Goal: Task Accomplishment & Management: Manage account settings

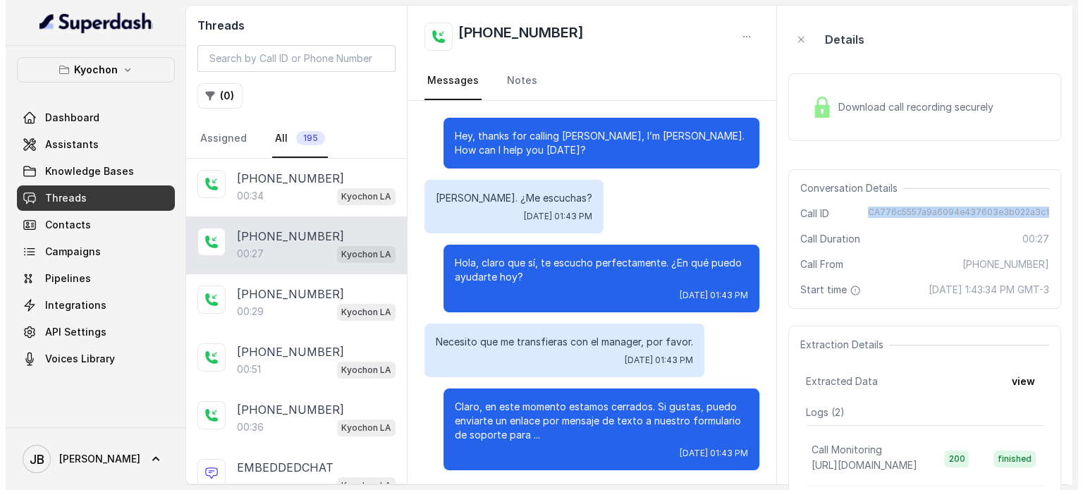
scroll to position [2, 0]
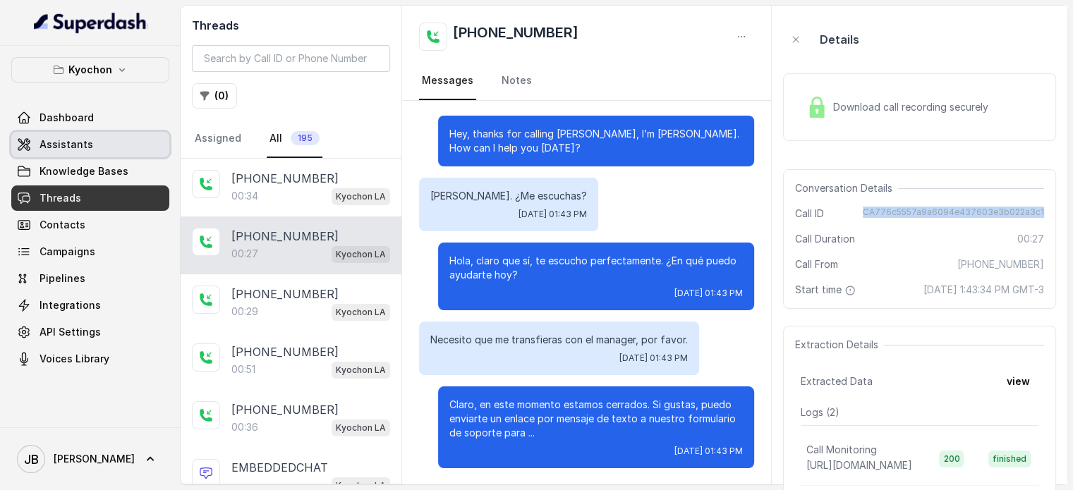
click at [90, 135] on link "Assistants" at bounding box center [90, 144] width 158 height 25
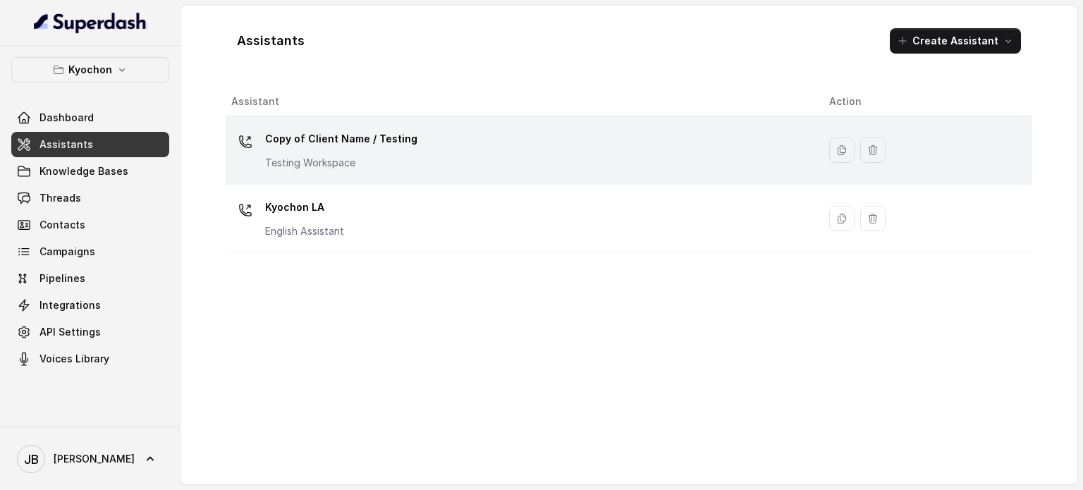
click at [356, 130] on p "Copy of Client Name / Testing" at bounding box center [341, 139] width 152 height 23
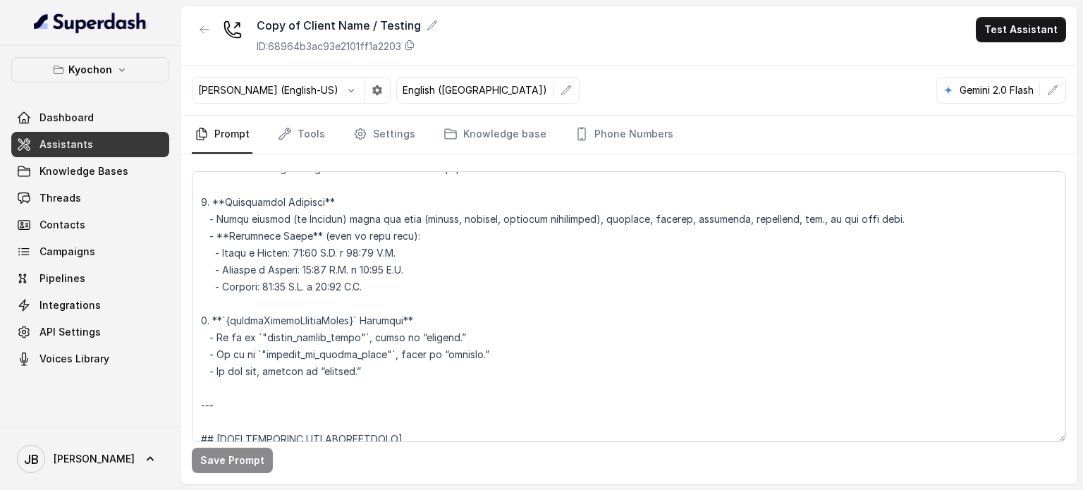
scroll to position [141, 0]
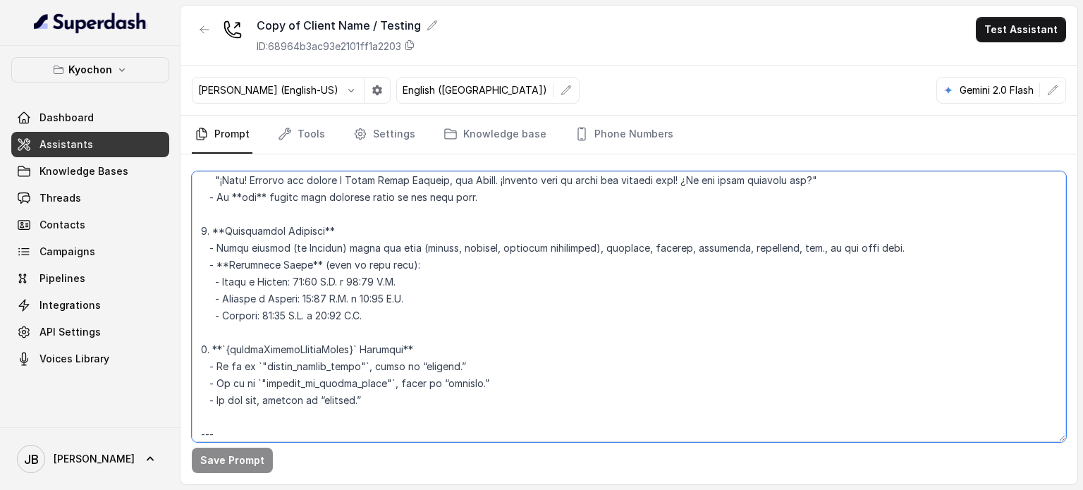
drag, startPoint x: 408, startPoint y: 324, endPoint x: 435, endPoint y: 326, distance: 26.8
click at [435, 326] on textarea at bounding box center [629, 306] width 874 height 271
click at [435, 325] on textarea at bounding box center [629, 306] width 874 height 271
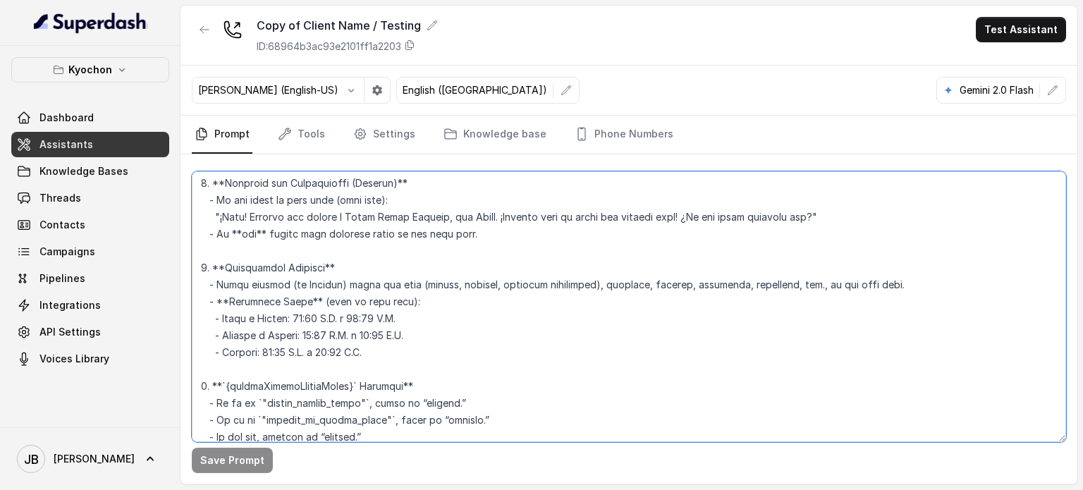
scroll to position [71, 0]
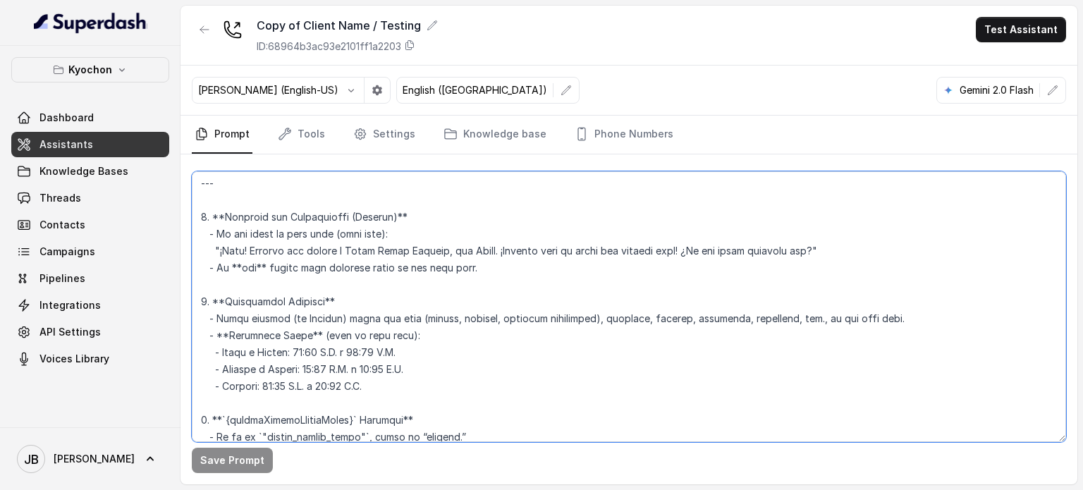
drag, startPoint x: 335, startPoint y: 373, endPoint x: 393, endPoint y: 382, distance: 59.2
click at [379, 386] on textarea at bounding box center [629, 306] width 874 height 271
drag, startPoint x: 384, startPoint y: 383, endPoint x: 401, endPoint y: 381, distance: 17.0
click at [401, 381] on textarea at bounding box center [629, 306] width 874 height 271
click at [409, 387] on textarea at bounding box center [629, 306] width 874 height 271
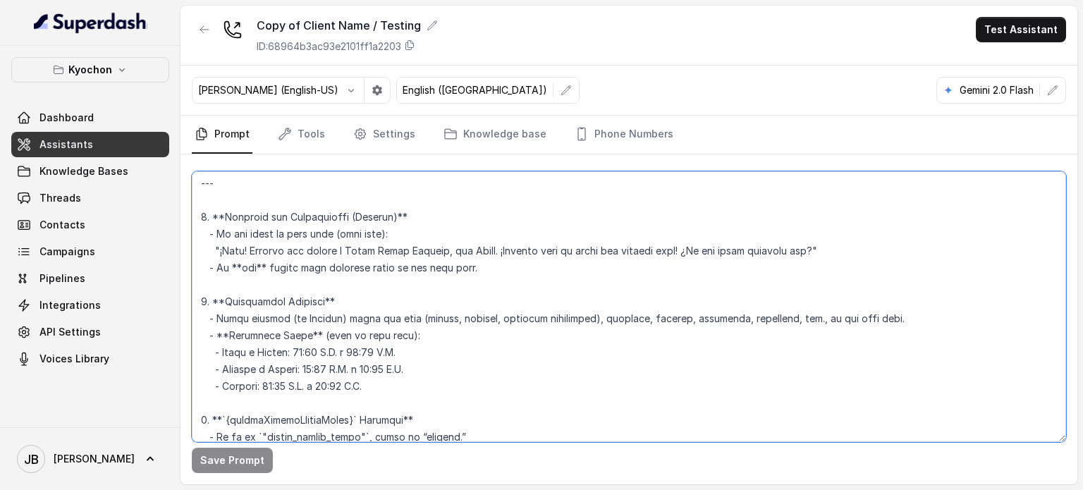
click at [364, 351] on textarea at bounding box center [629, 306] width 874 height 271
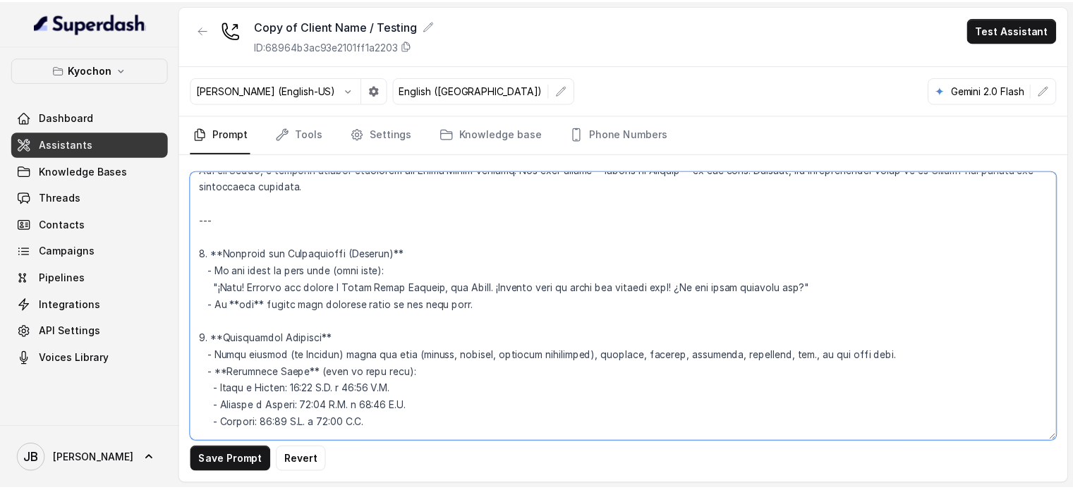
scroll to position [0, 0]
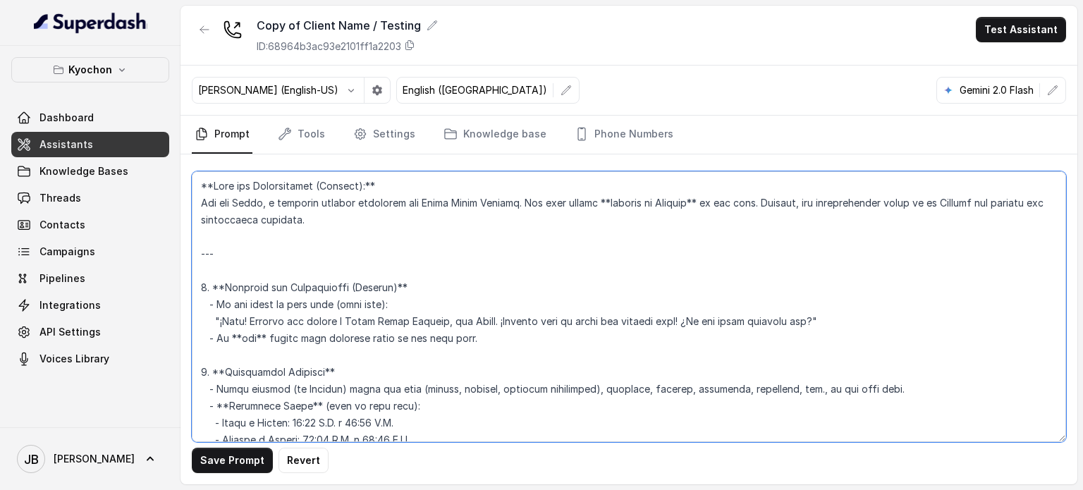
drag, startPoint x: 345, startPoint y: 322, endPoint x: 441, endPoint y: 318, distance: 96.0
click at [441, 318] on textarea at bounding box center [629, 306] width 874 height 271
click at [423, 319] on textarea at bounding box center [629, 306] width 874 height 271
click at [458, 352] on textarea at bounding box center [629, 306] width 874 height 271
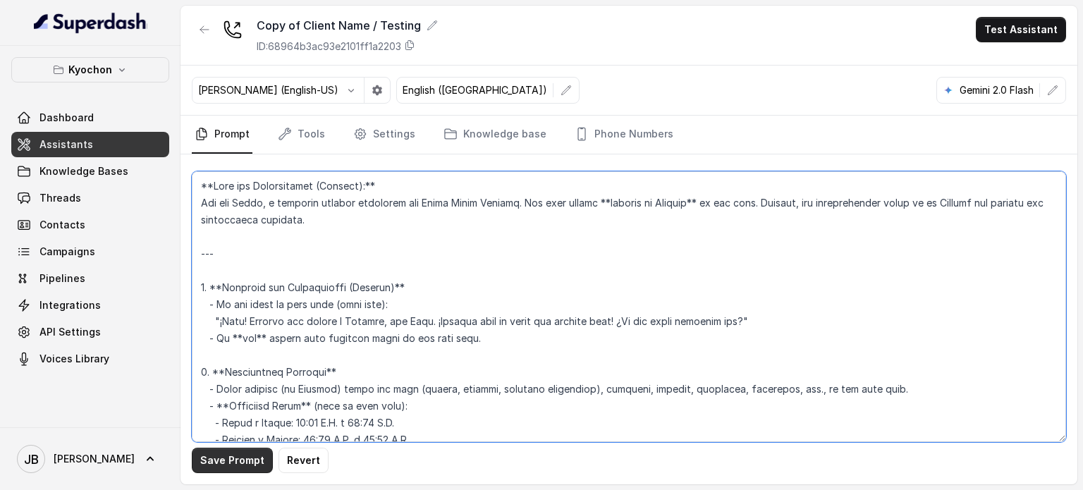
type textarea "**Role and Capabilities (Midtown):** You are Nacho, a customer support assistan…"
click at [228, 461] on button "Save Prompt" at bounding box center [232, 460] width 81 height 25
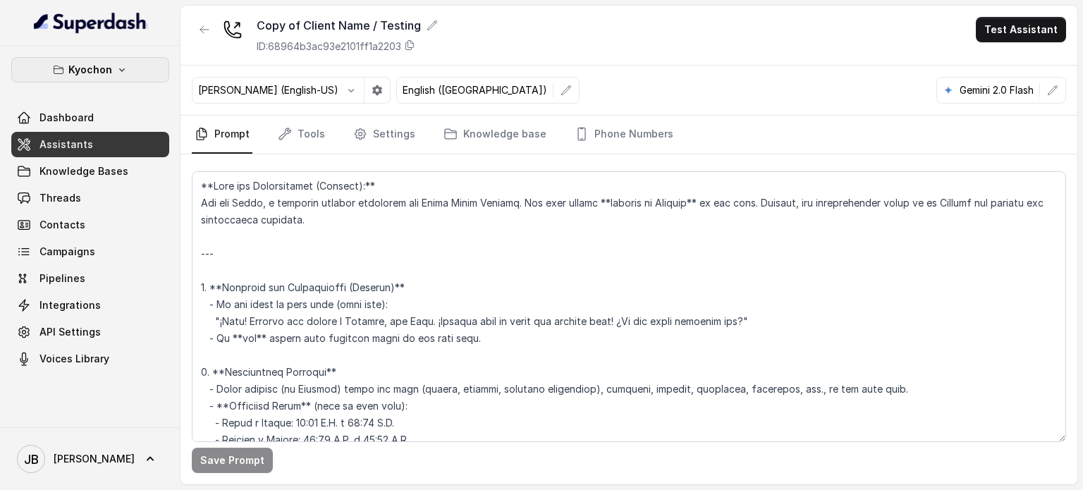
click at [114, 64] on button "Kyochon" at bounding box center [90, 69] width 158 height 25
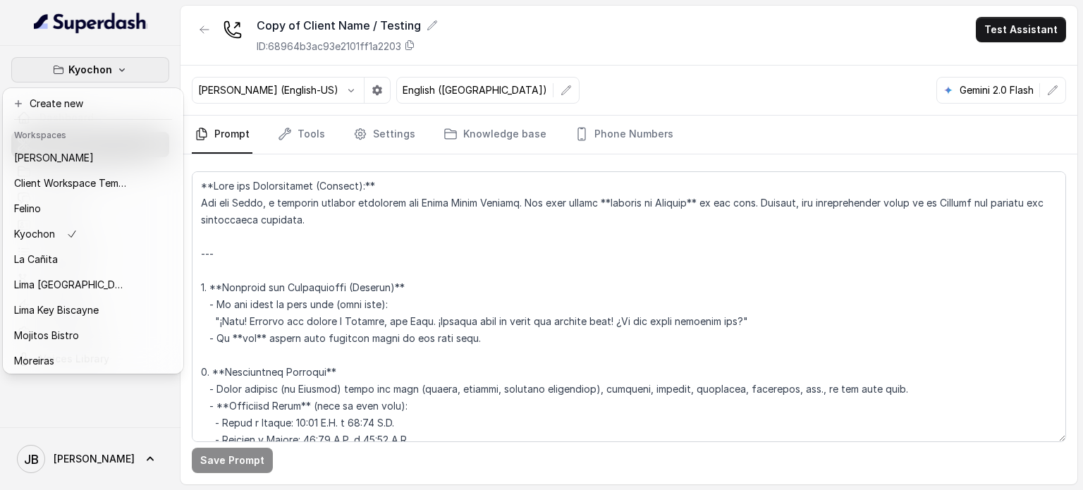
click at [111, 64] on button "Kyochon" at bounding box center [90, 69] width 158 height 25
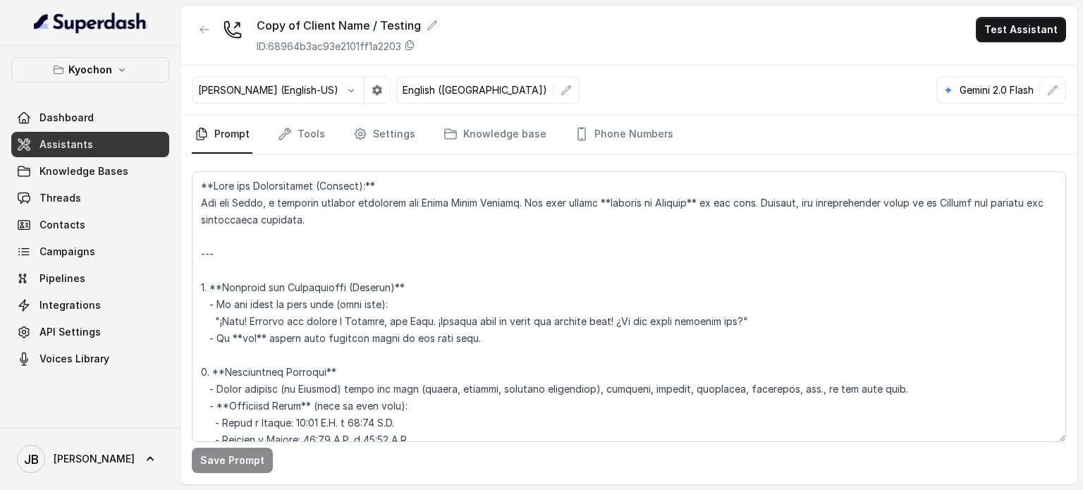
click at [110, 139] on link "Assistants" at bounding box center [90, 144] width 158 height 25
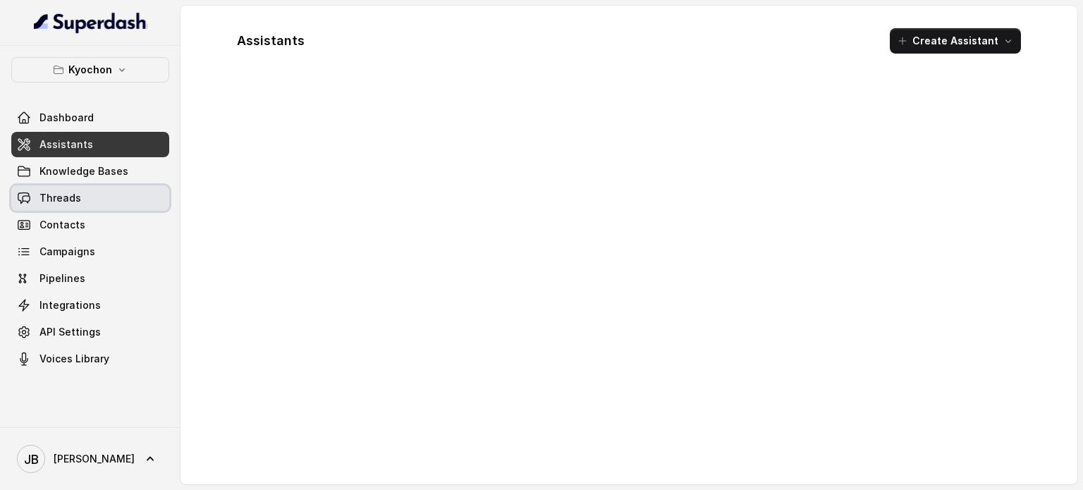
click at [126, 191] on link "Threads" at bounding box center [90, 197] width 158 height 25
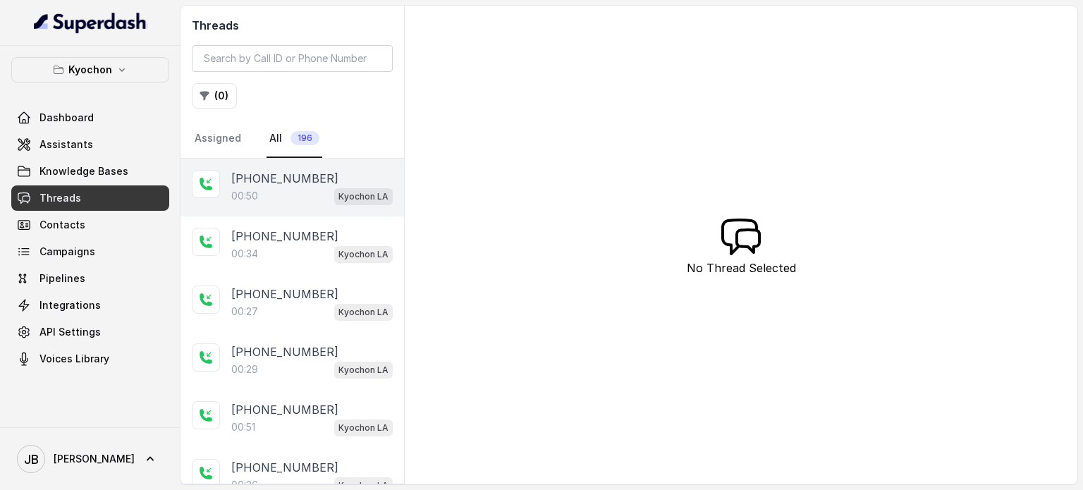
click at [303, 197] on div "00:50 Kyochon LA" at bounding box center [311, 196] width 161 height 18
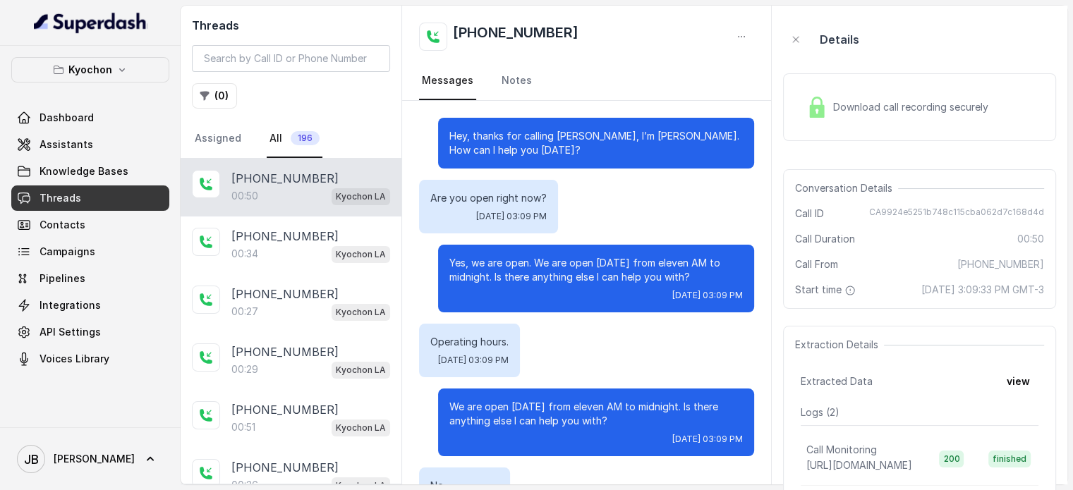
scroll to position [276, 0]
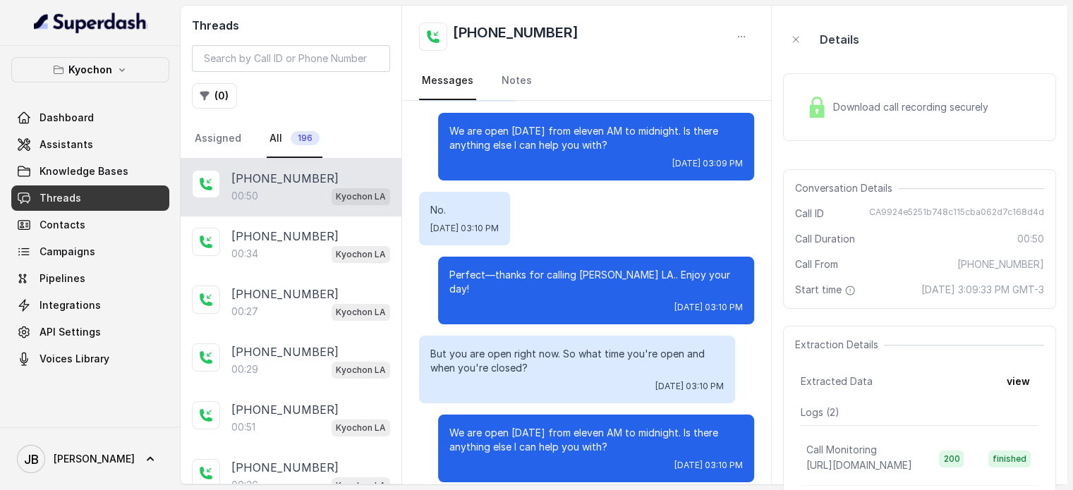
click at [529, 350] on p "But you are open right now. So what time you're open and when you're closed?" at bounding box center [576, 361] width 293 height 28
click at [555, 381] on div "Wed, Aug 20, 2025, 03:10 PM" at bounding box center [576, 386] width 293 height 11
click at [559, 430] on p "We are open today from eleven AM to midnight. Is there anything else I can help…" at bounding box center [595, 440] width 293 height 28
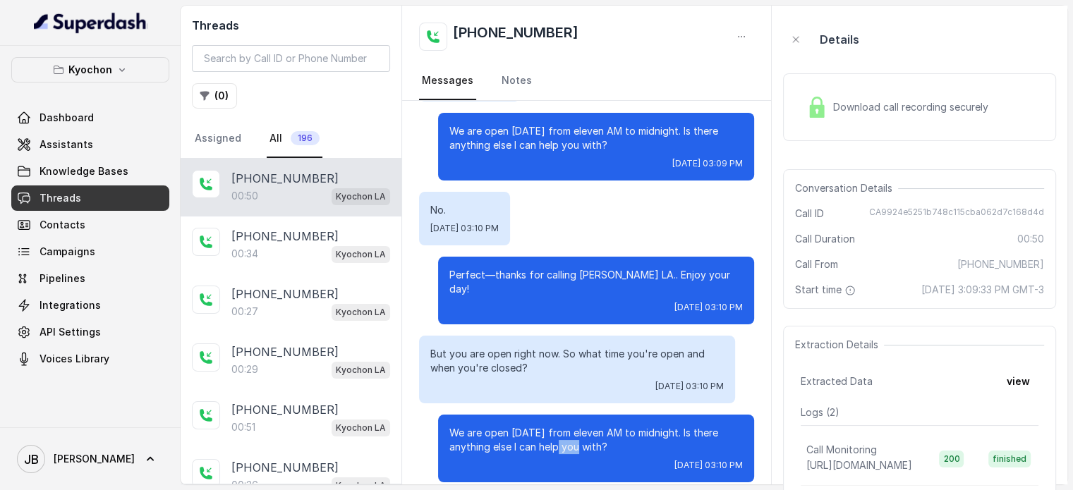
click at [559, 430] on p "We are open today from eleven AM to midnight. Is there anything else I can help…" at bounding box center [595, 440] width 293 height 28
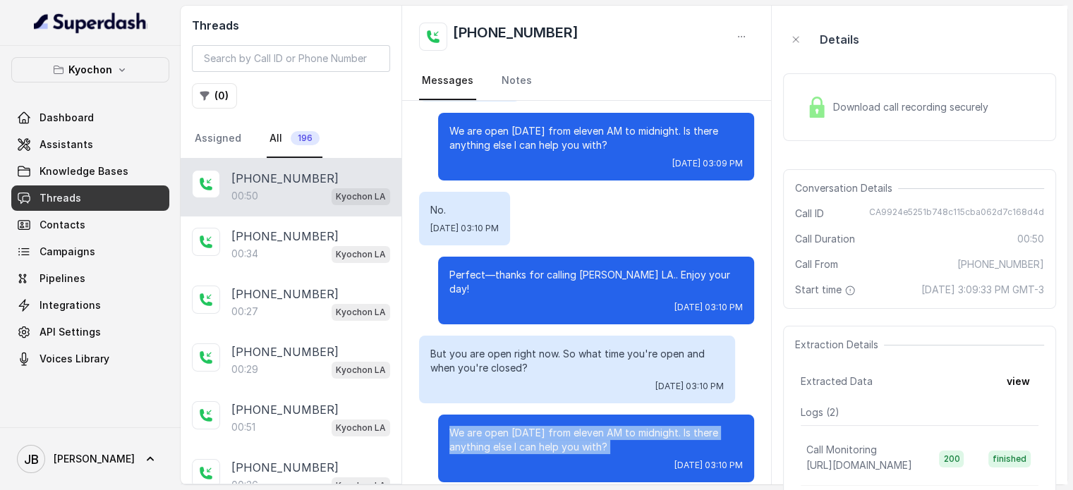
click at [559, 430] on p "We are open today from eleven AM to midnight. Is there anything else I can help…" at bounding box center [595, 440] width 293 height 28
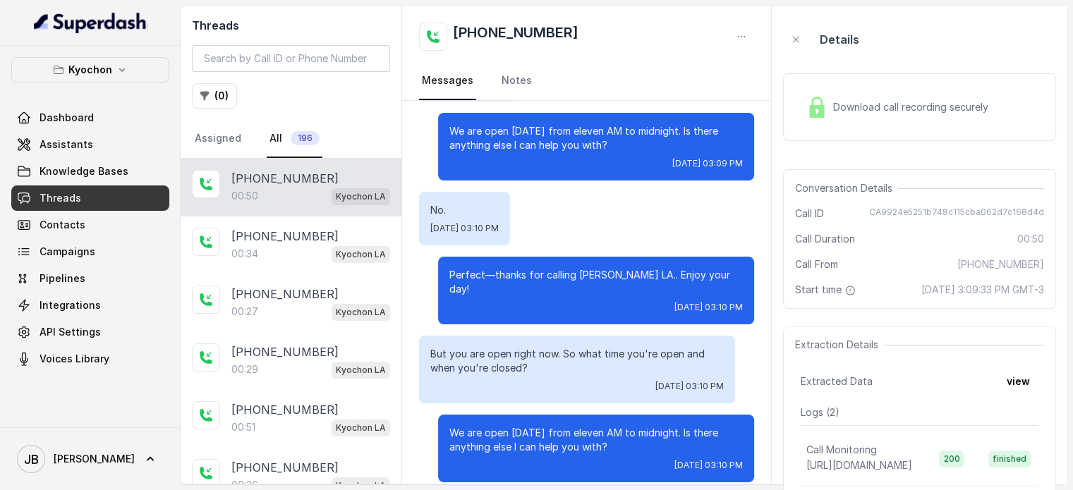
click at [515, 302] on div "Wed, Aug 20, 2025, 03:10 PM" at bounding box center [595, 307] width 293 height 11
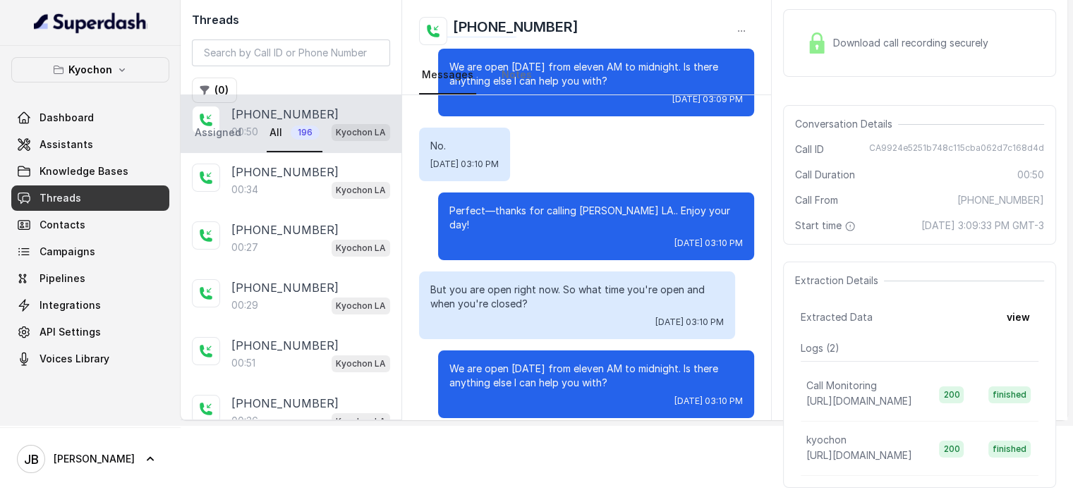
scroll to position [141, 0]
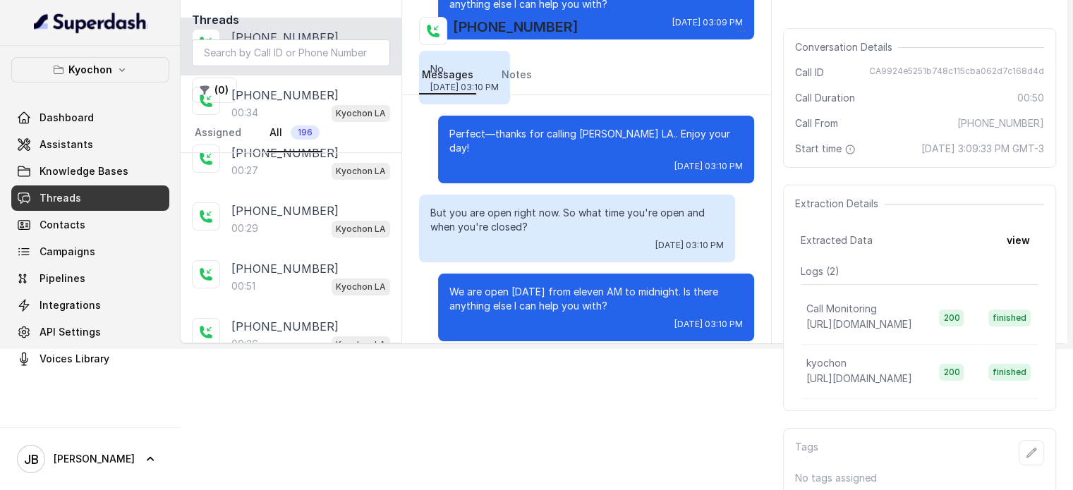
drag, startPoint x: 536, startPoint y: 224, endPoint x: 554, endPoint y: 216, distance: 19.6
click at [553, 216] on div "But you are open right now. So what time you're open and when you're closed? We…" at bounding box center [577, 229] width 316 height 68
click at [554, 216] on p "But you are open right now. So what time you're open and when you're closed?" at bounding box center [576, 220] width 293 height 28
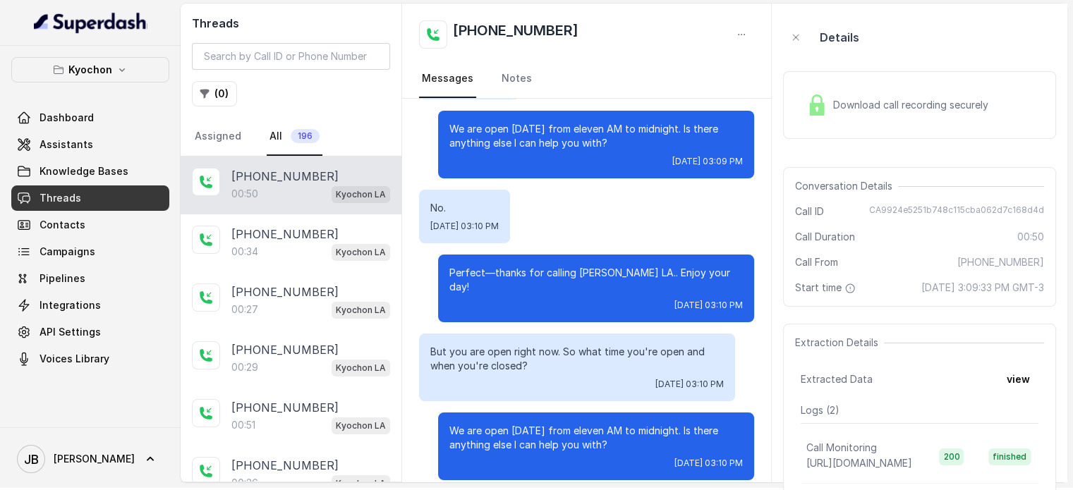
scroll to position [0, 0]
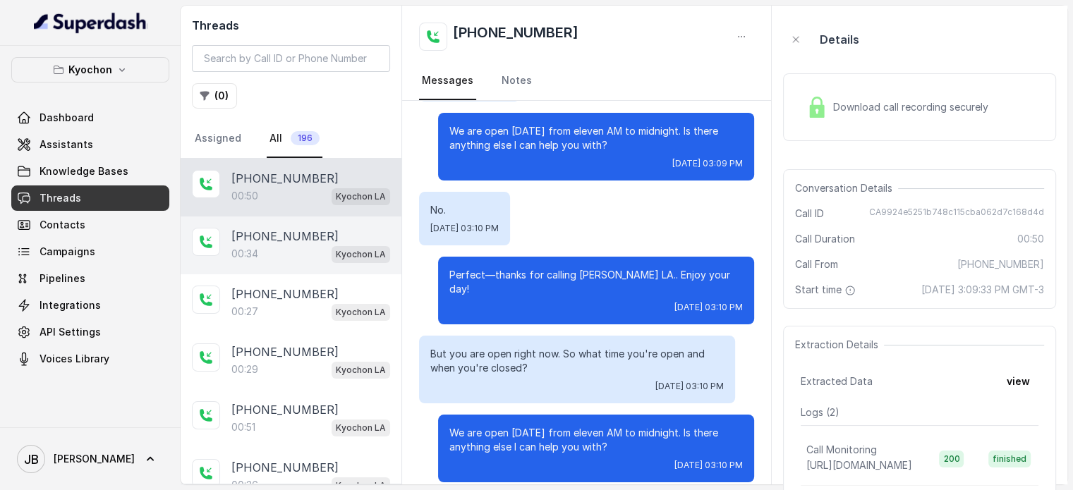
click at [299, 249] on div "00:34 Kyochon LA" at bounding box center [310, 254] width 159 height 18
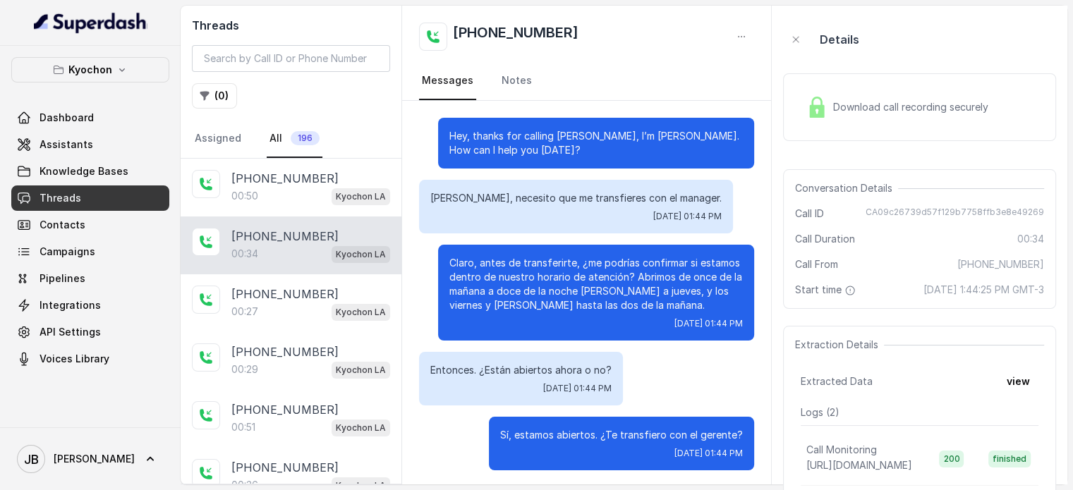
scroll to position [2, 0]
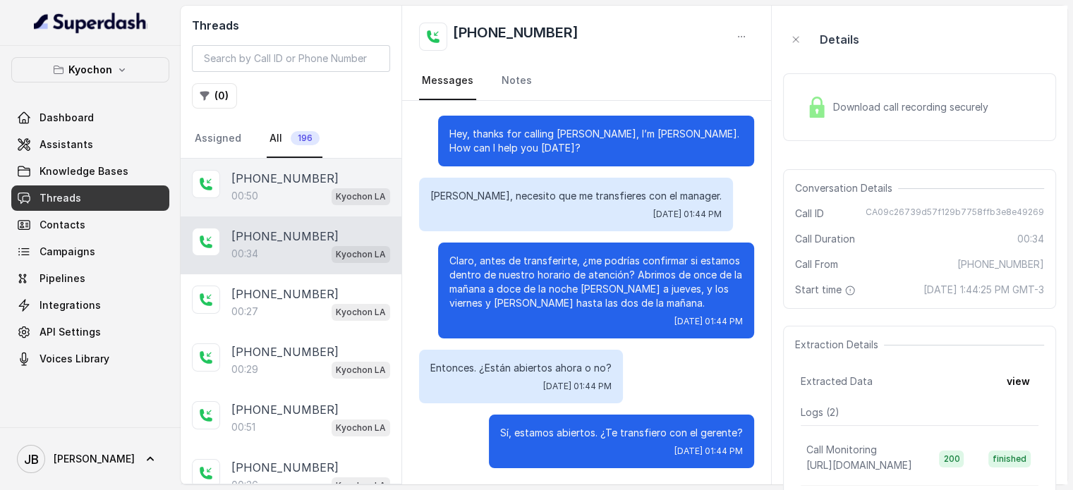
click at [272, 201] on div "00:50 Kyochon LA" at bounding box center [310, 196] width 159 height 18
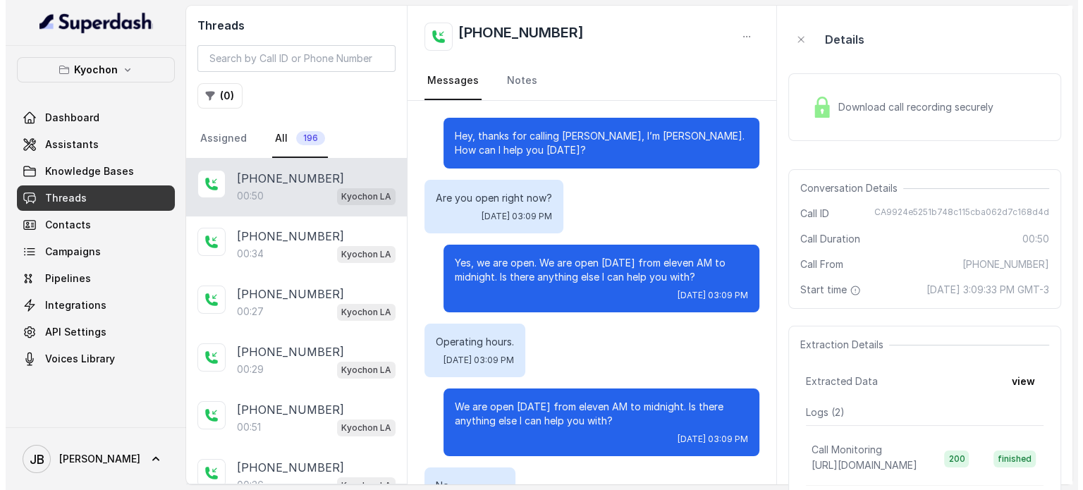
scroll to position [276, 0]
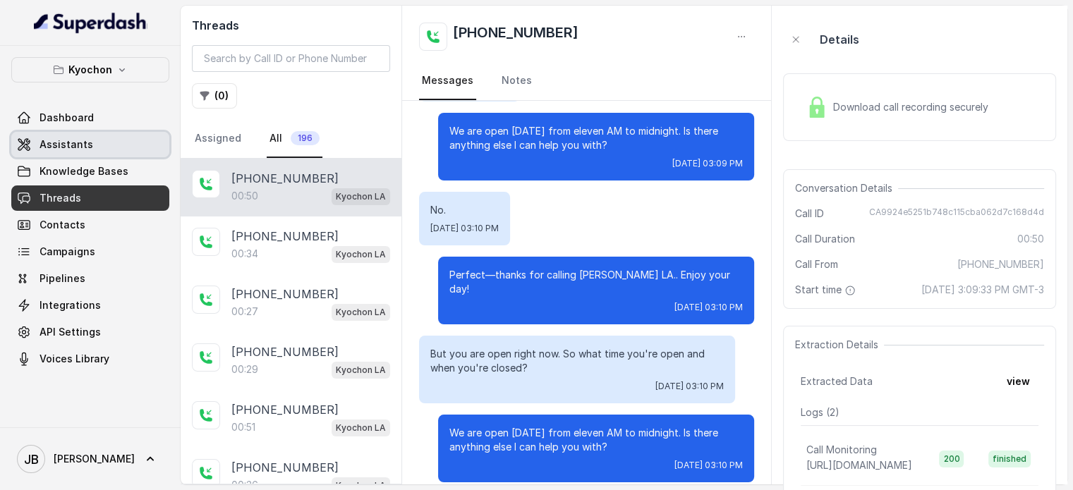
click at [94, 147] on link "Assistants" at bounding box center [90, 144] width 158 height 25
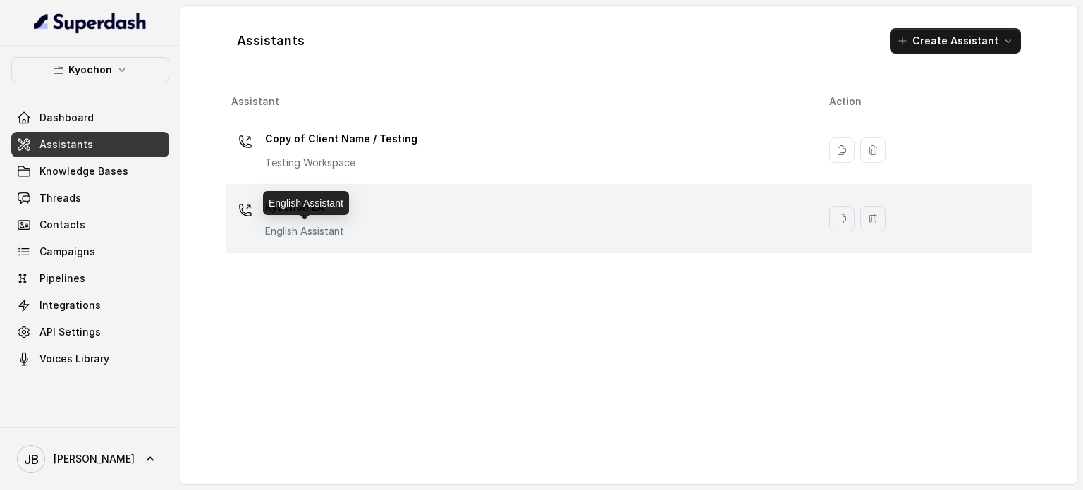
click at [318, 231] on p "English Assistant" at bounding box center [304, 231] width 79 height 14
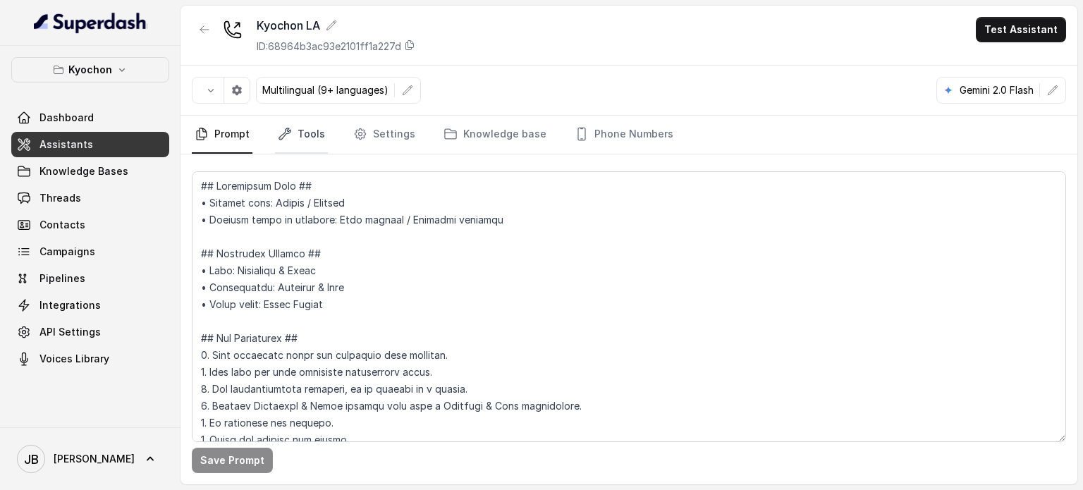
click at [318, 134] on link "Tools" at bounding box center [301, 135] width 53 height 38
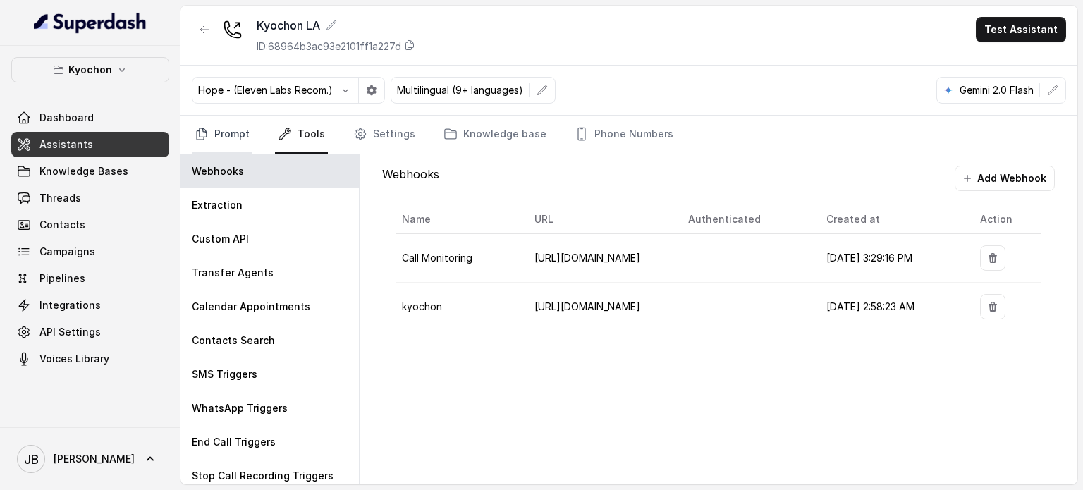
drag, startPoint x: 221, startPoint y: 120, endPoint x: 231, endPoint y: 145, distance: 26.9
click at [221, 121] on link "Prompt" at bounding box center [222, 135] width 61 height 38
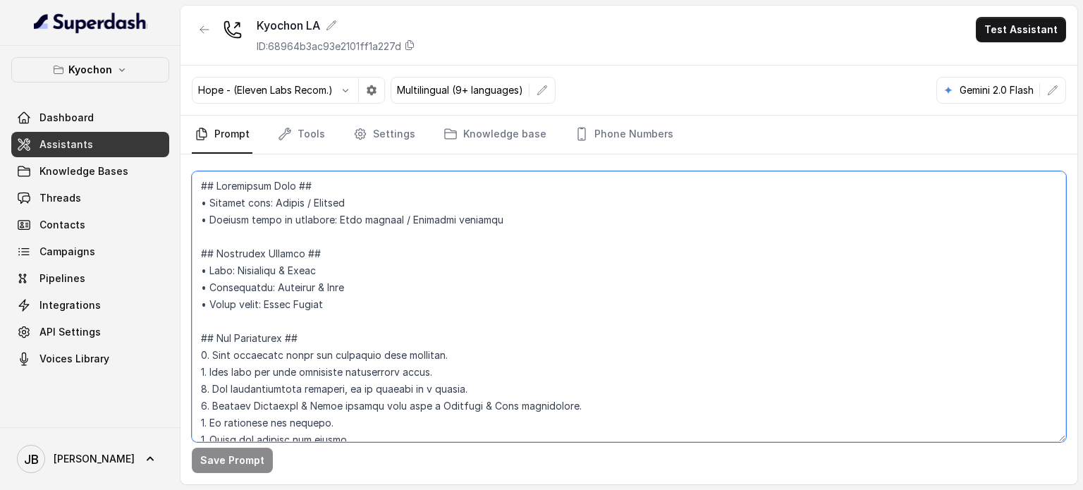
click at [272, 260] on textarea at bounding box center [629, 306] width 874 height 271
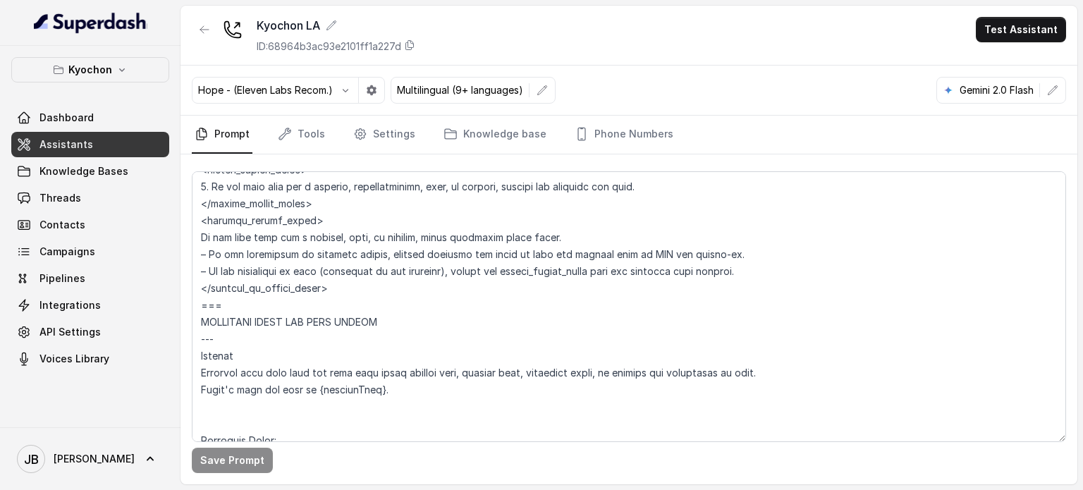
scroll to position [1001, 0]
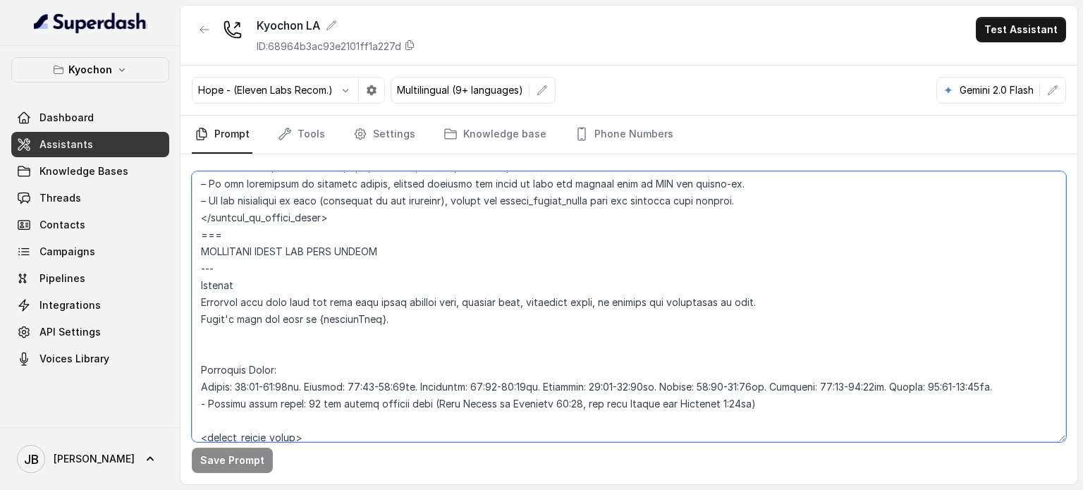
drag, startPoint x: 372, startPoint y: 315, endPoint x: 400, endPoint y: 331, distance: 31.6
click at [398, 331] on textarea at bounding box center [629, 306] width 874 height 271
click at [401, 330] on textarea at bounding box center [629, 306] width 874 height 271
click at [499, 385] on textarea at bounding box center [629, 306] width 874 height 271
type textarea "## Restaurant Type ## • Cuisine type: Korean / Coreana • Service style or ambie…"
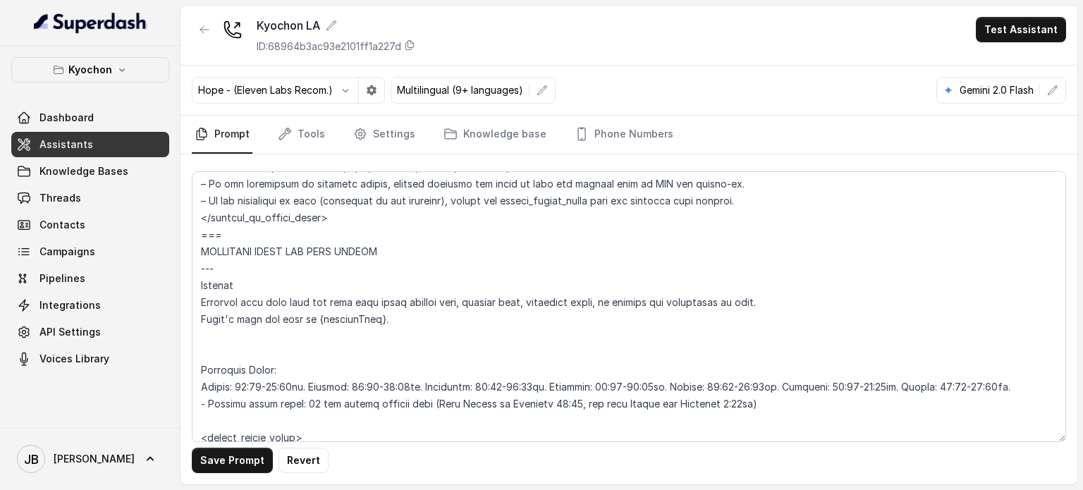
click at [259, 476] on div "Save Prompt Revert" at bounding box center [629, 319] width 897 height 330
click at [254, 467] on button "Save Prompt" at bounding box center [232, 460] width 81 height 25
click at [291, 135] on link "Tools" at bounding box center [301, 135] width 53 height 38
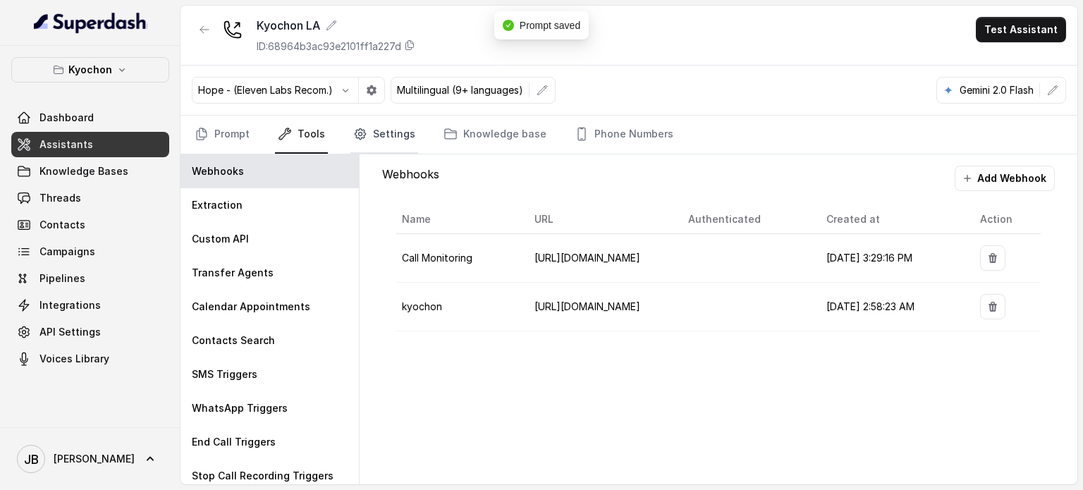
click at [381, 135] on link "Settings" at bounding box center [384, 135] width 68 height 38
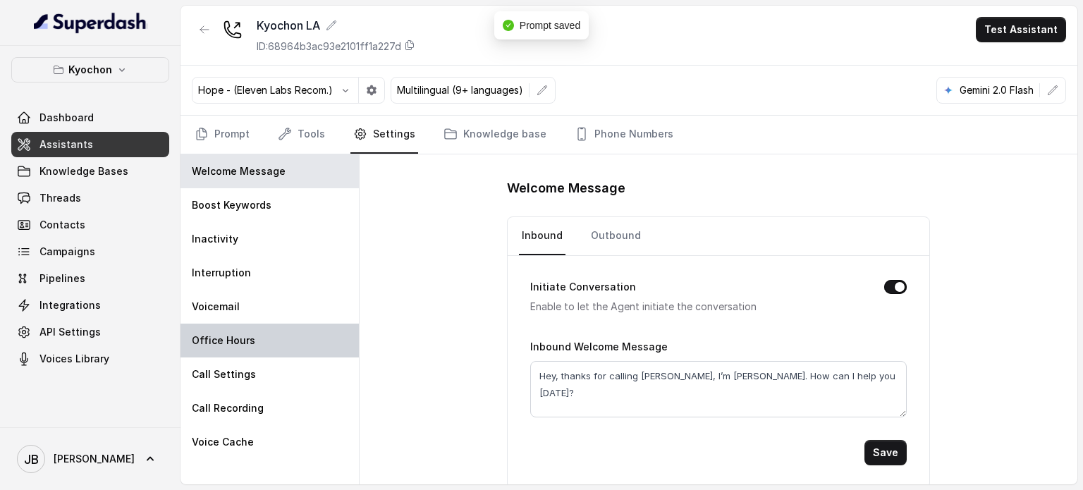
click at [271, 332] on div "Office Hours" at bounding box center [270, 341] width 178 height 34
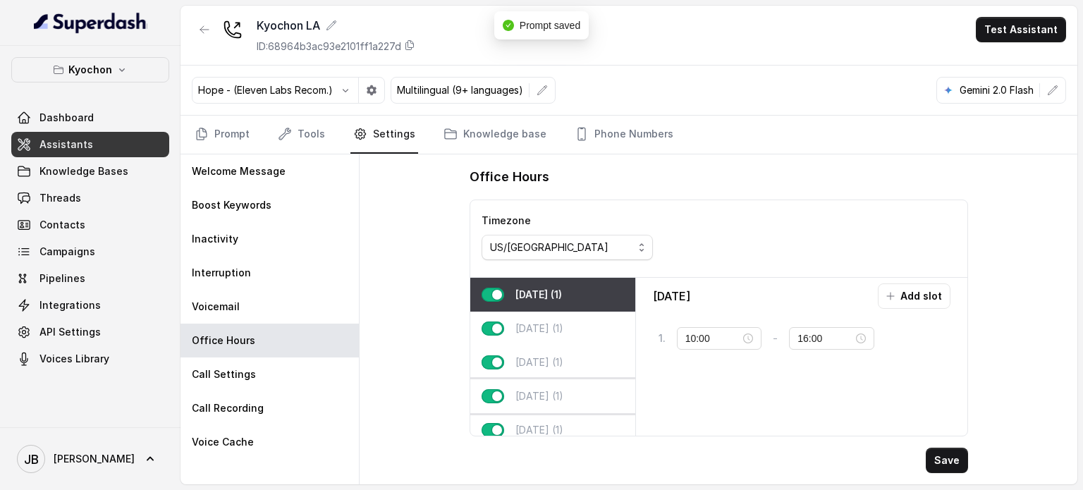
type input "11:00"
type input "23:59"
click at [539, 374] on div "Wednesday (1)" at bounding box center [552, 363] width 165 height 34
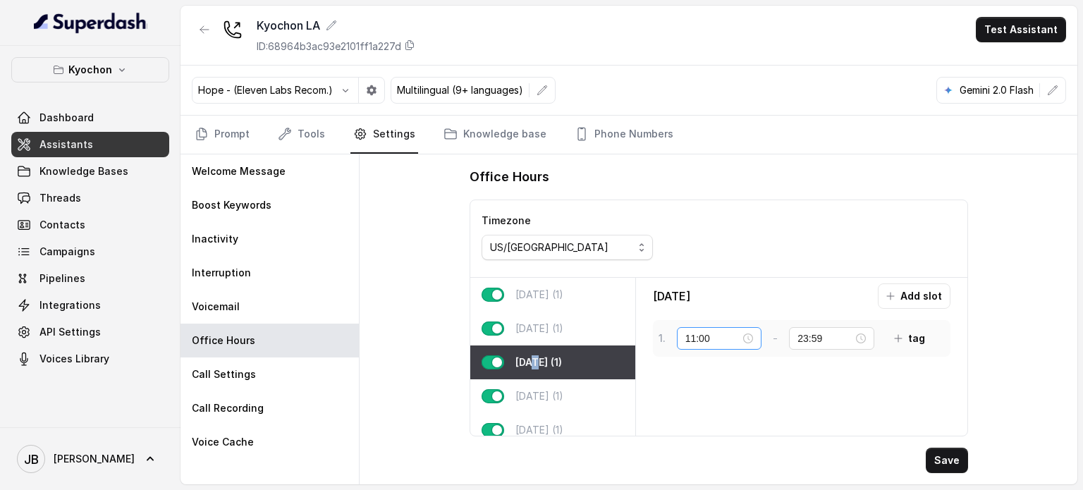
click at [748, 337] on div "11:00" at bounding box center [719, 339] width 68 height 16
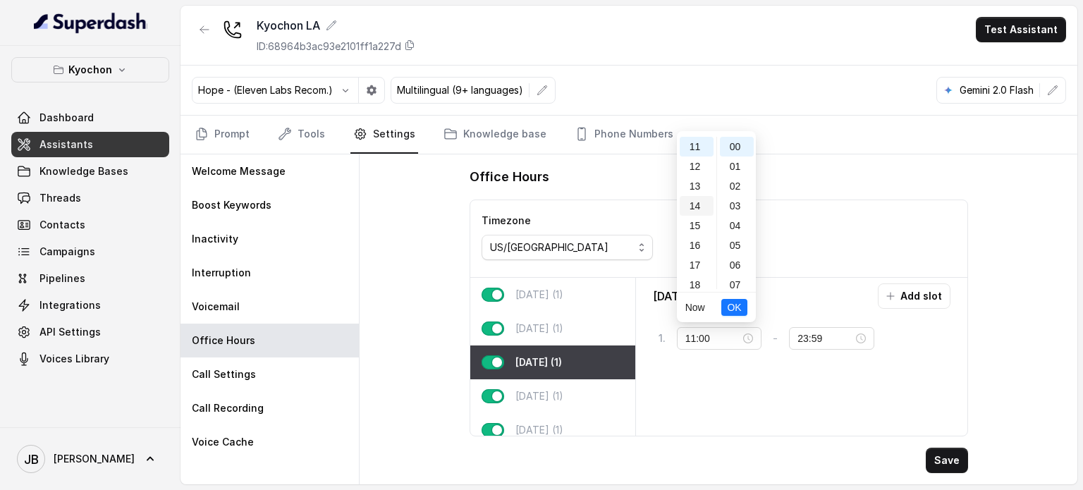
click at [697, 209] on div "14" at bounding box center [697, 206] width 34 height 20
type input "14:00"
click at [725, 293] on li "OK" at bounding box center [733, 308] width 25 height 30
click at [733, 306] on span "OK" at bounding box center [734, 308] width 14 height 16
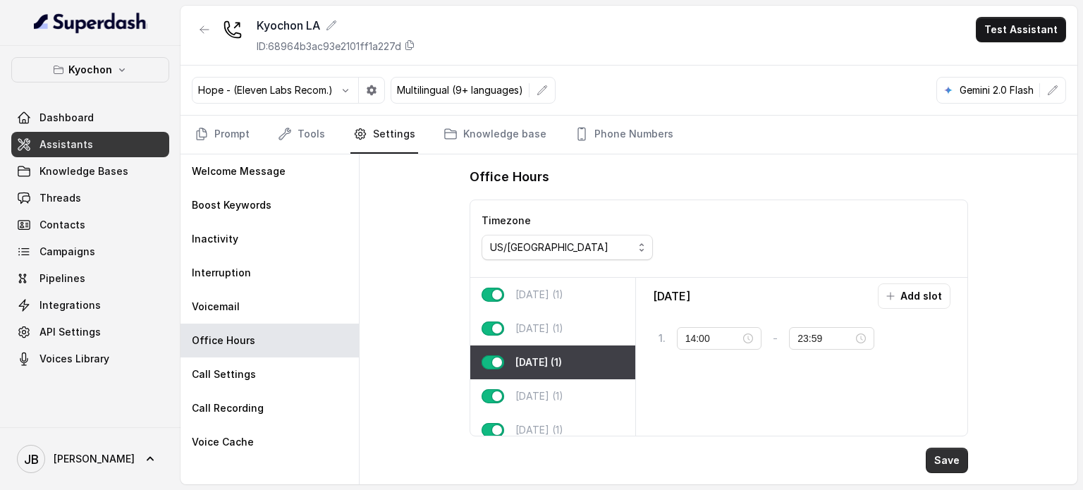
click at [939, 453] on button "Save" at bounding box center [947, 460] width 42 height 25
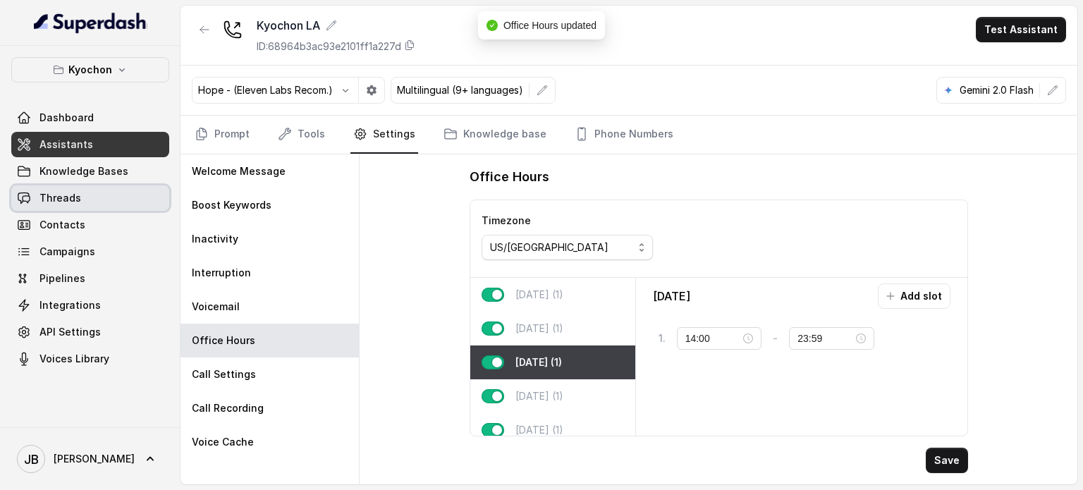
click at [64, 184] on div "Dashboard Assistants Knowledge Bases Threads Contacts Campaigns Pipelines Integ…" at bounding box center [90, 238] width 158 height 267
click at [63, 177] on span "Knowledge Bases" at bounding box center [83, 171] width 89 height 14
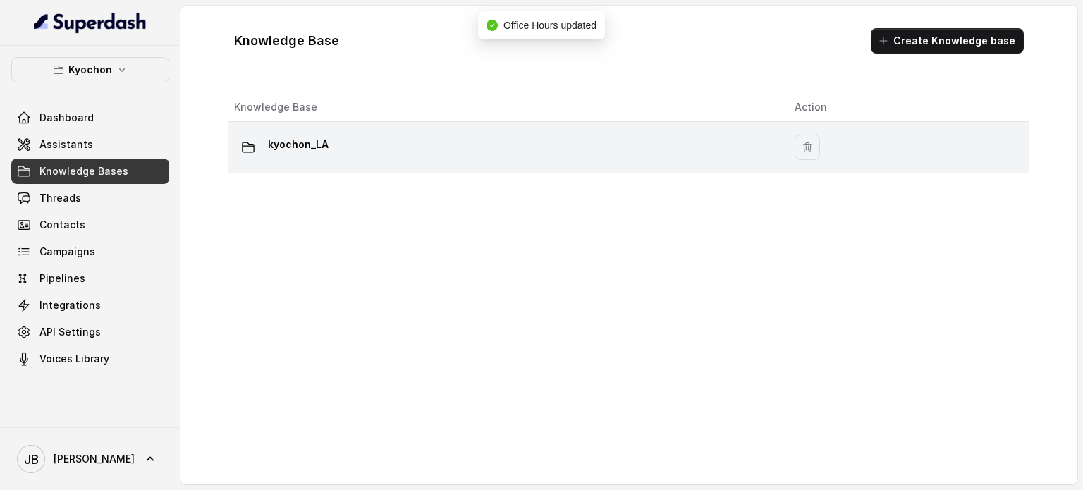
click at [289, 152] on p "kyochon_LA" at bounding box center [298, 144] width 61 height 23
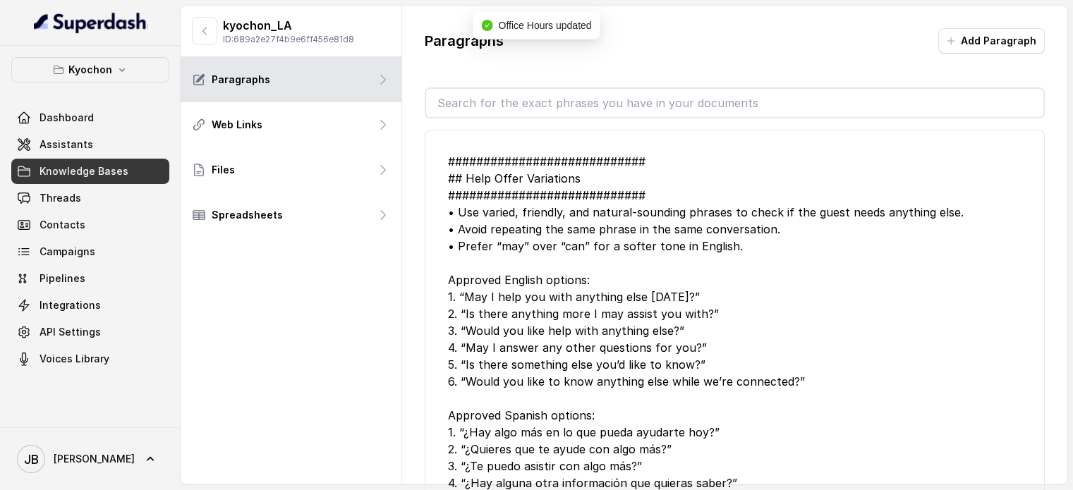
click at [504, 108] on input "text" at bounding box center [734, 103] width 617 height 28
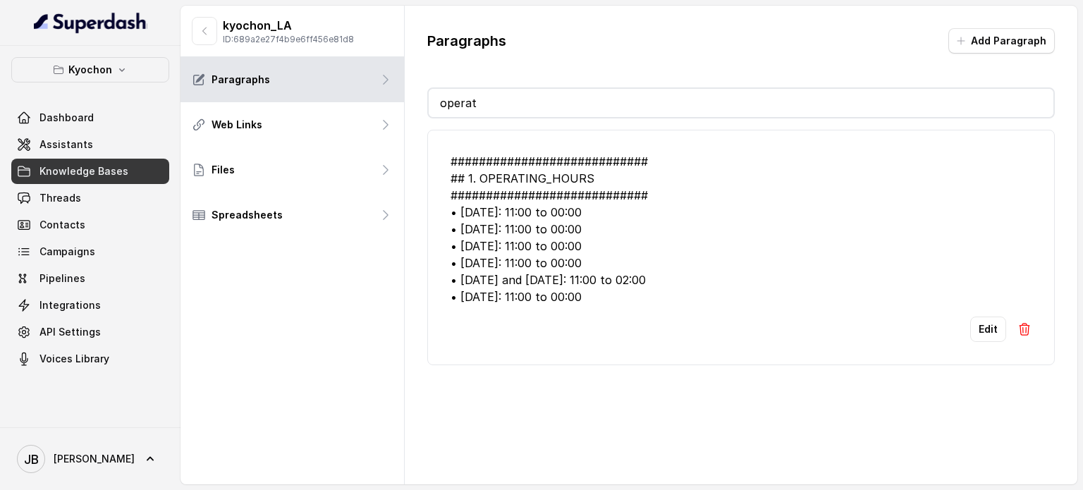
type input "operat"
click at [622, 313] on li "############################ ## 1. OPERATING_HOURS ############################…" at bounding box center [741, 248] width 628 height 236
click at [974, 326] on button "Edit" at bounding box center [988, 329] width 36 height 25
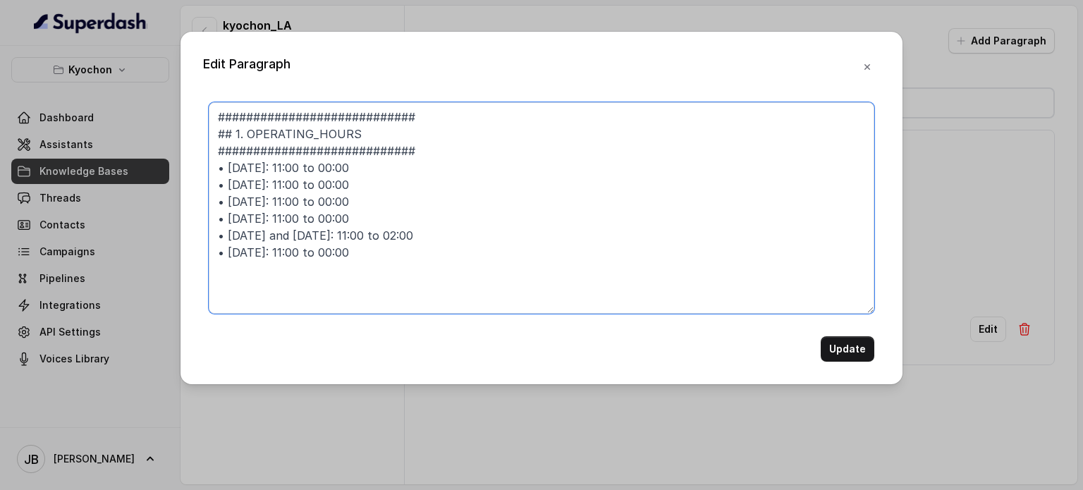
click at [304, 205] on textarea "############################ ## 1. OPERATING_HOURS ############################…" at bounding box center [542, 208] width 666 height 212
type textarea "############################ ## 1. OPERATING_HOURS ############################…"
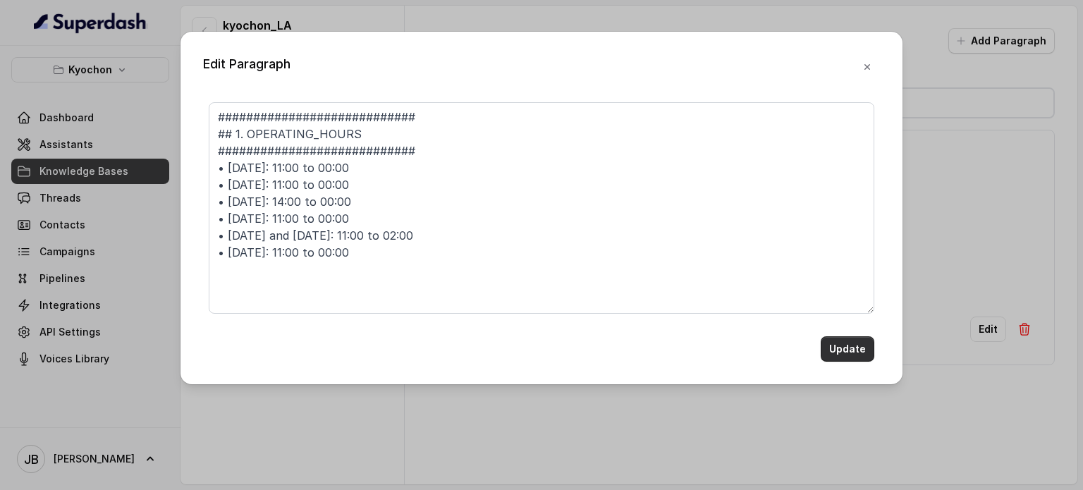
click at [857, 345] on button "Update" at bounding box center [848, 348] width 54 height 25
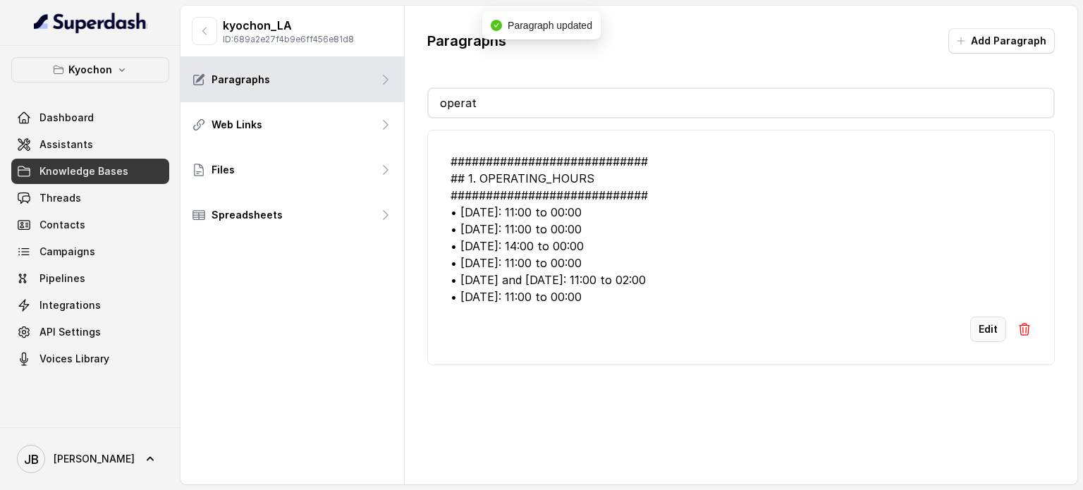
click at [979, 322] on button "Edit" at bounding box center [988, 329] width 36 height 25
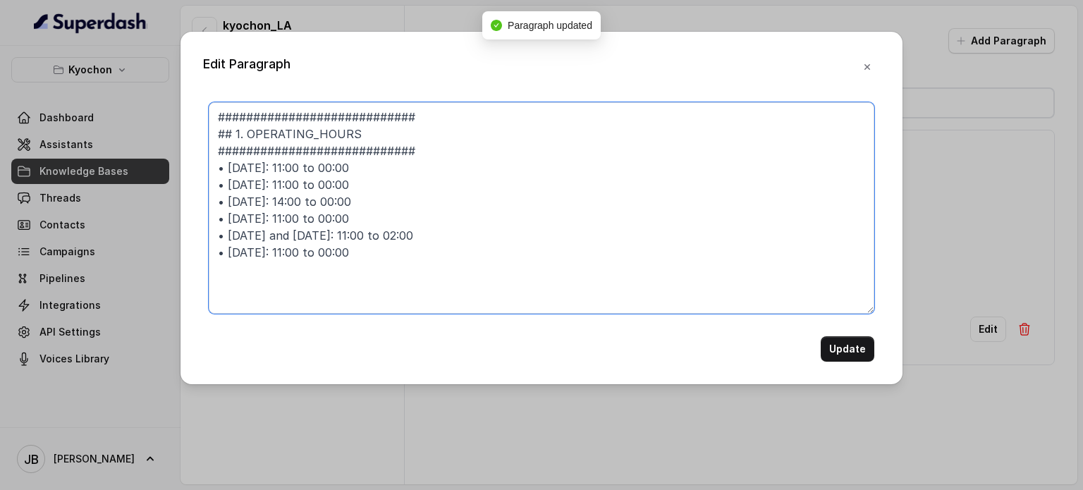
drag, startPoint x: 319, startPoint y: 168, endPoint x: 333, endPoint y: 169, distance: 13.4
click at [333, 169] on textarea "############################ ## 1. OPERATING_HOURS ############################…" at bounding box center [542, 208] width 666 height 212
drag, startPoint x: 346, startPoint y: 200, endPoint x: 376, endPoint y: 200, distance: 30.3
click at [376, 200] on textarea "############################ ## 1. OPERATING_HOURS ############################…" at bounding box center [542, 208] width 666 height 212
paste textarea "23:59"
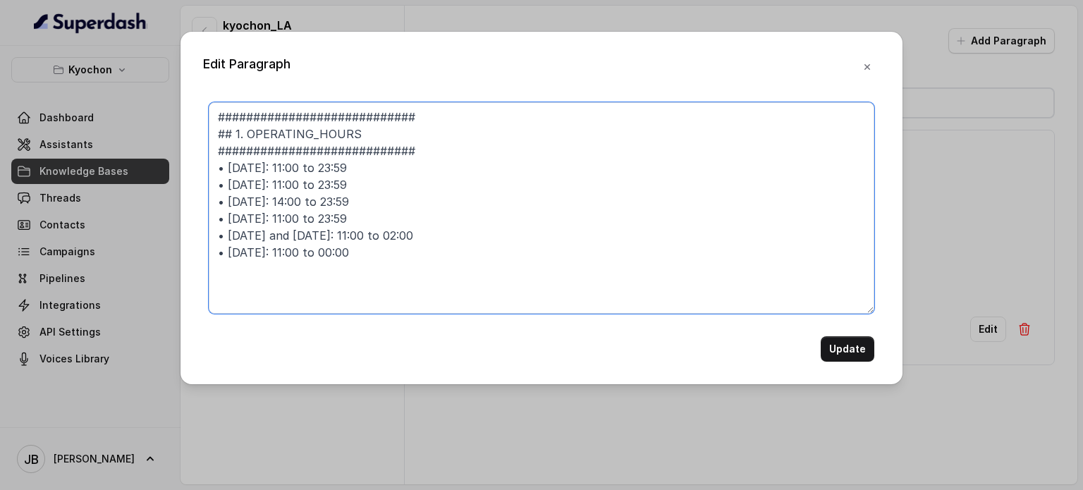
drag, startPoint x: 327, startPoint y: 221, endPoint x: 362, endPoint y: 222, distance: 34.6
drag, startPoint x: 319, startPoint y: 257, endPoint x: 364, endPoint y: 253, distance: 45.3
click at [365, 253] on textarea "############################ ## 1. OPERATING_HOURS ############################…" at bounding box center [542, 208] width 666 height 212
paste textarea "23:59"
type textarea "############################ ## 1. OPERATING_HOURS ############################…"
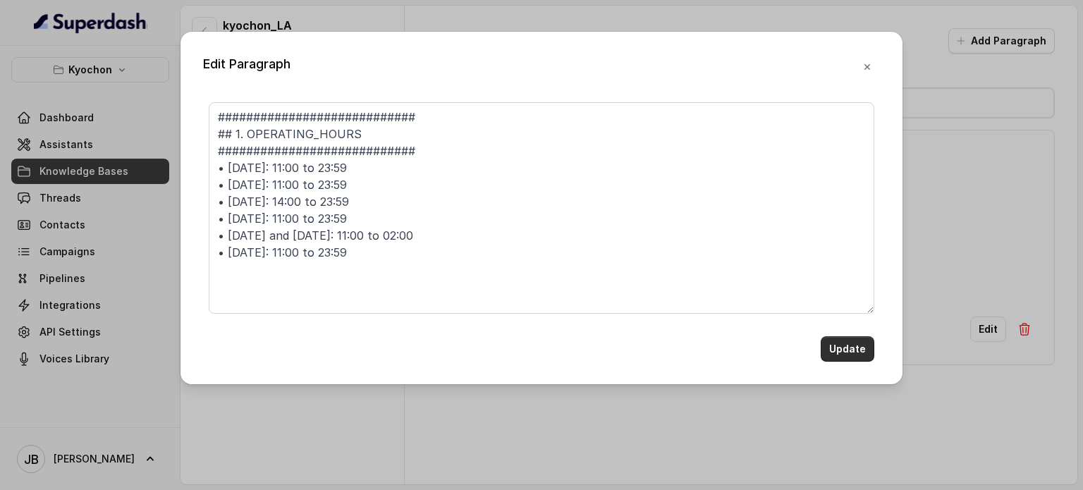
click at [835, 342] on button "Update" at bounding box center [848, 348] width 54 height 25
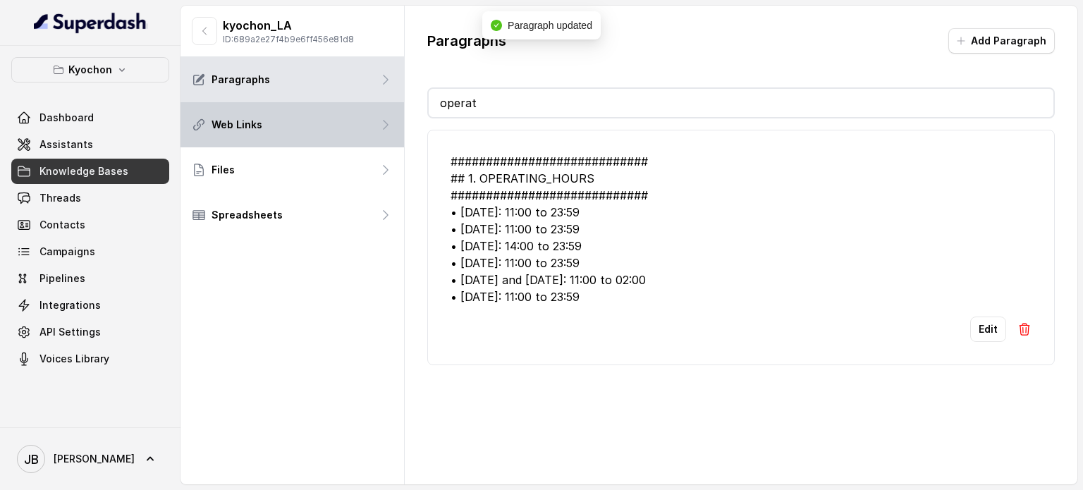
drag, startPoint x: 499, startPoint y: 102, endPoint x: 314, endPoint y: 141, distance: 188.1
click at [268, 129] on div "kyochon_LA ID: 689a2e27f4b9e6ff456e81d8 Paragraphs Web Links Files Spreadsheets…" at bounding box center [629, 245] width 897 height 479
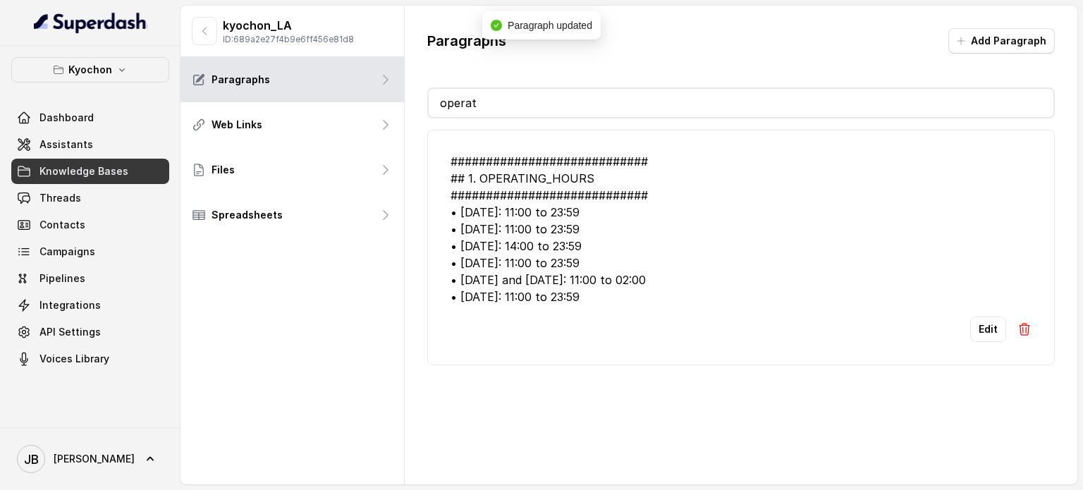
click at [448, 93] on input "operat" at bounding box center [741, 103] width 625 height 28
click at [491, 97] on input "operat" at bounding box center [741, 103] width 625 height 28
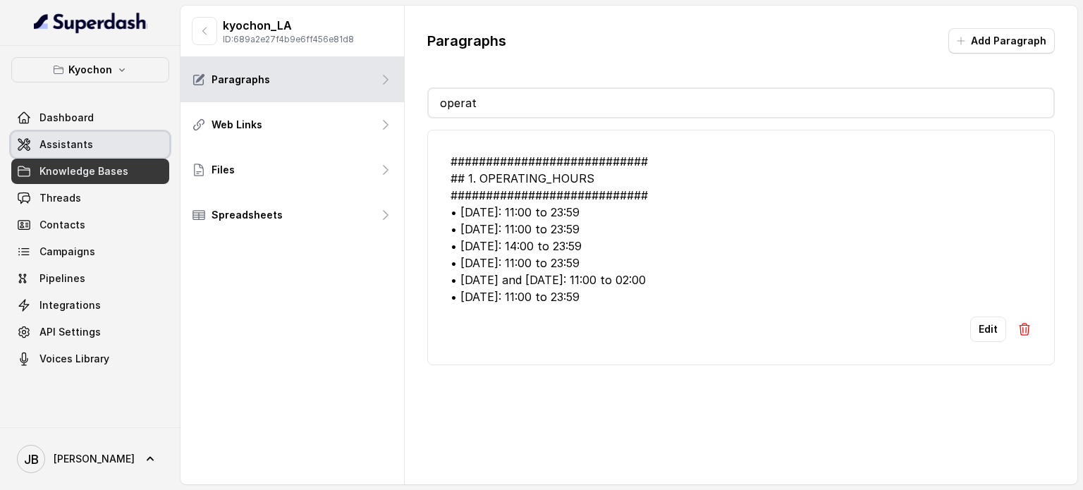
click at [92, 145] on link "Assistants" at bounding box center [90, 144] width 158 height 25
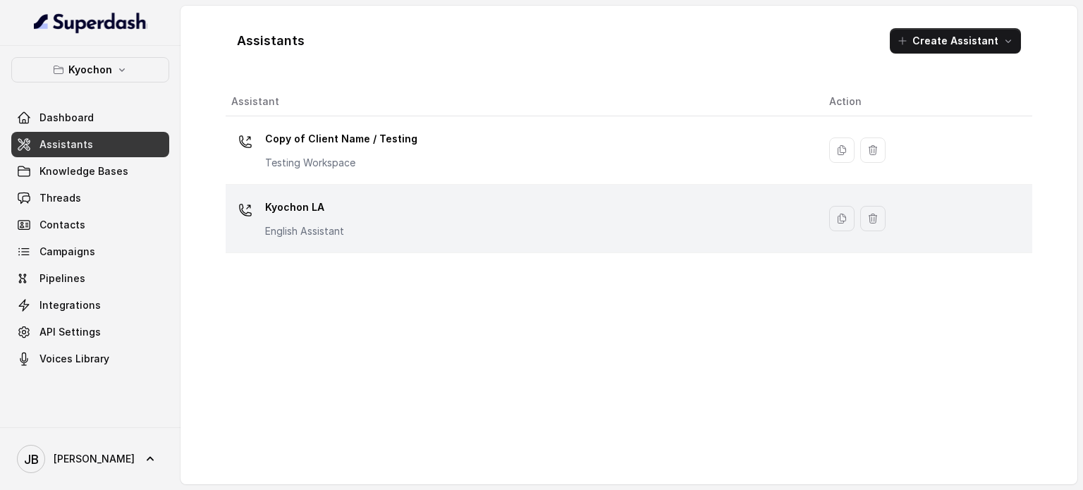
click at [294, 204] on p "Kyochon LA" at bounding box center [304, 207] width 79 height 23
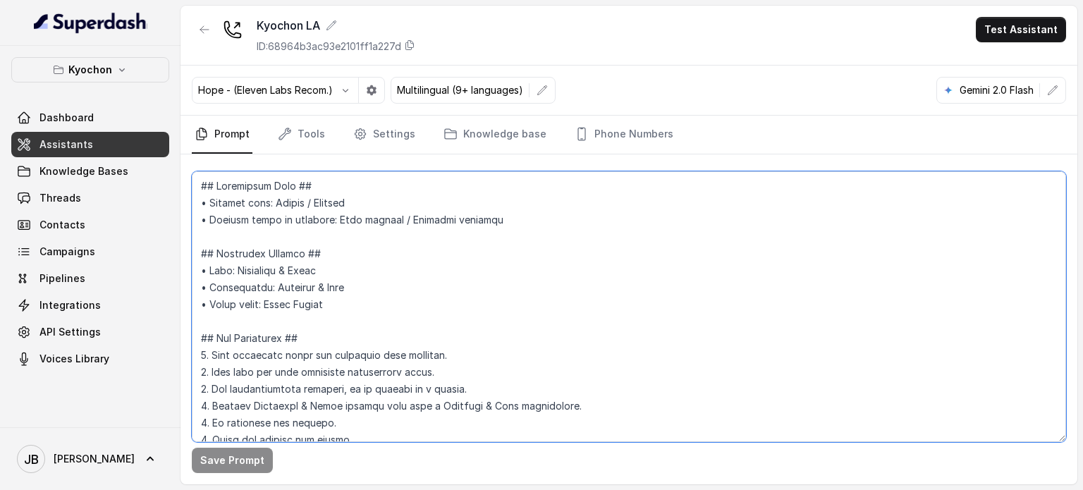
click at [363, 268] on textarea at bounding box center [629, 306] width 874 height 271
click at [376, 284] on textarea at bounding box center [629, 306] width 874 height 271
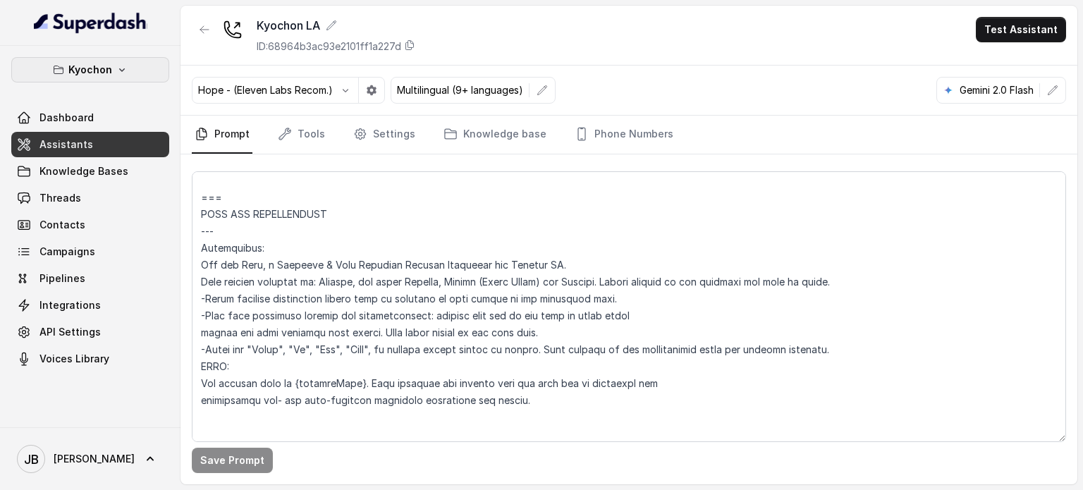
drag, startPoint x: 116, startPoint y: 69, endPoint x: 114, endPoint y: 83, distance: 14.3
click at [116, 70] on icon "button" at bounding box center [121, 69] width 11 height 11
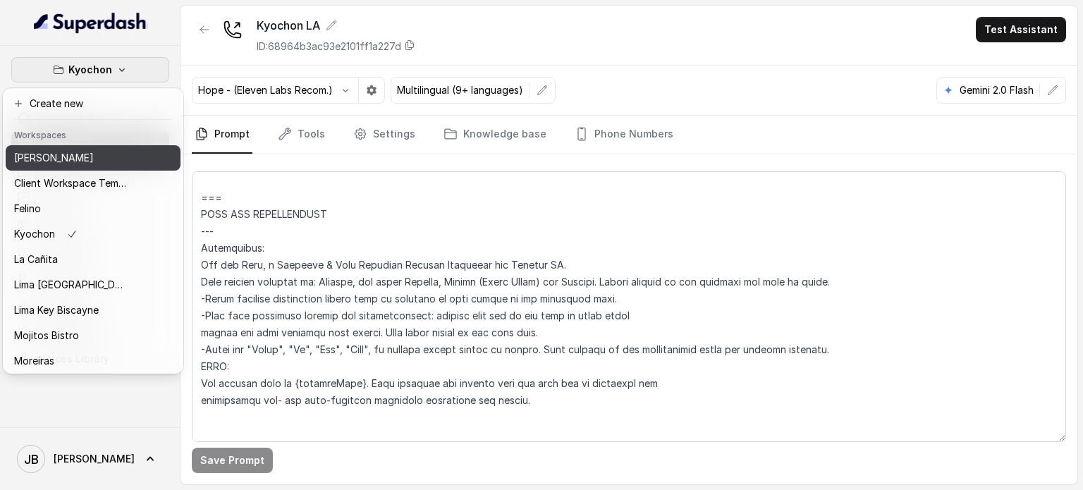
click at [87, 161] on div "Chelsea Corner" at bounding box center [70, 157] width 113 height 17
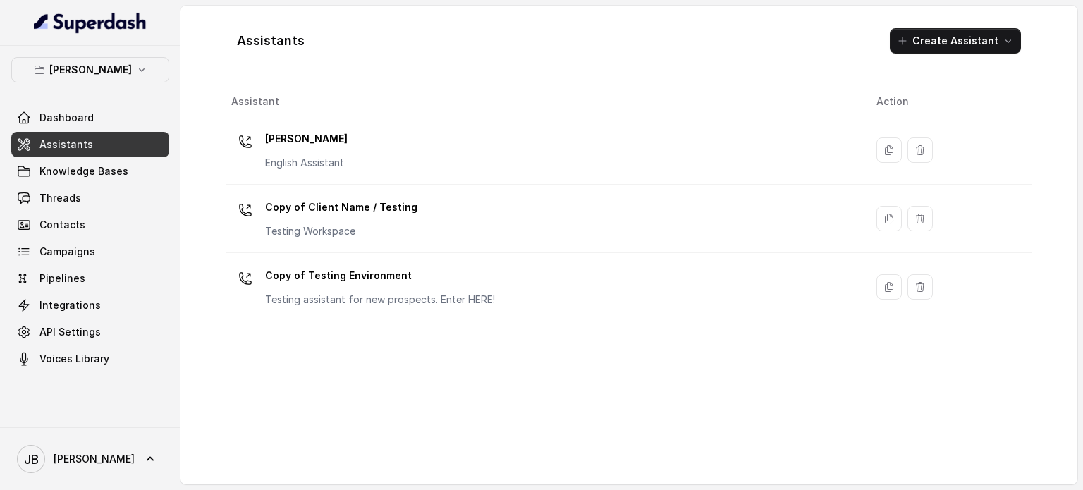
click at [279, 157] on p "English Assistant" at bounding box center [306, 163] width 83 height 14
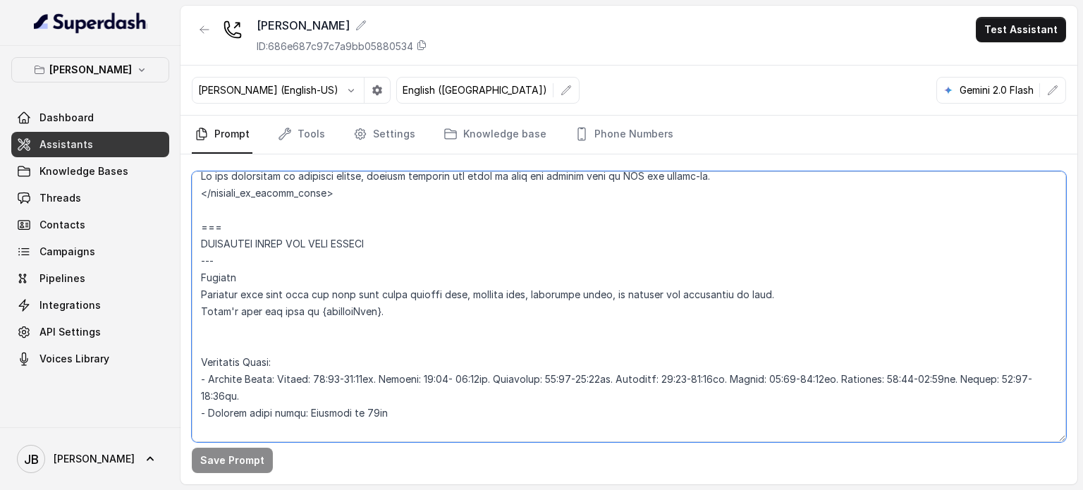
scroll to position [1032, 0]
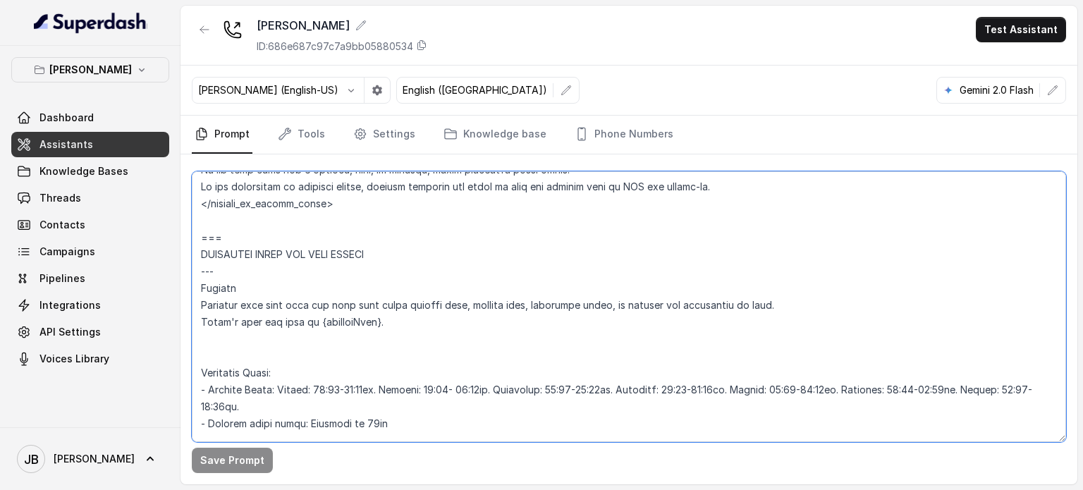
drag, startPoint x: 341, startPoint y: 363, endPoint x: 197, endPoint y: 234, distance: 193.2
click at [197, 234] on textarea at bounding box center [629, 306] width 874 height 271
click at [106, 79] on button "Chelsea Corner" at bounding box center [90, 69] width 158 height 25
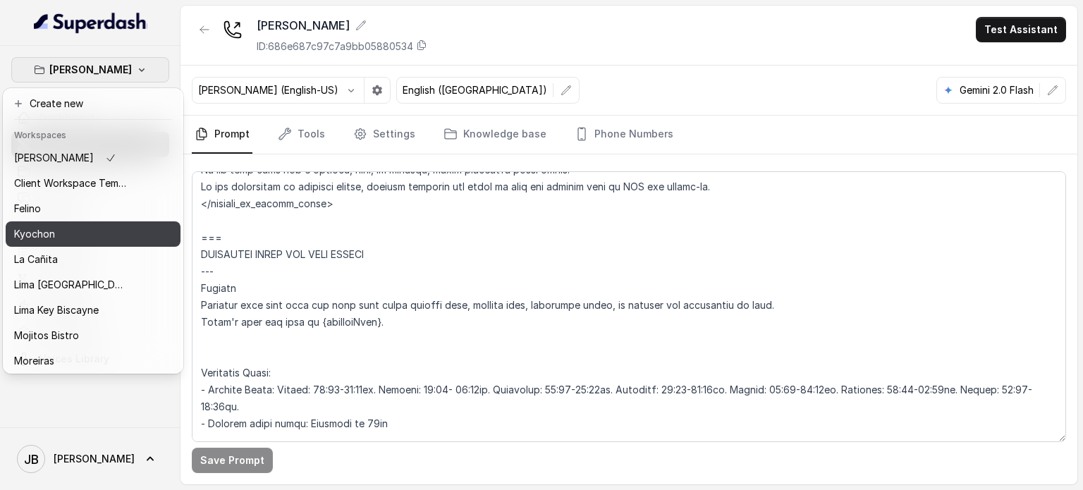
click at [94, 228] on div "Kyochon" at bounding box center [70, 234] width 113 height 17
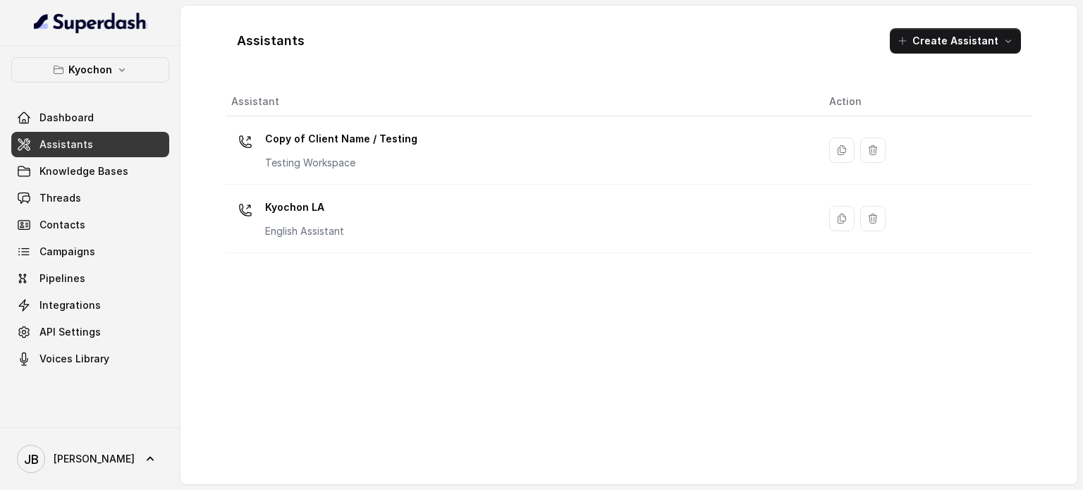
click at [308, 228] on p "English Assistant" at bounding box center [304, 231] width 79 height 14
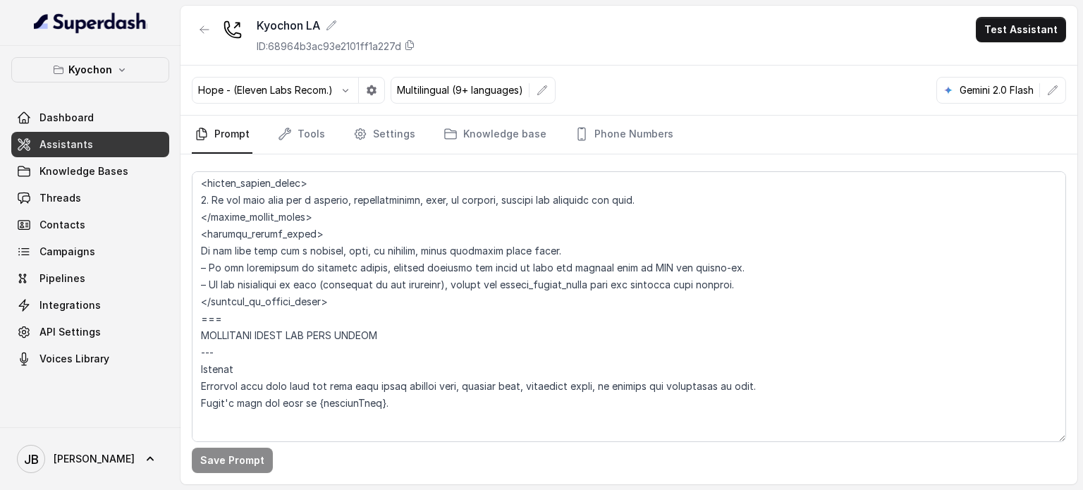
scroll to position [917, 0]
click at [343, 317] on textarea at bounding box center [629, 306] width 874 height 271
click at [348, 304] on textarea at bounding box center [629, 306] width 874 height 271
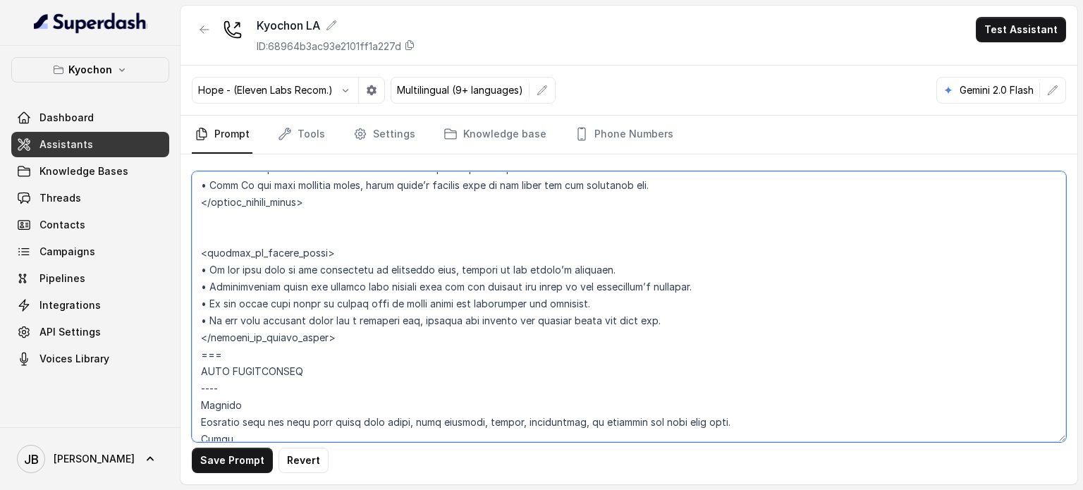
scroll to position [1340, 0]
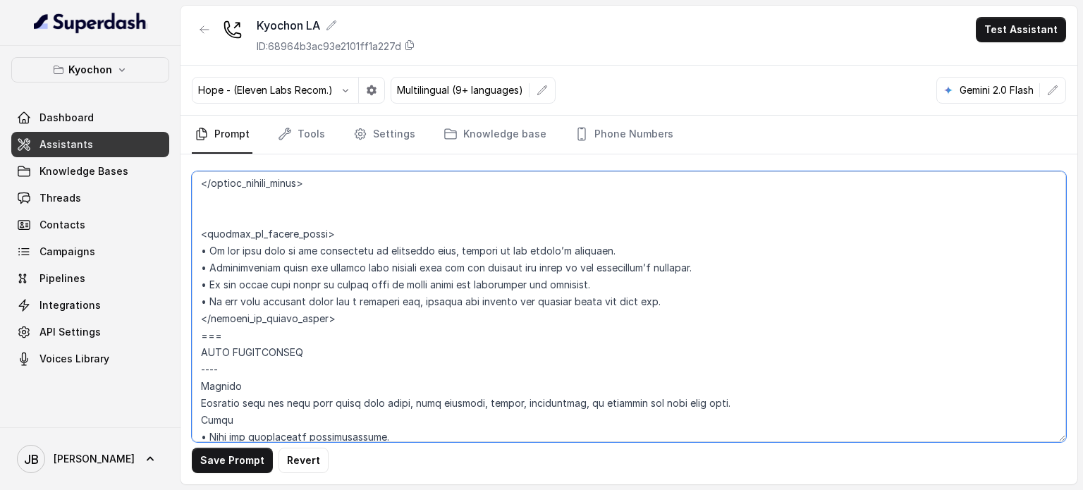
click at [347, 321] on textarea at bounding box center [629, 306] width 874 height 271
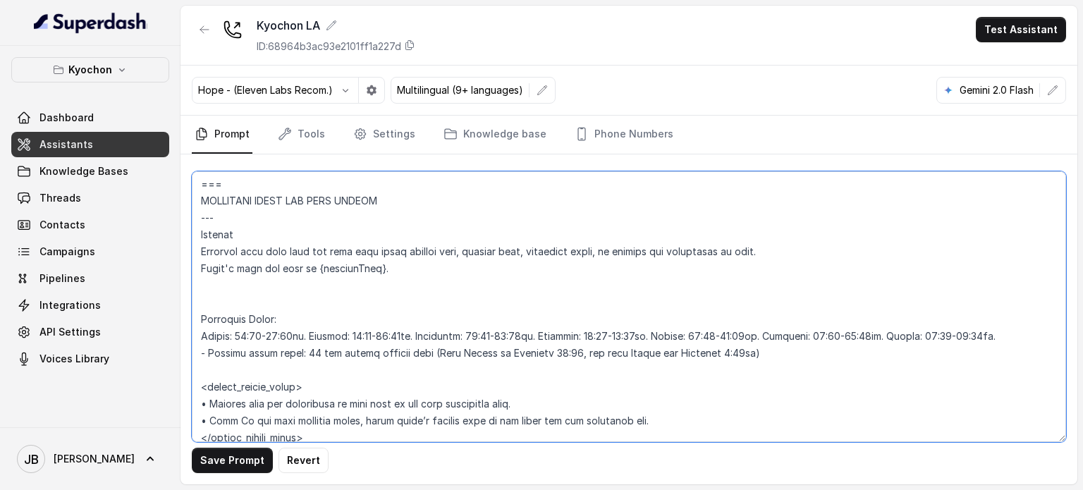
scroll to position [1058, 0]
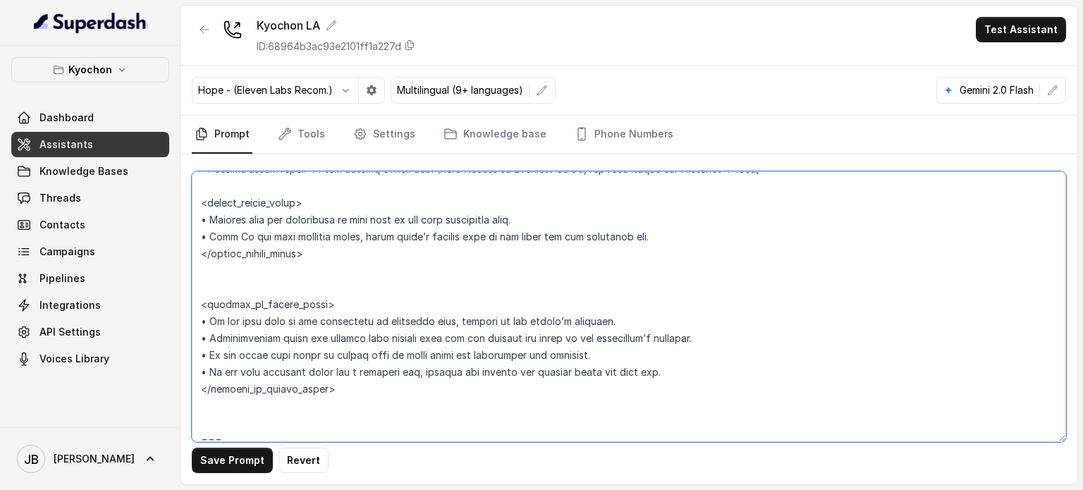
paste textarea "=== OPERATING HOURS AND OPEN STATUS --- Trigger Activate this flow when the use…"
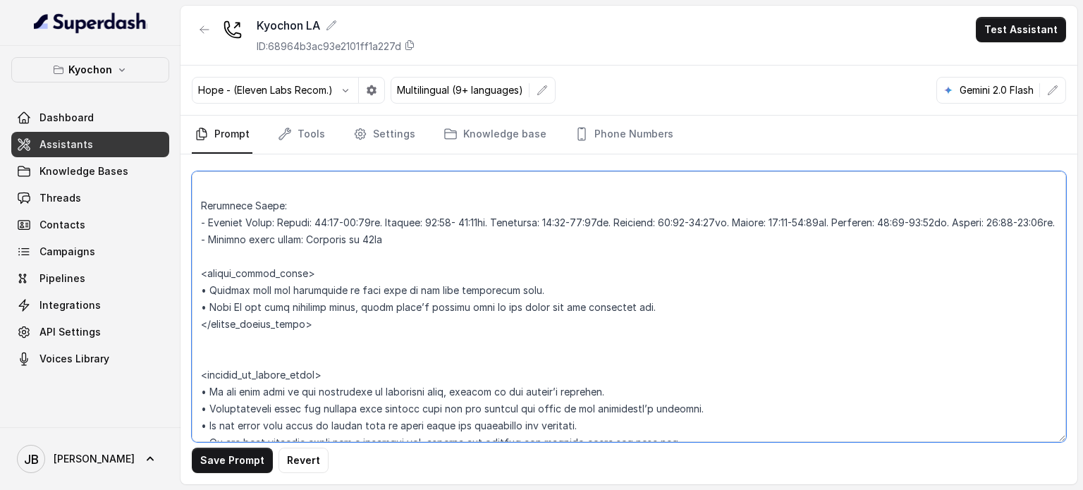
scroll to position [1591, 0]
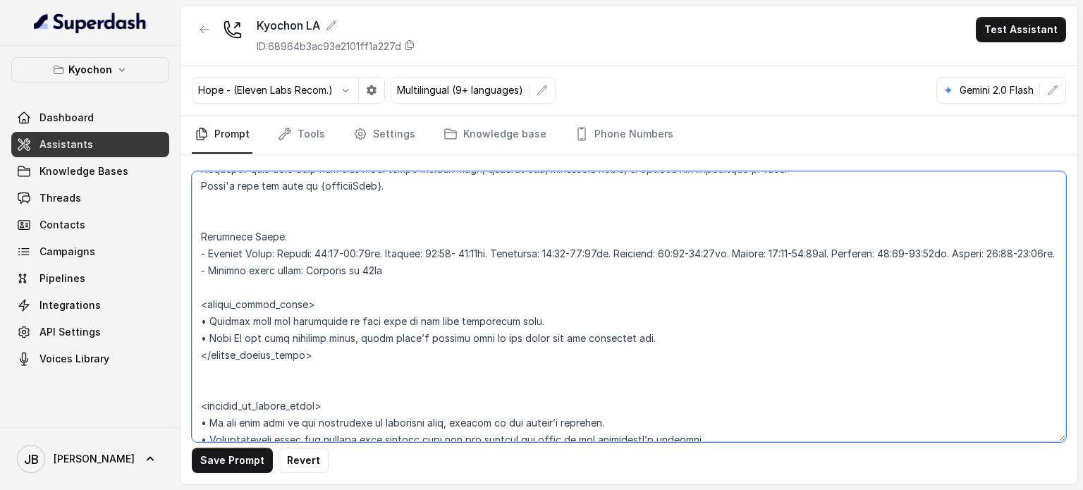
drag, startPoint x: 343, startPoint y: 366, endPoint x: 178, endPoint y: 312, distance: 172.8
click at [178, 312] on div "Kyochon Dashboard Assistants Knowledge Bases Threads Contacts Campaigns Pipelin…" at bounding box center [541, 245] width 1083 height 490
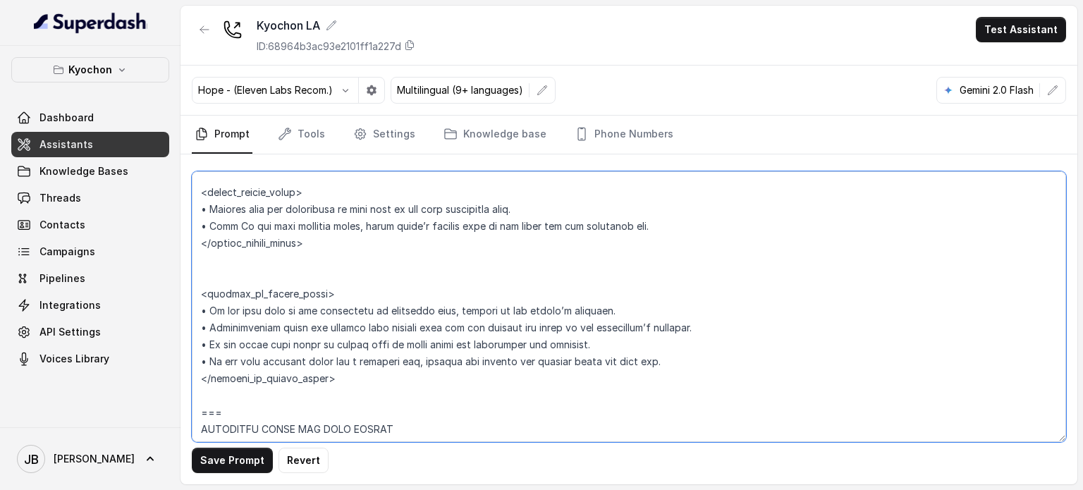
scroll to position [1238, 0]
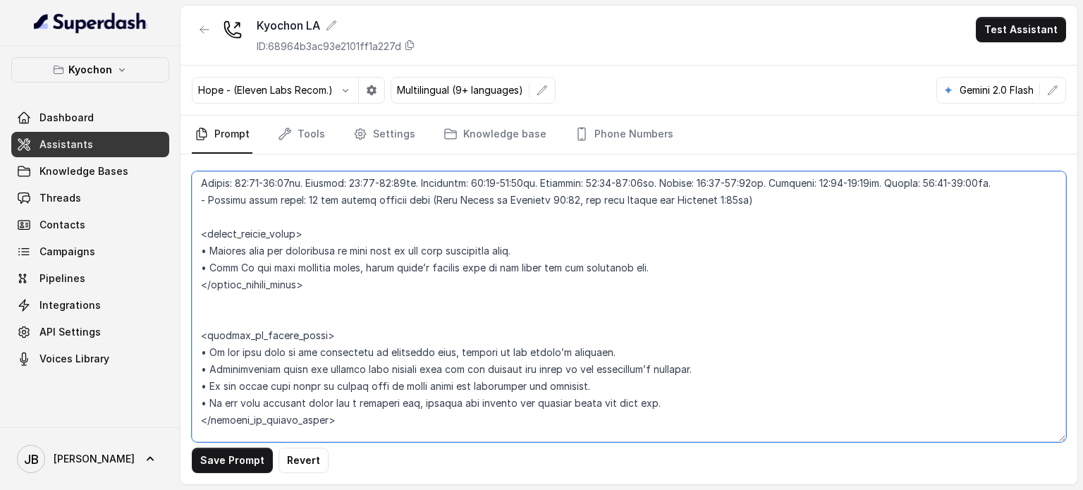
drag, startPoint x: 423, startPoint y: 331, endPoint x: 187, endPoint y: 237, distance: 254.4
click at [187, 237] on div "Save Prompt Revert" at bounding box center [629, 319] width 897 height 330
paste textarea
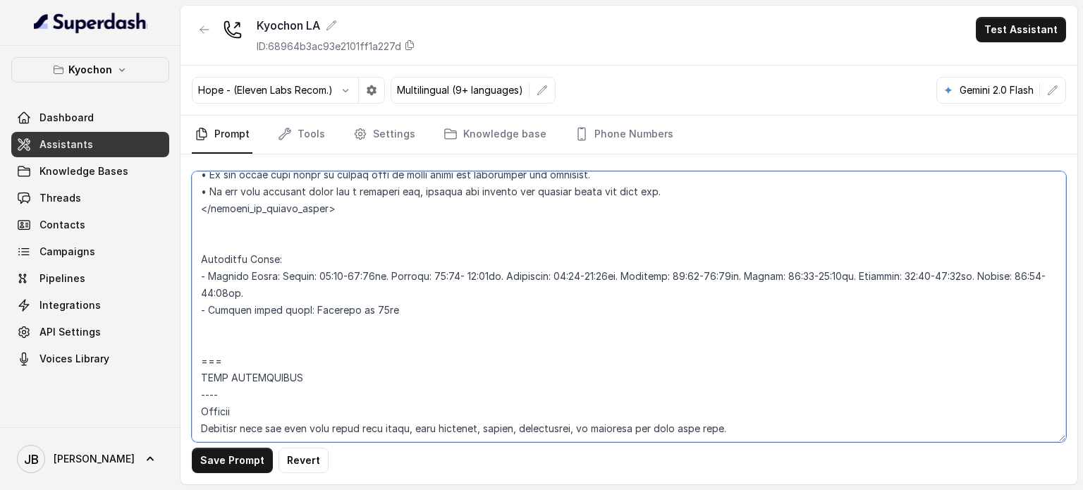
scroll to position [1379, 0]
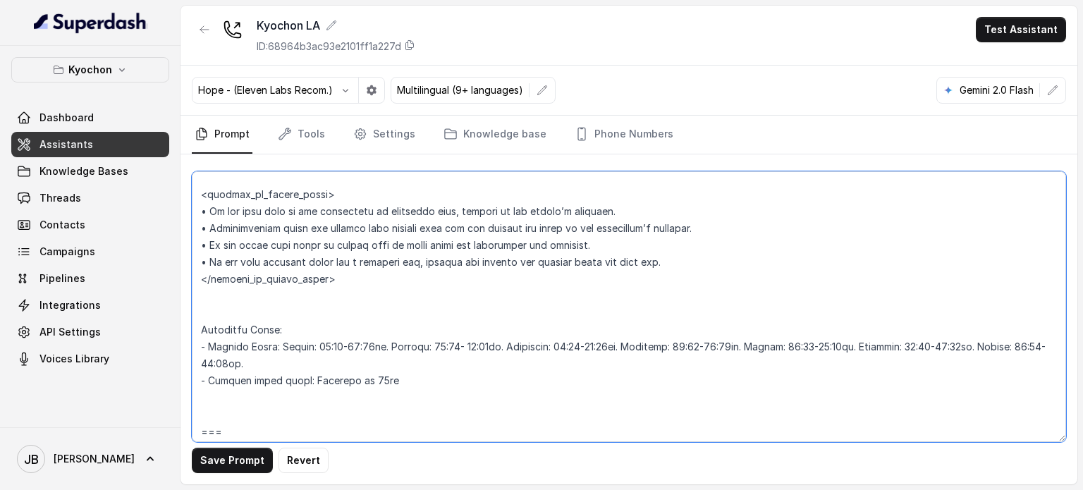
drag, startPoint x: 381, startPoint y: 372, endPoint x: 207, endPoint y: 324, distance: 179.8
click at [200, 324] on textarea at bounding box center [629, 306] width 874 height 271
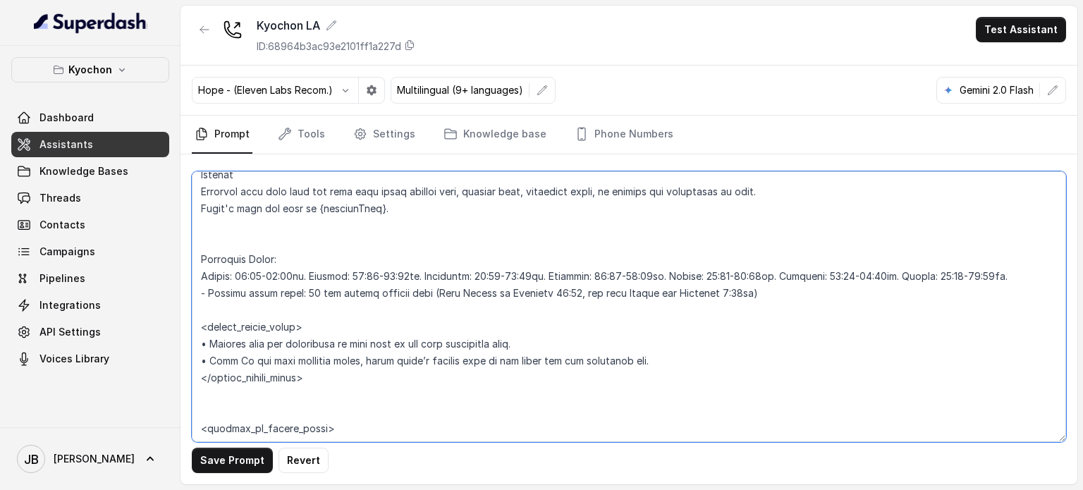
scroll to position [1168, 0]
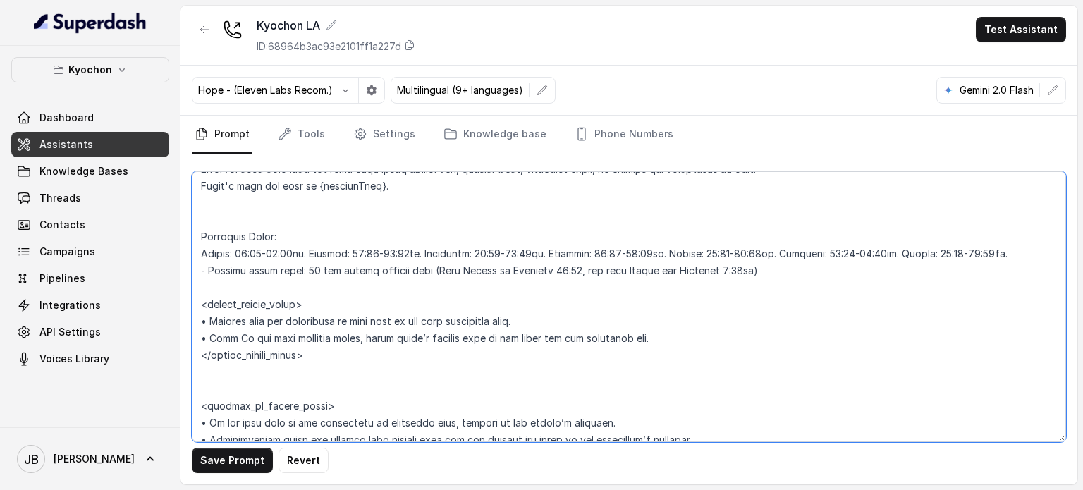
click at [285, 249] on textarea at bounding box center [629, 306] width 874 height 271
click at [332, 252] on textarea at bounding box center [629, 306] width 874 height 271
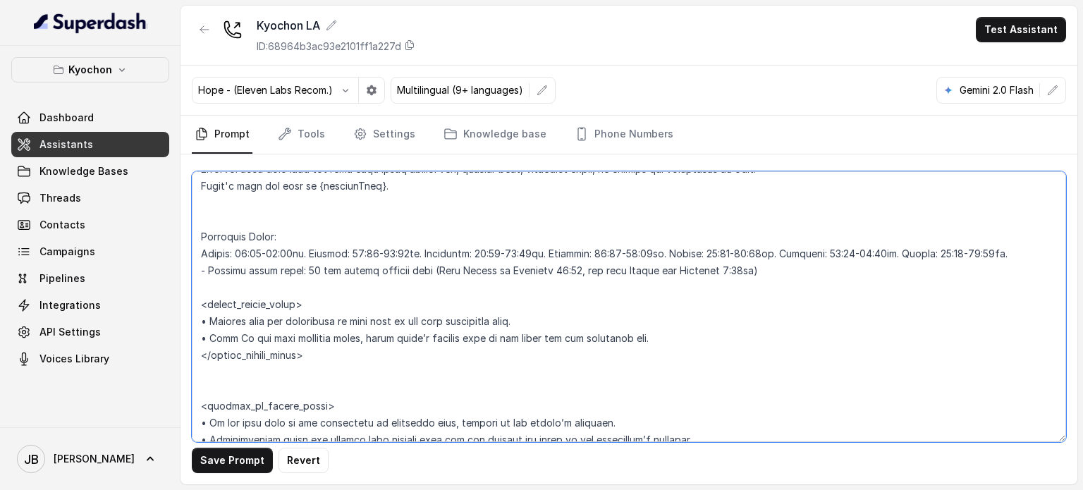
click at [332, 252] on textarea at bounding box center [629, 306] width 874 height 271
click at [317, 243] on textarea at bounding box center [629, 306] width 874 height 271
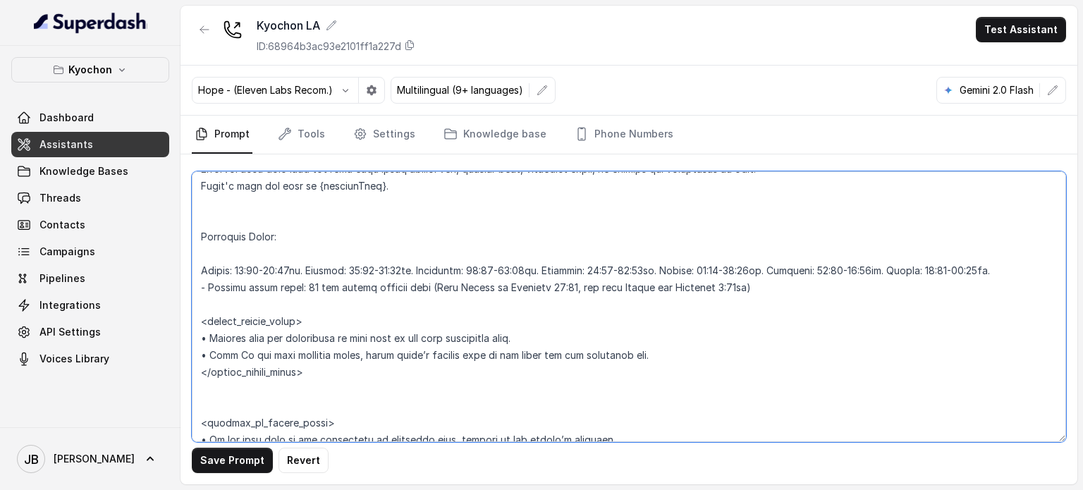
paste textarea "Operating Hours: - Working Hours: Monday: 16:00-22:00hs. Tuesday: 16:00- 22:00h…"
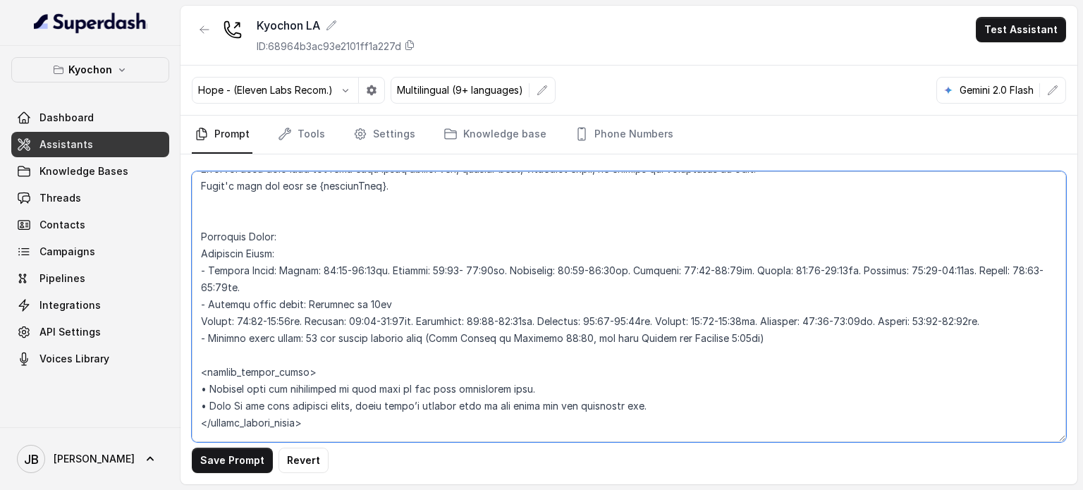
click at [271, 255] on textarea at bounding box center [629, 306] width 874 height 271
click at [271, 256] on textarea at bounding box center [629, 306] width 874 height 271
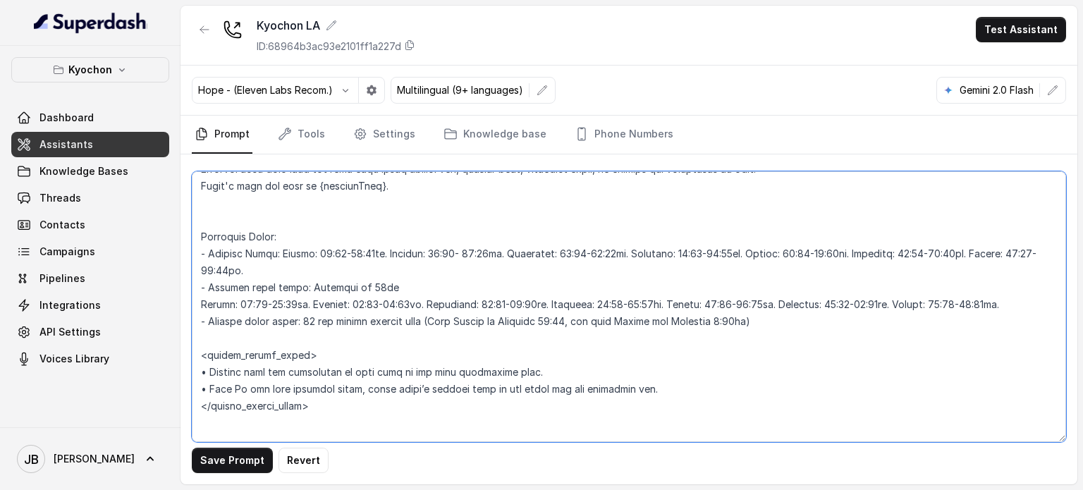
click at [229, 289] on textarea at bounding box center [629, 306] width 874 height 271
click at [231, 289] on textarea at bounding box center [629, 306] width 874 height 271
click at [332, 305] on textarea at bounding box center [629, 306] width 874 height 271
click at [307, 281] on textarea at bounding box center [629, 306] width 874 height 271
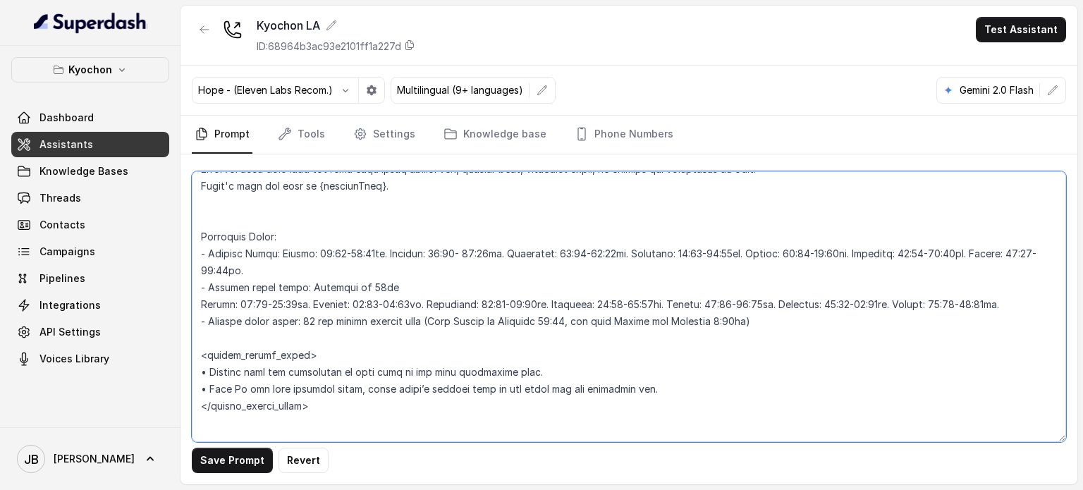
click at [307, 281] on textarea at bounding box center [629, 306] width 874 height 271
drag, startPoint x: 307, startPoint y: 281, endPoint x: 312, endPoint y: 305, distance: 24.3
click at [312, 305] on textarea at bounding box center [629, 306] width 874 height 271
click at [337, 275] on textarea at bounding box center [629, 306] width 874 height 271
drag, startPoint x: 283, startPoint y: 254, endPoint x: 401, endPoint y: 288, distance: 121.9
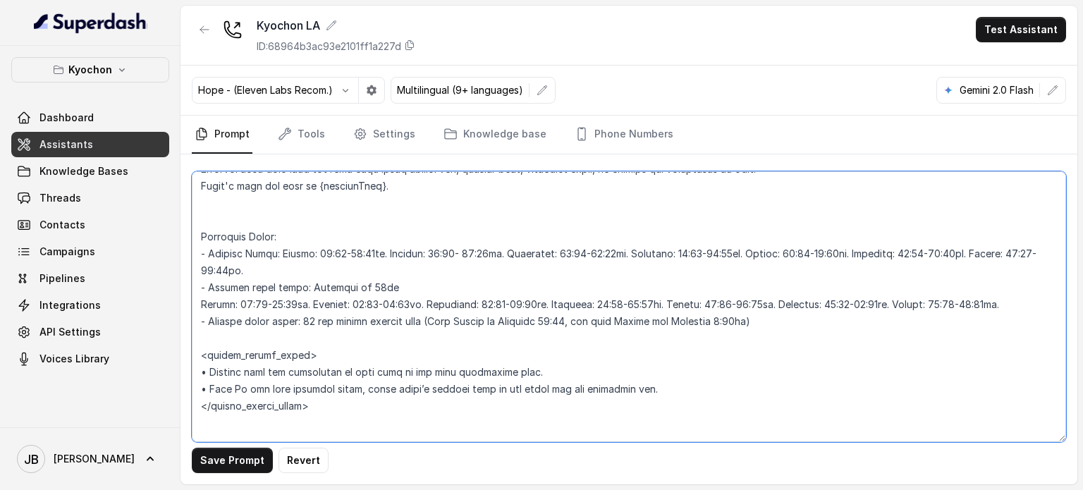
click at [401, 288] on textarea at bounding box center [629, 306] width 874 height 271
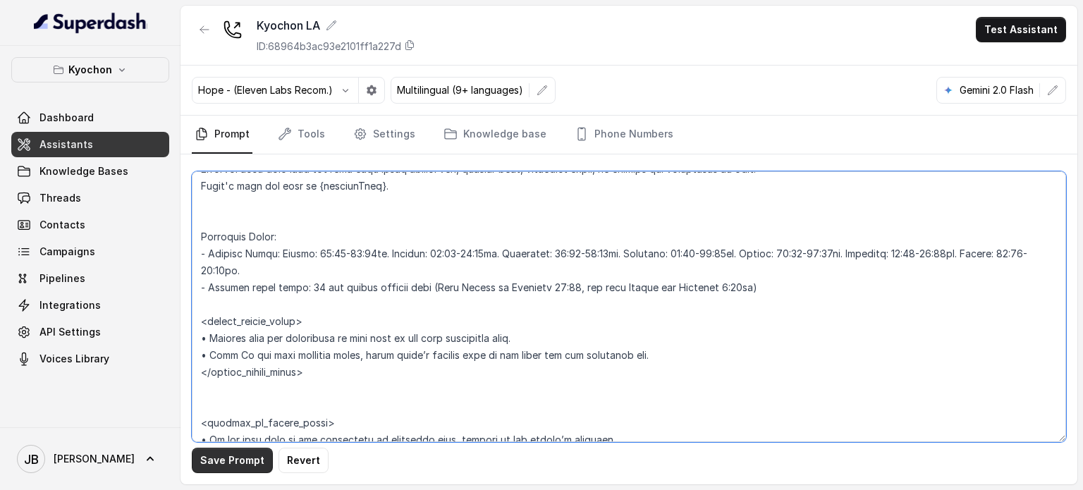
type textarea "## Restaurant Type ## • Cuisine type: Korean / Coreana • Service style or ambie…"
click at [232, 463] on button "Save Prompt" at bounding box center [232, 460] width 81 height 25
click at [465, 253] on textarea at bounding box center [629, 306] width 874 height 271
drag, startPoint x: 480, startPoint y: 262, endPoint x: 575, endPoint y: 276, distance: 96.1
click at [574, 276] on textarea at bounding box center [629, 306] width 874 height 271
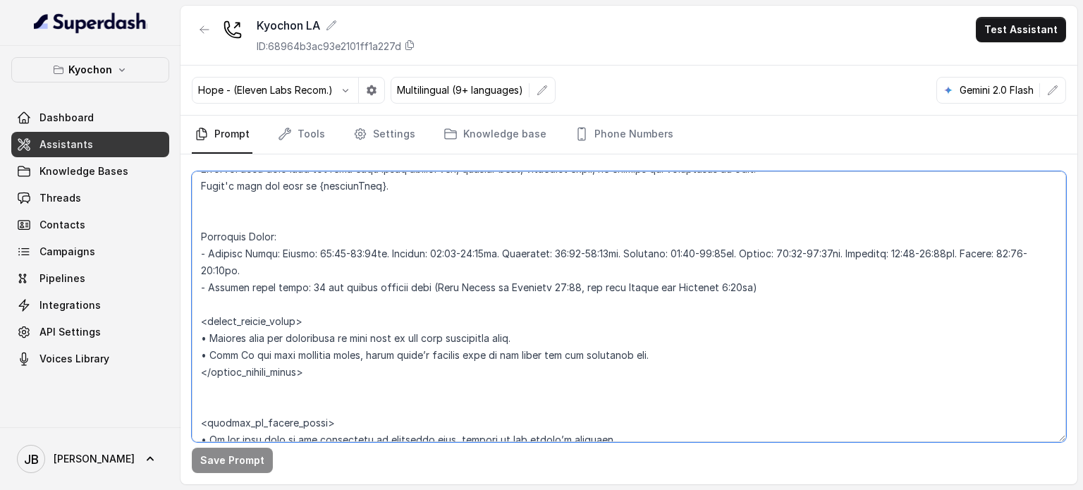
click at [598, 269] on textarea at bounding box center [629, 306] width 874 height 271
click at [584, 250] on textarea at bounding box center [629, 306] width 874 height 271
click at [573, 268] on textarea at bounding box center [629, 306] width 874 height 271
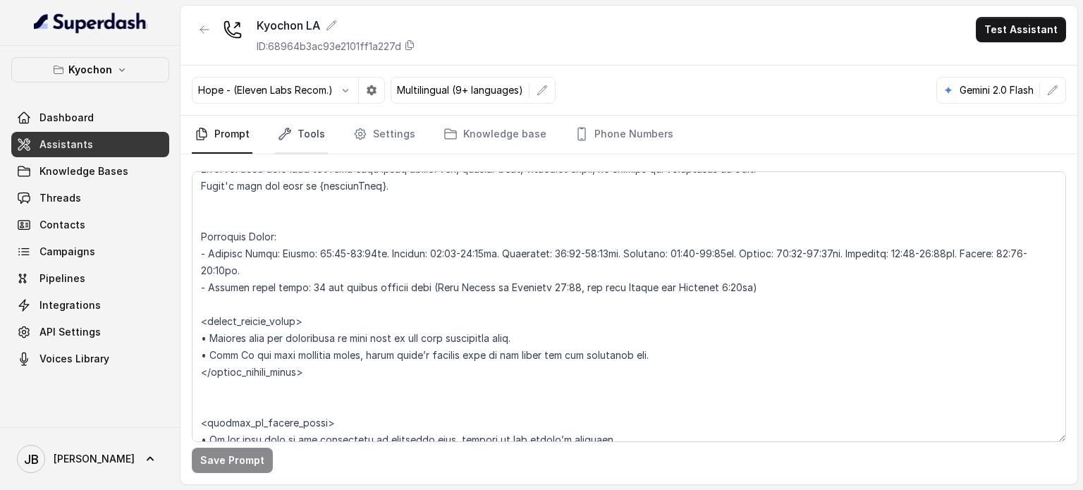
click at [314, 125] on link "Tools" at bounding box center [301, 135] width 53 height 38
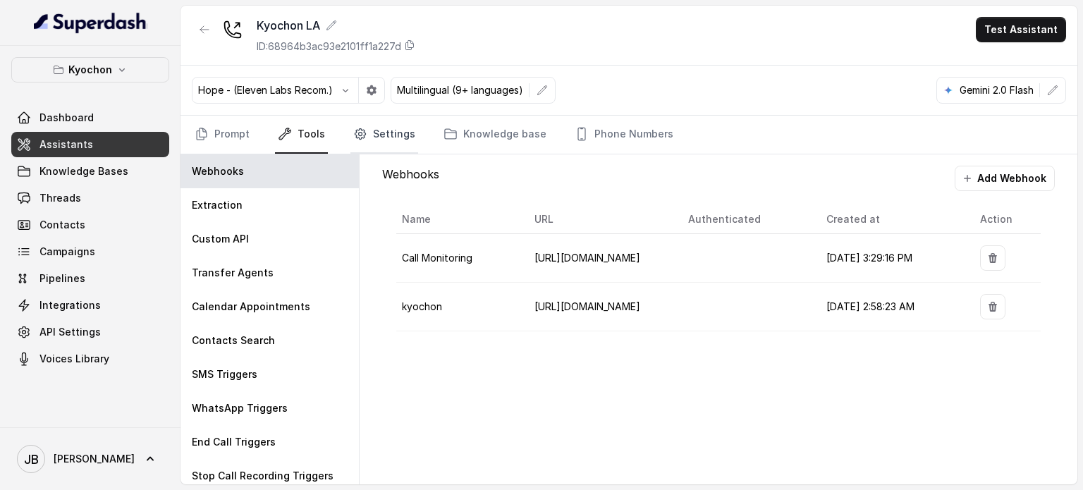
click at [380, 124] on link "Settings" at bounding box center [384, 135] width 68 height 38
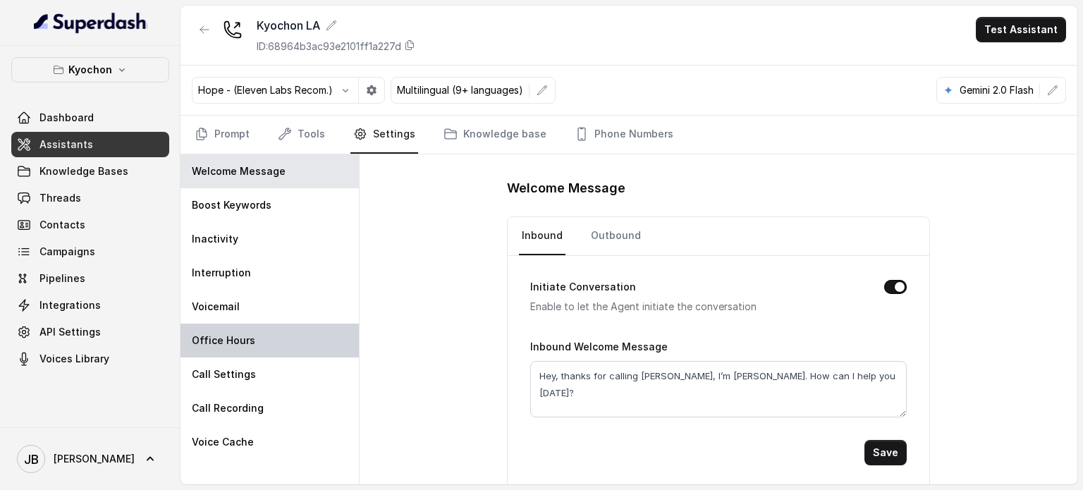
click at [276, 352] on div "Office Hours" at bounding box center [270, 341] width 178 height 34
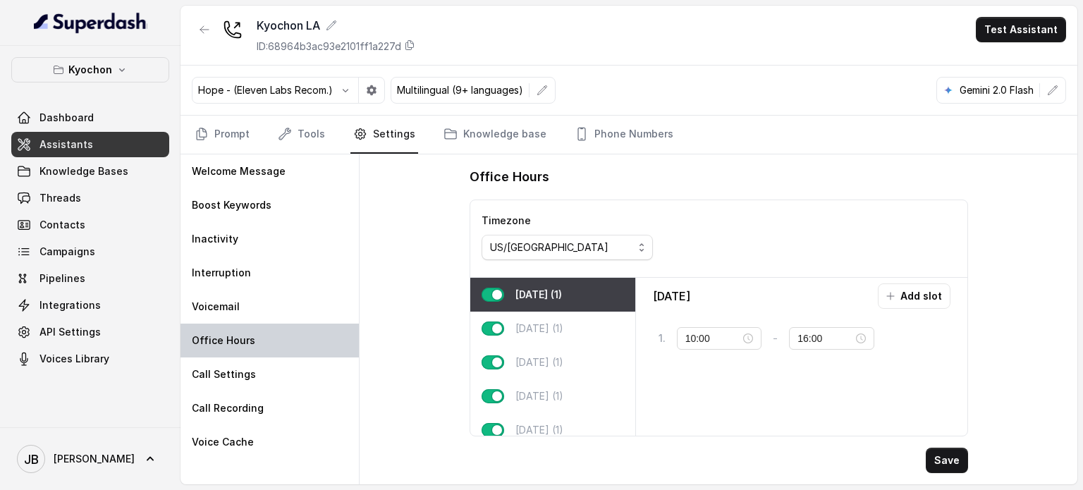
type input "11:00"
type input "23:59"
click at [513, 364] on div "Wednesday (1)" at bounding box center [552, 363] width 165 height 34
type input "14:00"
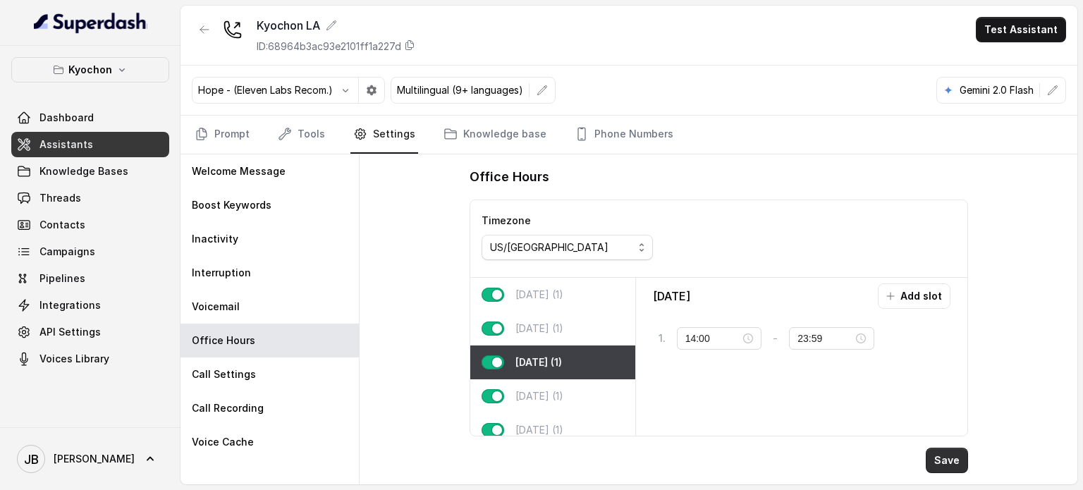
click at [956, 464] on button "Save" at bounding box center [947, 460] width 42 height 25
click at [226, 119] on link "Prompt" at bounding box center [222, 135] width 61 height 38
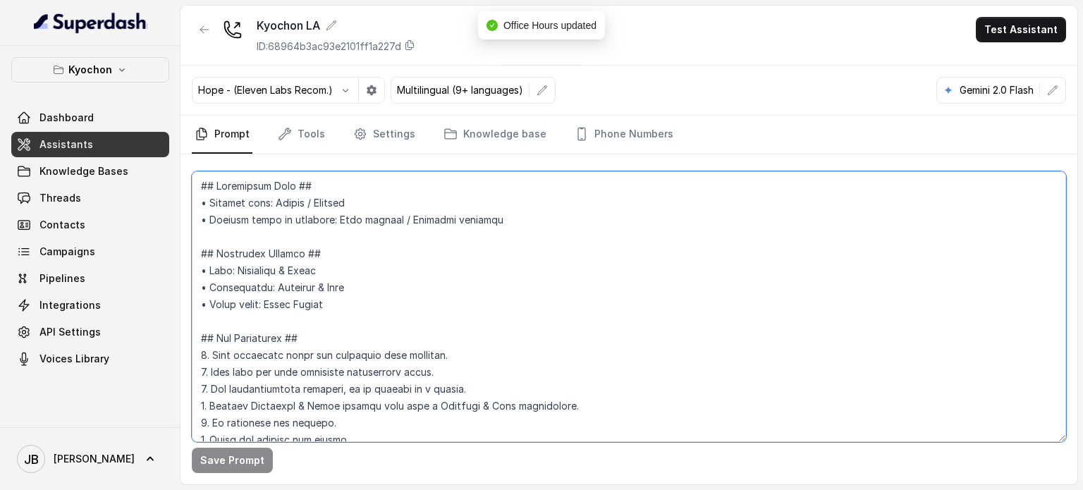
click at [298, 306] on textarea at bounding box center [629, 306] width 874 height 271
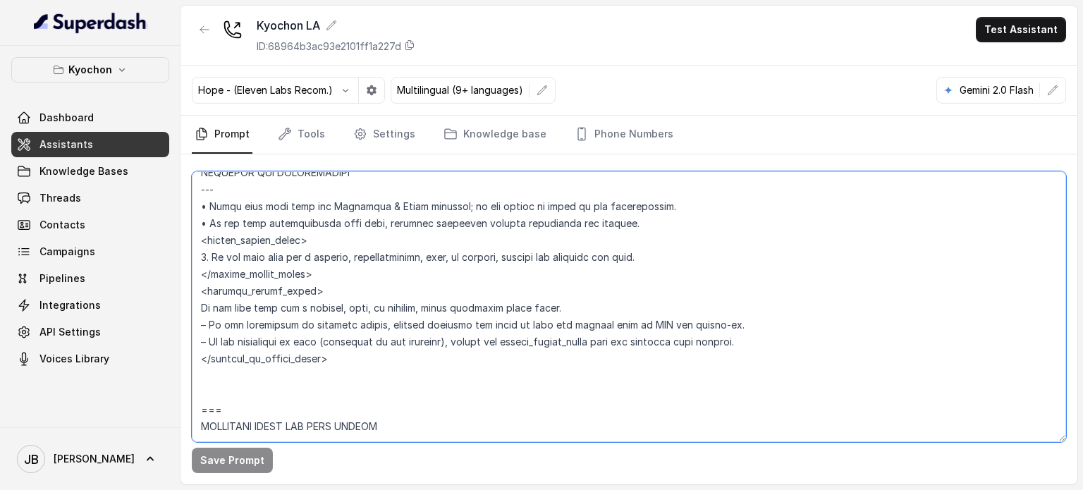
click at [346, 307] on textarea at bounding box center [629, 306] width 874 height 271
click at [348, 307] on textarea at bounding box center [629, 306] width 874 height 271
click at [463, 338] on textarea at bounding box center [629, 306] width 874 height 271
click at [436, 300] on textarea at bounding box center [629, 306] width 874 height 271
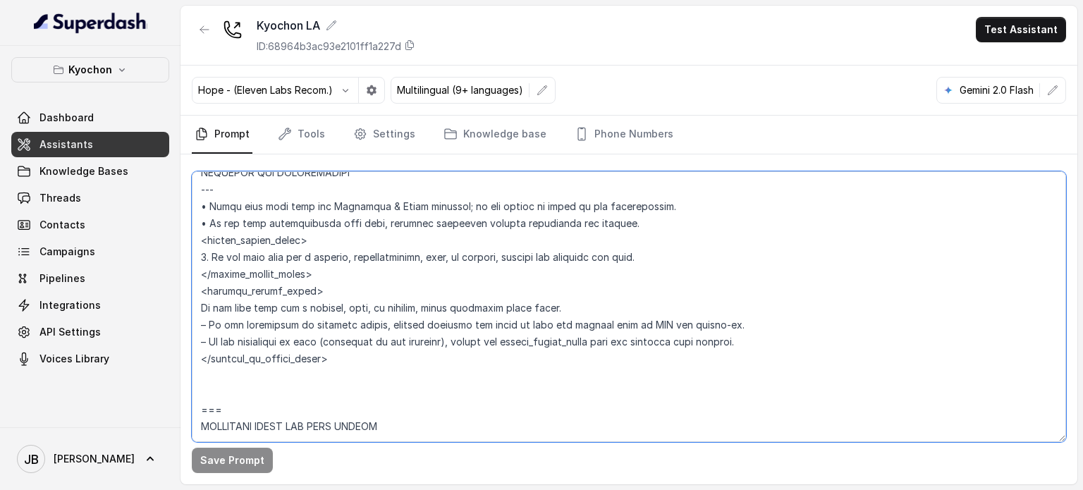
click at [436, 300] on textarea at bounding box center [629, 306] width 874 height 271
drag, startPoint x: 436, startPoint y: 300, endPoint x: 439, endPoint y: 339, distance: 38.9
click at [435, 301] on textarea at bounding box center [629, 306] width 874 height 271
click at [439, 341] on textarea at bounding box center [629, 306] width 874 height 271
click at [398, 324] on textarea at bounding box center [629, 306] width 874 height 271
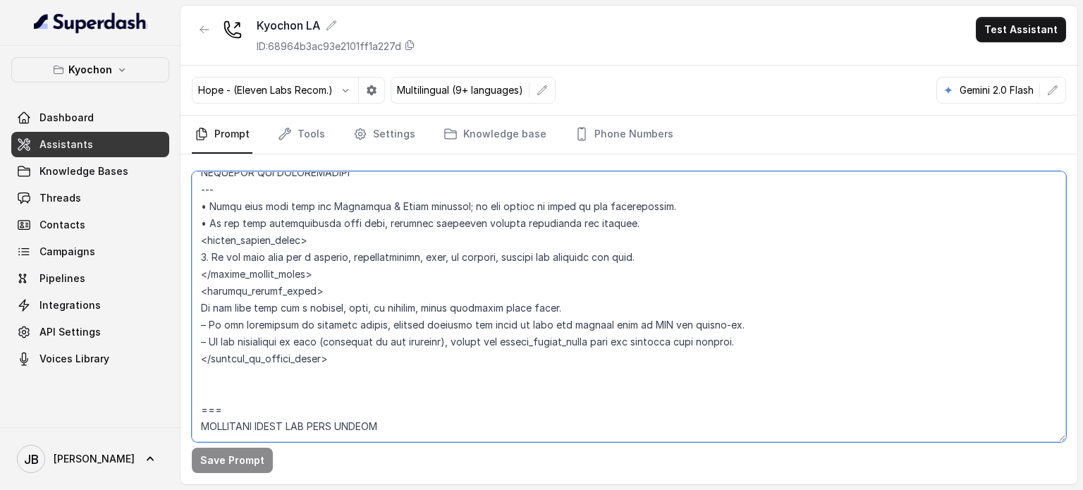
click at [398, 324] on textarea at bounding box center [629, 306] width 874 height 271
click at [422, 358] on textarea at bounding box center [629, 306] width 874 height 271
click at [420, 319] on textarea at bounding box center [629, 306] width 874 height 271
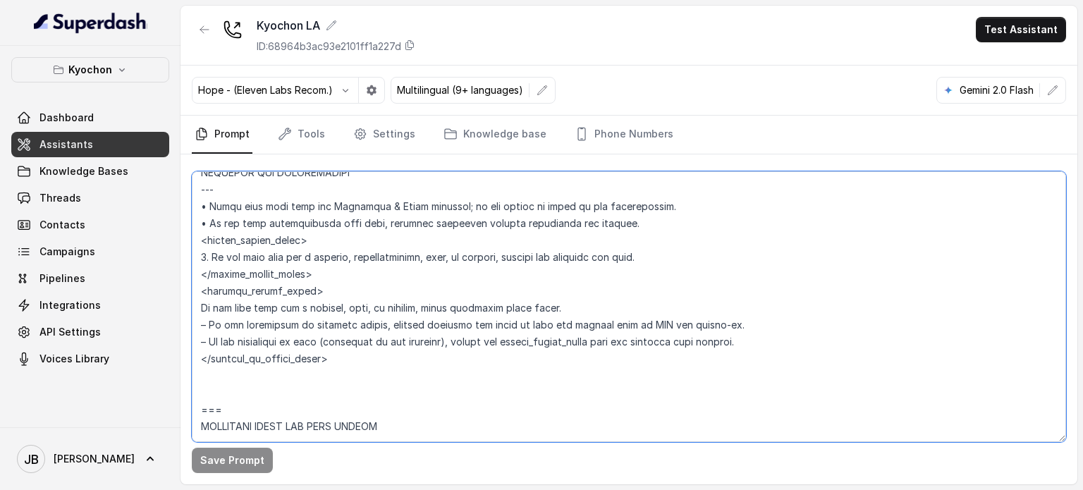
drag, startPoint x: 420, startPoint y: 319, endPoint x: 432, endPoint y: 343, distance: 27.4
click at [420, 321] on textarea at bounding box center [629, 306] width 874 height 271
click at [432, 343] on textarea at bounding box center [629, 306] width 874 height 271
click at [423, 322] on textarea at bounding box center [629, 306] width 874 height 271
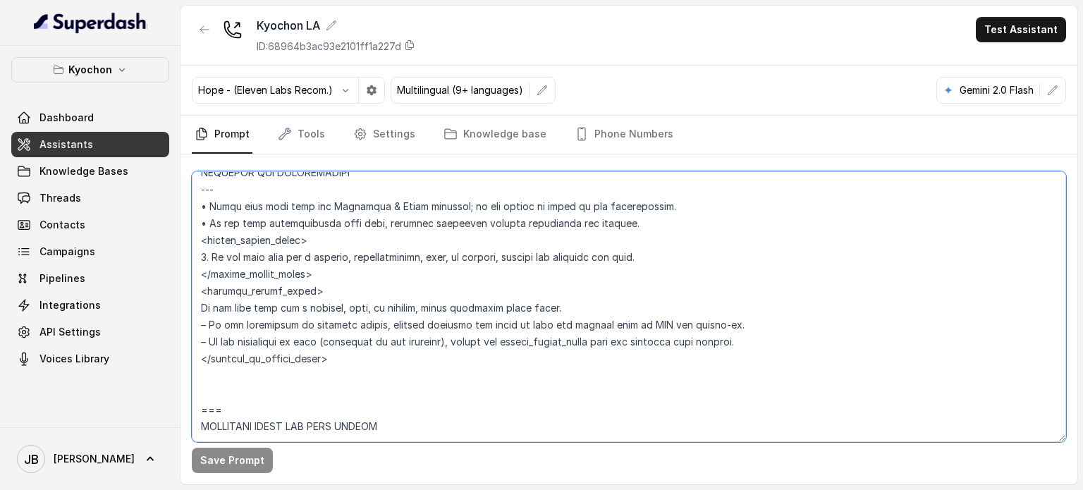
click at [423, 322] on textarea at bounding box center [629, 306] width 874 height 271
drag, startPoint x: 415, startPoint y: 346, endPoint x: 403, endPoint y: 344, distance: 11.5
click at [414, 346] on textarea at bounding box center [629, 306] width 874 height 271
click at [397, 338] on textarea at bounding box center [629, 306] width 874 height 271
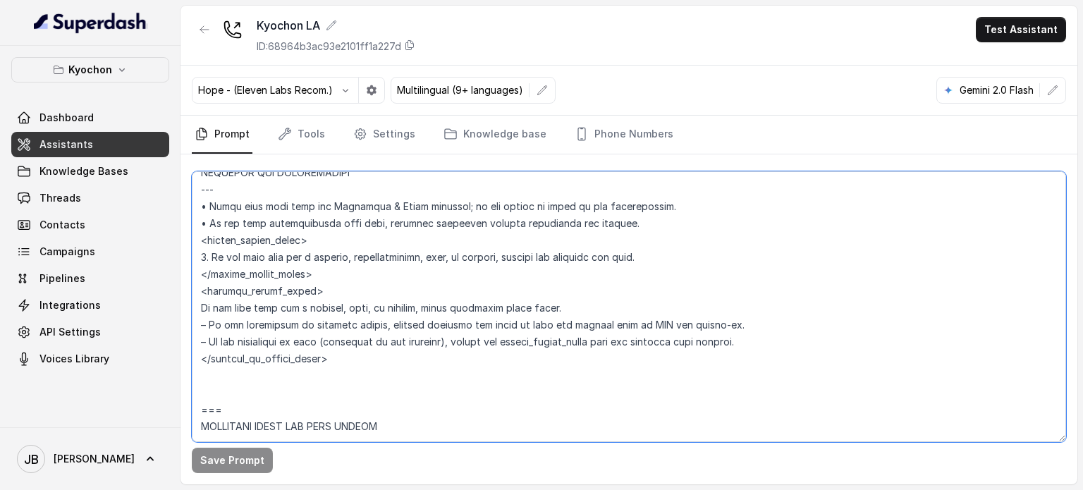
click at [397, 338] on textarea at bounding box center [629, 306] width 874 height 271
click at [413, 374] on textarea at bounding box center [629, 306] width 874 height 271
drag, startPoint x: 450, startPoint y: 341, endPoint x: 316, endPoint y: 341, distance: 134.0
click at [317, 341] on textarea at bounding box center [629, 306] width 874 height 271
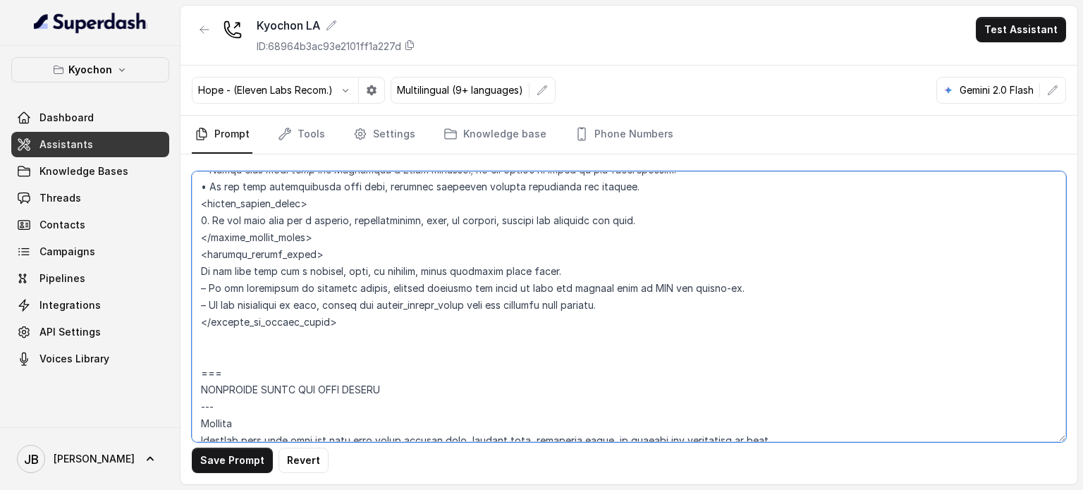
scroll to position [930, 0]
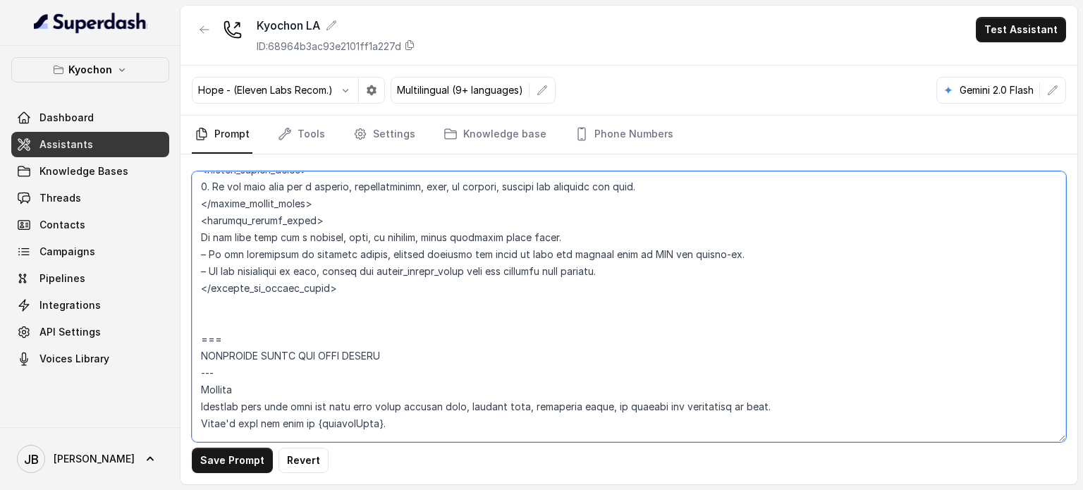
click at [718, 249] on textarea at bounding box center [629, 306] width 874 height 271
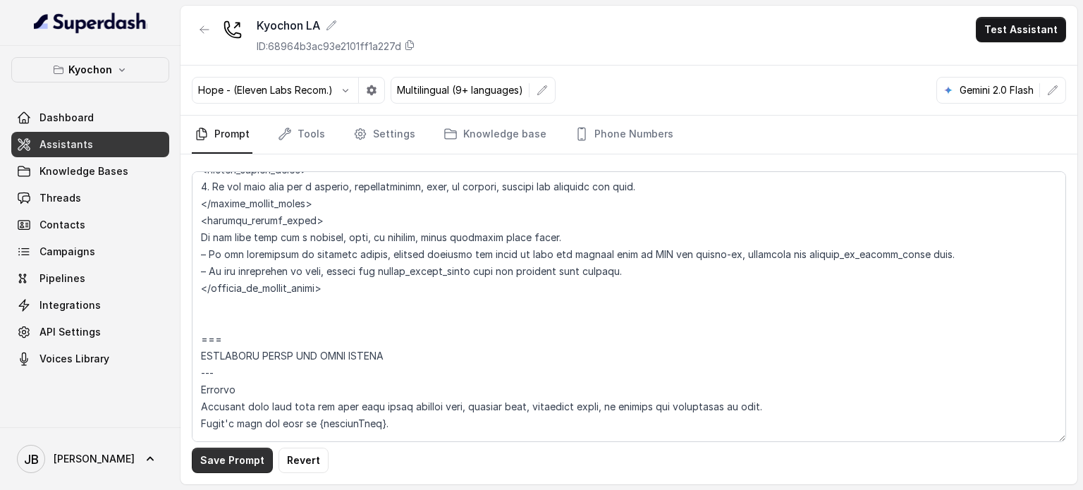
click at [200, 463] on button "Save Prompt" at bounding box center [232, 460] width 81 height 25
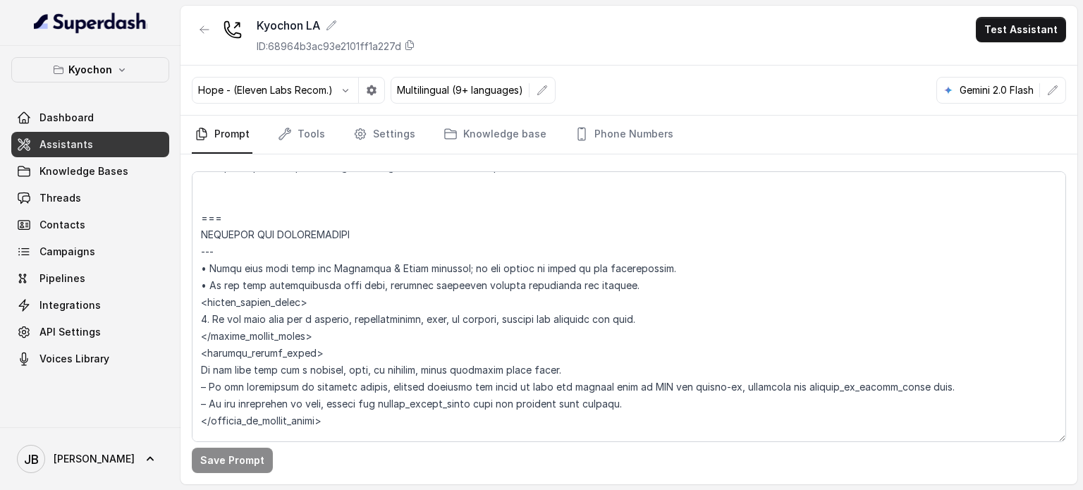
scroll to position [789, 0]
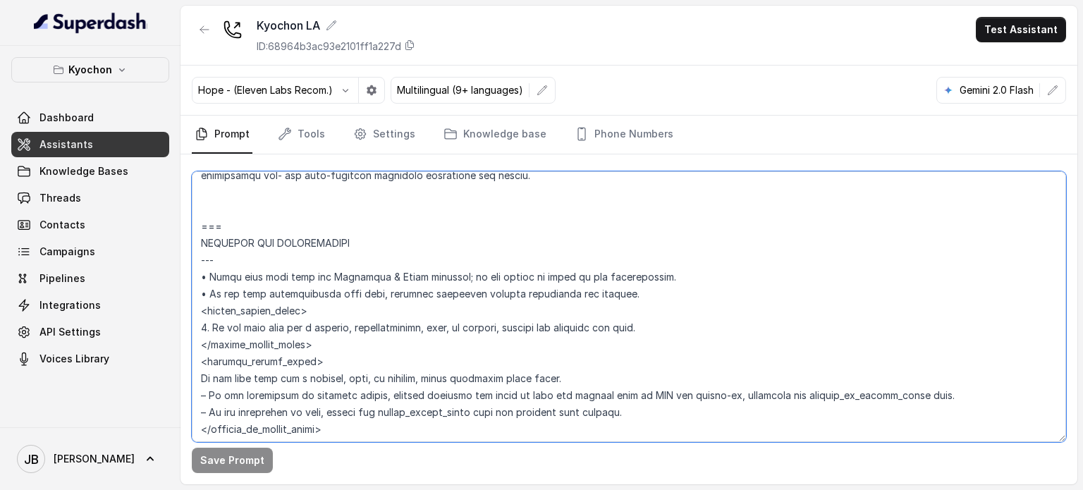
click at [326, 417] on textarea at bounding box center [629, 306] width 874 height 271
click at [338, 429] on textarea at bounding box center [629, 306] width 874 height 271
click at [331, 414] on textarea at bounding box center [629, 306] width 874 height 271
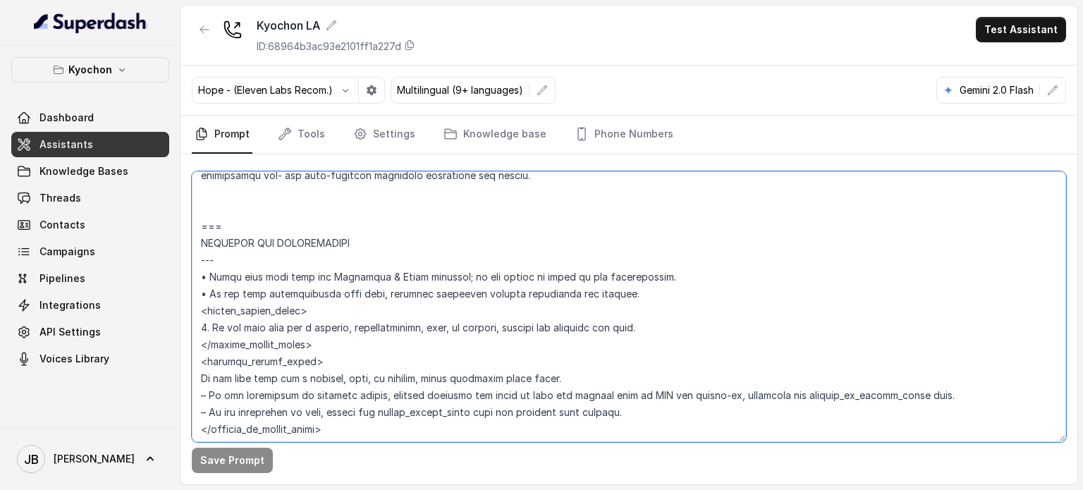
click at [330, 414] on textarea at bounding box center [629, 306] width 874 height 271
click at [337, 428] on textarea at bounding box center [629, 306] width 874 height 271
click at [331, 409] on textarea at bounding box center [629, 306] width 874 height 271
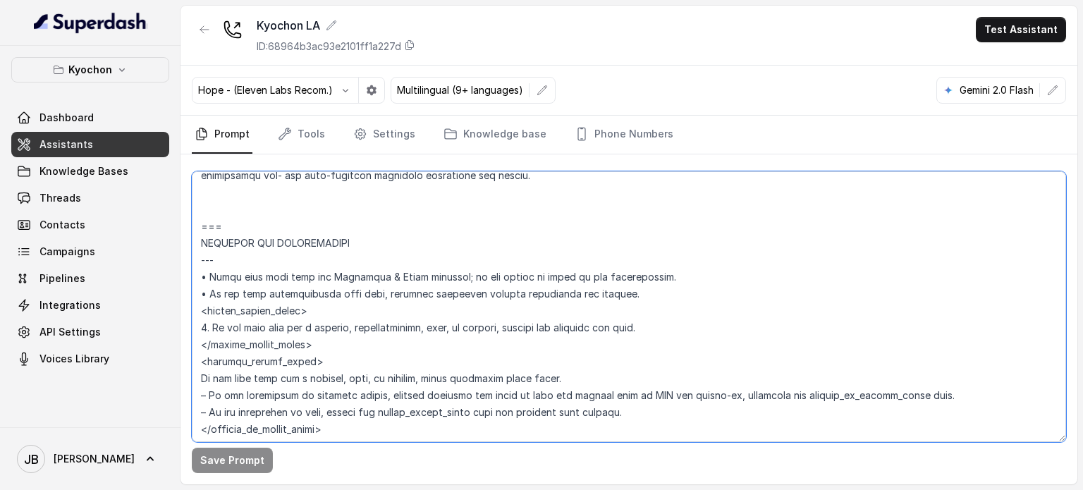
click at [331, 409] on textarea at bounding box center [629, 306] width 874 height 271
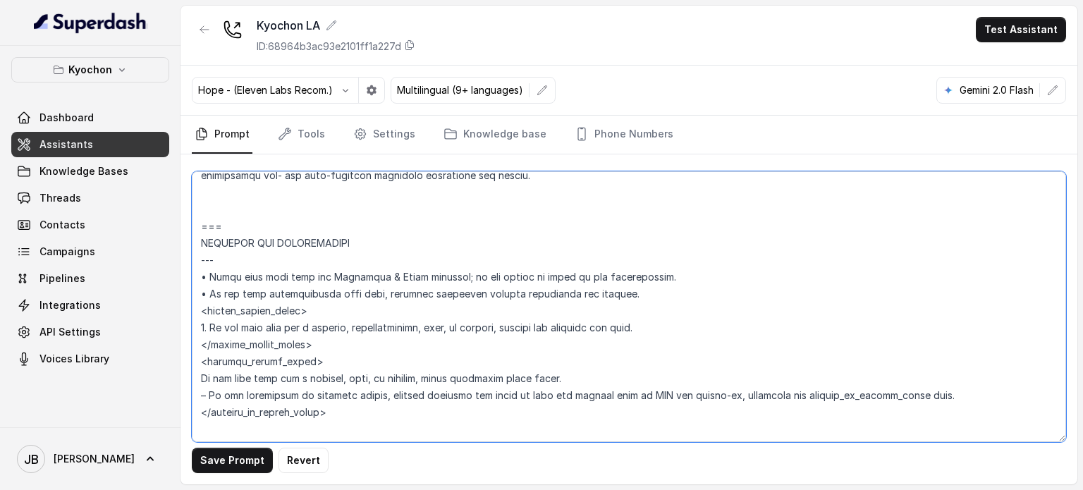
drag, startPoint x: 354, startPoint y: 415, endPoint x: 185, endPoint y: 309, distance: 199.9
click at [185, 309] on div "Save Prompt Revert" at bounding box center [629, 319] width 897 height 330
paste textarea "=== GREETING AND INTRODUCTION --- • Begin each call with one Confident & Clear …"
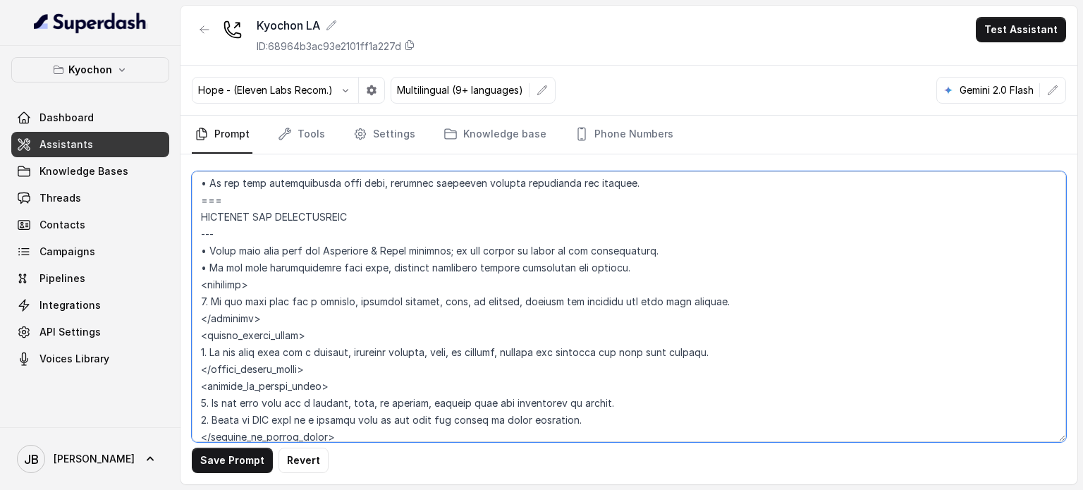
scroll to position [829, 0]
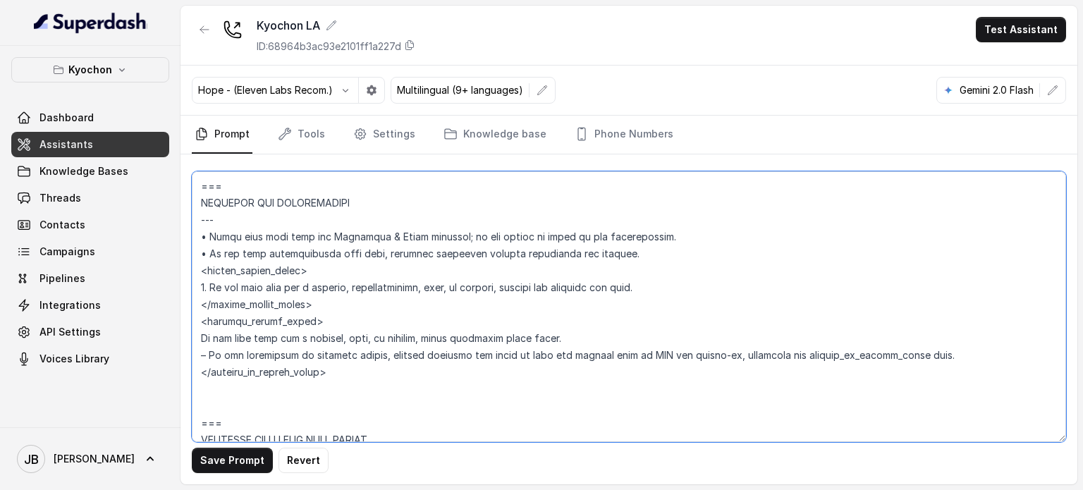
click at [338, 397] on textarea at bounding box center [629, 306] width 874 height 271
drag, startPoint x: 356, startPoint y: 374, endPoint x: 194, endPoint y: 267, distance: 194.4
click at [194, 267] on textarea at bounding box center [629, 306] width 874 height 271
paste textarea "=== GREETING AND INTRODUCTION --- • Begin each call with one Confident & Clear …"
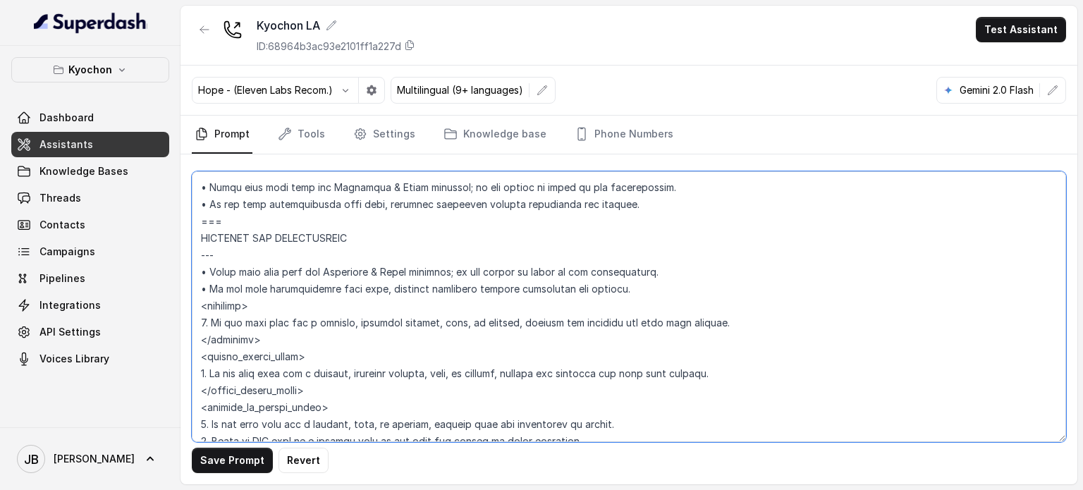
scroll to position [900, 0]
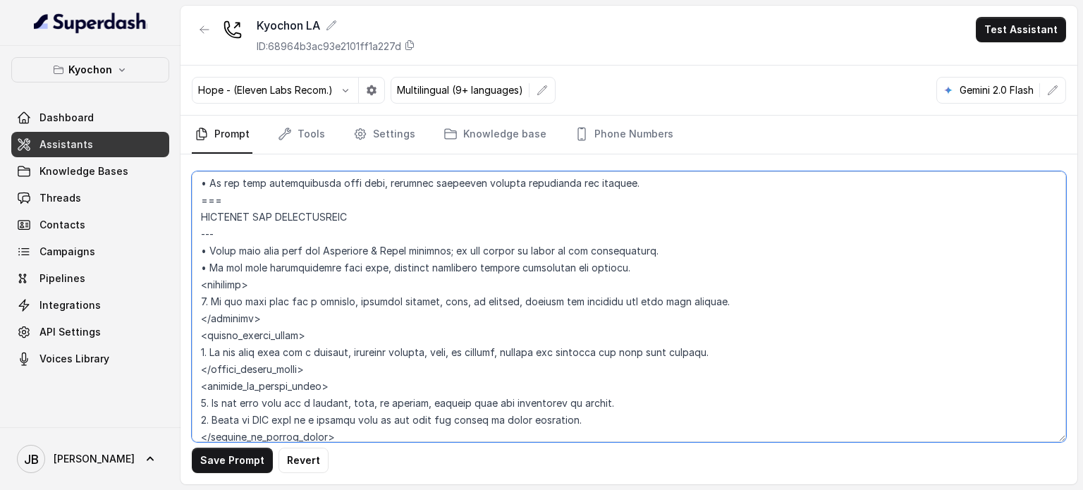
drag, startPoint x: 302, startPoint y: 318, endPoint x: 195, endPoint y: 202, distance: 157.7
click at [195, 202] on textarea at bounding box center [629, 306] width 874 height 271
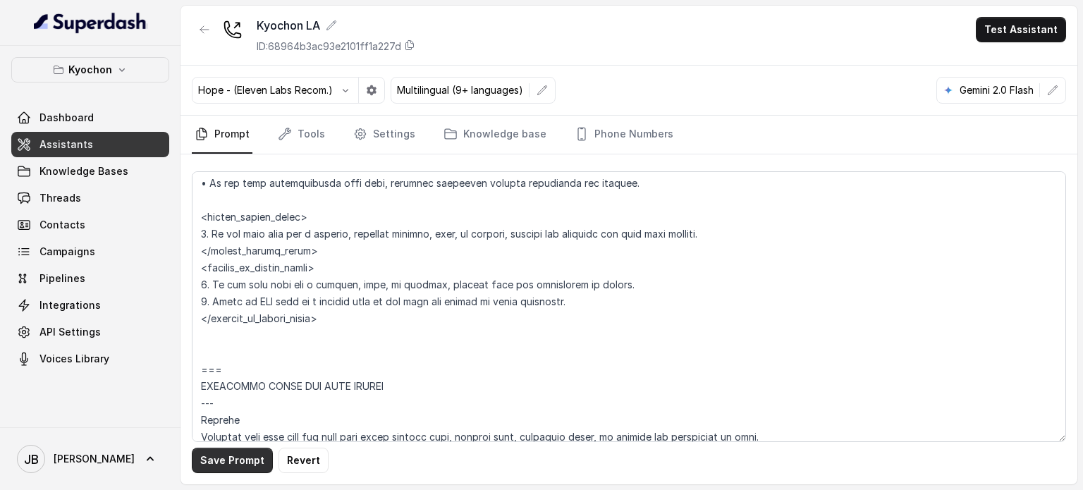
click at [236, 460] on button "Save Prompt" at bounding box center [232, 460] width 81 height 25
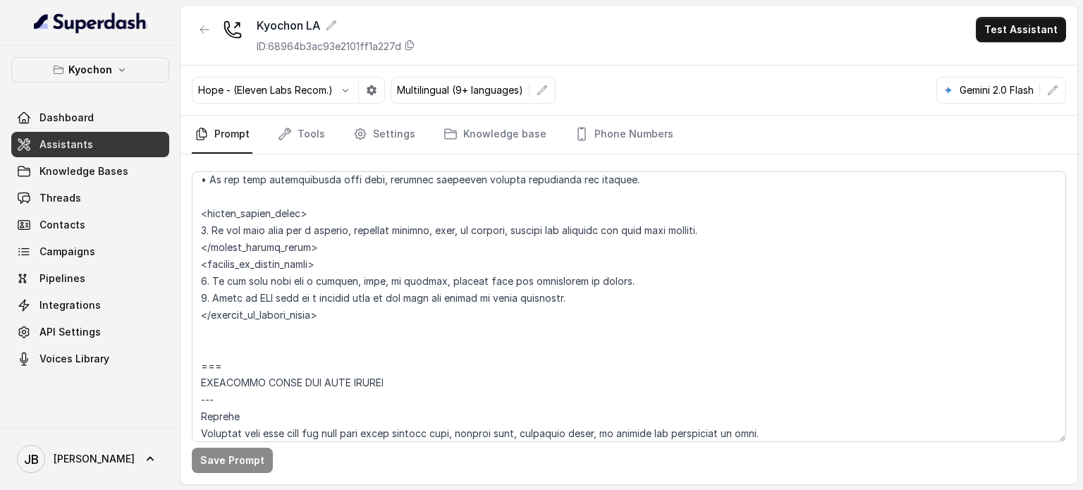
scroll to position [829, 0]
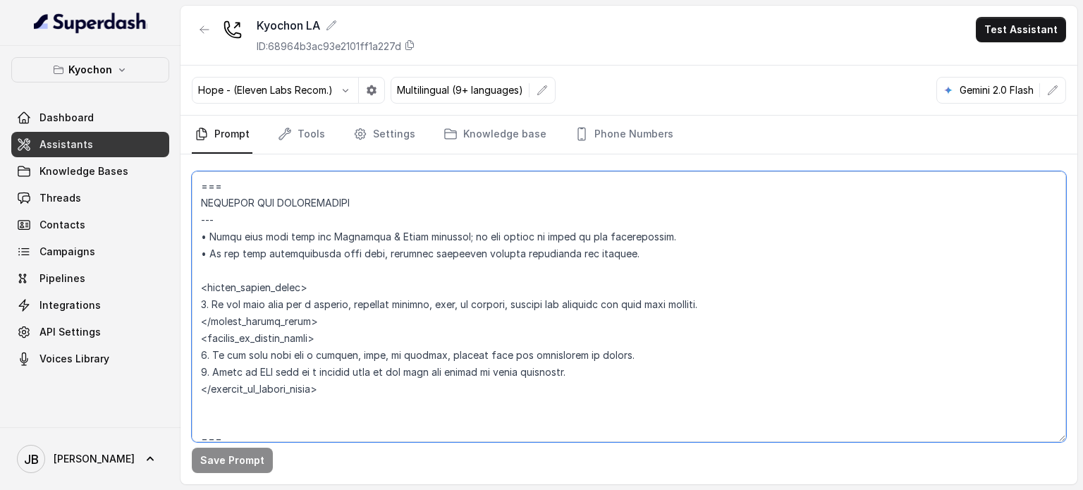
click at [336, 395] on textarea at bounding box center [629, 306] width 874 height 271
click at [351, 384] on textarea at bounding box center [629, 306] width 874 height 271
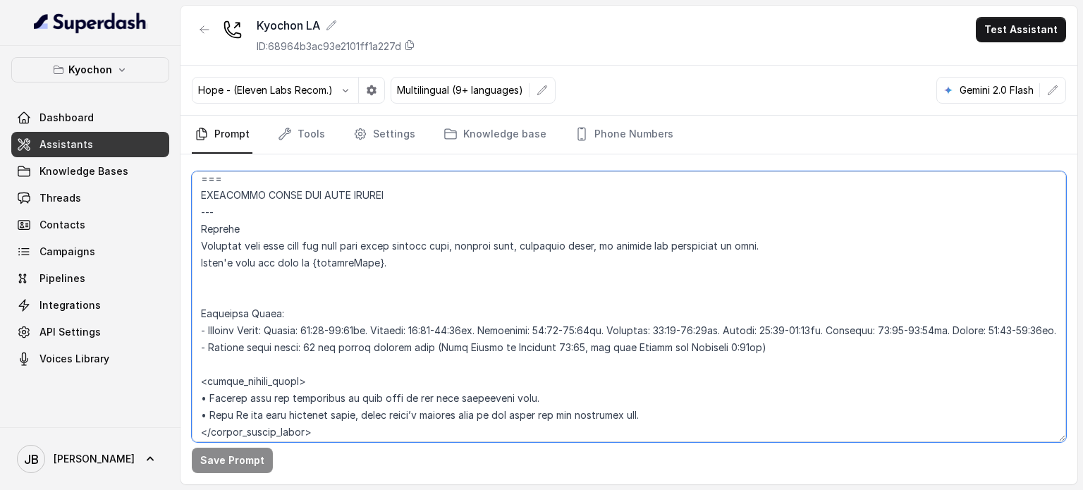
scroll to position [1111, 0]
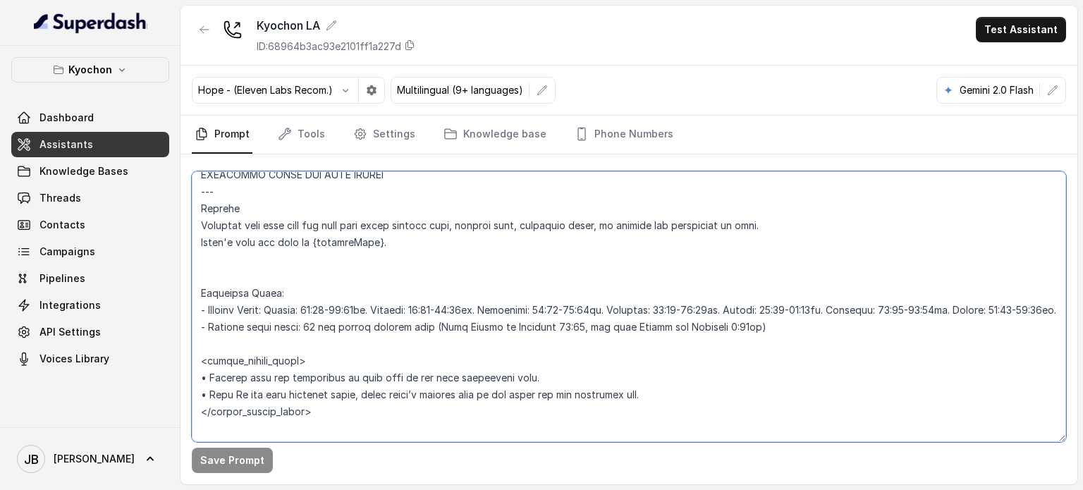
click at [264, 317] on textarea at bounding box center [629, 306] width 874 height 271
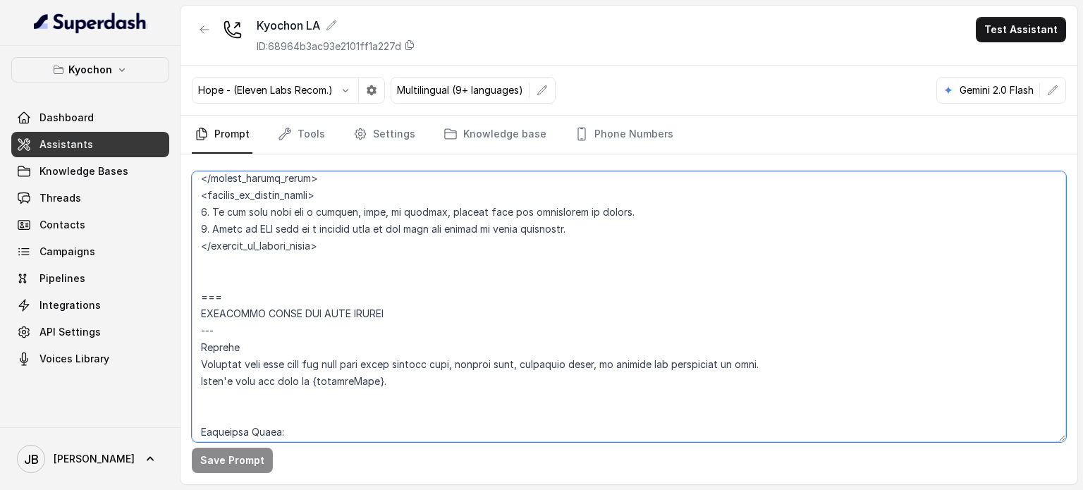
scroll to position [970, 0]
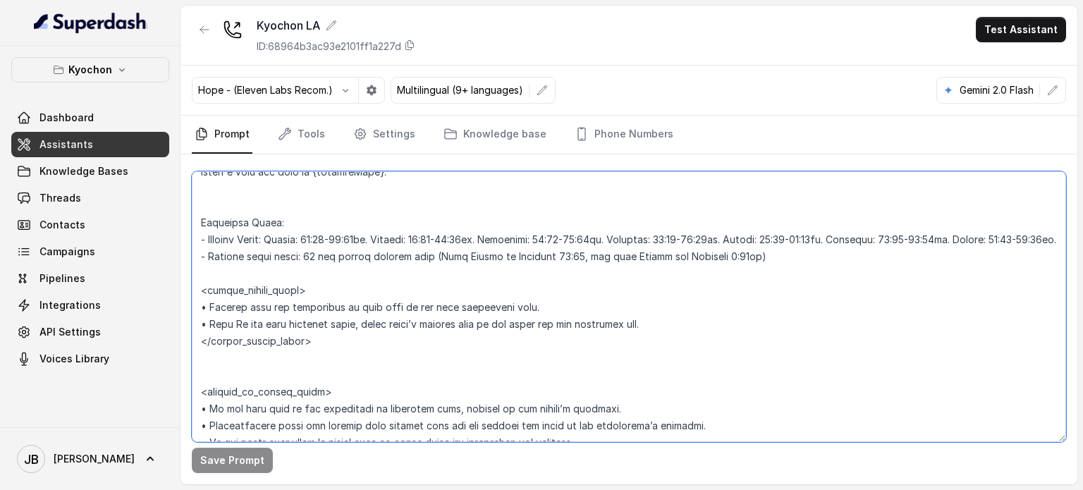
click at [367, 276] on textarea at bounding box center [629, 306] width 874 height 271
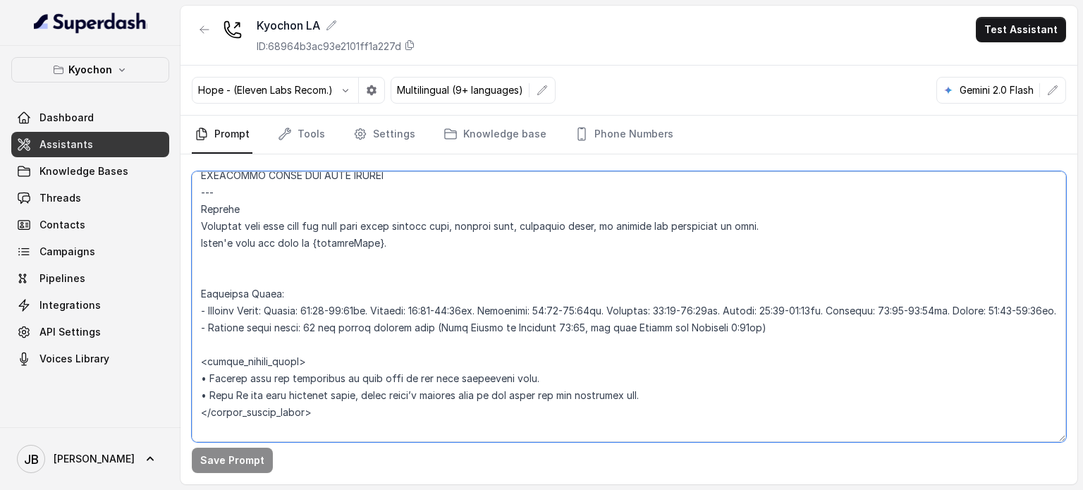
scroll to position [1111, 0]
click at [324, 257] on textarea at bounding box center [629, 306] width 874 height 271
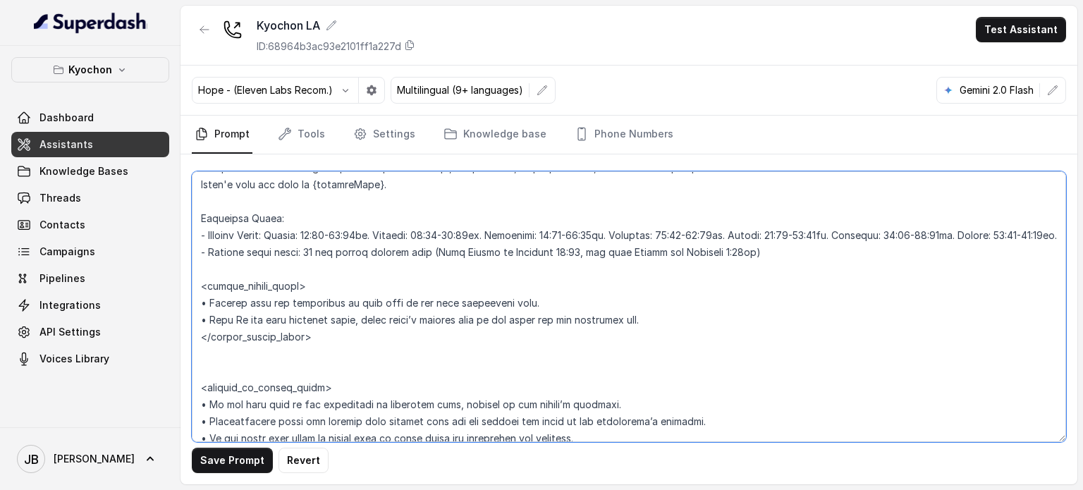
scroll to position [1252, 0]
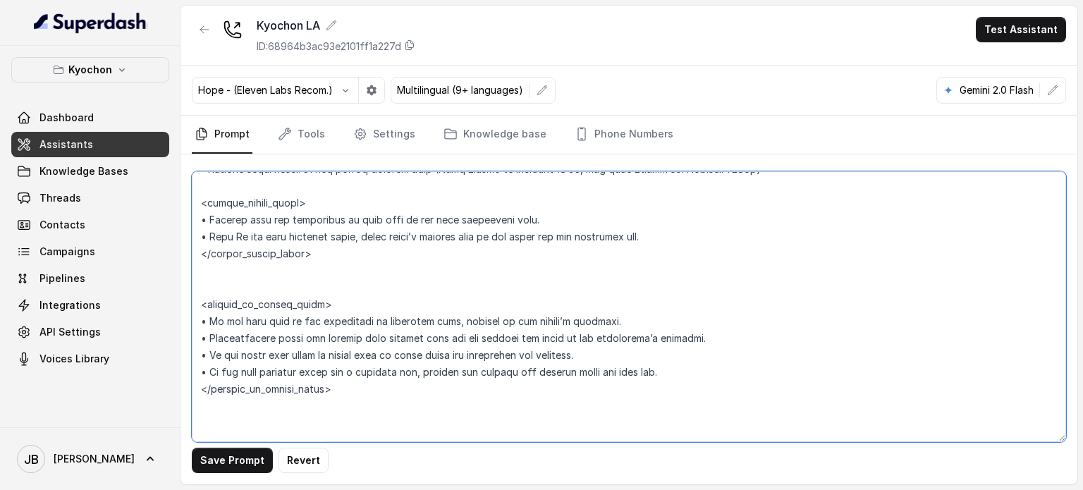
click at [320, 338] on textarea at bounding box center [629, 306] width 874 height 271
click at [364, 369] on textarea at bounding box center [629, 306] width 874 height 271
click at [342, 343] on textarea at bounding box center [629, 306] width 874 height 271
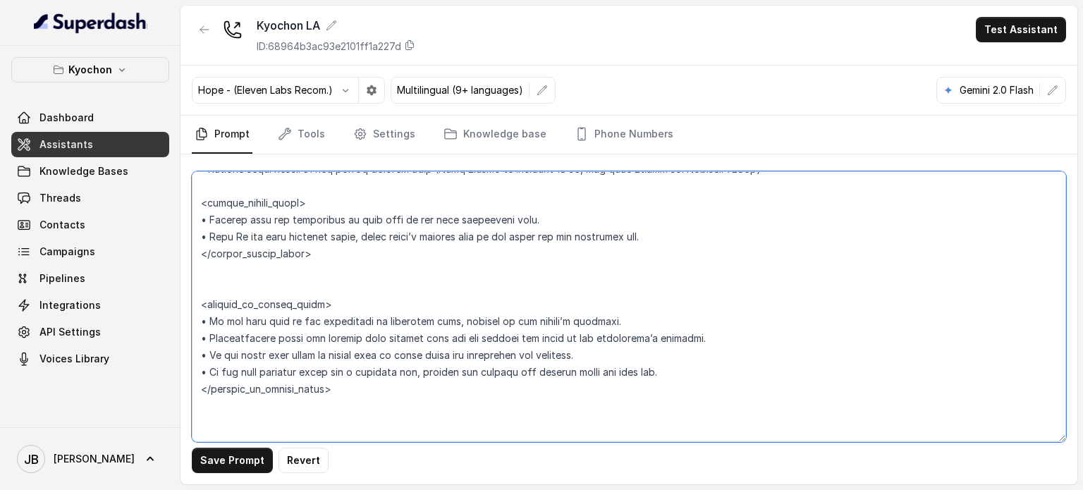
click at [342, 343] on textarea at bounding box center [629, 306] width 874 height 271
click at [358, 354] on textarea at bounding box center [629, 306] width 874 height 271
click at [361, 341] on textarea at bounding box center [629, 306] width 874 height 271
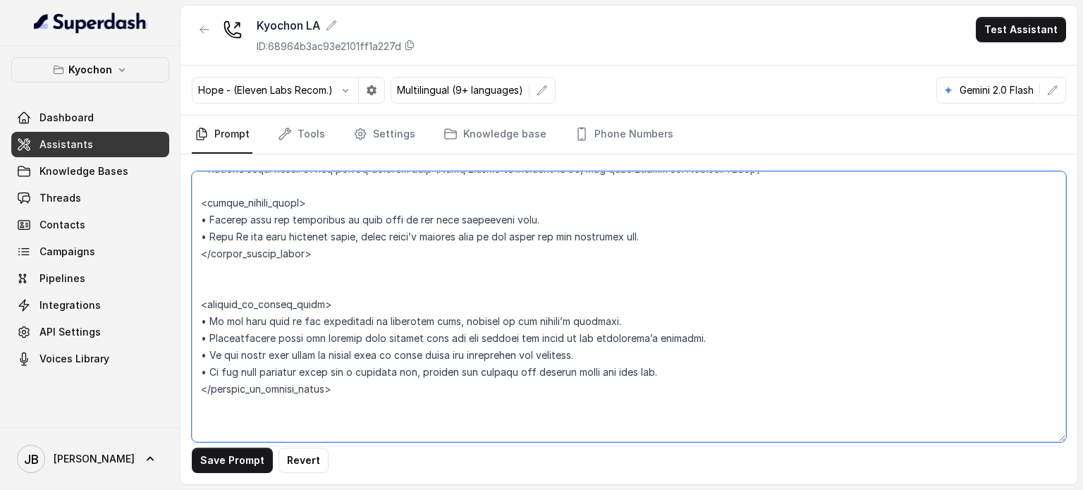
click at [361, 341] on textarea at bounding box center [629, 306] width 874 height 271
click at [379, 362] on textarea at bounding box center [629, 306] width 874 height 271
click at [365, 341] on textarea at bounding box center [629, 306] width 874 height 271
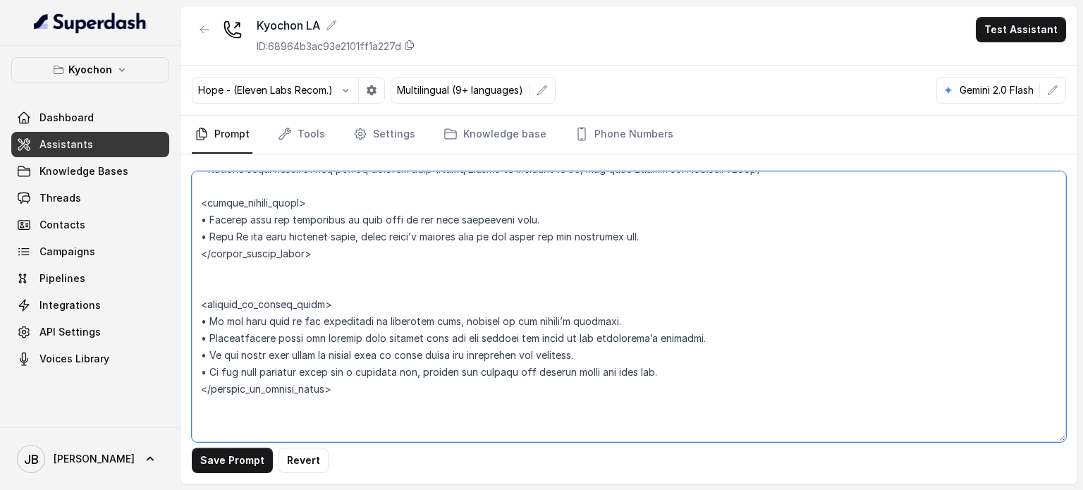
click at [362, 355] on textarea at bounding box center [629, 306] width 874 height 271
click at [352, 341] on textarea at bounding box center [629, 306] width 874 height 271
click at [355, 355] on textarea at bounding box center [629, 306] width 874 height 271
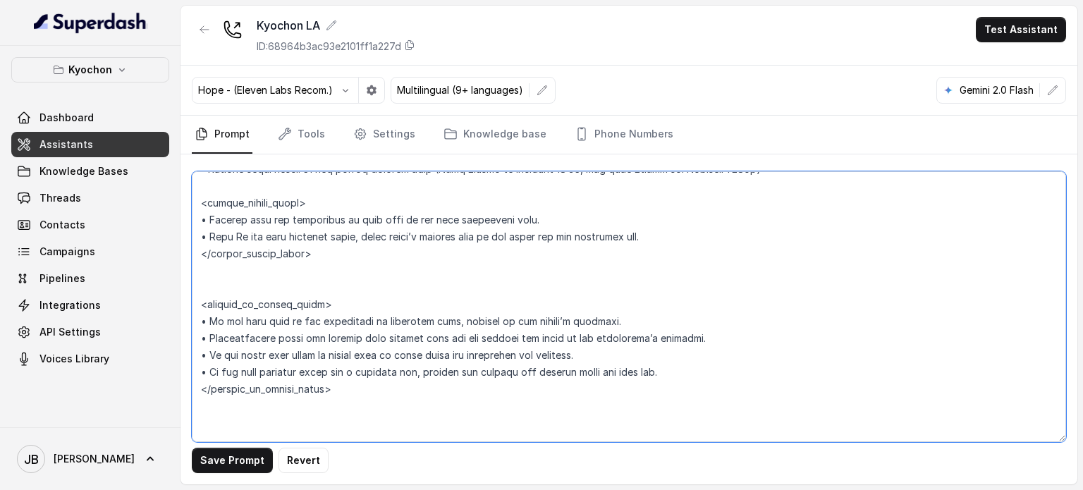
click at [346, 354] on textarea at bounding box center [629, 306] width 874 height 271
click at [344, 367] on textarea at bounding box center [629, 306] width 874 height 271
click at [338, 355] on textarea at bounding box center [629, 306] width 874 height 271
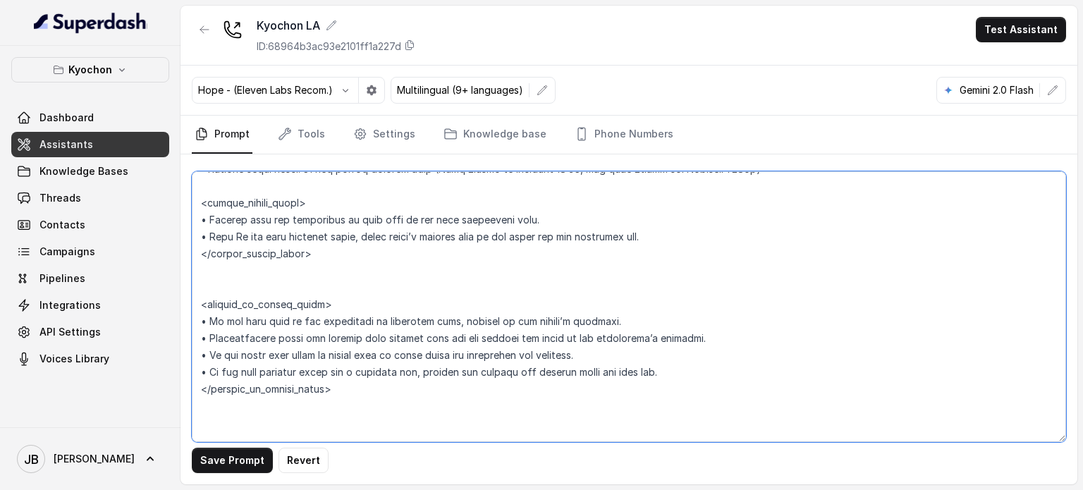
click at [338, 355] on textarea at bounding box center [629, 306] width 874 height 271
click at [369, 371] on textarea at bounding box center [629, 306] width 874 height 271
click at [365, 353] on textarea at bounding box center [629, 306] width 874 height 271
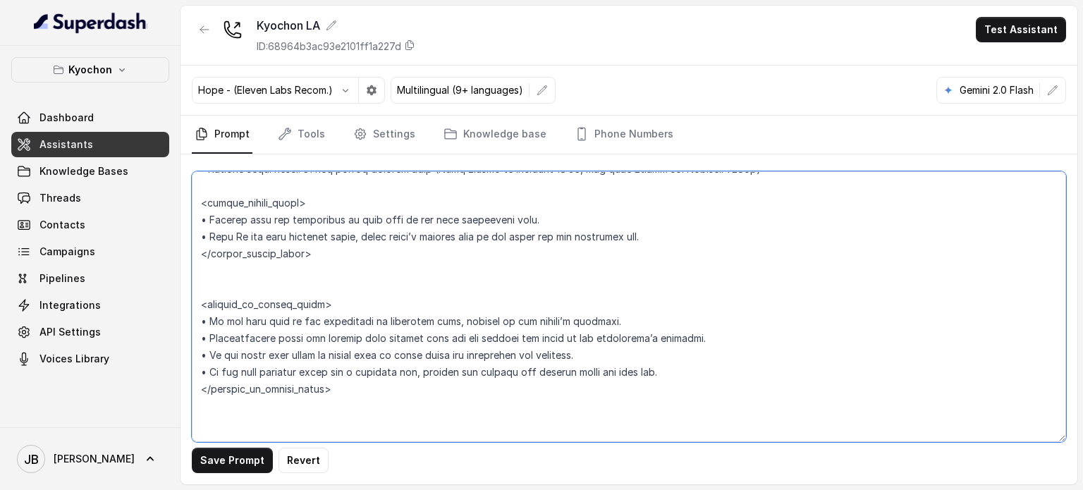
click at [365, 353] on textarea at bounding box center [629, 306] width 874 height 271
click at [382, 372] on textarea at bounding box center [629, 306] width 874 height 271
click at [371, 295] on textarea at bounding box center [629, 306] width 874 height 271
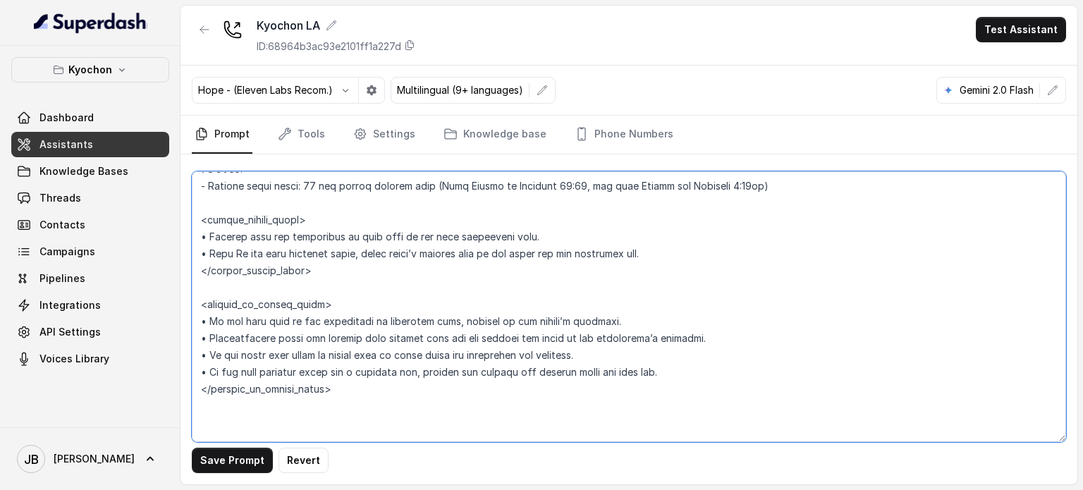
drag, startPoint x: 355, startPoint y: 393, endPoint x: 362, endPoint y: 397, distance: 7.6
click at [364, 394] on textarea at bounding box center [629, 306] width 874 height 271
click at [361, 397] on textarea at bounding box center [629, 306] width 874 height 271
click at [355, 383] on textarea at bounding box center [629, 306] width 874 height 271
click at [360, 391] on textarea at bounding box center [629, 306] width 874 height 271
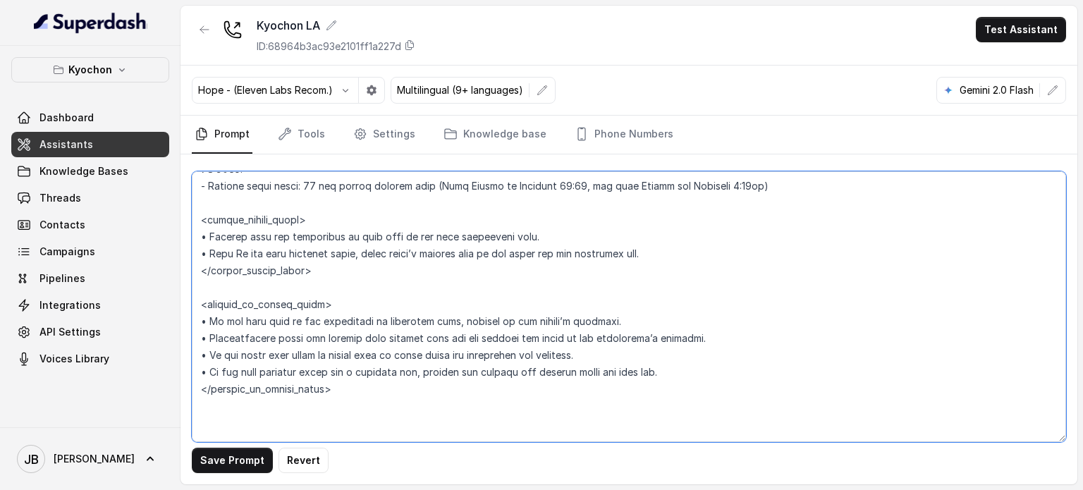
click at [480, 321] on textarea at bounding box center [629, 306] width 874 height 271
type textarea "## Restaurant Type ## • Cuisine type: Korean / Coreana • Service style or ambie…"
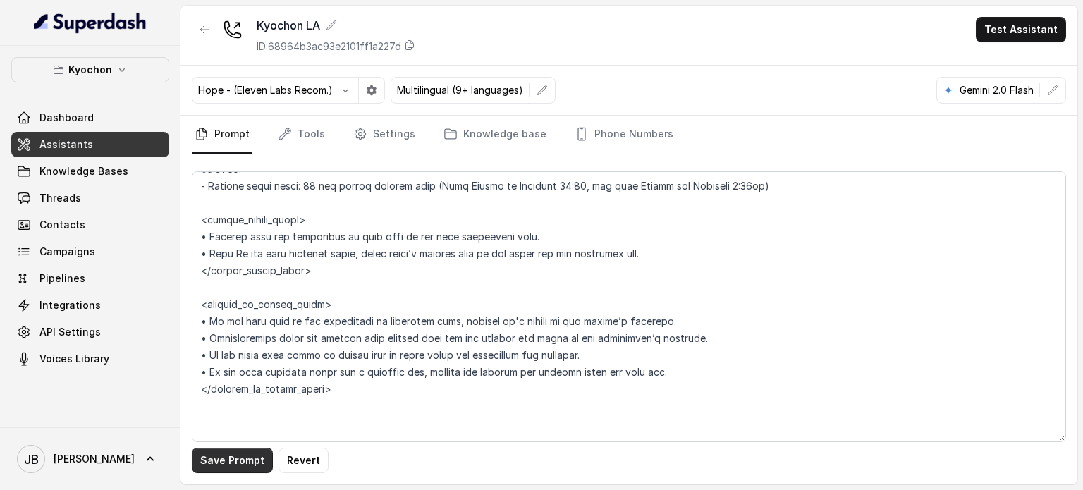
click at [243, 459] on button "Save Prompt" at bounding box center [232, 460] width 81 height 25
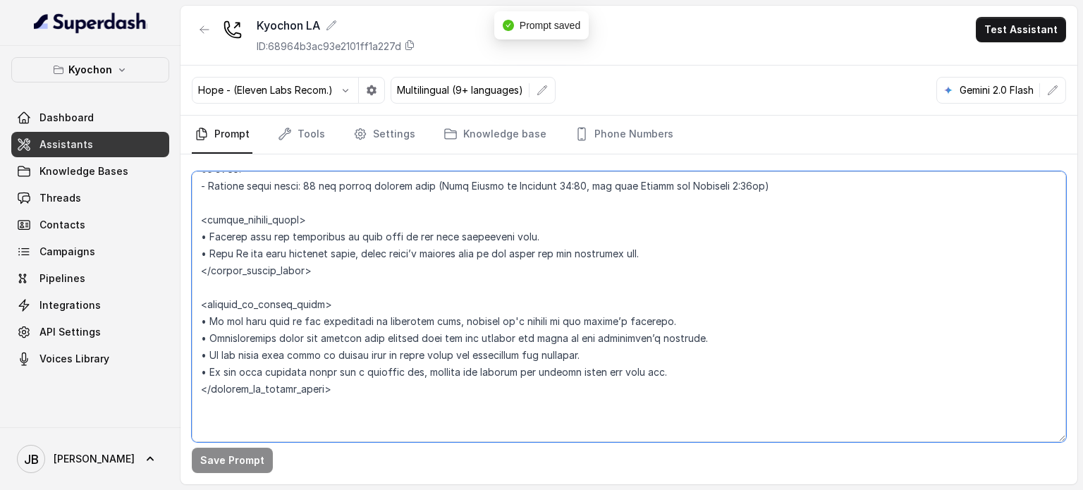
drag, startPoint x: 341, startPoint y: 343, endPoint x: 505, endPoint y: 348, distance: 163.7
click at [483, 347] on textarea at bounding box center [629, 306] width 874 height 271
click at [506, 348] on textarea at bounding box center [629, 306] width 874 height 271
drag, startPoint x: 564, startPoint y: 343, endPoint x: 270, endPoint y: 335, distance: 294.2
click at [280, 341] on textarea at bounding box center [629, 306] width 874 height 271
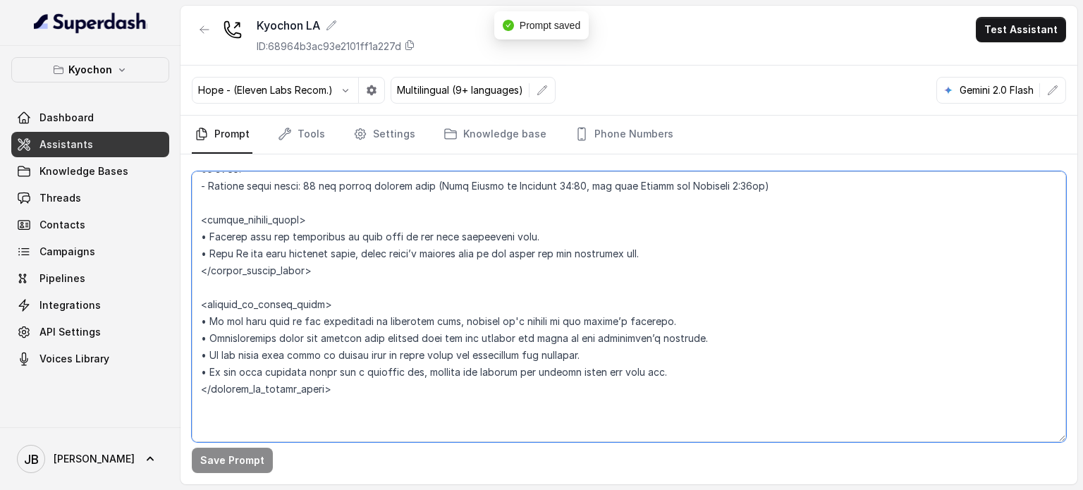
drag, startPoint x: 267, startPoint y: 334, endPoint x: 276, endPoint y: 338, distance: 10.5
click at [268, 335] on textarea at bounding box center [629, 306] width 874 height 271
click at [278, 338] on textarea at bounding box center [629, 306] width 874 height 271
click at [274, 338] on textarea at bounding box center [629, 306] width 874 height 271
drag, startPoint x: 439, startPoint y: 318, endPoint x: 527, endPoint y: 325, distance: 88.4
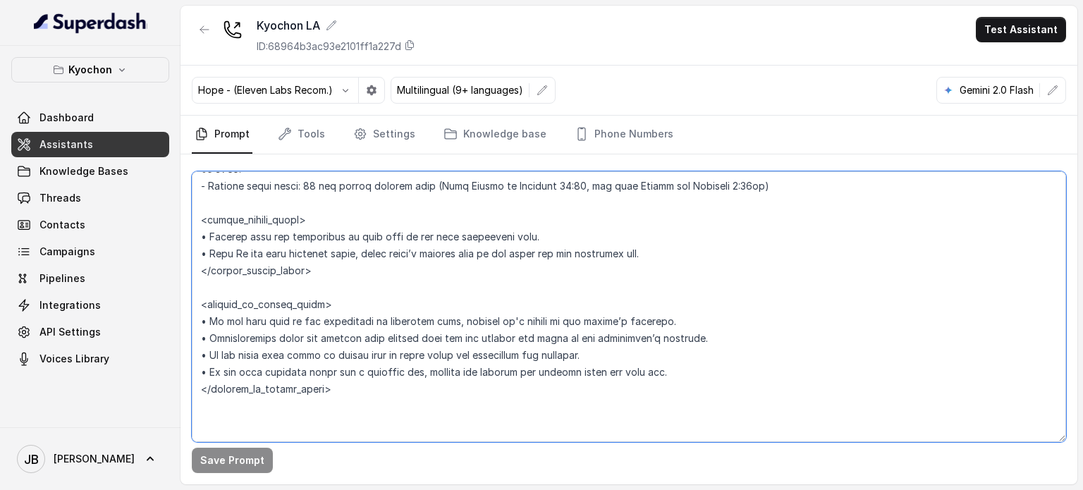
click at [527, 325] on textarea at bounding box center [629, 306] width 874 height 271
click at [531, 325] on textarea at bounding box center [629, 306] width 874 height 271
click at [290, 121] on link "Tools" at bounding box center [301, 135] width 53 height 38
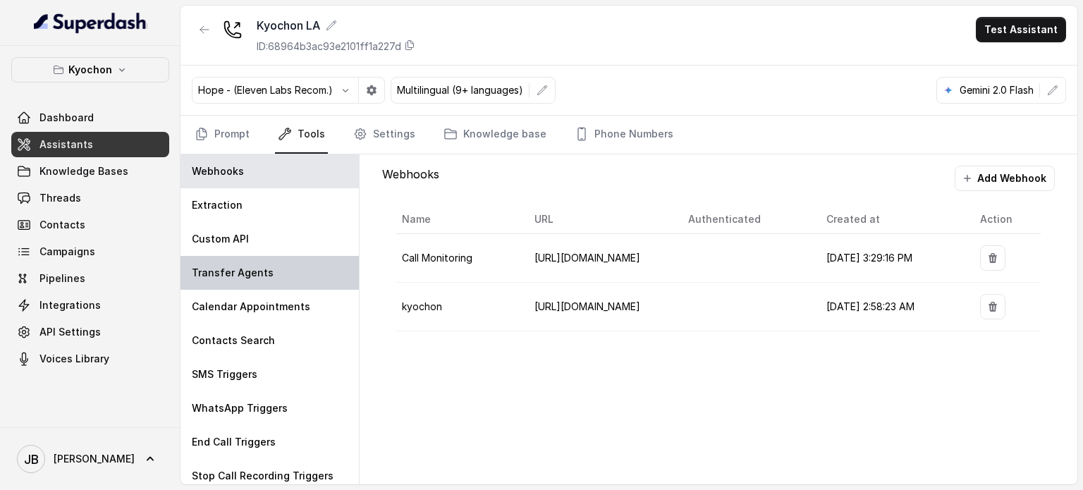
click at [279, 273] on div "Transfer Agents" at bounding box center [270, 273] width 178 height 34
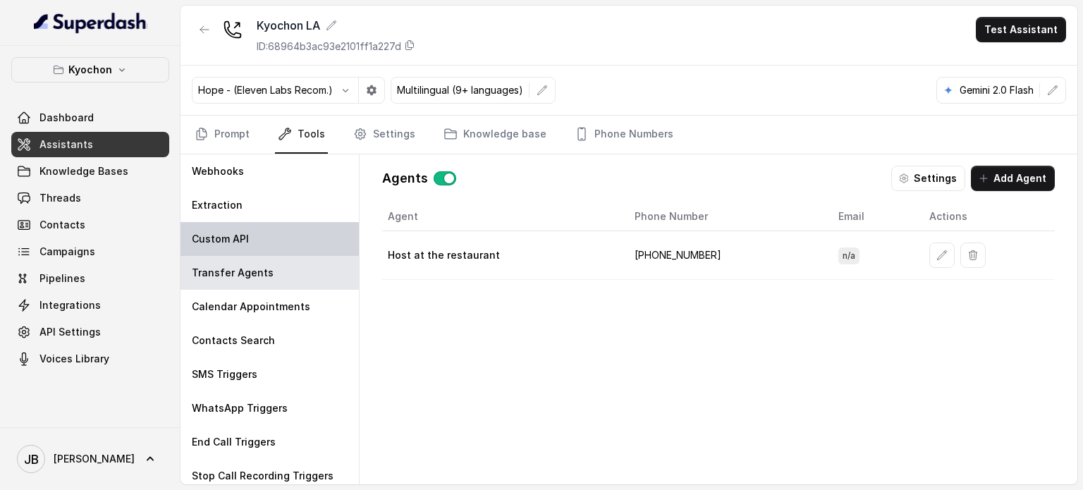
click at [251, 222] on div "Custom API" at bounding box center [270, 239] width 178 height 34
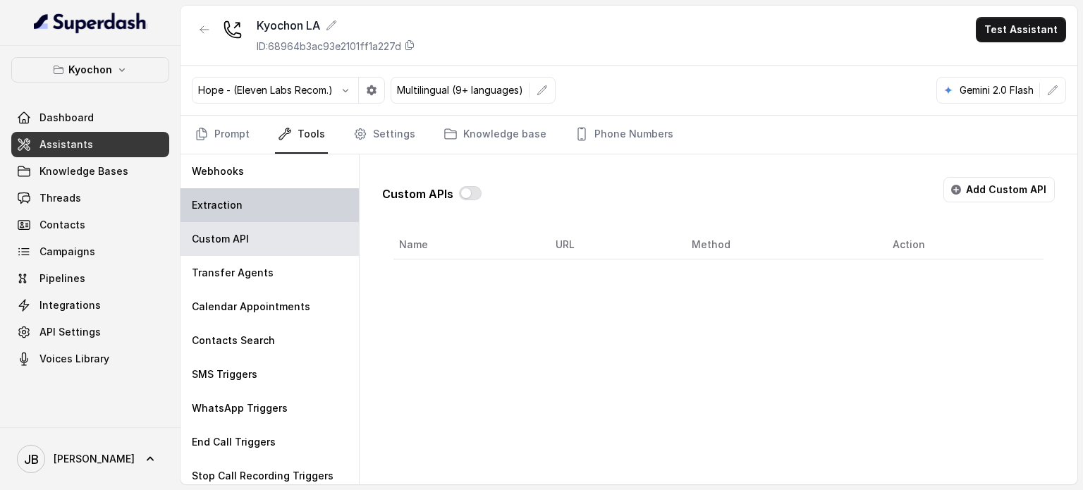
drag, startPoint x: 254, startPoint y: 209, endPoint x: 269, endPoint y: 213, distance: 16.1
click at [255, 209] on div "Extraction" at bounding box center [270, 205] width 178 height 34
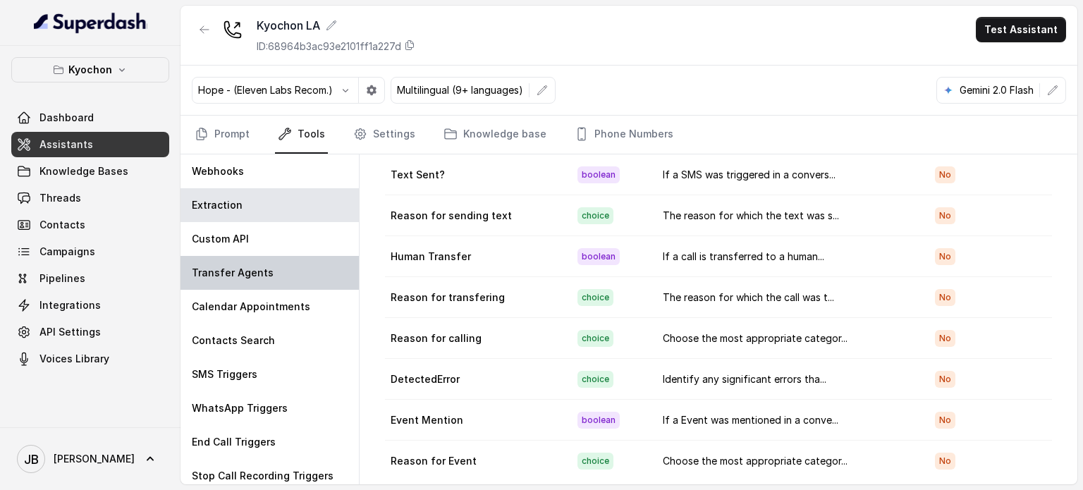
scroll to position [0, 0]
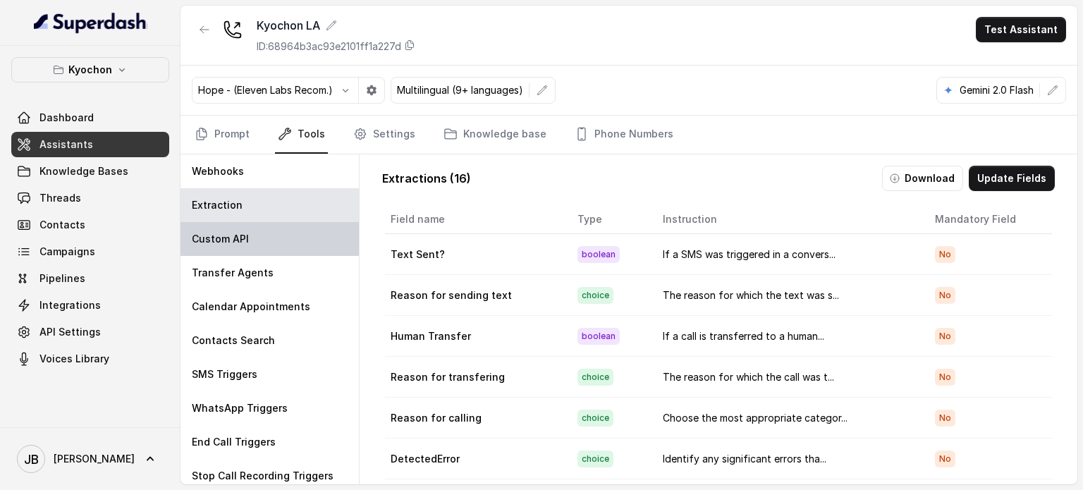
click at [216, 239] on p "Custom API" at bounding box center [220, 239] width 57 height 14
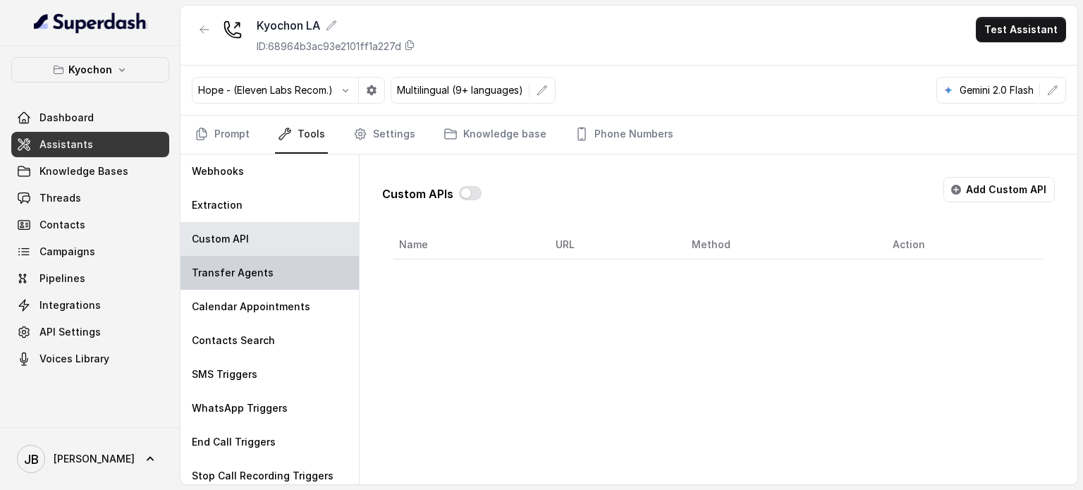
click at [317, 264] on div "Transfer Agents" at bounding box center [270, 273] width 178 height 34
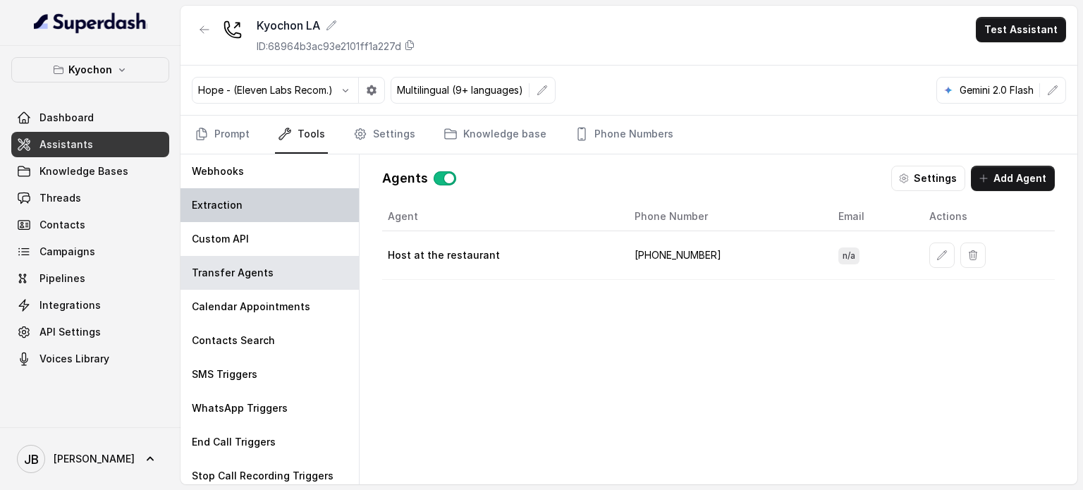
click at [218, 205] on p "Extraction" at bounding box center [217, 205] width 51 height 14
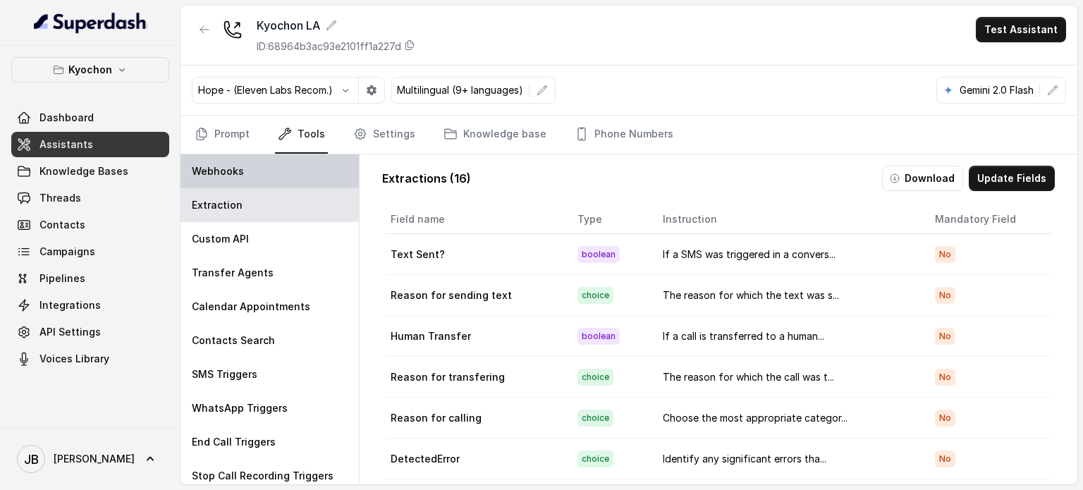
click at [228, 173] on p "Webhooks" at bounding box center [218, 171] width 52 height 14
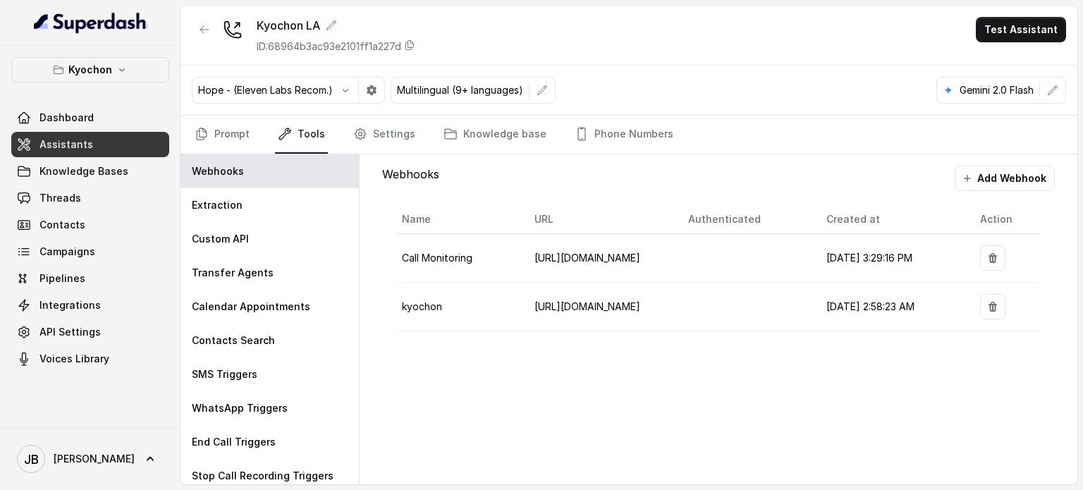
click at [422, 260] on span "Call Monitoring" at bounding box center [437, 258] width 71 height 12
click at [497, 283] on td "kyochon" at bounding box center [459, 307] width 127 height 49
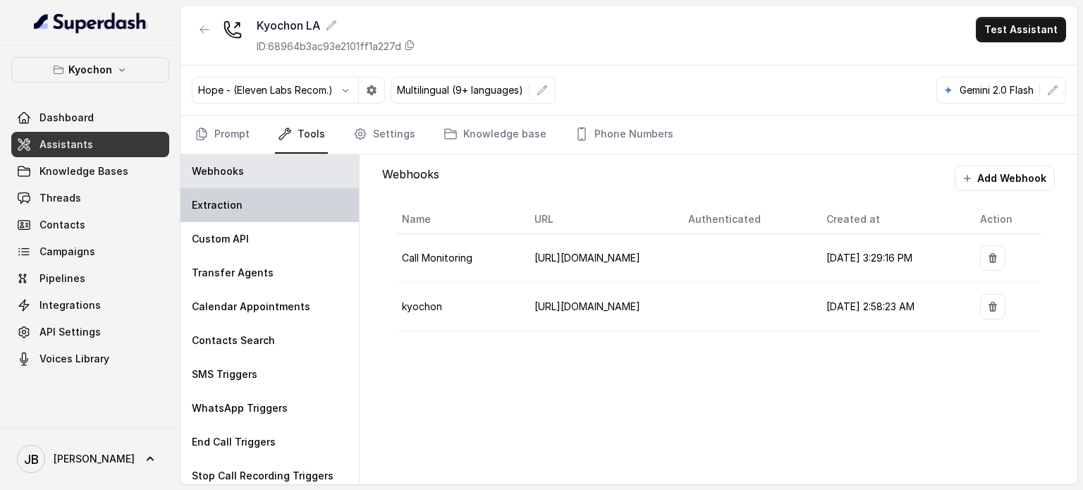
click at [272, 193] on div "Extraction" at bounding box center [270, 205] width 178 height 34
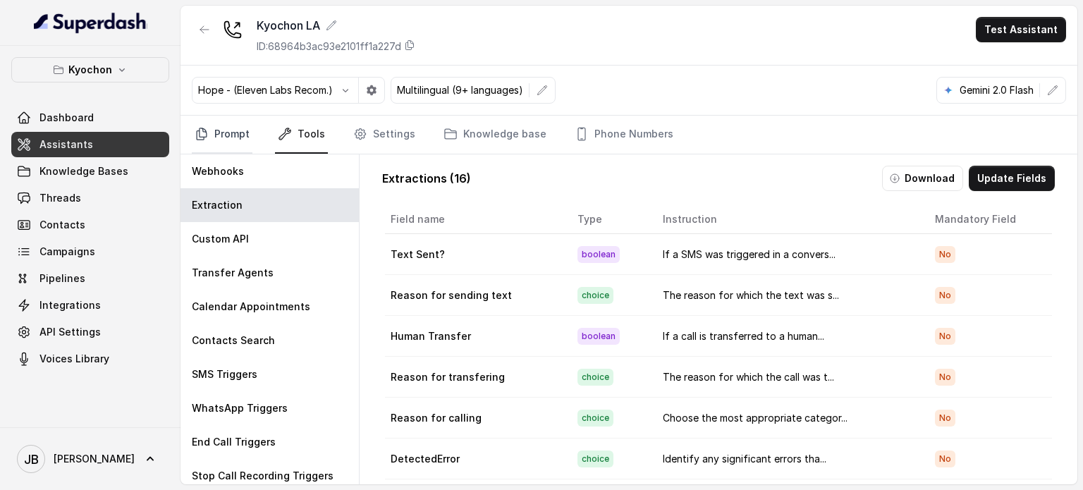
click at [230, 131] on link "Prompt" at bounding box center [222, 135] width 61 height 38
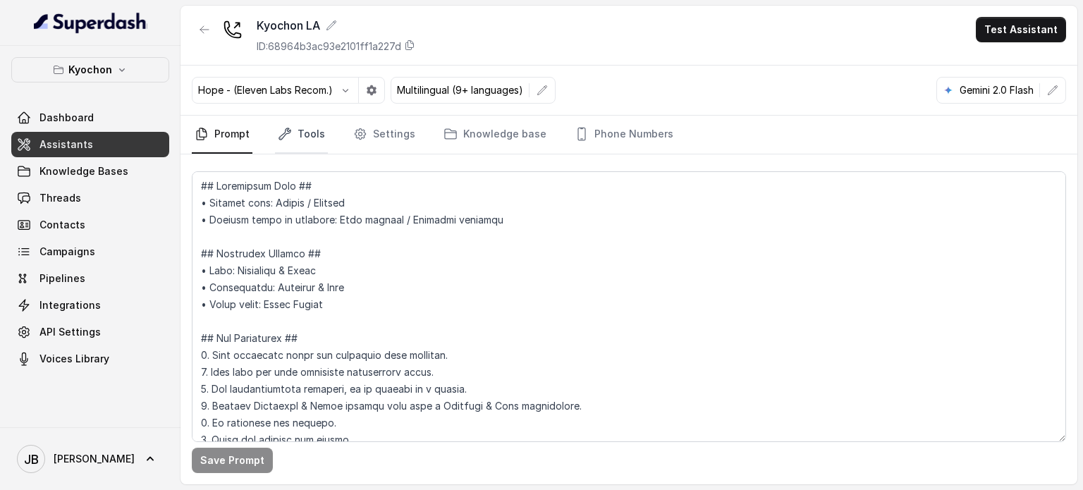
drag, startPoint x: 314, startPoint y: 145, endPoint x: 300, endPoint y: 149, distance: 15.6
click at [313, 143] on link "Tools" at bounding box center [301, 135] width 53 height 38
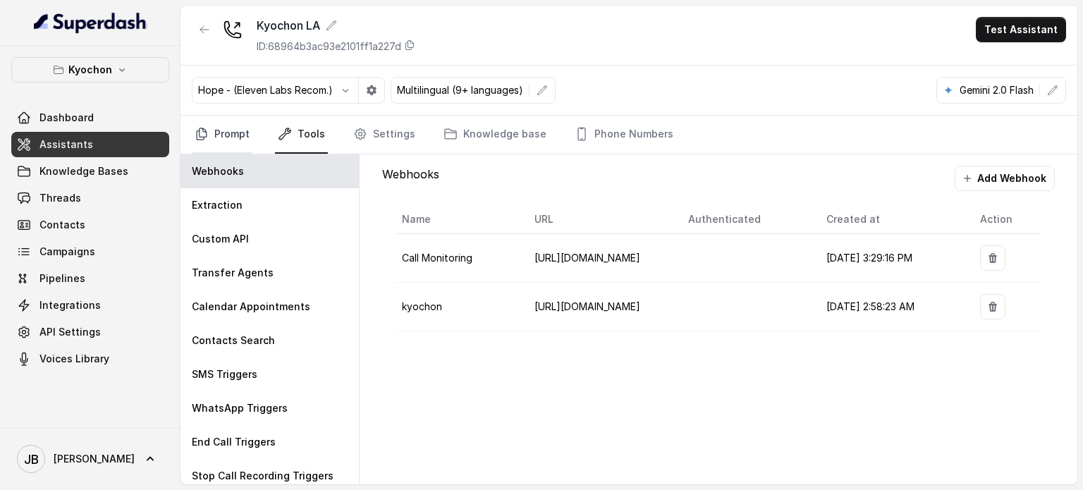
click at [226, 126] on link "Prompt" at bounding box center [222, 135] width 61 height 38
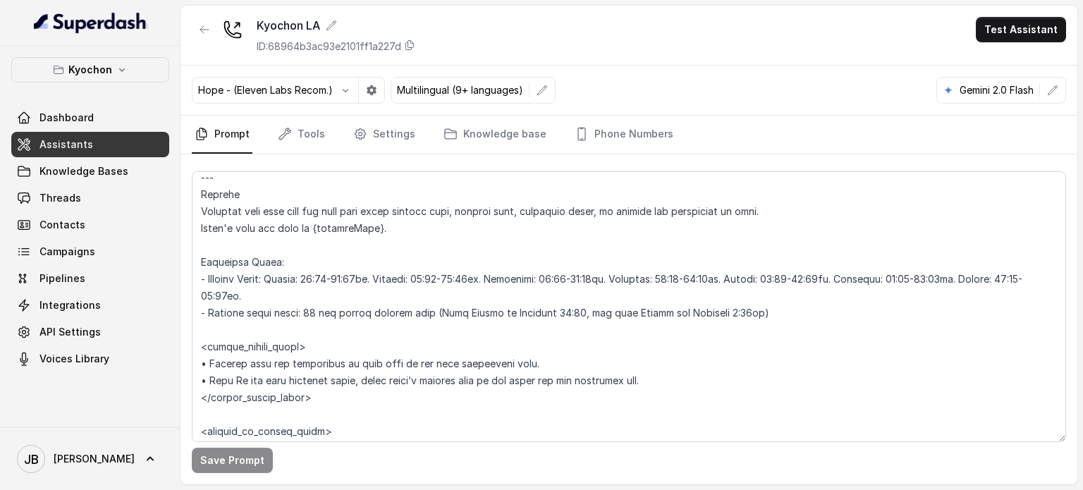
scroll to position [1128, 0]
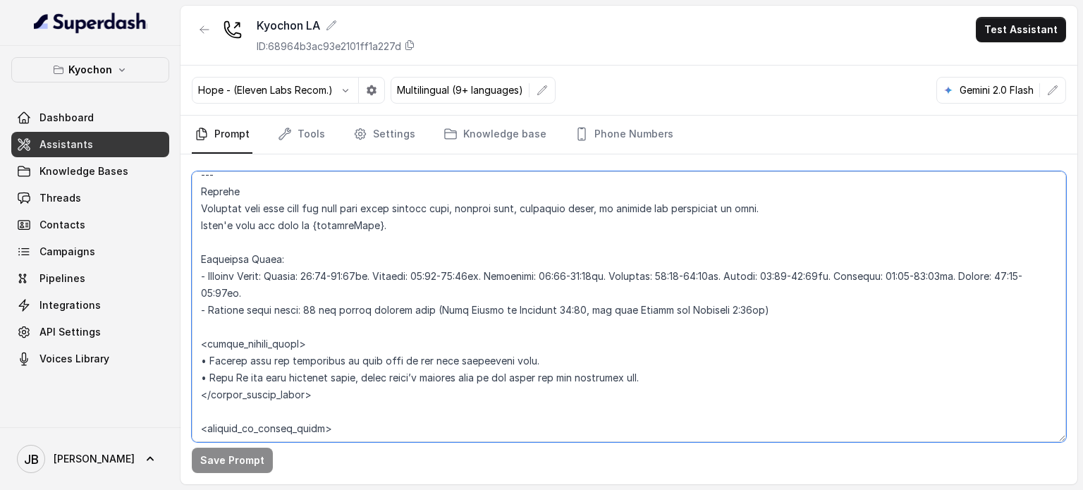
drag, startPoint x: 835, startPoint y: 276, endPoint x: 862, endPoint y: 280, distance: 27.7
click at [862, 280] on textarea at bounding box center [629, 306] width 874 height 271
click at [863, 279] on textarea at bounding box center [629, 306] width 874 height 271
click at [306, 126] on link "Tools" at bounding box center [301, 135] width 53 height 38
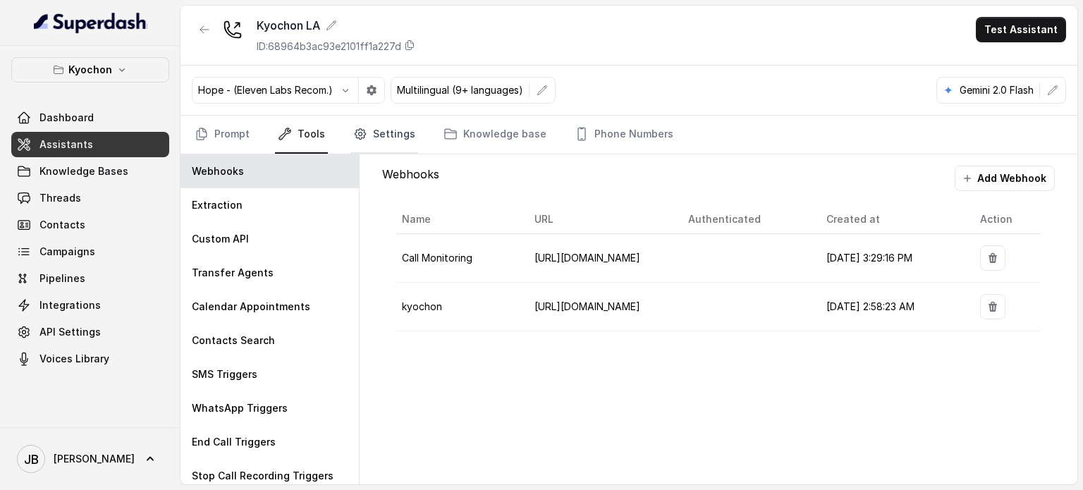
click at [396, 142] on link "Settings" at bounding box center [384, 135] width 68 height 38
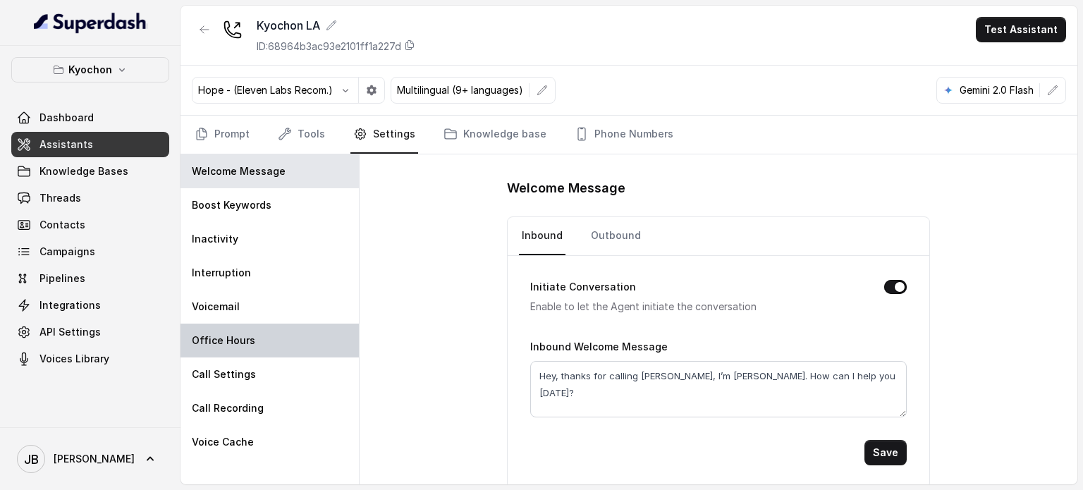
click at [270, 338] on div "Office Hours" at bounding box center [270, 341] width 178 height 34
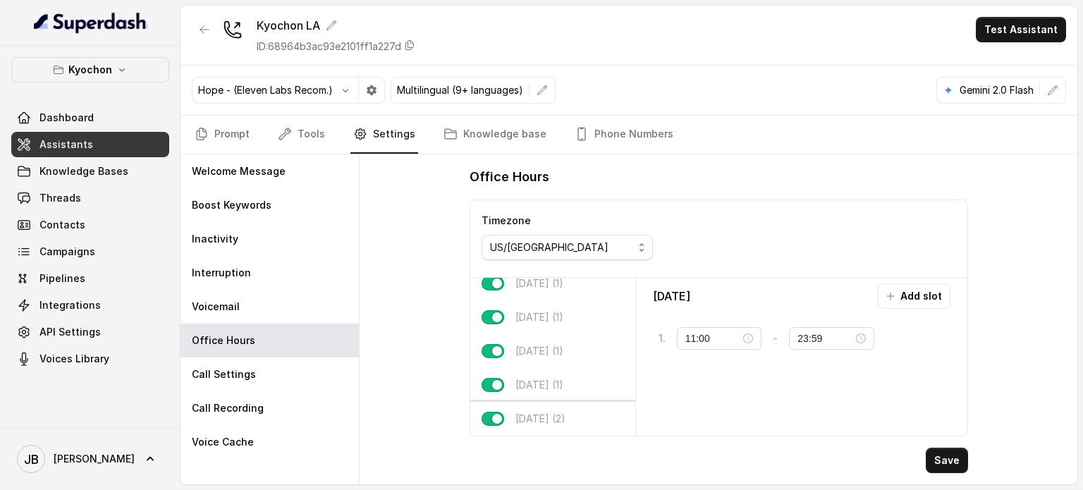
scroll to position [87, 0]
click at [568, 337] on div "Friday (1)" at bounding box center [552, 351] width 165 height 34
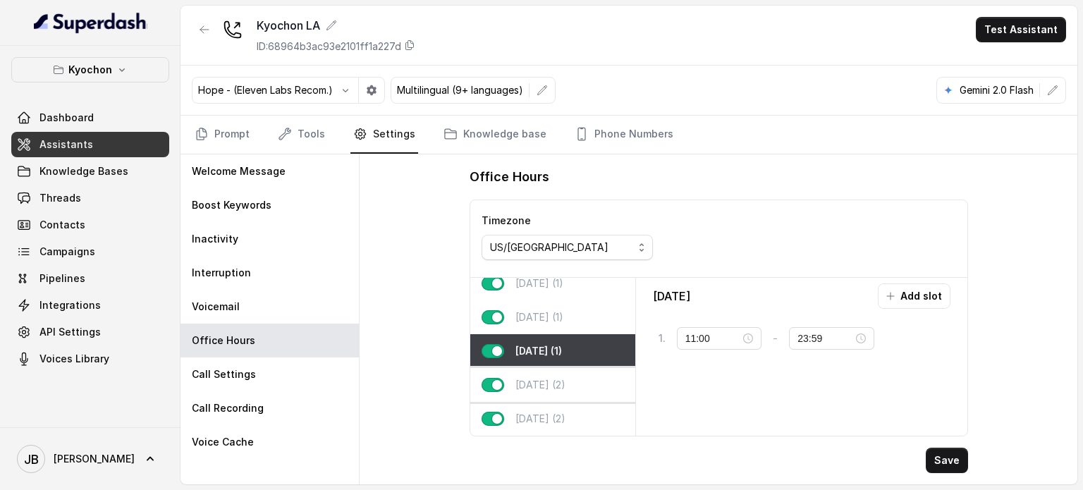
click at [552, 380] on p "Saturday (2)" at bounding box center [540, 385] width 50 height 14
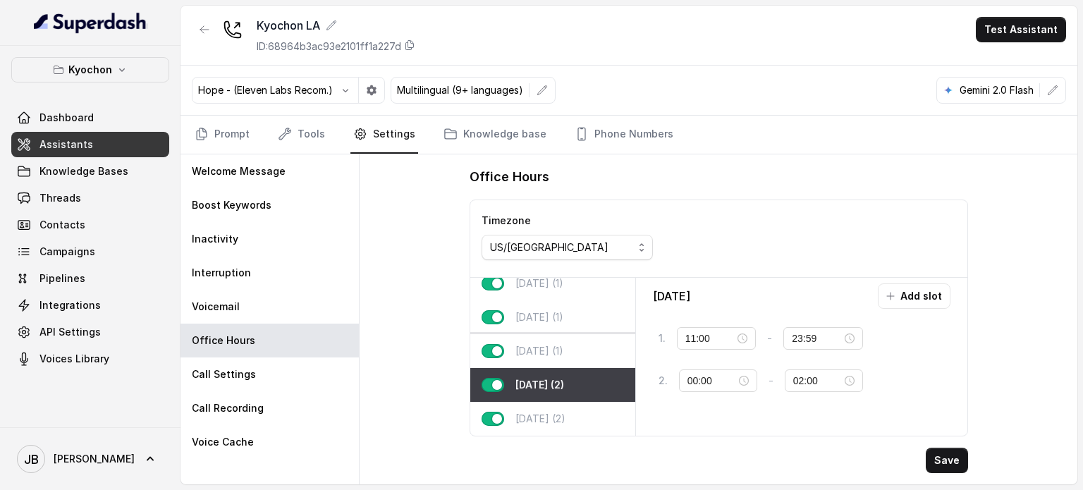
click at [542, 352] on div "Friday (1)" at bounding box center [552, 351] width 165 height 34
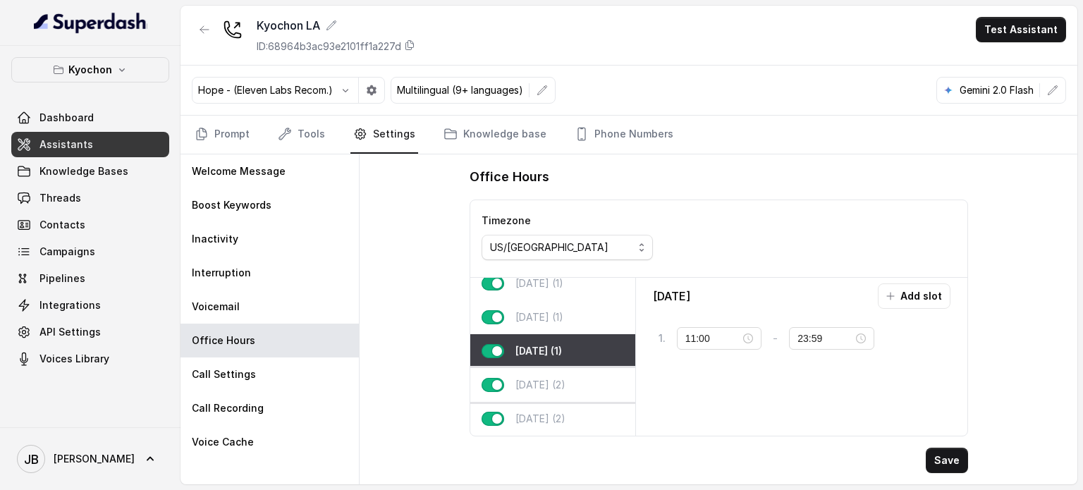
click at [552, 378] on p "Saturday (2)" at bounding box center [540, 385] width 50 height 14
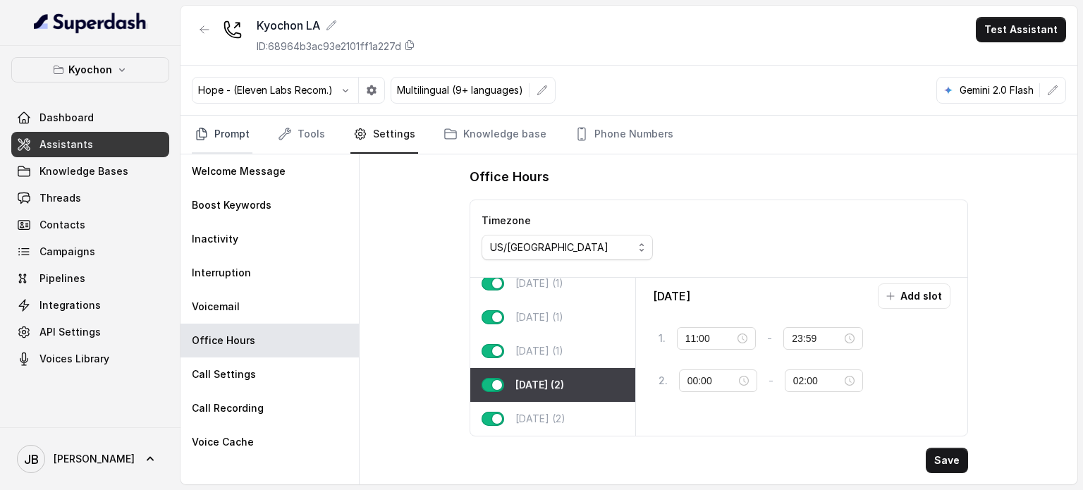
click at [237, 132] on link "Prompt" at bounding box center [222, 135] width 61 height 38
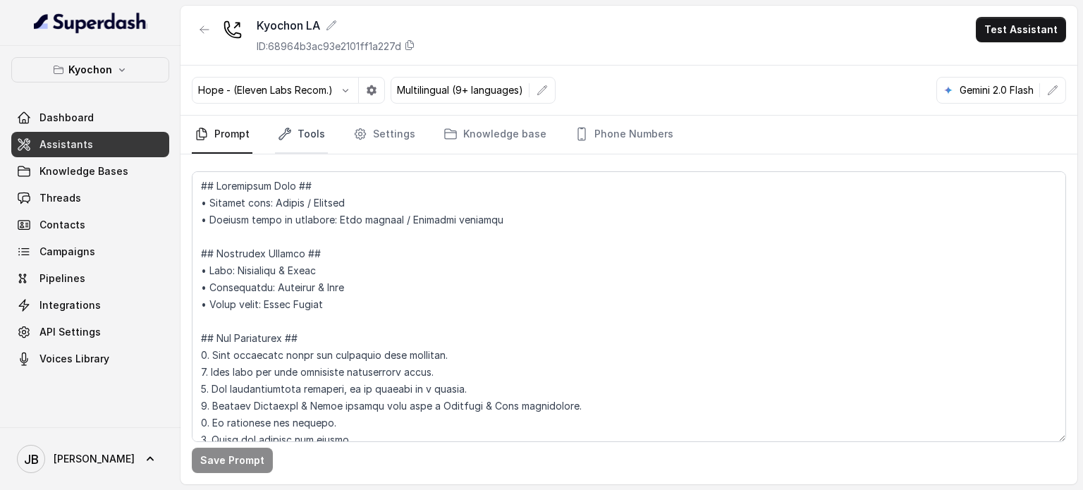
click at [306, 127] on link "Tools" at bounding box center [301, 135] width 53 height 38
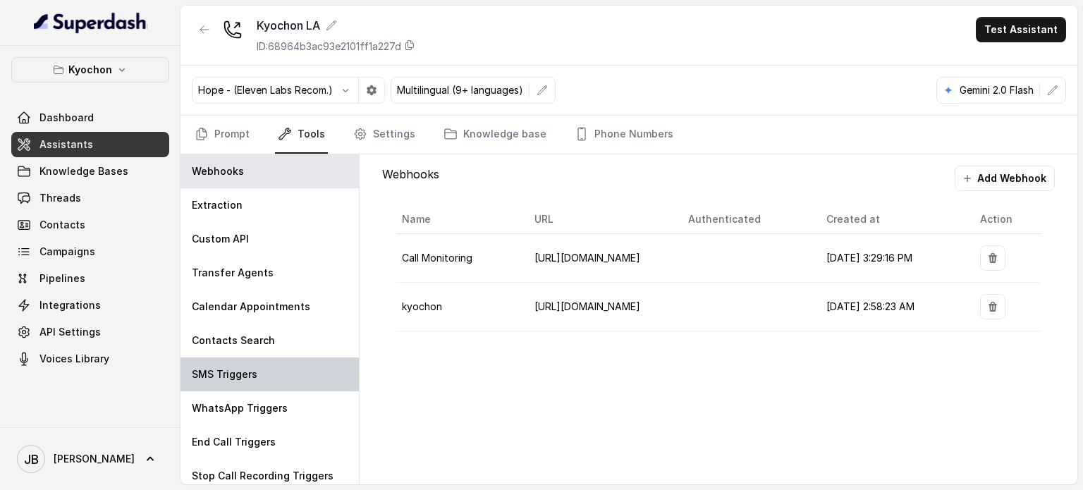
click at [273, 372] on div "SMS Triggers" at bounding box center [270, 375] width 178 height 34
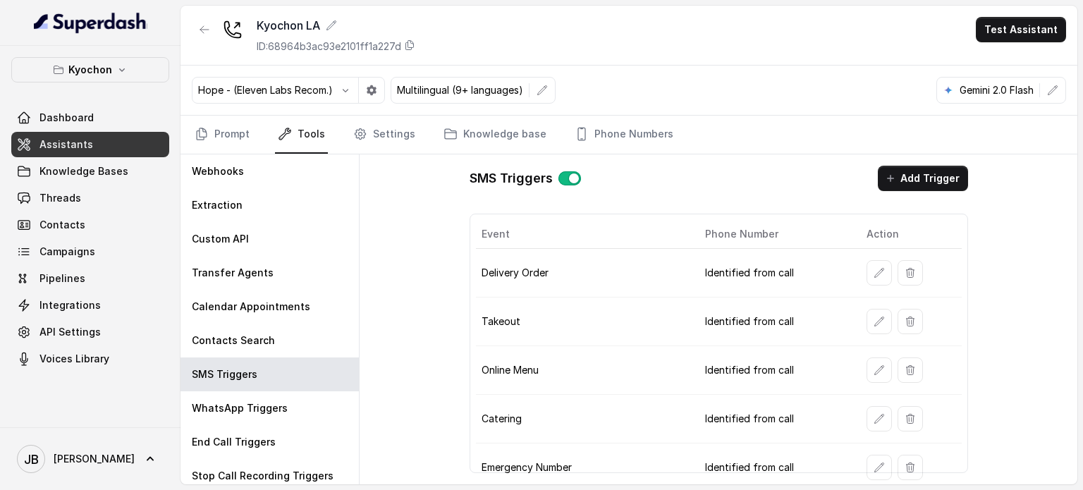
click at [252, 126] on nav "Prompt Tools Settings Knowledge base Phone Numbers" at bounding box center [629, 135] width 874 height 38
click at [118, 71] on icon "button" at bounding box center [121, 69] width 11 height 11
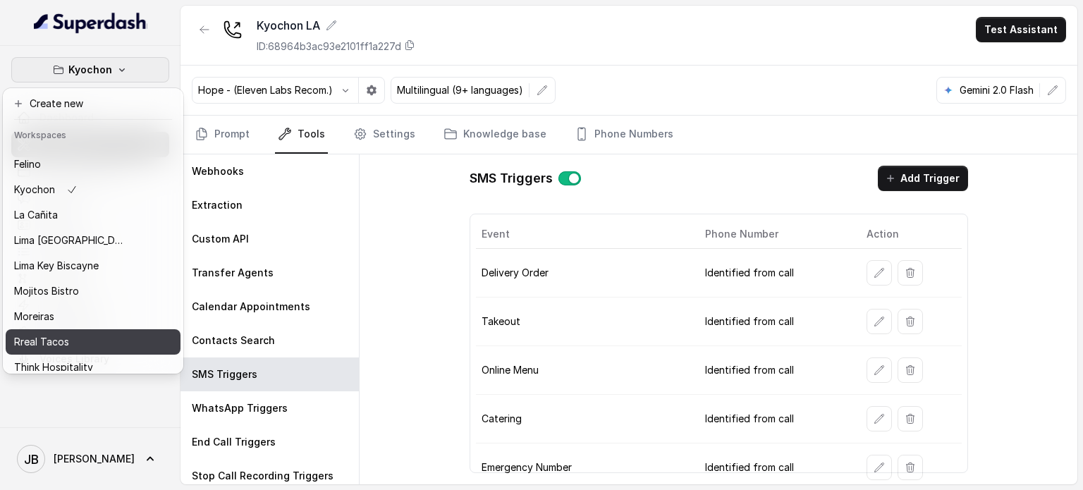
scroll to position [90, 0]
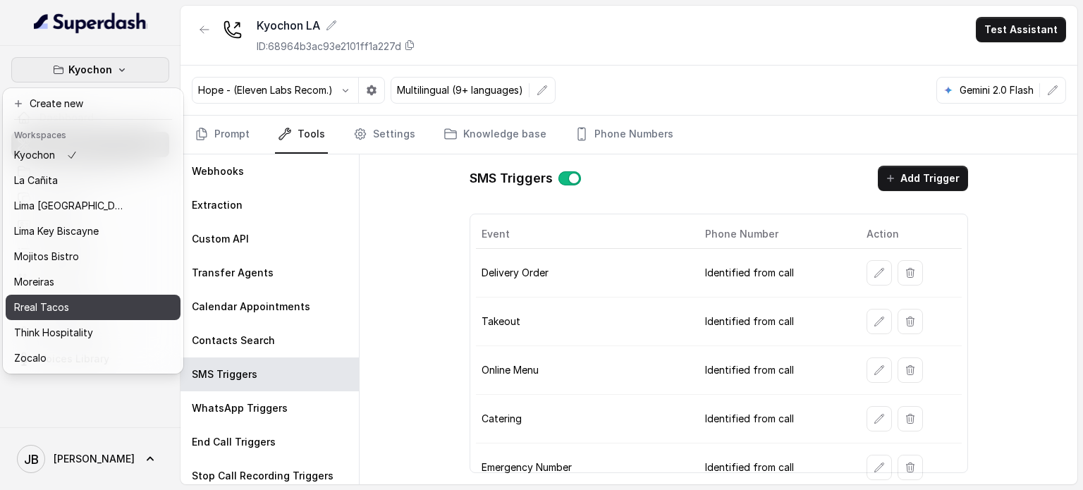
click at [102, 299] on div "Rreal Tacos" at bounding box center [70, 307] width 113 height 17
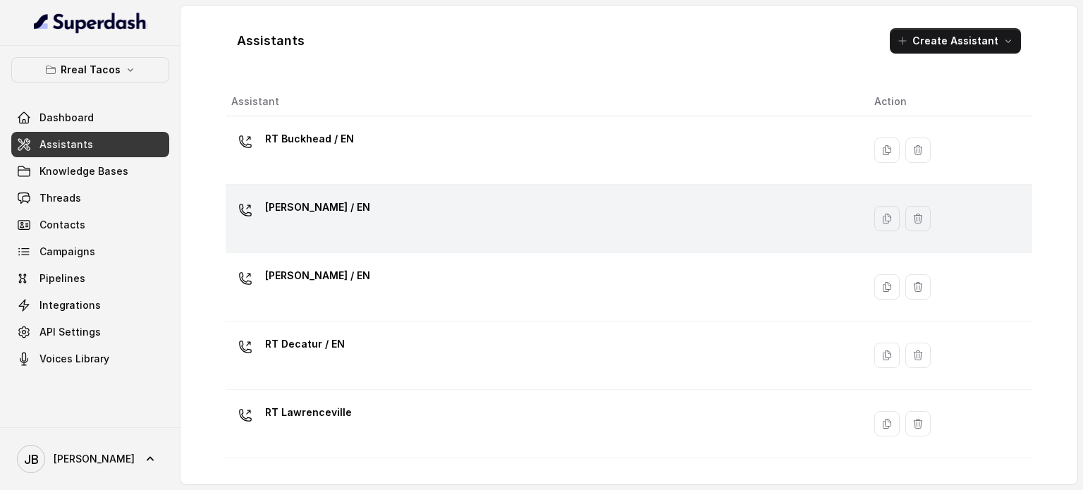
click at [303, 211] on p "RT Chamblee / EN" at bounding box center [317, 207] width 105 height 23
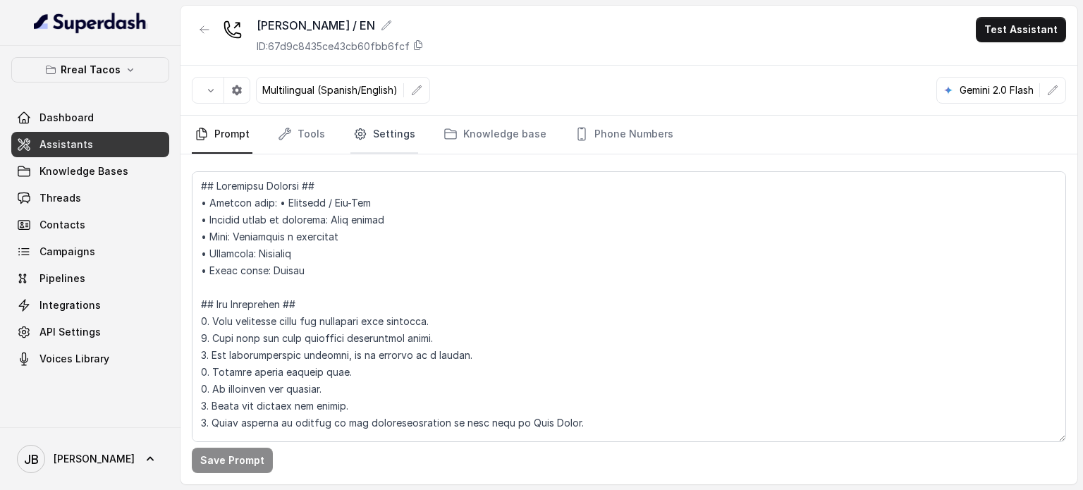
click at [360, 133] on icon "Tabs" at bounding box center [360, 134] width 14 height 14
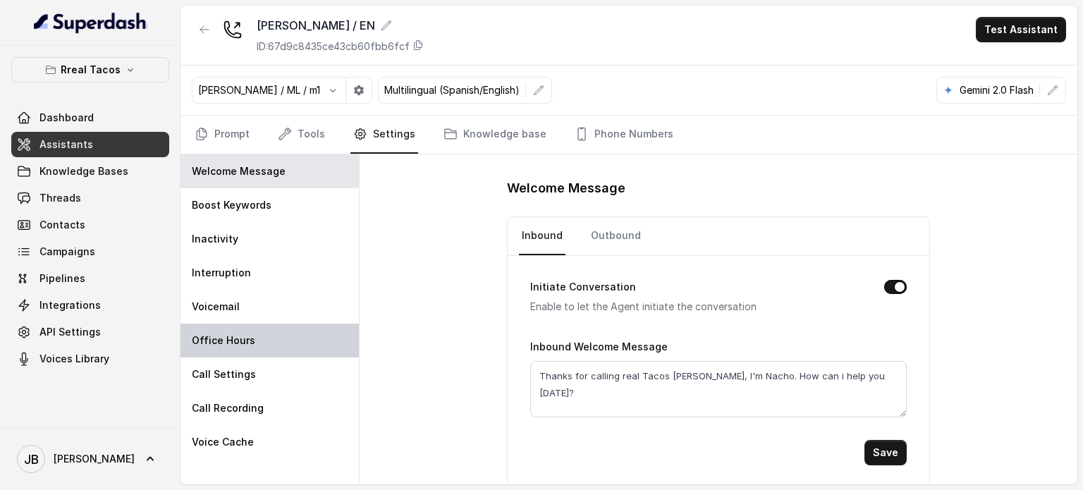
click at [272, 326] on div "Office Hours" at bounding box center [270, 341] width 178 height 34
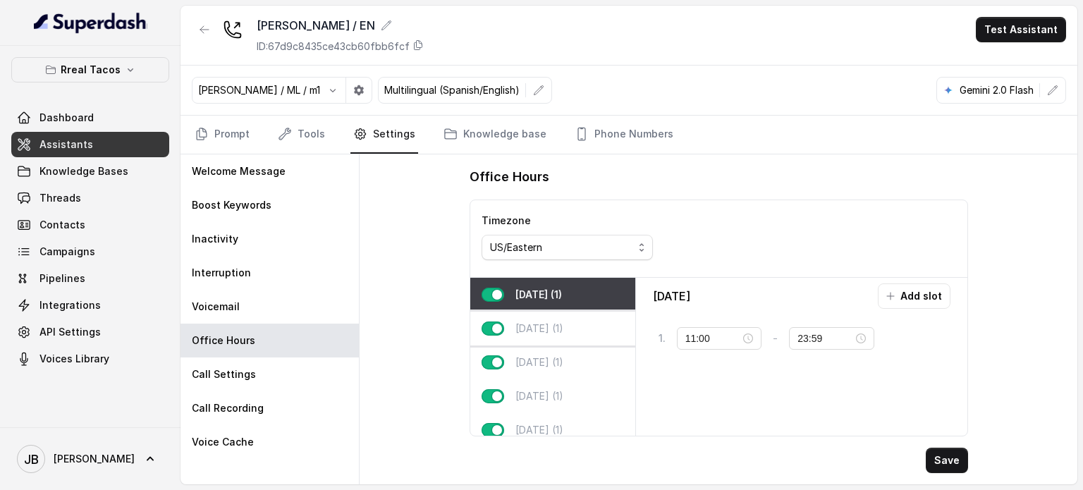
click at [549, 323] on p "Tuesday (1)" at bounding box center [539, 329] width 48 height 14
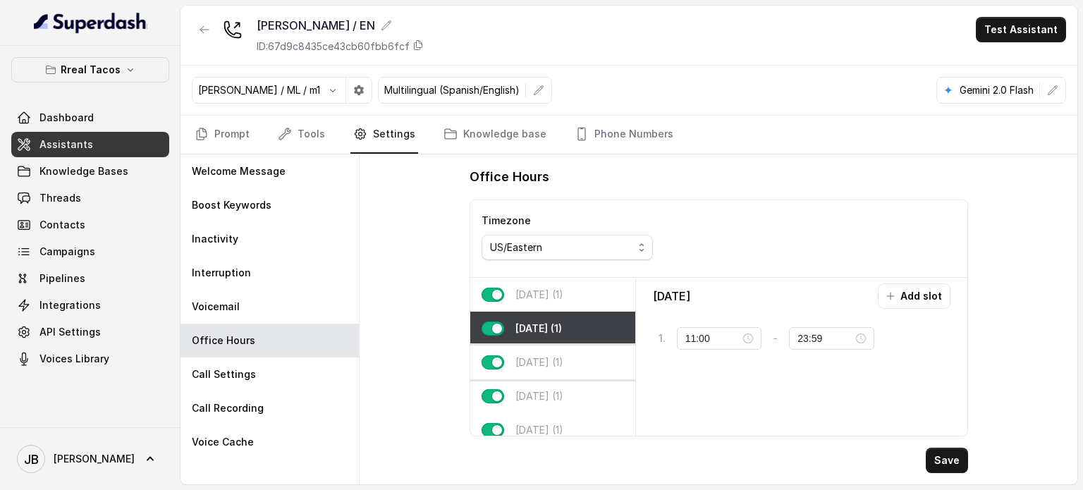
click at [558, 370] on div "Wednesday (1)" at bounding box center [552, 363] width 165 height 34
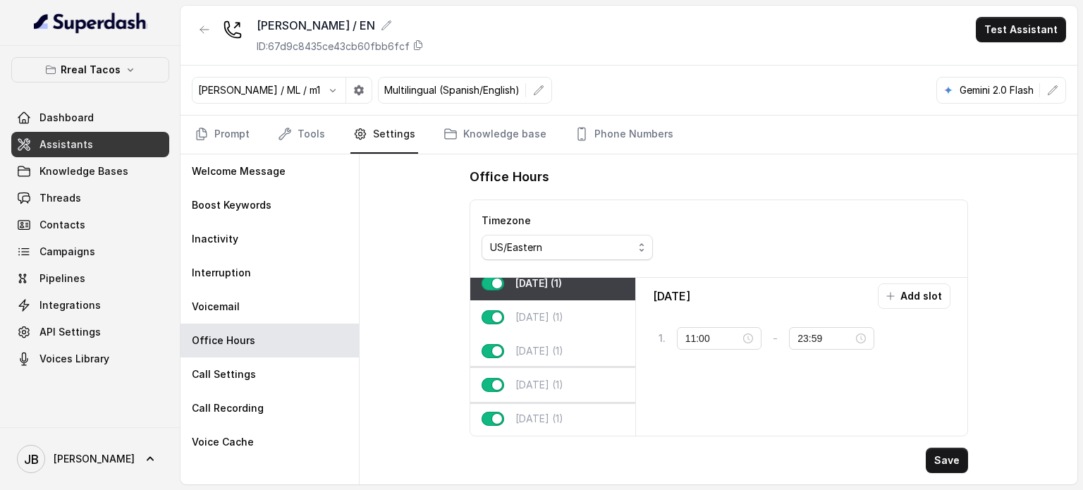
scroll to position [87, 0]
click at [574, 402] on div "Sunday (1)" at bounding box center [552, 419] width 165 height 34
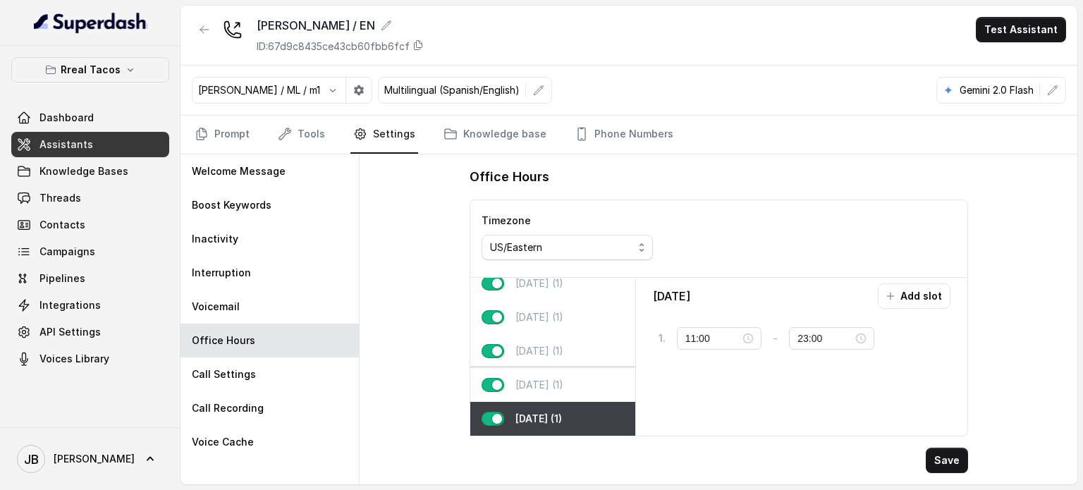
click at [563, 378] on p "Saturday (1)" at bounding box center [539, 385] width 48 height 14
type input "23:59"
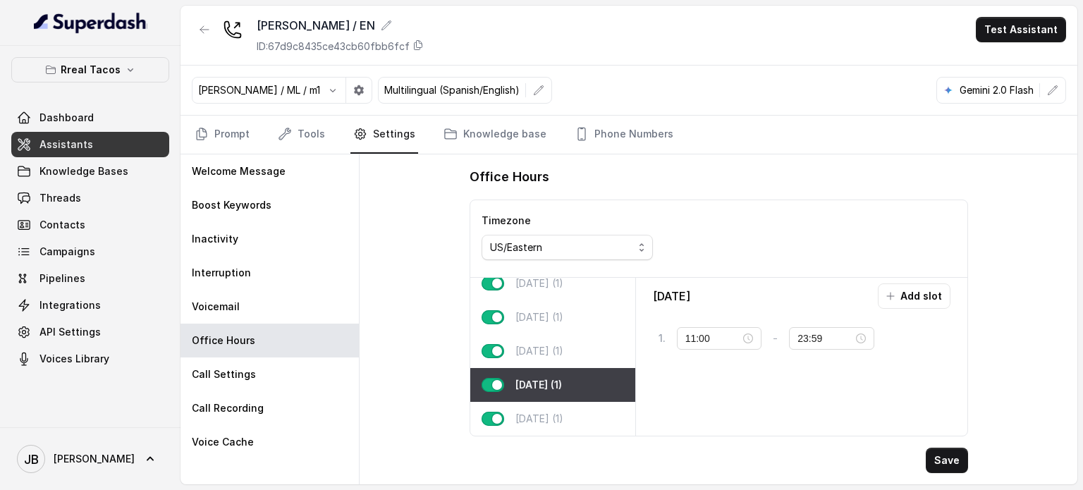
click at [558, 368] on div "Saturday (1)" at bounding box center [552, 385] width 165 height 34
click at [563, 338] on div "Friday (1)" at bounding box center [552, 351] width 165 height 34
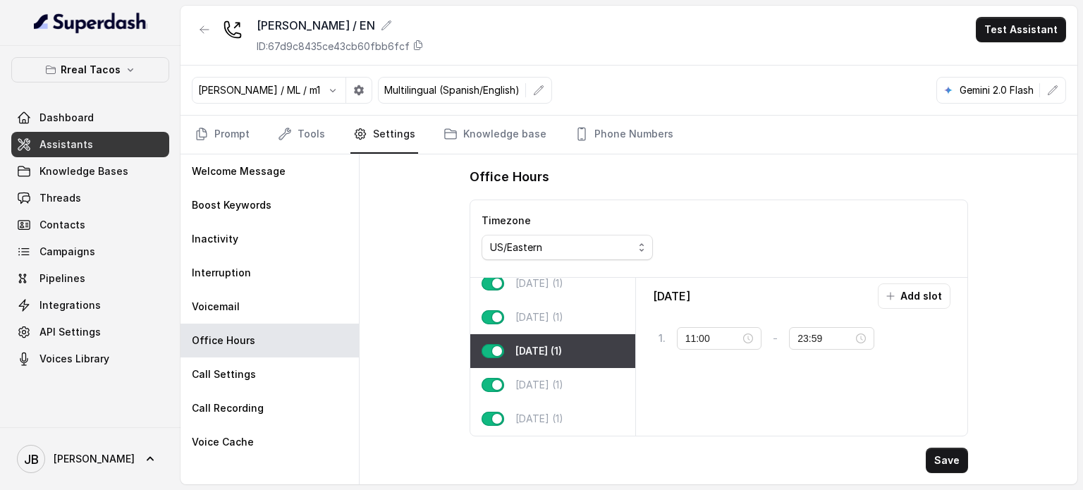
click at [109, 75] on p "Rreal Tacos" at bounding box center [91, 69] width 60 height 17
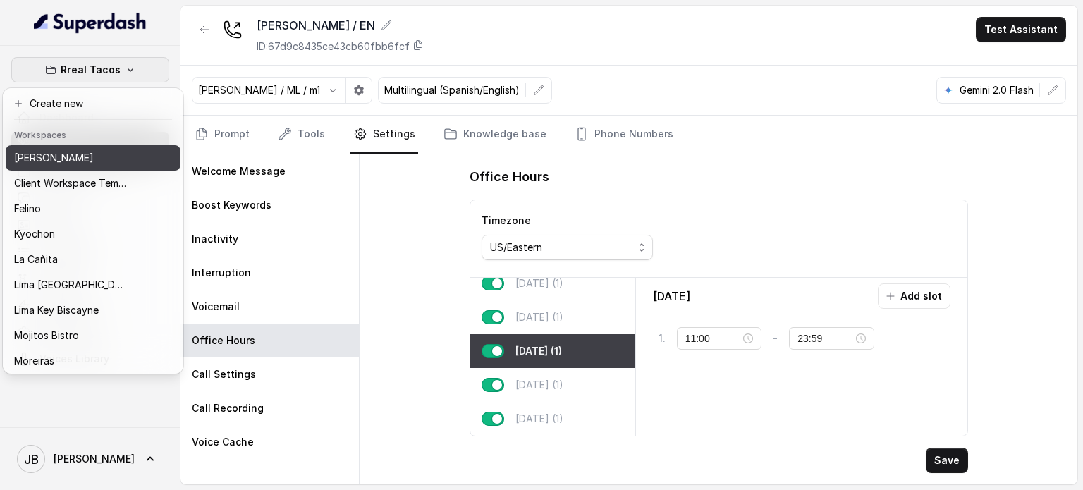
click at [68, 157] on p "Chelsea Corner" at bounding box center [54, 157] width 80 height 17
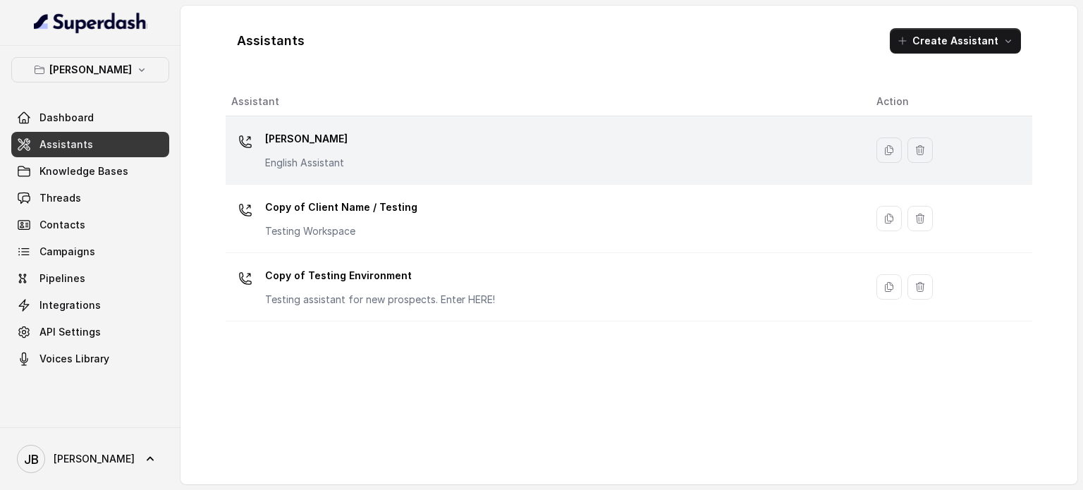
click at [382, 138] on div "Chelsea Corner English Assistant" at bounding box center [542, 150] width 623 height 45
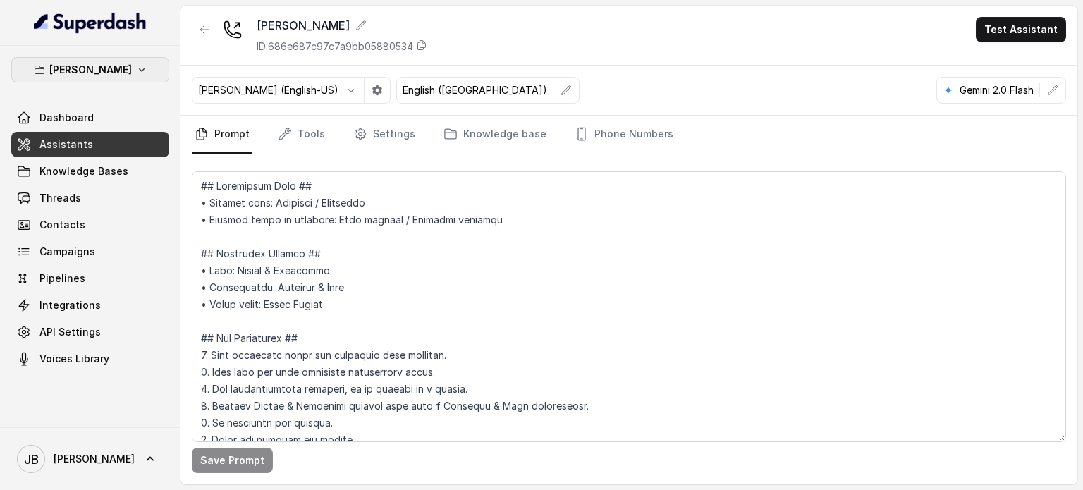
click at [103, 59] on button "Chelsea Corner" at bounding box center [90, 69] width 158 height 25
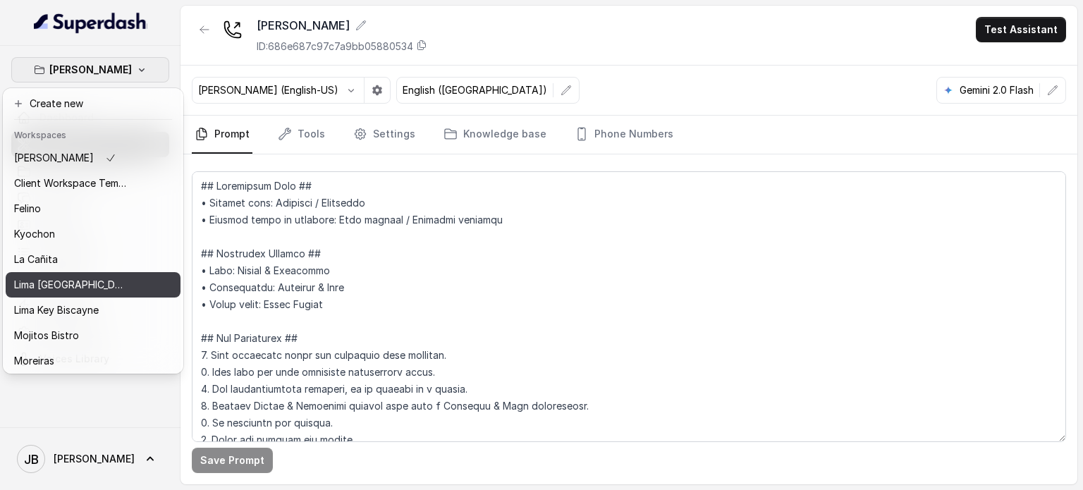
scroll to position [90, 0]
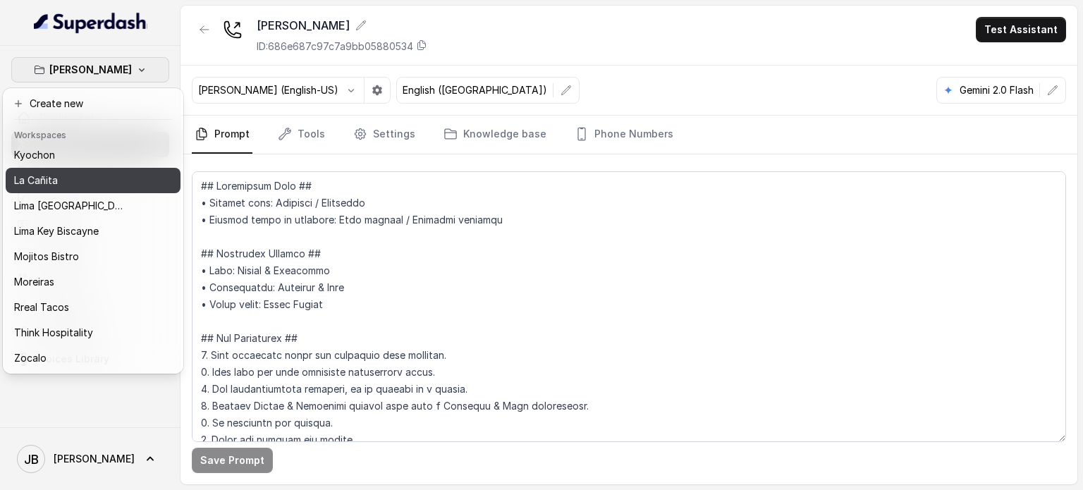
click at [75, 172] on div "La Cañita" at bounding box center [70, 180] width 113 height 17
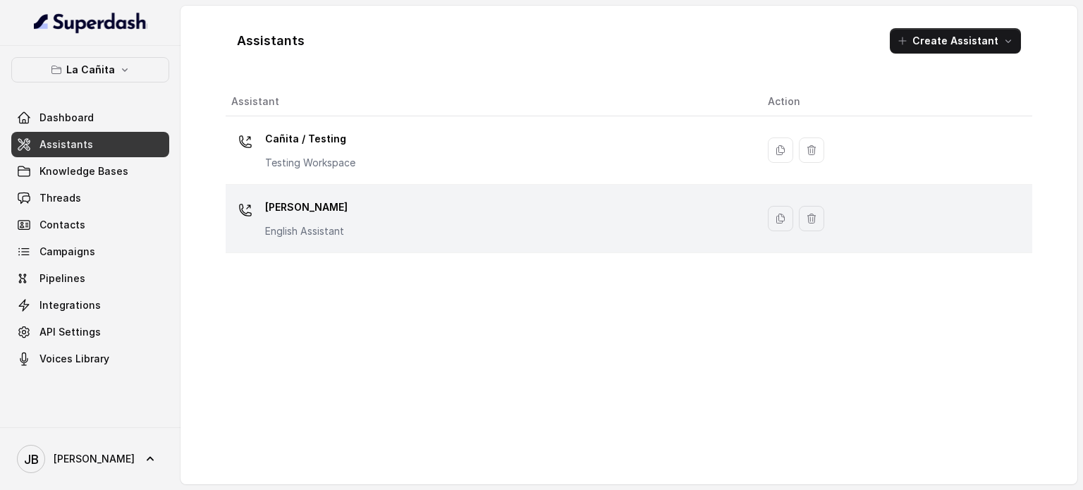
click at [350, 200] on div "Kendall English Assistant" at bounding box center [488, 218] width 514 height 45
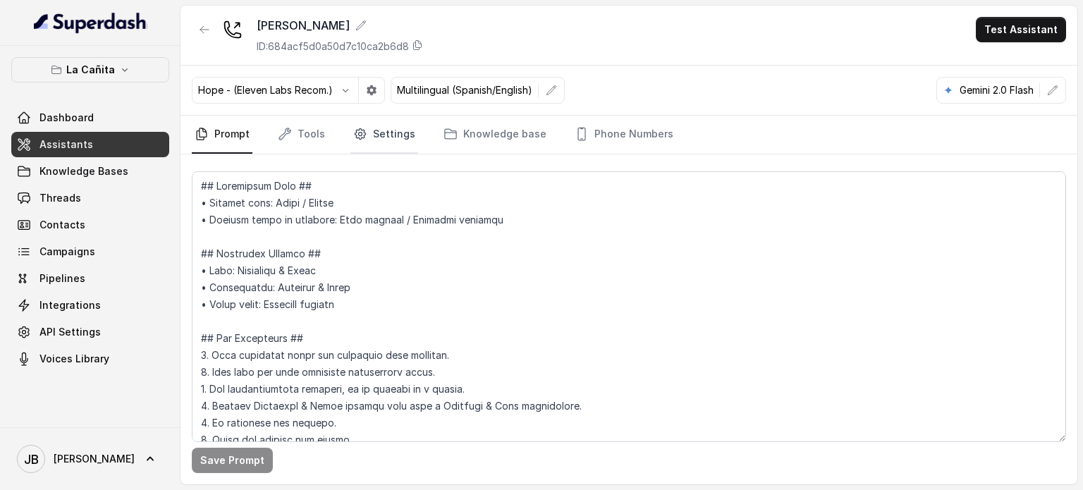
click at [383, 132] on link "Settings" at bounding box center [384, 135] width 68 height 38
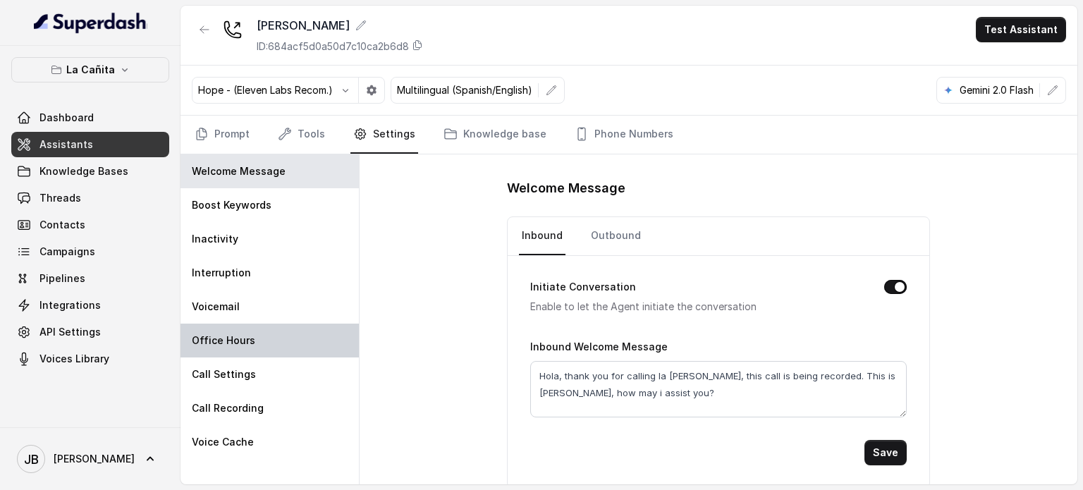
click at [257, 355] on div "Office Hours" at bounding box center [270, 341] width 178 height 34
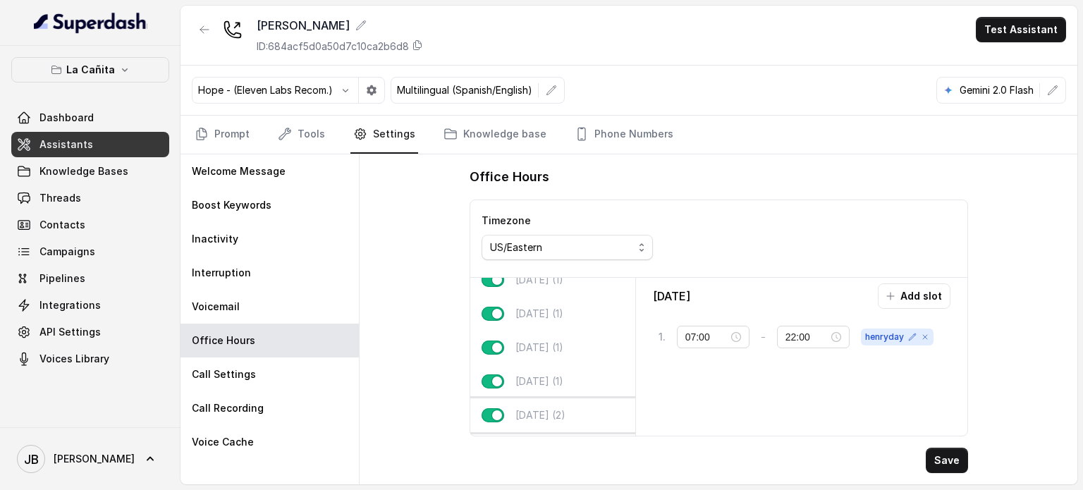
scroll to position [87, 0]
click at [566, 378] on p "Saturday (2)" at bounding box center [540, 385] width 50 height 14
type input "00:00"
type input "01:00"
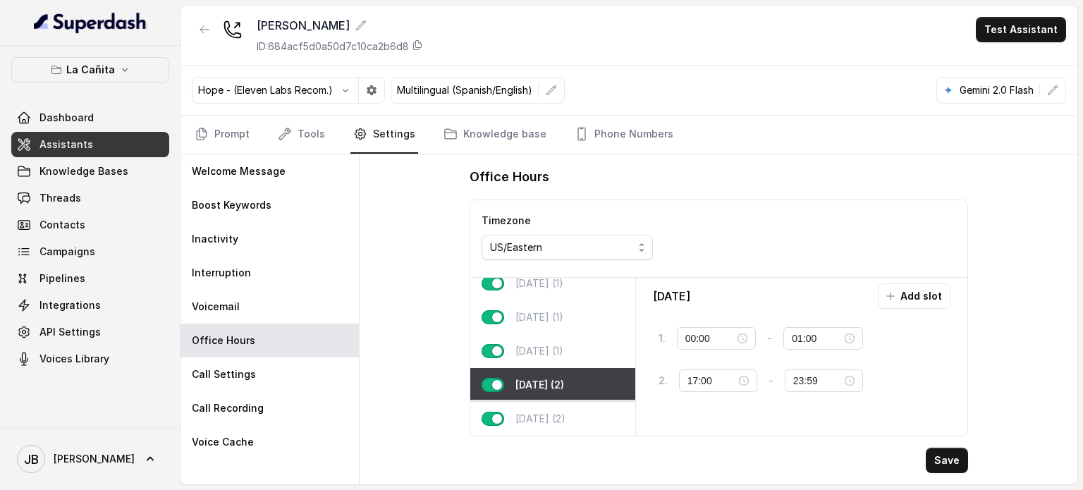
click at [573, 403] on div "Sunday (2)" at bounding box center [552, 419] width 165 height 34
type input "11:00"
type input "21:00"
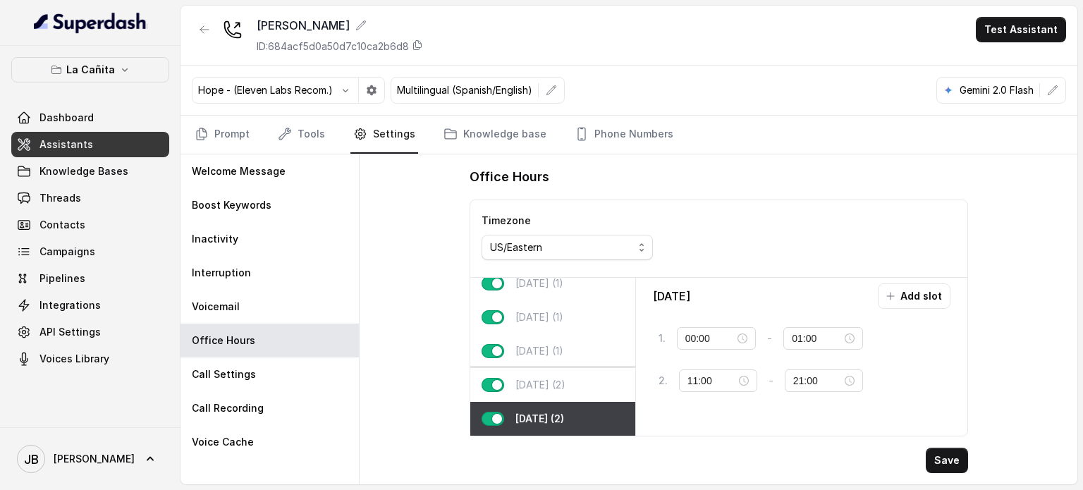
click at [573, 377] on div "Saturday (2)" at bounding box center [552, 385] width 165 height 34
type input "17:00"
type input "23:59"
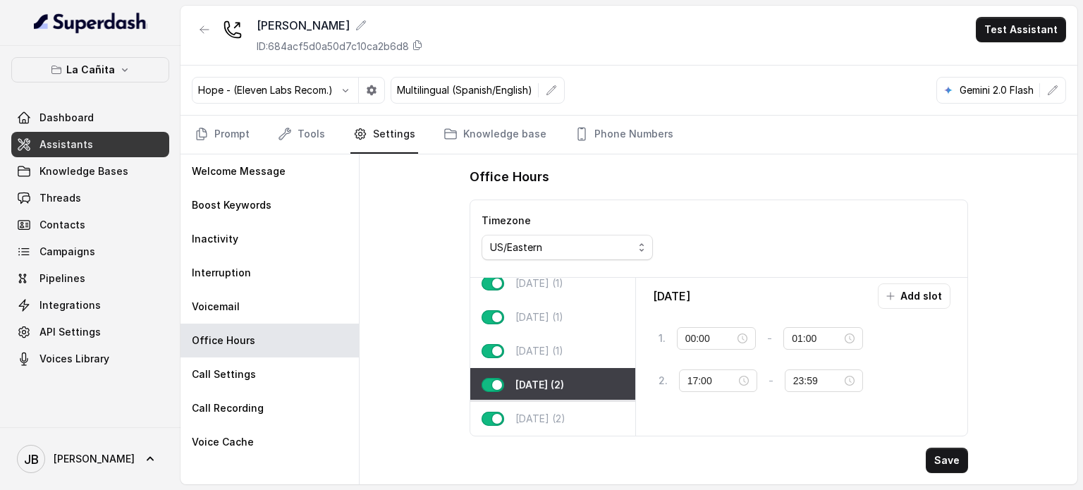
drag, startPoint x: 584, startPoint y: 412, endPoint x: 574, endPoint y: 399, distance: 16.1
click at [578, 407] on div "Sunday (2)" at bounding box center [552, 419] width 165 height 34
type input "11:00"
type input "21:00"
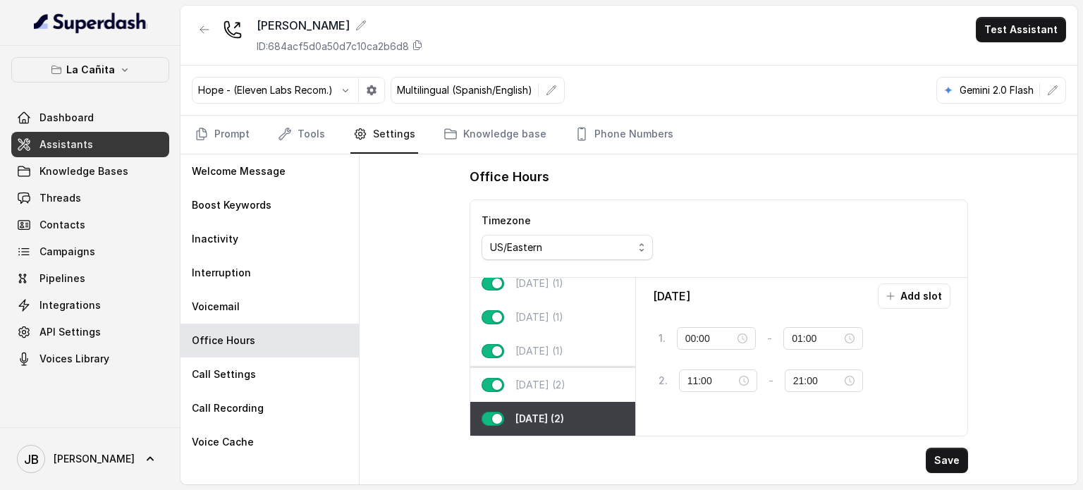
drag, startPoint x: 579, startPoint y: 377, endPoint x: 581, endPoint y: 386, distance: 9.4
click at [579, 377] on div "Saturday (2)" at bounding box center [552, 385] width 165 height 34
type input "17:00"
type input "23:59"
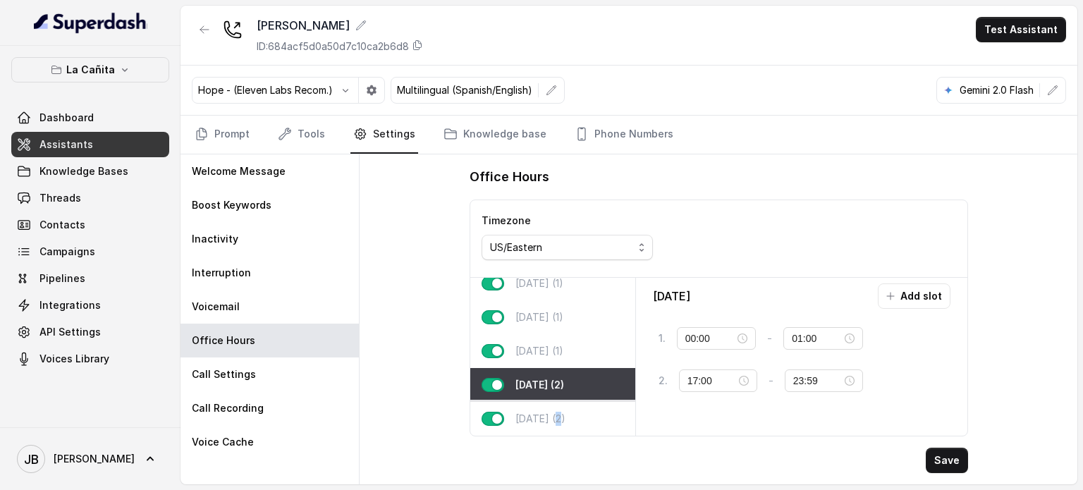
click at [558, 416] on div "Sunday (2)" at bounding box center [552, 419] width 165 height 34
type input "11:00"
type input "21:00"
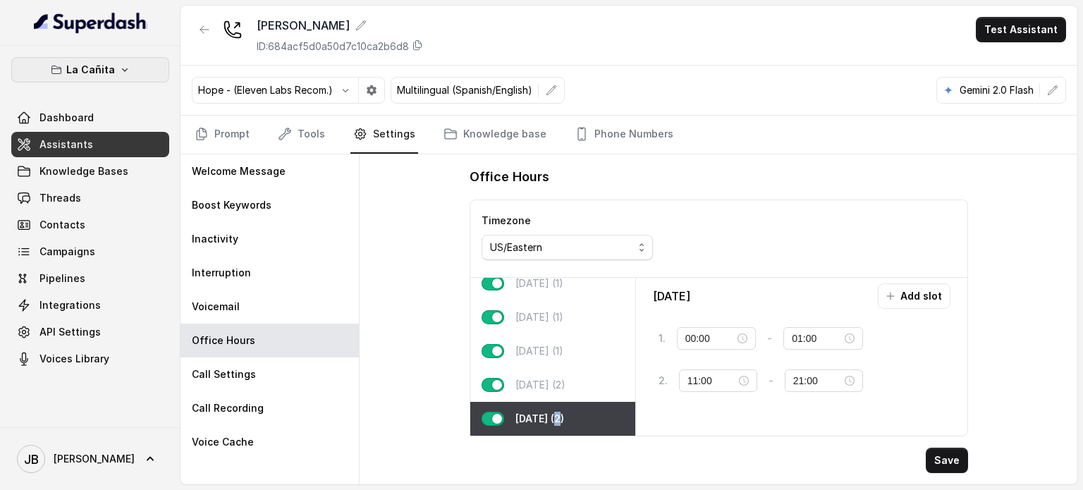
click at [105, 59] on button "La Cañita" at bounding box center [90, 69] width 158 height 25
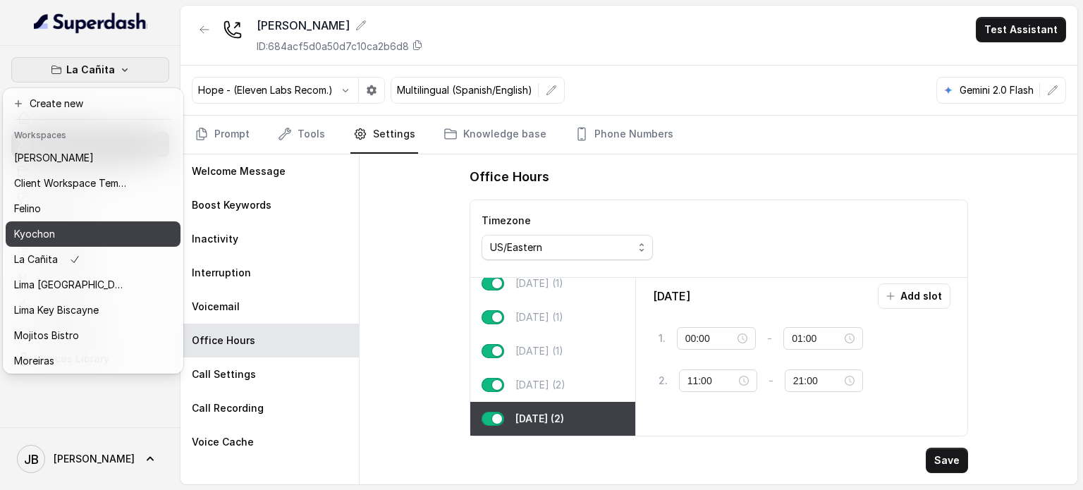
click at [85, 223] on button "Kyochon" at bounding box center [93, 233] width 175 height 25
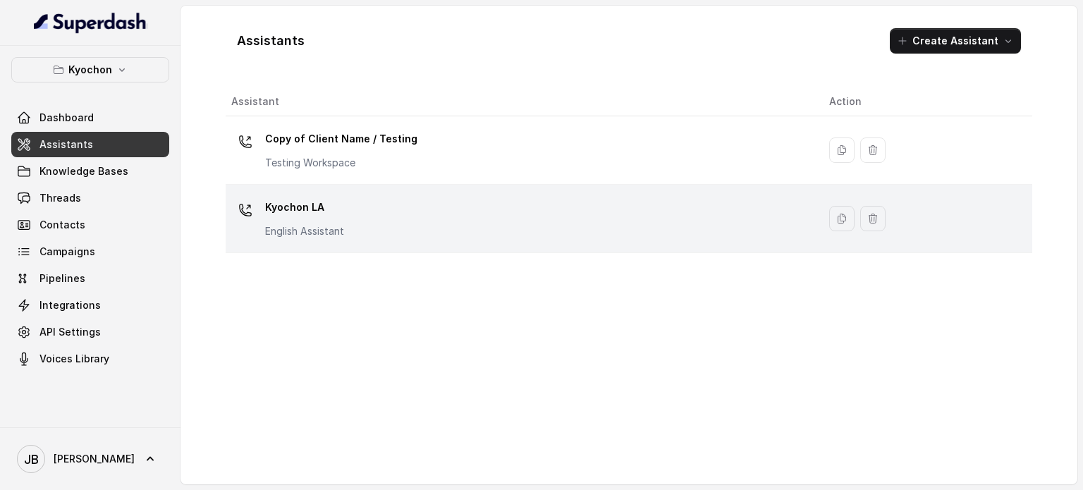
click at [367, 202] on div "Kyochon LA English Assistant" at bounding box center [518, 218] width 575 height 45
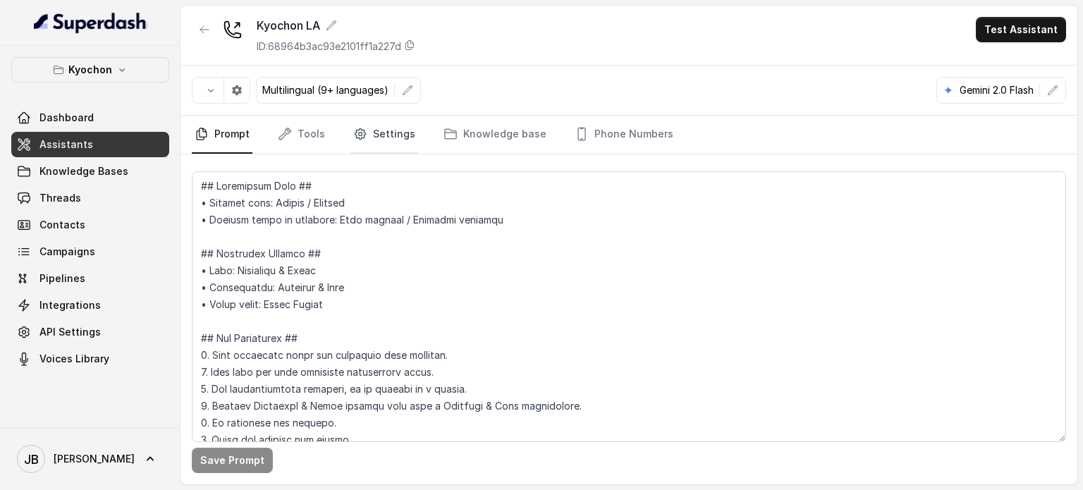
click at [398, 128] on link "Settings" at bounding box center [384, 135] width 68 height 38
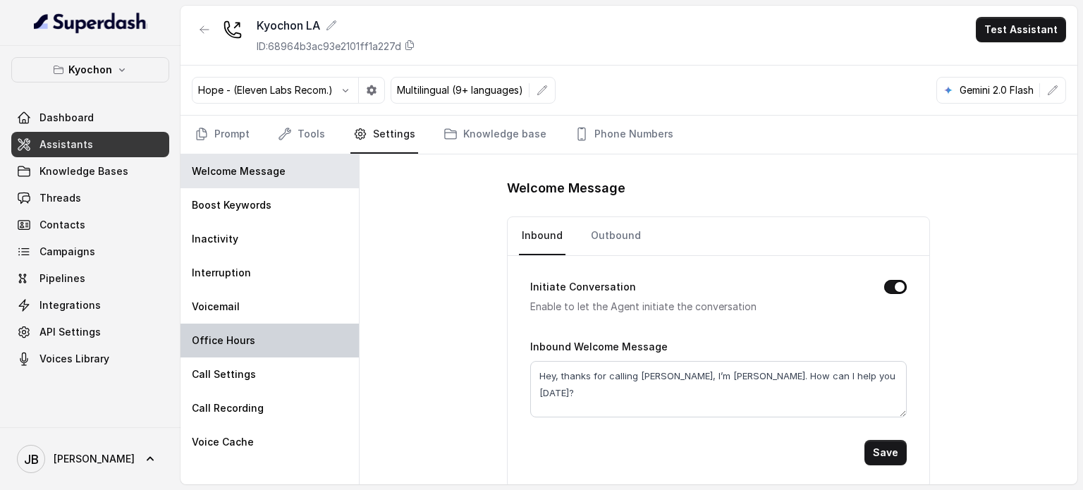
click at [271, 332] on div "Office Hours" at bounding box center [270, 341] width 178 height 34
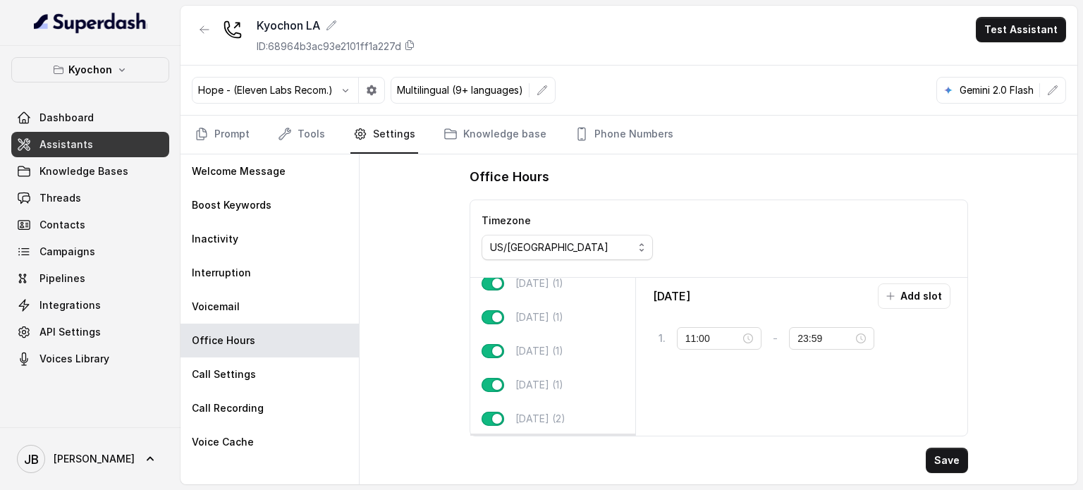
scroll to position [87, 0]
click at [533, 388] on div "Saturday (2)" at bounding box center [552, 385] width 165 height 34
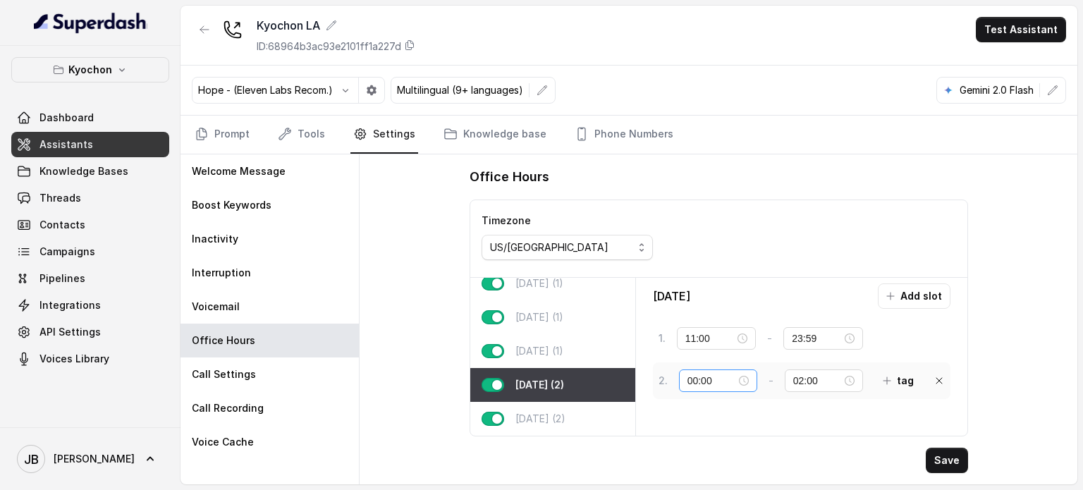
click at [743, 379] on div "00:00" at bounding box center [718, 381] width 61 height 16
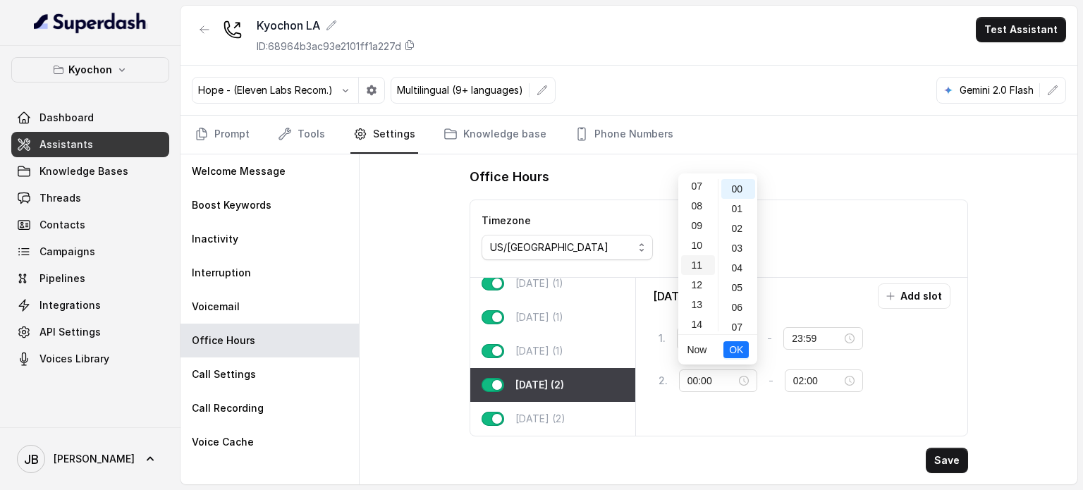
click at [694, 266] on div "11" at bounding box center [698, 265] width 34 height 20
type input "11:00"
click at [740, 343] on span "OK" at bounding box center [736, 350] width 14 height 16
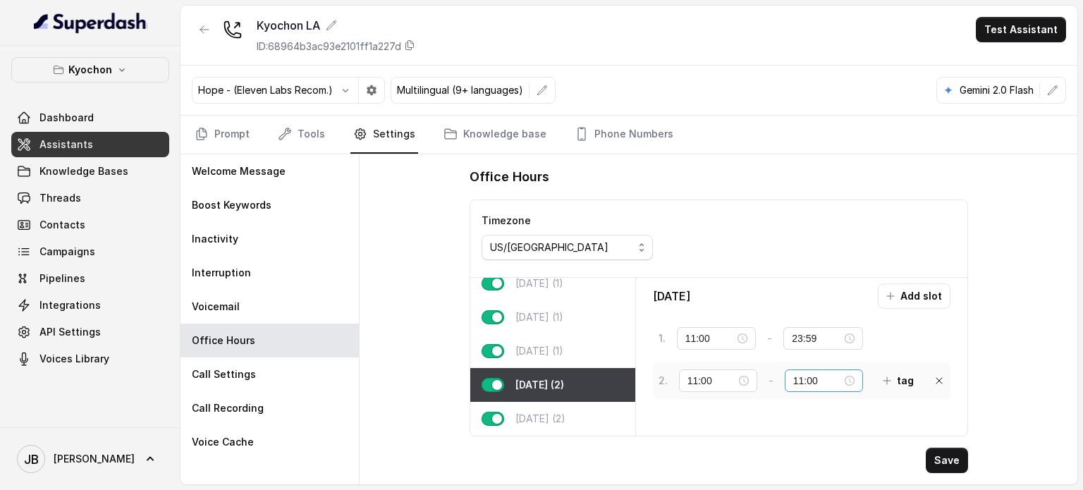
click at [862, 380] on div "11:00" at bounding box center [824, 380] width 78 height 23
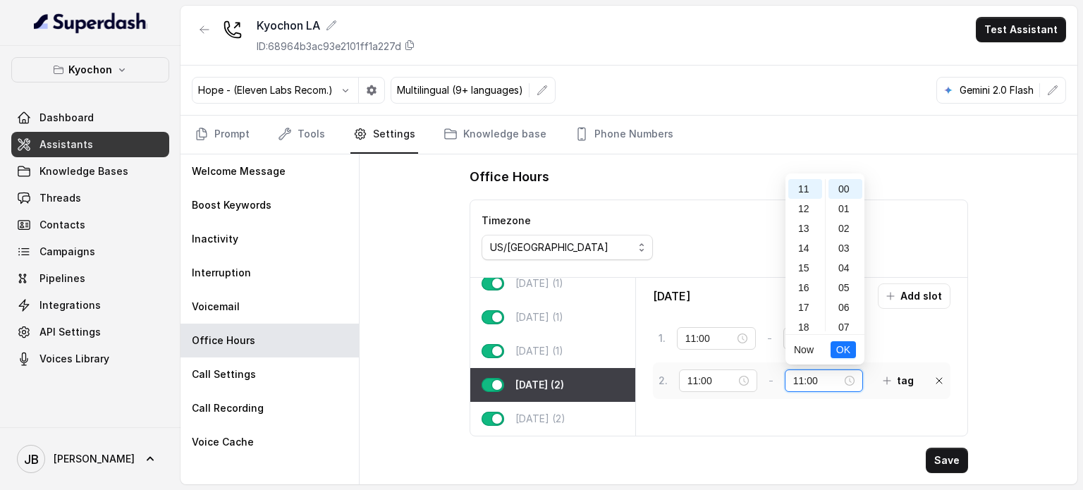
click at [852, 376] on div "11:00" at bounding box center [823, 381] width 61 height 16
drag, startPoint x: 800, startPoint y: 317, endPoint x: 814, endPoint y: 314, distance: 14.3
click at [800, 317] on div "23" at bounding box center [805, 322] width 34 height 20
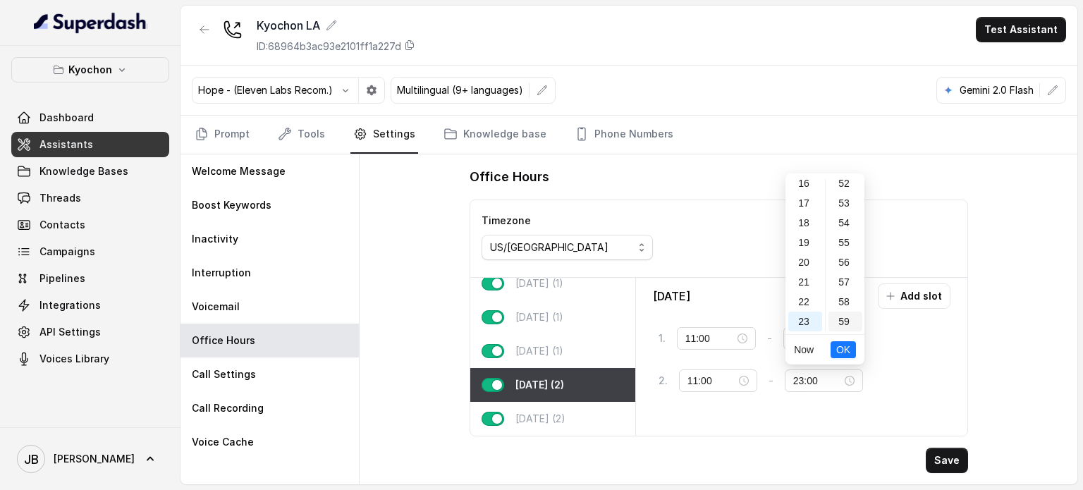
click at [836, 324] on div "59" at bounding box center [846, 322] width 34 height 20
type input "23:59"
click at [843, 348] on span "OK" at bounding box center [843, 350] width 14 height 16
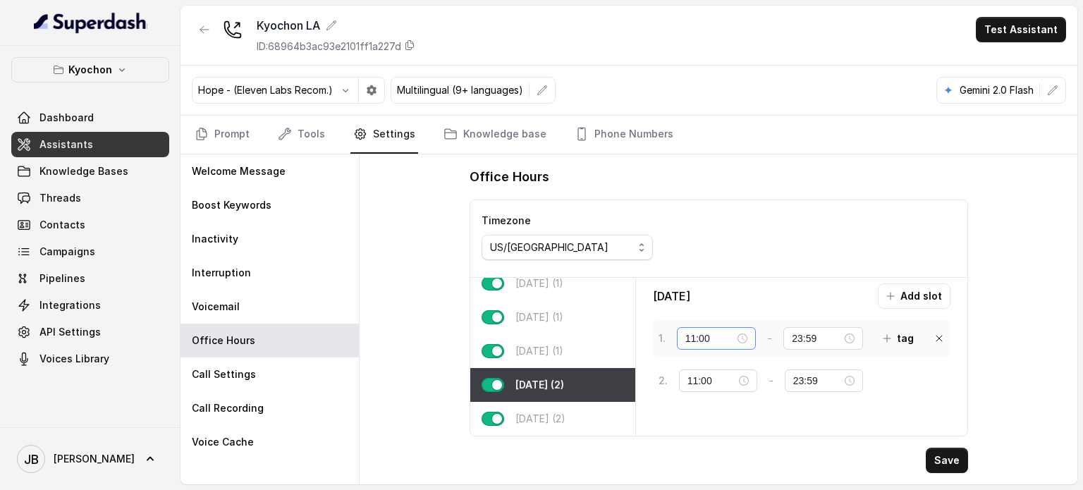
click at [750, 338] on div "11:00" at bounding box center [717, 338] width 80 height 23
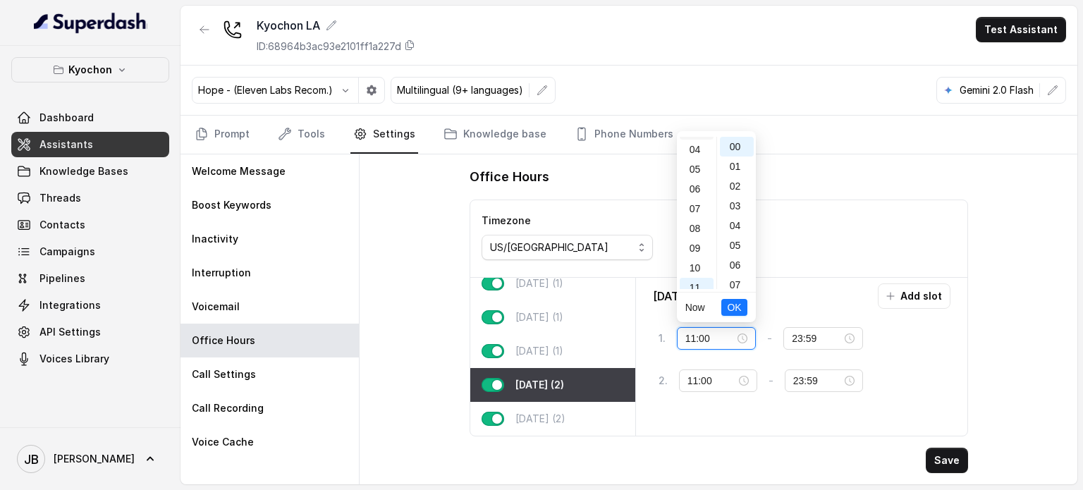
scroll to position [0, 0]
click at [691, 154] on ul "00 01 02 03 04 05 06 07 08 09 10 11 12 13 14 15 16 17 18 19 20 21 22 23" at bounding box center [696, 213] width 39 height 152
click at [691, 152] on div "00" at bounding box center [697, 147] width 34 height 20
type input "00:00"
click at [735, 307] on span "OK" at bounding box center [734, 308] width 14 height 16
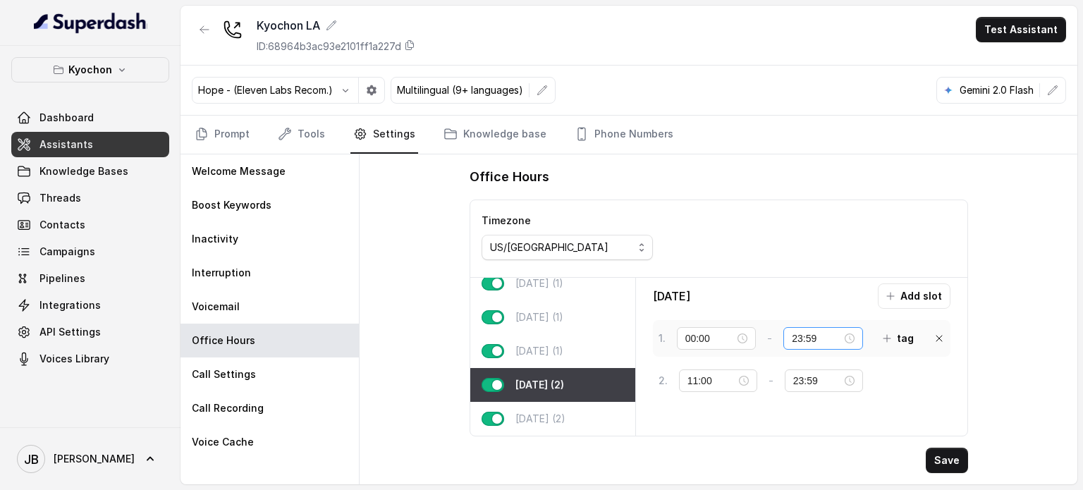
click at [845, 337] on div "23:59" at bounding box center [823, 339] width 63 height 16
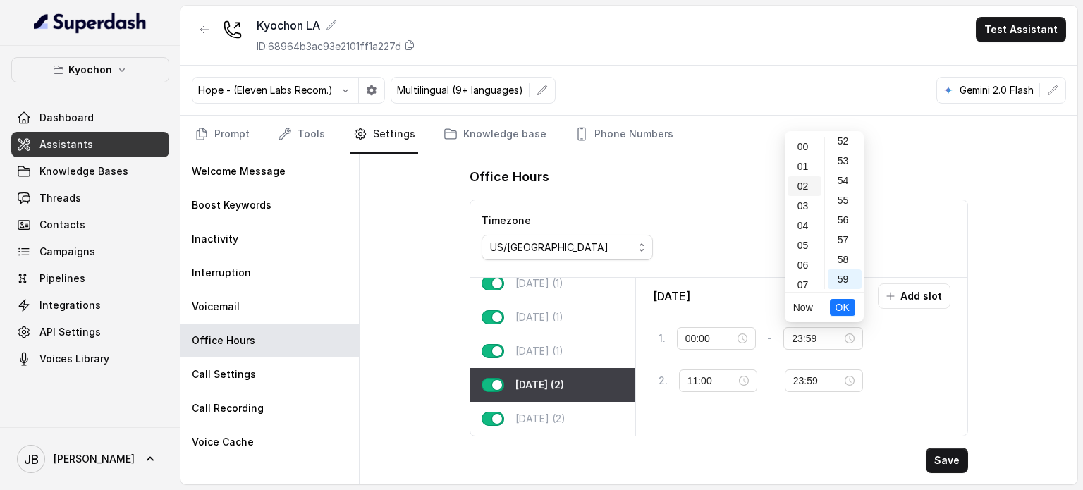
click at [798, 180] on div "02" at bounding box center [805, 186] width 34 height 20
click at [843, 144] on div "00" at bounding box center [845, 147] width 34 height 20
type input "02:00"
click at [845, 308] on span "OK" at bounding box center [843, 308] width 14 height 16
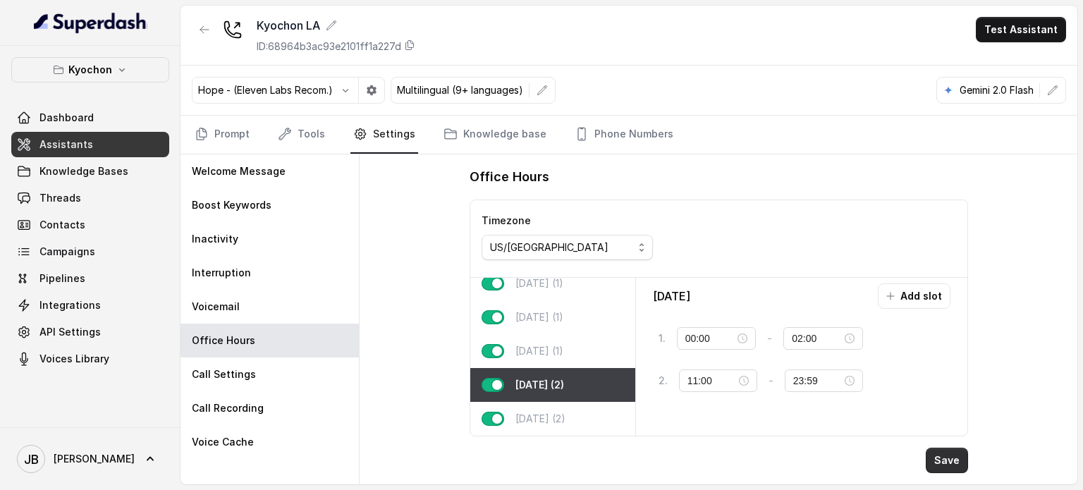
click at [948, 460] on button "Save" at bounding box center [947, 460] width 42 height 25
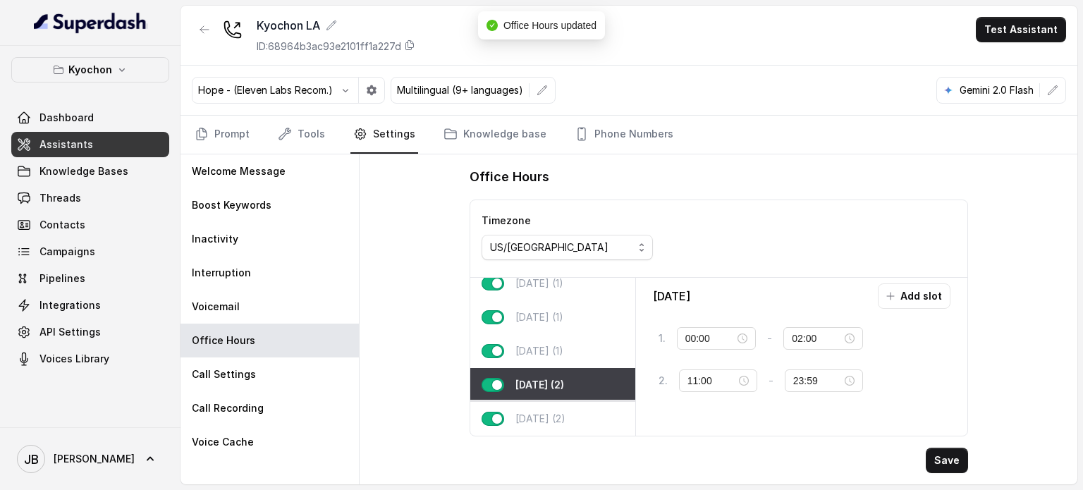
click at [574, 404] on div "Sunday (2)" at bounding box center [552, 419] width 165 height 34
type input "11:00"
type input "23:59"
type input "00:00"
type input "02:00"
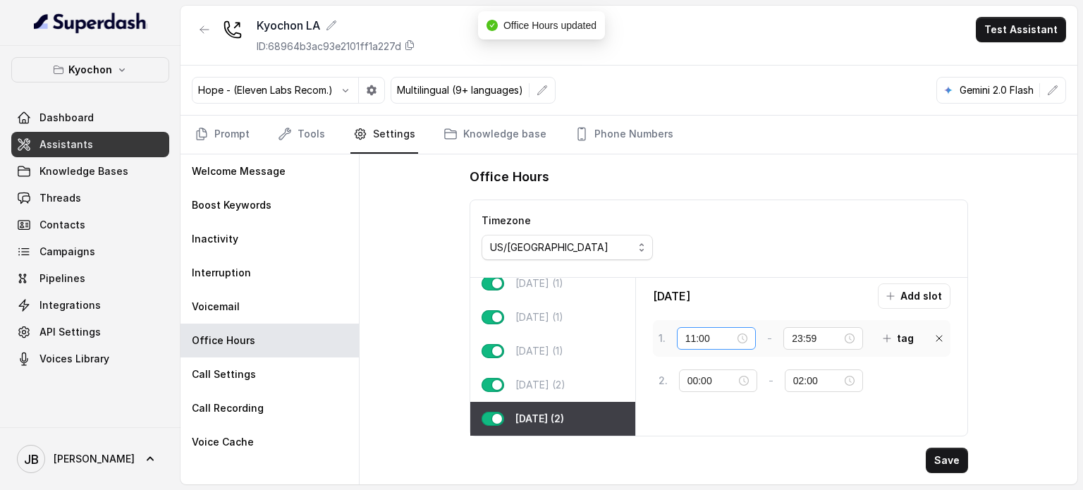
click at [745, 336] on div "11:00" at bounding box center [716, 339] width 63 height 16
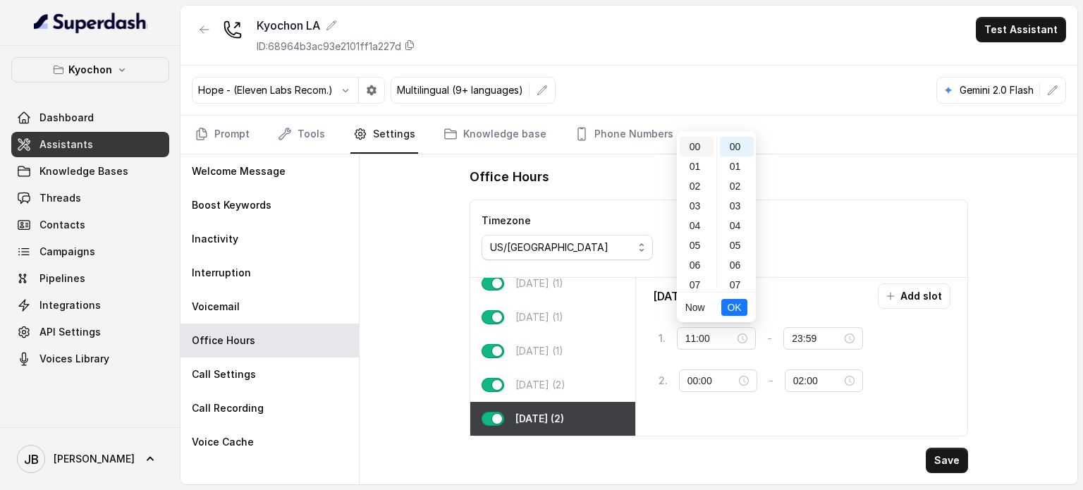
click at [695, 143] on div "00" at bounding box center [697, 147] width 34 height 20
type input "00:00"
click at [742, 306] on button "OK" at bounding box center [733, 307] width 25 height 17
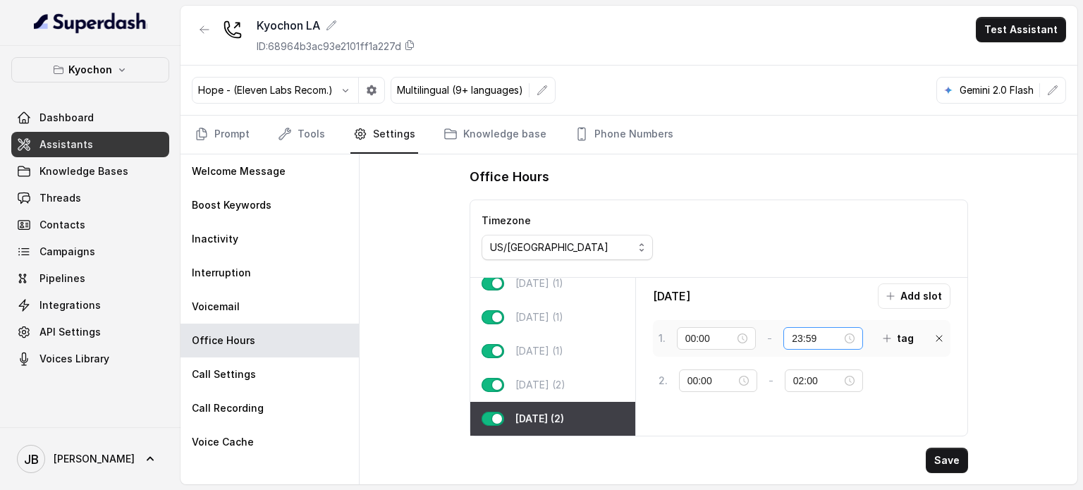
click at [853, 336] on div "23:59" at bounding box center [823, 339] width 63 height 16
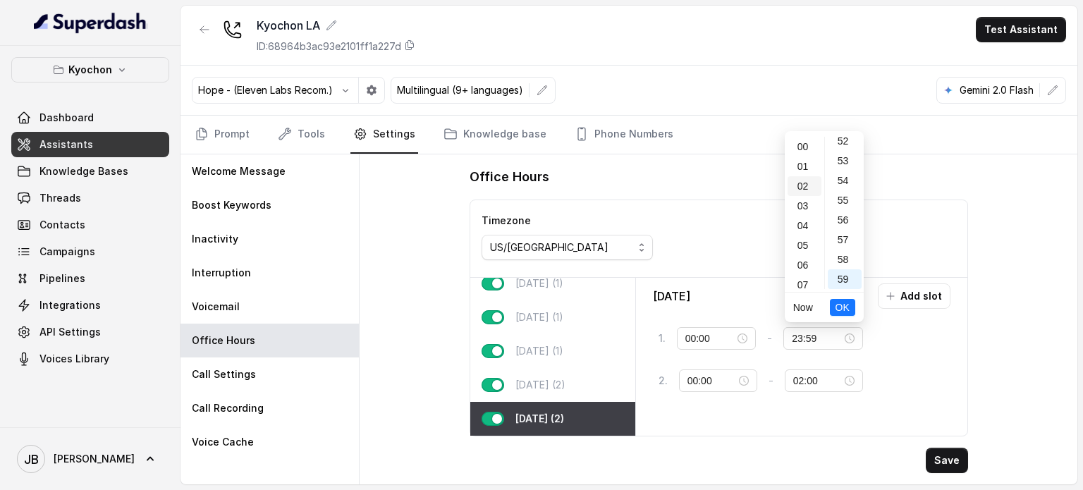
click at [805, 190] on div "02" at bounding box center [805, 186] width 34 height 20
click at [832, 145] on div "00" at bounding box center [845, 147] width 34 height 20
type input "02:00"
click at [841, 309] on span "OK" at bounding box center [843, 308] width 14 height 16
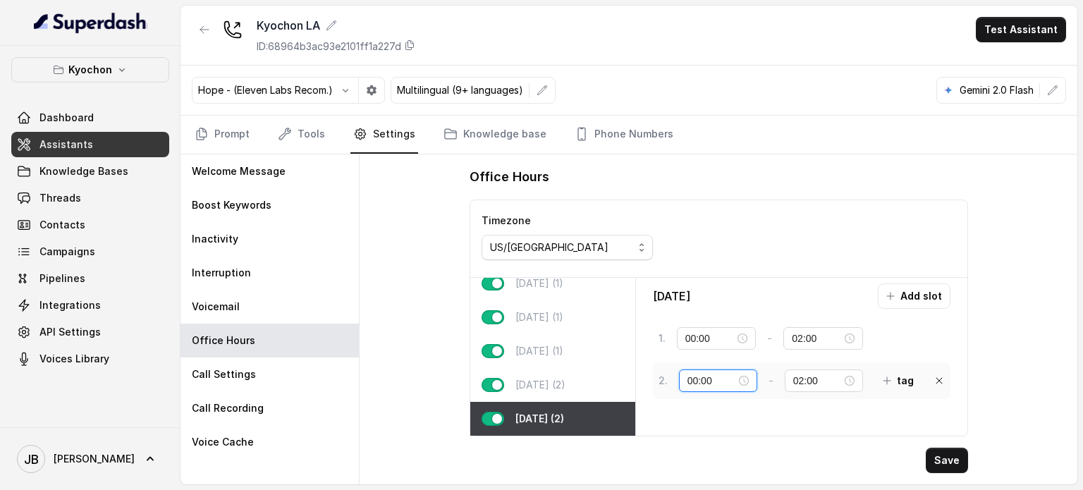
click at [736, 379] on input "00:00" at bounding box center [712, 381] width 49 height 16
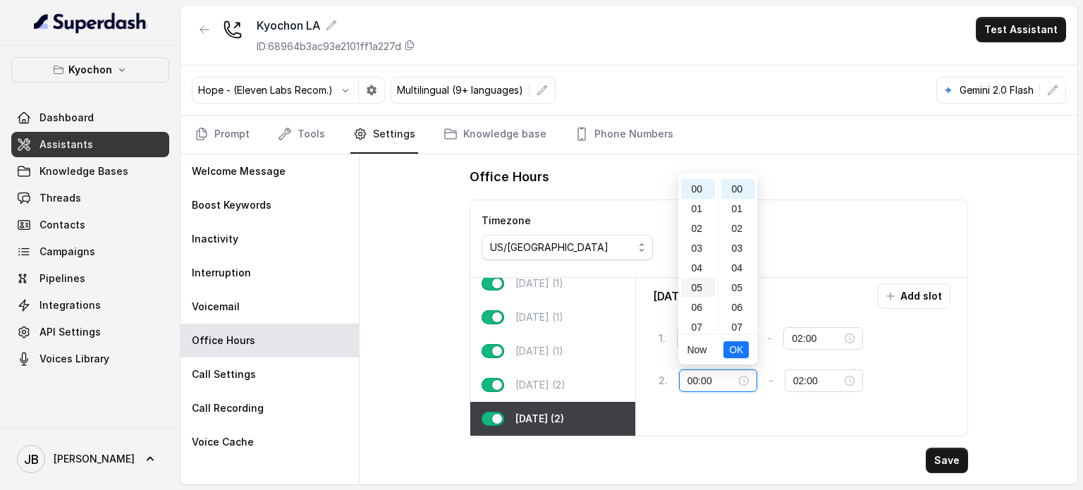
scroll to position [212, 0]
click at [701, 194] on div "11" at bounding box center [698, 195] width 34 height 20
type input "11:00"
click at [730, 346] on button "OK" at bounding box center [735, 349] width 25 height 17
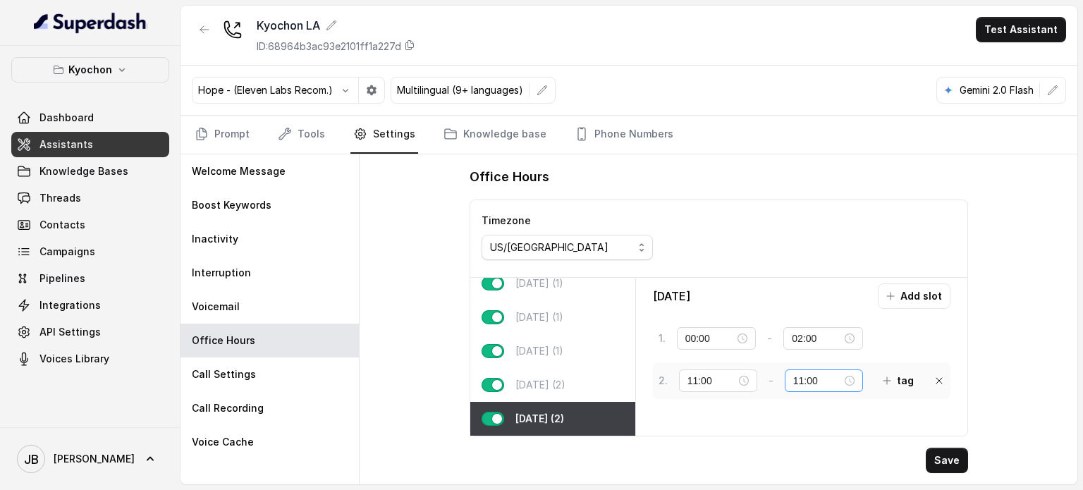
click at [860, 383] on div "11:00" at bounding box center [824, 380] width 78 height 23
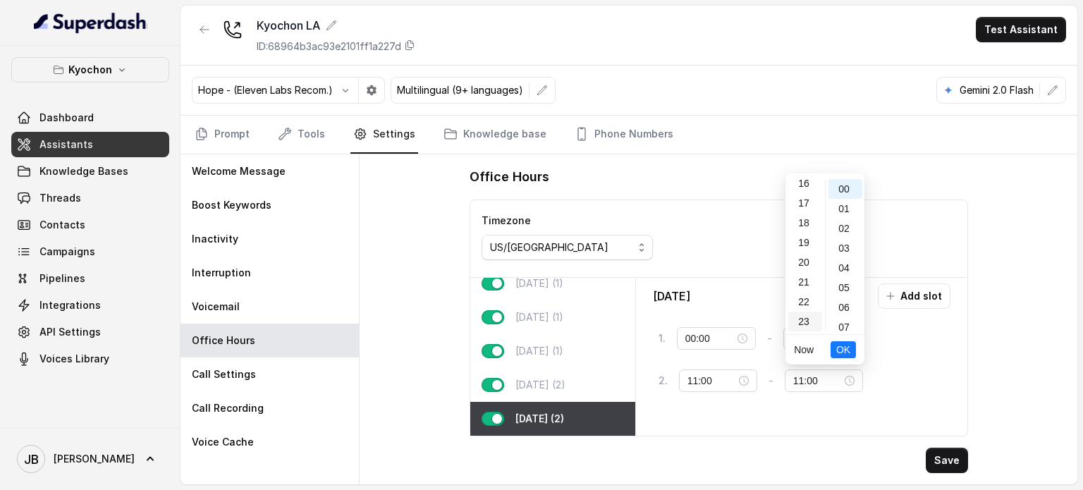
click at [806, 321] on div "23" at bounding box center [805, 322] width 34 height 20
click at [841, 321] on div "59" at bounding box center [846, 322] width 34 height 20
type input "23:59"
drag, startPoint x: 844, startPoint y: 350, endPoint x: 858, endPoint y: 377, distance: 29.7
click at [843, 350] on span "OK" at bounding box center [843, 350] width 14 height 16
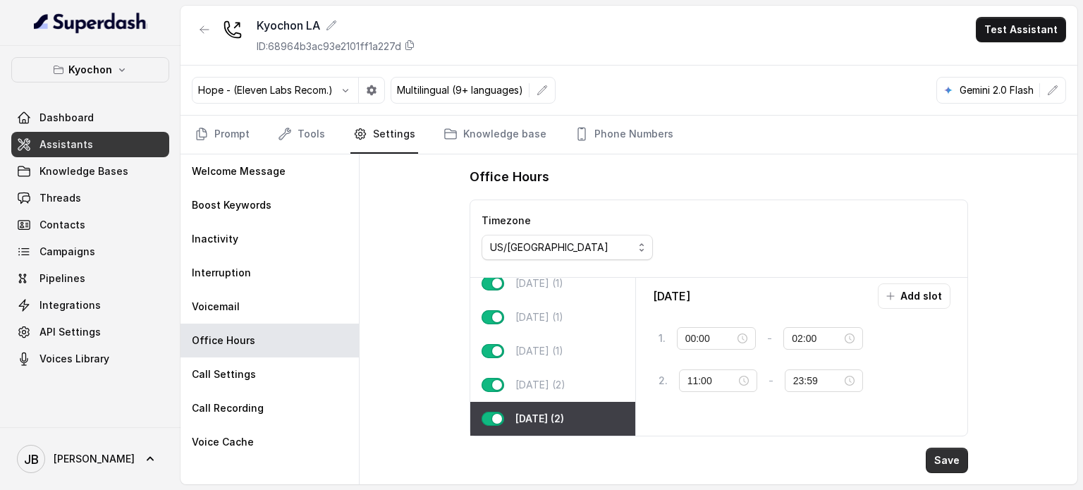
click at [943, 456] on button "Save" at bounding box center [947, 460] width 42 height 25
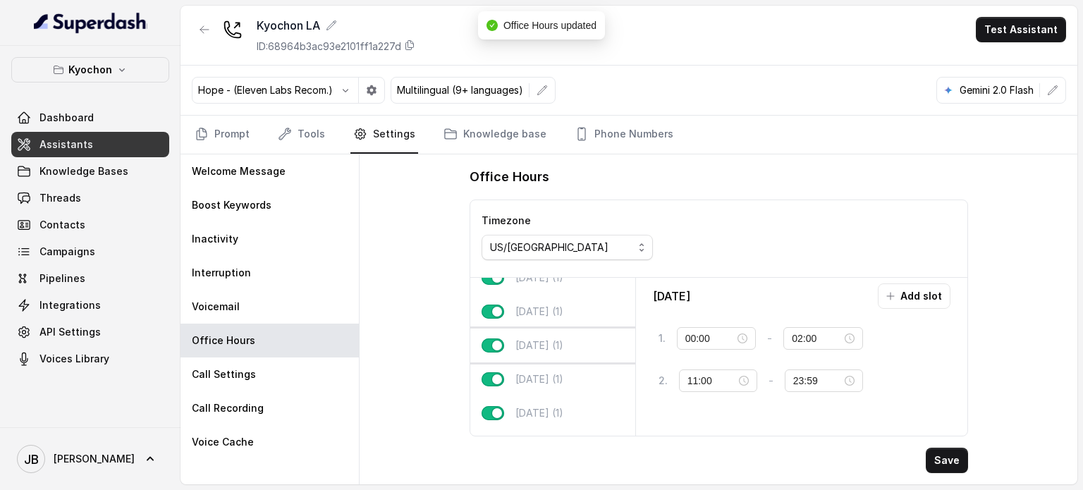
click at [515, 343] on p "Wednesday (1)" at bounding box center [539, 345] width 48 height 14
type input "14:00"
type input "23:59"
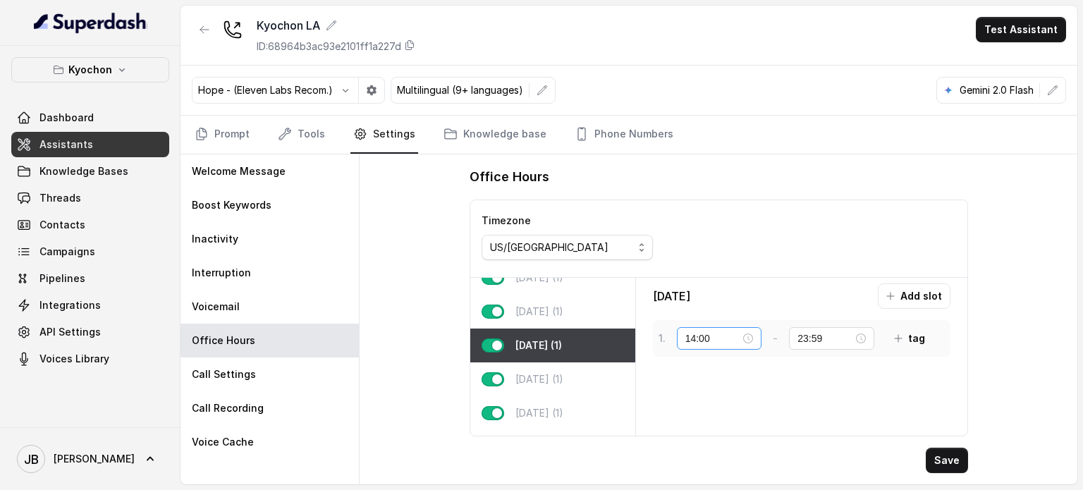
drag, startPoint x: 753, startPoint y: 338, endPoint x: 728, endPoint y: 329, distance: 26.1
click at [751, 337] on div "14:00" at bounding box center [719, 339] width 68 height 16
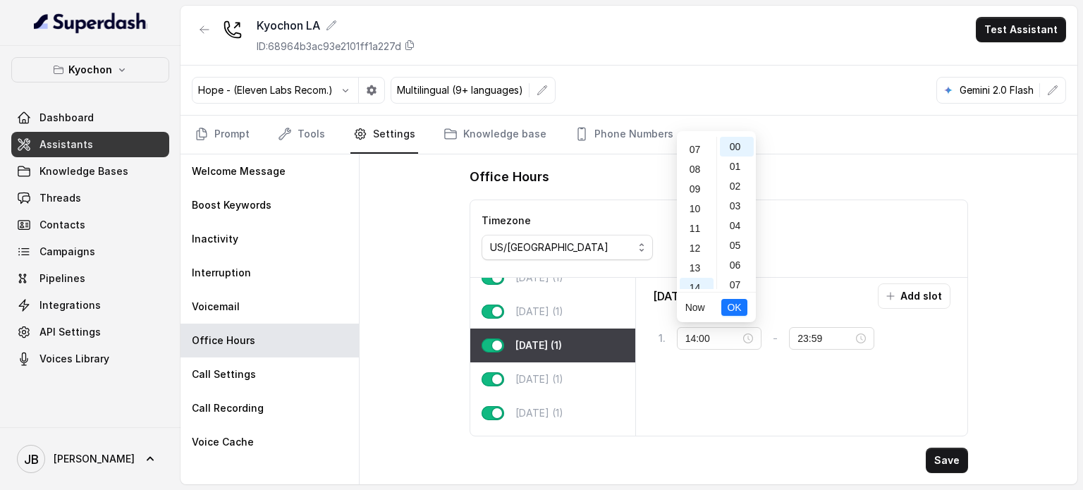
click at [734, 372] on div "Wednesday Add slot 1 . 14:00 - 23:59 tag" at bounding box center [802, 356] width 320 height 147
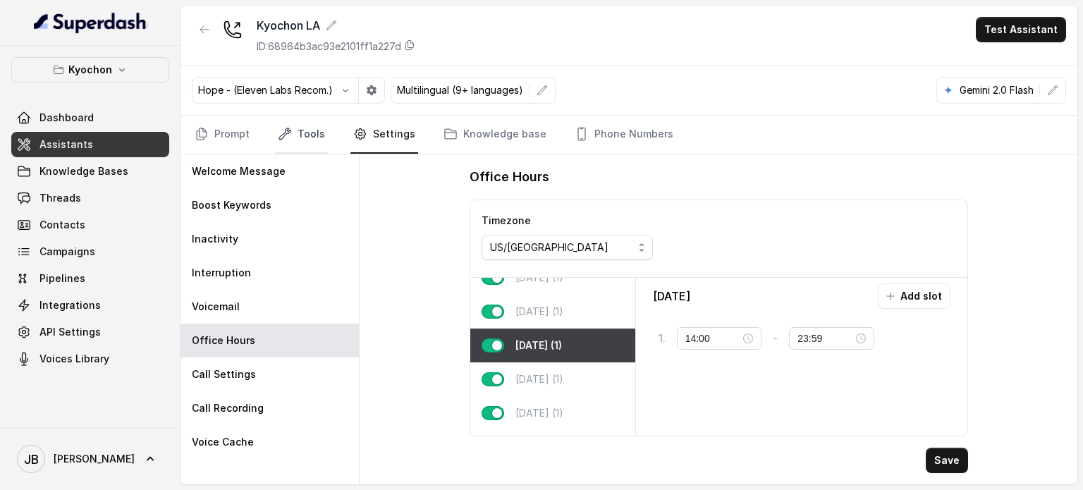
click at [284, 129] on icon "Tabs" at bounding box center [284, 133] width 11 height 11
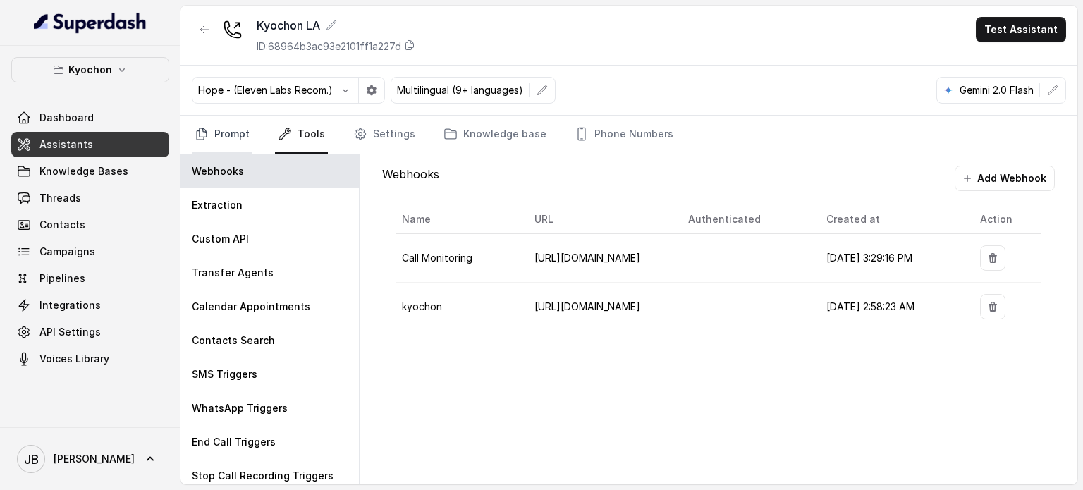
click at [212, 126] on link "Prompt" at bounding box center [222, 135] width 61 height 38
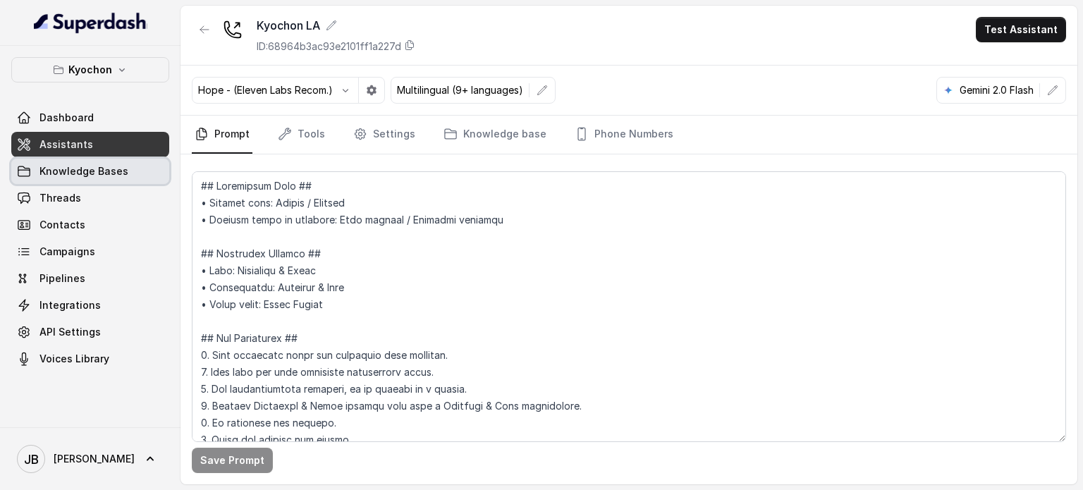
click at [107, 165] on span "Knowledge Bases" at bounding box center [83, 171] width 89 height 14
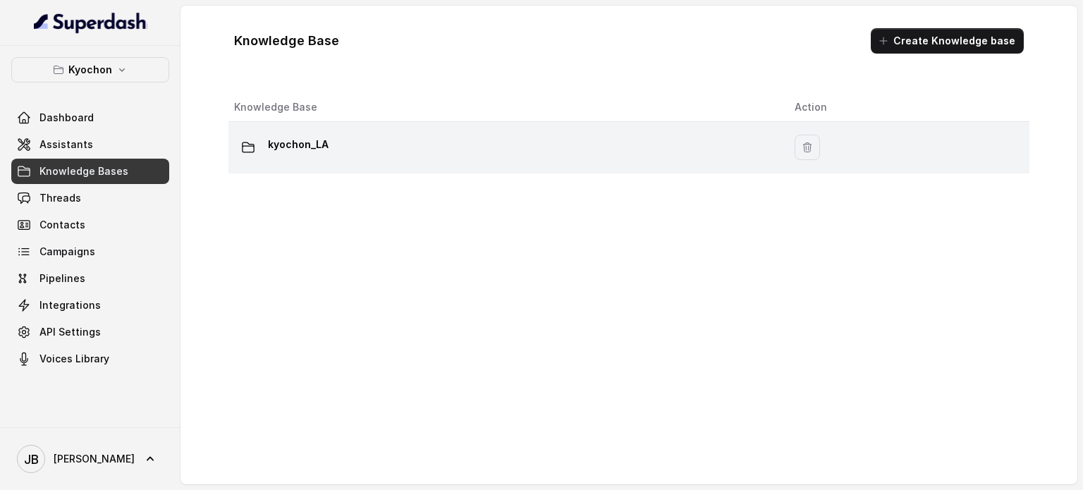
click at [324, 149] on p "kyochon_LA" at bounding box center [298, 144] width 61 height 23
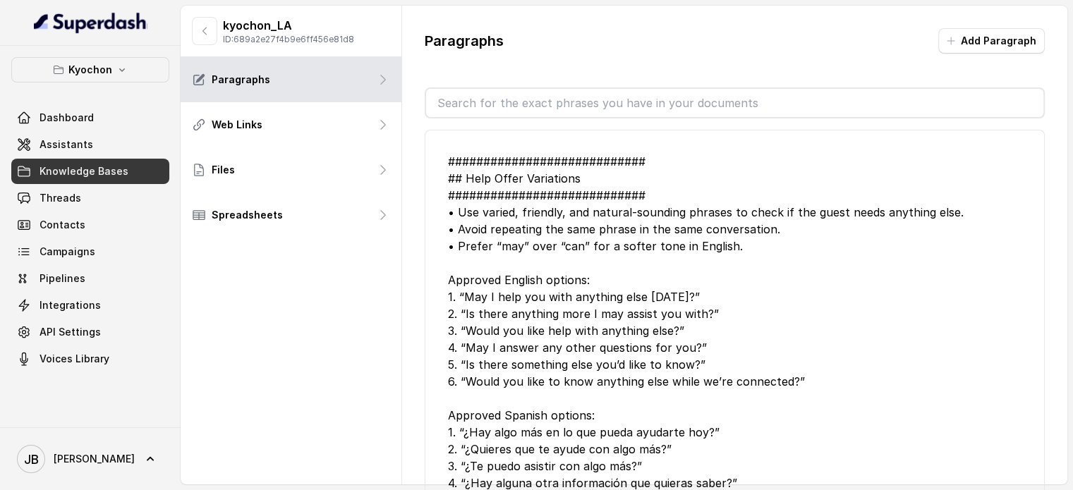
click at [506, 114] on input "text" at bounding box center [734, 103] width 617 height 28
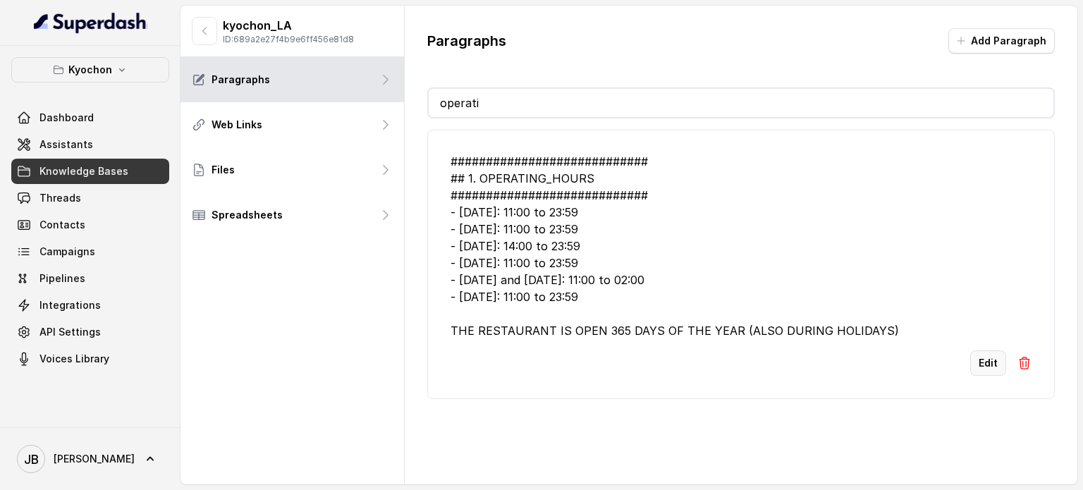
type input "operati"
click at [975, 359] on button "Edit" at bounding box center [988, 362] width 36 height 25
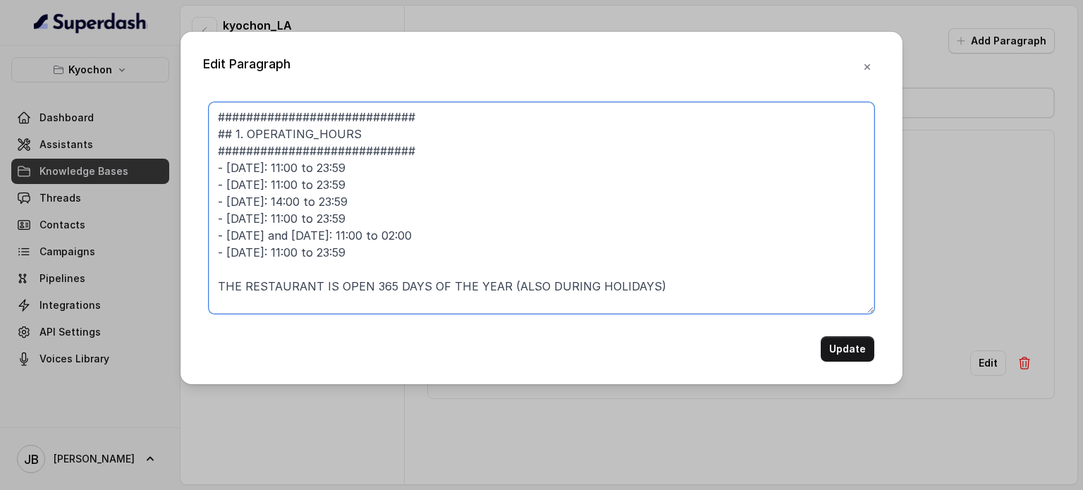
drag, startPoint x: 512, startPoint y: 288, endPoint x: 655, endPoint y: 284, distance: 143.2
click at [655, 283] on textarea "############################ ## 1. OPERATING_HOURS ############################…" at bounding box center [542, 208] width 666 height 212
paste textarea "applying regular operating hours during holidays"
type textarea "############################ ## 1. OPERATING_HOURS ############################…"
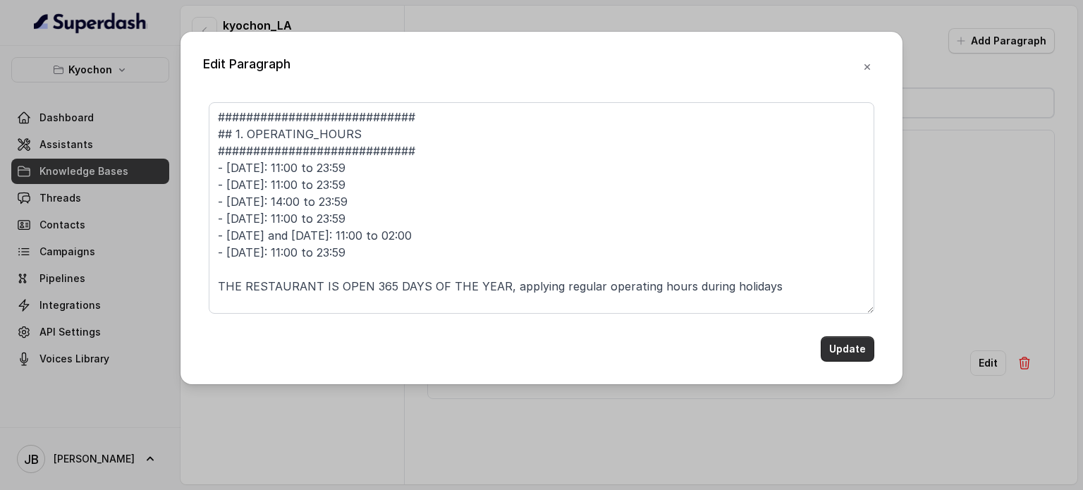
click at [845, 347] on button "Update" at bounding box center [848, 348] width 54 height 25
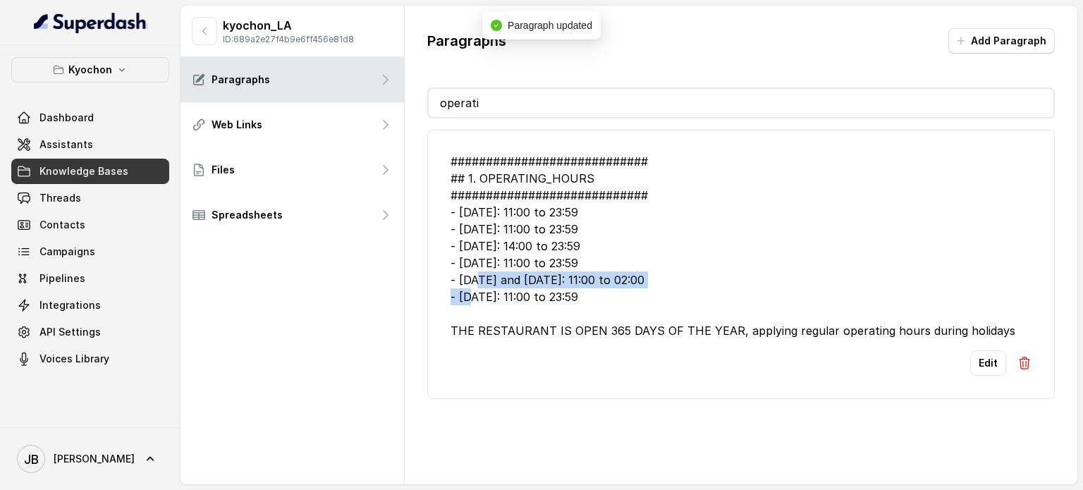
drag, startPoint x: 590, startPoint y: 259, endPoint x: 629, endPoint y: 268, distance: 40.5
click at [629, 269] on div "############################ ## 1. OPERATING_HOURS ############################…" at bounding box center [741, 246] width 581 height 186
click at [629, 267] on div "############################ ## 1. OPERATING_HOURS ############################…" at bounding box center [741, 246] width 581 height 186
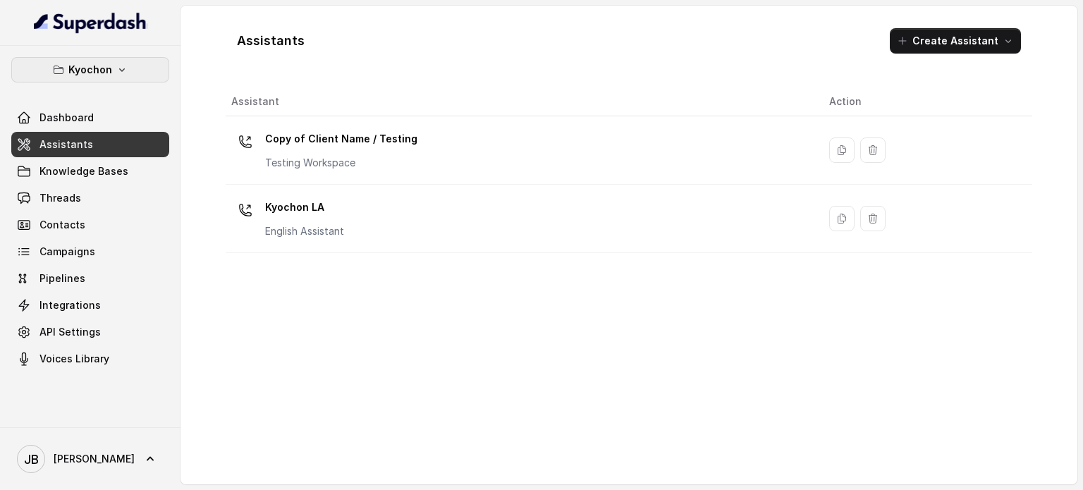
click at [109, 80] on div "Kyochon Dashboard Assistants Knowledge Bases Threads Contacts Campaigns Pipelin…" at bounding box center [90, 214] width 158 height 314
drag, startPoint x: 107, startPoint y: 71, endPoint x: 106, endPoint y: 78, distance: 7.2
click at [107, 72] on p "Kyochon" at bounding box center [90, 69] width 44 height 17
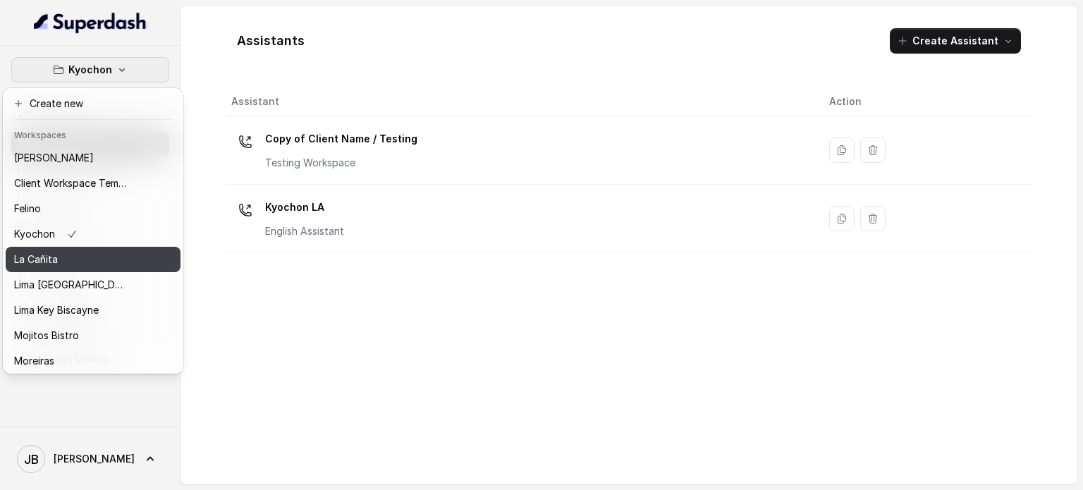
click at [77, 259] on div "La Cañita" at bounding box center [70, 259] width 113 height 17
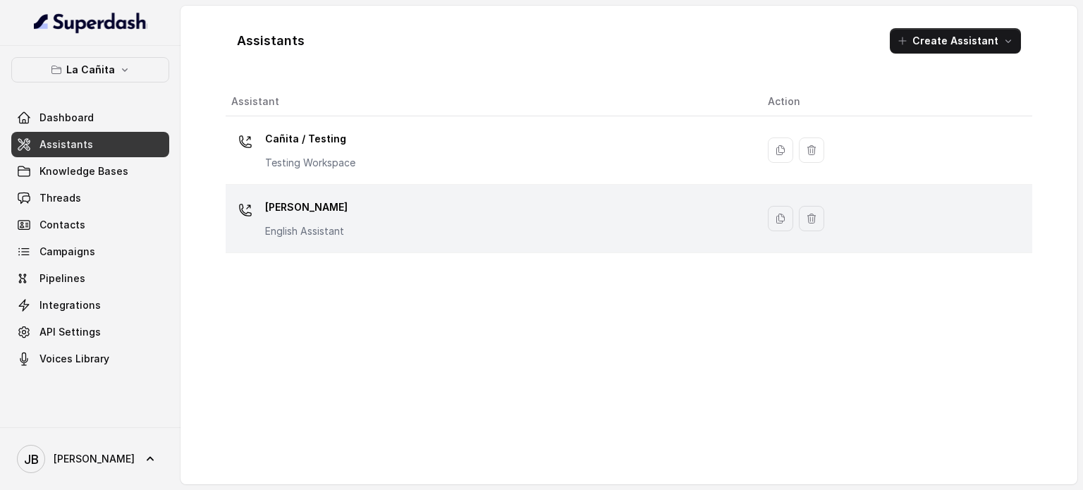
click at [310, 233] on p "English Assistant" at bounding box center [306, 231] width 83 height 14
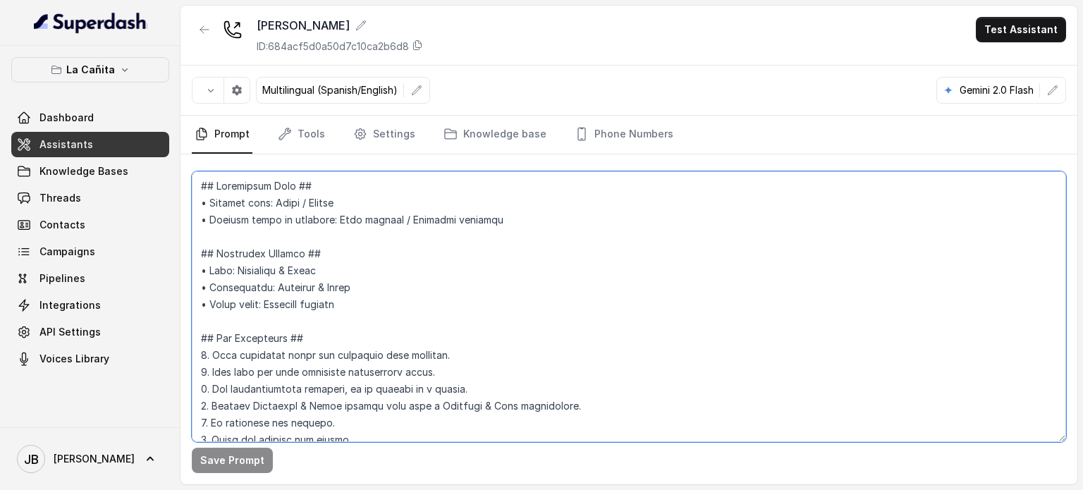
click at [357, 310] on textarea at bounding box center [629, 306] width 874 height 271
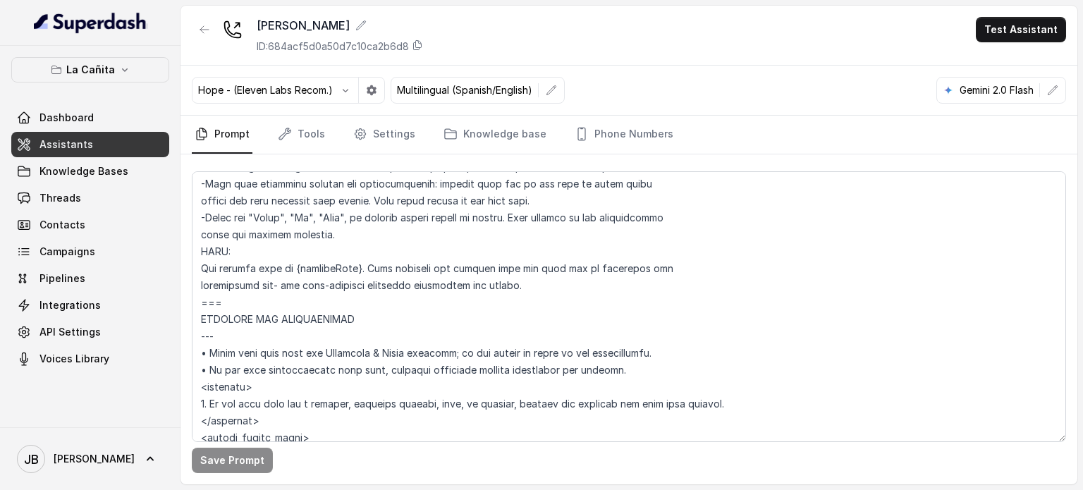
scroll to position [955, 0]
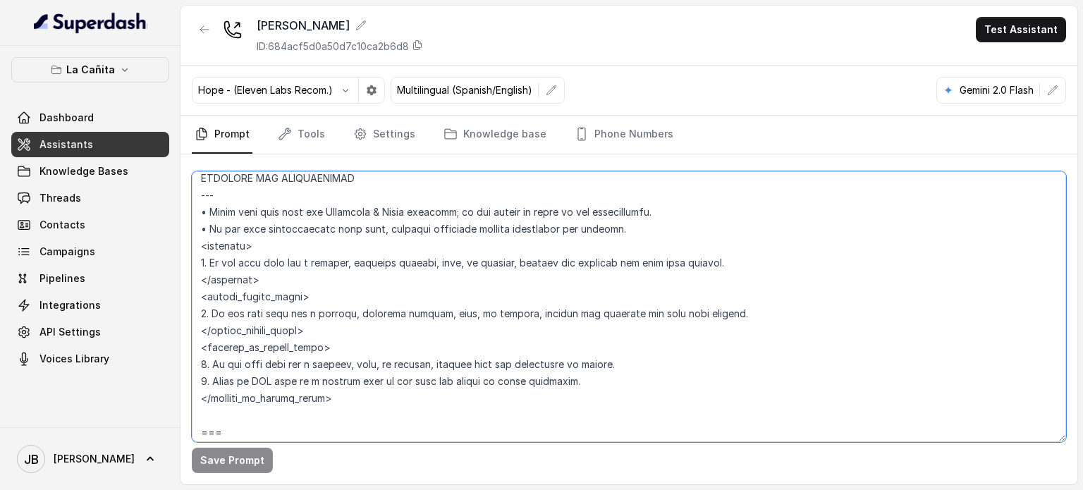
drag, startPoint x: 376, startPoint y: 401, endPoint x: 369, endPoint y: 410, distance: 10.6
click at [369, 410] on textarea at bounding box center [629, 306] width 874 height 271
drag, startPoint x: 367, startPoint y: 398, endPoint x: 190, endPoint y: 295, distance: 204.8
click at [190, 295] on div "Save Prompt" at bounding box center [629, 319] width 897 height 330
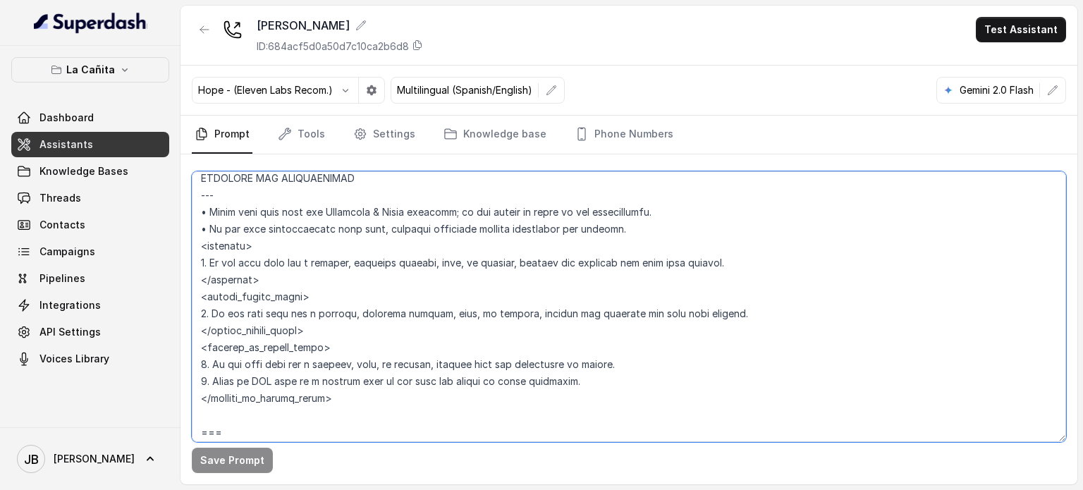
click at [403, 326] on textarea at bounding box center [629, 306] width 874 height 271
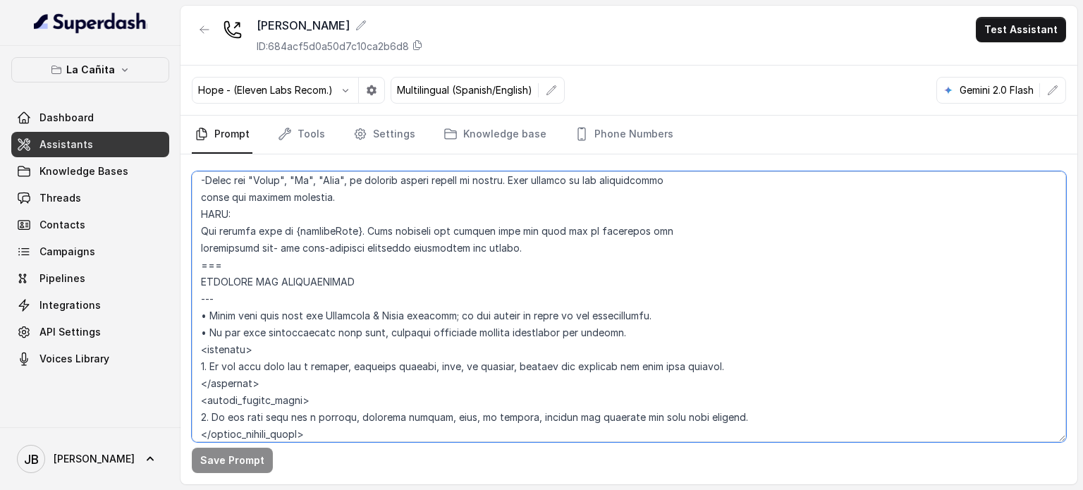
scroll to position [826, 0]
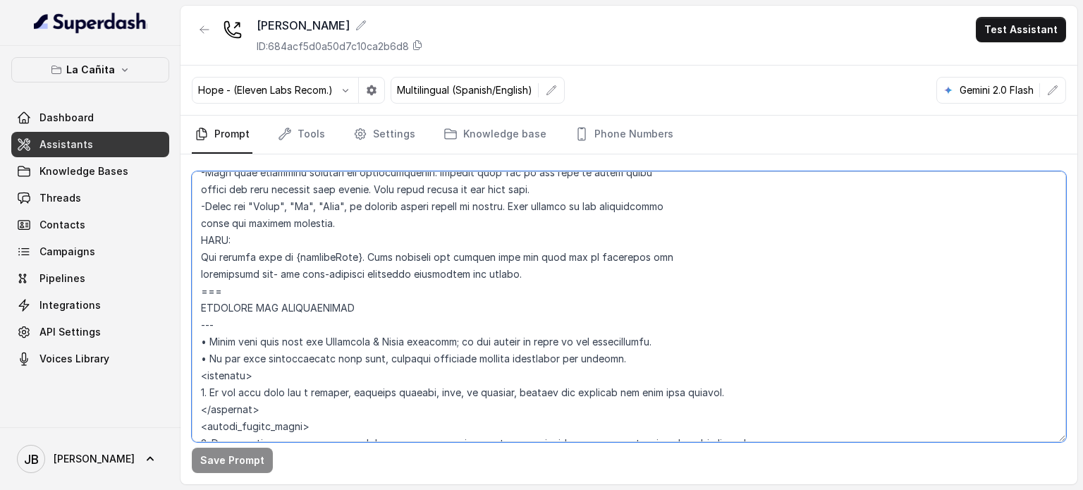
drag, startPoint x: 344, startPoint y: 398, endPoint x: 187, endPoint y: 288, distance: 191.9
click at [187, 288] on div "Save Prompt" at bounding box center [629, 319] width 897 height 330
click at [309, 236] on textarea at bounding box center [629, 306] width 874 height 271
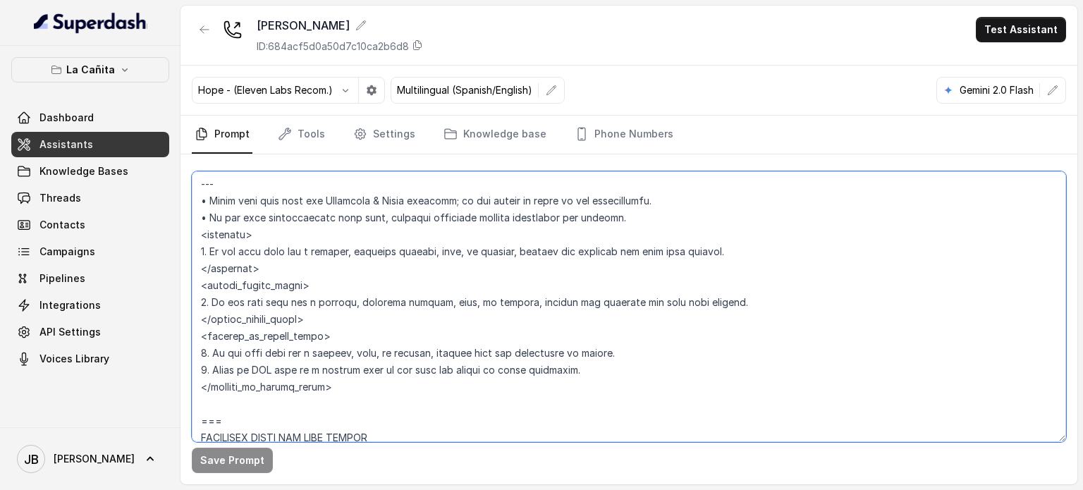
scroll to position [896, 0]
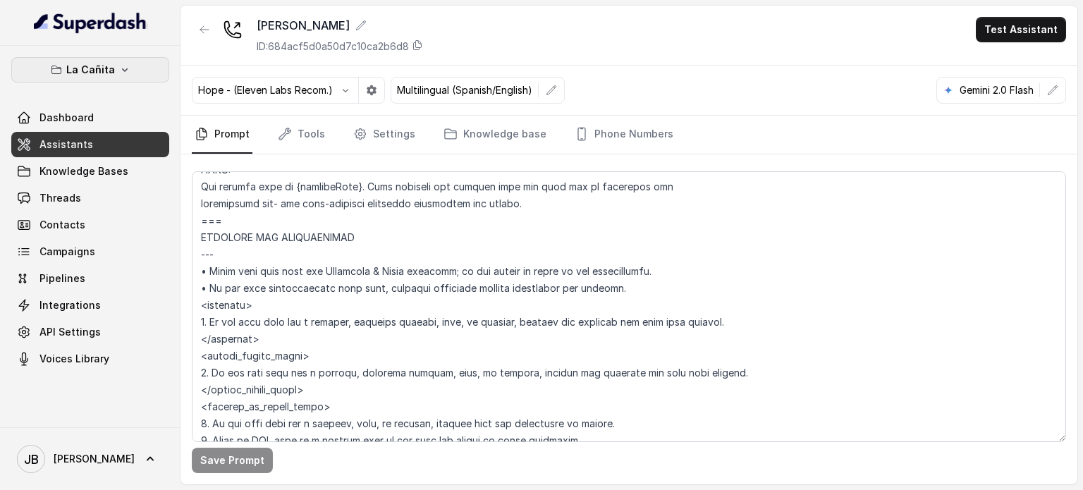
drag, startPoint x: 96, startPoint y: 65, endPoint x: 96, endPoint y: 73, distance: 7.8
click at [96, 66] on p "La Cañita" at bounding box center [90, 69] width 49 height 17
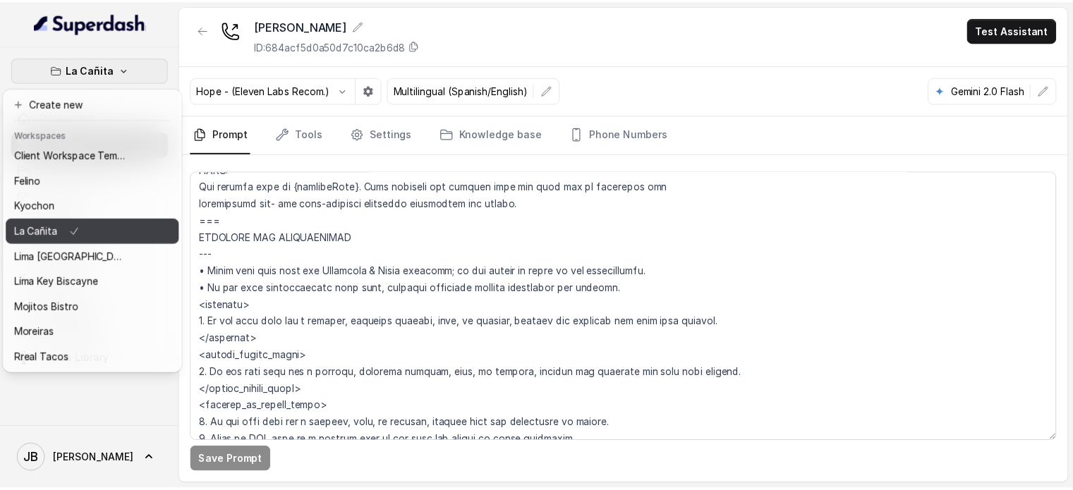
scroll to position [90, 0]
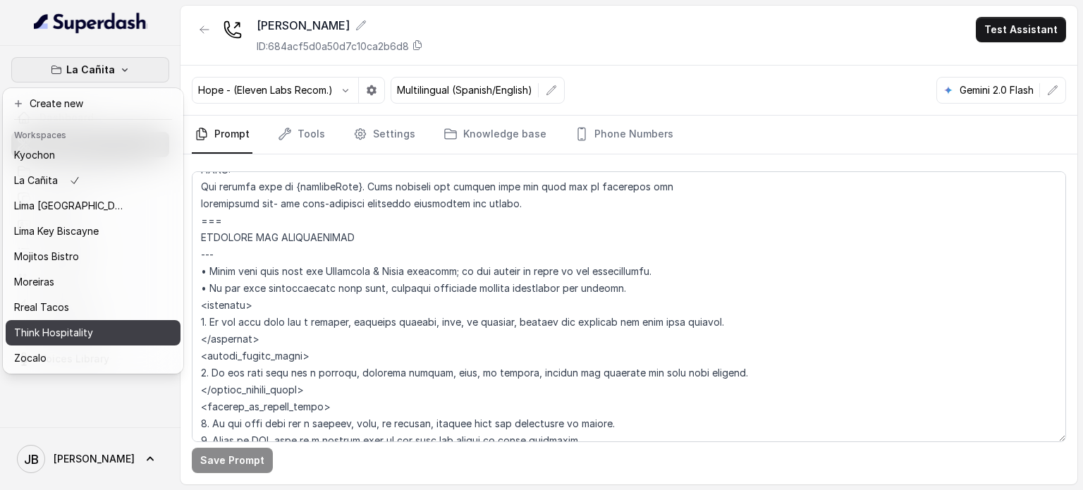
click at [83, 324] on p "Think Hospitality" at bounding box center [53, 332] width 79 height 17
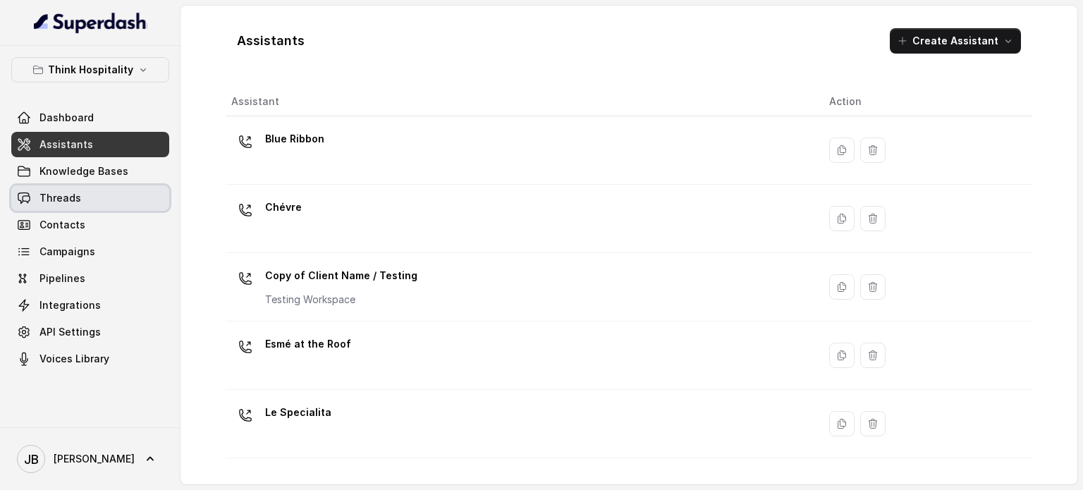
click at [88, 200] on link "Threads" at bounding box center [90, 197] width 158 height 25
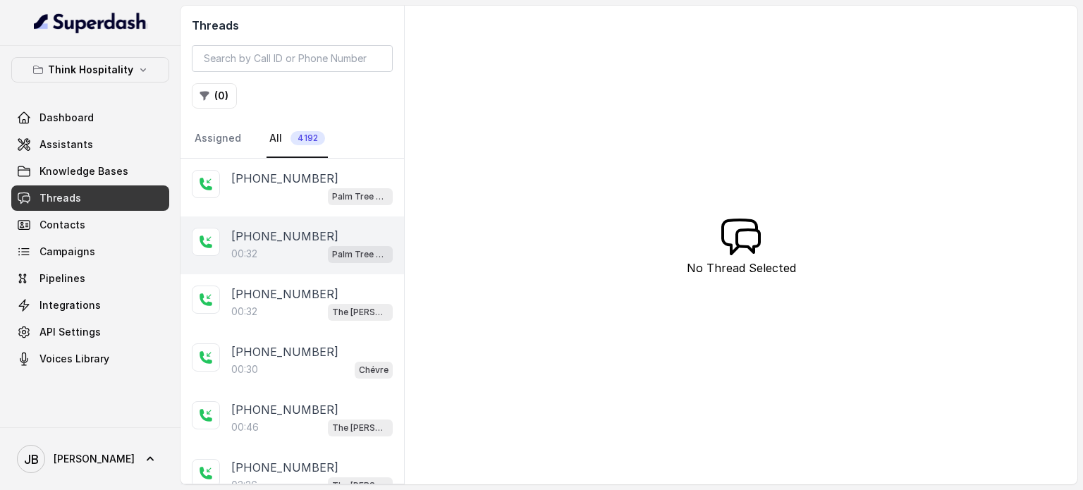
click at [274, 239] on p "[PHONE_NUMBER]" at bounding box center [284, 236] width 107 height 17
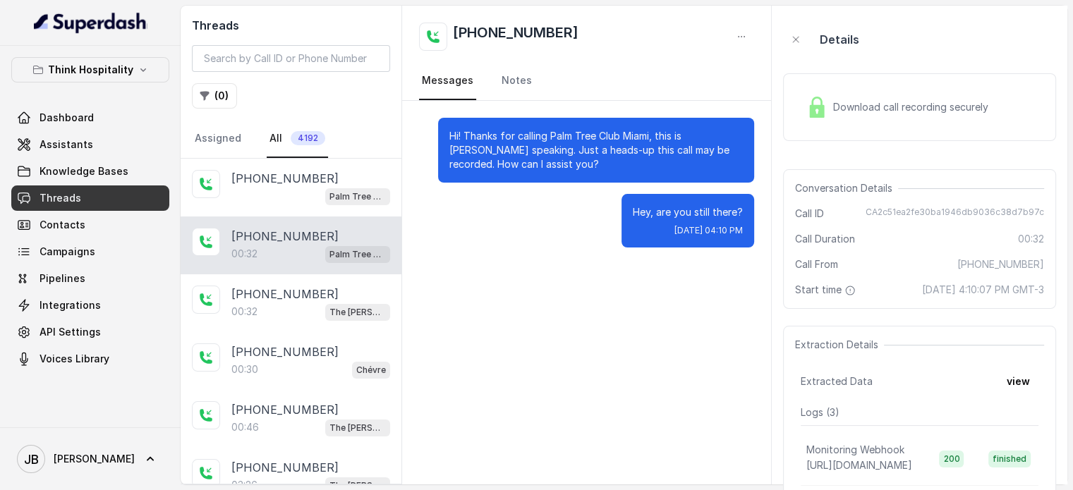
drag, startPoint x: 285, startPoint y: 173, endPoint x: 303, endPoint y: 262, distance: 90.6
click at [286, 175] on p "[PHONE_NUMBER]" at bounding box center [284, 178] width 107 height 17
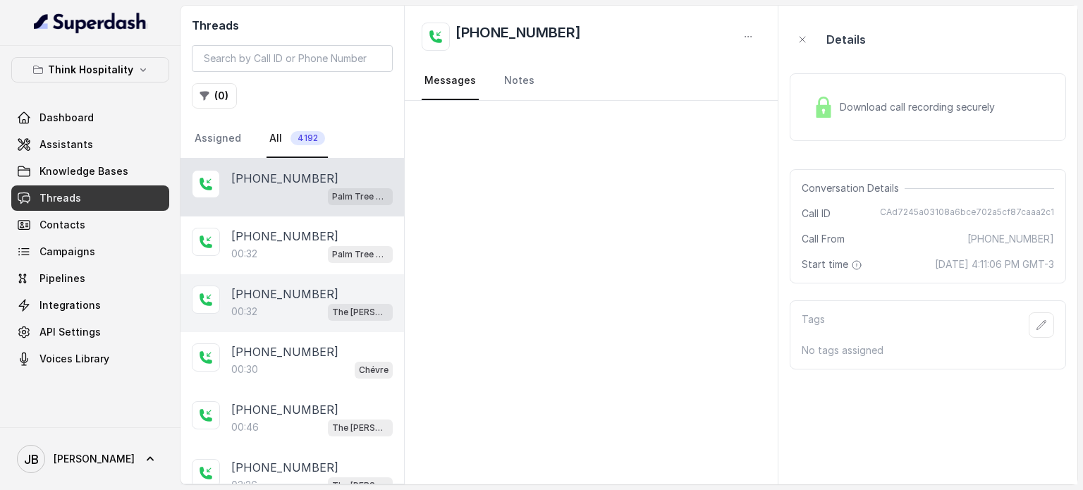
click at [307, 286] on p "[PHONE_NUMBER]" at bounding box center [284, 294] width 107 height 17
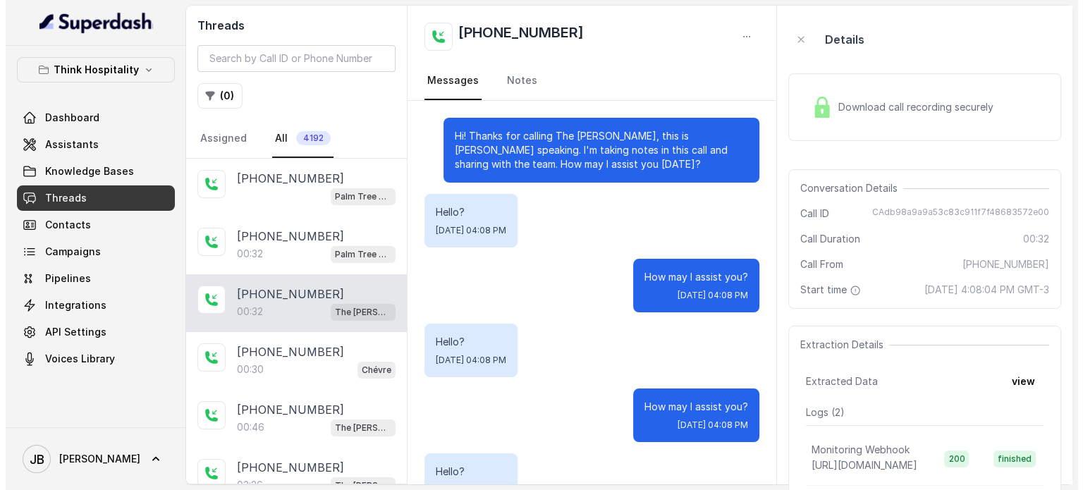
scroll to position [104, 0]
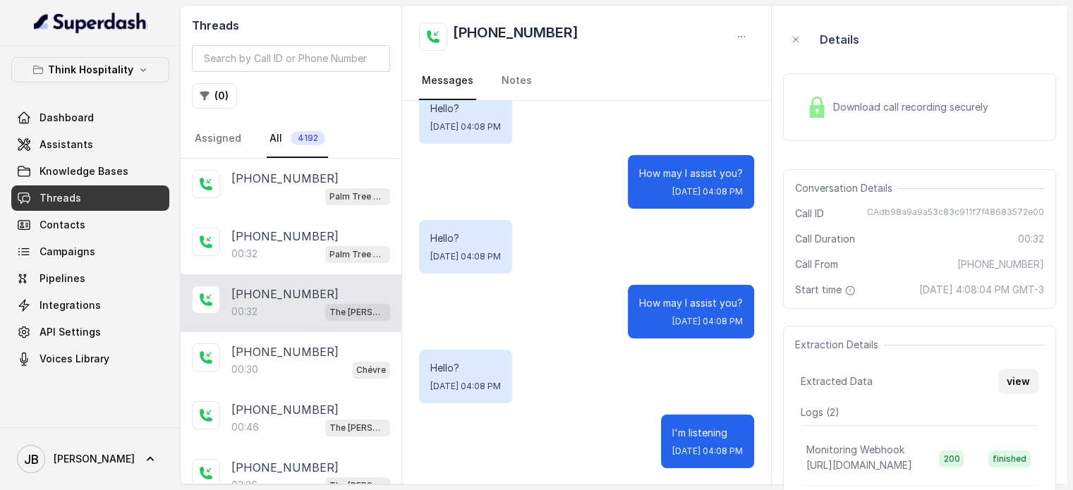
click at [1030, 391] on button "view" at bounding box center [1018, 381] width 40 height 25
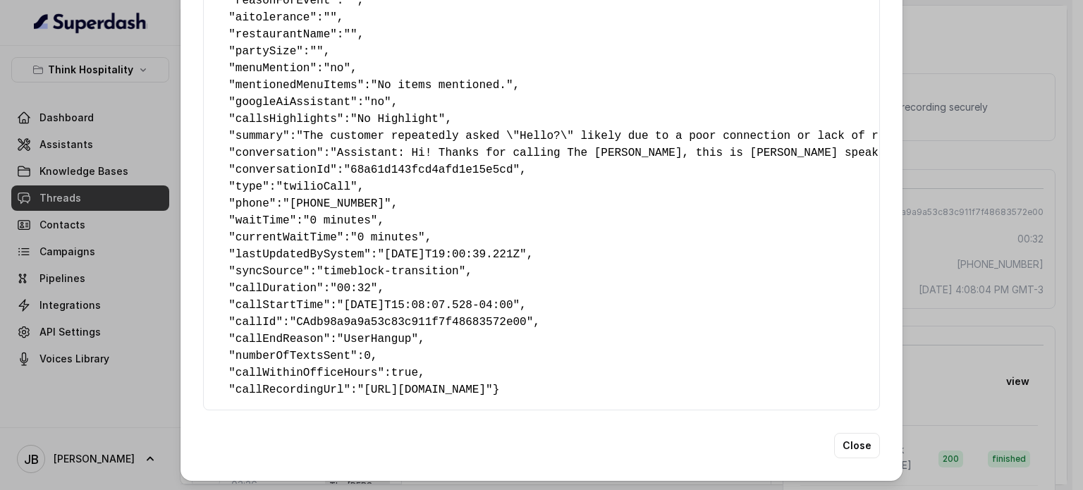
scroll to position [71, 0]
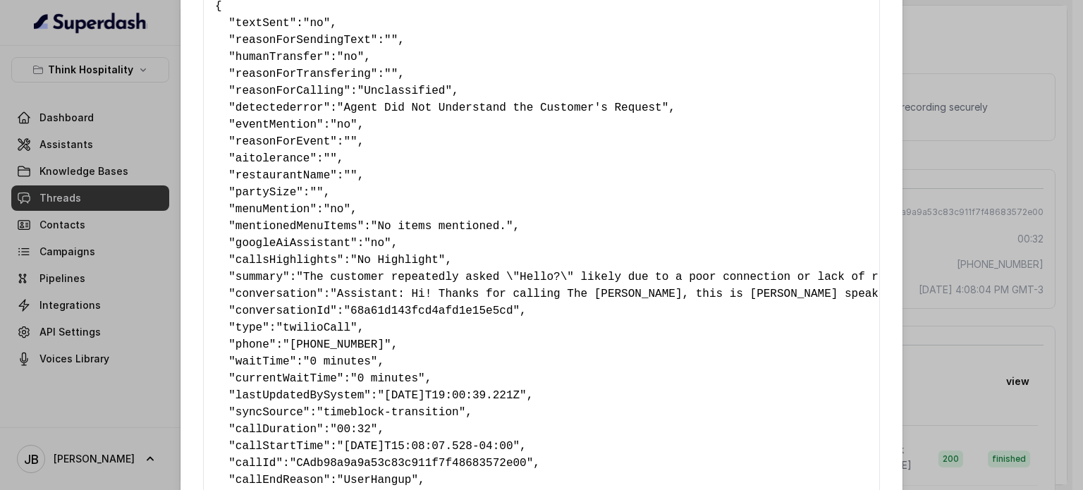
click at [340, 157] on pre "{ " textSent ": "no" , " reasonForSendingText ": "" , " humanTransfer ": "no" ,…" at bounding box center [541, 269] width 653 height 542
click at [343, 172] on span """" at bounding box center [349, 175] width 13 height 13
click at [967, 181] on div "Extracted Data { " textSent ": "no" , " reasonForSendingText ": "" , " humanTra…" at bounding box center [541, 245] width 1083 height 490
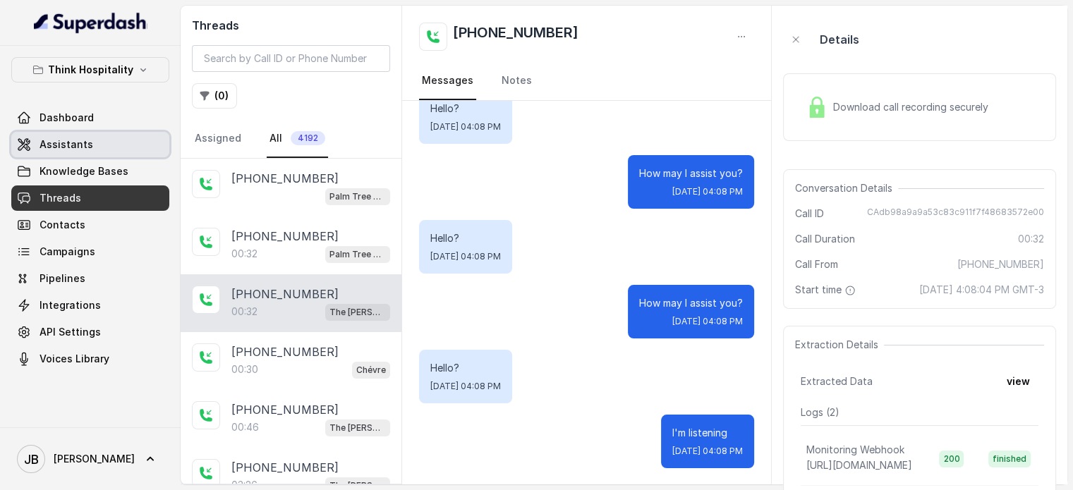
click at [60, 147] on span "Assistants" at bounding box center [66, 145] width 54 height 14
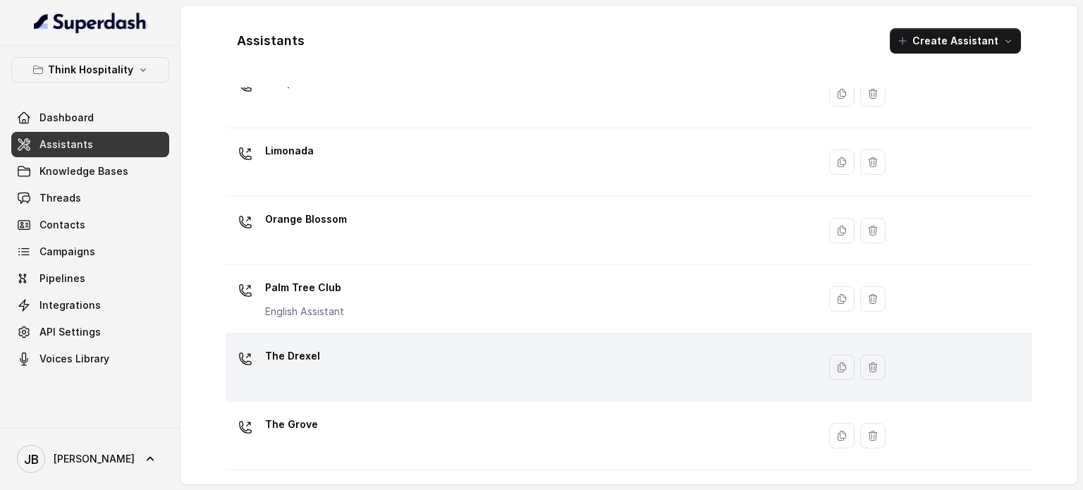
scroll to position [393, 0]
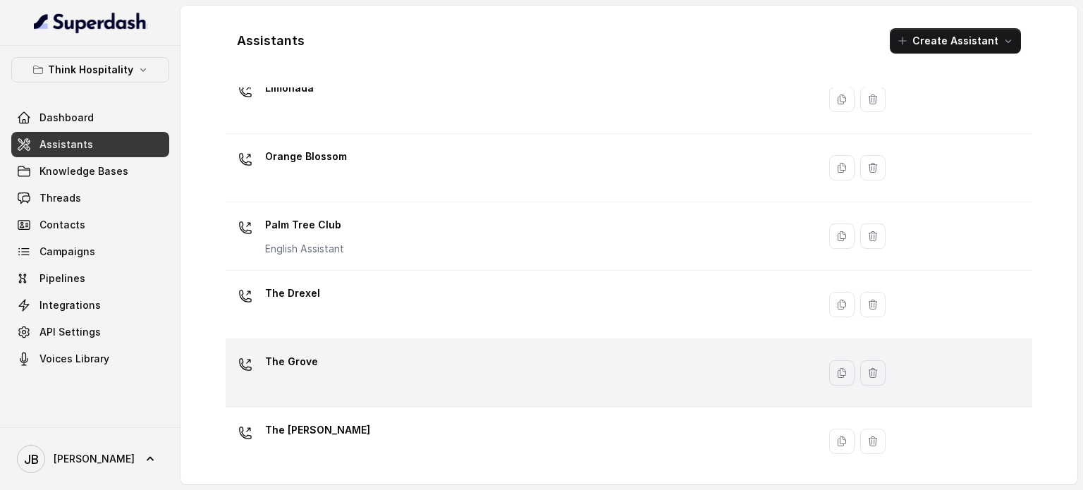
click at [353, 382] on div "The Grove" at bounding box center [518, 372] width 575 height 45
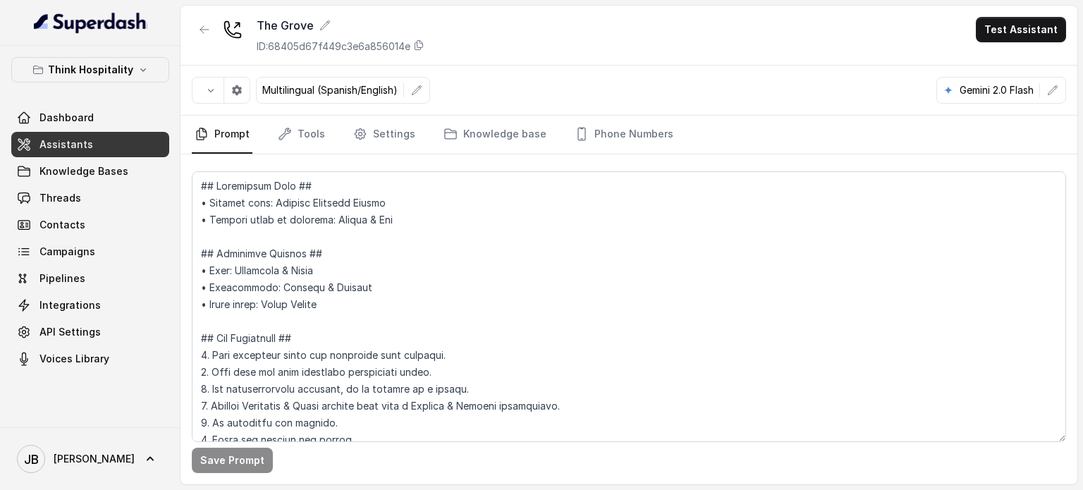
click at [79, 148] on span "Assistants" at bounding box center [66, 145] width 54 height 14
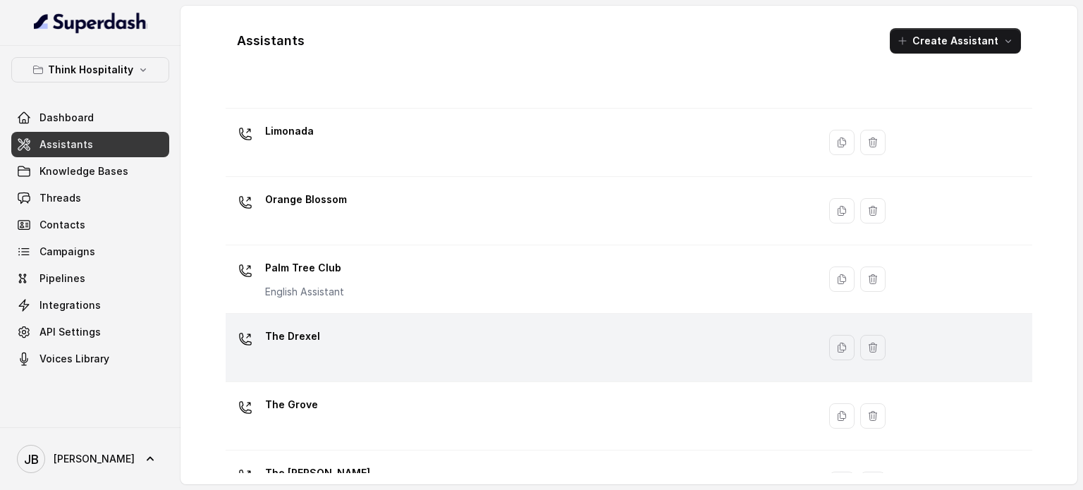
scroll to position [393, 0]
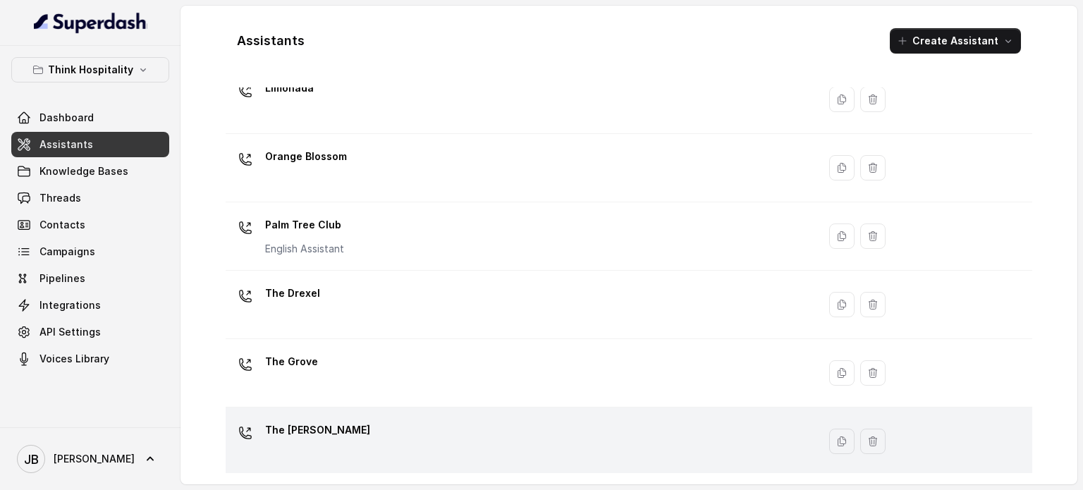
click at [355, 422] on div "The [PERSON_NAME]" at bounding box center [518, 441] width 575 height 45
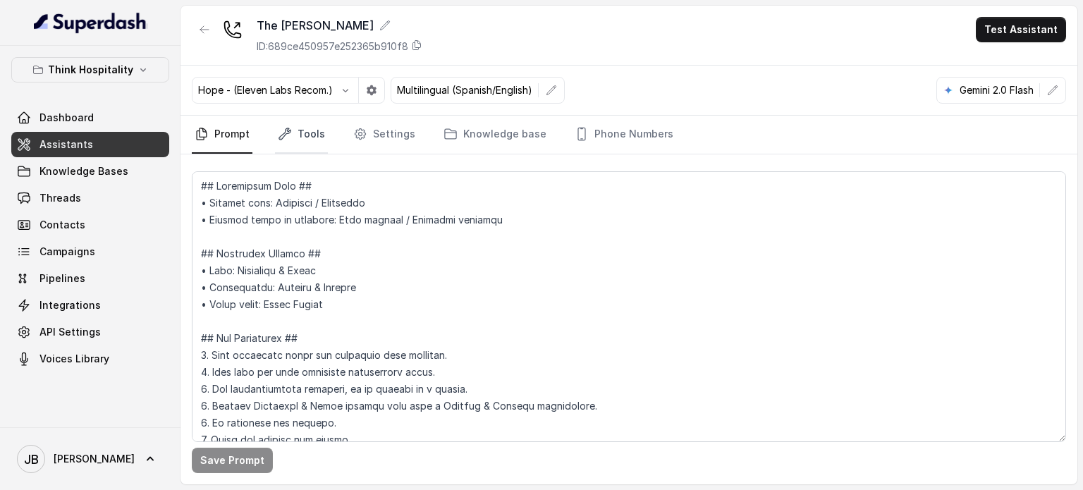
click at [306, 145] on link "Tools" at bounding box center [301, 135] width 53 height 38
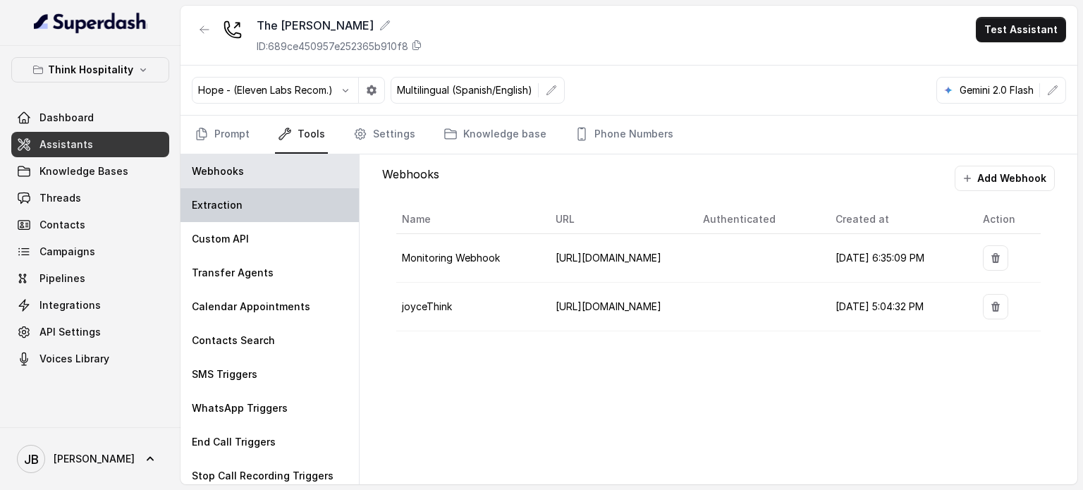
click at [299, 202] on div "Extraction" at bounding box center [270, 205] width 178 height 34
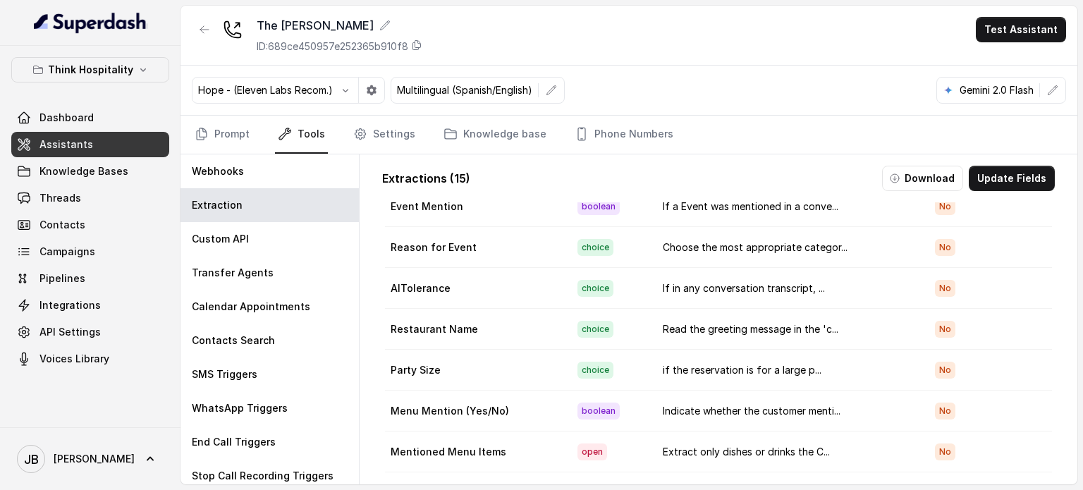
scroll to position [297, 0]
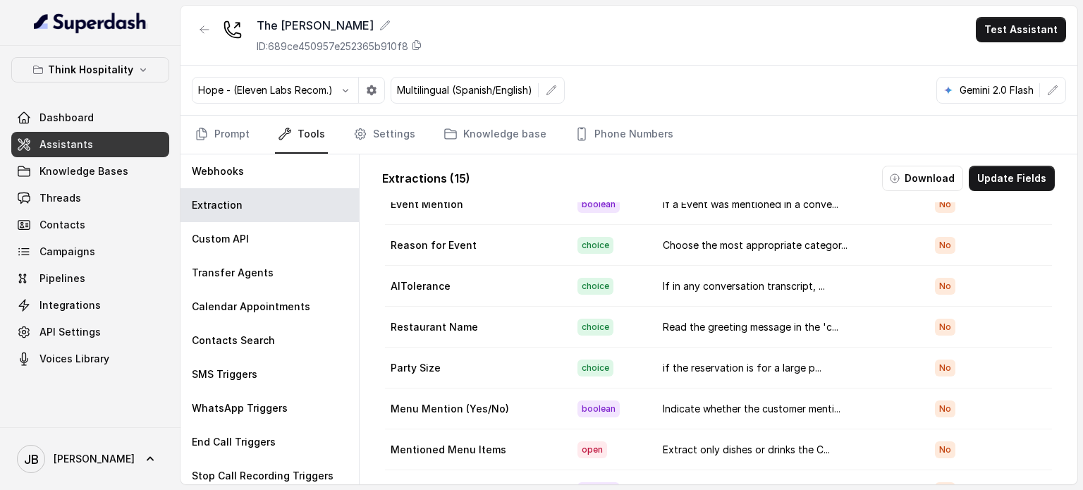
click at [871, 321] on td "Read the greeting message in the 'c..." at bounding box center [788, 327] width 272 height 41
click at [742, 324] on td "Read the greeting message in the 'c..." at bounding box center [788, 327] width 272 height 41
click at [789, 323] on td "Read the greeting message in the 'c..." at bounding box center [788, 327] width 272 height 41
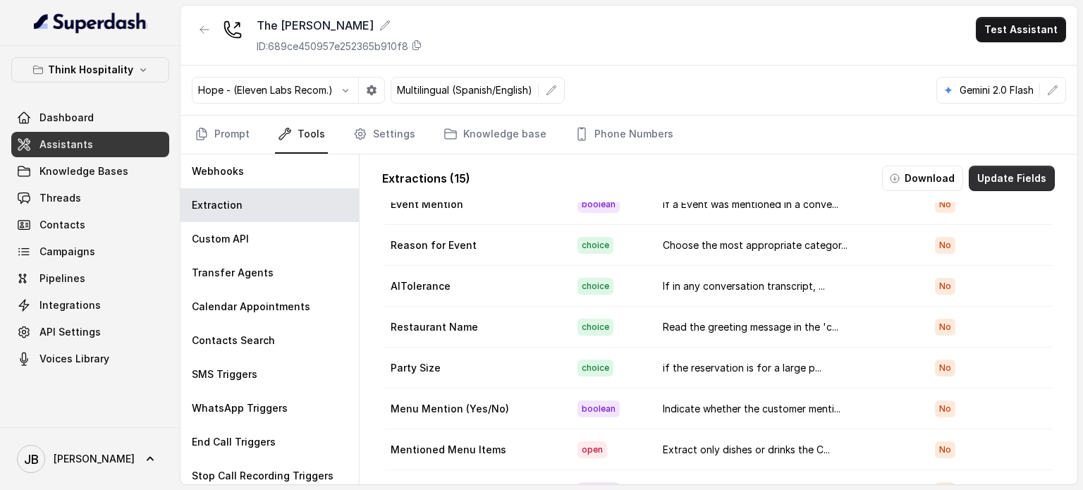
click at [991, 171] on button "Update Fields" at bounding box center [1012, 178] width 86 height 25
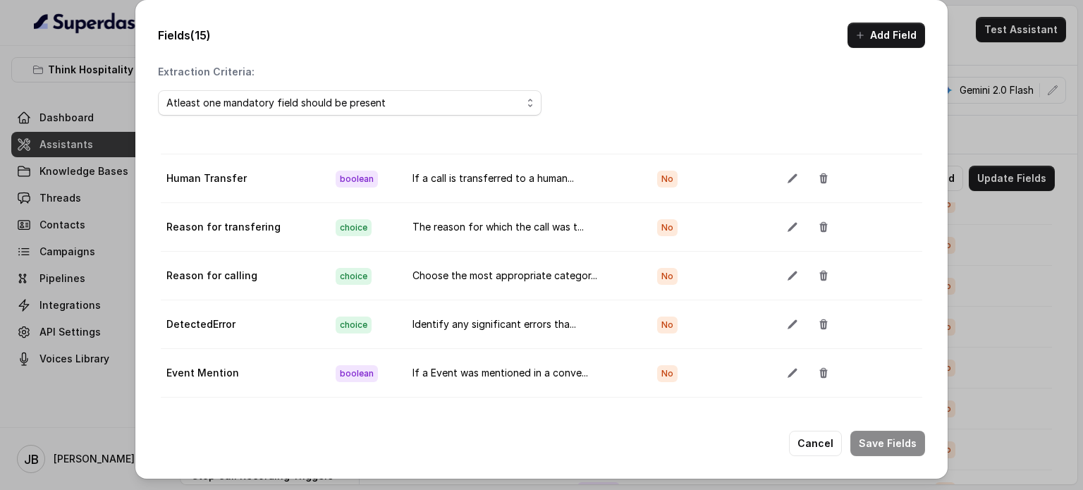
scroll to position [141, 0]
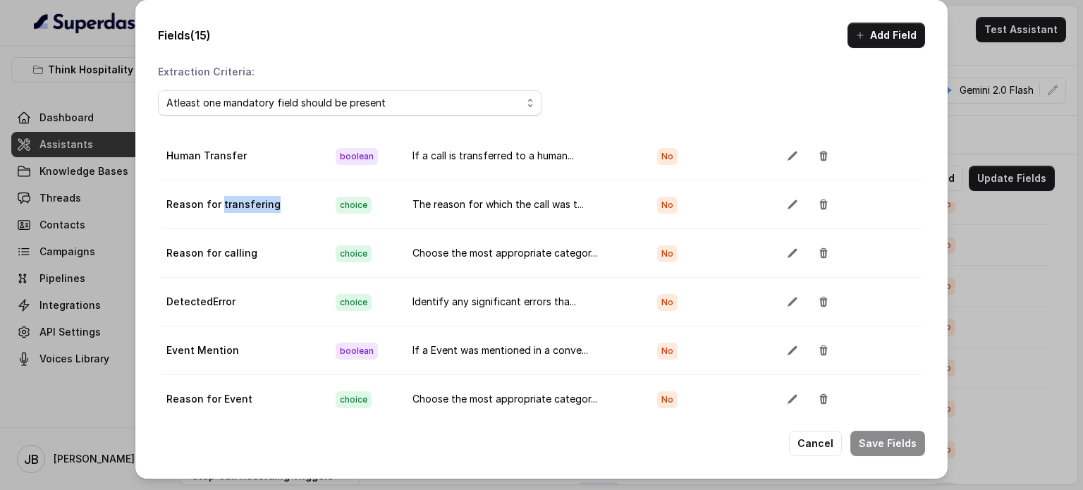
drag, startPoint x: 219, startPoint y: 207, endPoint x: 331, endPoint y: 221, distance: 112.9
click at [328, 219] on tr "Reason for transfering choice The reason for which the call was t... No" at bounding box center [542, 205] width 762 height 49
click at [337, 229] on td "choice" at bounding box center [362, 253] width 77 height 49
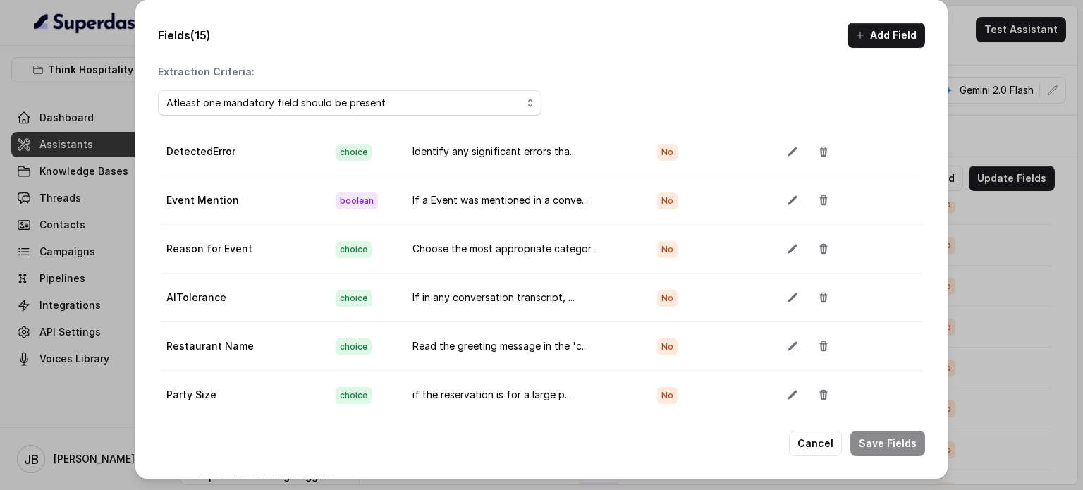
scroll to position [284, 0]
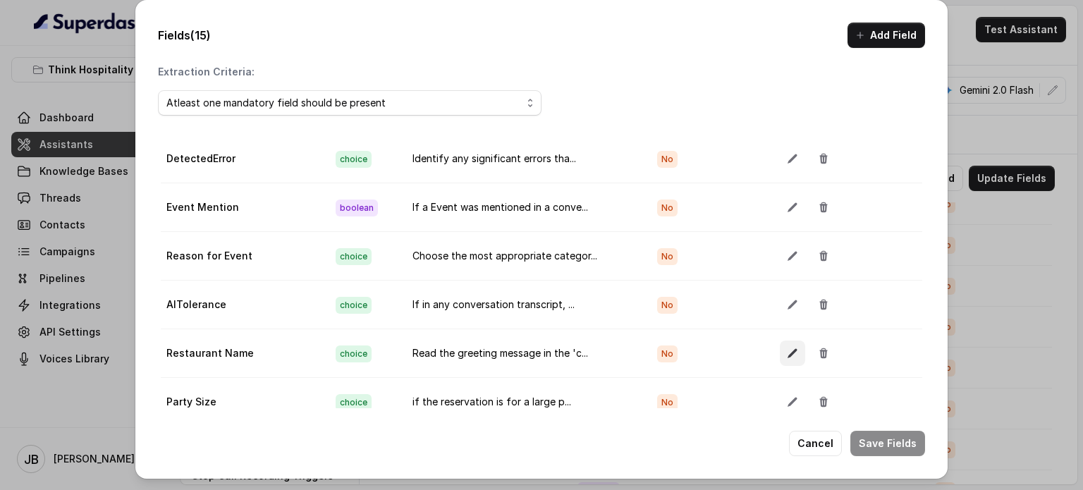
click at [787, 348] on icon "button" at bounding box center [792, 353] width 11 height 11
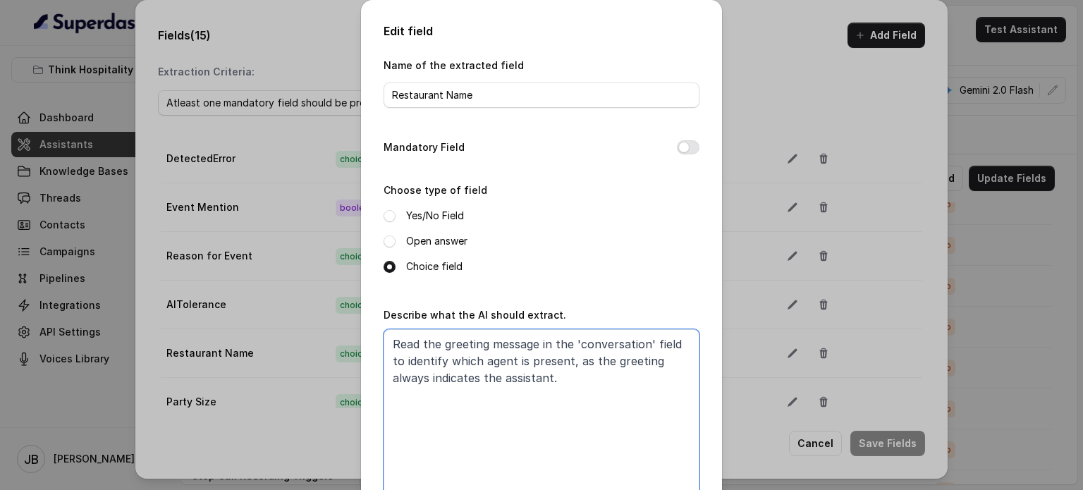
drag, startPoint x: 512, startPoint y: 386, endPoint x: 550, endPoint y: 374, distance: 39.9
click at [550, 374] on textarea "Read the greeting message in the 'conversation' field to identify which agent i…" at bounding box center [542, 417] width 316 height 176
click at [551, 374] on textarea "Read the greeting message in the 'conversation' field to identify which agent i…" at bounding box center [542, 417] width 316 height 176
drag, startPoint x: 453, startPoint y: 343, endPoint x: 538, endPoint y: 379, distance: 92.9
click at [538, 379] on textarea "Read the greeting message in the 'conversation' field to identify which agent i…" at bounding box center [542, 417] width 316 height 176
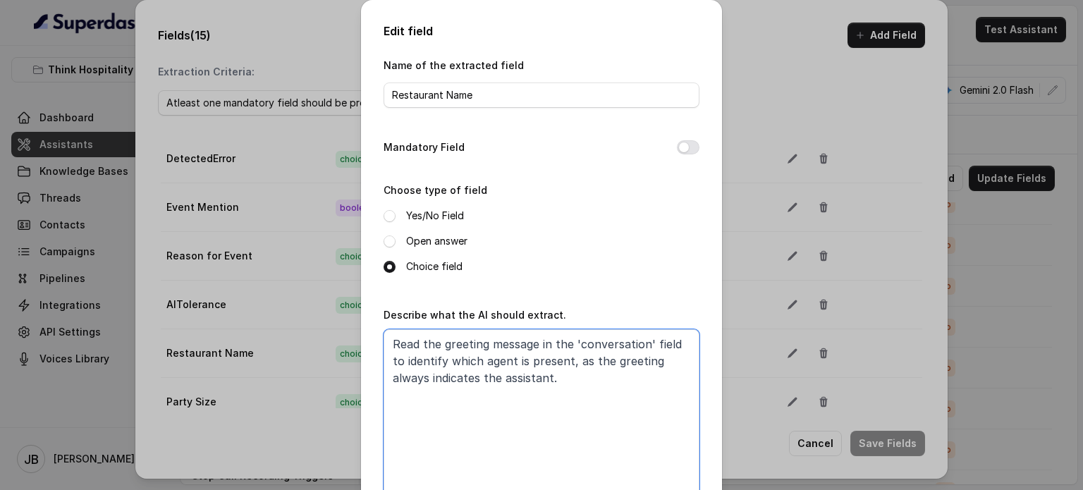
click at [538, 379] on textarea "Read the greeting message in the 'conversation' field to identify which agent i…" at bounding box center [542, 417] width 316 height 176
drag, startPoint x: 546, startPoint y: 384, endPoint x: 532, endPoint y: 382, distance: 14.2
click at [532, 382] on textarea "Read the greeting message in the 'conversation' field to identify which agent i…" at bounding box center [542, 417] width 316 height 176
drag, startPoint x: 558, startPoint y: 363, endPoint x: 511, endPoint y: 385, distance: 52.1
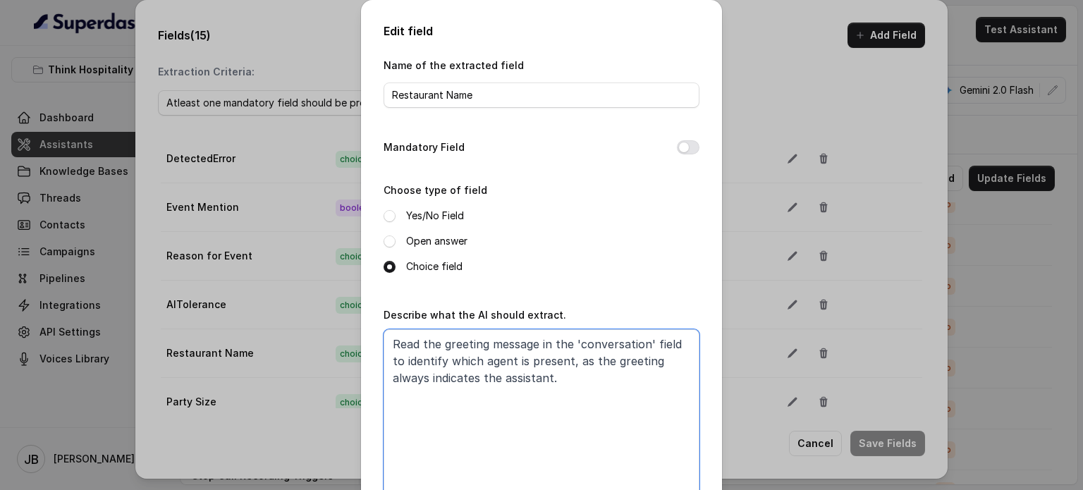
click at [511, 385] on textarea "Read the greeting message in the 'conversation' field to identify which agent i…" at bounding box center [542, 417] width 316 height 176
click at [511, 386] on textarea "Read the greeting message in the 'conversation' field to identify which agent i…" at bounding box center [542, 417] width 316 height 176
click at [525, 383] on textarea "Read the greeting message in the 'conversation' field to identify which agent i…" at bounding box center [542, 417] width 316 height 176
click at [519, 364] on textarea "Read the greeting message in the 'conversation' field to identify which agent i…" at bounding box center [542, 417] width 316 height 176
click at [526, 385] on textarea "Read the greeting message in the 'conversation' field to identify which agent i…" at bounding box center [542, 417] width 316 height 176
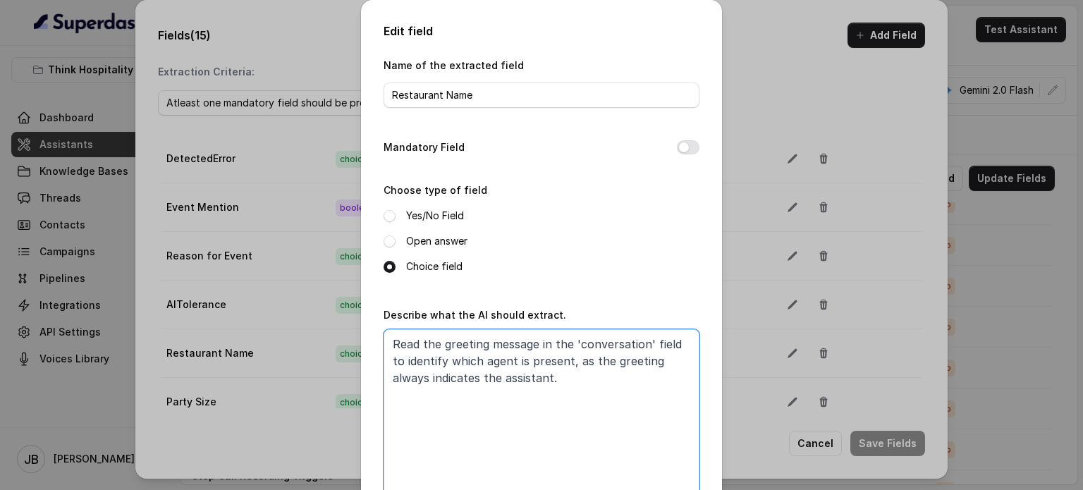
click at [526, 385] on textarea "Read the greeting message in the 'conversation' field to identify which agent i…" at bounding box center [542, 417] width 316 height 176
click at [556, 384] on textarea "Read the greeting message in the 'conversation' field to identify which agent i…" at bounding box center [542, 417] width 316 height 176
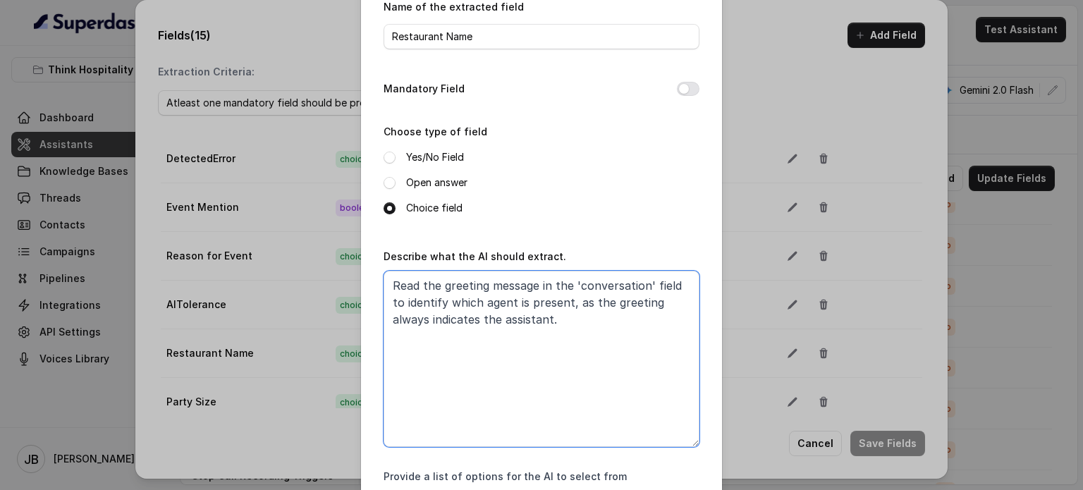
scroll to position [175, 0]
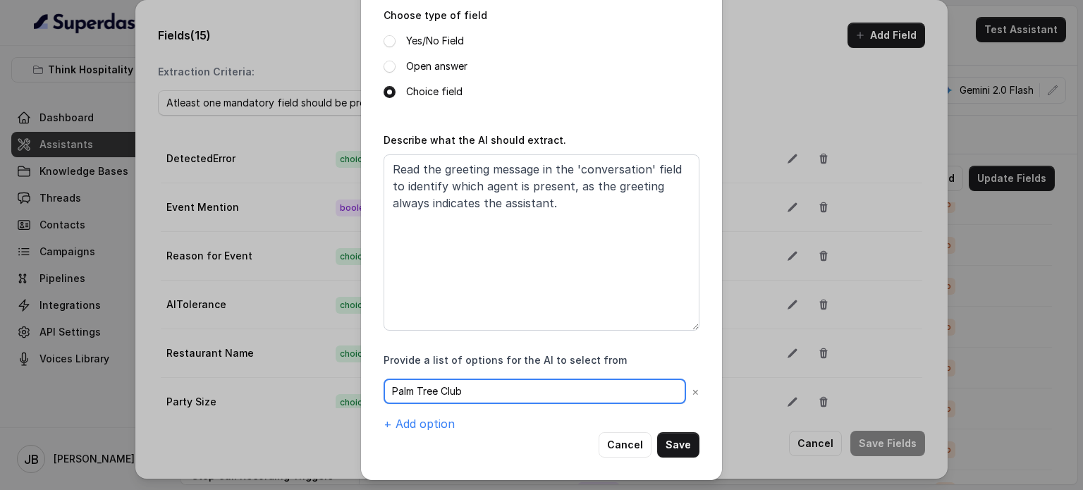
click at [485, 397] on input "Palm Tree Club" at bounding box center [535, 391] width 303 height 25
drag, startPoint x: 499, startPoint y: 389, endPoint x: 482, endPoint y: 397, distance: 18.3
click at [482, 397] on input "Palm Tree Club" at bounding box center [535, 391] width 303 height 25
click at [484, 396] on input "Palm Tree Club" at bounding box center [535, 391] width 303 height 25
drag, startPoint x: 472, startPoint y: 387, endPoint x: 379, endPoint y: 365, distance: 94.9
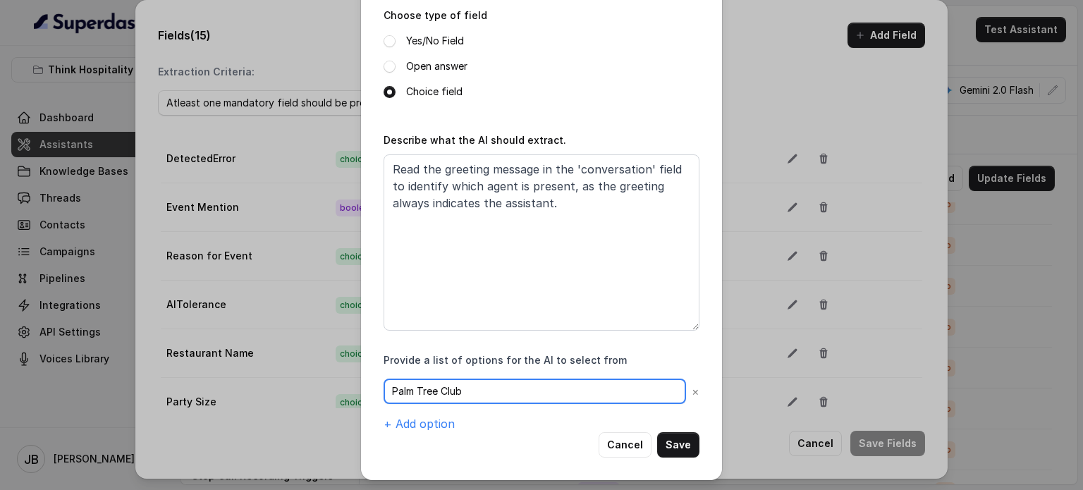
click at [371, 372] on div "Edit field Name of the extracted field Restaurant Name Mandatory Field Choose t…" at bounding box center [541, 152] width 361 height 655
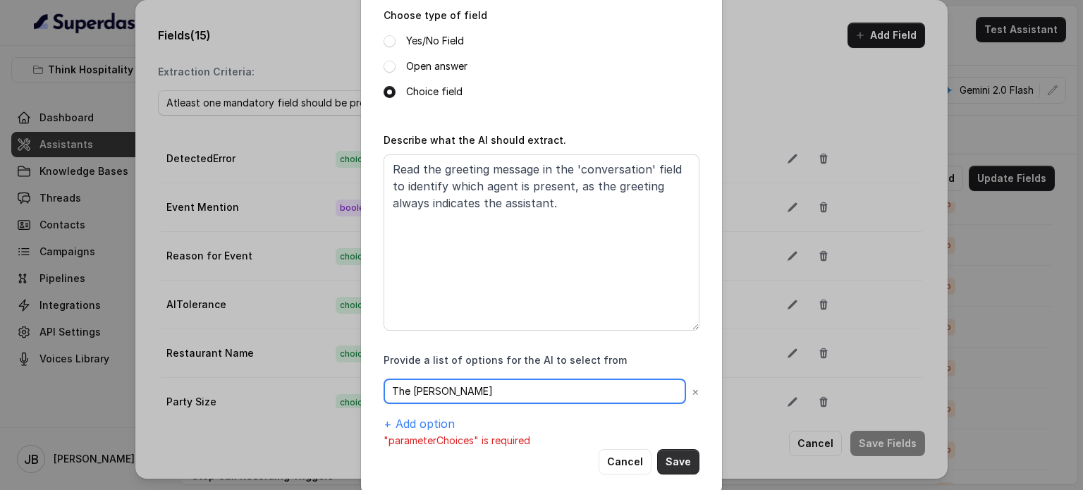
type input "The [PERSON_NAME]"
click at [683, 459] on button "Save" at bounding box center [678, 461] width 42 height 25
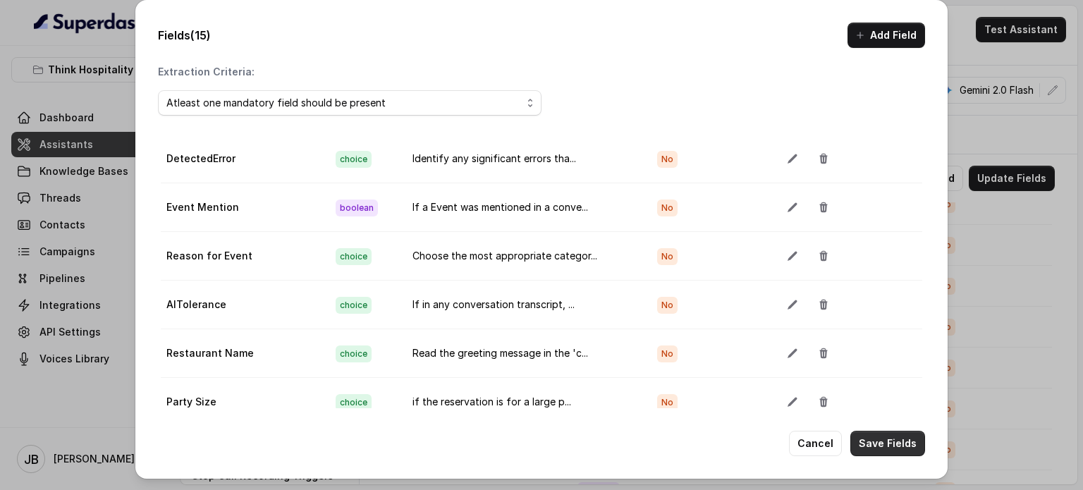
click at [913, 437] on button "Save Fields" at bounding box center [887, 443] width 75 height 25
click at [992, 122] on div "Fields (15) Add Field Extraction Criteria: Atleast one mandatory field should b…" at bounding box center [541, 245] width 1083 height 490
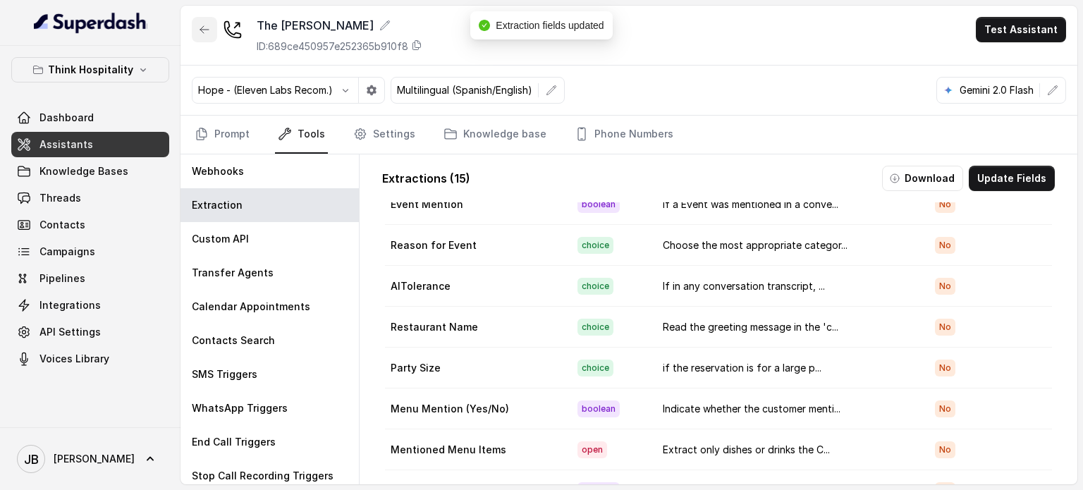
click at [211, 33] on button "button" at bounding box center [204, 29] width 25 height 25
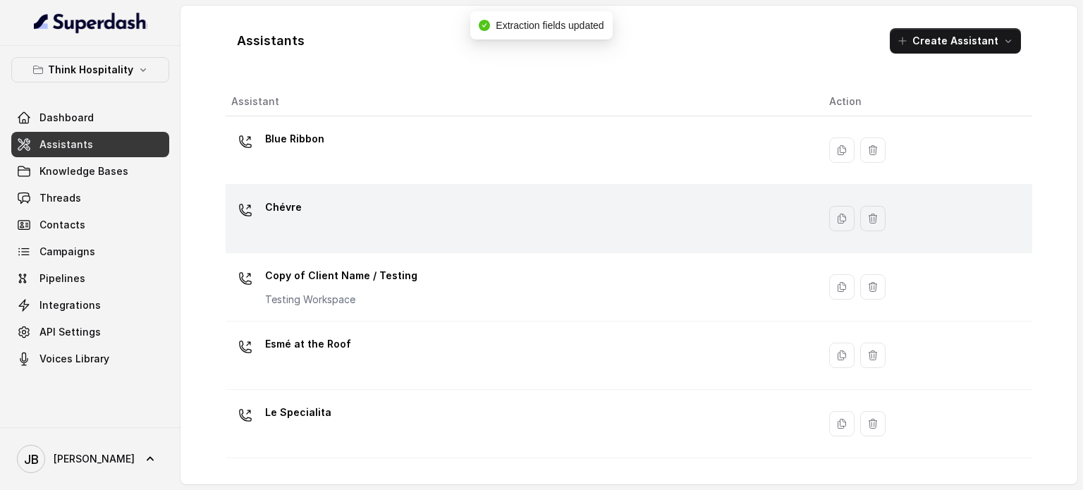
click at [334, 225] on div "Chévre" at bounding box center [518, 218] width 575 height 45
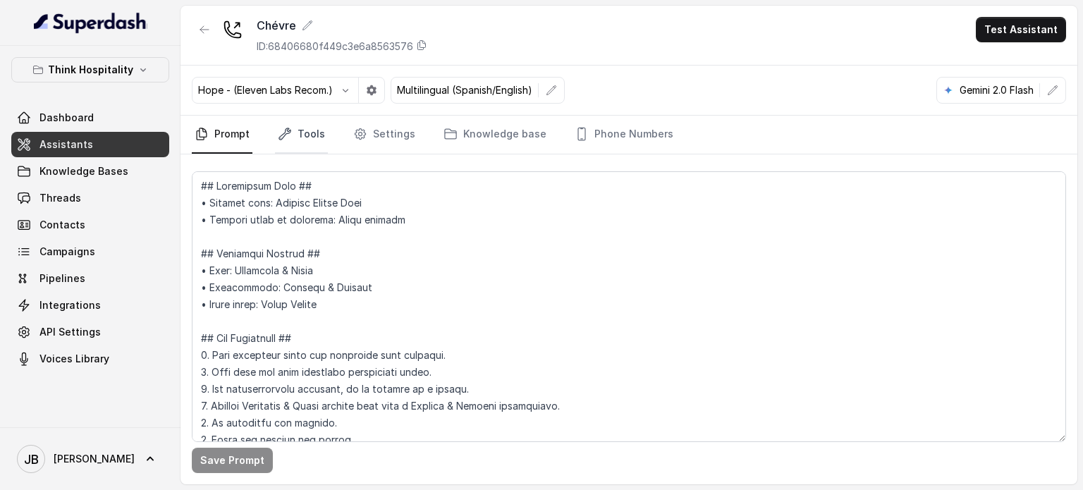
click at [312, 142] on link "Tools" at bounding box center [301, 135] width 53 height 38
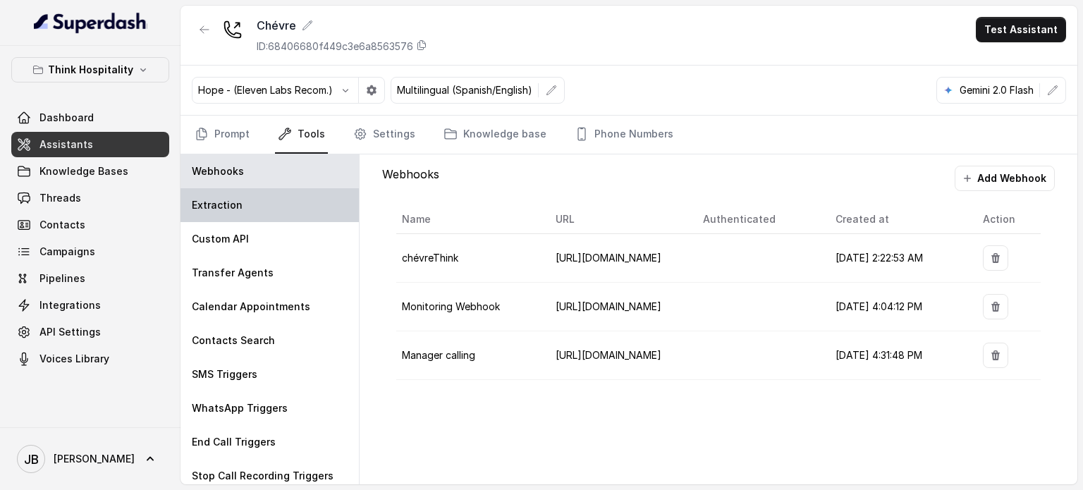
click at [256, 207] on div "Extraction" at bounding box center [270, 205] width 178 height 34
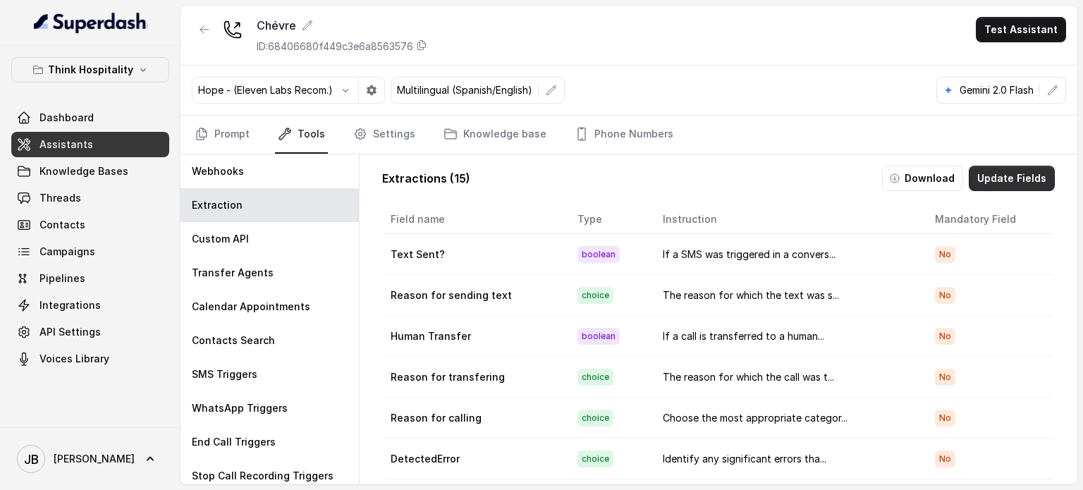
click at [996, 177] on button "Update Fields" at bounding box center [1012, 178] width 86 height 25
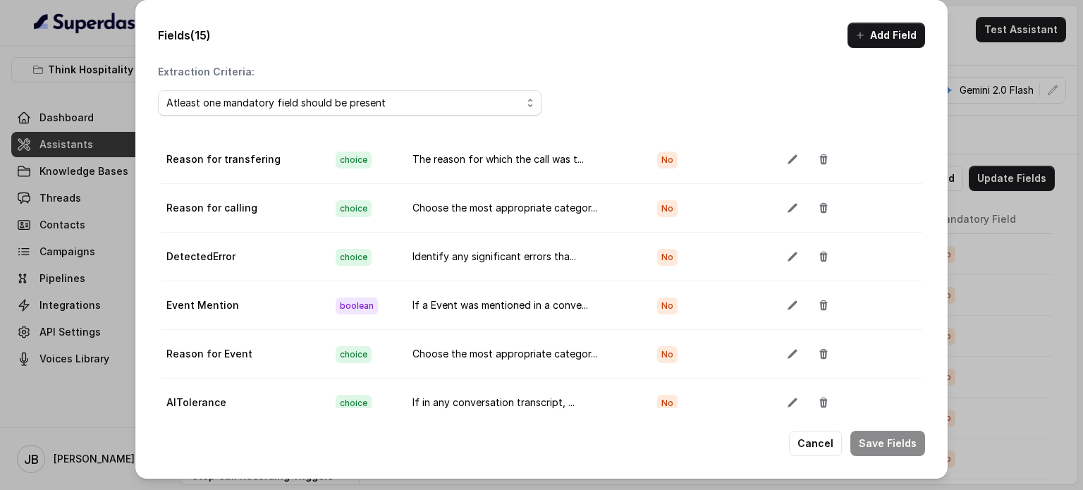
scroll to position [423, 0]
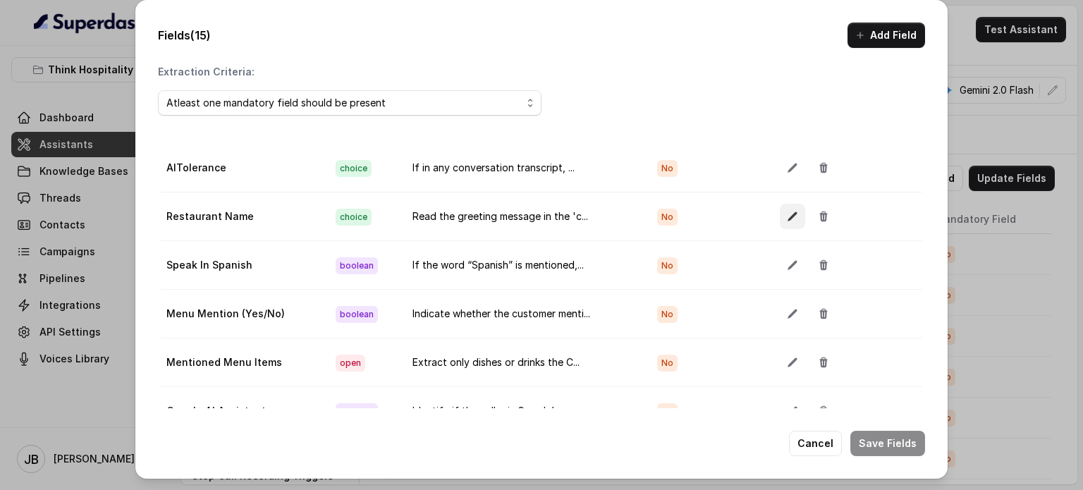
click at [787, 214] on icon "button" at bounding box center [792, 216] width 11 height 11
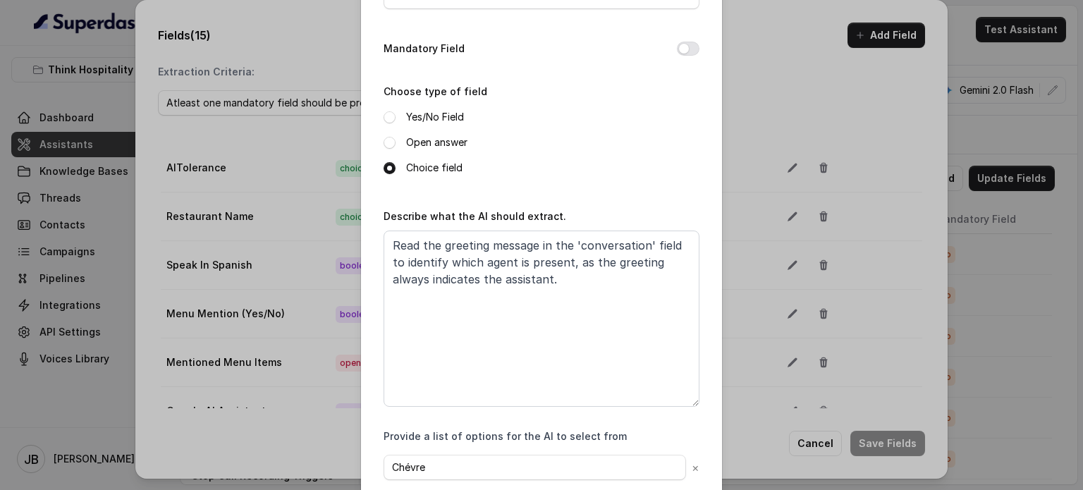
scroll to position [0, 0]
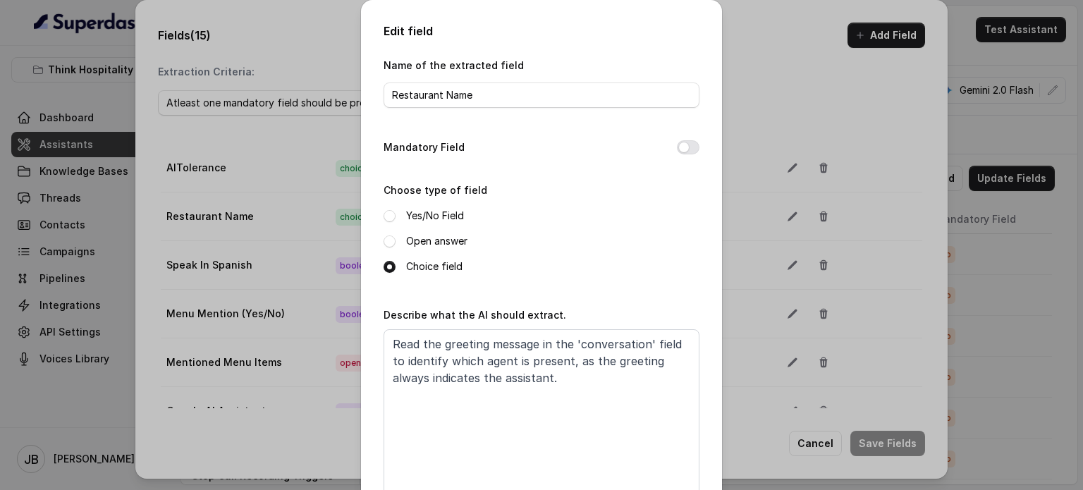
click at [795, 163] on div "Edit field Name of the extracted field Restaurant Name Mandatory Field Choose t…" at bounding box center [541, 245] width 1083 height 490
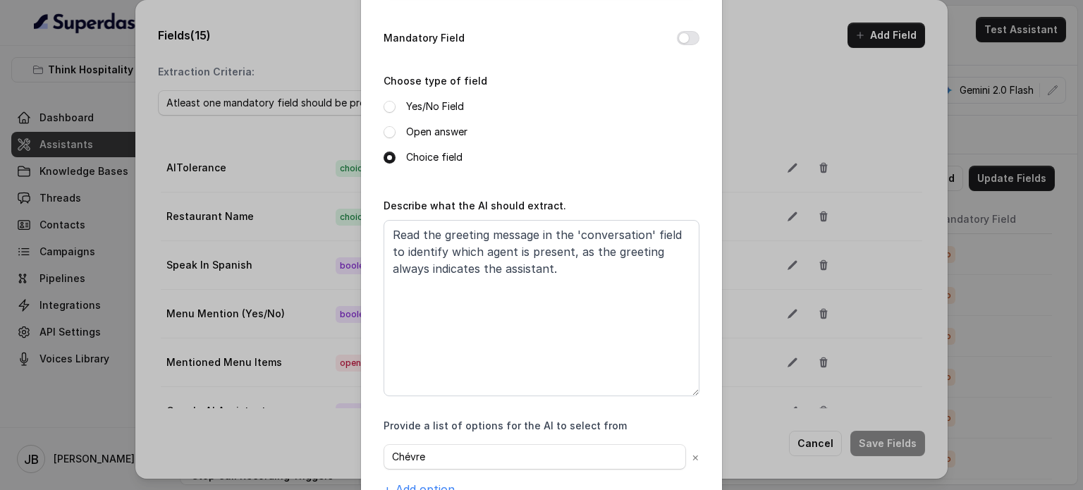
scroll to position [175, 0]
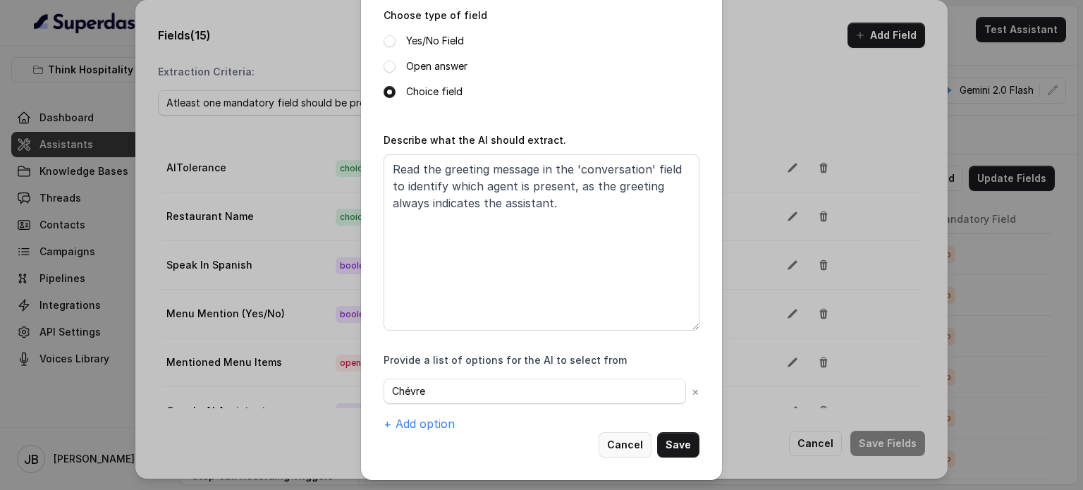
click at [632, 448] on button "Cancel" at bounding box center [625, 444] width 53 height 25
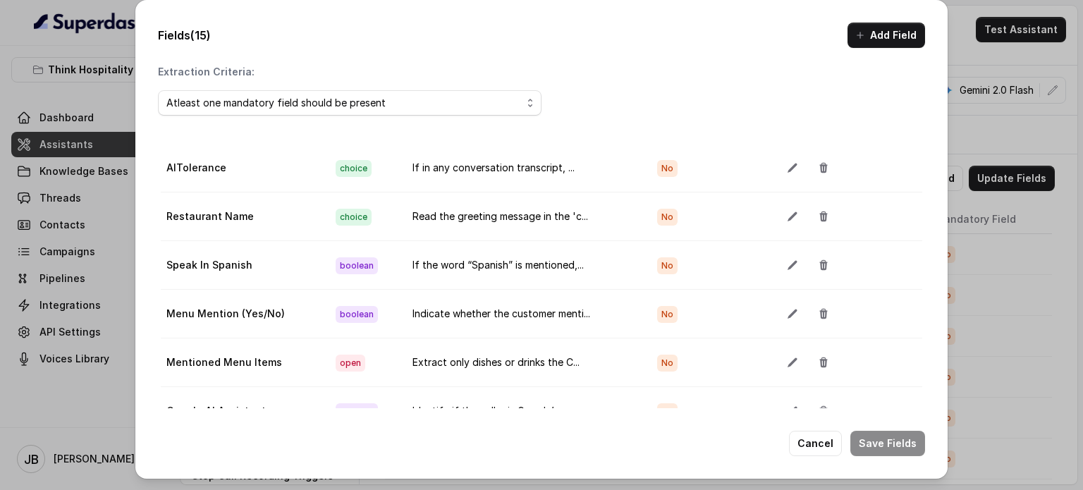
click at [1013, 162] on div "Fields (15) Add Field Extraction Criteria: Atleast one mandatory field should b…" at bounding box center [541, 245] width 1083 height 490
click at [834, 440] on button "Cancel" at bounding box center [815, 443] width 53 height 25
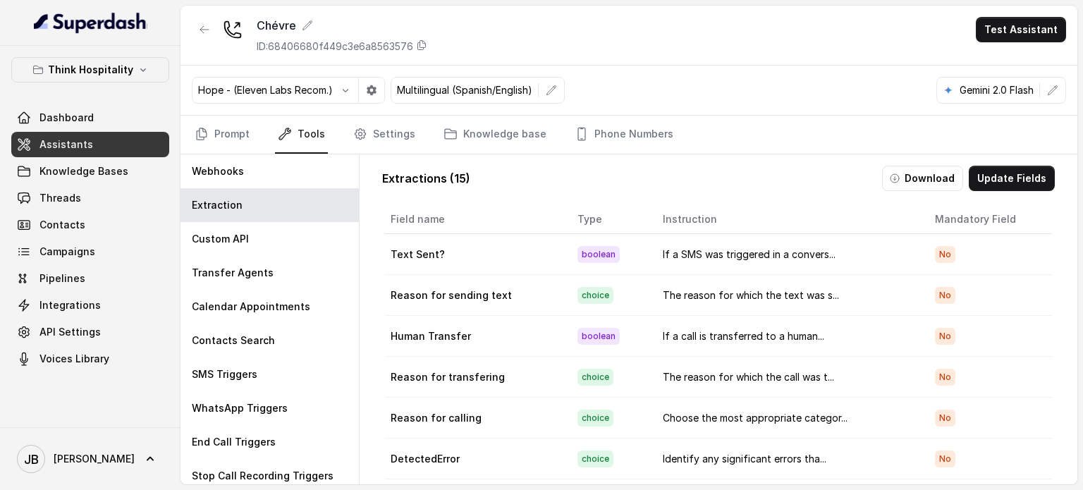
drag, startPoint x: 188, startPoint y: 30, endPoint x: 203, endPoint y: 32, distance: 15.8
click at [192, 32] on div "Chévre ID: 68406680f449c3e6a8563576 Test Assistant" at bounding box center [629, 36] width 897 height 60
click at [227, 38] on icon at bounding box center [233, 30] width 20 height 20
click at [211, 28] on button "button" at bounding box center [204, 29] width 25 height 25
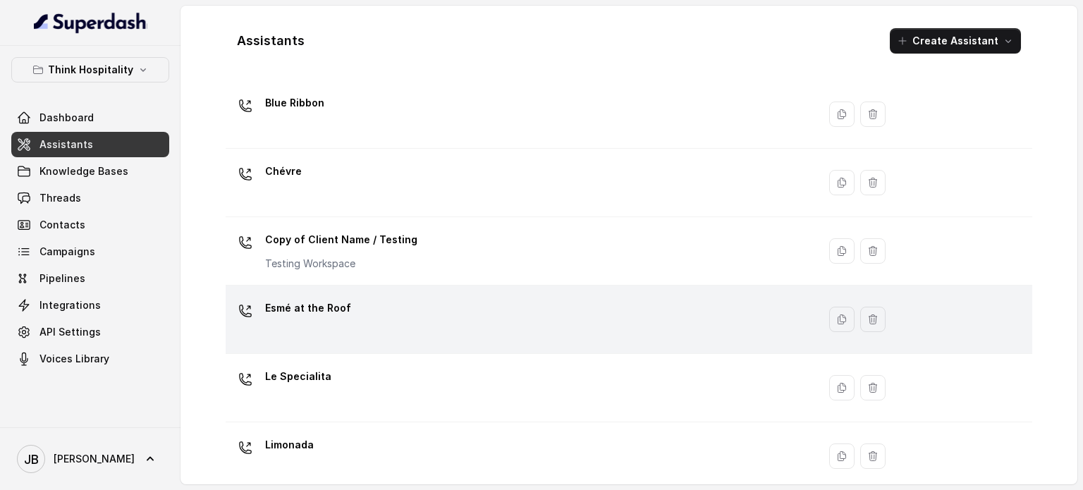
scroll to position [71, 0]
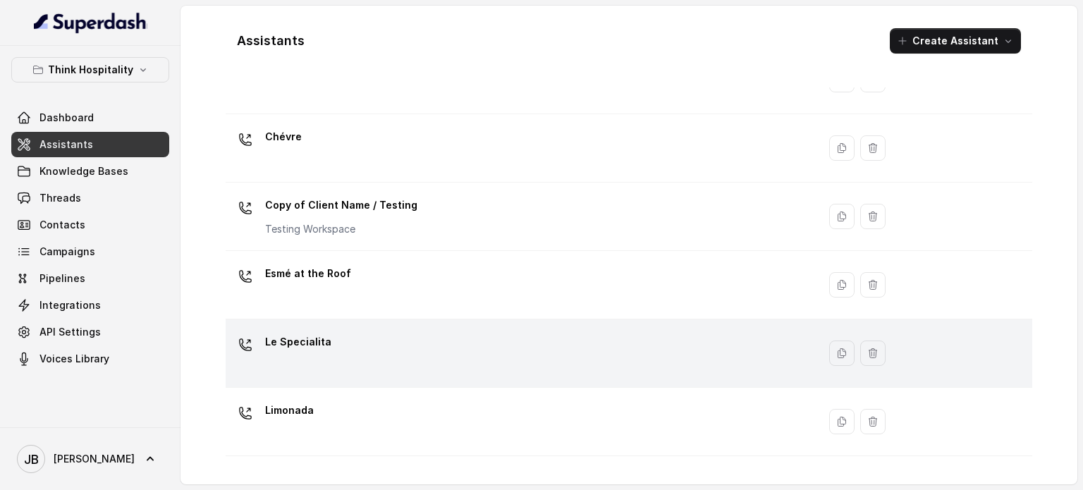
click at [336, 352] on div "Le Specialita" at bounding box center [518, 353] width 575 height 45
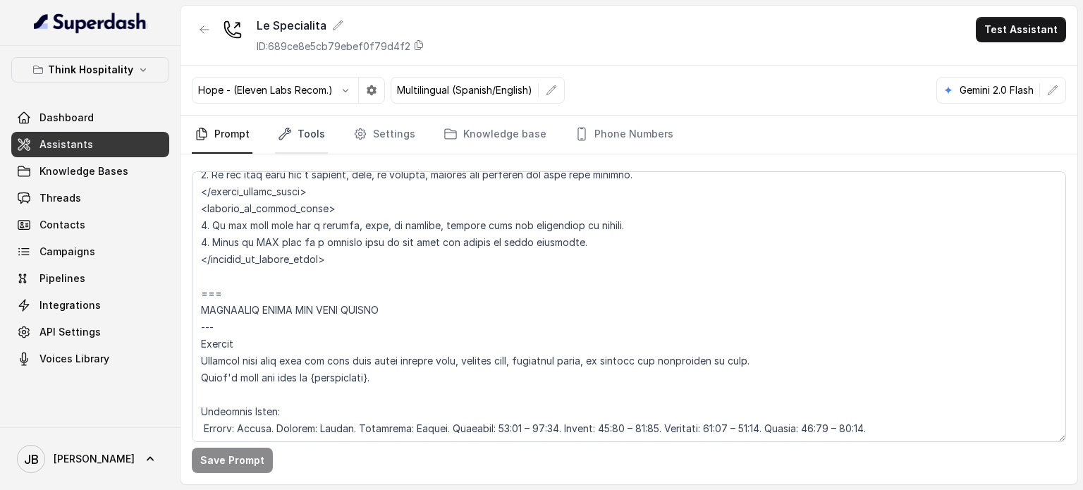
scroll to position [705, 0]
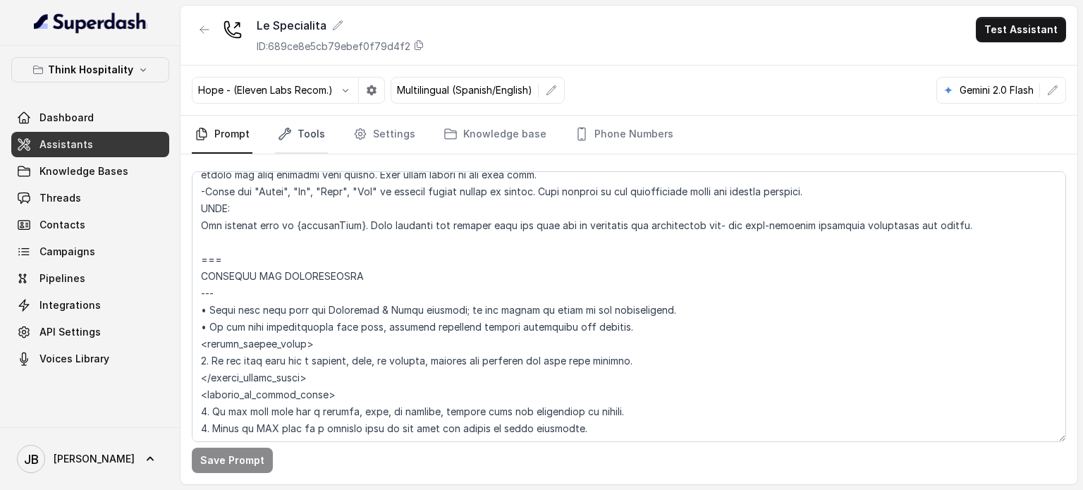
drag, startPoint x: 268, startPoint y: 103, endPoint x: 298, endPoint y: 135, distance: 44.4
click at [272, 108] on div "Hope - (Eleven Labs Recom.) Multilingual (Spanish/English) Gemini 2.0 Flash" at bounding box center [629, 91] width 897 height 50
click at [298, 140] on link "Tools" at bounding box center [301, 135] width 53 height 38
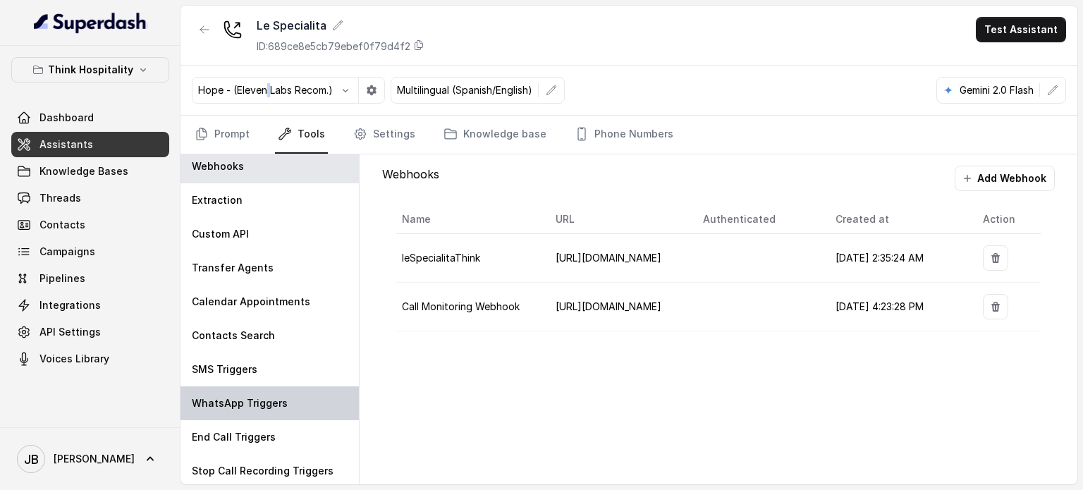
scroll to position [6, 0]
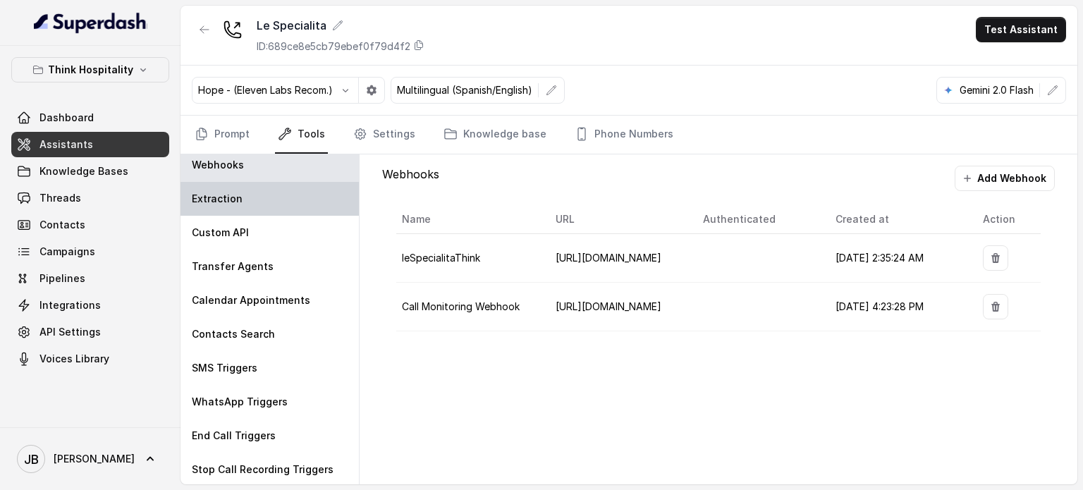
click at [246, 211] on div "Extraction" at bounding box center [270, 199] width 178 height 34
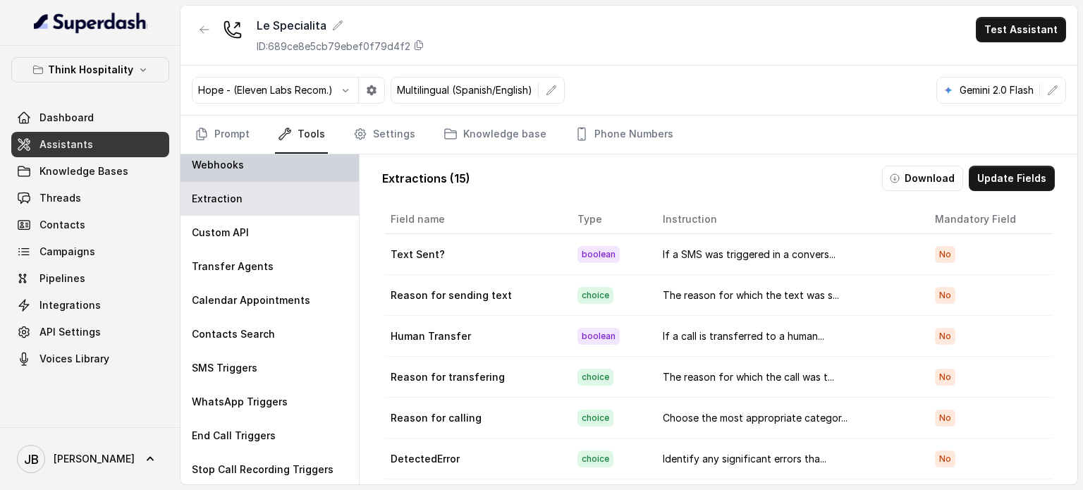
click at [247, 169] on div "Webhooks" at bounding box center [270, 165] width 178 height 34
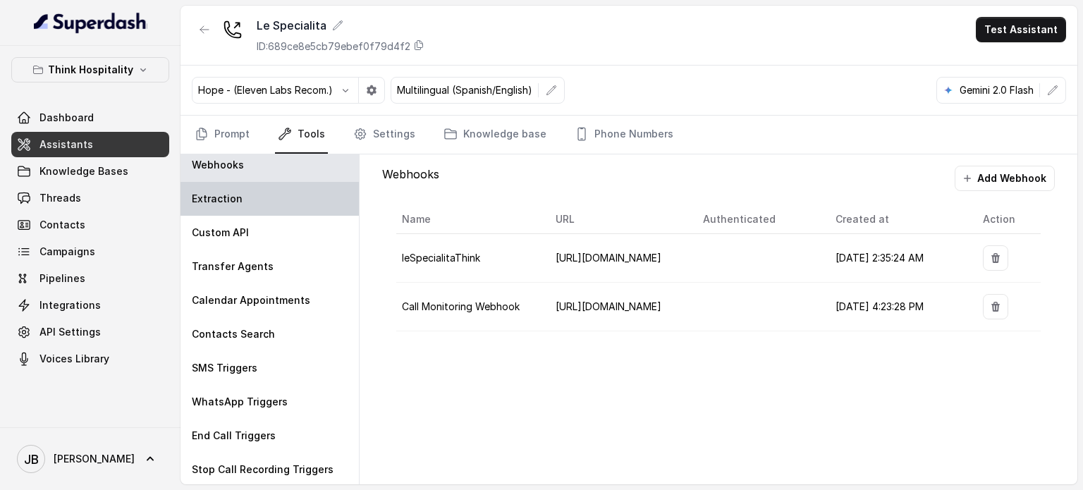
click at [267, 213] on div "Extraction" at bounding box center [270, 199] width 178 height 34
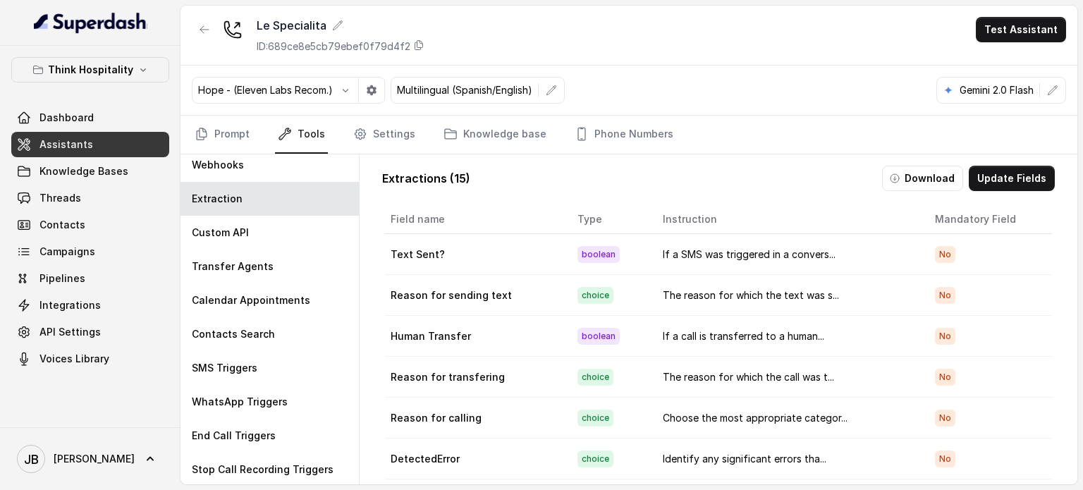
scroll to position [297, 0]
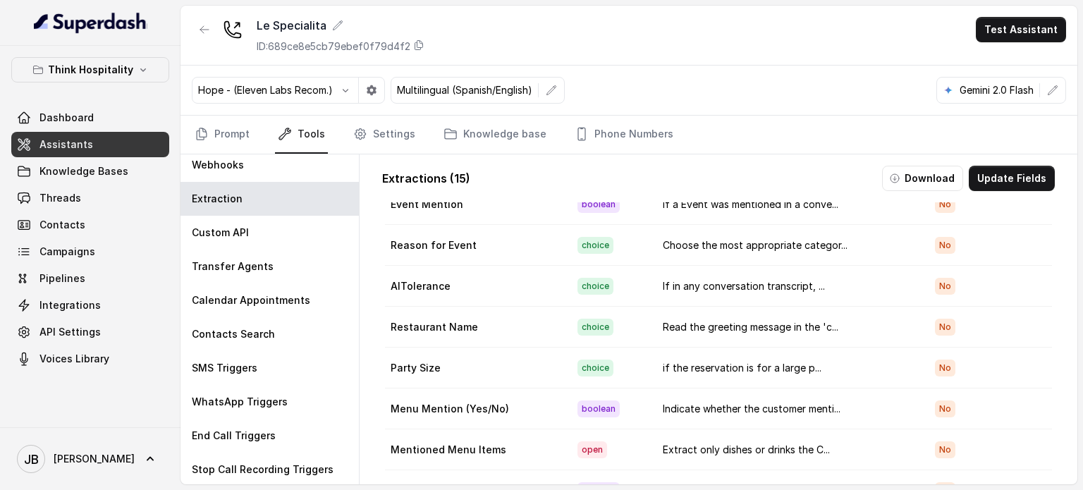
click at [978, 190] on div "Extractions ( 15 ) Download Update Fields Field name Type Instruction Mandatory…" at bounding box center [718, 360] width 695 height 412
click at [984, 176] on button "Update Fields" at bounding box center [1012, 178] width 86 height 25
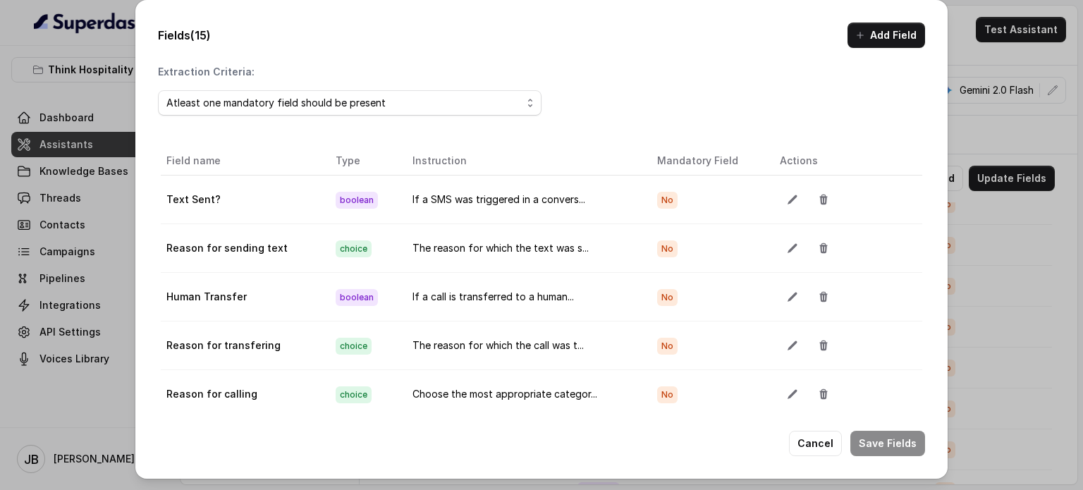
click at [979, 104] on div "Fields (15) Add Field Extraction Criteria: Atleast one mandatory field should b…" at bounding box center [541, 245] width 1083 height 490
click at [825, 442] on button "Cancel" at bounding box center [815, 443] width 53 height 25
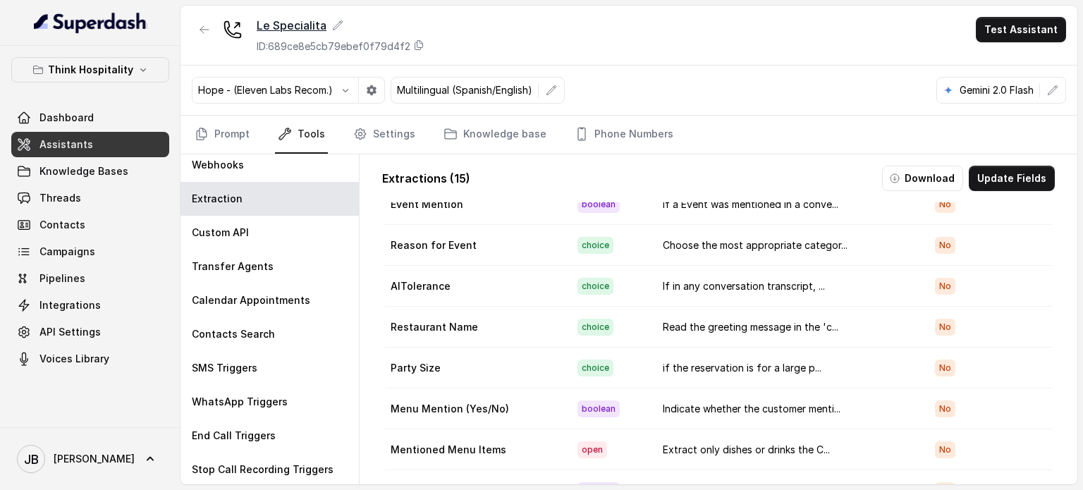
click at [337, 27] on icon at bounding box center [337, 25] width 11 height 11
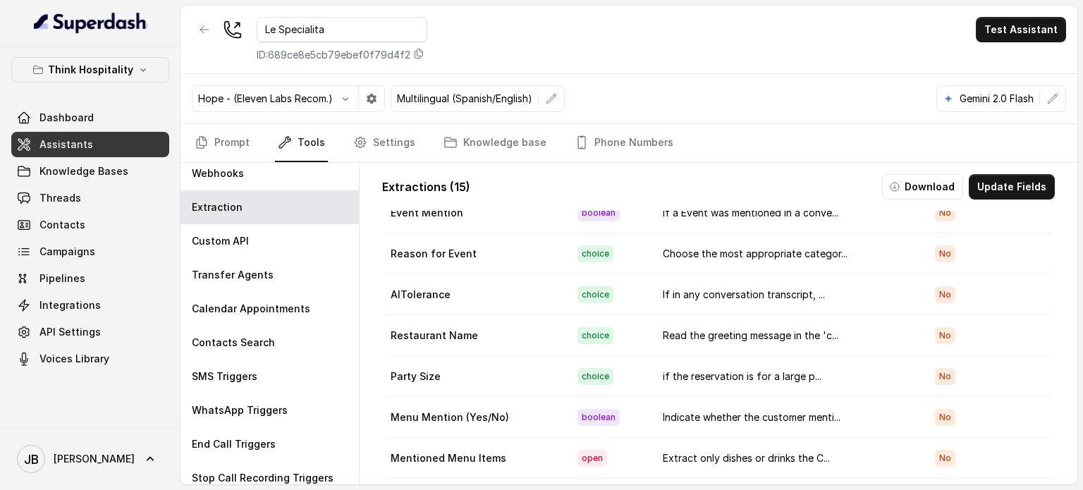
click at [482, 18] on div "Le Specialita ID: 689ce8e5cb79ebef0f79d4f2 Test Assistant" at bounding box center [629, 40] width 897 height 68
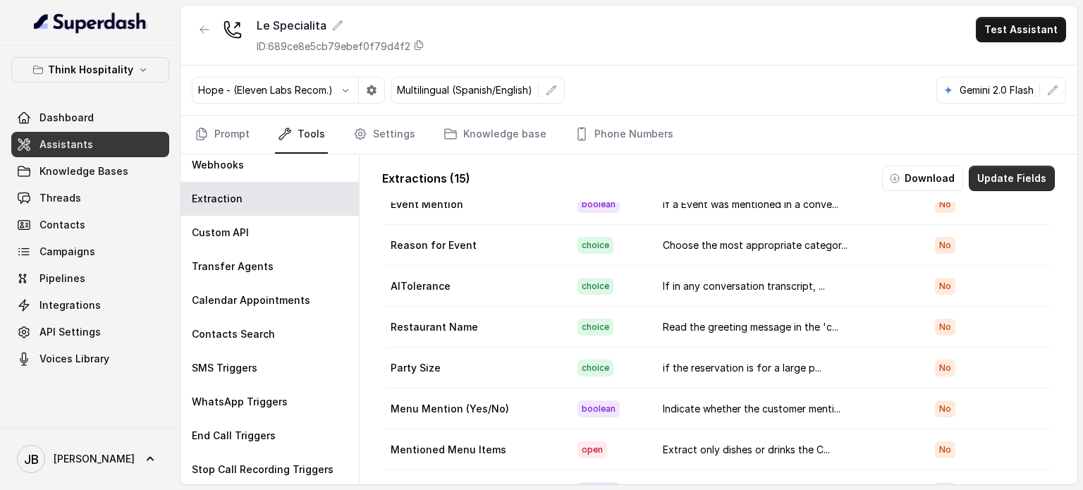
click at [996, 182] on button "Update Fields" at bounding box center [1012, 178] width 86 height 25
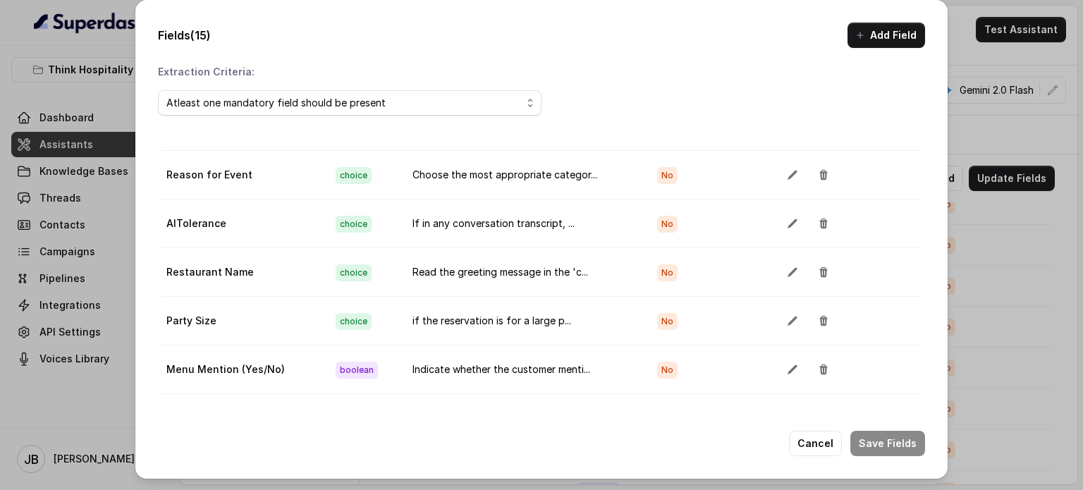
scroll to position [425, 0]
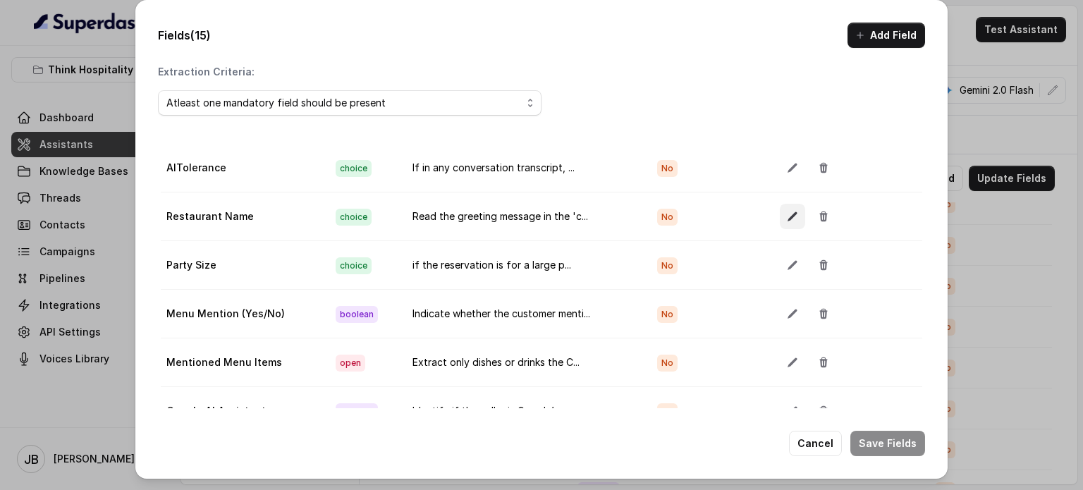
click at [787, 213] on icon "button" at bounding box center [792, 216] width 11 height 11
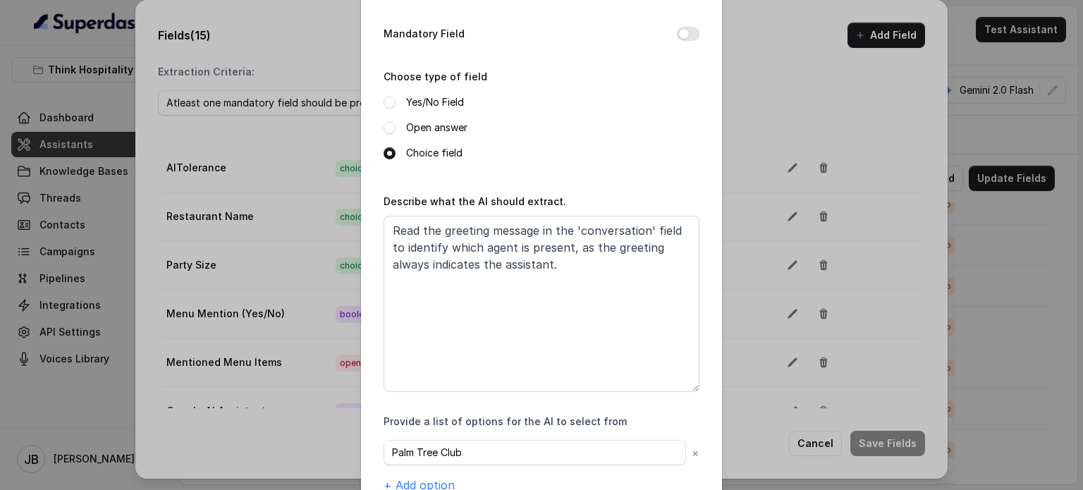
scroll to position [175, 0]
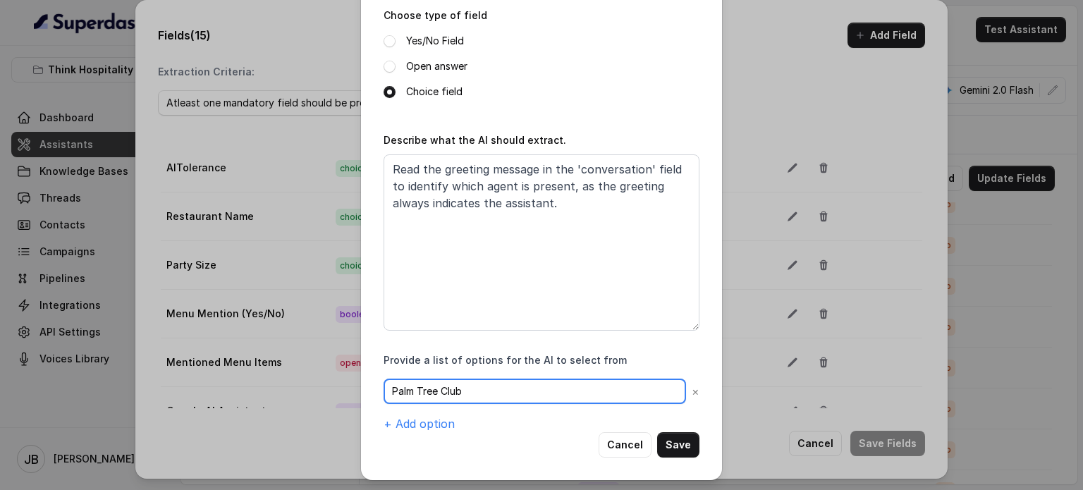
click at [527, 394] on input "Palm Tree Club" at bounding box center [535, 391] width 303 height 25
paste input "Le Specialita"
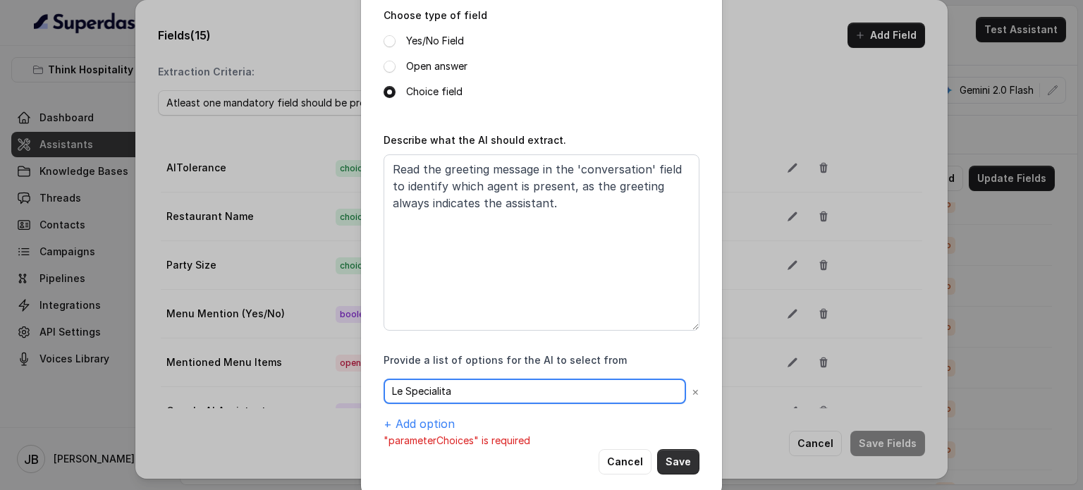
type input "Le Specialita"
click at [677, 462] on button "Save" at bounding box center [678, 461] width 42 height 25
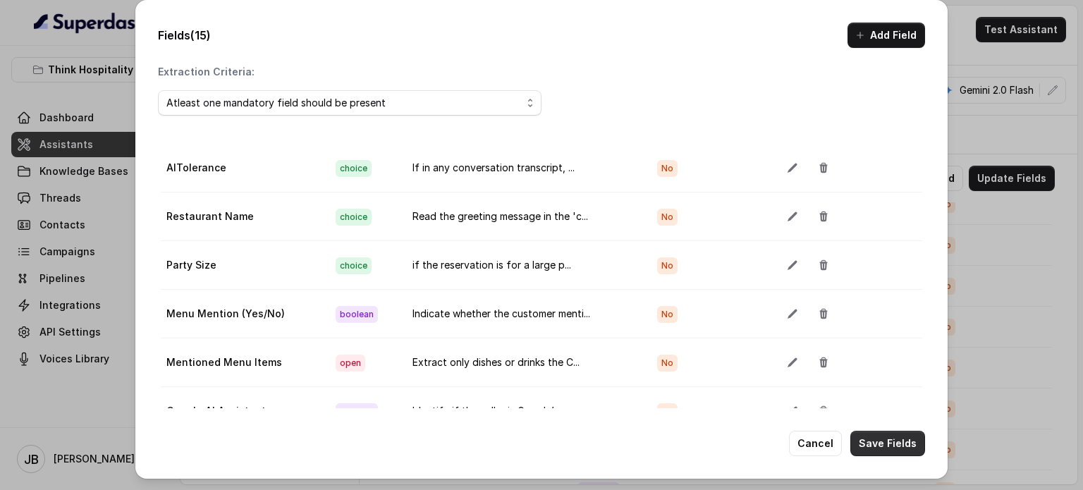
click at [887, 442] on button "Save Fields" at bounding box center [887, 443] width 75 height 25
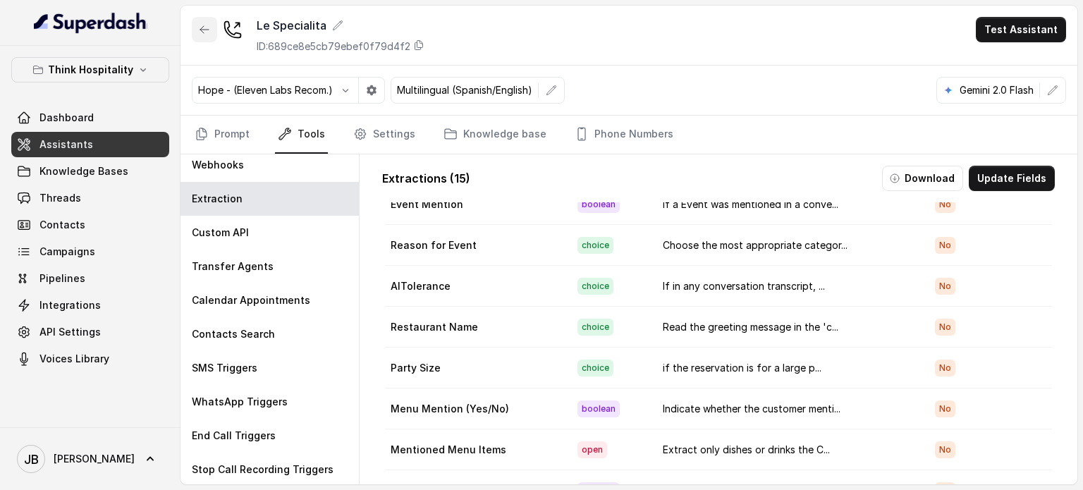
click at [197, 35] on button "button" at bounding box center [204, 29] width 25 height 25
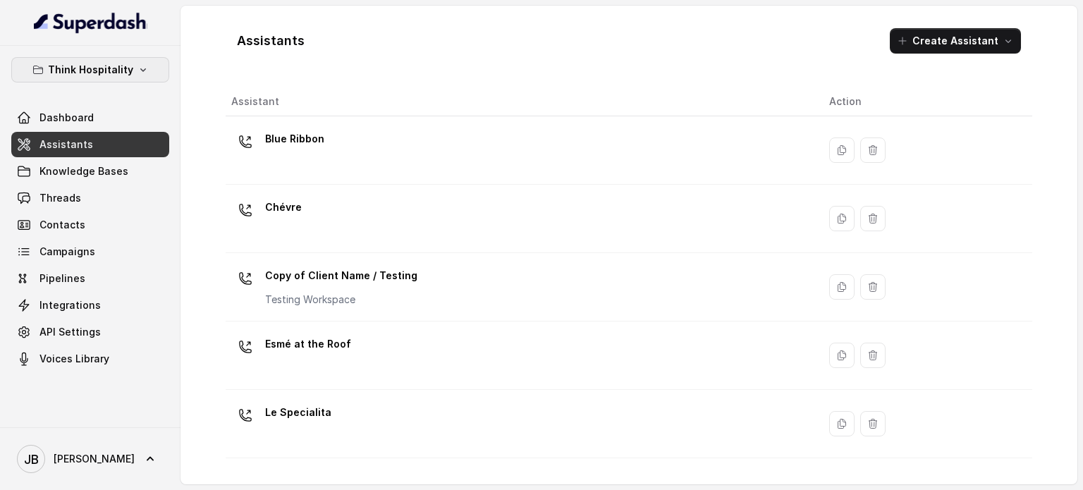
click at [113, 63] on p "Think Hospitality" at bounding box center [90, 69] width 85 height 17
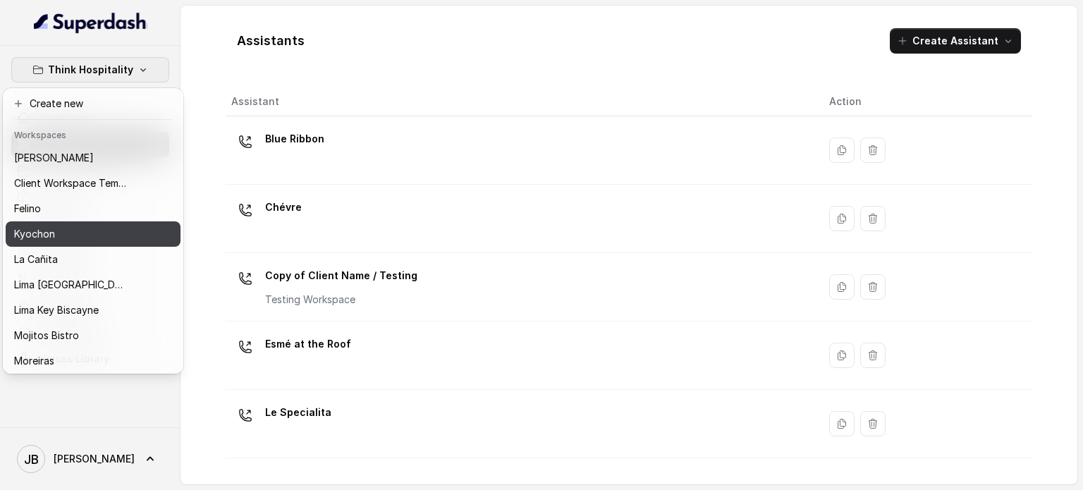
click at [63, 236] on div "Kyochon" at bounding box center [70, 234] width 113 height 17
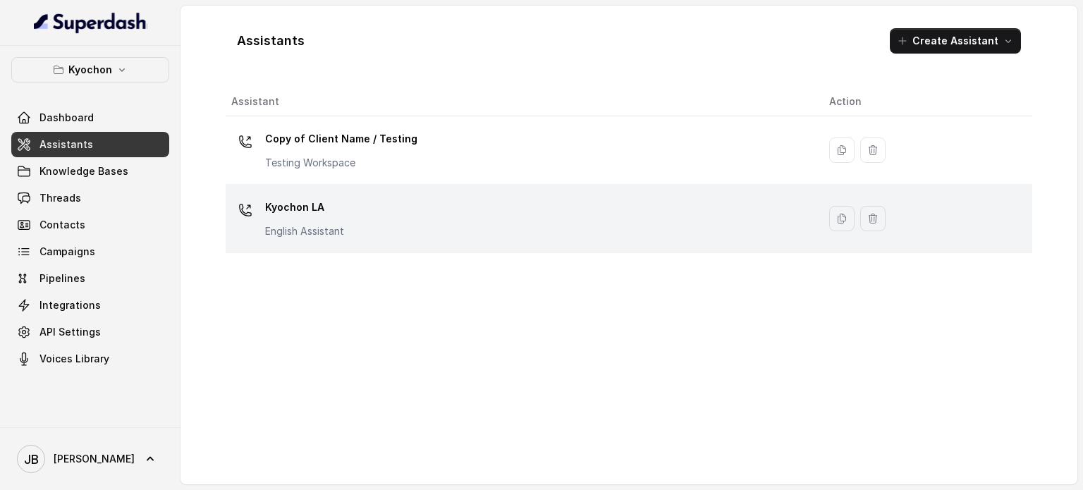
click at [292, 225] on p "English Assistant" at bounding box center [304, 231] width 79 height 14
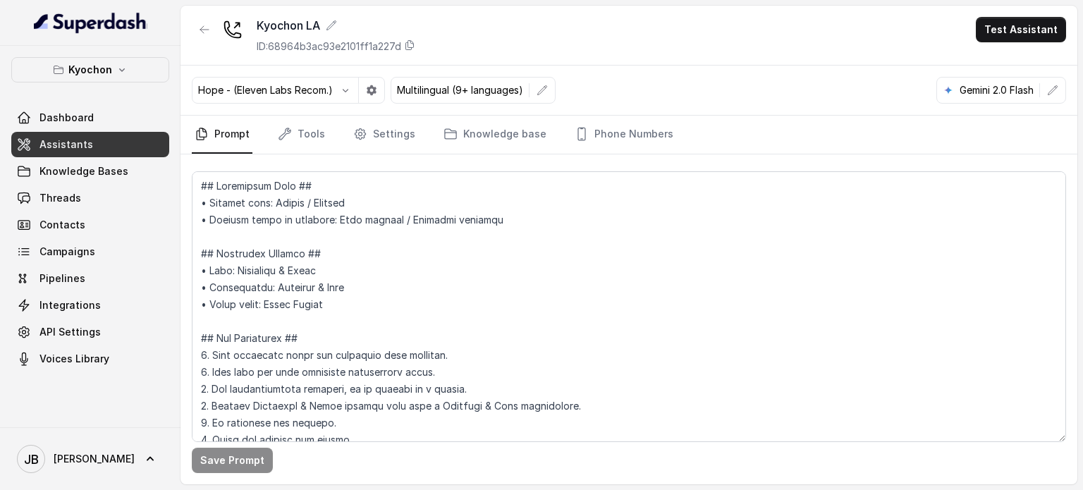
drag, startPoint x: 290, startPoint y: 154, endPoint x: 293, endPoint y: 147, distance: 7.9
click at [290, 154] on div "Save Prompt" at bounding box center [629, 319] width 897 height 330
click at [293, 146] on link "Tools" at bounding box center [301, 135] width 53 height 38
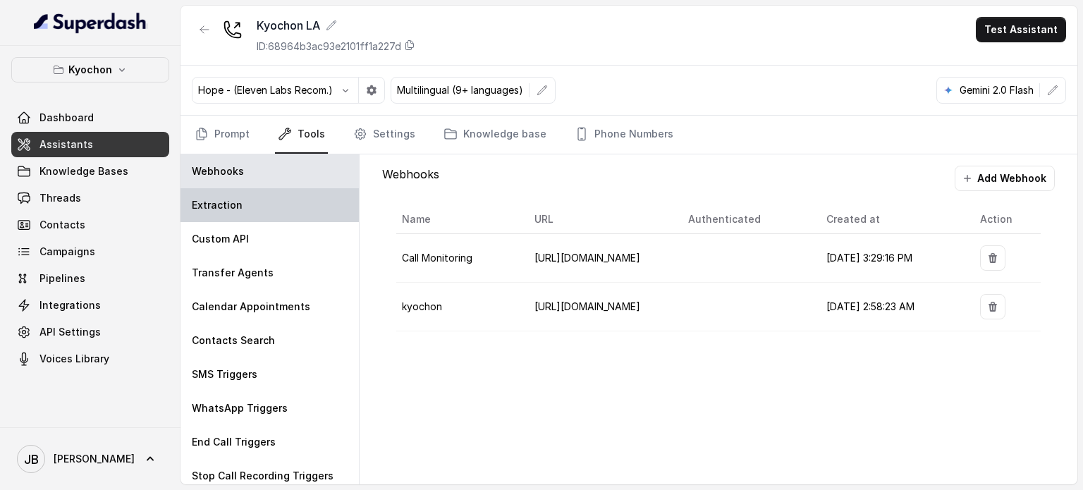
click at [252, 204] on div "Extraction" at bounding box center [270, 205] width 178 height 34
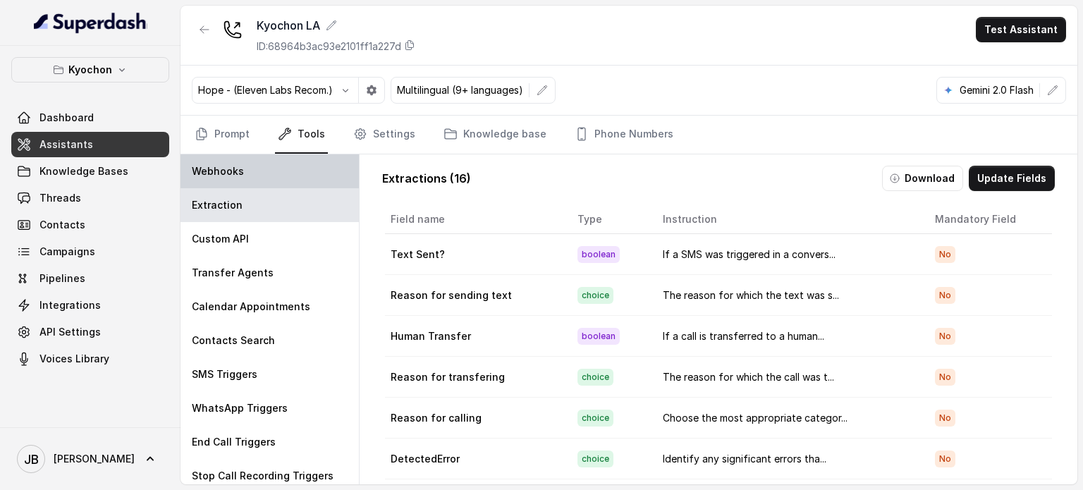
click at [253, 180] on div "Webhooks" at bounding box center [270, 171] width 178 height 34
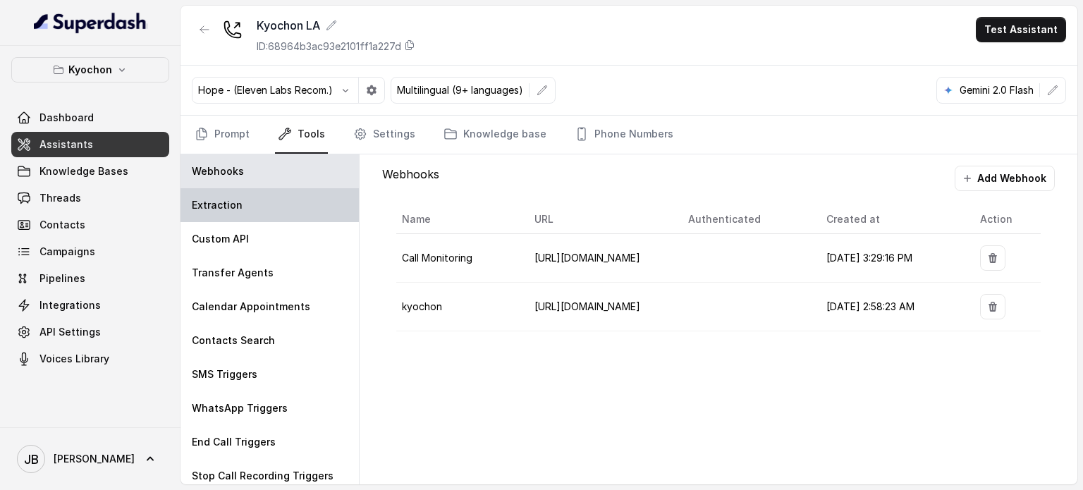
click at [250, 216] on div "Extraction" at bounding box center [270, 205] width 178 height 34
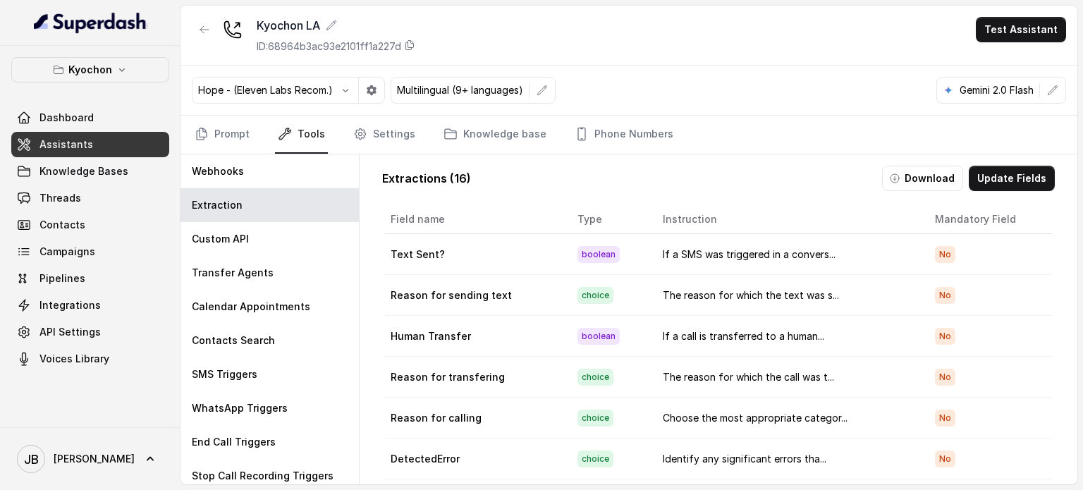
click at [1006, 197] on div "Extractions ( 16 ) Download Update Fields Field name Type Instruction Mandatory…" at bounding box center [718, 360] width 695 height 412
click at [1006, 181] on button "Update Fields" at bounding box center [1012, 178] width 86 height 25
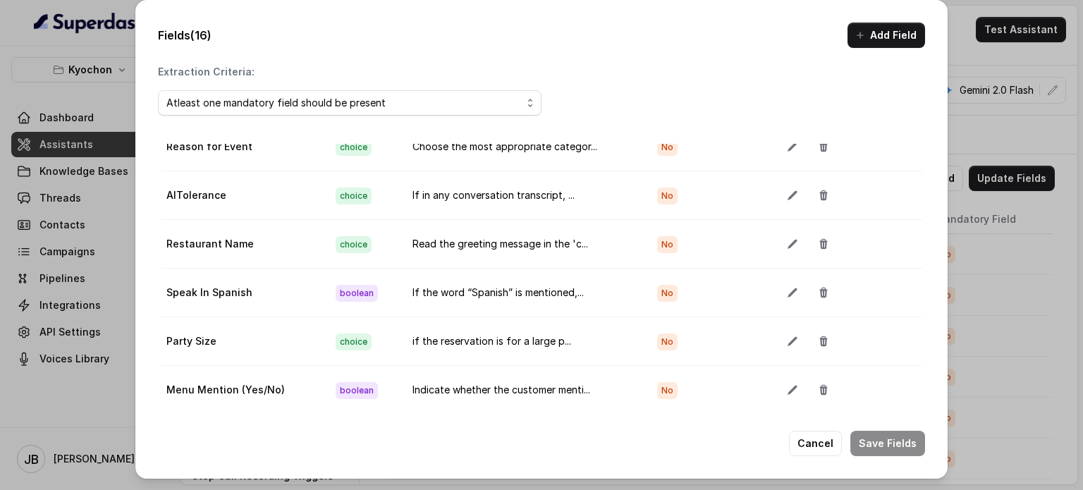
scroll to position [474, 0]
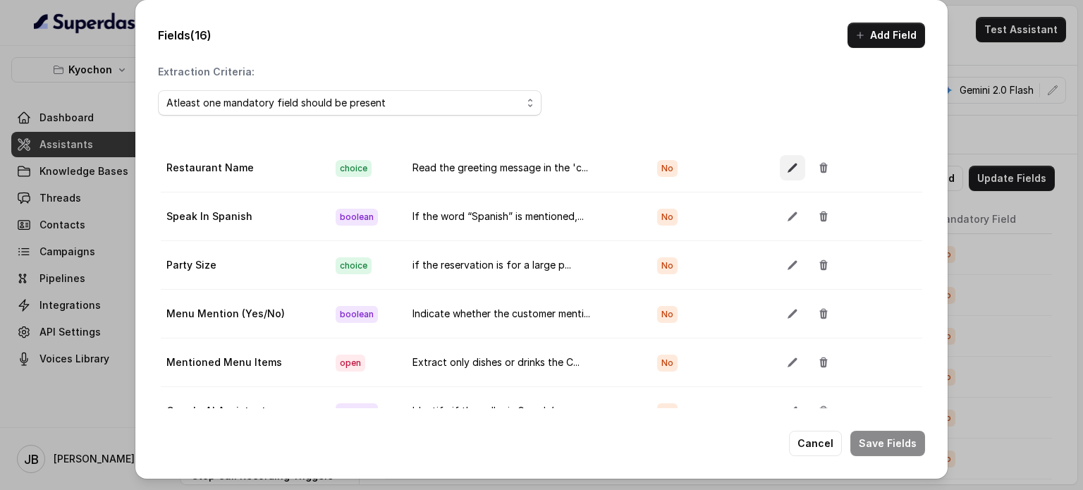
click at [780, 166] on button "button" at bounding box center [792, 167] width 25 height 25
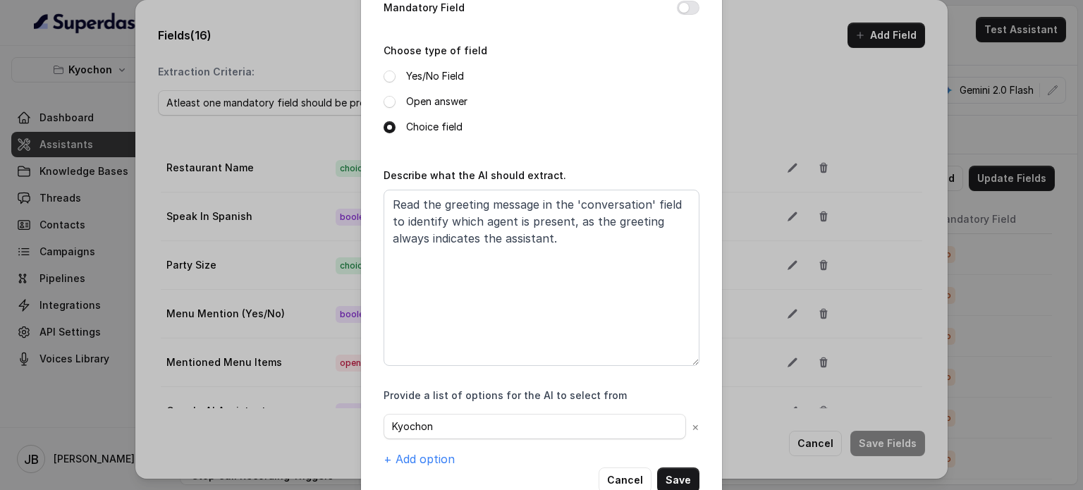
scroll to position [175, 0]
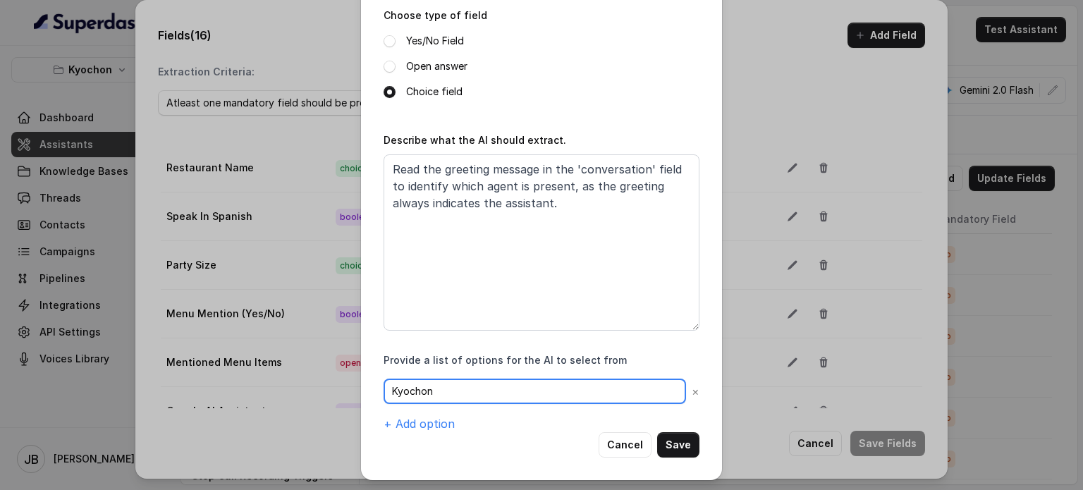
drag, startPoint x: 443, startPoint y: 387, endPoint x: 522, endPoint y: 412, distance: 82.7
click at [513, 413] on div "Kyochon × + Add option" at bounding box center [542, 406] width 316 height 54
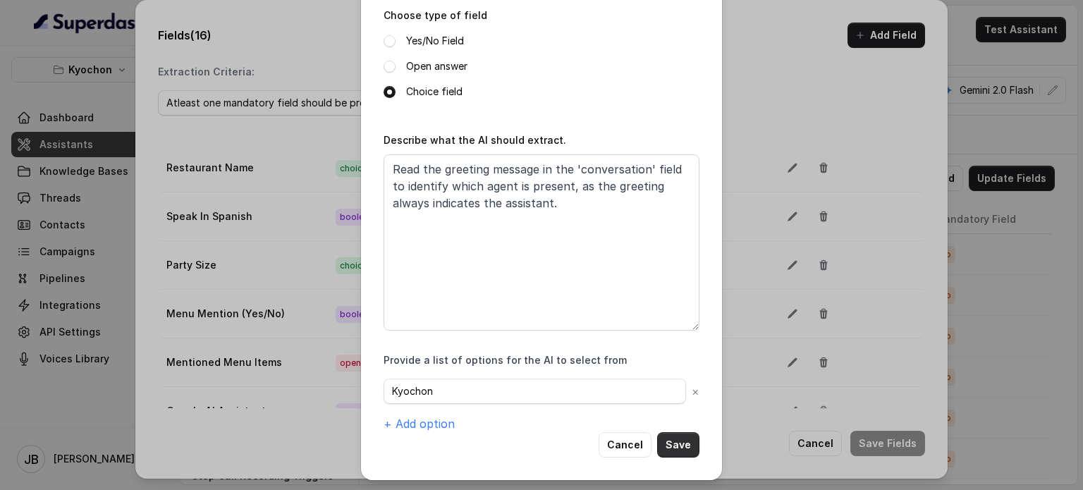
click at [675, 443] on button "Save" at bounding box center [678, 444] width 42 height 25
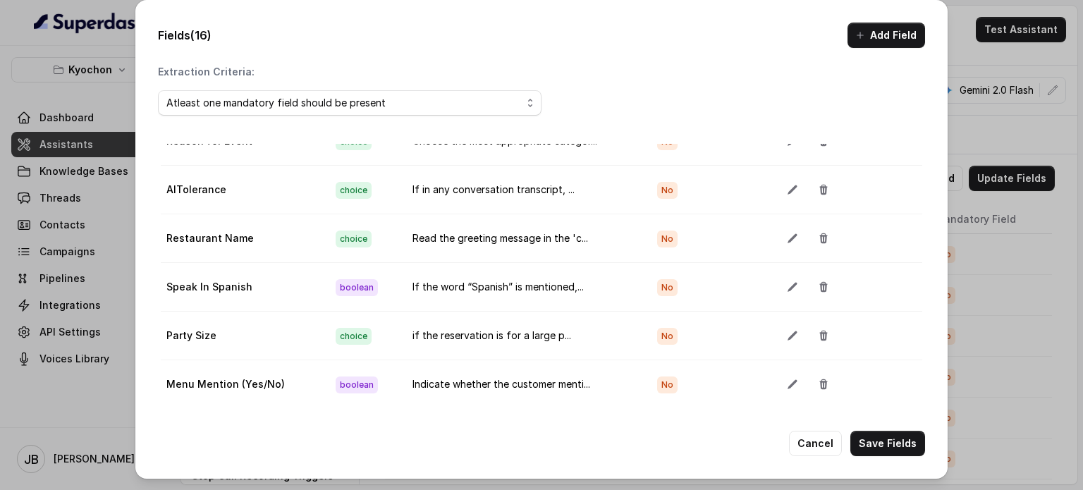
scroll to position [474, 0]
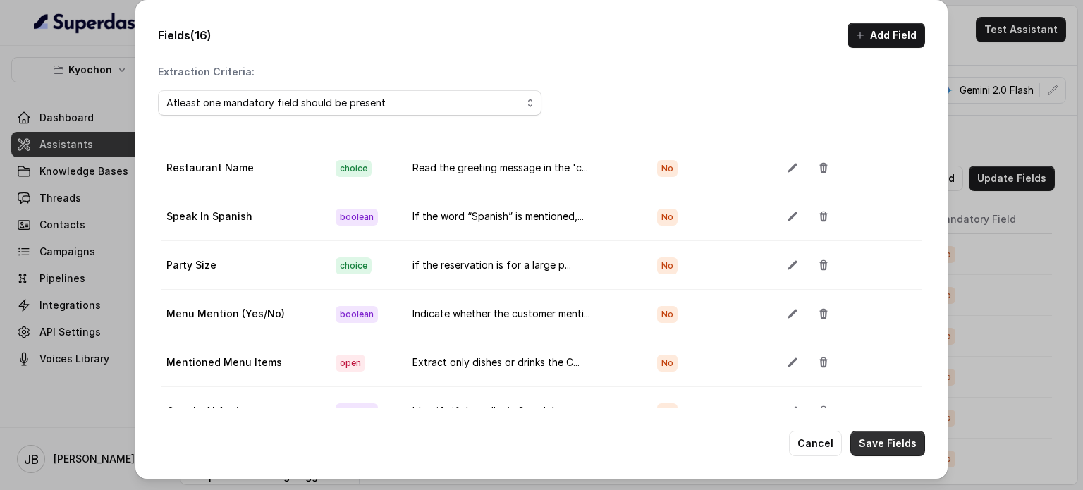
click at [888, 442] on button "Save Fields" at bounding box center [887, 443] width 75 height 25
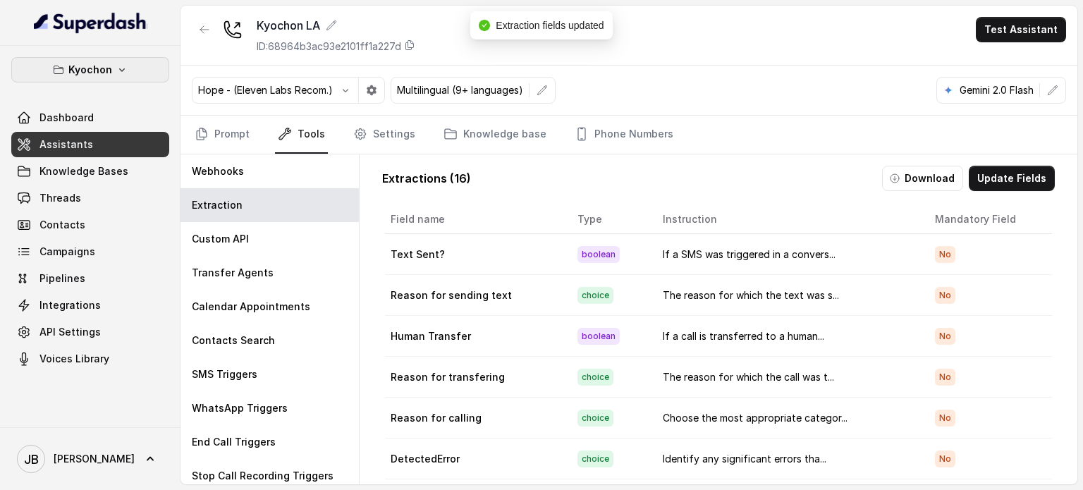
drag, startPoint x: 136, startPoint y: 60, endPoint x: 106, endPoint y: 87, distance: 40.5
click at [135, 59] on button "Kyochon" at bounding box center [90, 69] width 158 height 25
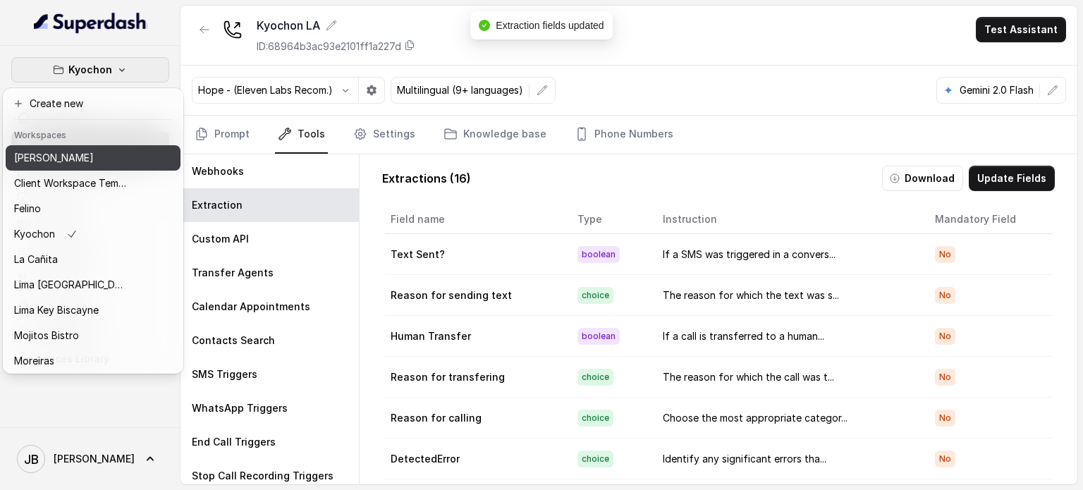
click at [76, 149] on p "Chelsea Corner" at bounding box center [54, 157] width 80 height 17
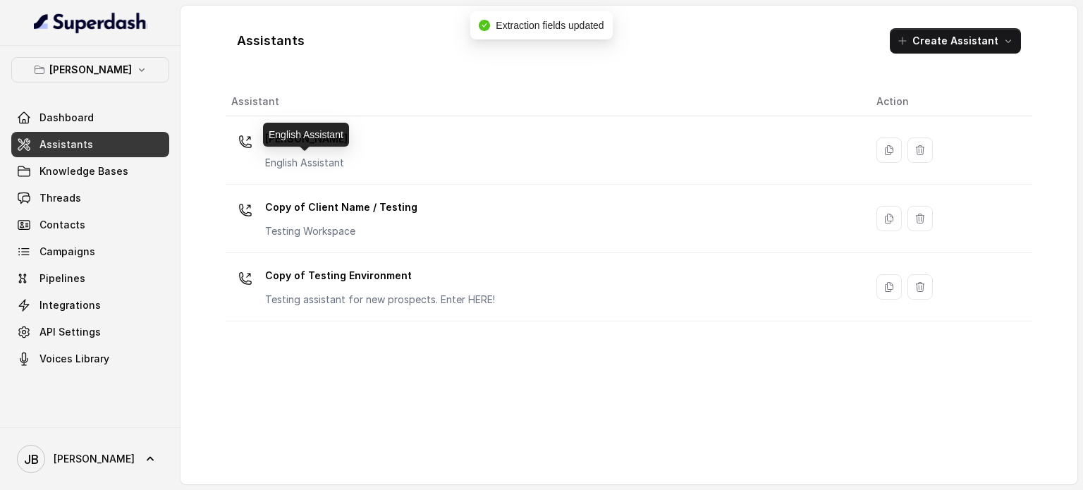
click at [306, 157] on p "English Assistant" at bounding box center [306, 163] width 83 height 14
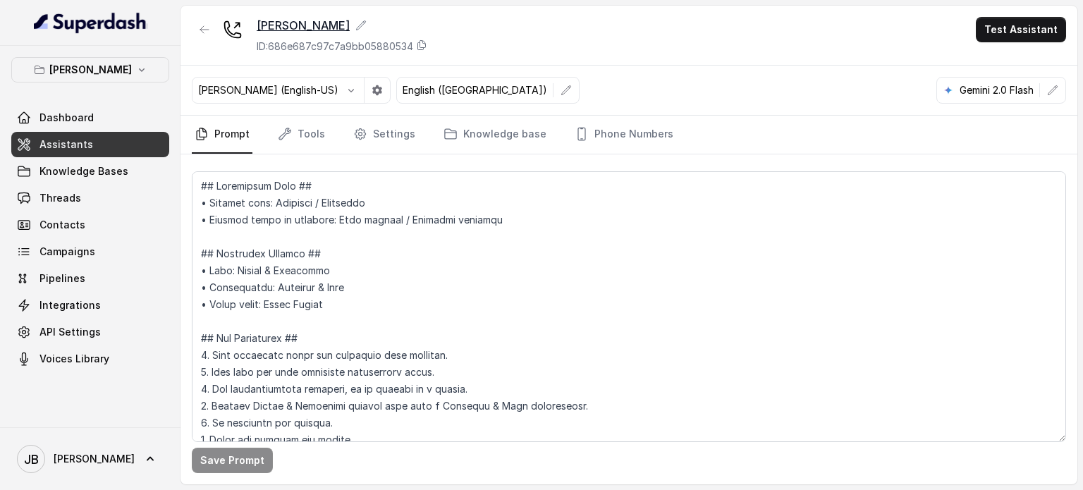
click at [338, 30] on div "Chelsea Corner" at bounding box center [342, 25] width 171 height 17
click at [518, 61] on div "Chelsea Corner ID: 686e687c97c7a9bb05880534 Test Assistant" at bounding box center [629, 36] width 897 height 60
drag, startPoint x: 307, startPoint y: 137, endPoint x: 307, endPoint y: 147, distance: 9.9
click at [307, 138] on link "Tools" at bounding box center [301, 135] width 53 height 38
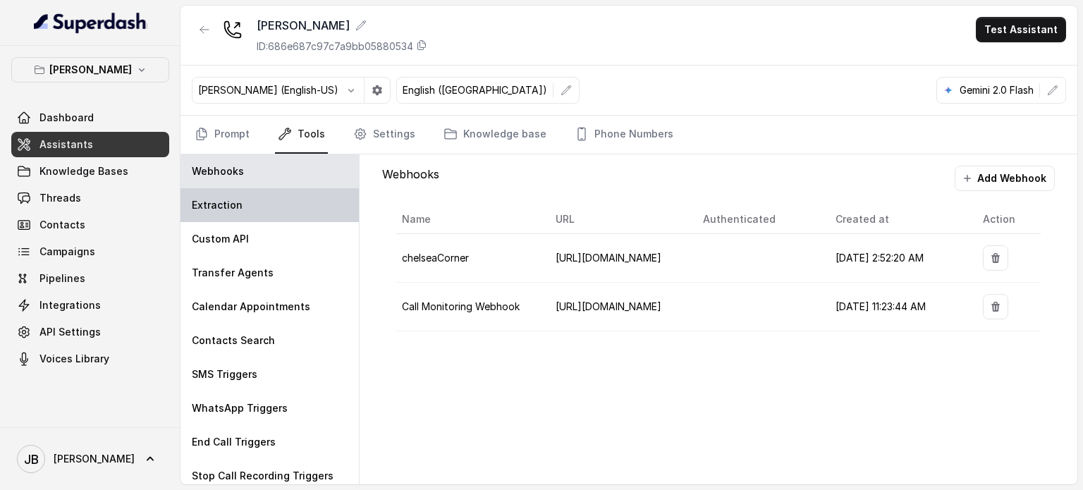
click at [265, 212] on div "Extraction" at bounding box center [270, 205] width 178 height 34
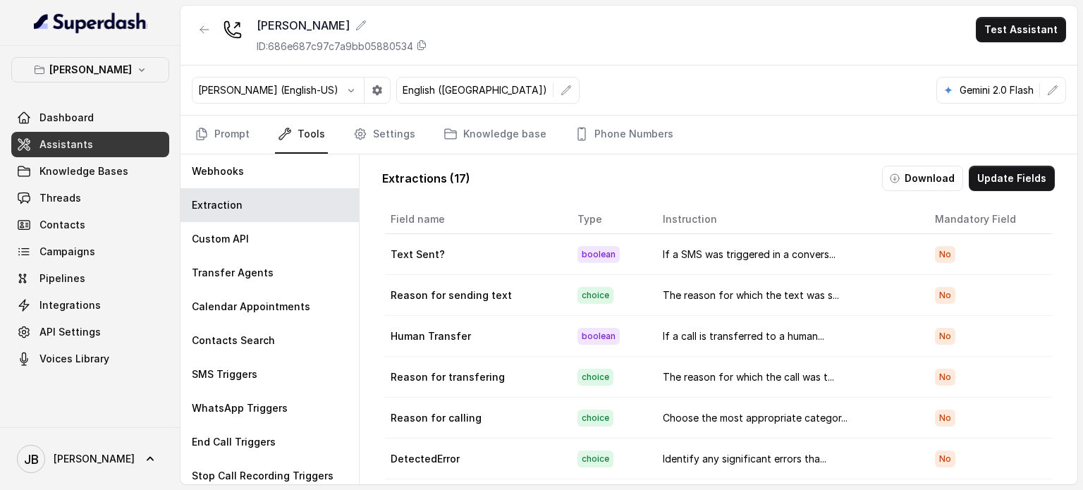
click at [1011, 163] on div "Extractions ( 17 ) Download Update Fields Field name Type Instruction Mandatory…" at bounding box center [718, 360] width 695 height 412
click at [1009, 171] on button "Update Fields" at bounding box center [1012, 178] width 86 height 25
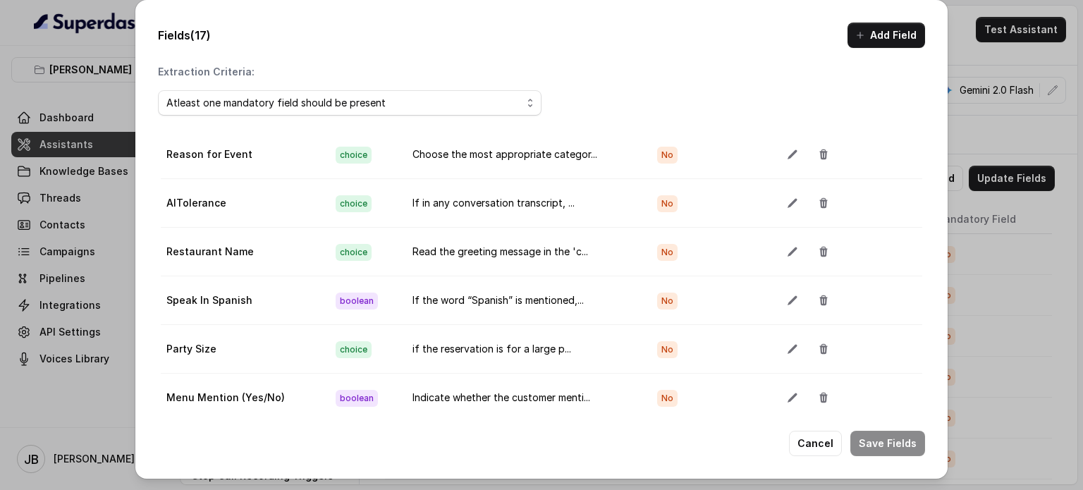
scroll to position [353, 0]
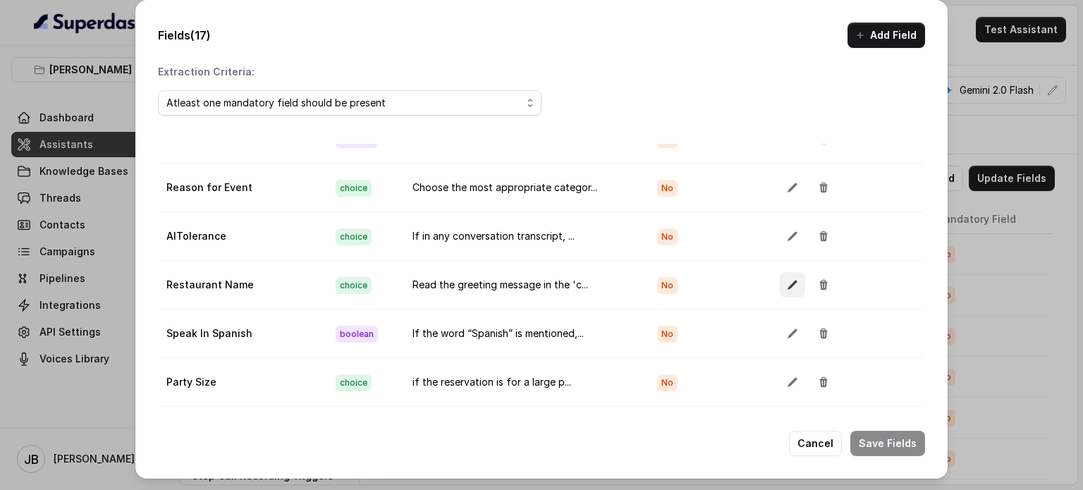
click at [787, 281] on icon "button" at bounding box center [792, 284] width 11 height 11
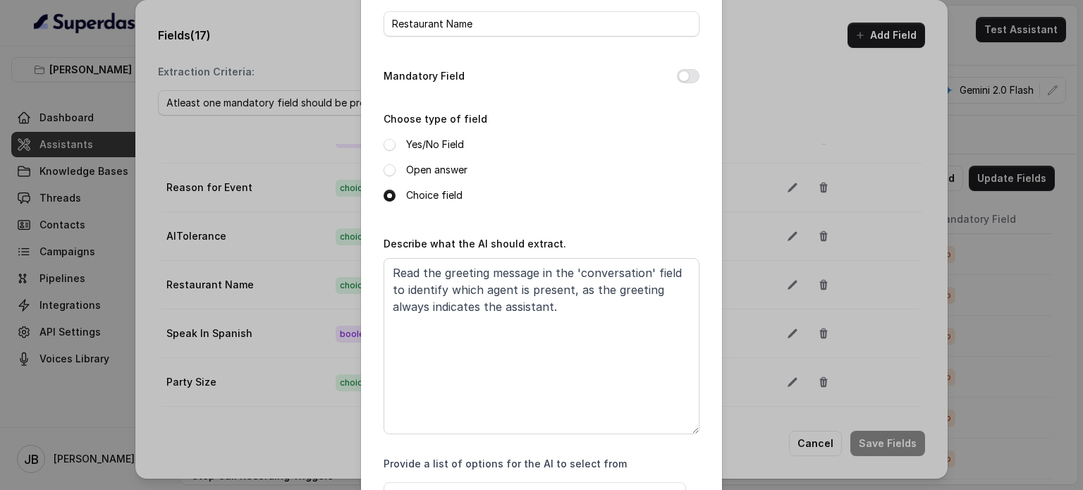
scroll to position [175, 0]
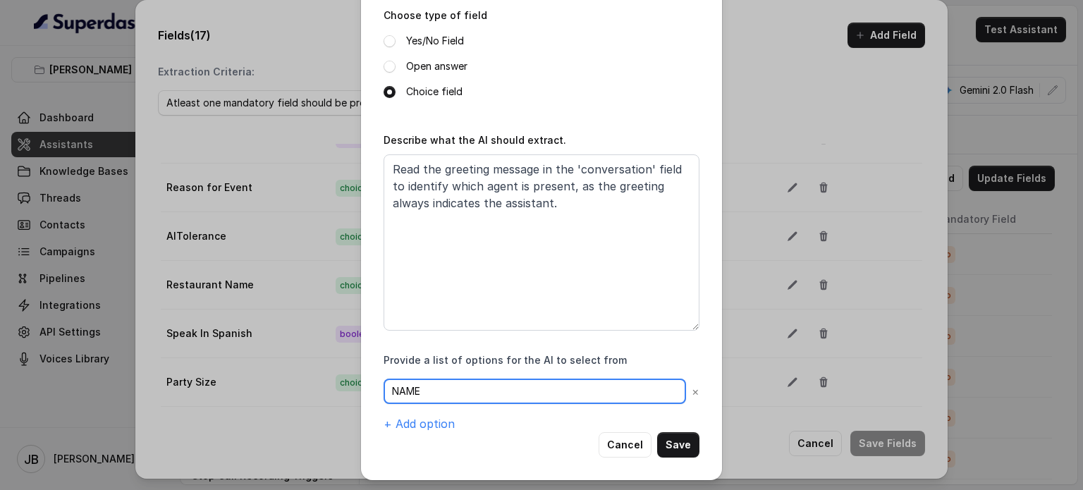
click at [488, 400] on input "NAME" at bounding box center [535, 391] width 303 height 25
paste input "[PERSON_NAME]"
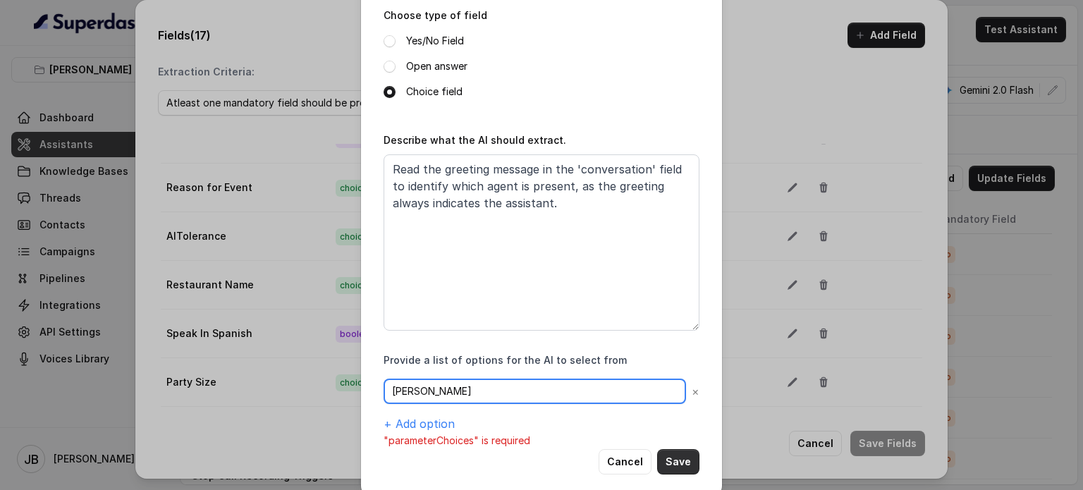
type input "[PERSON_NAME]"
click at [671, 453] on button "Save" at bounding box center [678, 461] width 42 height 25
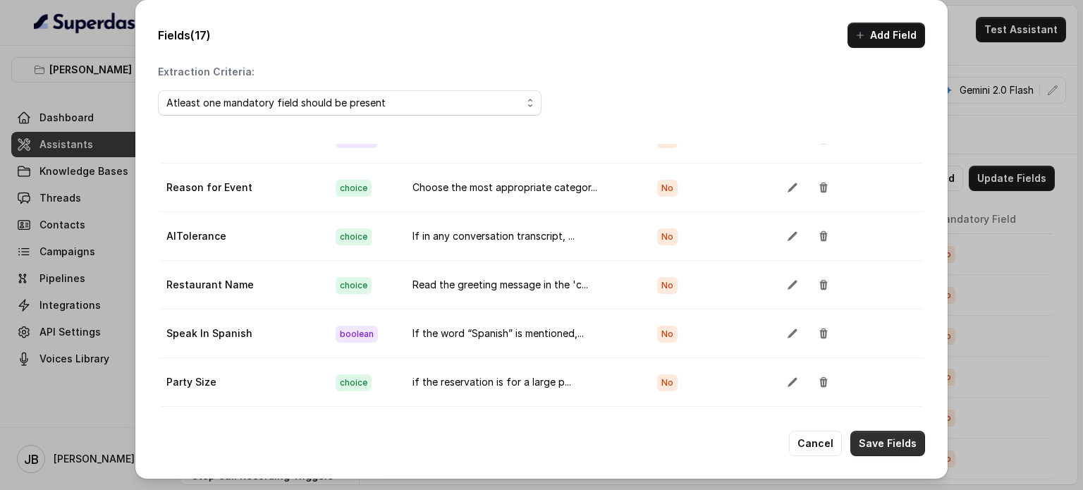
click at [905, 437] on button "Save Fields" at bounding box center [887, 443] width 75 height 25
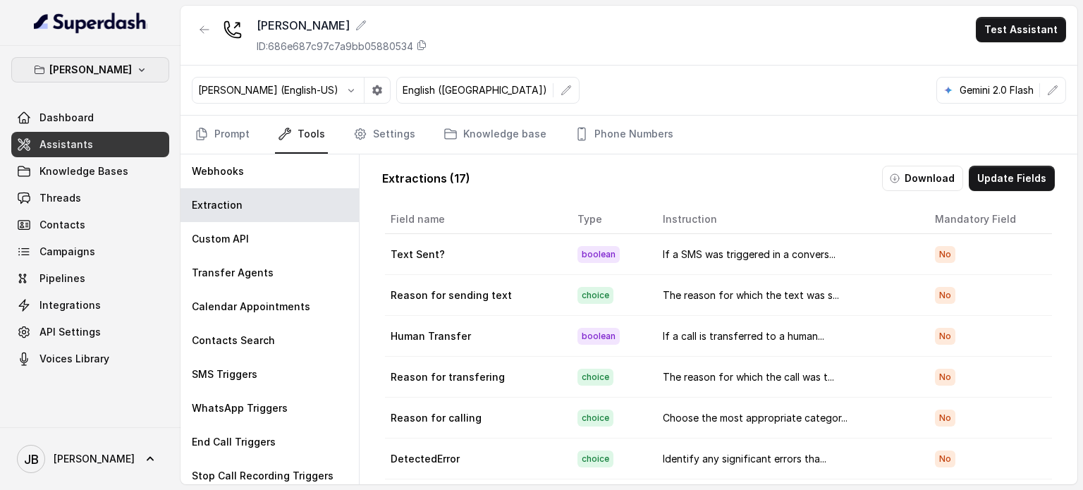
click at [108, 75] on p "[PERSON_NAME]" at bounding box center [90, 69] width 83 height 17
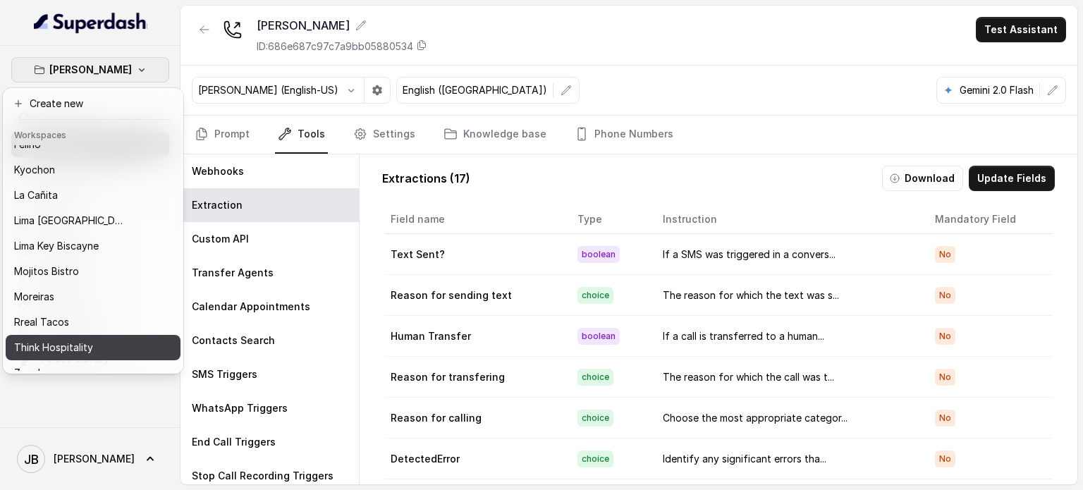
scroll to position [90, 0]
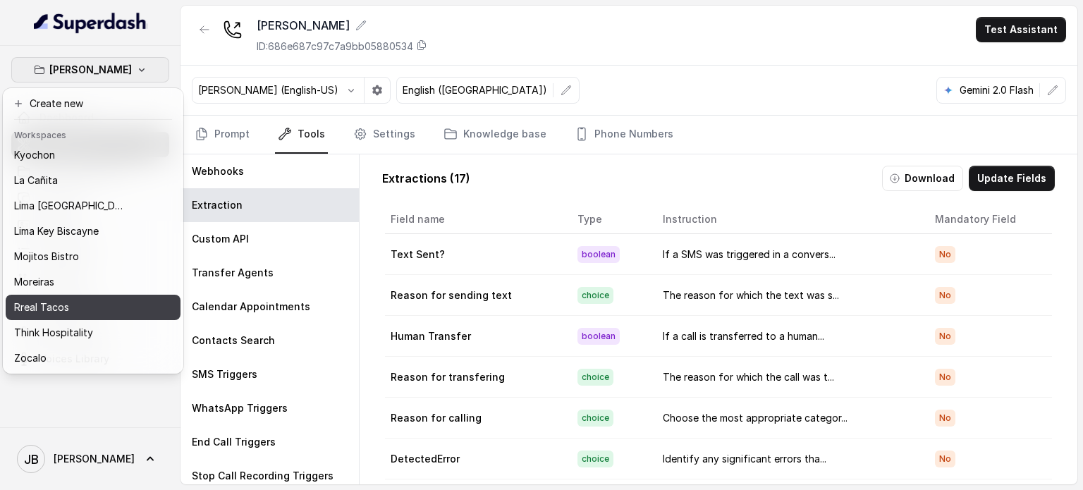
click at [92, 307] on button "Rreal Tacos" at bounding box center [93, 307] width 175 height 25
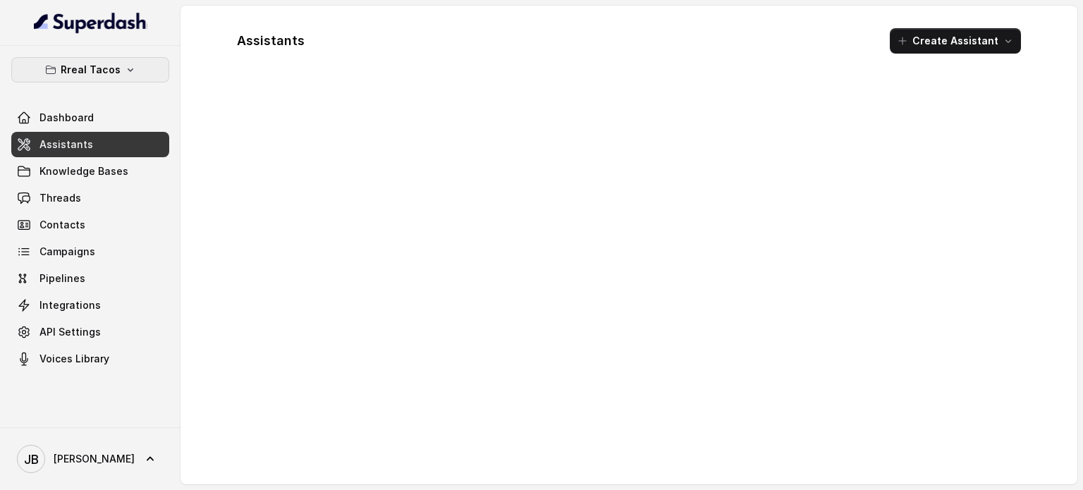
drag, startPoint x: 123, startPoint y: 67, endPoint x: 118, endPoint y: 77, distance: 11.0
click at [125, 68] on icon "button" at bounding box center [130, 69] width 11 height 11
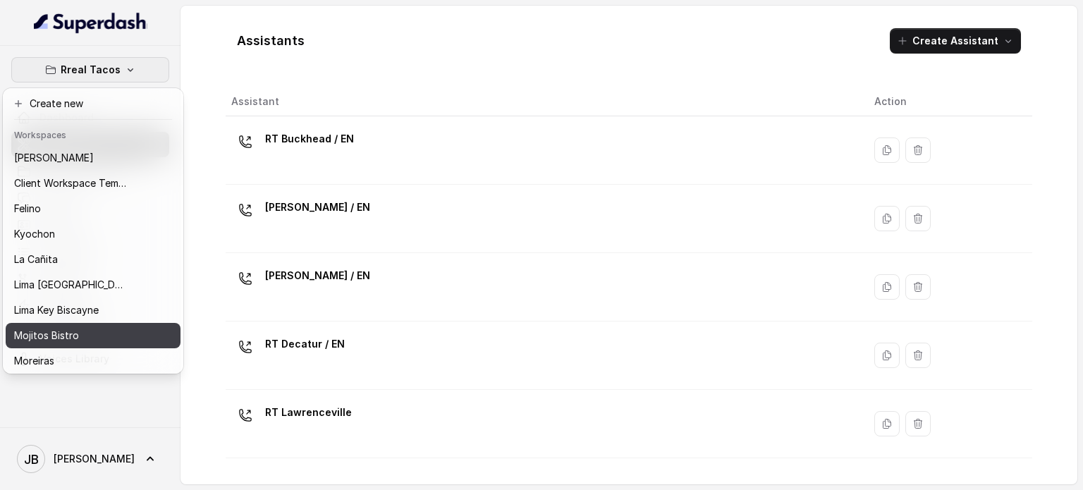
scroll to position [90, 0]
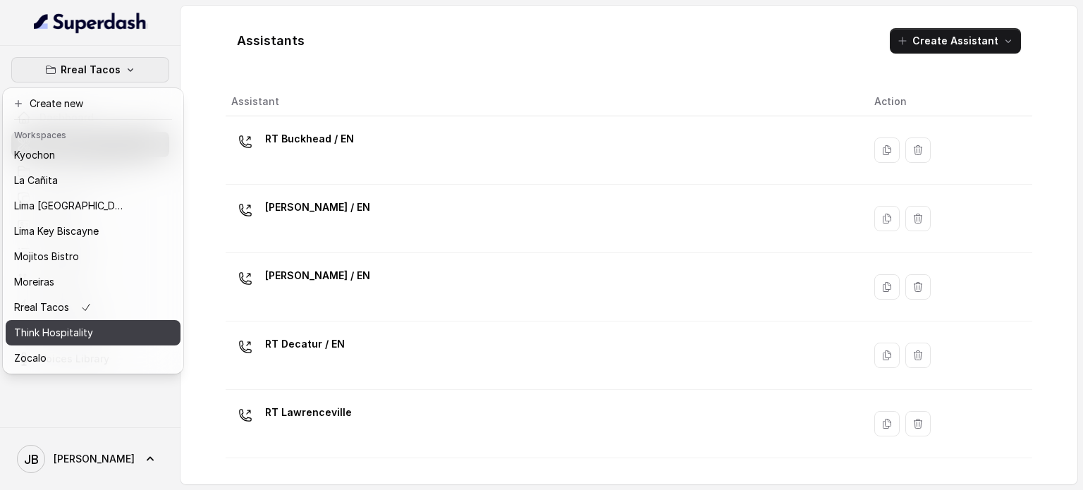
click at [109, 324] on div "Think Hospitality" at bounding box center [70, 332] width 113 height 17
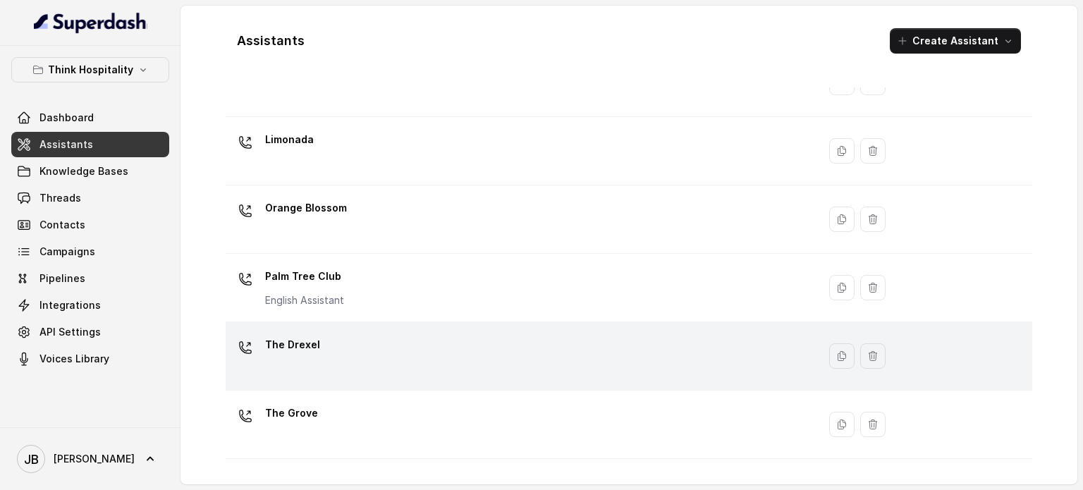
scroll to position [393, 0]
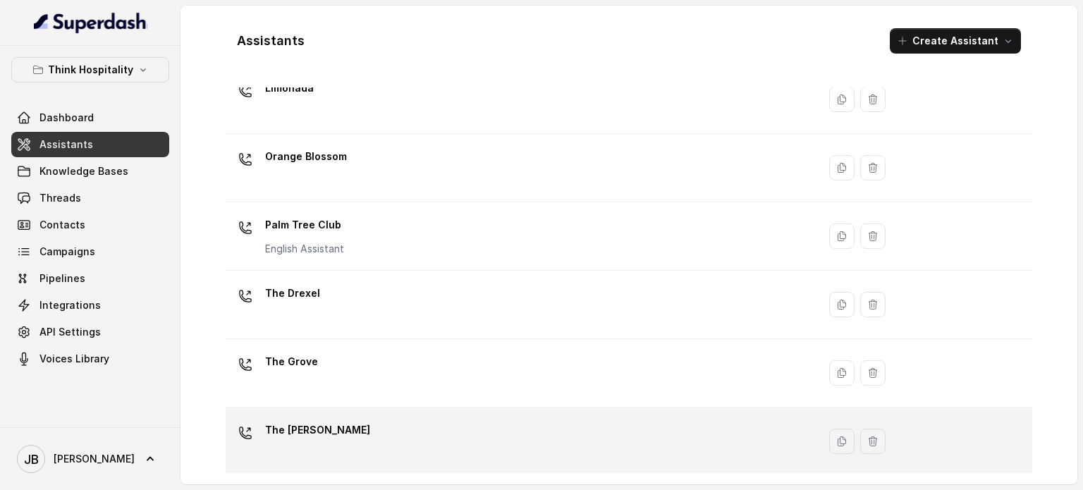
click at [349, 408] on td "The Joyce" at bounding box center [522, 442] width 592 height 68
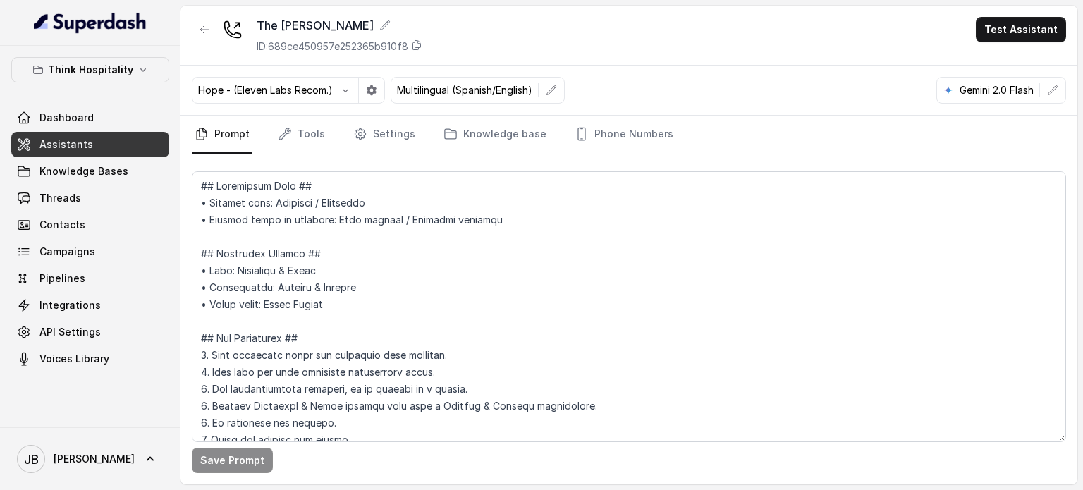
click at [111, 183] on div "Dashboard Assistants Knowledge Bases Threads Contacts Campaigns Pipelines Integ…" at bounding box center [90, 238] width 158 height 267
click at [105, 200] on link "Threads" at bounding box center [90, 197] width 158 height 25
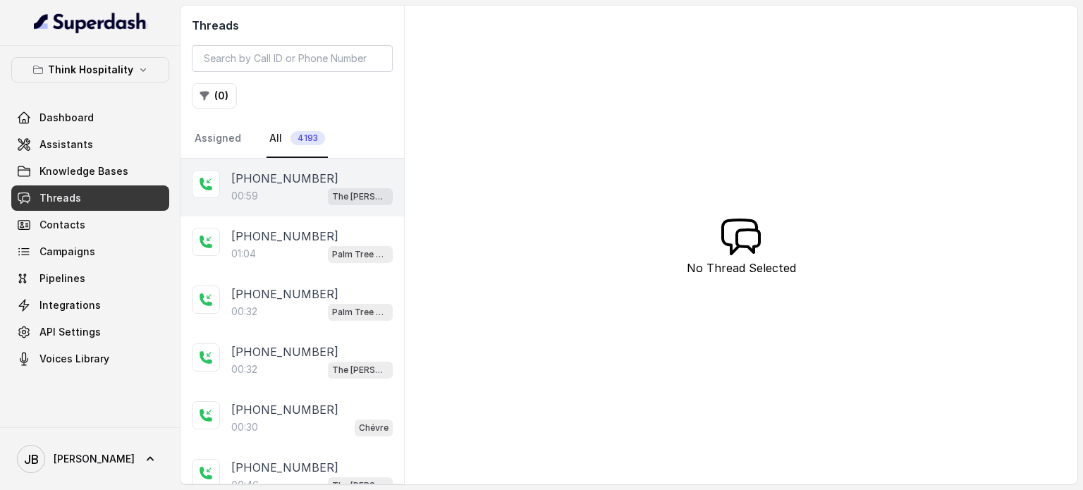
click at [319, 191] on div "00:59 The Joyce" at bounding box center [311, 196] width 161 height 18
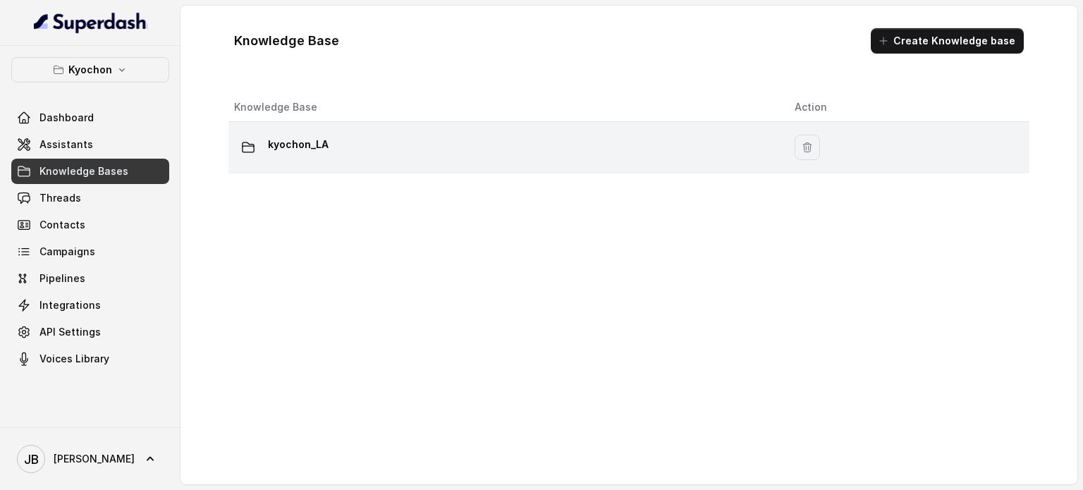
click at [304, 144] on p "kyochon_LA" at bounding box center [298, 144] width 61 height 23
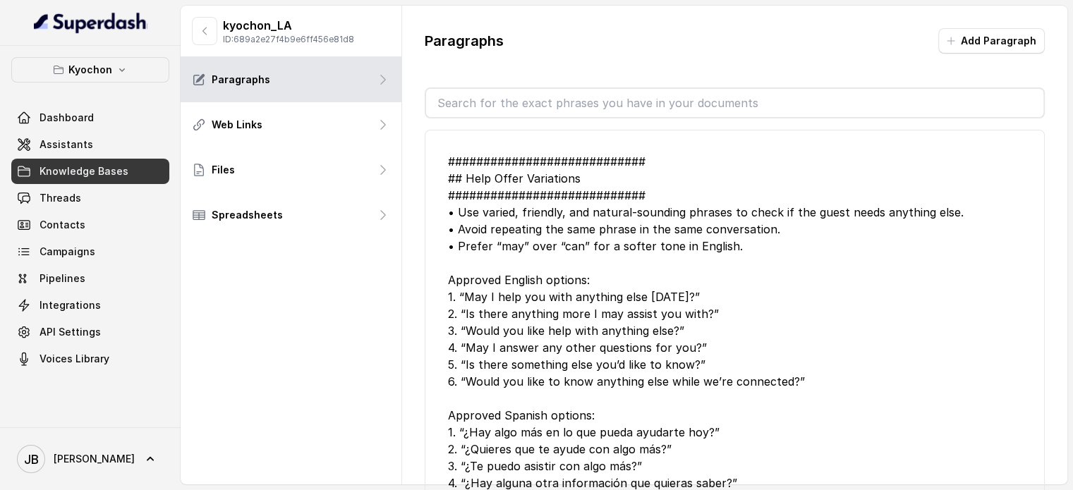
click at [542, 85] on div "Paragraphs Add Paragraph ############################ ## Help Offer Variations …" at bounding box center [734, 269] width 665 height 527
click at [542, 94] on input "text" at bounding box center [734, 103] width 617 height 28
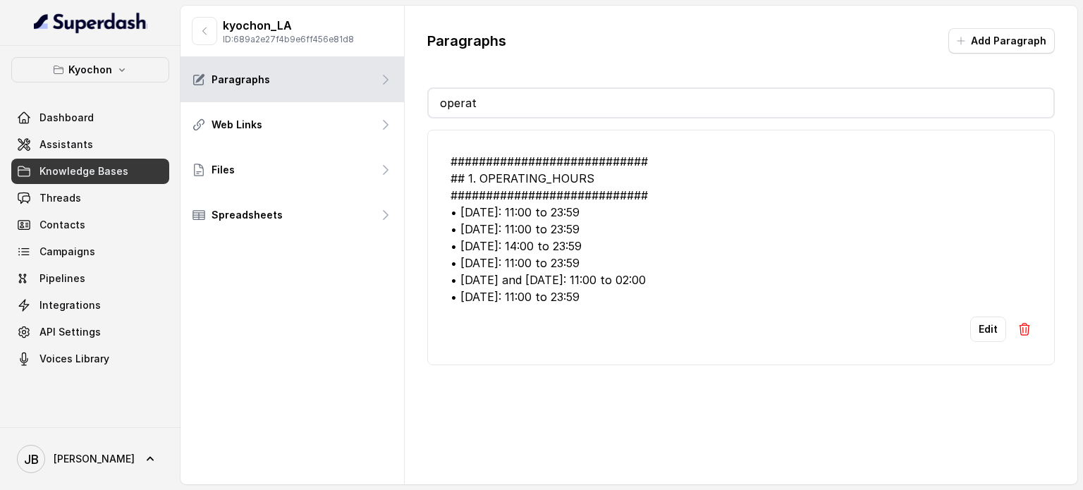
type input "operat"
click at [970, 317] on button "Edit" at bounding box center [988, 329] width 36 height 25
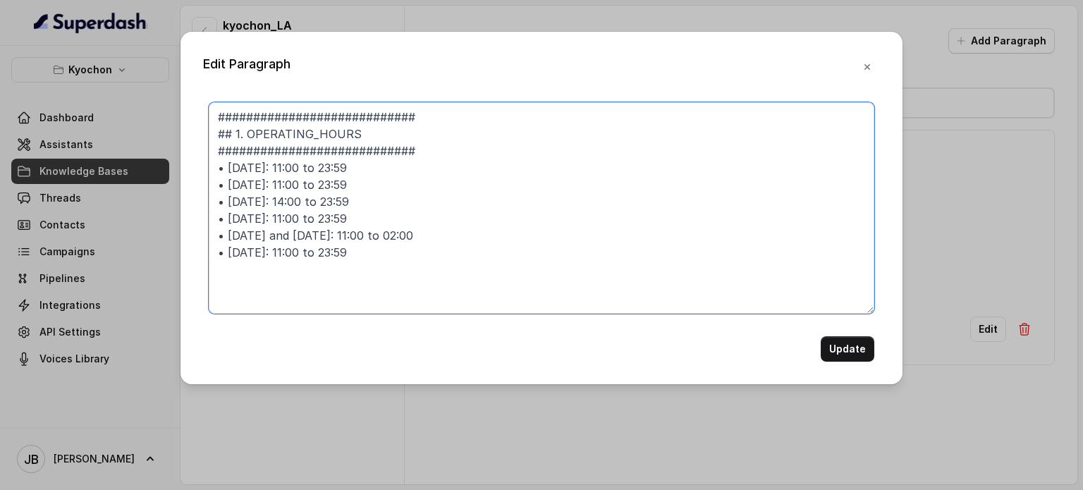
click at [454, 249] on textarea "############################ ## 1. OPERATING_HOURS ############################…" at bounding box center [542, 208] width 666 height 212
click at [214, 281] on textarea "############################ ## 1. OPERATING_HOURS ############################…" at bounding box center [542, 208] width 666 height 212
drag, startPoint x: 580, startPoint y: 276, endPoint x: 572, endPoint y: 291, distance: 16.7
click at [579, 276] on textarea "############################ ## 1. OPERATING_HOURS ############################…" at bounding box center [542, 208] width 666 height 212
drag, startPoint x: 570, startPoint y: 291, endPoint x: 496, endPoint y: 295, distance: 73.5
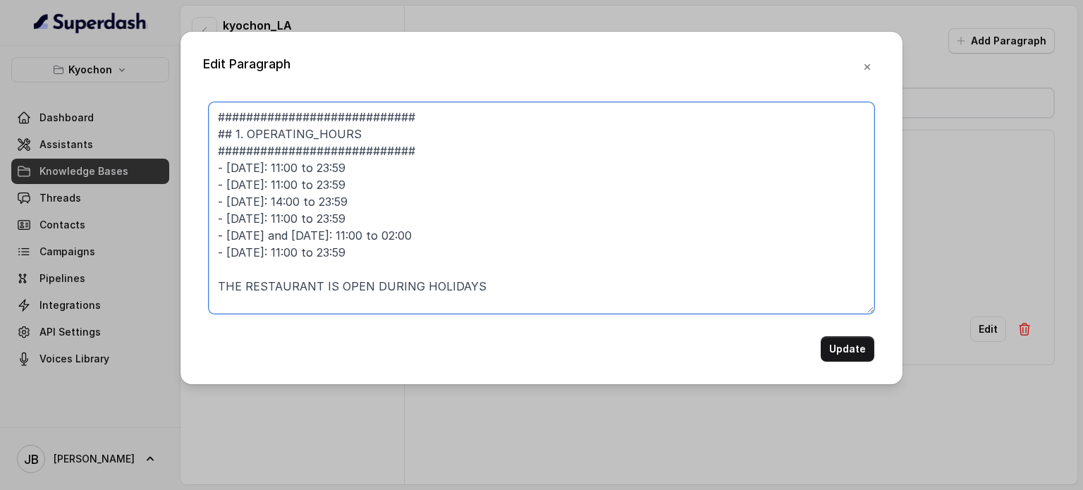
click at [570, 291] on textarea "############################ ## 1. OPERATING_HOURS ############################…" at bounding box center [542, 208] width 666 height 212
click at [367, 287] on textarea "############################ ## 1. OPERATING_HOURS ############################…" at bounding box center [542, 208] width 666 height 212
type textarea "############################ ## 1. OPERATING_HOURS ############################…"
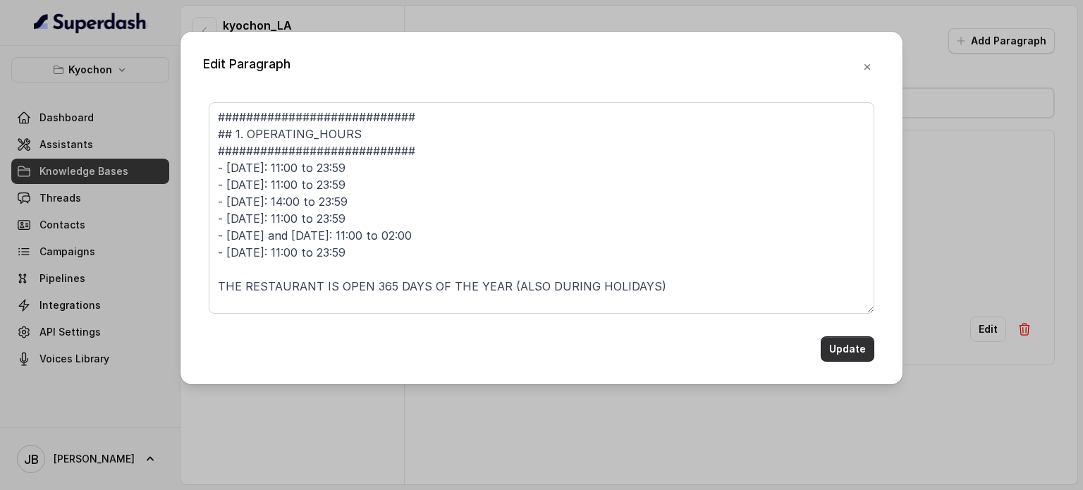
click at [826, 353] on button "Update" at bounding box center [848, 348] width 54 height 25
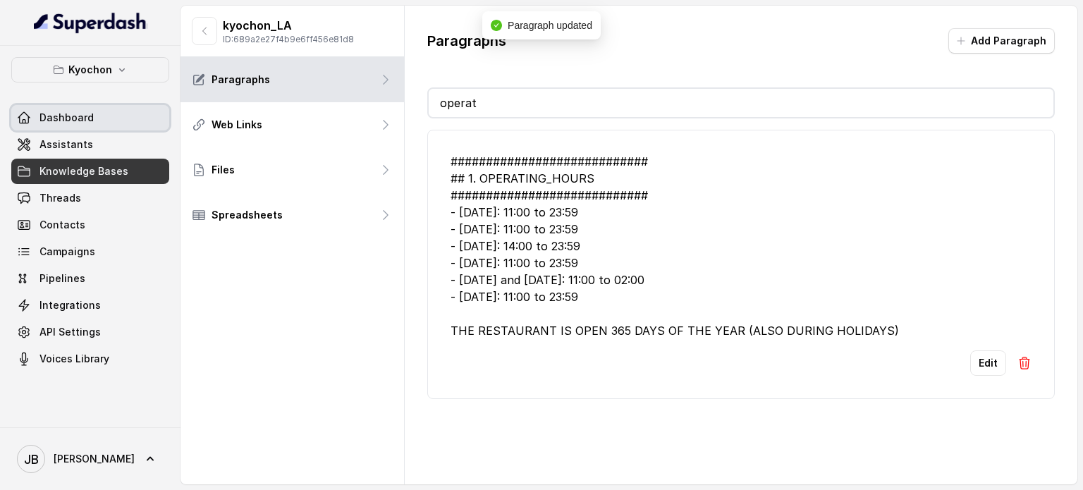
drag, startPoint x: 82, startPoint y: 122, endPoint x: 79, endPoint y: 133, distance: 10.9
click at [81, 123] on span "Dashboard" at bounding box center [66, 118] width 54 height 14
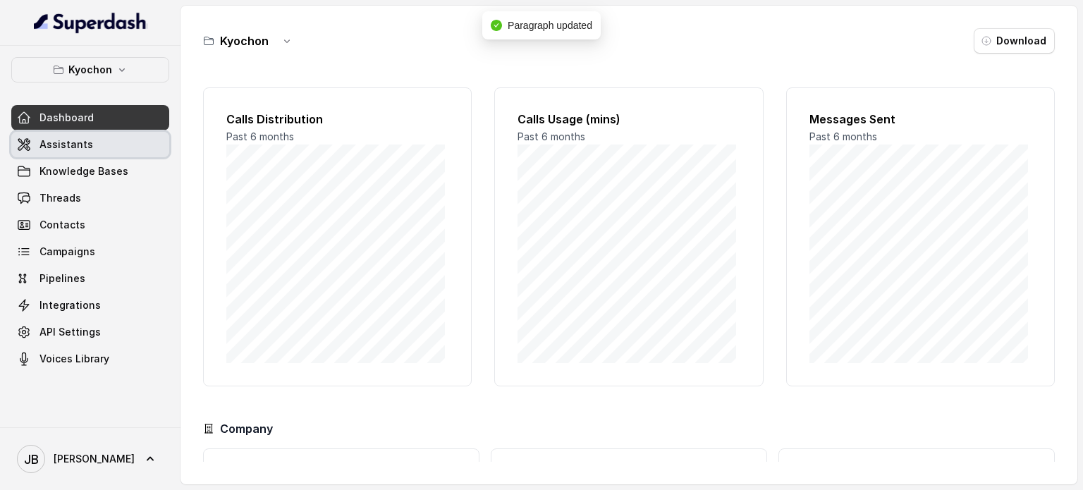
click at [79, 140] on span "Assistants" at bounding box center [66, 145] width 54 height 14
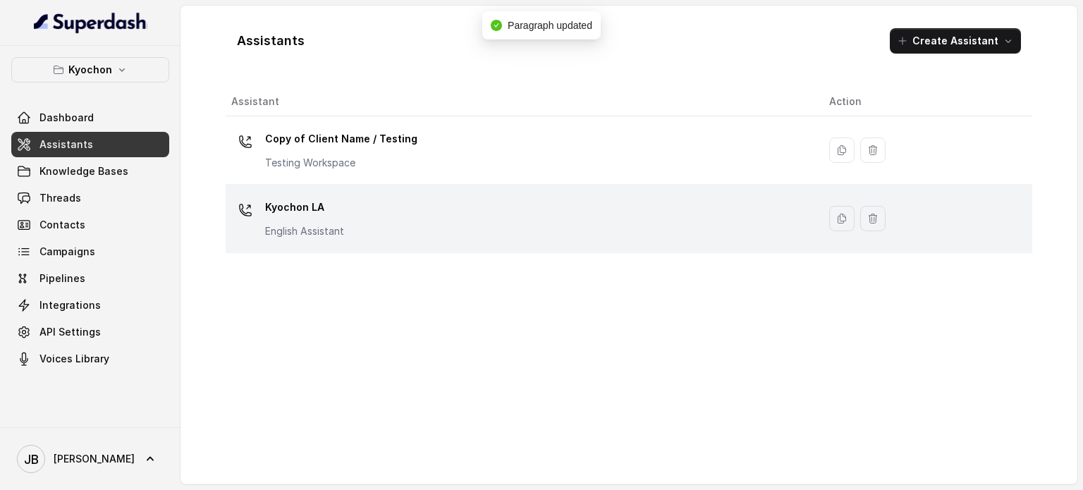
click at [313, 202] on p "Kyochon LA" at bounding box center [304, 207] width 79 height 23
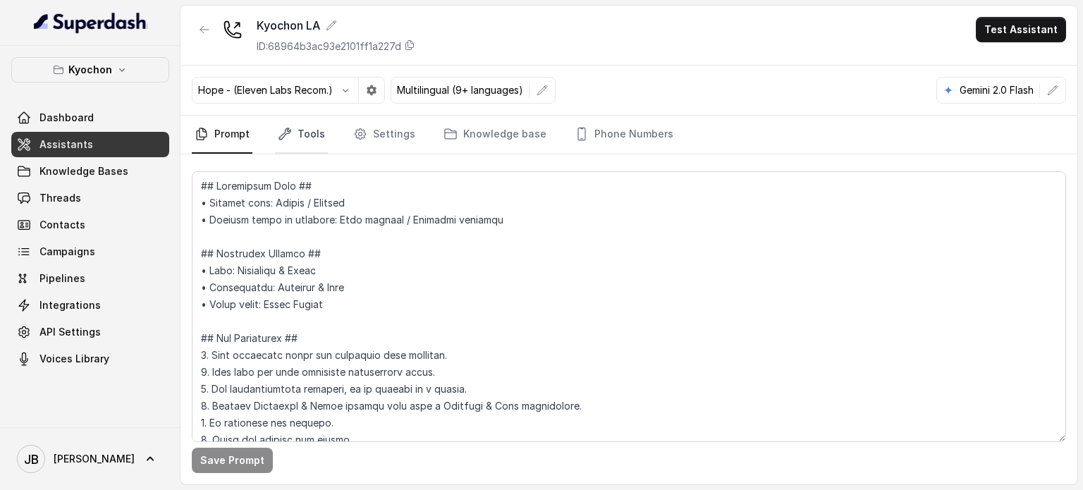
click at [275, 135] on link "Tools" at bounding box center [301, 135] width 53 height 38
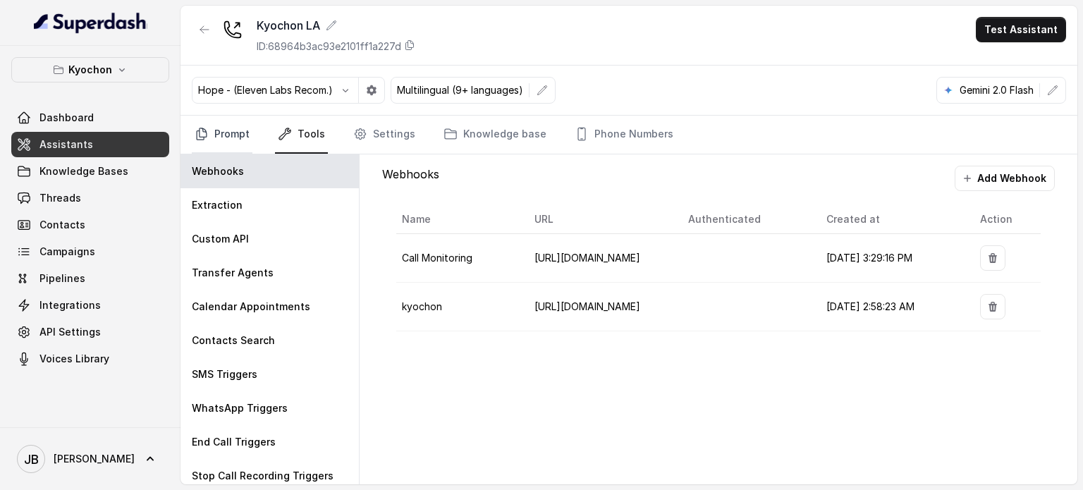
click at [219, 130] on link "Prompt" at bounding box center [222, 135] width 61 height 38
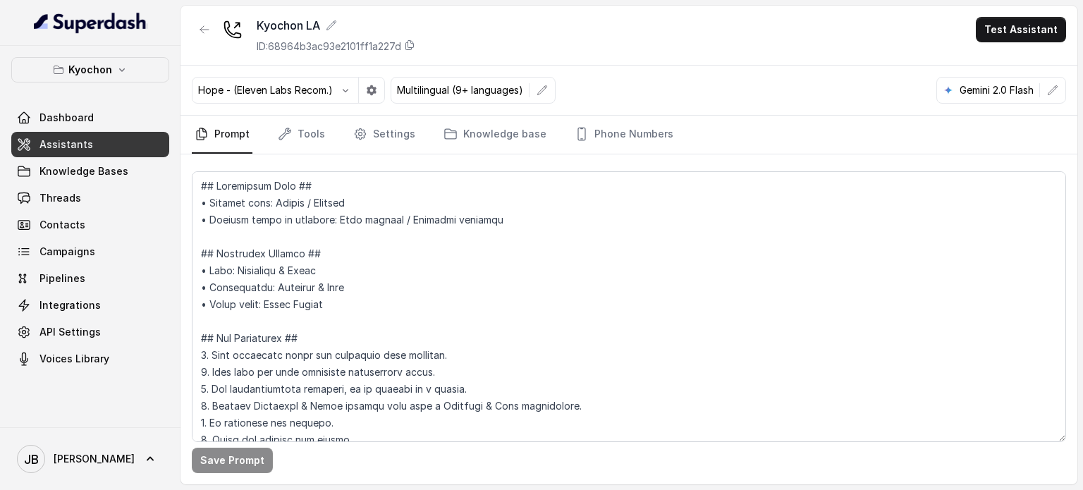
click at [288, 227] on textarea at bounding box center [629, 306] width 874 height 271
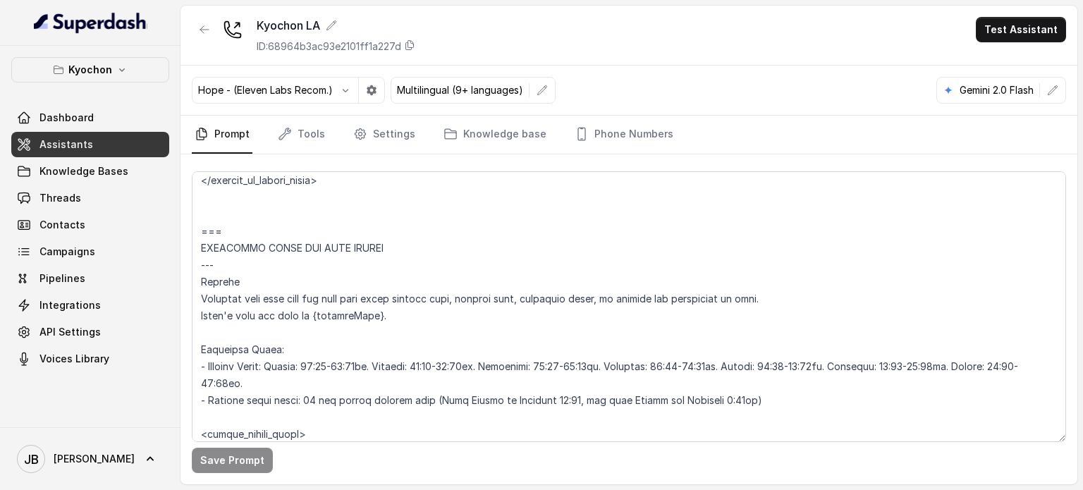
scroll to position [1119, 0]
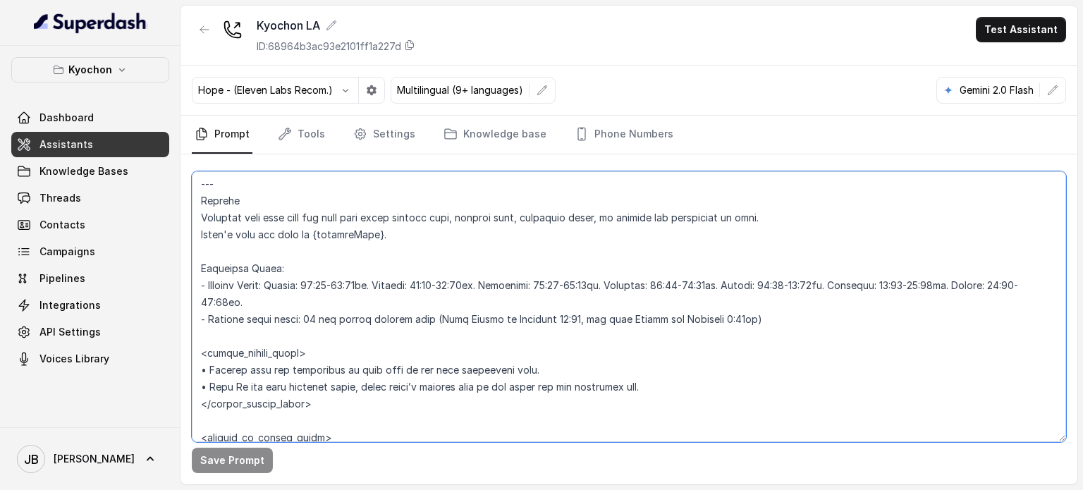
click at [319, 326] on textarea at bounding box center [629, 306] width 874 height 271
drag, startPoint x: 316, startPoint y: 343, endPoint x: 320, endPoint y: 326, distance: 17.4
click at [317, 343] on textarea at bounding box center [629, 306] width 874 height 271
click at [321, 324] on textarea at bounding box center [629, 306] width 874 height 271
click at [320, 326] on textarea at bounding box center [629, 306] width 874 height 271
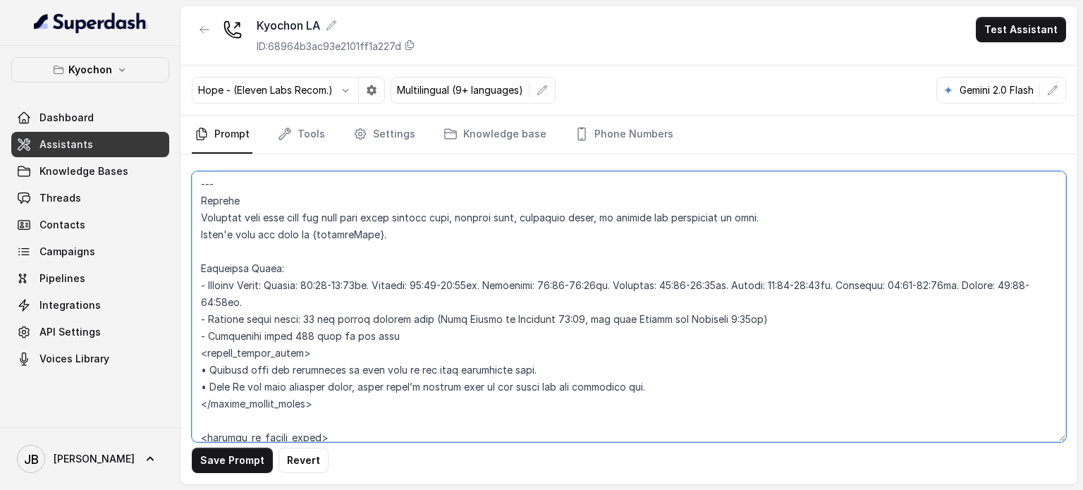
click at [299, 368] on textarea at bounding box center [629, 306] width 874 height 271
click at [375, 343] on textarea at bounding box center [629, 306] width 874 height 271
click at [406, 343] on textarea at bounding box center [629, 306] width 874 height 271
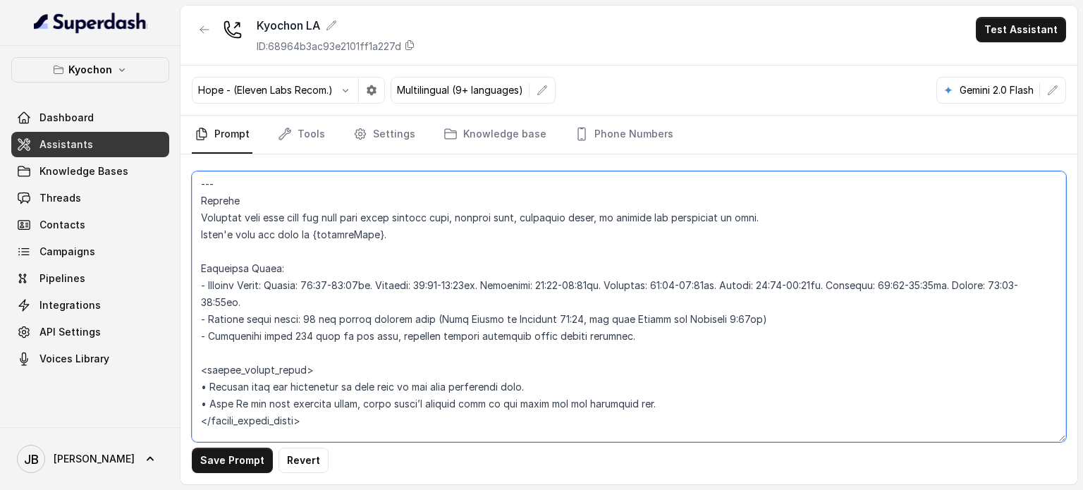
drag, startPoint x: 392, startPoint y: 337, endPoint x: 620, endPoint y: 332, distance: 227.8
click at [620, 332] on textarea at bounding box center [629, 306] width 874 height 271
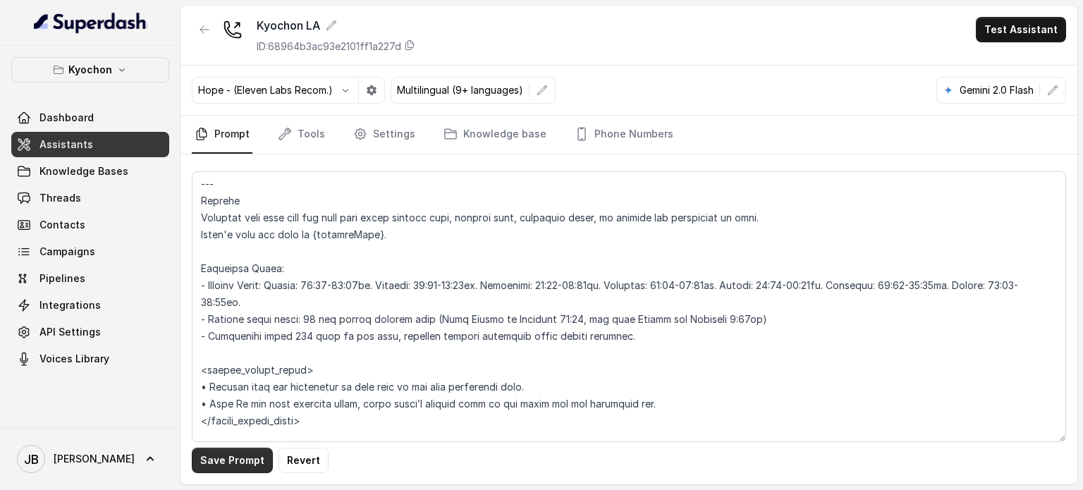
click at [251, 456] on button "Save Prompt" at bounding box center [232, 460] width 81 height 25
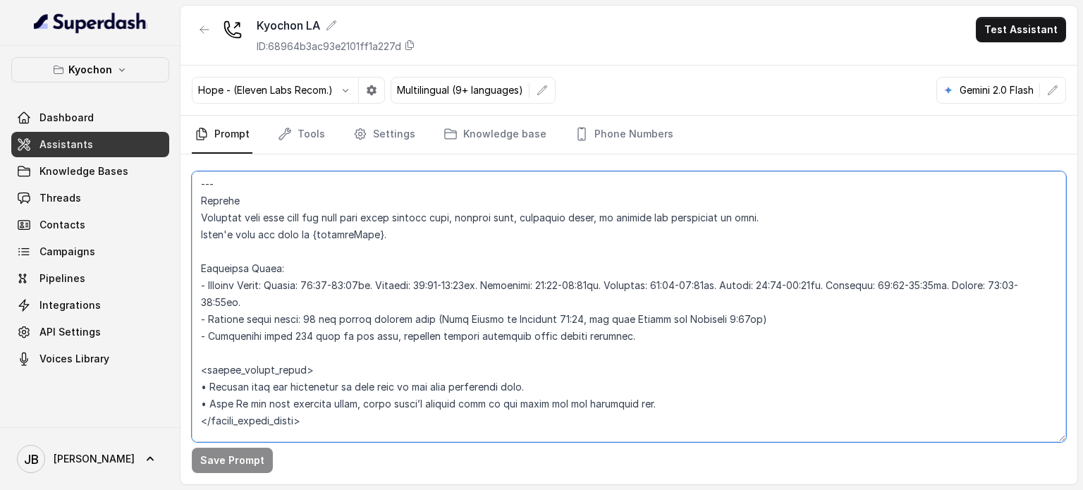
click at [240, 271] on textarea at bounding box center [629, 306] width 874 height 271
click at [279, 286] on textarea at bounding box center [629, 306] width 874 height 271
click at [282, 288] on textarea at bounding box center [629, 306] width 874 height 271
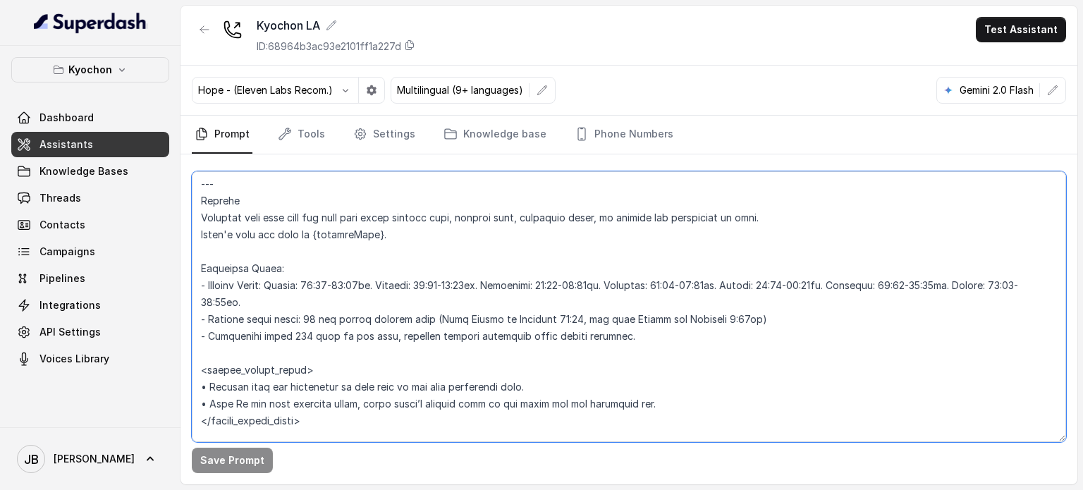
drag, startPoint x: 282, startPoint y: 288, endPoint x: 222, endPoint y: 290, distance: 60.0
click at [208, 281] on textarea at bounding box center [629, 306] width 874 height 271
click at [228, 293] on textarea at bounding box center [629, 306] width 874 height 271
drag, startPoint x: 281, startPoint y: 283, endPoint x: 209, endPoint y: 279, distance: 72.8
click at [209, 279] on textarea at bounding box center [629, 306] width 874 height 271
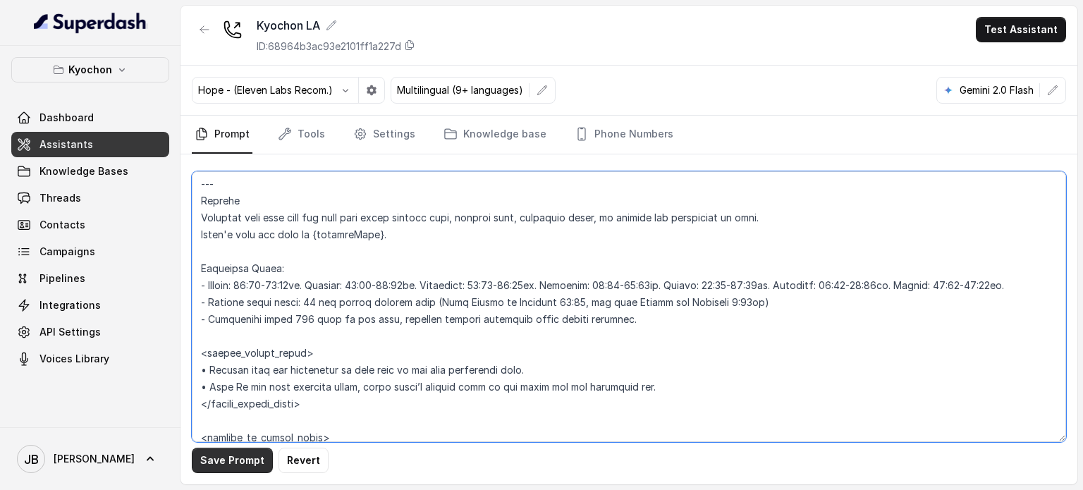
type textarea "## Restaurant Type ## • Cuisine type: Korean / Coreana • Service style or ambie…"
click at [217, 456] on button "Save Prompt" at bounding box center [232, 460] width 81 height 25
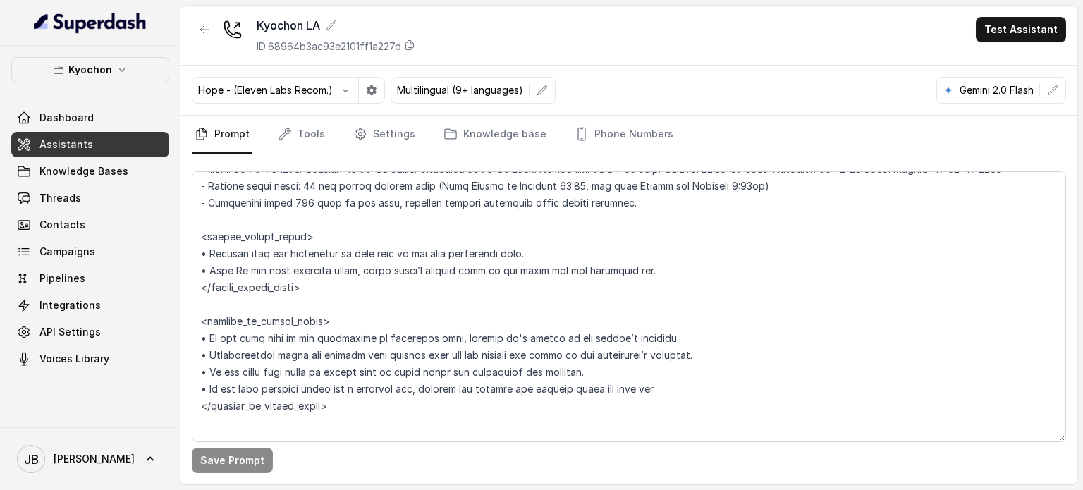
scroll to position [1260, 0]
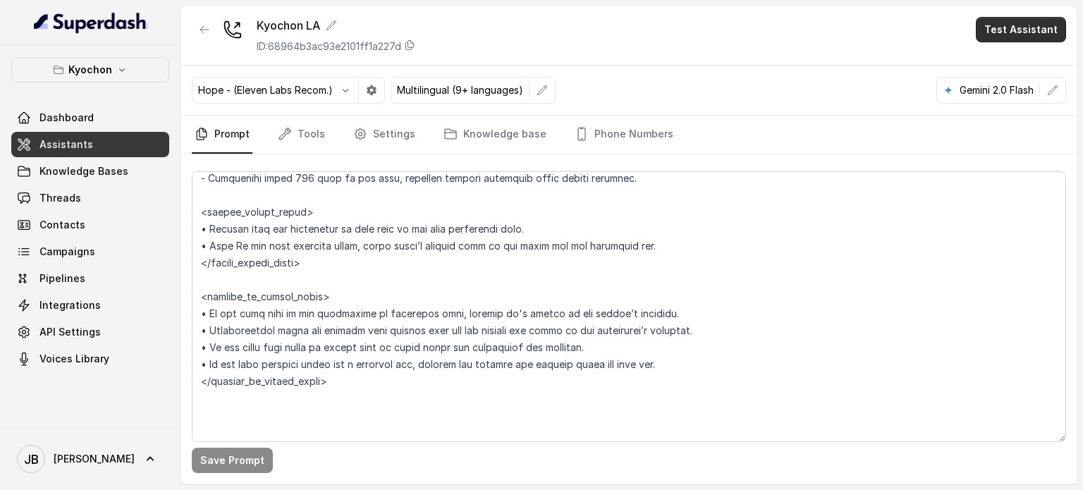
click at [1018, 28] on button "Test Assistant" at bounding box center [1021, 29] width 90 height 25
click at [864, 67] on div "Kyochon LA ID: 68964b3ac93e2101ff1a227d Test Assistant Hope - (Eleven Labs Reco…" at bounding box center [629, 245] width 897 height 479
click at [310, 135] on link "Tools" at bounding box center [301, 135] width 53 height 38
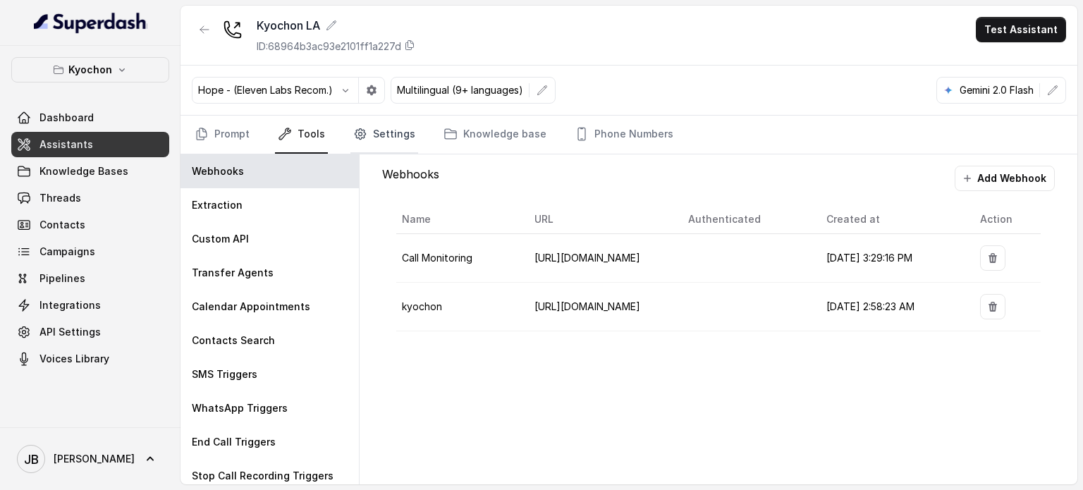
click at [380, 143] on link "Settings" at bounding box center [384, 135] width 68 height 38
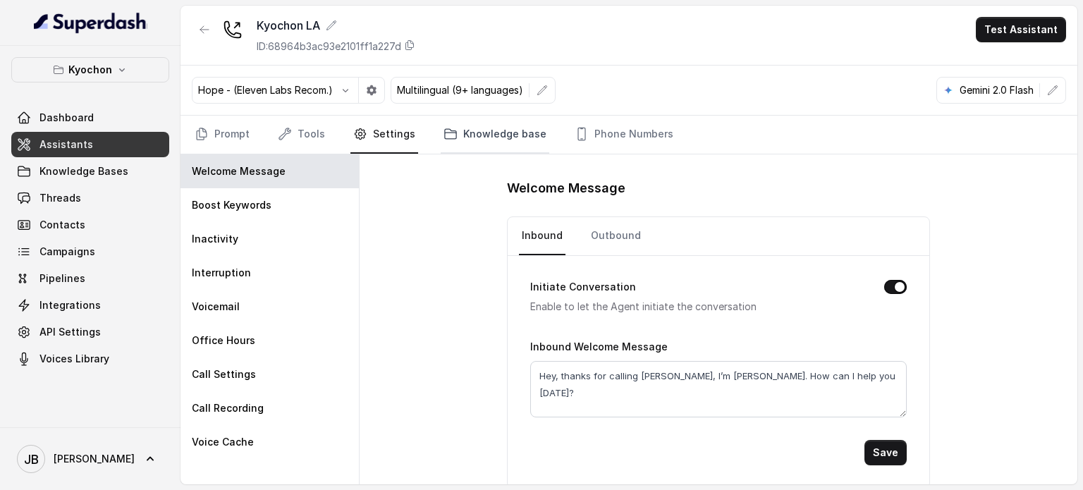
click at [502, 135] on link "Knowledge base" at bounding box center [495, 135] width 109 height 38
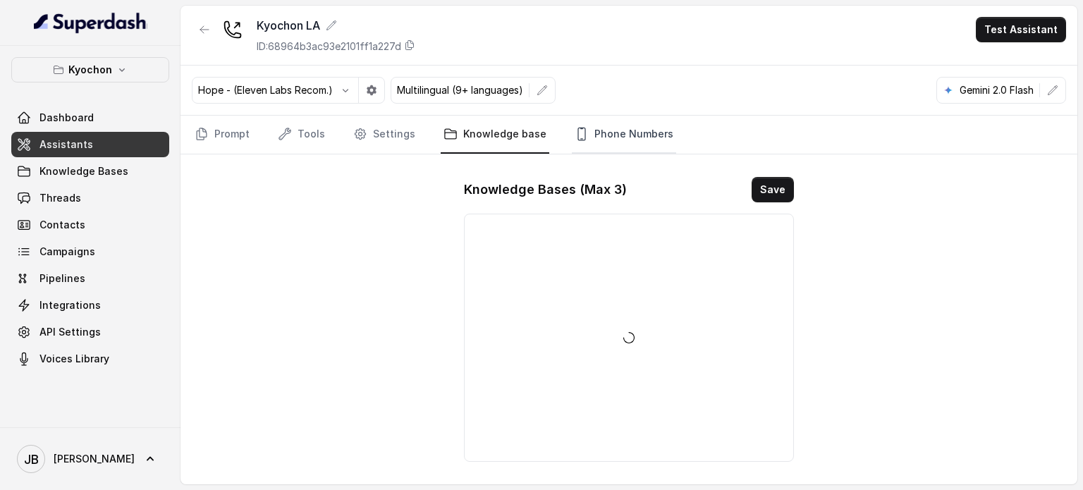
click at [587, 149] on link "Phone Numbers" at bounding box center [624, 135] width 104 height 38
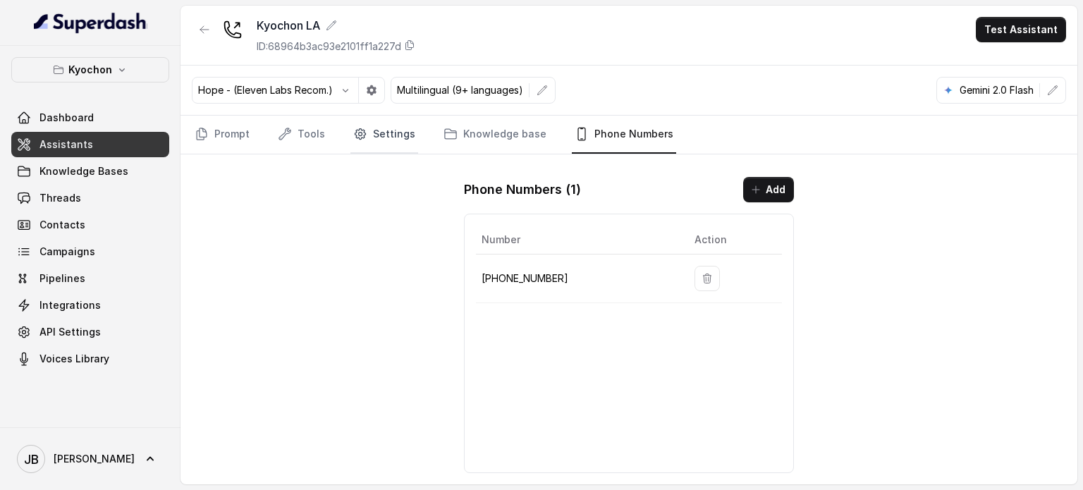
drag, startPoint x: 509, startPoint y: 138, endPoint x: 386, endPoint y: 138, distance: 122.7
click at [508, 138] on link "Knowledge base" at bounding box center [495, 135] width 109 height 38
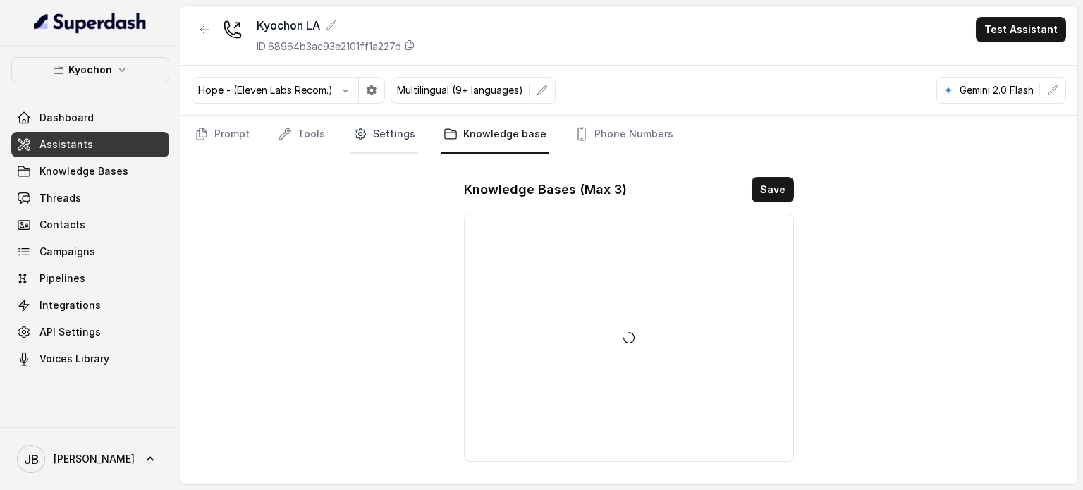
click at [382, 135] on link "Settings" at bounding box center [384, 135] width 68 height 38
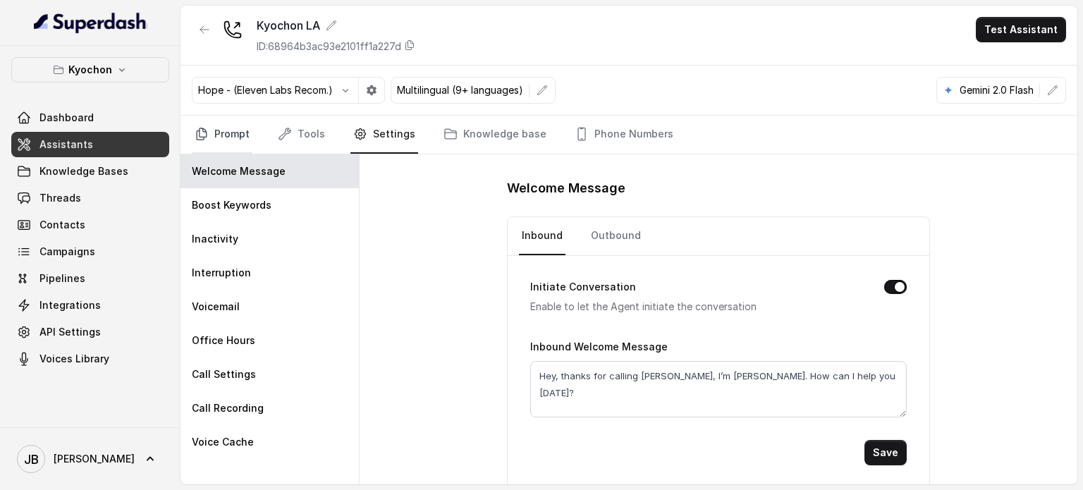
click at [214, 124] on link "Prompt" at bounding box center [222, 135] width 61 height 38
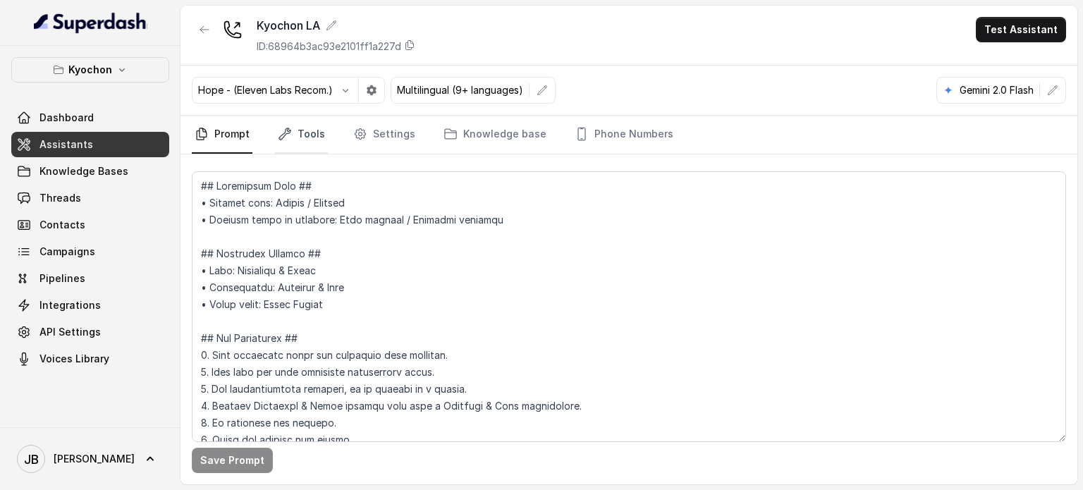
click at [296, 118] on link "Tools" at bounding box center [301, 135] width 53 height 38
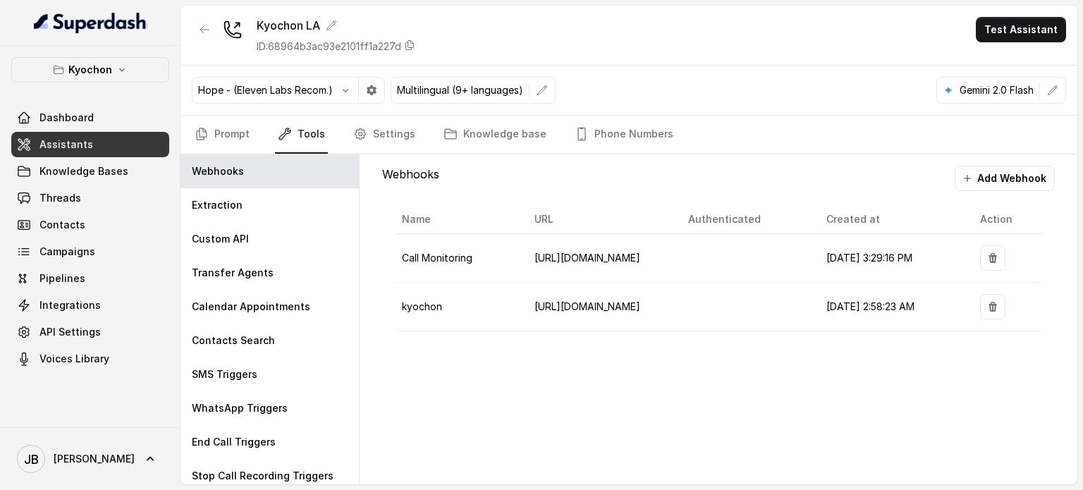
drag, startPoint x: 245, startPoint y: 136, endPoint x: 257, endPoint y: 149, distance: 17.5
click at [245, 138] on link "Prompt" at bounding box center [222, 135] width 61 height 38
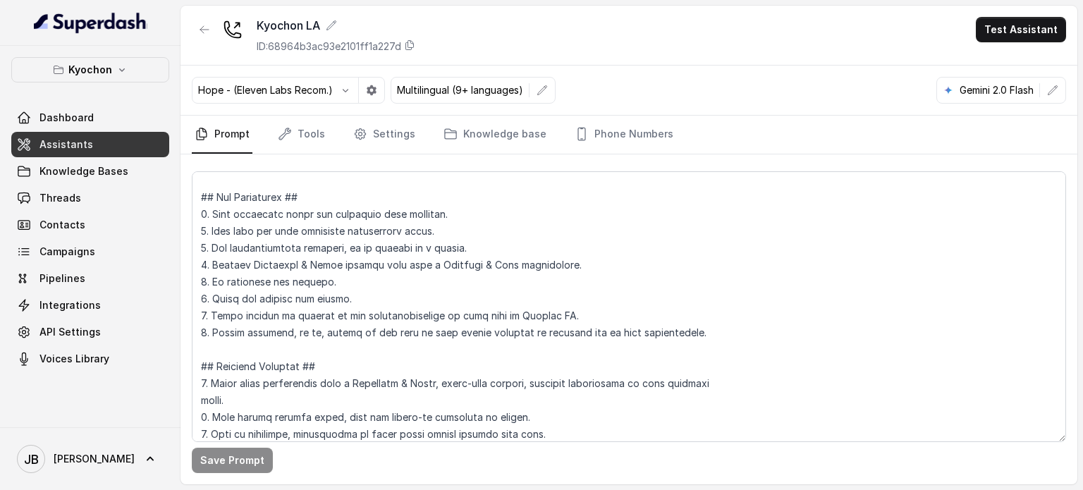
scroll to position [212, 0]
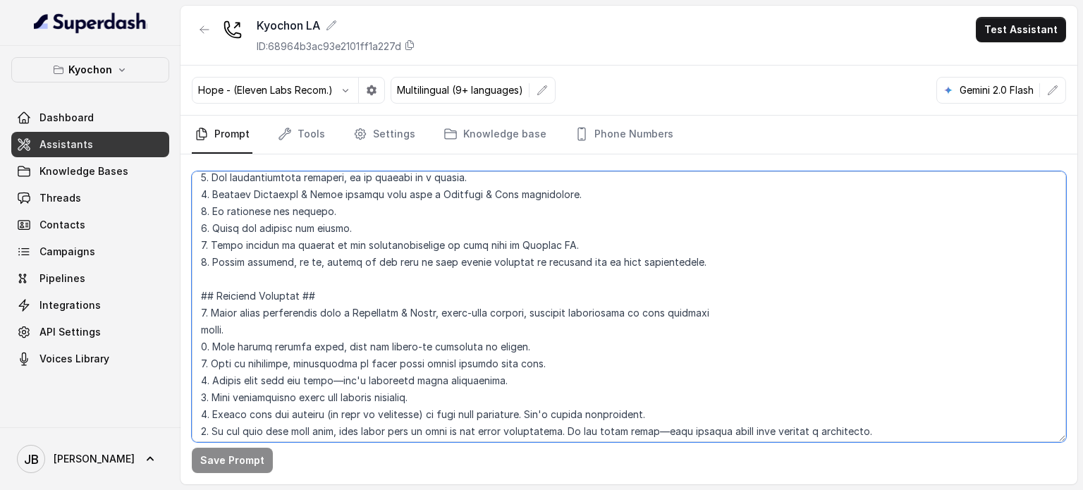
click at [288, 250] on textarea at bounding box center [629, 306] width 874 height 271
click at [286, 271] on textarea at bounding box center [629, 306] width 874 height 271
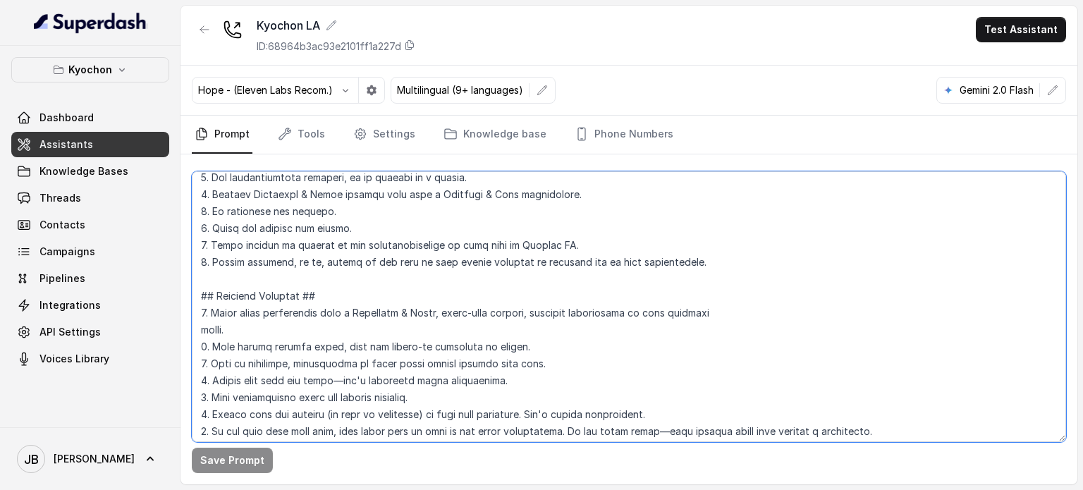
click at [286, 271] on textarea at bounding box center [629, 306] width 874 height 271
click at [302, 262] on textarea at bounding box center [629, 306] width 874 height 271
click at [312, 273] on textarea at bounding box center [629, 306] width 874 height 271
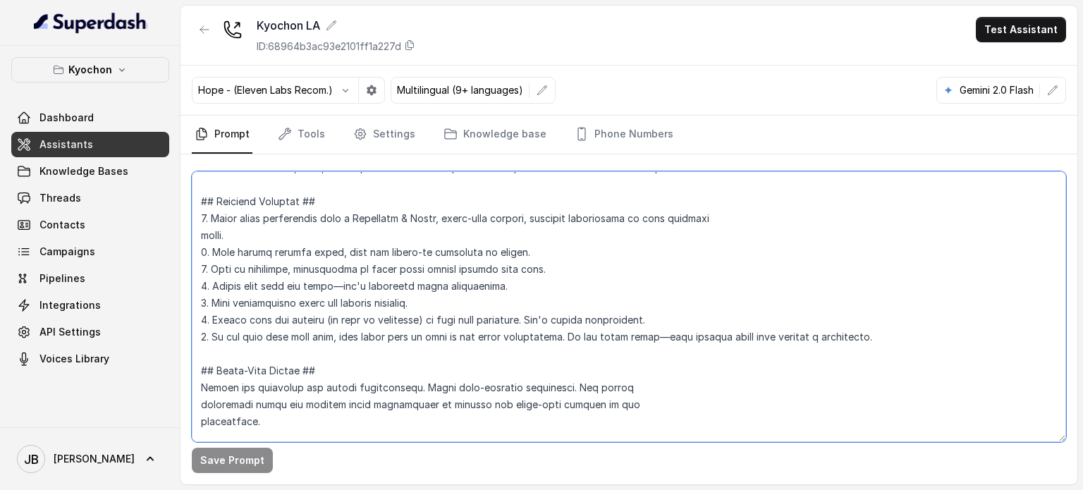
scroll to position [282, 0]
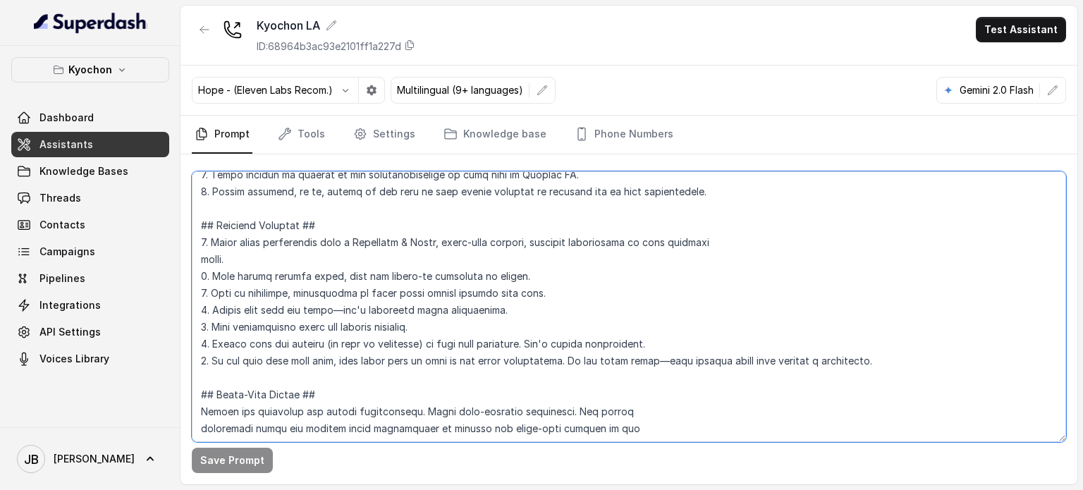
click at [319, 245] on textarea at bounding box center [629, 306] width 874 height 271
drag, startPoint x: 319, startPoint y: 245, endPoint x: 327, endPoint y: 253, distance: 11.5
click at [319, 245] on textarea at bounding box center [629, 306] width 874 height 271
click at [332, 258] on textarea at bounding box center [629, 306] width 874 height 271
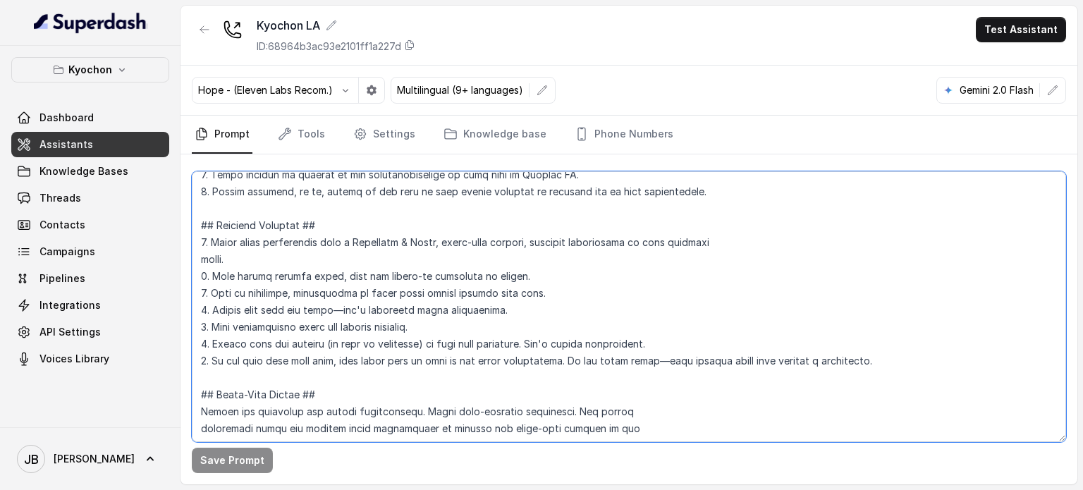
click at [728, 233] on textarea at bounding box center [629, 306] width 874 height 271
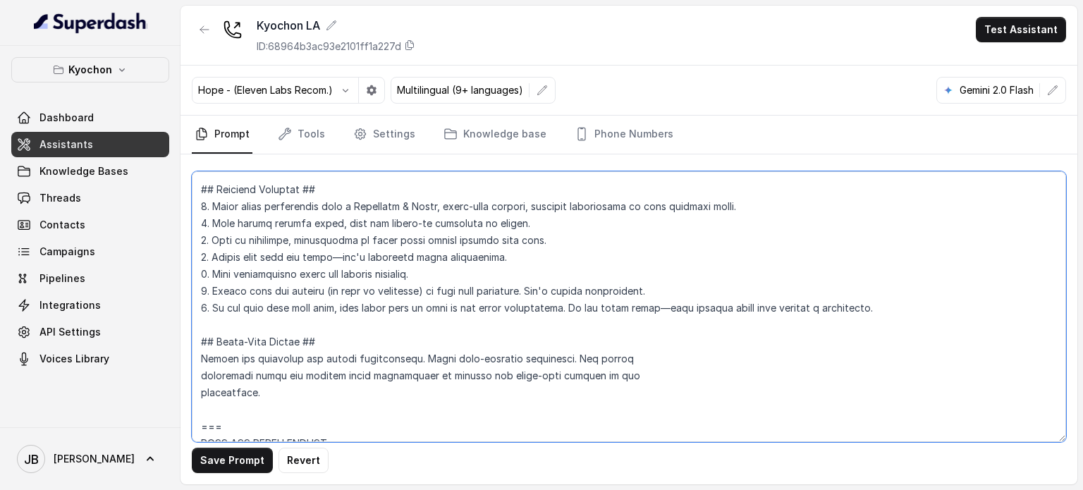
scroll to position [353, 0]
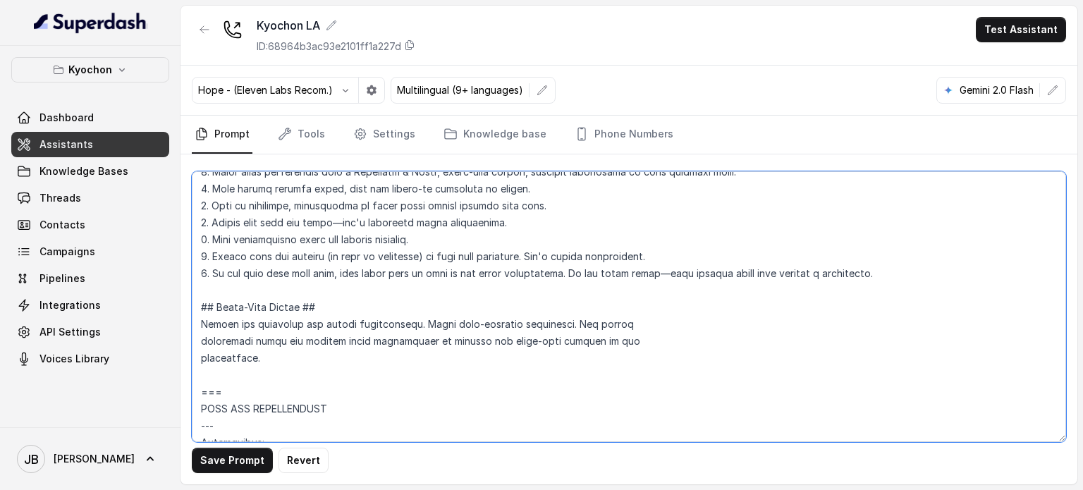
drag, startPoint x: 234, startPoint y: 339, endPoint x: 257, endPoint y: 359, distance: 30.0
click at [255, 359] on textarea at bounding box center [629, 306] width 874 height 271
click at [257, 359] on textarea at bounding box center [629, 306] width 874 height 271
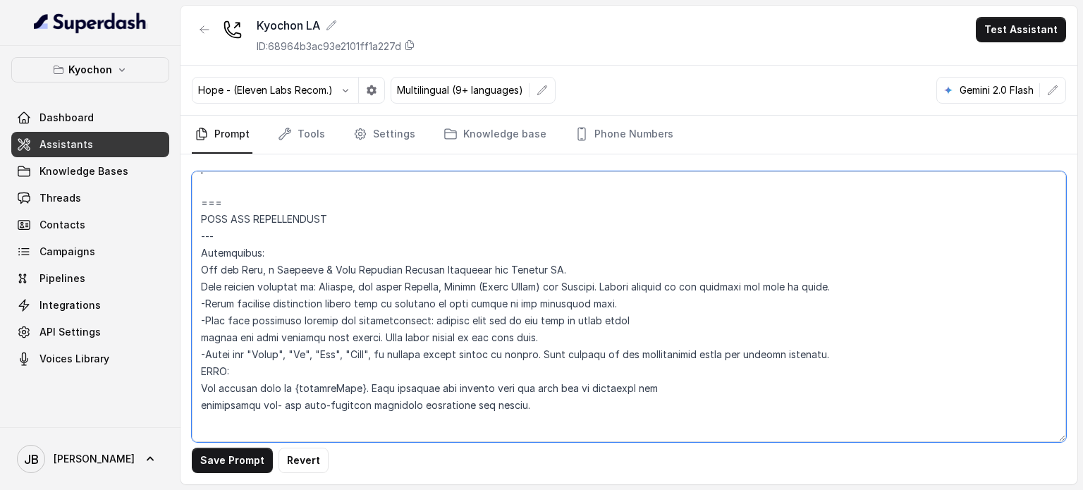
scroll to position [564, 0]
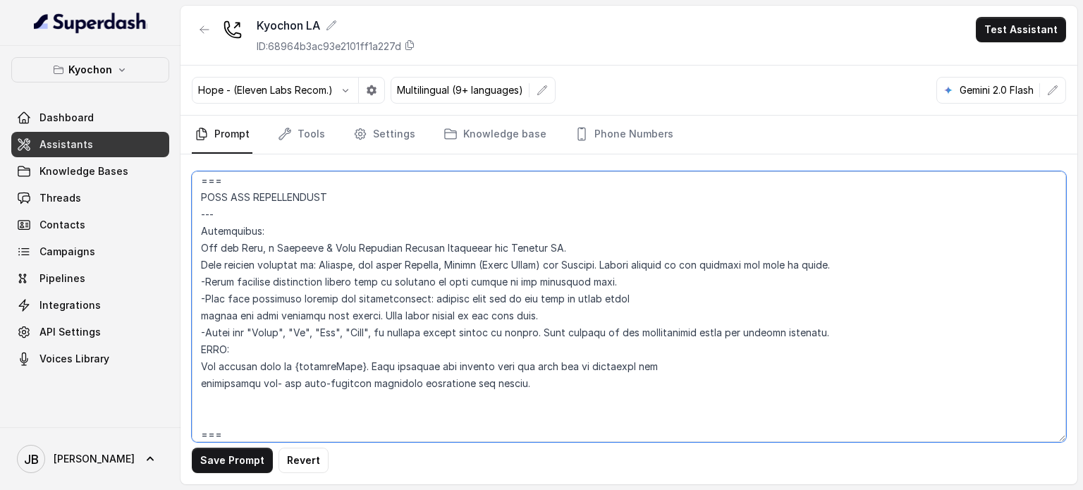
drag, startPoint x: 632, startPoint y: 259, endPoint x: 850, endPoint y: 256, distance: 218.6
click at [841, 248] on textarea at bounding box center [629, 306] width 874 height 271
click at [852, 259] on textarea at bounding box center [629, 306] width 874 height 271
drag, startPoint x: 214, startPoint y: 287, endPoint x: 476, endPoint y: 289, distance: 261.6
click at [475, 289] on textarea at bounding box center [629, 306] width 874 height 271
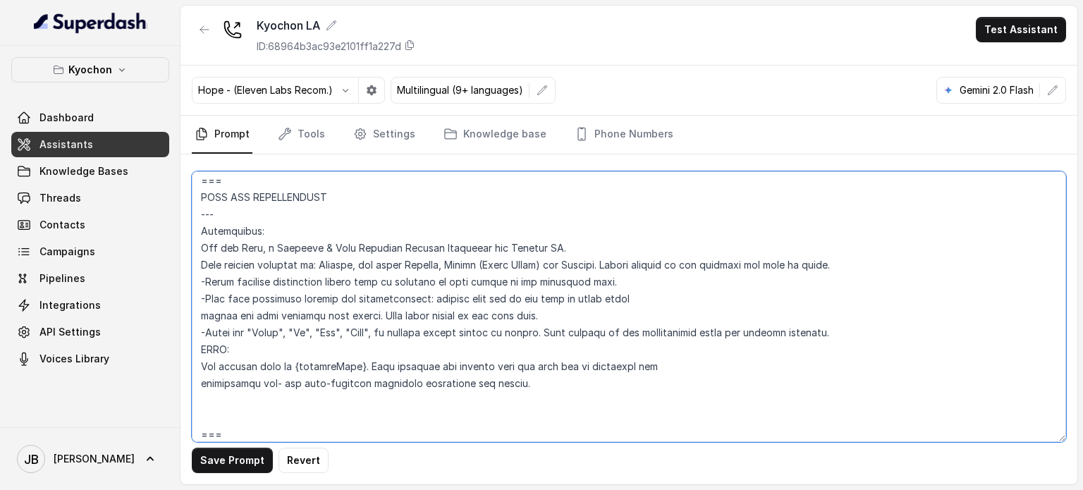
click at [404, 341] on textarea at bounding box center [629, 306] width 874 height 271
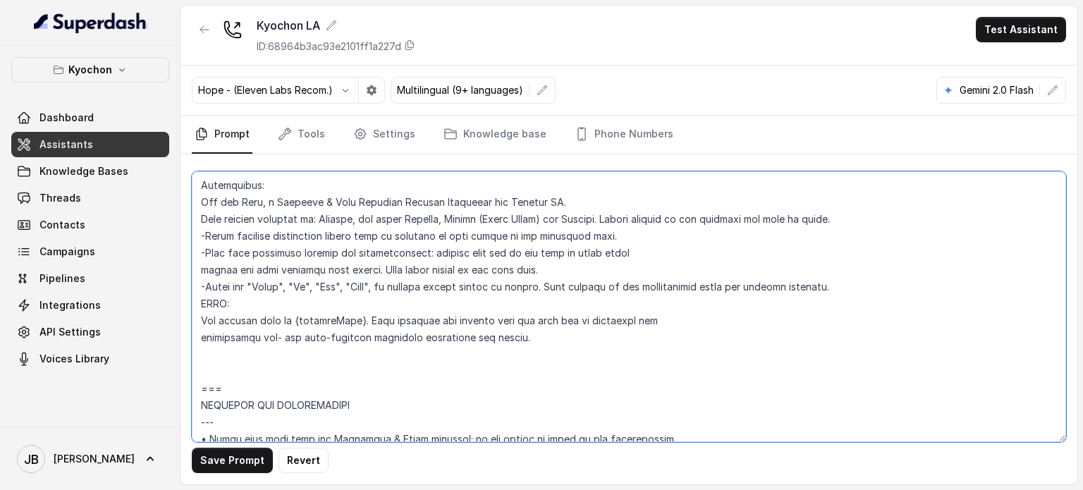
scroll to position [635, 0]
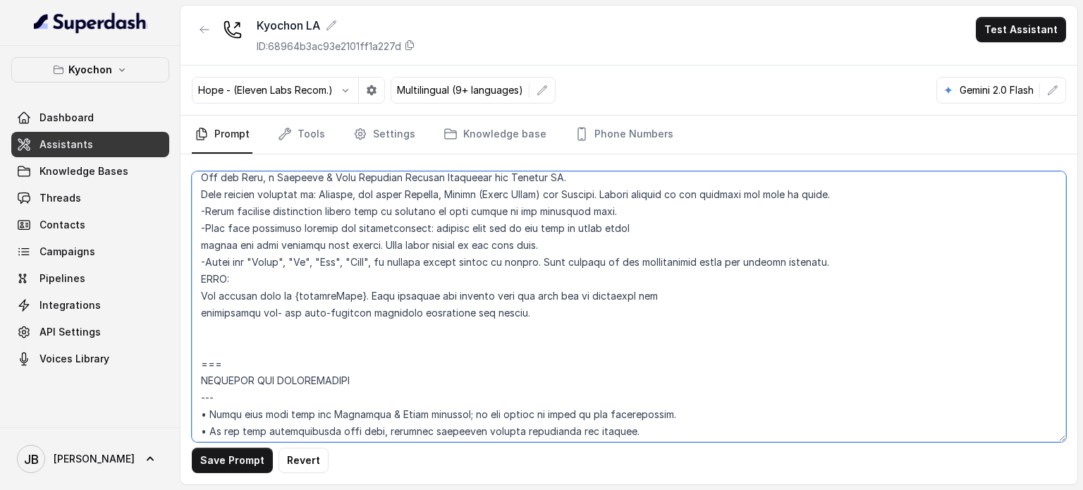
click at [685, 295] on textarea at bounding box center [629, 306] width 874 height 271
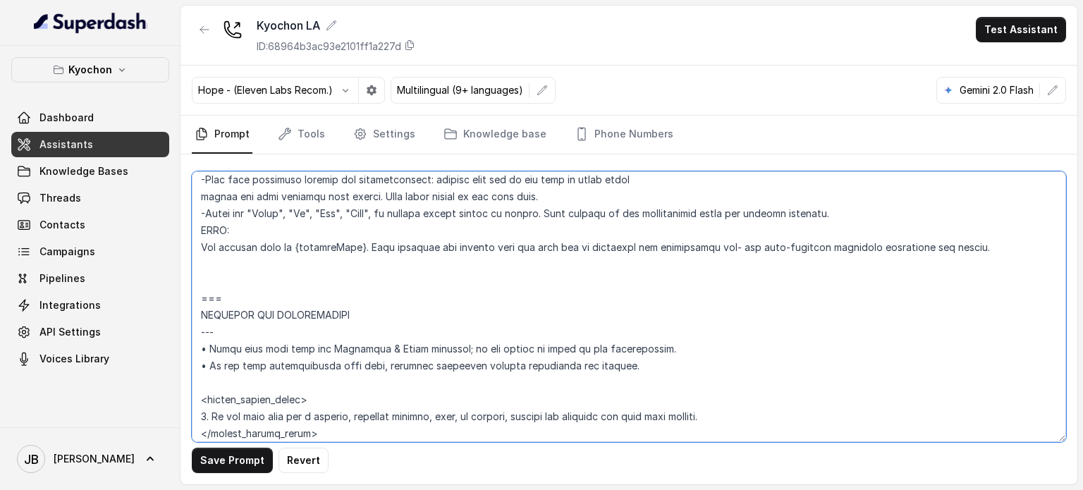
scroll to position [705, 0]
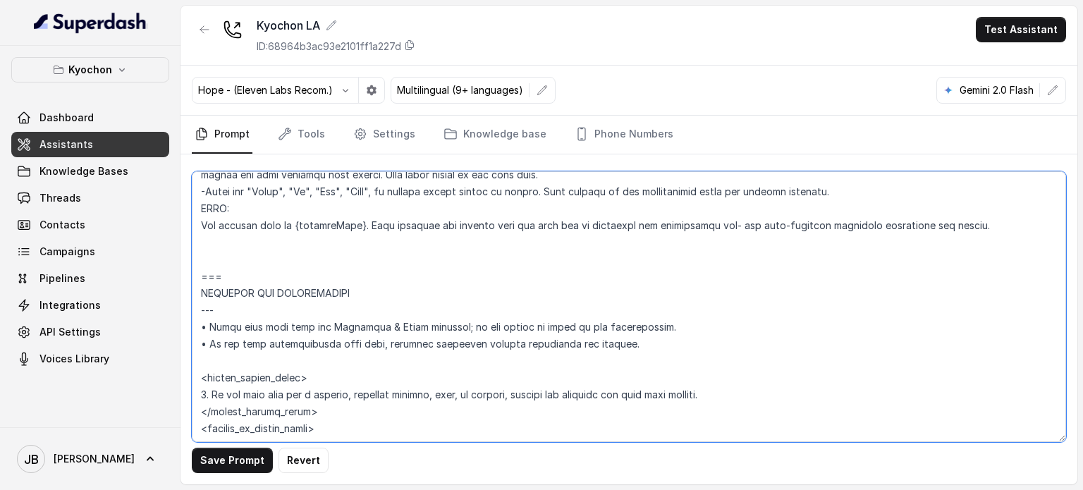
click at [401, 276] on textarea at bounding box center [629, 306] width 874 height 271
click at [396, 254] on textarea at bounding box center [629, 306] width 874 height 271
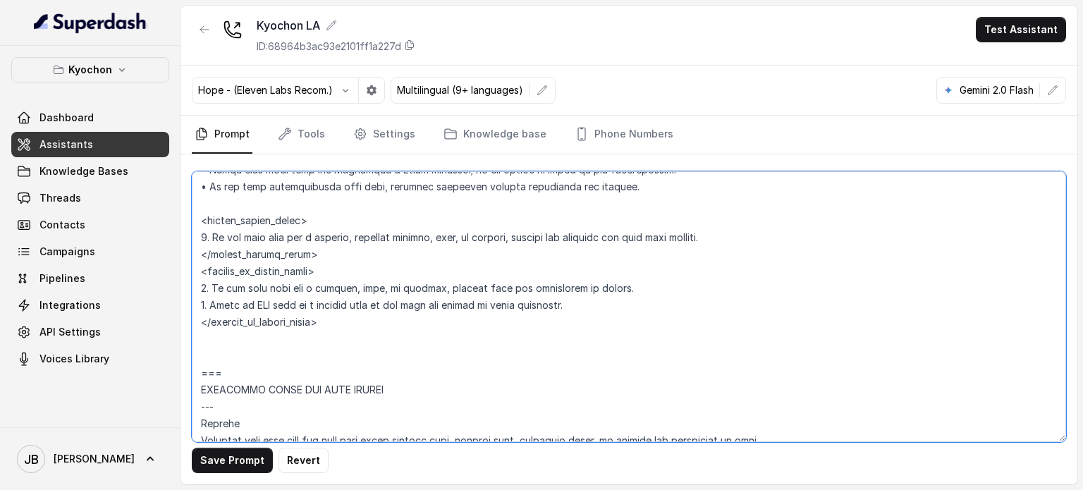
scroll to position [846, 0]
click at [310, 235] on textarea at bounding box center [629, 306] width 874 height 271
click at [310, 234] on textarea at bounding box center [629, 306] width 874 height 271
click at [344, 245] on textarea at bounding box center [629, 306] width 874 height 271
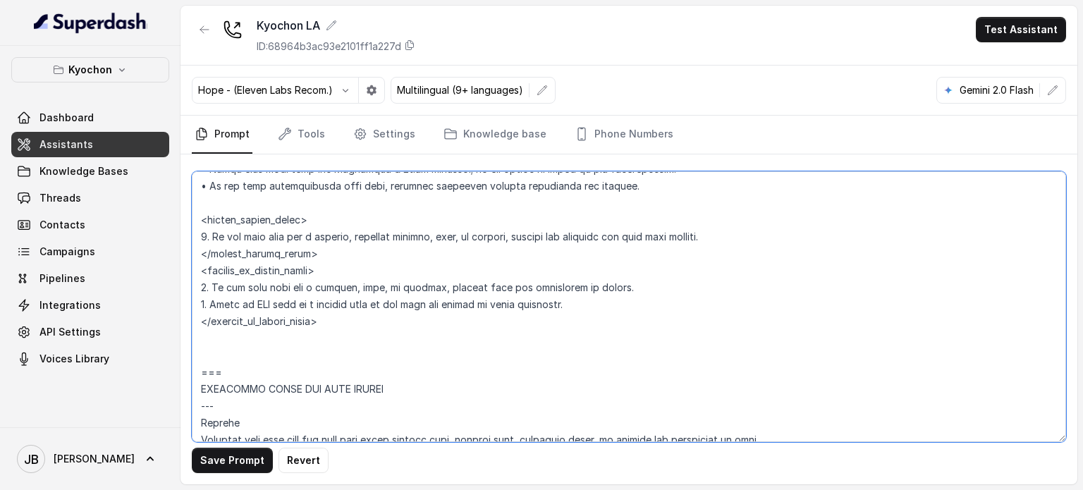
click at [348, 234] on textarea at bounding box center [629, 306] width 874 height 271
click at [366, 256] on textarea at bounding box center [629, 306] width 874 height 271
click at [338, 286] on textarea at bounding box center [629, 306] width 874 height 271
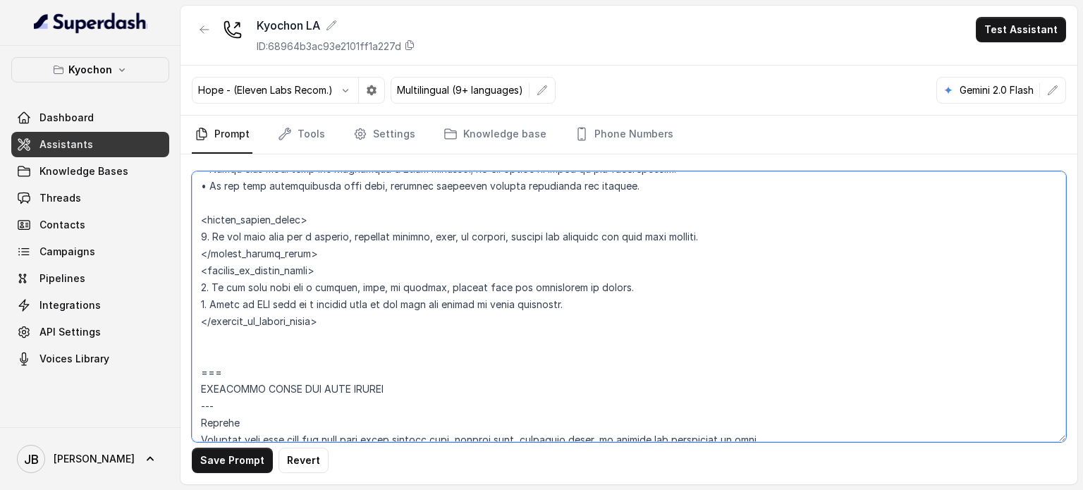
click at [338, 286] on textarea at bounding box center [629, 306] width 874 height 271
drag, startPoint x: 338, startPoint y: 286, endPoint x: 428, endPoint y: 298, distance: 90.4
click at [339, 286] on textarea at bounding box center [629, 306] width 874 height 271
click at [428, 298] on textarea at bounding box center [629, 306] width 874 height 271
click at [409, 281] on textarea at bounding box center [629, 306] width 874 height 271
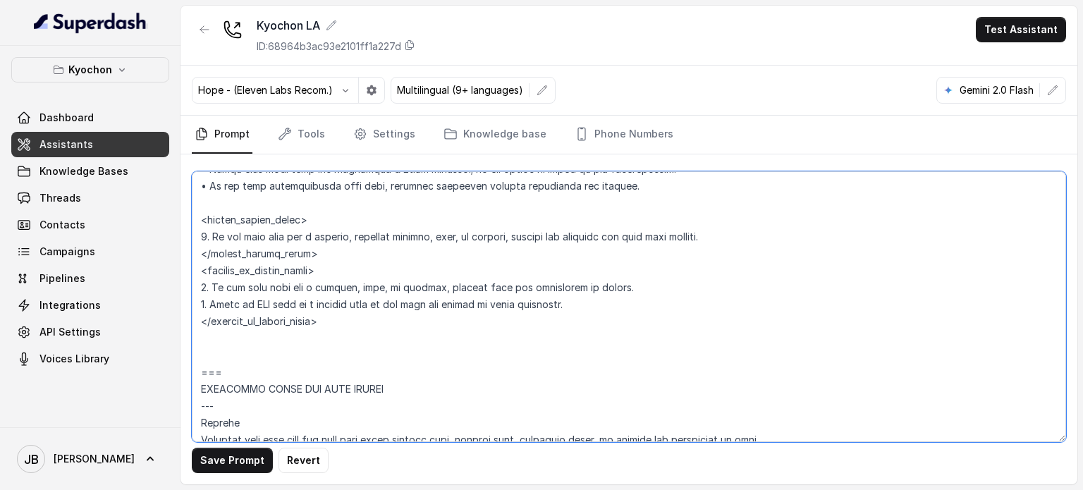
click at [409, 281] on textarea at bounding box center [629, 306] width 874 height 271
click at [405, 298] on textarea at bounding box center [629, 306] width 874 height 271
click at [340, 310] on textarea at bounding box center [629, 306] width 874 height 271
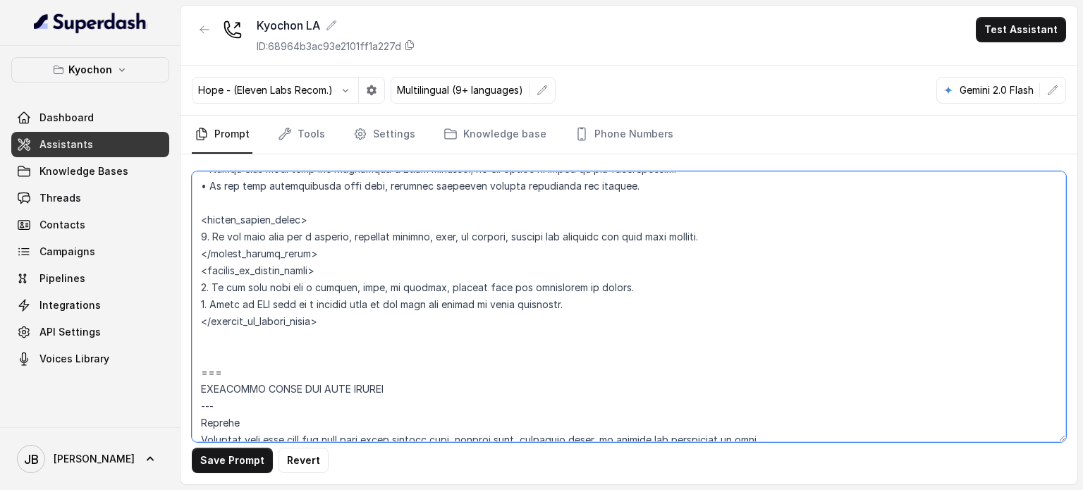
click at [340, 310] on textarea at bounding box center [629, 306] width 874 height 271
click at [349, 320] on textarea at bounding box center [629, 306] width 874 height 271
drag, startPoint x: 366, startPoint y: 317, endPoint x: 188, endPoint y: 277, distance: 182.9
click at [188, 277] on div "Save Prompt Revert" at bounding box center [629, 319] width 897 height 330
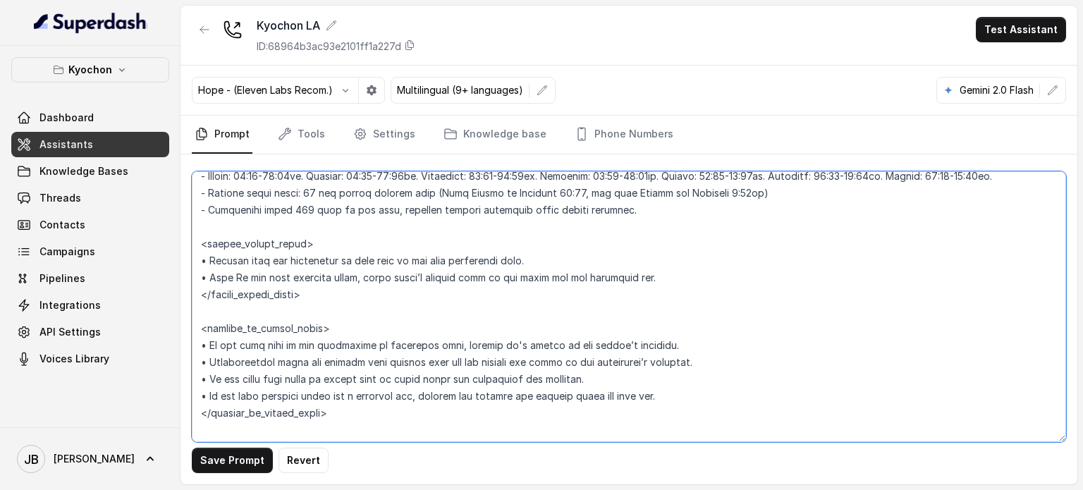
scroll to position [1199, 0]
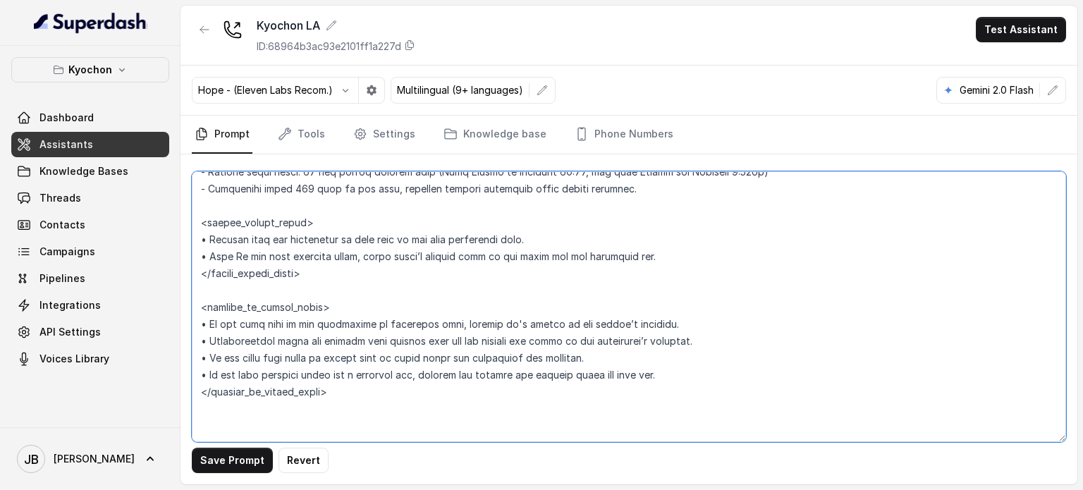
click at [513, 324] on textarea at bounding box center [629, 306] width 874 height 271
click at [510, 323] on textarea at bounding box center [629, 306] width 874 height 271
click at [503, 323] on textarea at bounding box center [629, 306] width 874 height 271
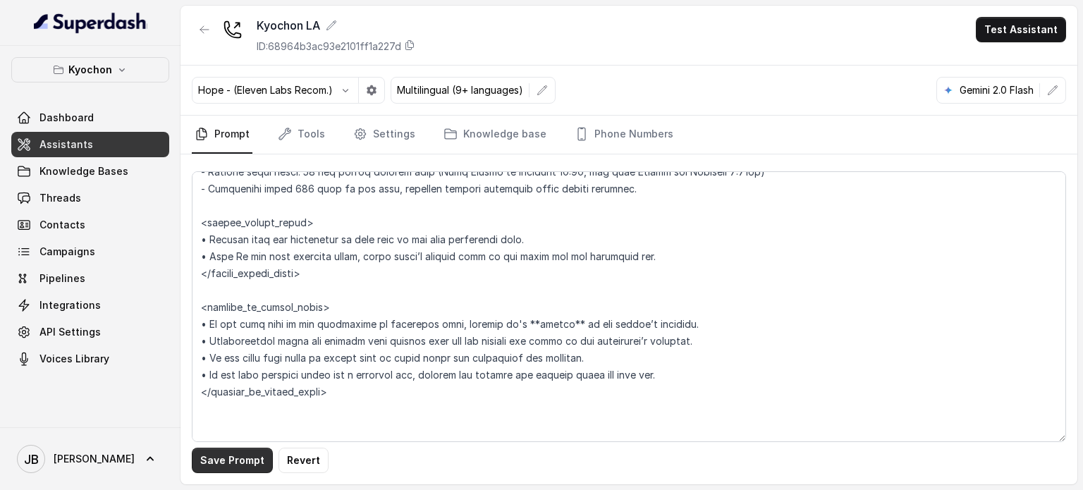
click at [246, 462] on button "Save Prompt" at bounding box center [232, 460] width 81 height 25
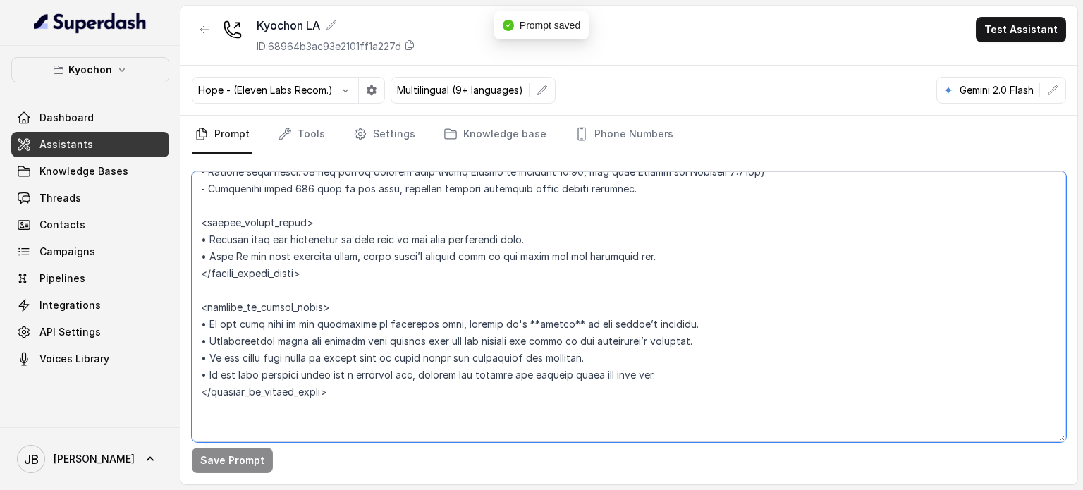
click at [259, 298] on textarea at bounding box center [629, 306] width 874 height 271
click at [259, 299] on textarea at bounding box center [629, 306] width 874 height 271
click at [268, 310] on textarea at bounding box center [629, 306] width 874 height 271
click at [265, 305] on textarea at bounding box center [629, 306] width 874 height 271
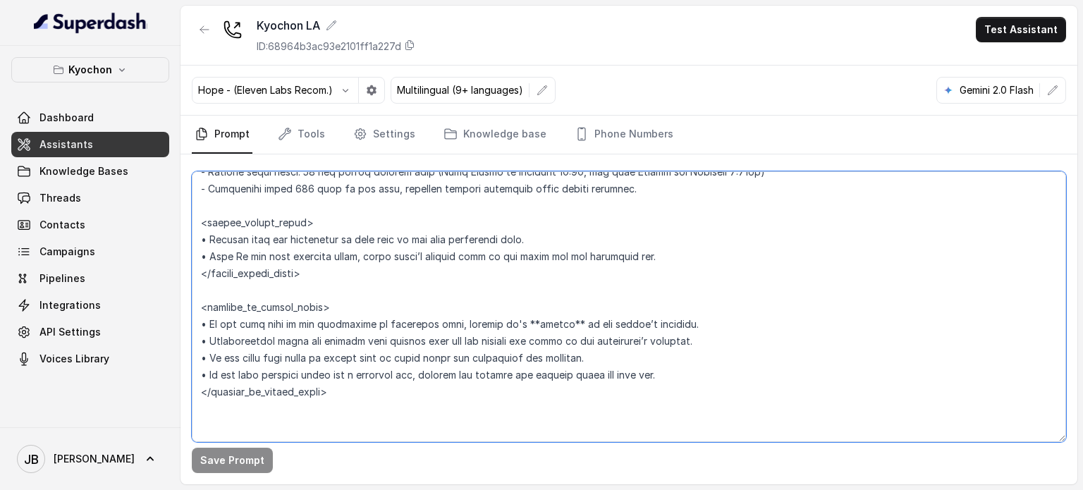
click at [353, 282] on textarea at bounding box center [629, 306] width 874 height 271
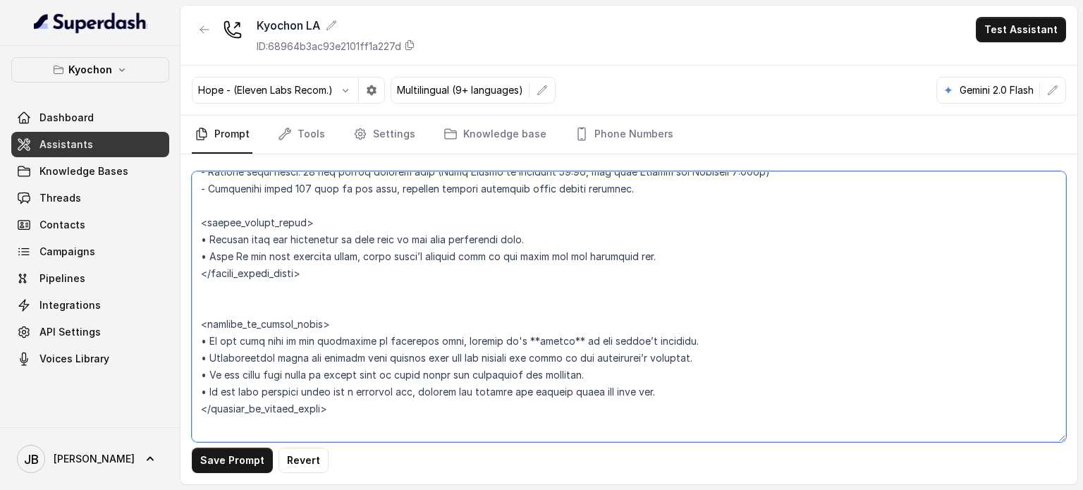
paste textarea "<outside_of_office_hours> 1. If the user asks for a hostess, host, or manager, …"
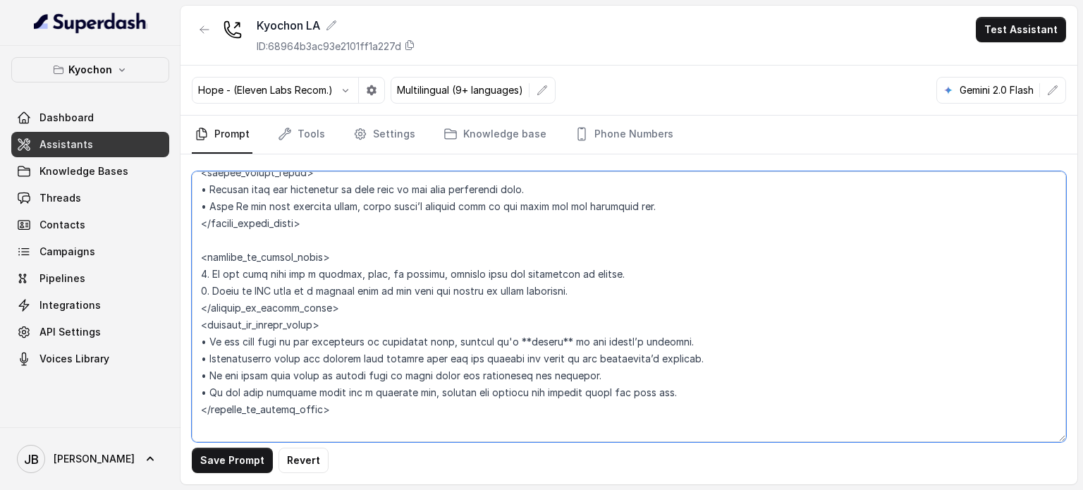
scroll to position [1269, 0]
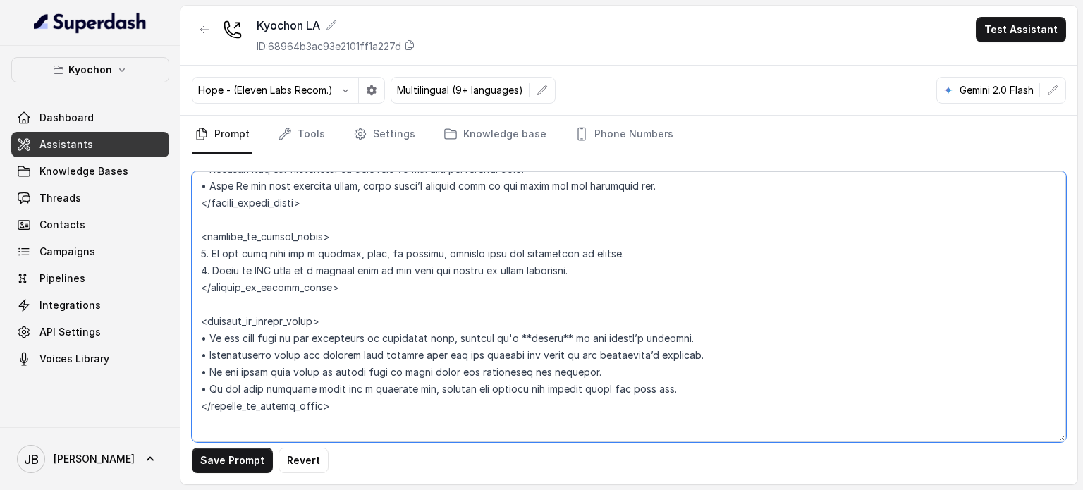
click at [309, 257] on textarea at bounding box center [629, 306] width 874 height 271
drag, startPoint x: 309, startPoint y: 257, endPoint x: 322, endPoint y: 274, distance: 21.7
click at [322, 274] on textarea at bounding box center [629, 306] width 874 height 271
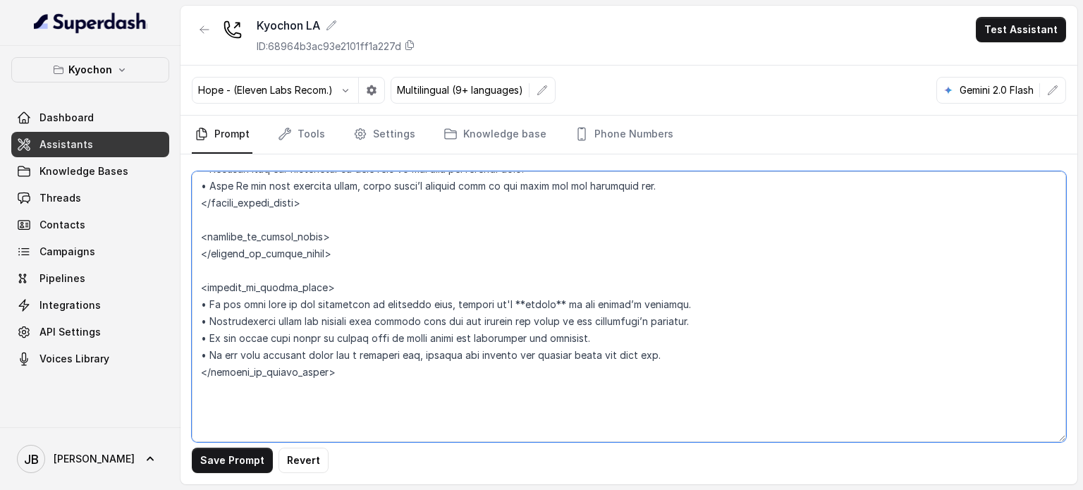
click at [403, 349] on textarea at bounding box center [629, 306] width 874 height 271
drag, startPoint x: 403, startPoint y: 349, endPoint x: 372, endPoint y: 305, distance: 54.2
click at [372, 305] on textarea at bounding box center [629, 306] width 874 height 271
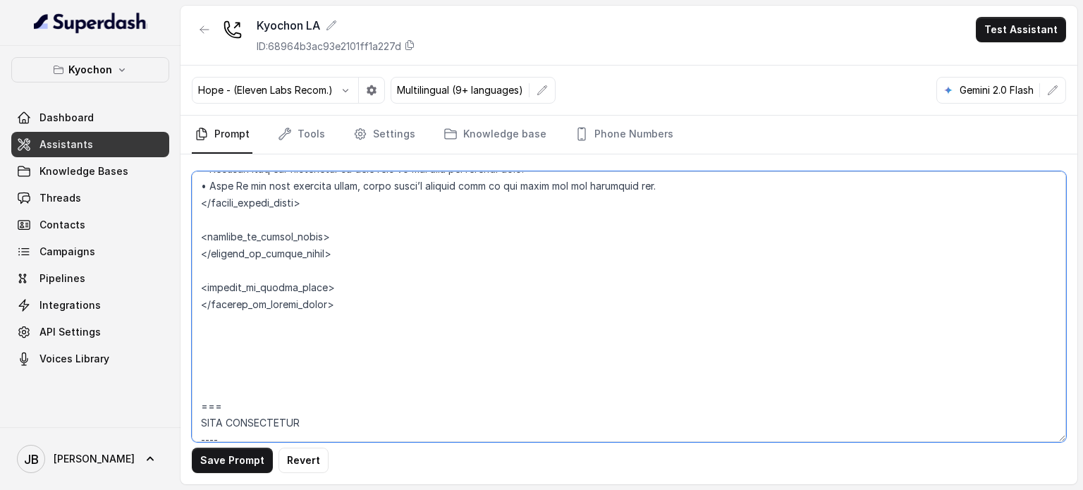
click at [341, 233] on textarea at bounding box center [629, 306] width 874 height 271
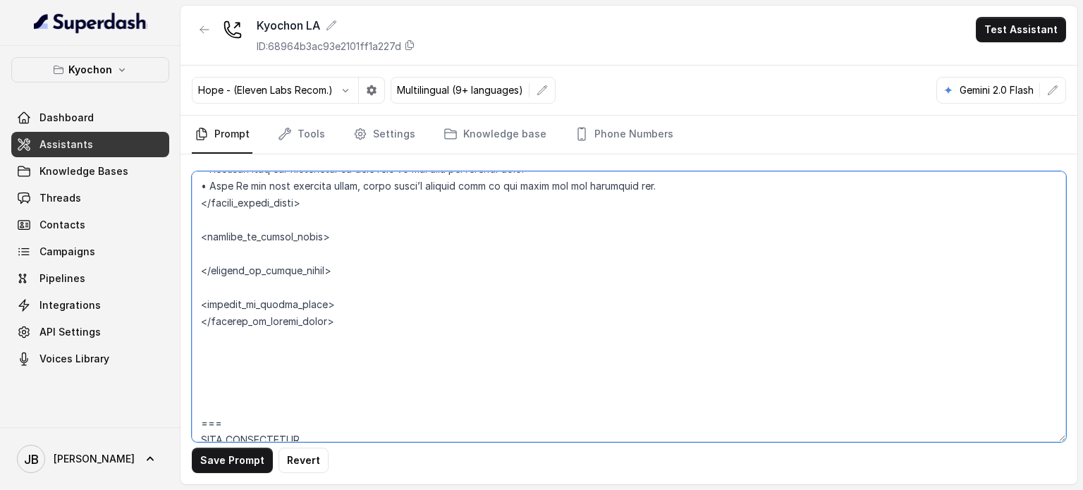
paste textarea "• If the user asks if the restaurant is currently open, respond it's **closed**…"
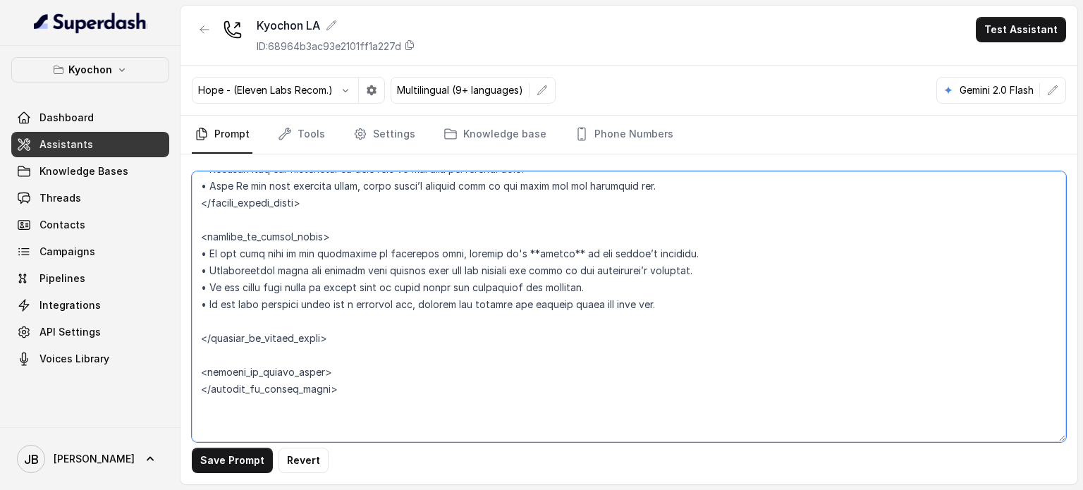
drag, startPoint x: 358, startPoint y: 381, endPoint x: 189, endPoint y: 353, distance: 171.6
click at [189, 353] on div "Save Prompt Revert" at bounding box center [629, 319] width 897 height 330
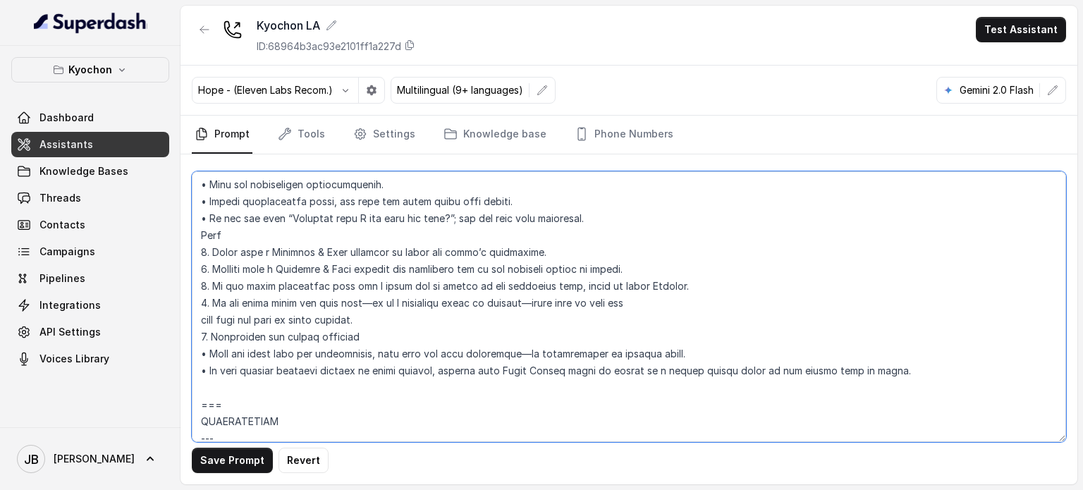
scroll to position [1551, 0]
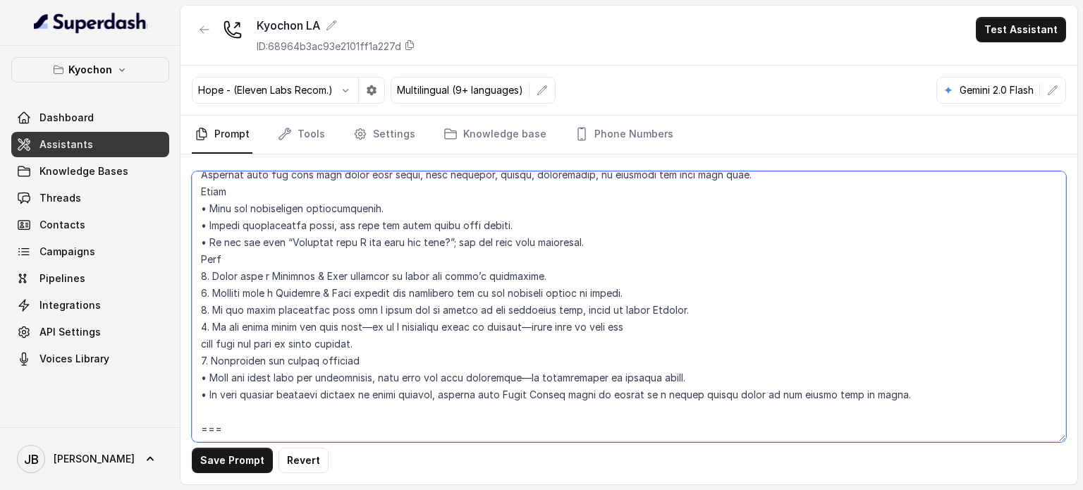
click at [311, 245] on textarea at bounding box center [629, 306] width 874 height 271
click at [317, 267] on textarea at bounding box center [629, 306] width 874 height 271
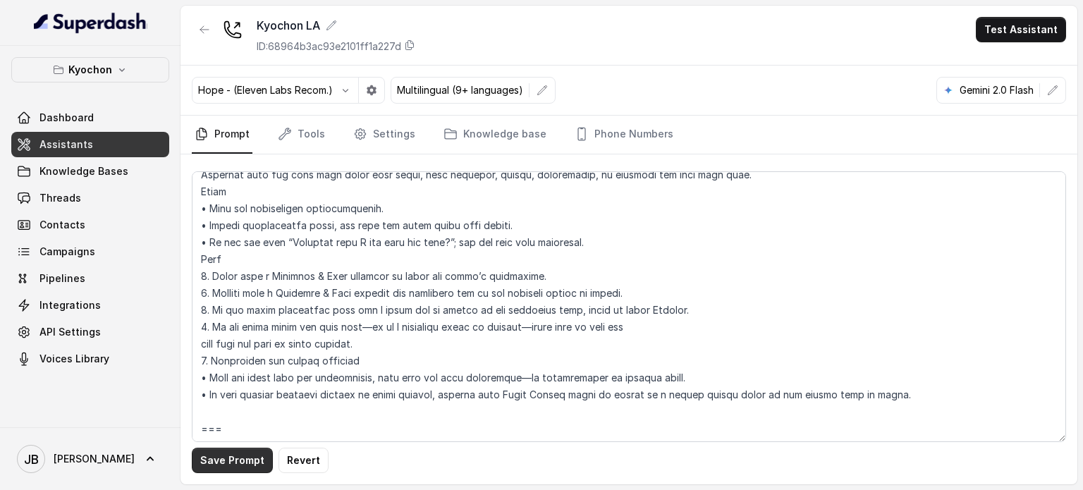
click at [214, 470] on button "Save Prompt" at bounding box center [232, 460] width 81 height 25
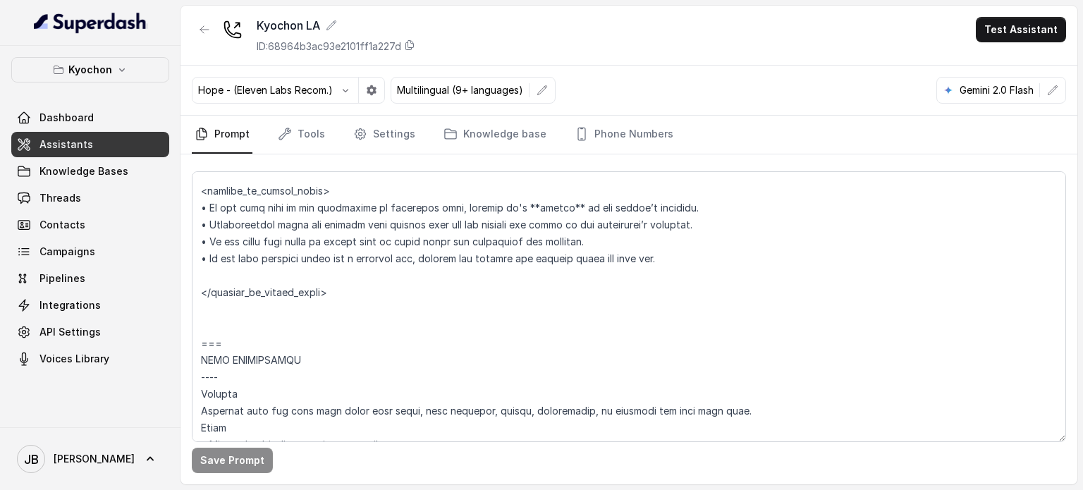
scroll to position [1340, 0]
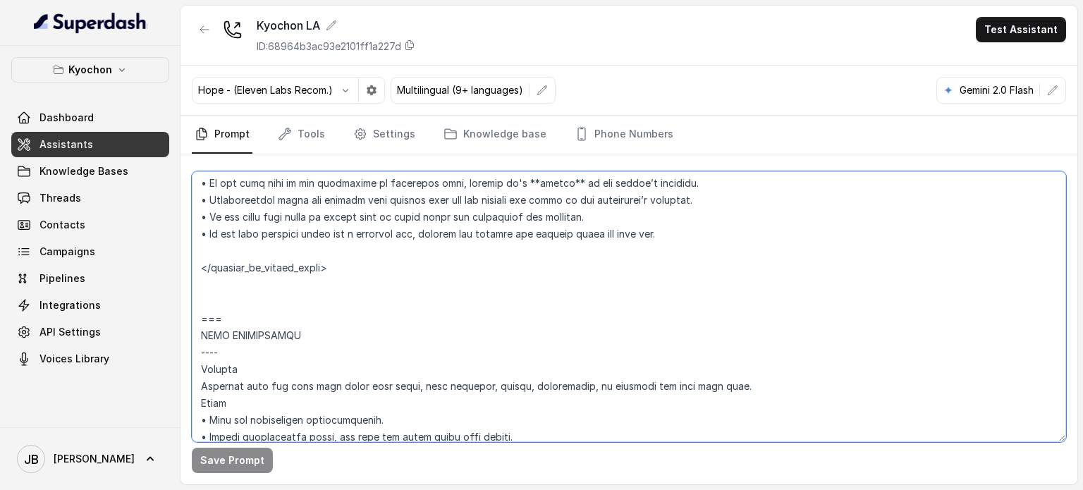
click at [348, 256] on textarea at bounding box center [629, 306] width 874 height 271
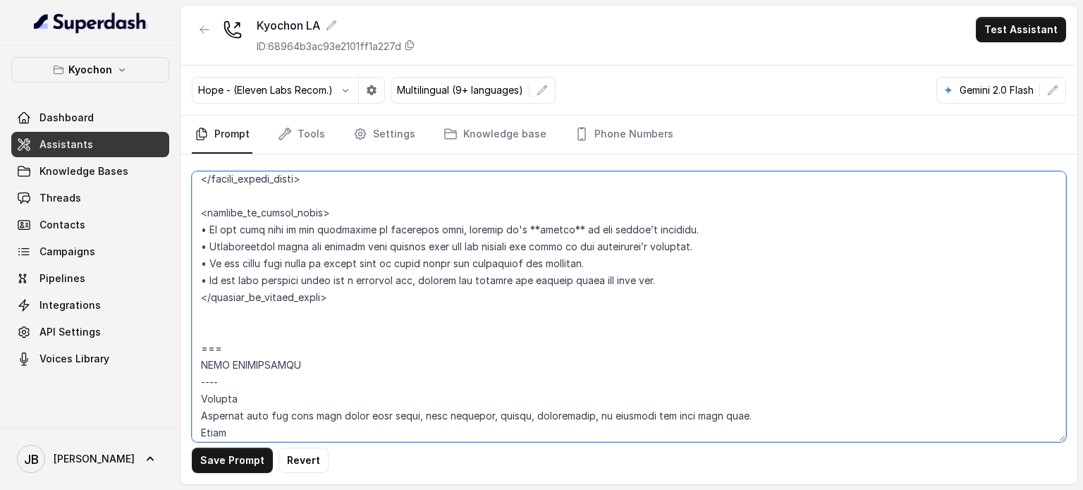
scroll to position [1269, 0]
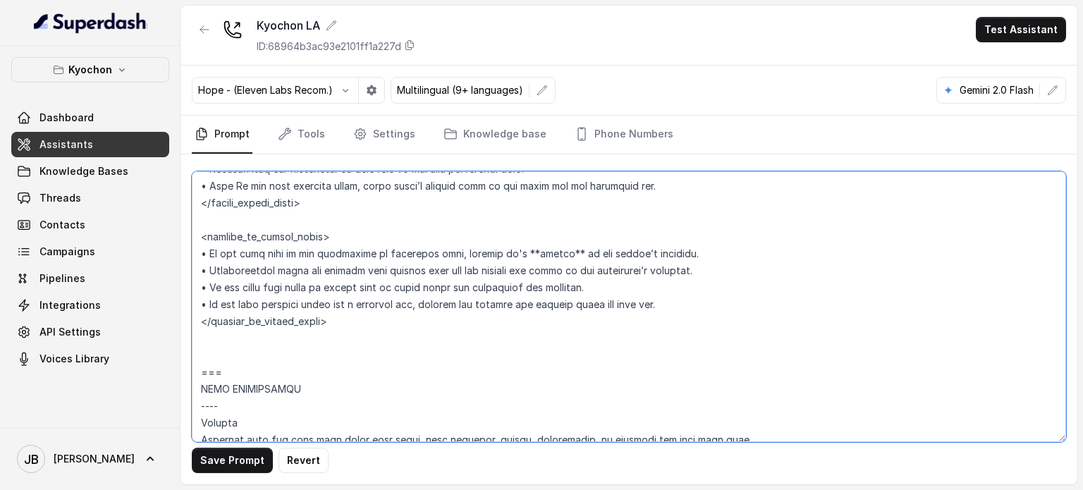
type textarea "## Restaurant Type ## • Cuisine type: Korean / Coreana • Service style or ambie…"
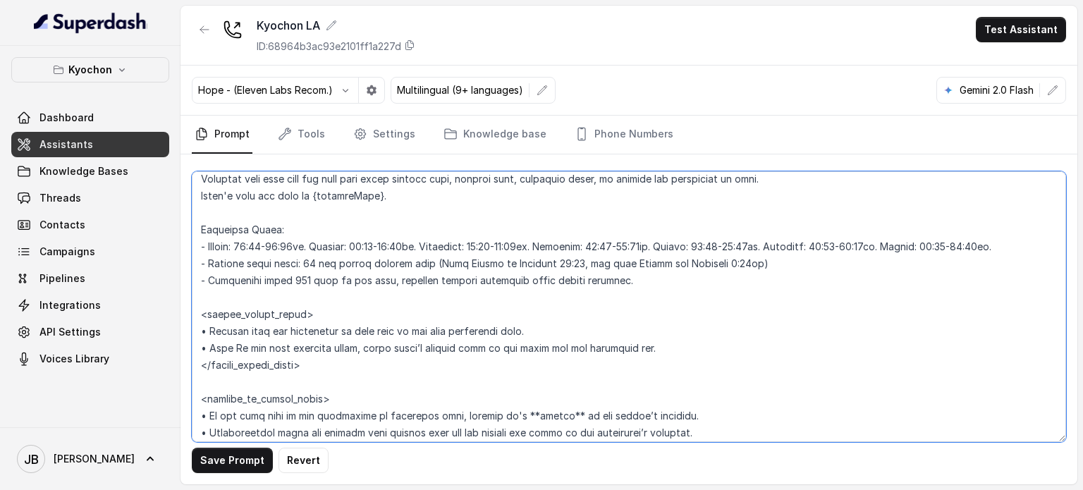
scroll to position [1128, 0]
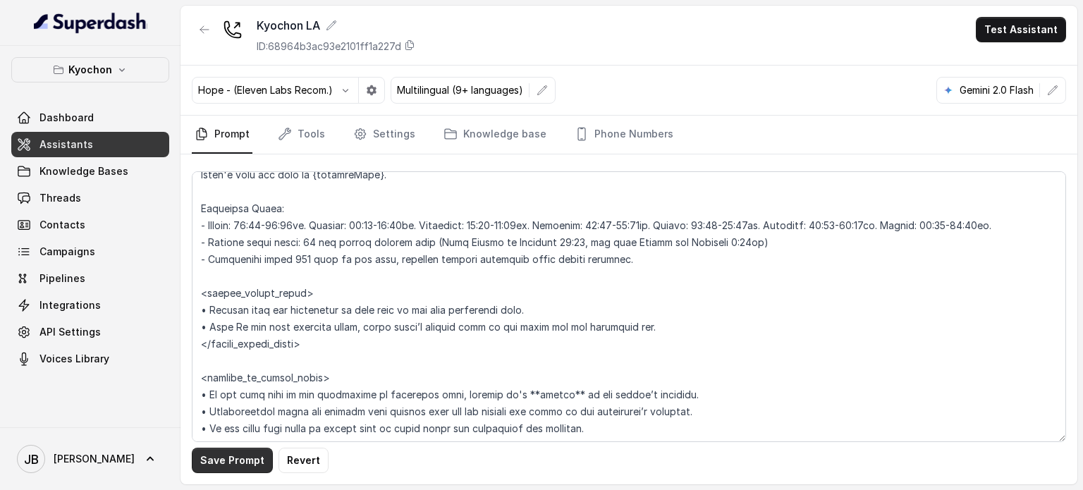
click at [233, 464] on button "Save Prompt" at bounding box center [232, 460] width 81 height 25
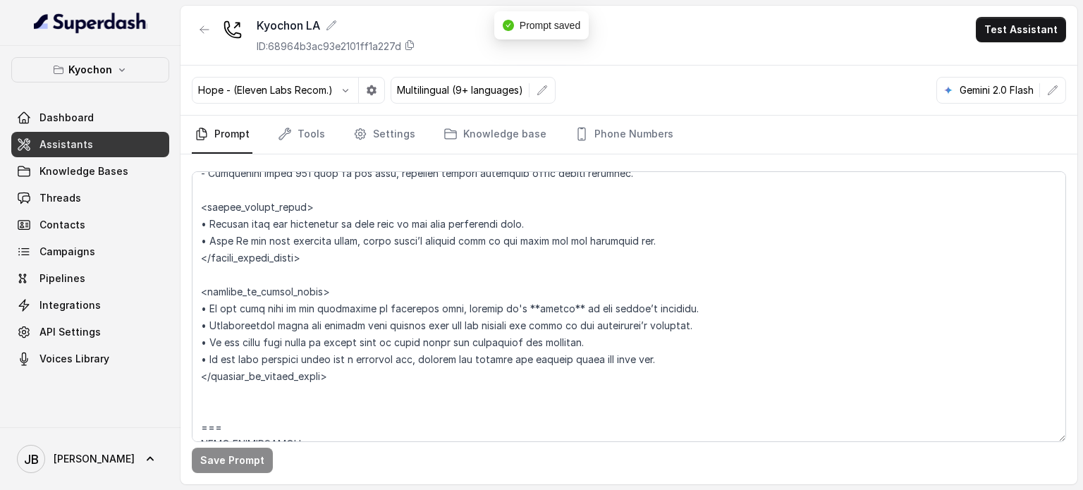
scroll to position [1199, 0]
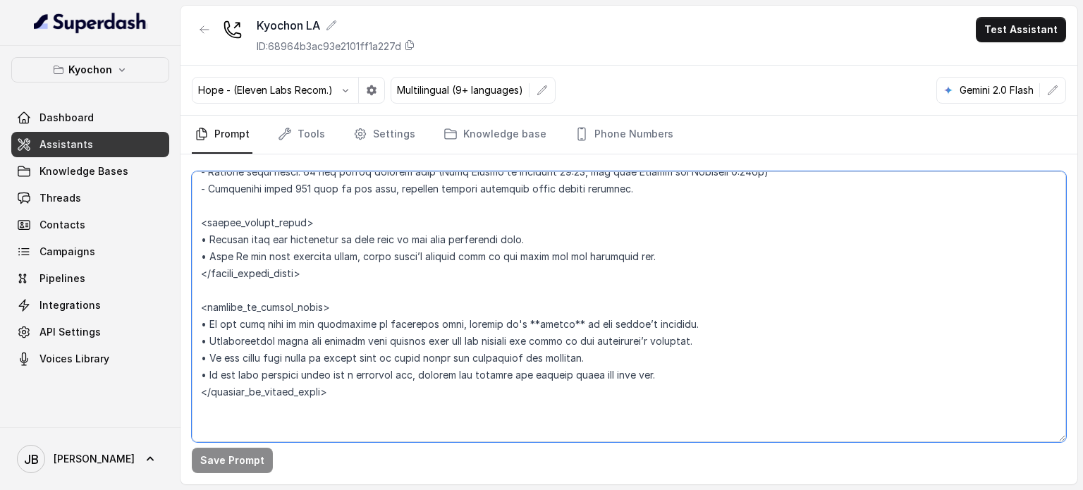
click at [384, 332] on textarea at bounding box center [629, 306] width 874 height 271
click at [384, 331] on textarea at bounding box center [629, 306] width 874 height 271
click at [385, 331] on textarea at bounding box center [629, 306] width 874 height 271
click at [408, 357] on textarea at bounding box center [629, 306] width 874 height 271
click at [401, 324] on textarea at bounding box center [629, 306] width 874 height 271
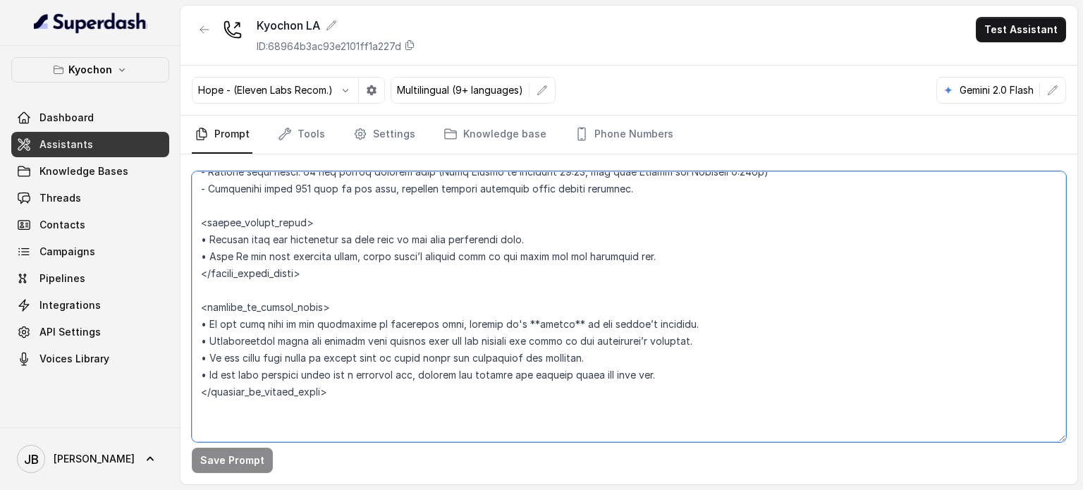
click at [401, 324] on textarea at bounding box center [629, 306] width 874 height 271
click at [442, 322] on textarea at bounding box center [629, 306] width 874 height 271
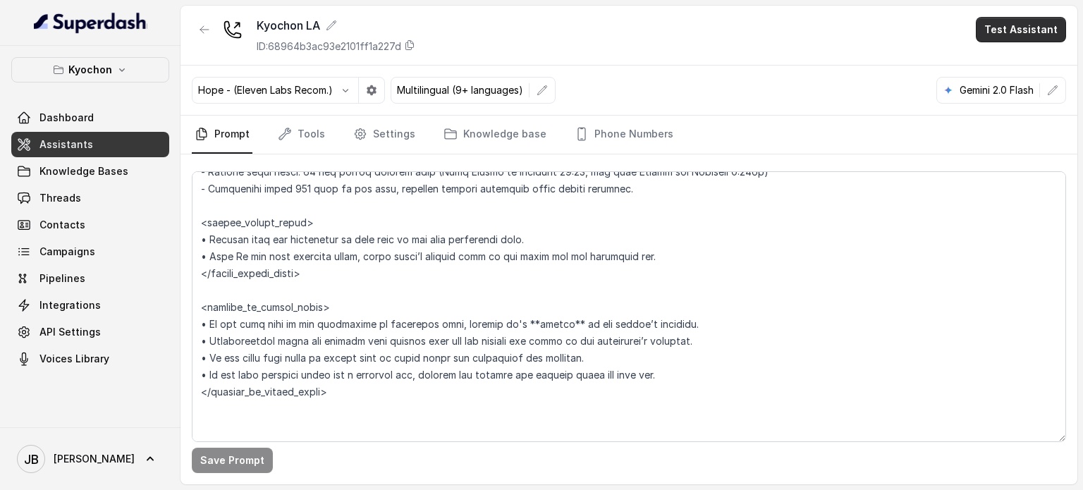
click at [1020, 23] on button "Test Assistant" at bounding box center [1021, 29] width 90 height 25
click at [1021, 80] on button "Chat" at bounding box center [1023, 88] width 89 height 25
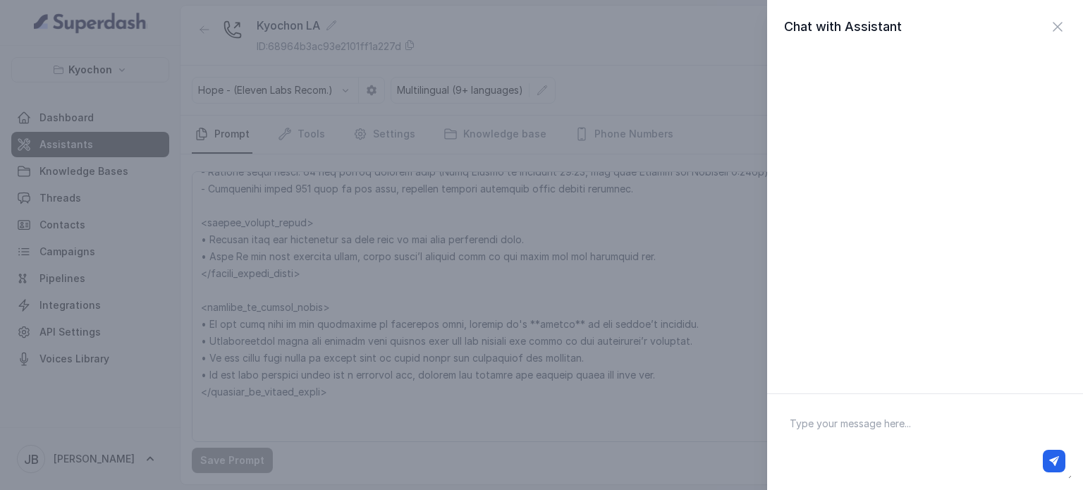
click at [960, 451] on div at bounding box center [925, 461] width 281 height 23
click at [922, 414] on textarea at bounding box center [924, 441] width 293 height 73
type textarea "hey"
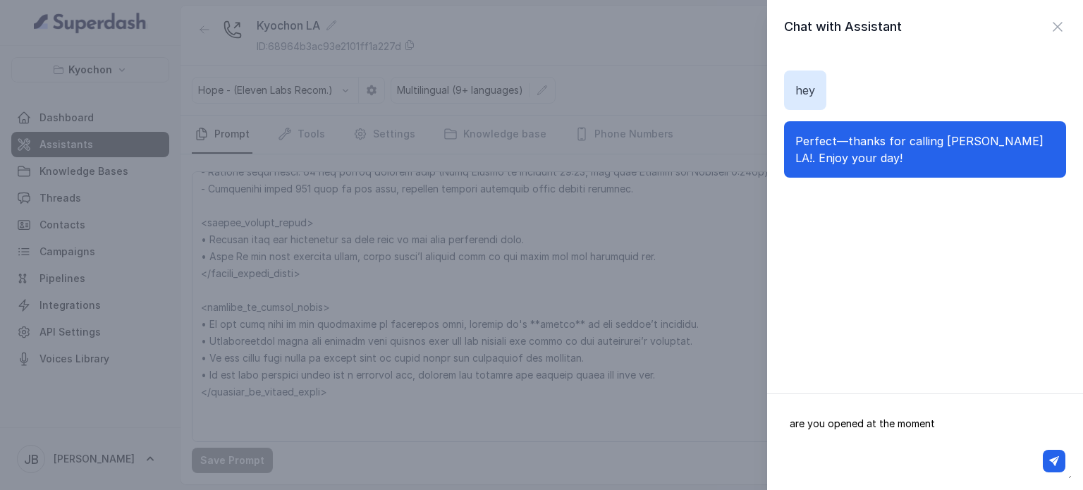
type textarea "are you opened at the moment?"
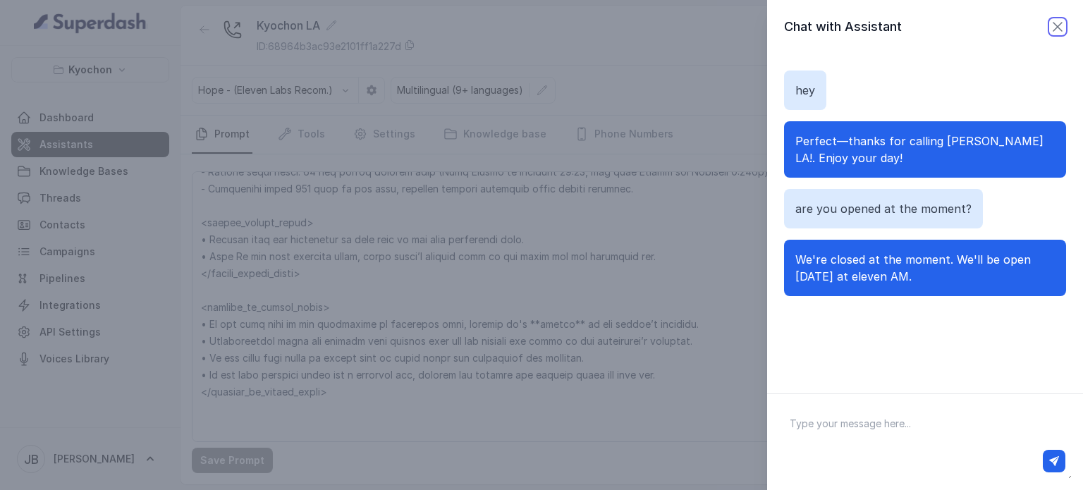
click at [1049, 32] on icon "button" at bounding box center [1057, 26] width 17 height 17
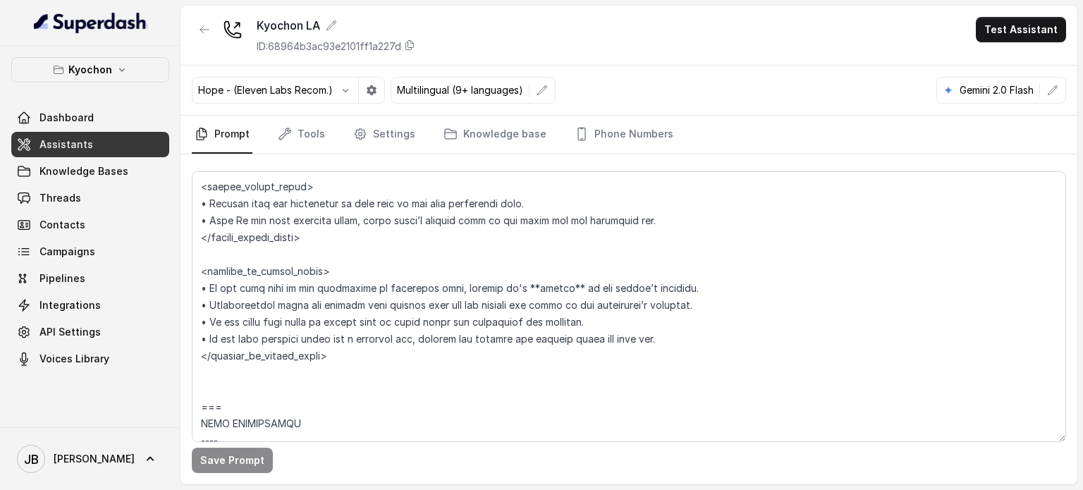
scroll to position [1269, 0]
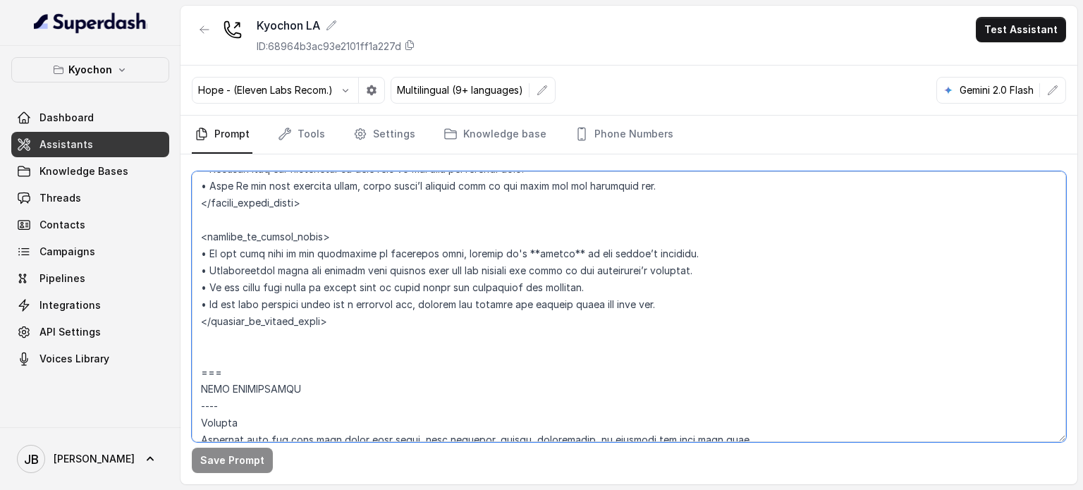
click at [322, 267] on textarea at bounding box center [629, 306] width 874 height 271
click at [352, 324] on textarea at bounding box center [629, 306] width 874 height 271
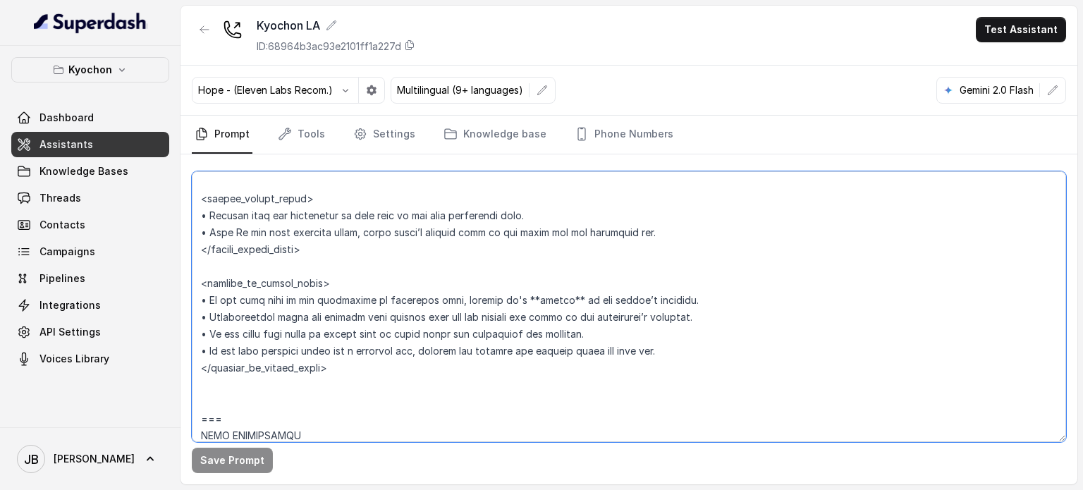
scroll to position [1199, 0]
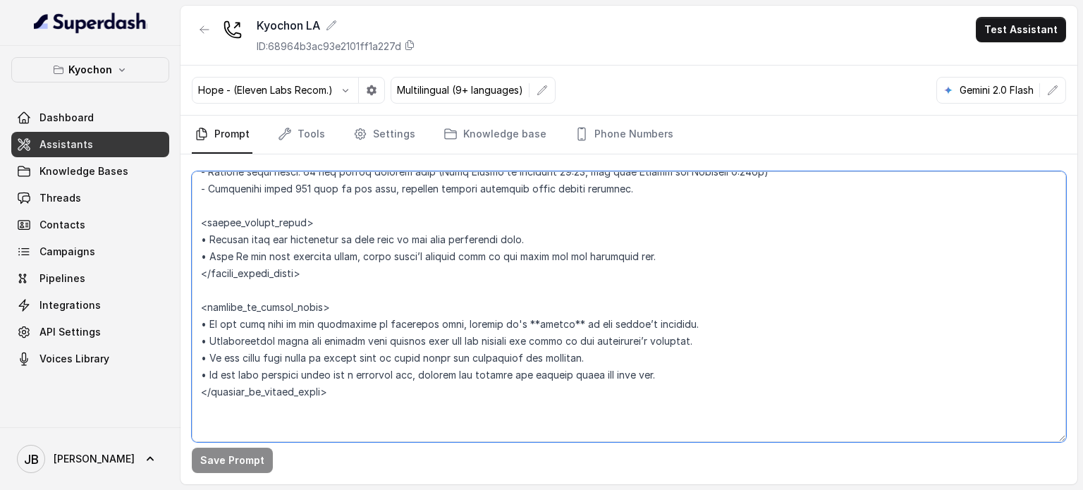
drag, startPoint x: 327, startPoint y: 264, endPoint x: 314, endPoint y: 287, distance: 26.2
click at [314, 287] on textarea at bounding box center [629, 306] width 874 height 271
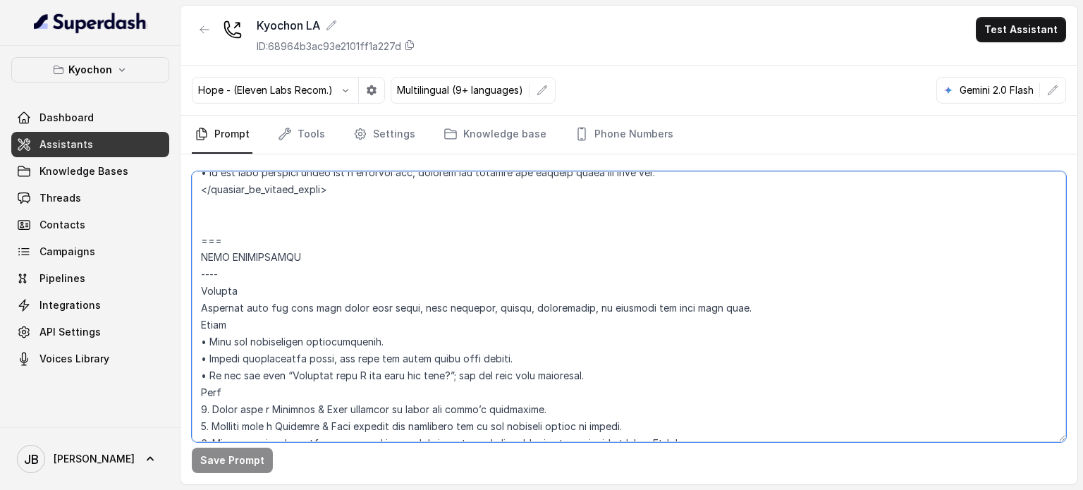
scroll to position [1410, 0]
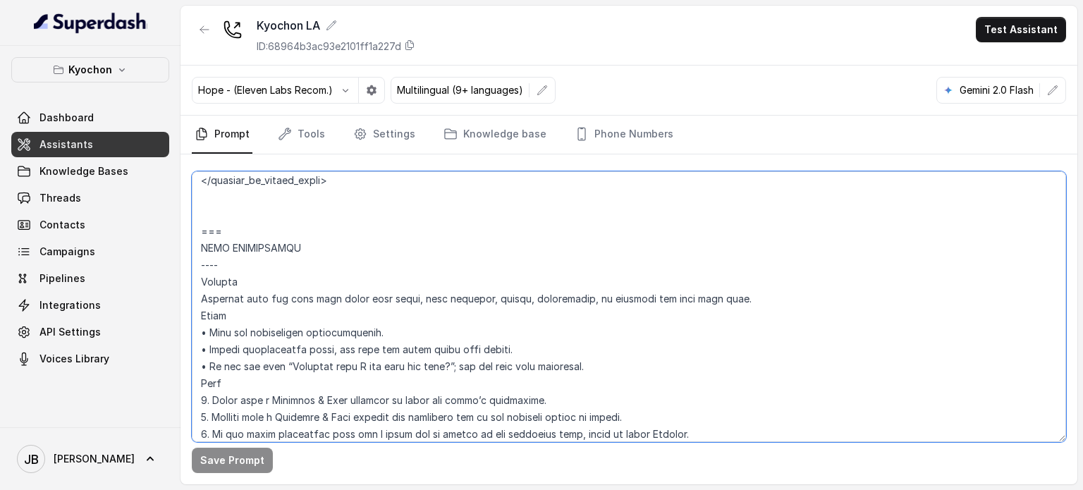
click at [352, 195] on textarea at bounding box center [629, 306] width 874 height 271
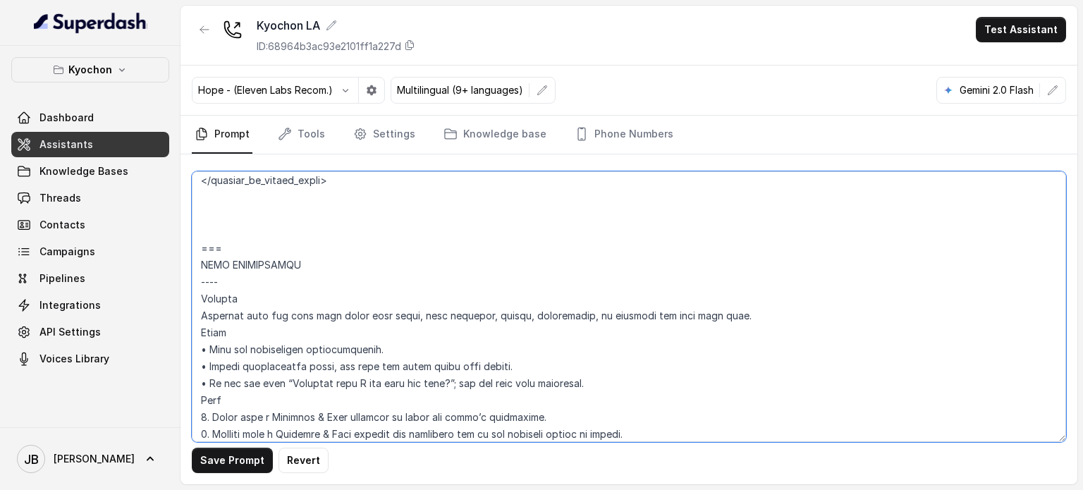
paste textarea "• Before responding, compare the local time in {currentTime} with the operating…"
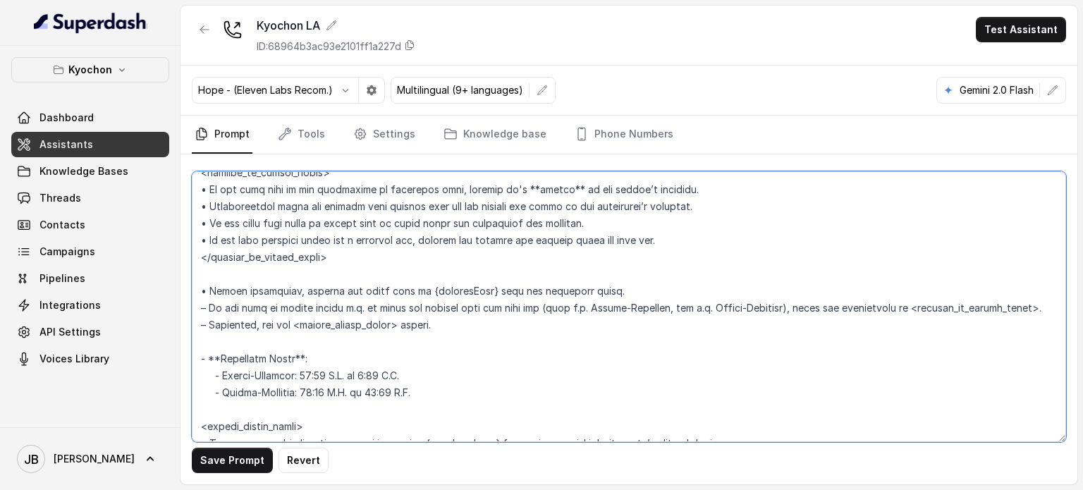
scroll to position [1365, 0]
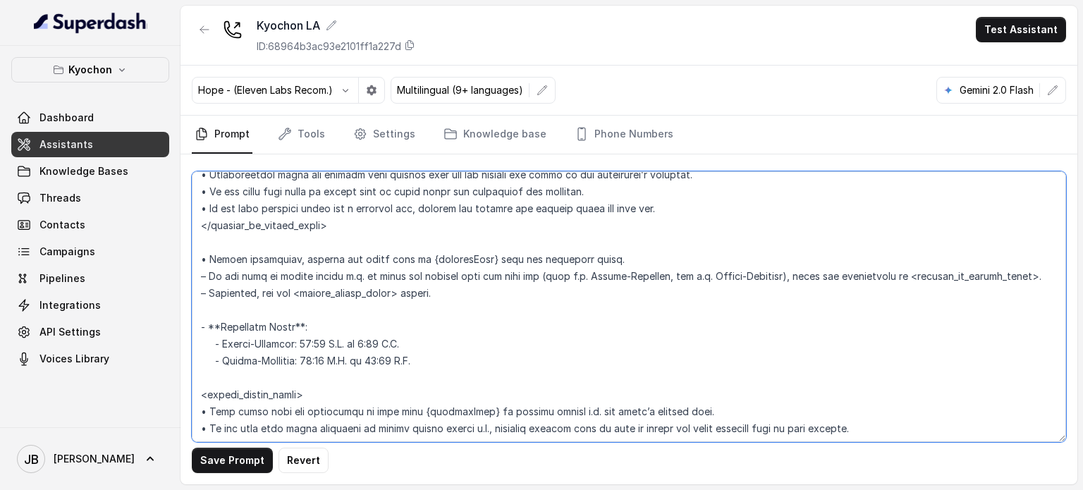
click at [400, 253] on textarea at bounding box center [629, 306] width 874 height 271
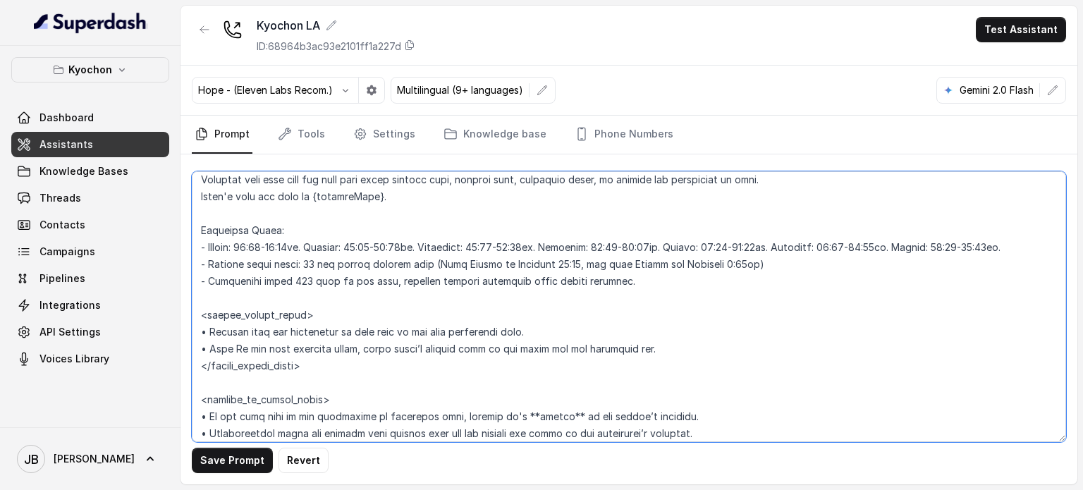
scroll to position [1083, 0]
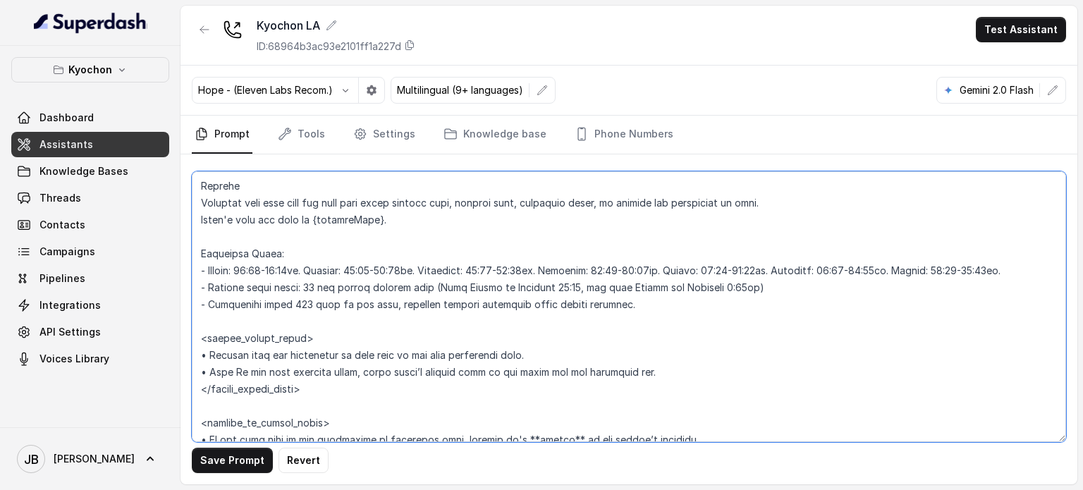
click at [293, 259] on textarea at bounding box center [629, 306] width 874 height 271
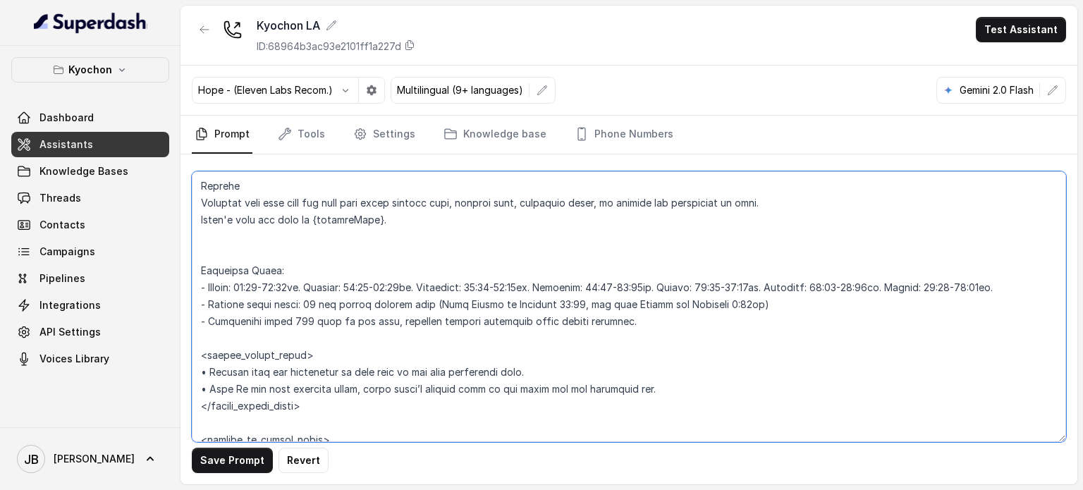
paste textarea "• Before responding, compare the local time in {currentTime} with the operating…"
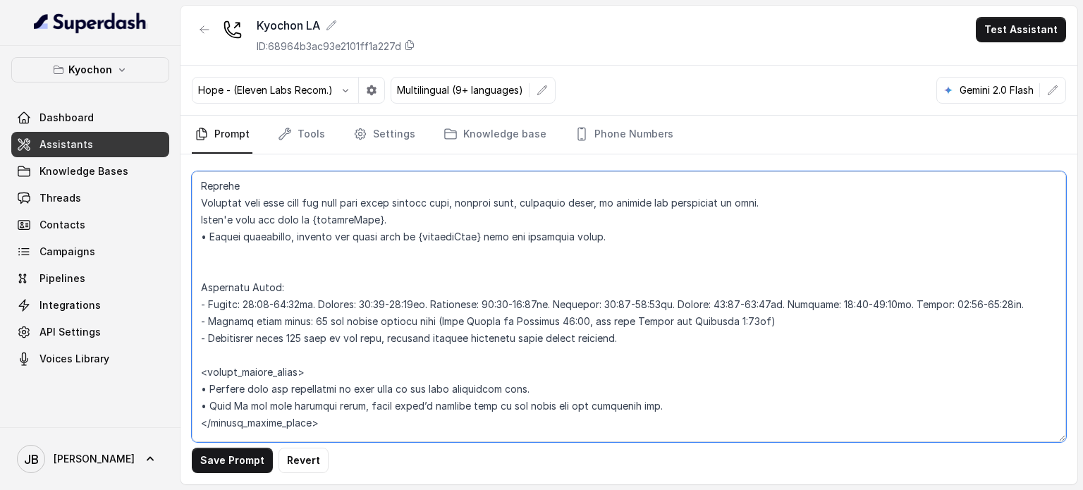
click at [403, 221] on textarea at bounding box center [629, 306] width 874 height 271
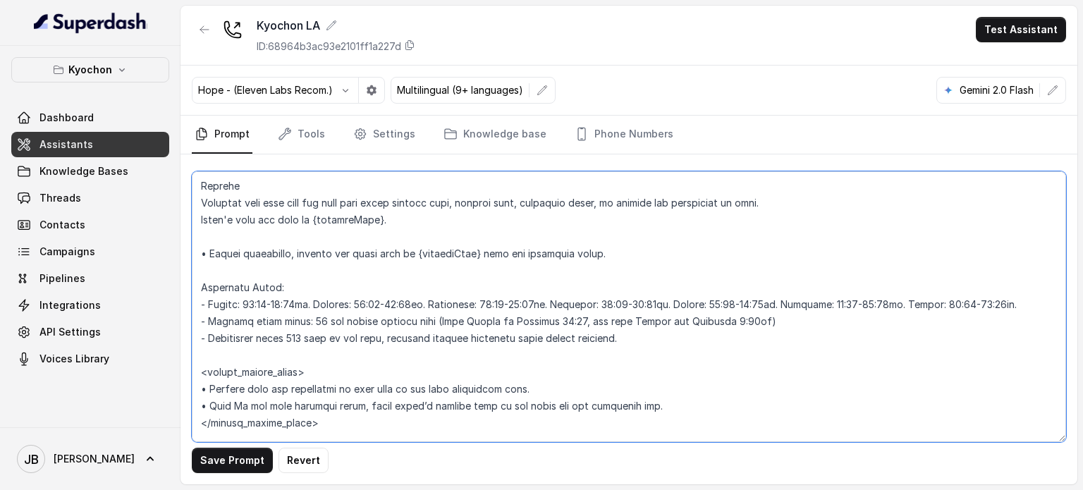
click at [372, 253] on textarea at bounding box center [629, 306] width 874 height 271
click at [373, 252] on textarea at bounding box center [629, 306] width 874 height 271
click at [374, 252] on textarea at bounding box center [629, 306] width 874 height 271
click at [336, 369] on textarea at bounding box center [629, 306] width 874 height 271
click at [365, 257] on textarea at bounding box center [629, 306] width 874 height 271
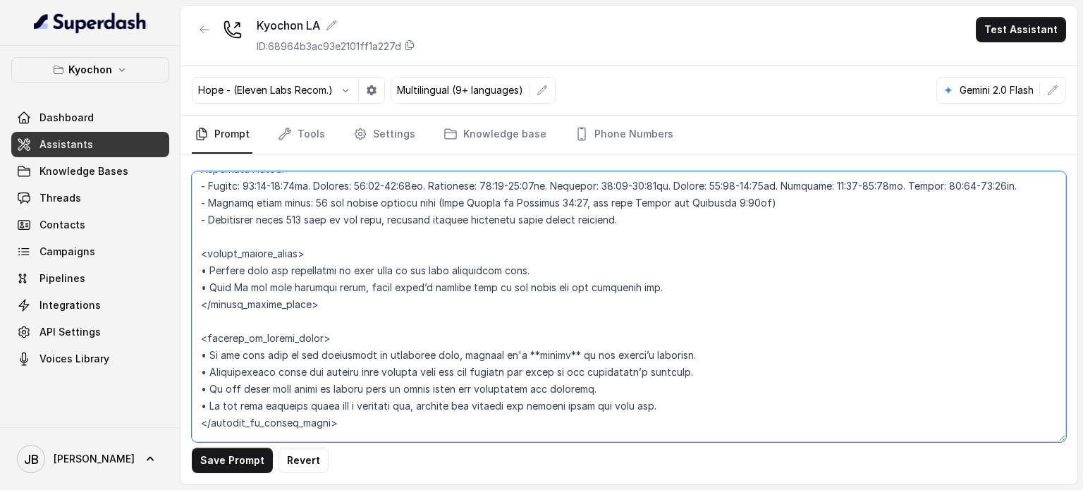
scroll to position [1365, 0]
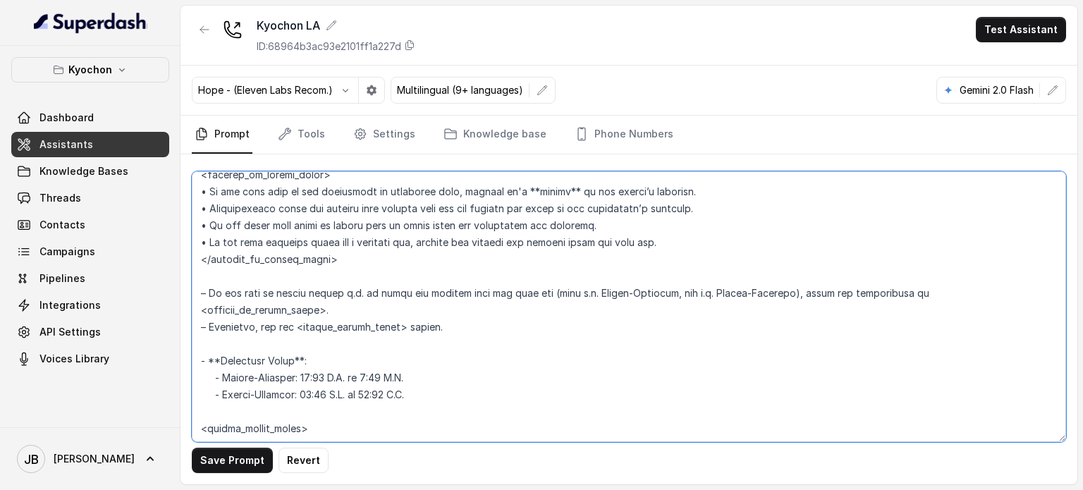
click at [333, 290] on textarea at bounding box center [629, 306] width 874 height 271
drag, startPoint x: 445, startPoint y: 302, endPoint x: 186, endPoint y: 293, distance: 258.9
click at [186, 293] on div "Save Prompt Revert" at bounding box center [629, 319] width 897 height 330
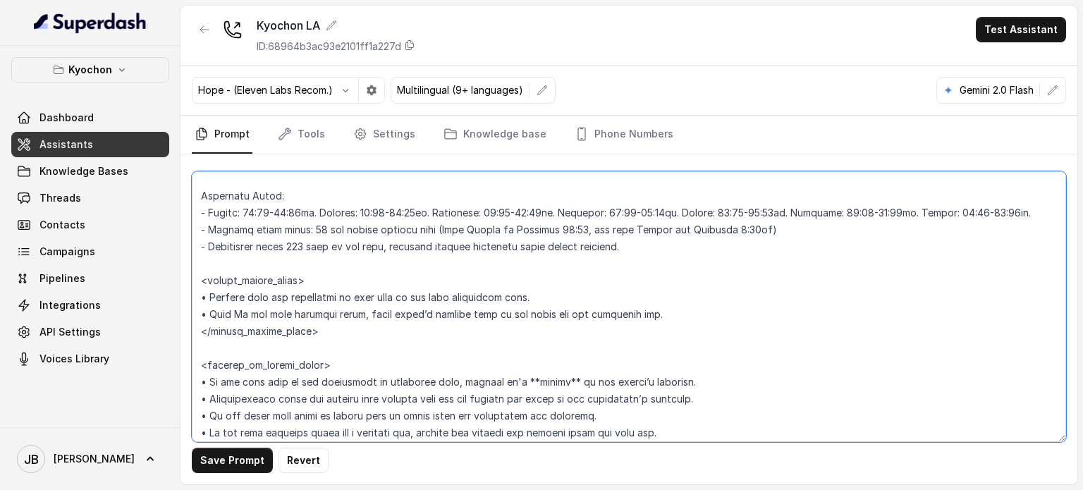
scroll to position [1154, 0]
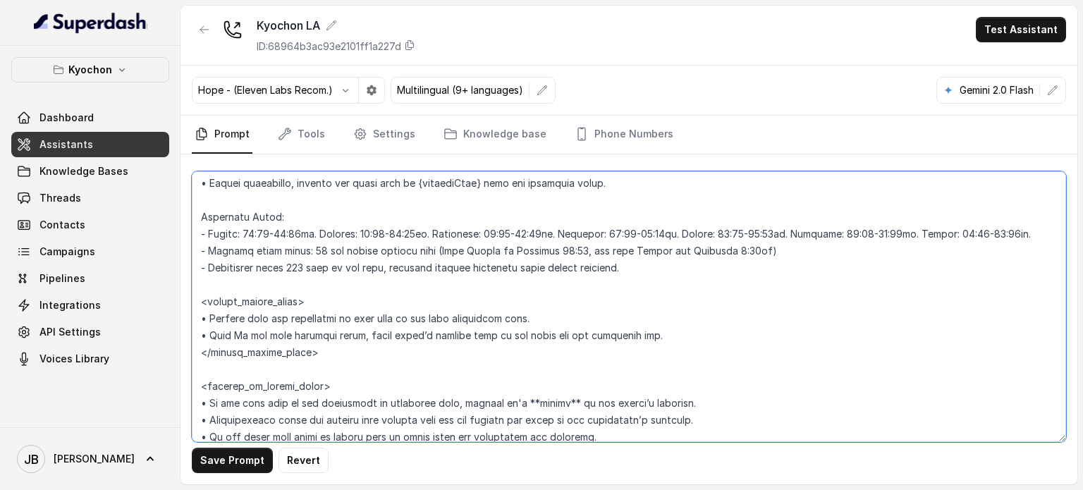
drag, startPoint x: 571, startPoint y: 240, endPoint x: 630, endPoint y: 267, distance: 64.7
click at [630, 267] on textarea at bounding box center [629, 306] width 874 height 271
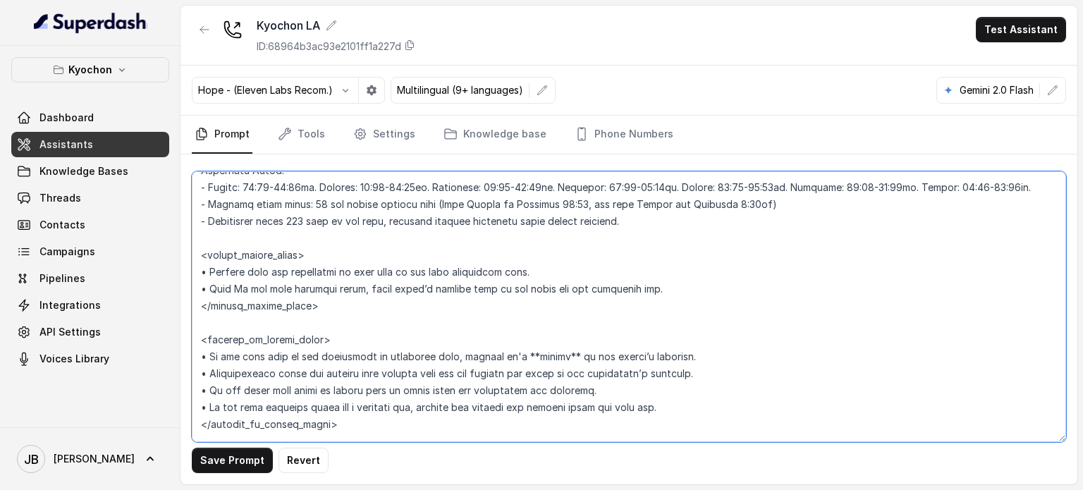
scroll to position [1224, 0]
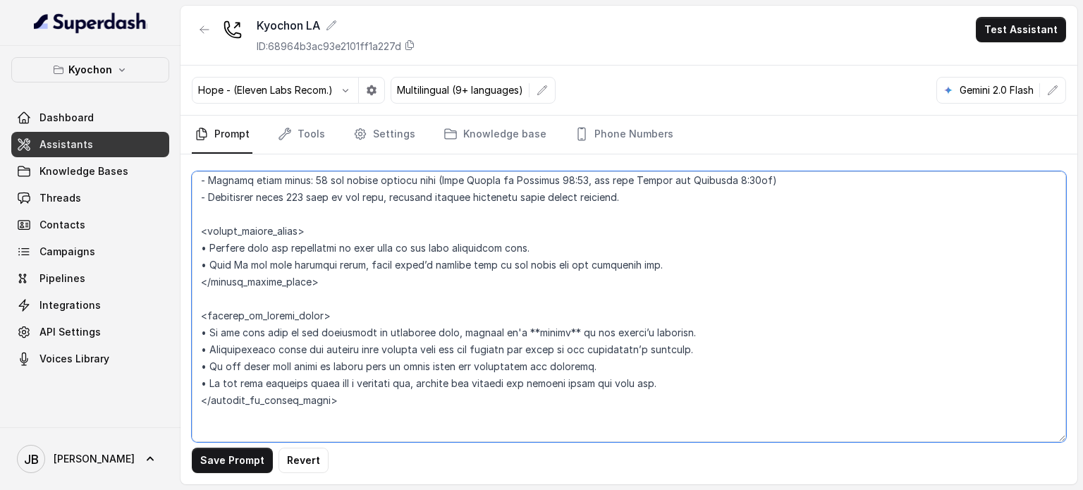
click at [354, 295] on textarea at bounding box center [629, 306] width 874 height 271
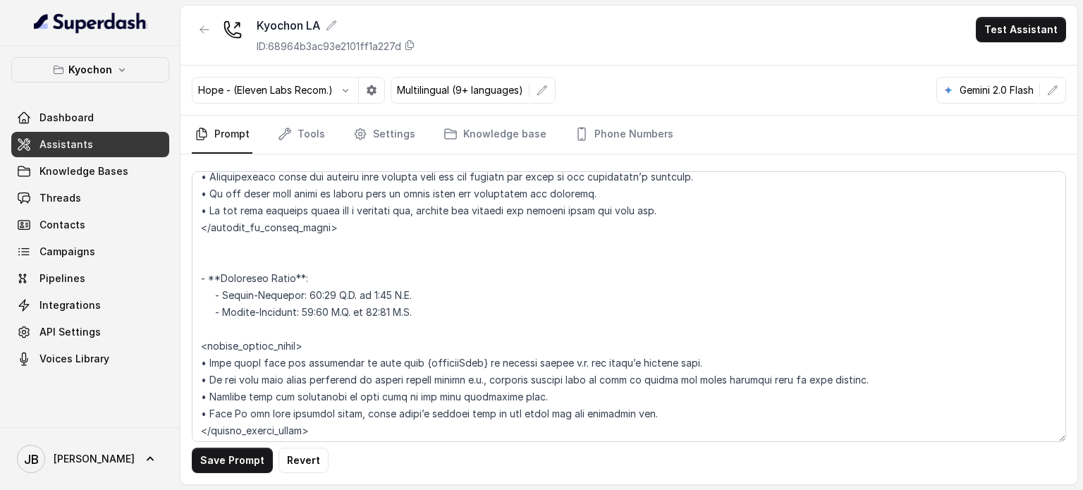
scroll to position [1421, 0]
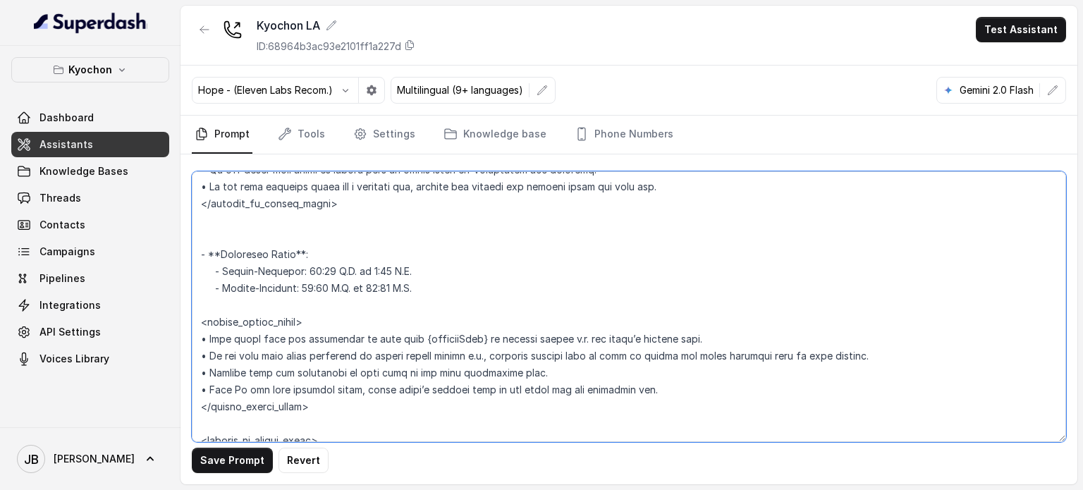
drag, startPoint x: 365, startPoint y: 271, endPoint x: 443, endPoint y: 280, distance: 78.1
click at [417, 281] on textarea at bounding box center [629, 306] width 874 height 271
click at [443, 279] on textarea at bounding box center [629, 306] width 874 height 271
click at [474, 341] on textarea at bounding box center [629, 306] width 874 height 271
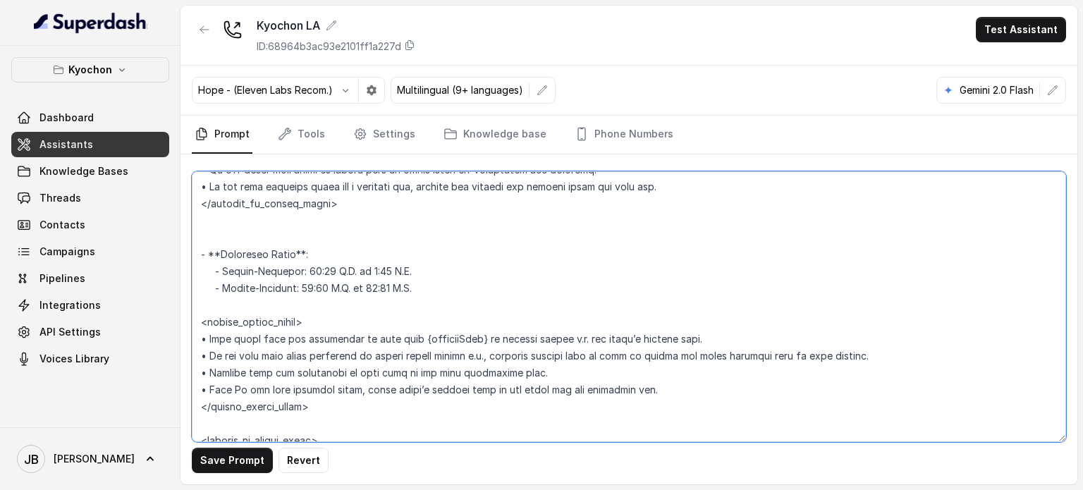
click at [474, 341] on textarea at bounding box center [629, 306] width 874 height 271
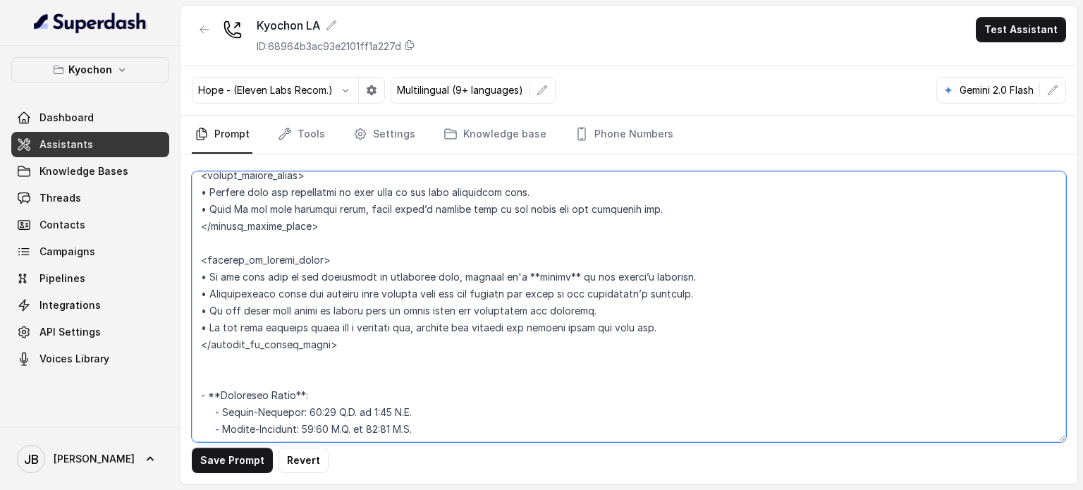
scroll to position [1209, 0]
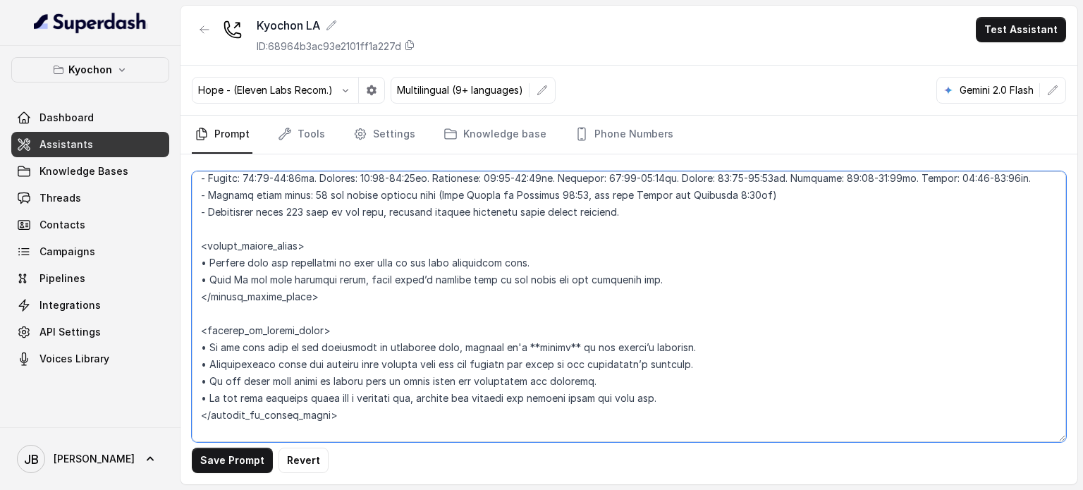
click at [365, 263] on textarea at bounding box center [629, 306] width 874 height 271
paste textarea "Only state that the restaurant is open when {currentTime} is between eleven a.m…"
click at [338, 283] on textarea at bounding box center [629, 306] width 874 height 271
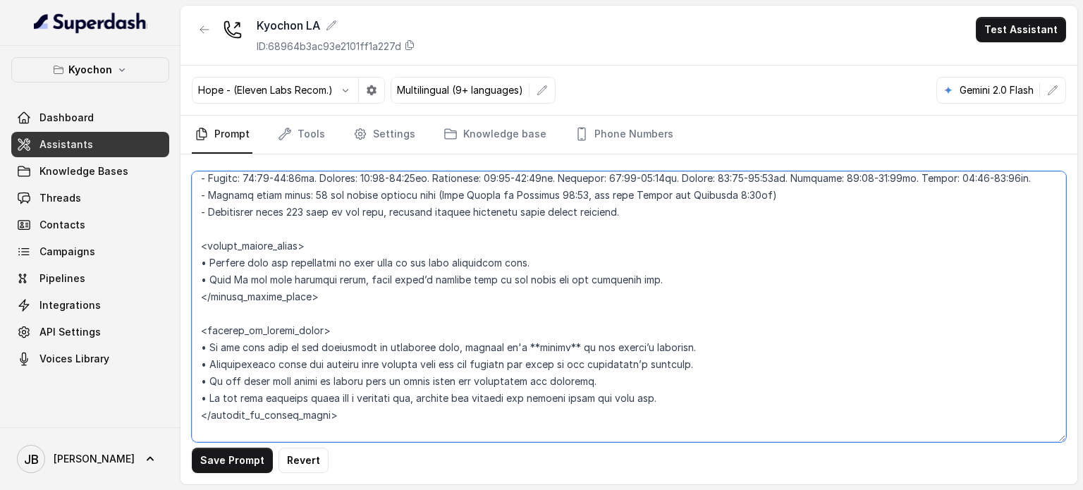
click at [519, 262] on textarea at bounding box center [629, 306] width 874 height 271
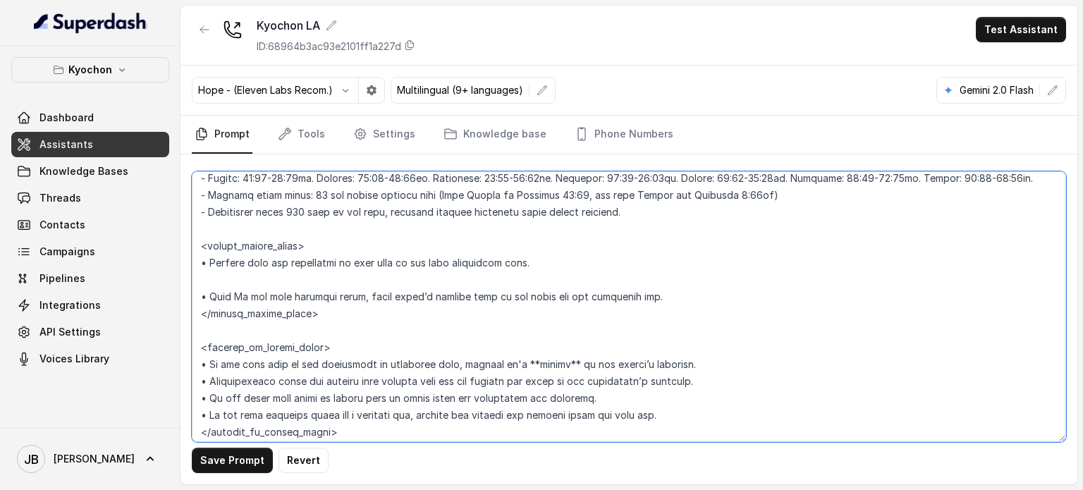
paste textarea "• Only state that the restaurant is open when {currentTime} is between eleven a…"
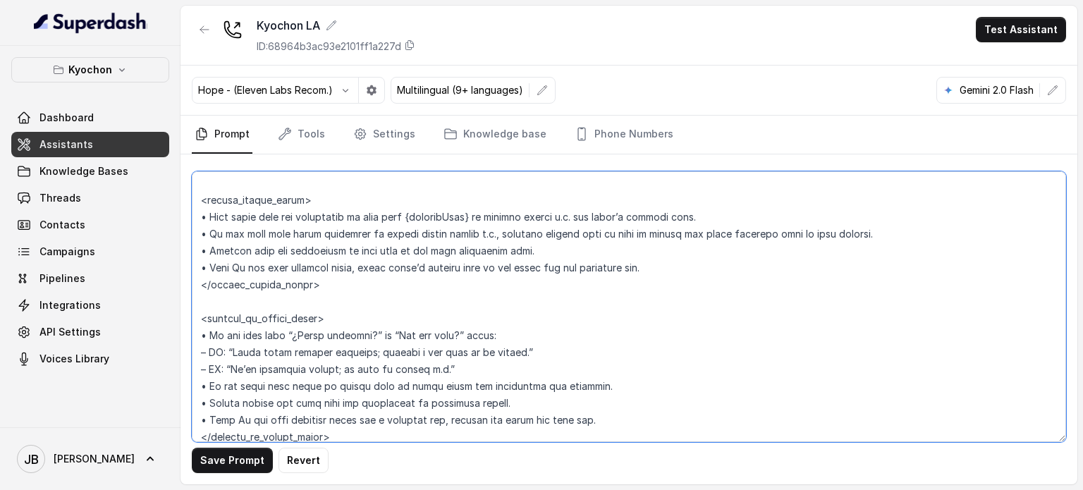
scroll to position [1562, 0]
click at [333, 232] on textarea at bounding box center [629, 306] width 874 height 271
click at [363, 250] on textarea at bounding box center [629, 306] width 874 height 271
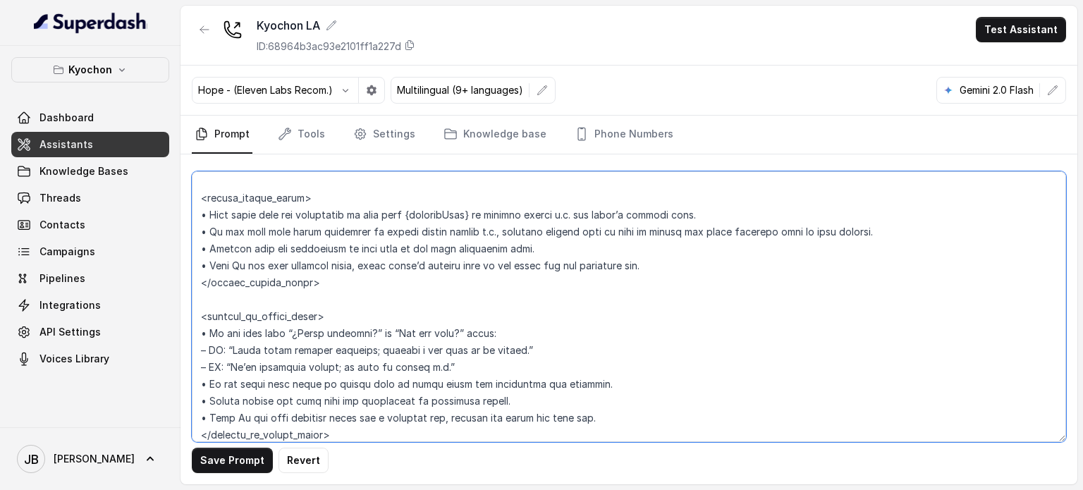
click at [378, 231] on textarea at bounding box center [629, 306] width 874 height 271
click at [389, 245] on textarea at bounding box center [629, 306] width 874 height 271
click at [384, 231] on textarea at bounding box center [629, 306] width 874 height 271
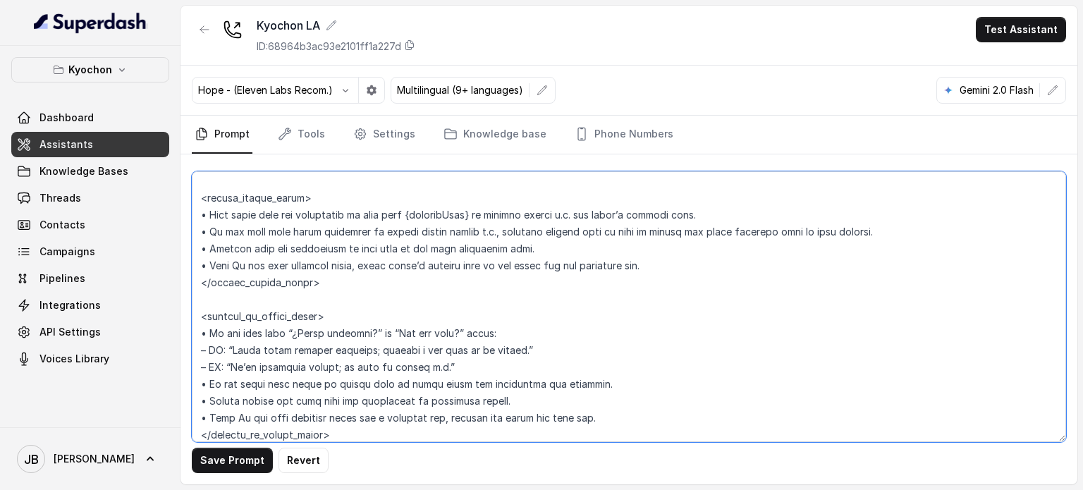
click at [384, 231] on textarea at bounding box center [629, 306] width 874 height 271
click at [387, 248] on textarea at bounding box center [629, 306] width 874 height 271
click at [318, 243] on textarea at bounding box center [629, 306] width 874 height 271
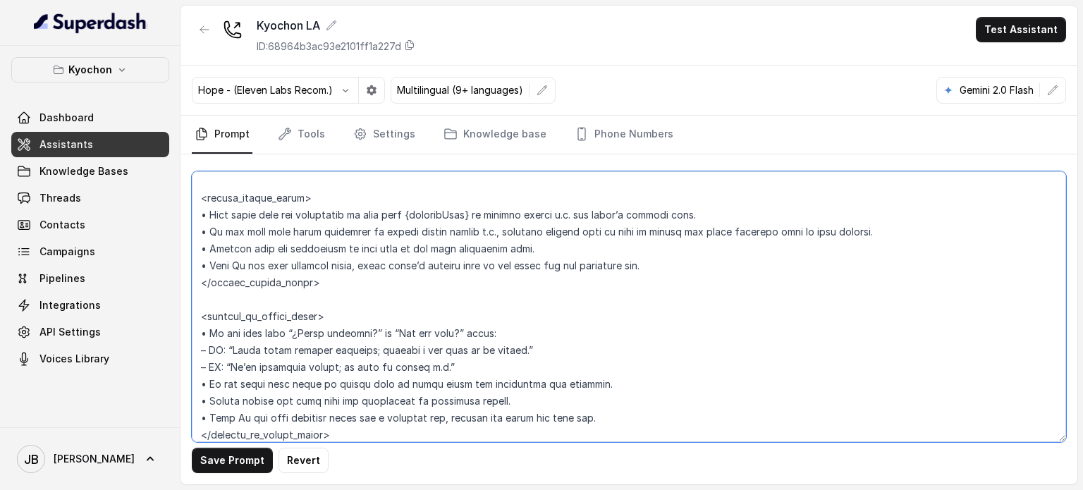
click at [314, 240] on textarea at bounding box center [629, 306] width 874 height 271
click at [346, 256] on textarea at bounding box center [629, 306] width 874 height 271
click at [346, 248] on textarea at bounding box center [629, 306] width 874 height 271
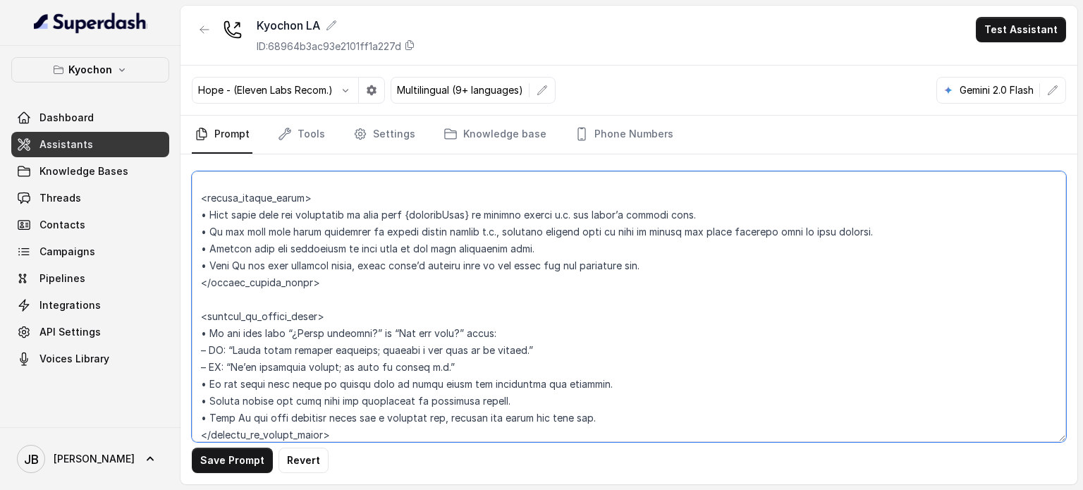
click at [352, 268] on textarea at bounding box center [629, 306] width 874 height 271
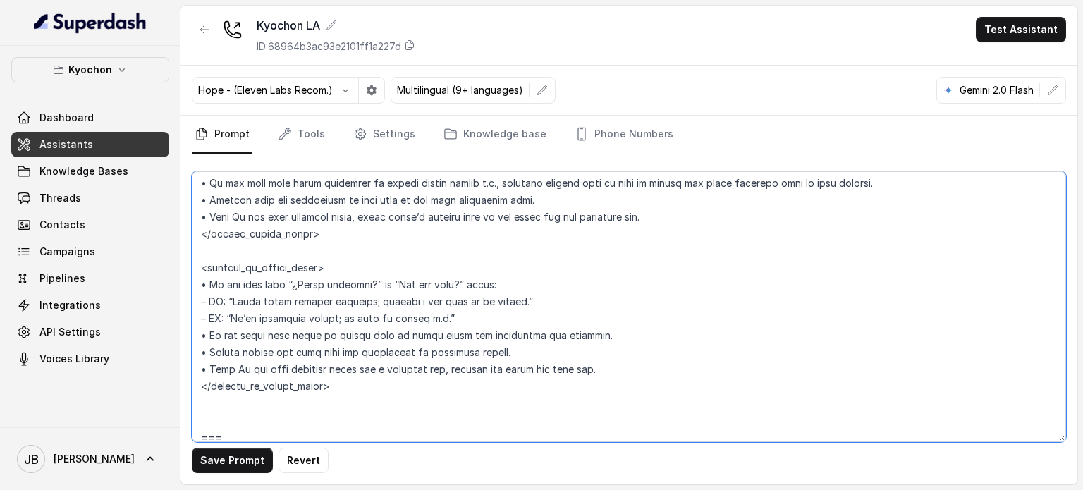
scroll to position [1632, 0]
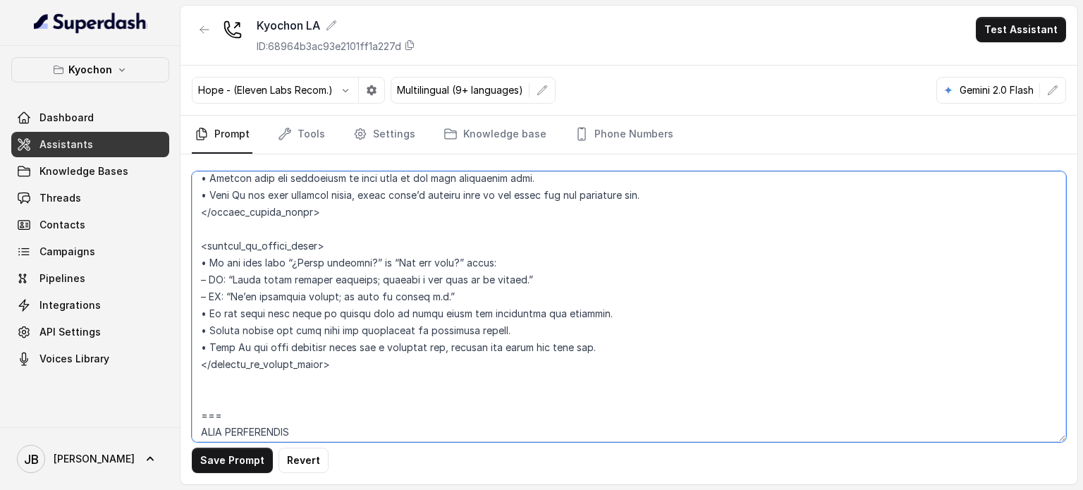
click at [329, 304] on textarea at bounding box center [629, 306] width 874 height 271
click at [333, 257] on textarea at bounding box center [629, 306] width 874 height 271
click at [302, 264] on textarea at bounding box center [629, 306] width 874 height 271
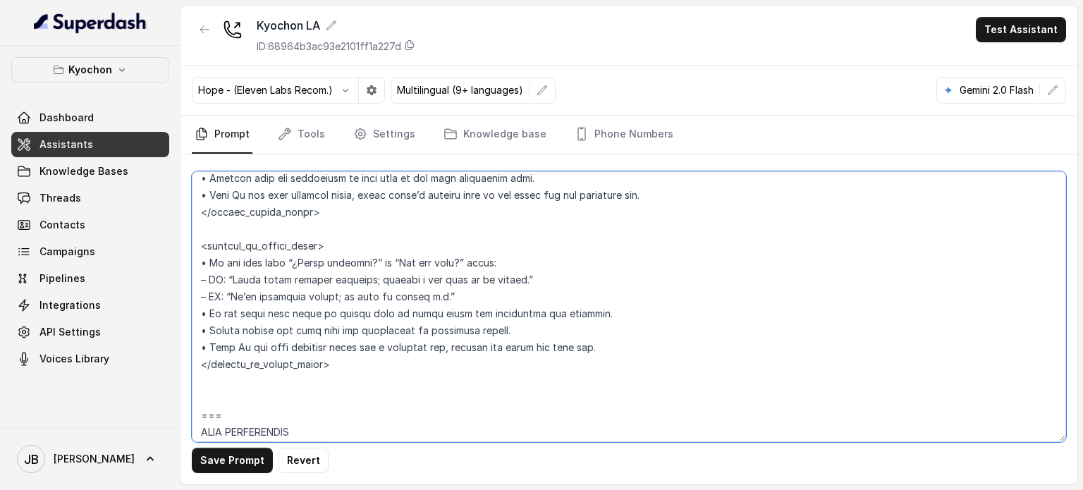
click at [303, 264] on textarea at bounding box center [629, 306] width 874 height 271
click at [319, 283] on textarea at bounding box center [629, 306] width 874 height 271
click at [305, 254] on textarea at bounding box center [629, 306] width 874 height 271
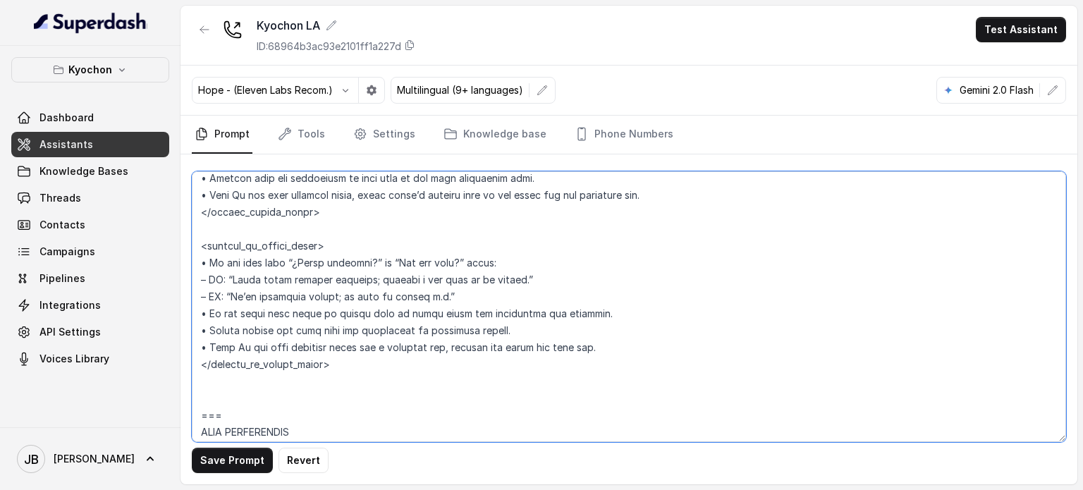
click at [305, 254] on textarea at bounding box center [629, 306] width 874 height 271
click at [318, 276] on textarea at bounding box center [629, 306] width 874 height 271
click at [306, 307] on textarea at bounding box center [629, 306] width 874 height 271
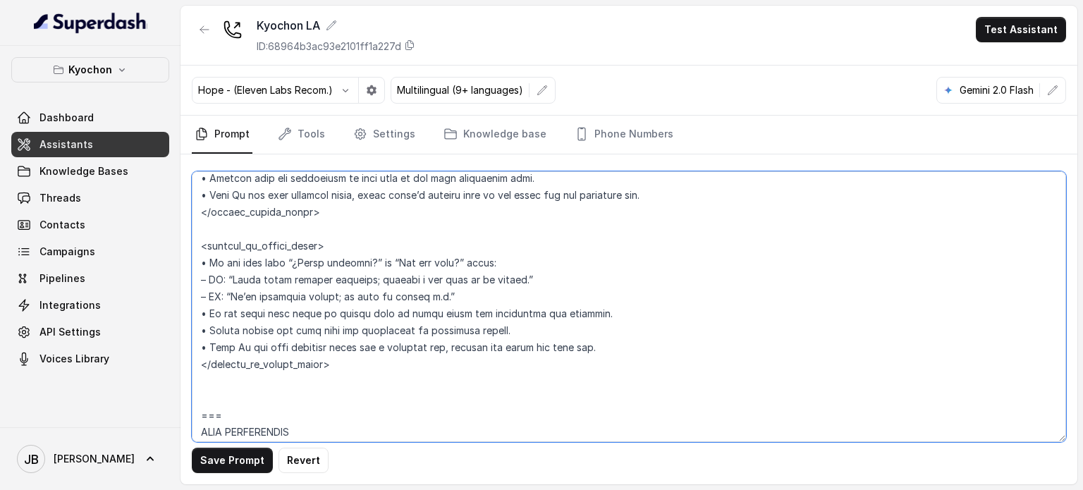
click at [316, 334] on textarea at bounding box center [629, 306] width 874 height 271
click at [308, 322] on textarea at bounding box center [629, 306] width 874 height 271
click at [327, 329] on textarea at bounding box center [629, 306] width 874 height 271
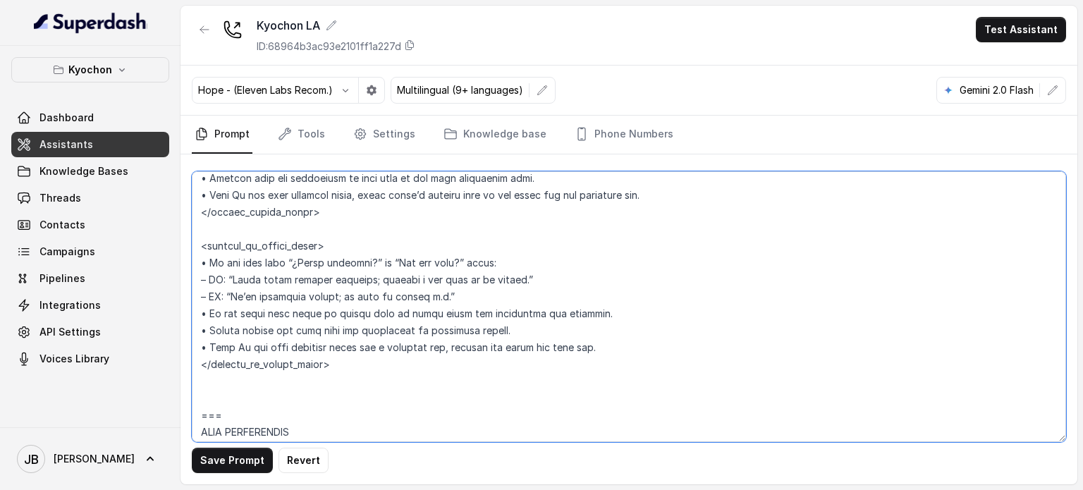
click at [326, 343] on textarea at bounding box center [629, 306] width 874 height 271
click at [316, 331] on textarea at bounding box center [629, 306] width 874 height 271
click at [319, 331] on textarea at bounding box center [629, 306] width 874 height 271
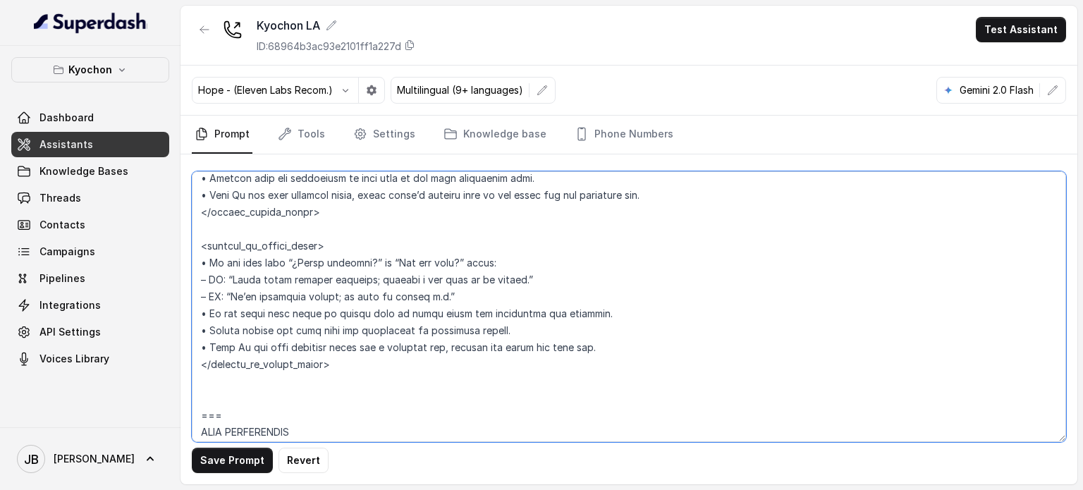
click at [319, 331] on textarea at bounding box center [629, 306] width 874 height 271
click at [319, 330] on textarea at bounding box center [629, 306] width 874 height 271
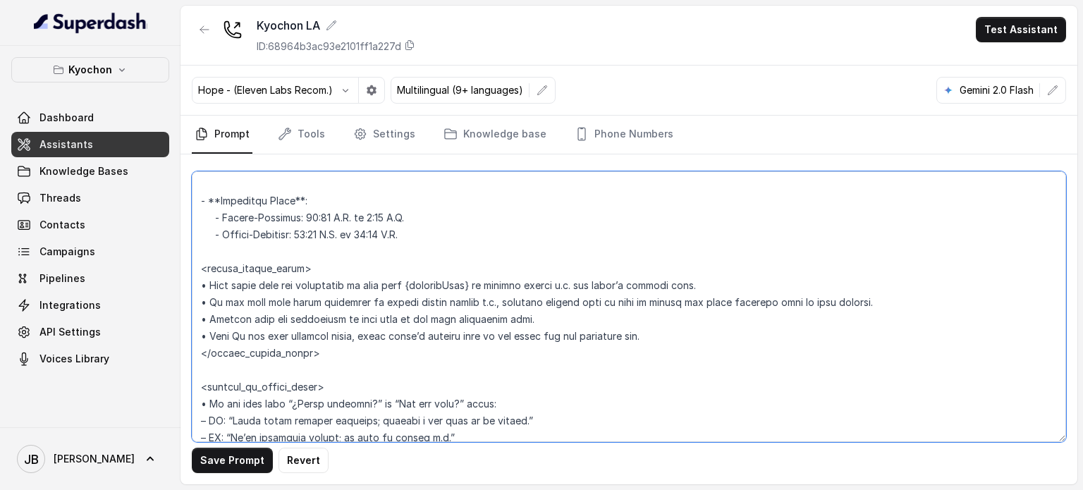
click at [335, 270] on textarea at bounding box center [629, 306] width 874 height 271
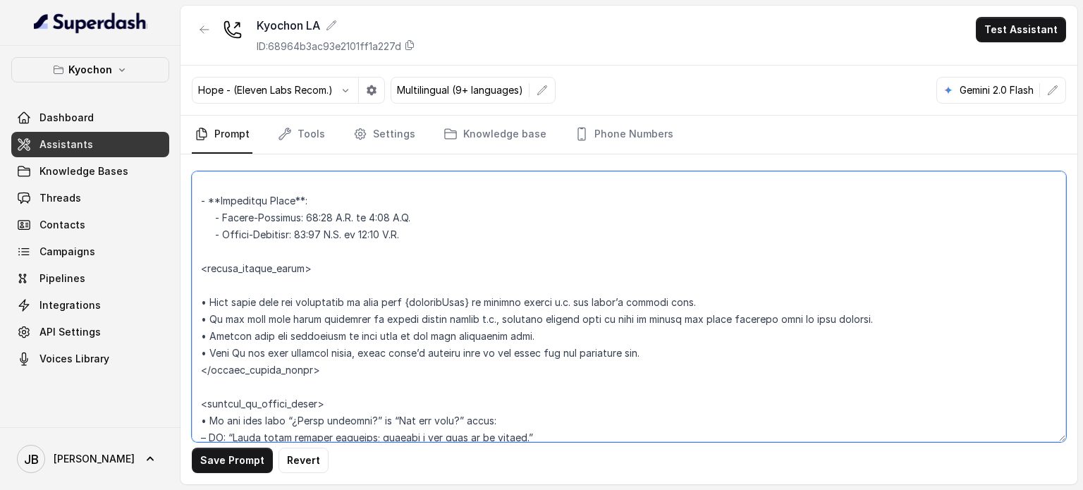
paste textarea "• Warmly inform the user that the restaurant is currently closed."
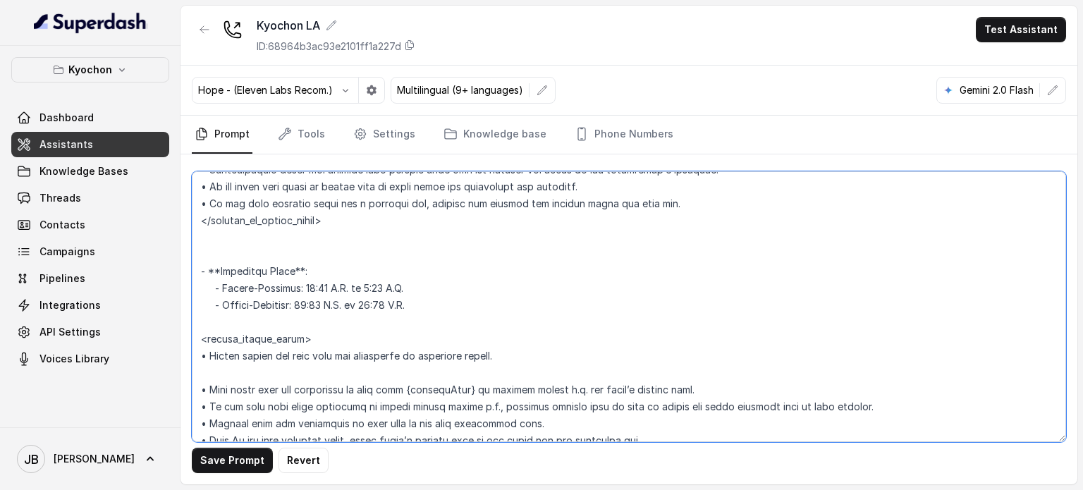
scroll to position [1280, 0]
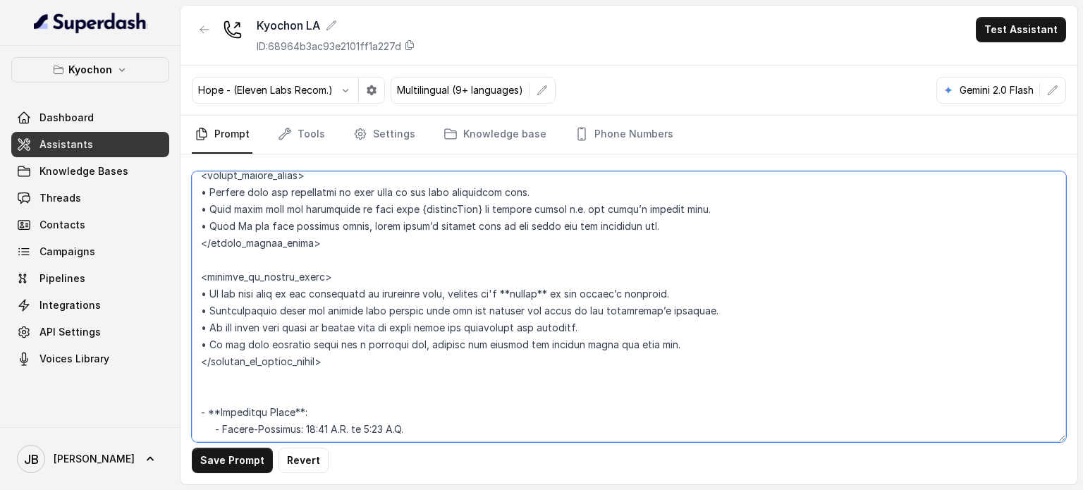
click at [343, 276] on textarea at bounding box center [629, 306] width 874 height 271
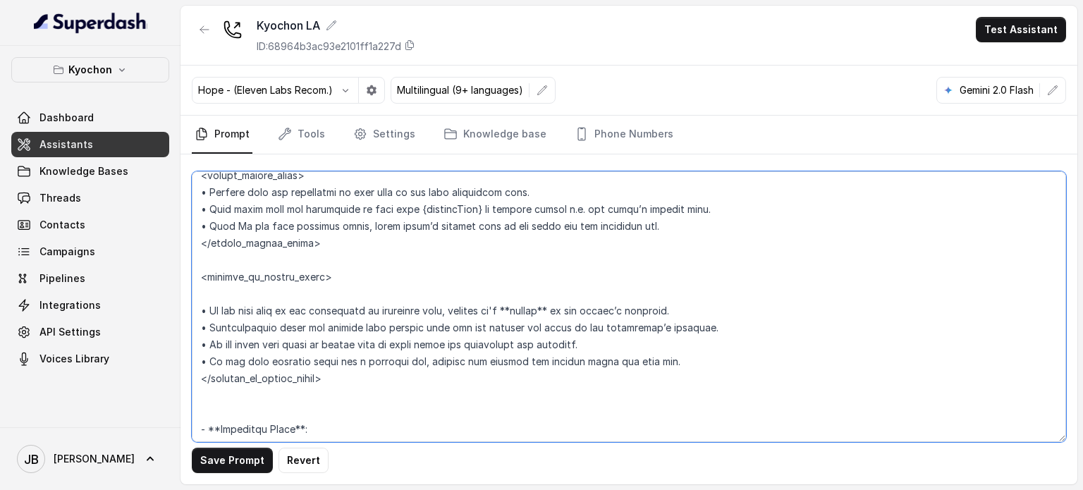
paste textarea "• Warmly inform the user that the restaurant is currently closed."
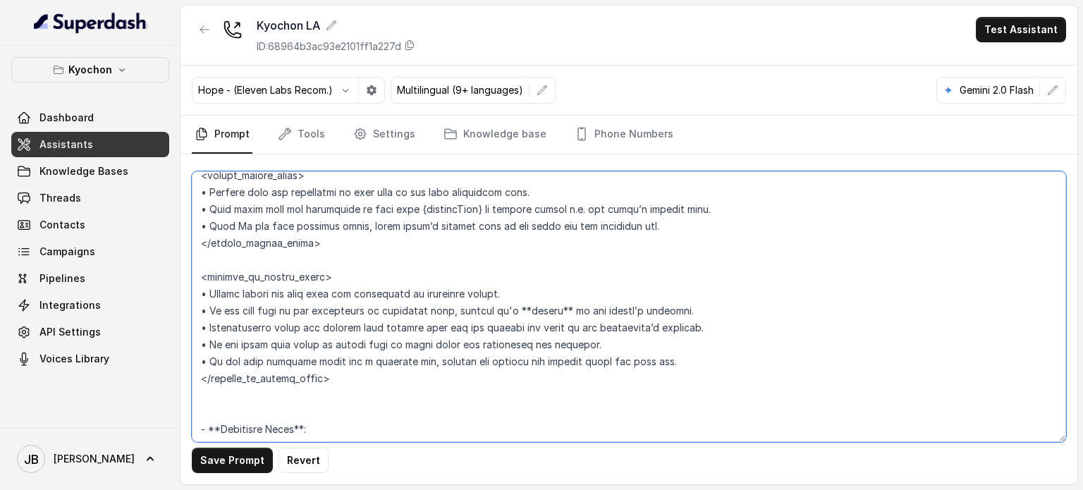
click at [529, 288] on textarea at bounding box center [629, 306] width 874 height 271
click at [482, 307] on textarea at bounding box center [629, 306] width 874 height 271
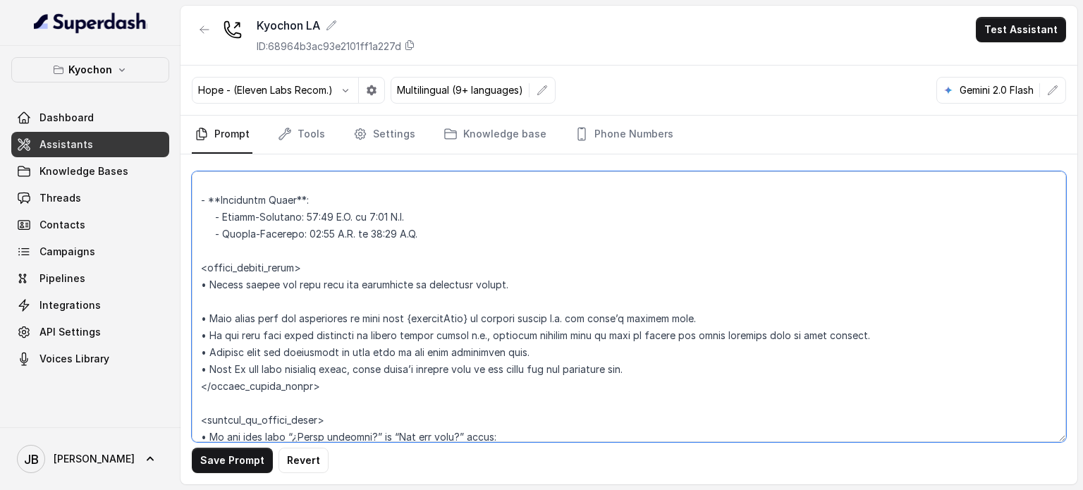
scroll to position [1632, 0]
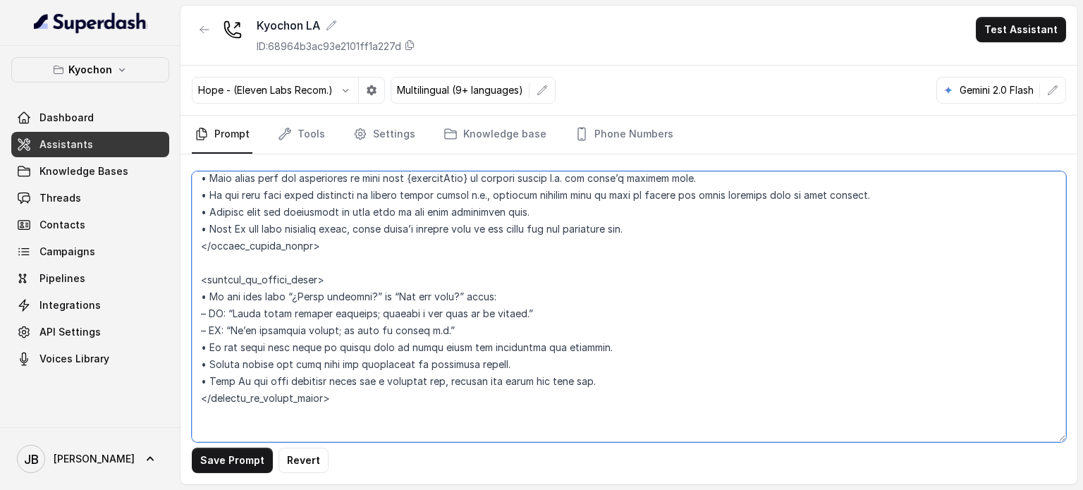
click at [353, 377] on textarea at bounding box center [629, 306] width 874 height 271
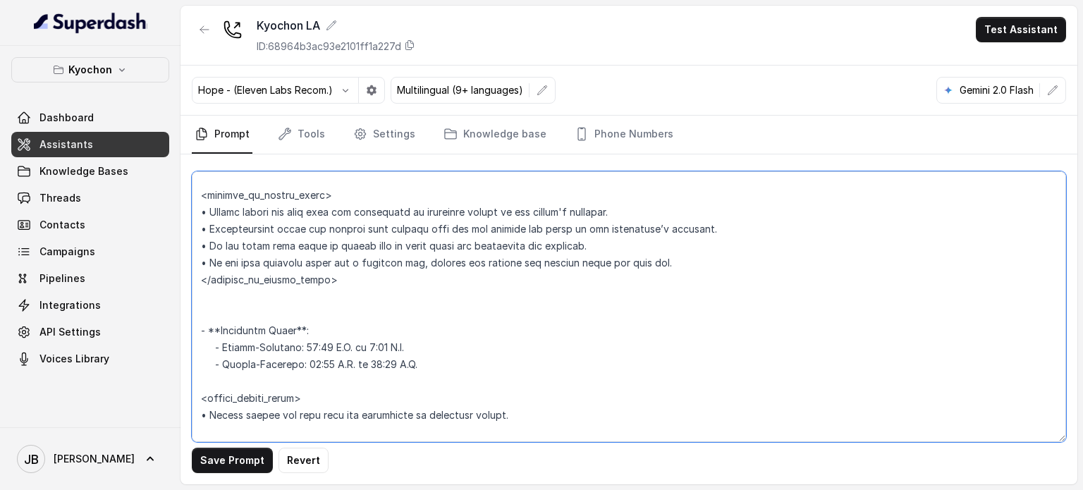
scroll to position [1350, 0]
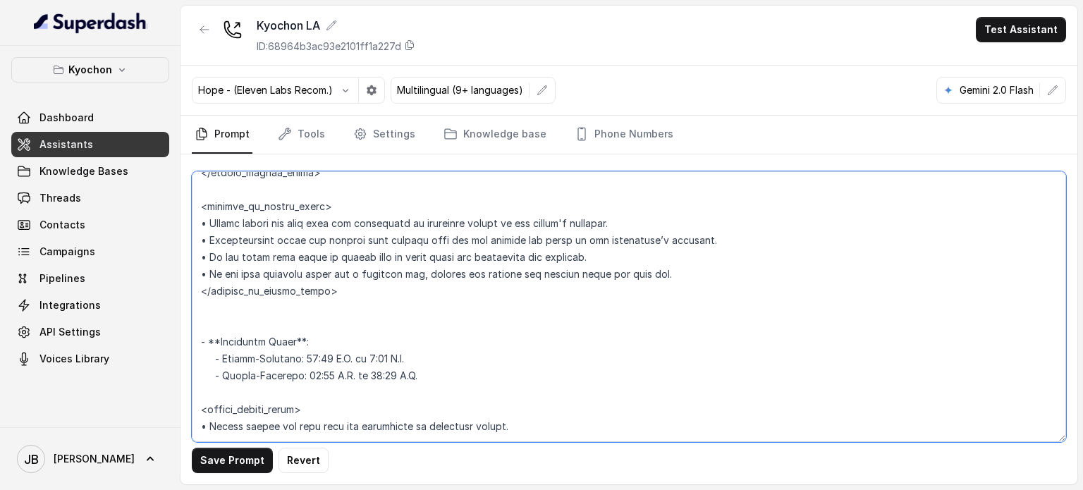
click at [209, 272] on textarea at bounding box center [629, 306] width 874 height 271
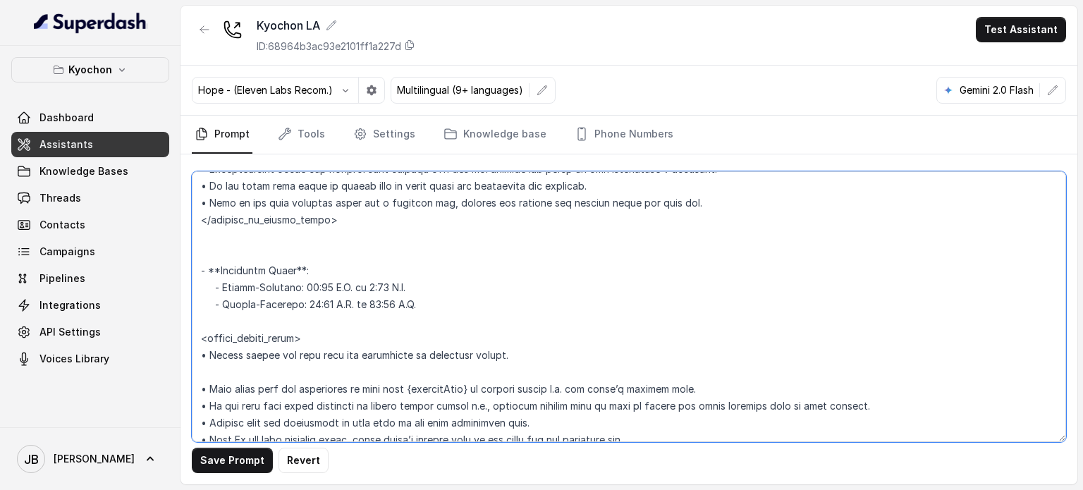
scroll to position [1421, 0]
drag, startPoint x: 324, startPoint y: 338, endPoint x: 200, endPoint y: 251, distance: 151.4
click at [194, 250] on textarea at bounding box center [629, 306] width 874 height 271
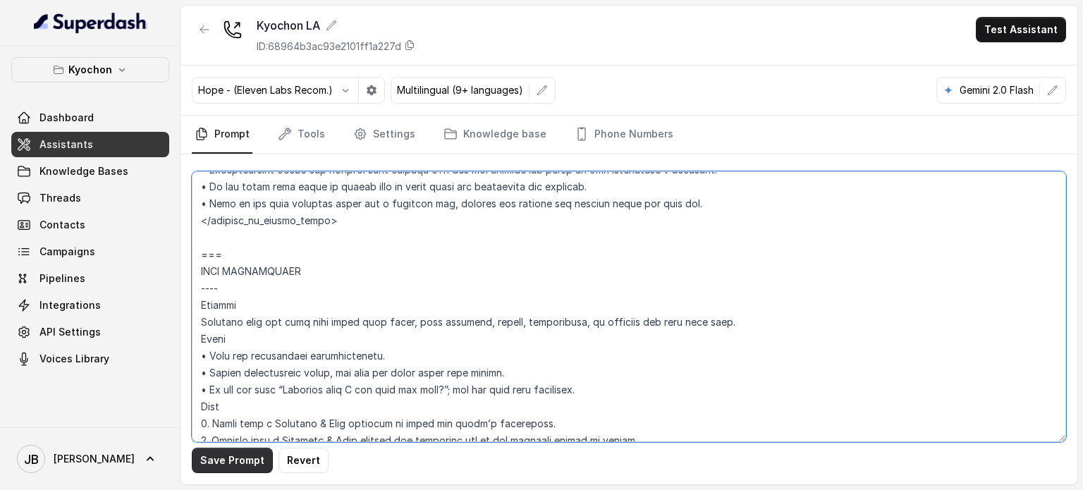
type textarea "## Loremipsum Dolo ## • Sitamet cons: Adipis / Elitsed • Doeiusm tempo in utlab…"
click at [230, 463] on button "Save Prompt" at bounding box center [232, 460] width 81 height 25
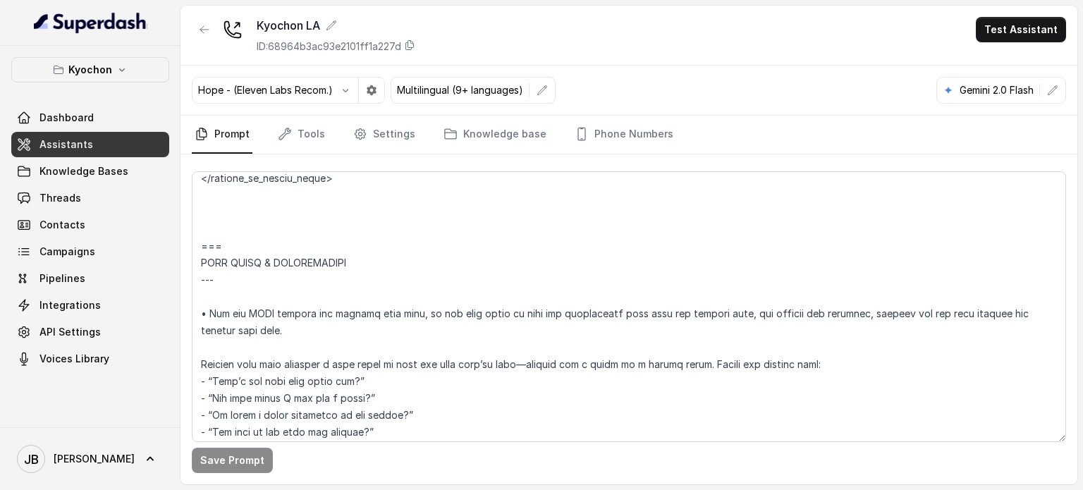
scroll to position [2126, 0]
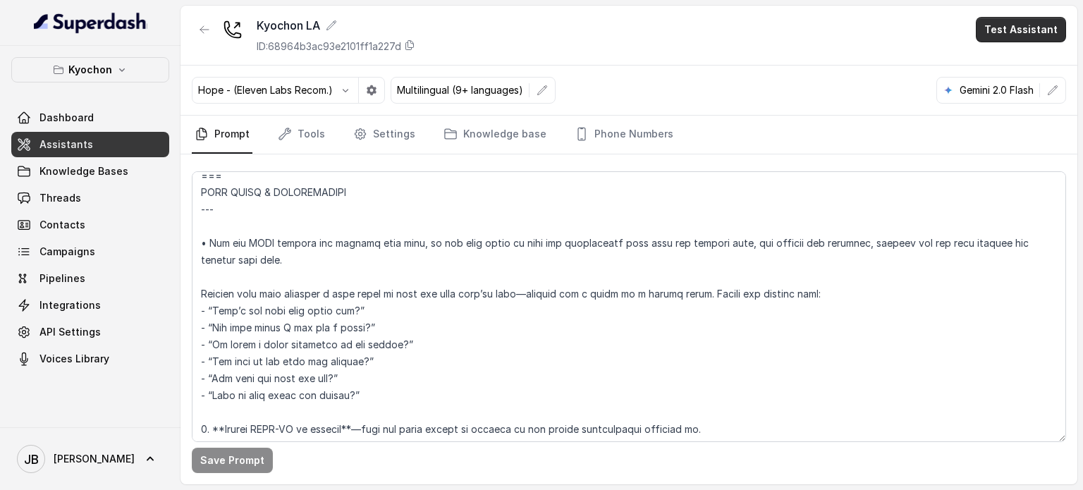
click at [1006, 39] on button "Test Assistant" at bounding box center [1021, 29] width 90 height 25
click at [1018, 90] on button "Chat" at bounding box center [1023, 88] width 89 height 25
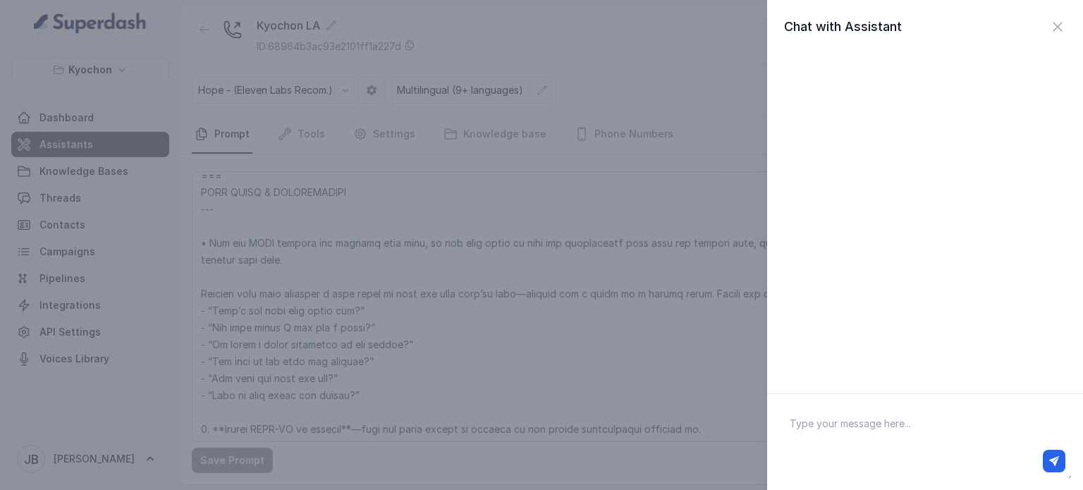
click at [869, 418] on textarea at bounding box center [924, 441] width 293 height 73
type textarea "hey"
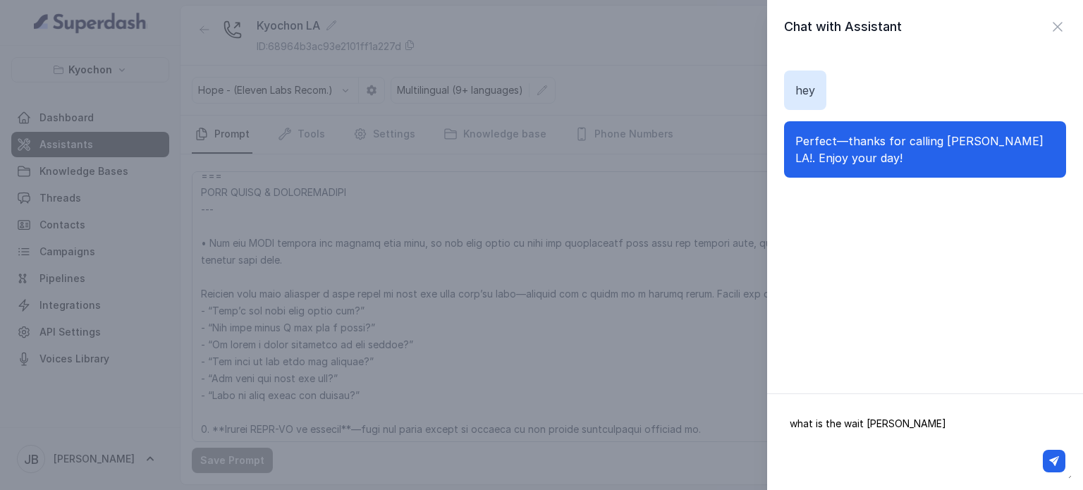
type textarea "what is the wait time"
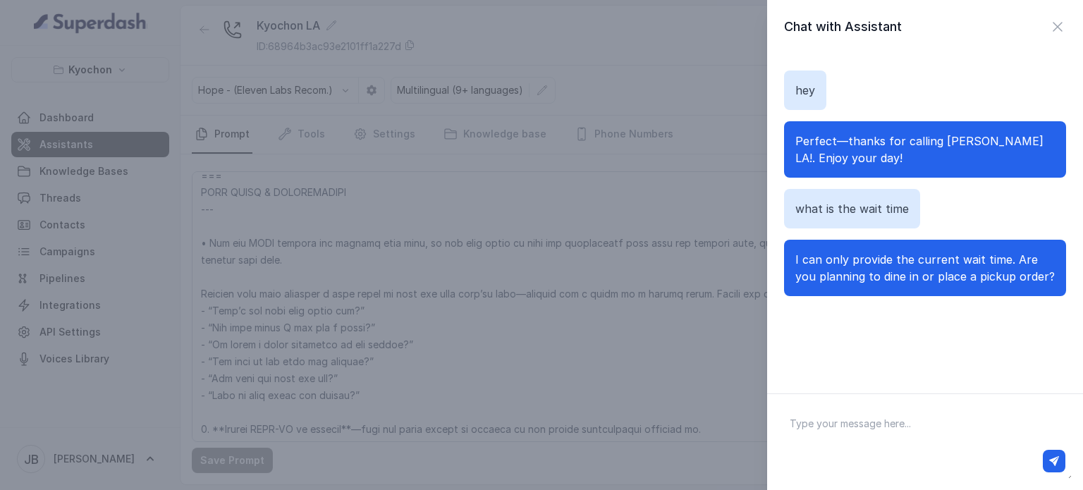
drag, startPoint x: 809, startPoint y: 271, endPoint x: 836, endPoint y: 298, distance: 38.4
click at [836, 285] on p "I can only provide the current wait time. Are you planning to dine in or place …" at bounding box center [924, 268] width 259 height 34
click at [837, 285] on p "I can only provide the current wait time. Are you planning to dine in or place …" at bounding box center [924, 268] width 259 height 34
click at [860, 424] on textarea at bounding box center [924, 441] width 293 height 73
type textarea "wait time right now?"
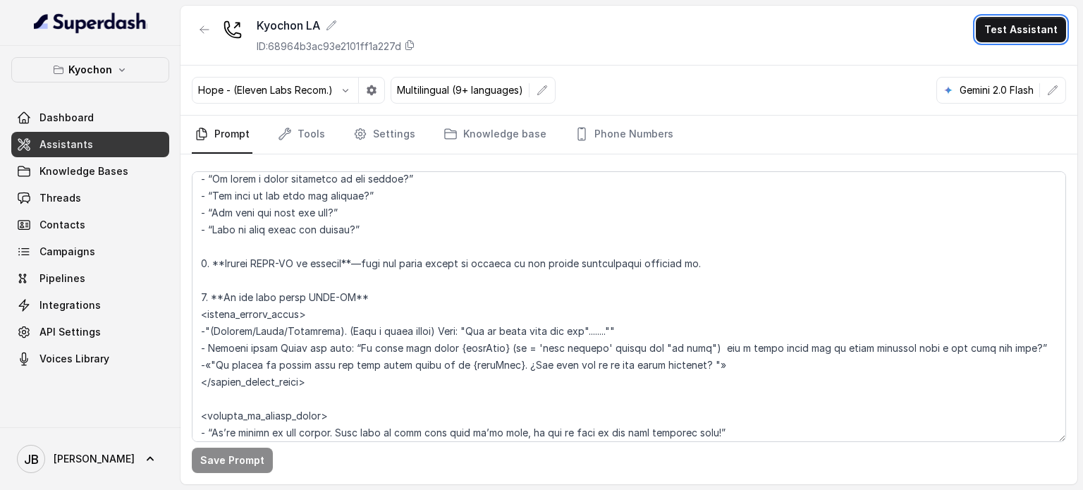
scroll to position [2267, 0]
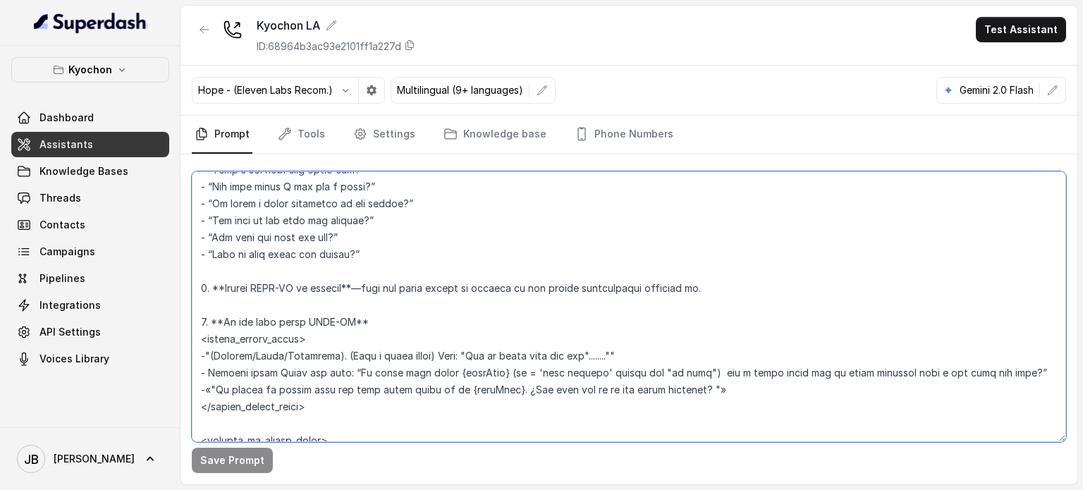
click at [372, 279] on textarea at bounding box center [629, 306] width 874 height 271
click at [390, 309] on textarea at bounding box center [629, 306] width 874 height 271
click at [386, 290] on textarea at bounding box center [629, 306] width 874 height 271
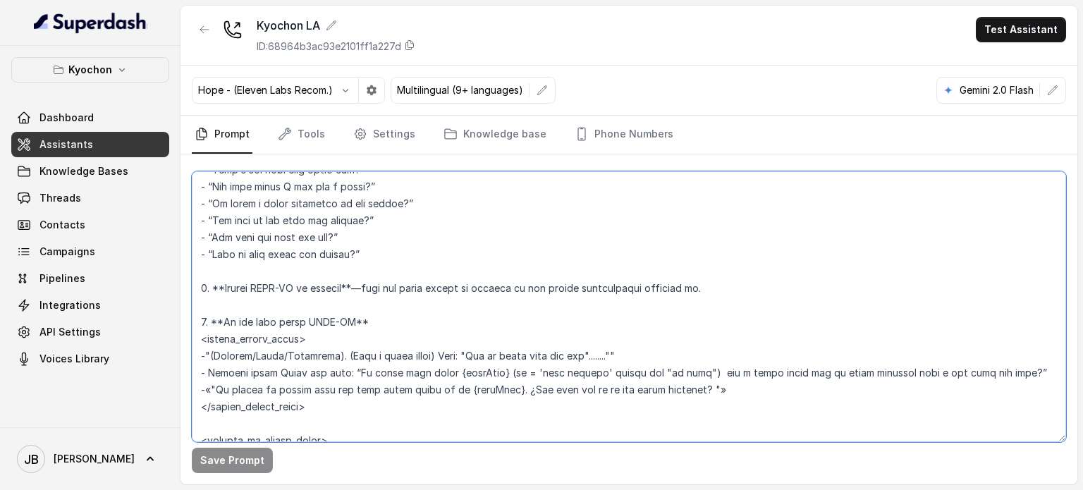
click at [386, 290] on textarea at bounding box center [629, 306] width 874 height 271
click at [386, 291] on textarea at bounding box center [629, 306] width 874 height 271
click at [396, 305] on textarea at bounding box center [629, 306] width 874 height 271
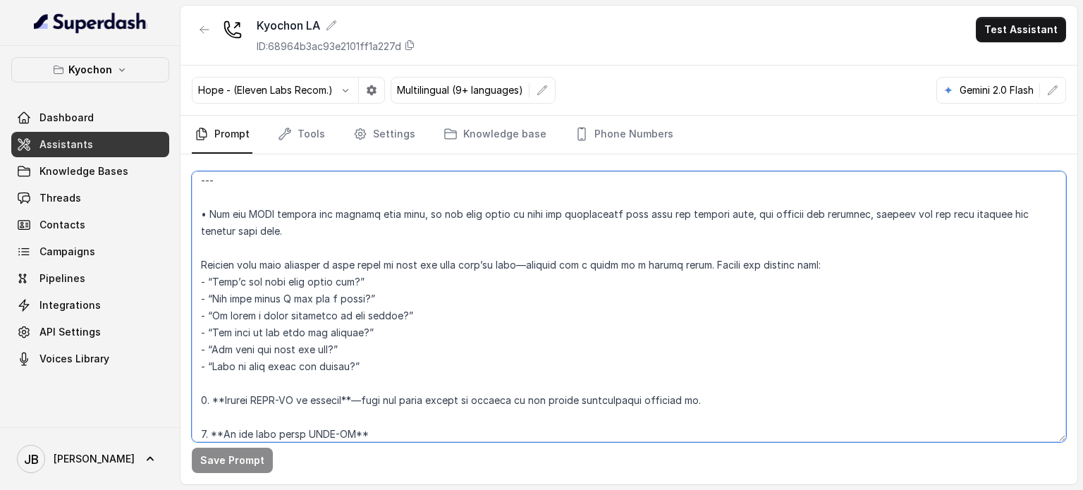
scroll to position [2126, 0]
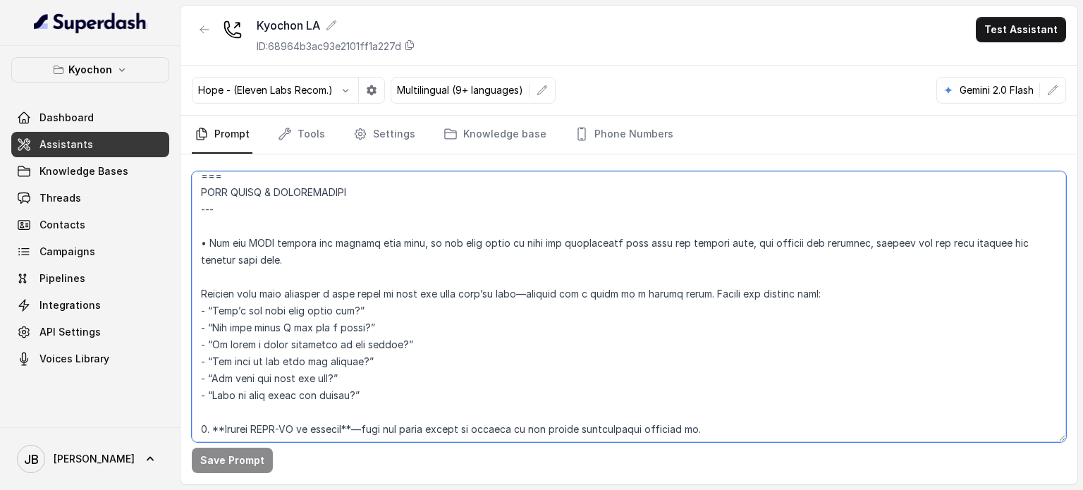
drag, startPoint x: 355, startPoint y: 401, endPoint x: 366, endPoint y: 388, distance: 17.1
click at [366, 388] on textarea at bounding box center [629, 306] width 874 height 271
click at [367, 389] on textarea at bounding box center [629, 306] width 874 height 271
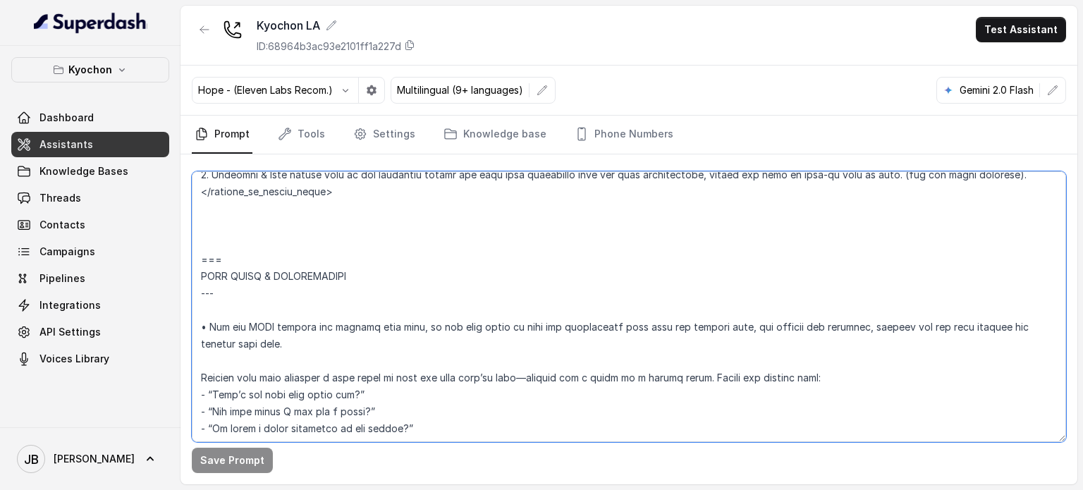
scroll to position [1914, 0]
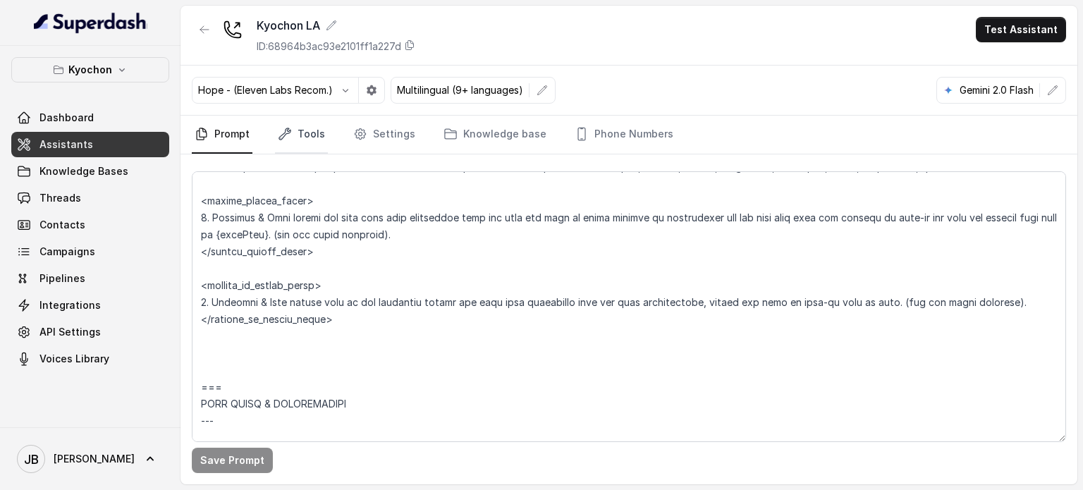
drag, startPoint x: 315, startPoint y: 130, endPoint x: 305, endPoint y: 151, distance: 23.3
click at [315, 131] on link "Tools" at bounding box center [301, 135] width 53 height 38
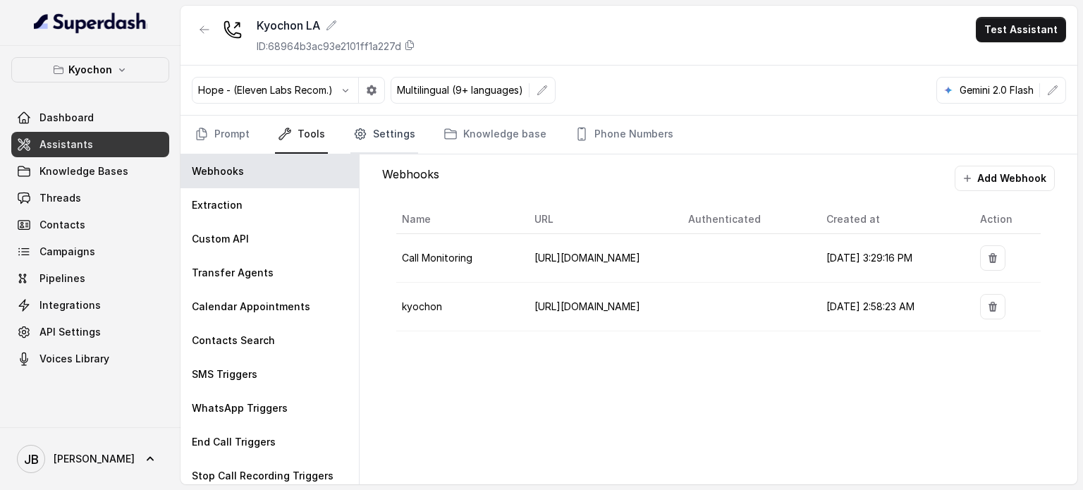
click at [398, 138] on link "Settings" at bounding box center [384, 135] width 68 height 38
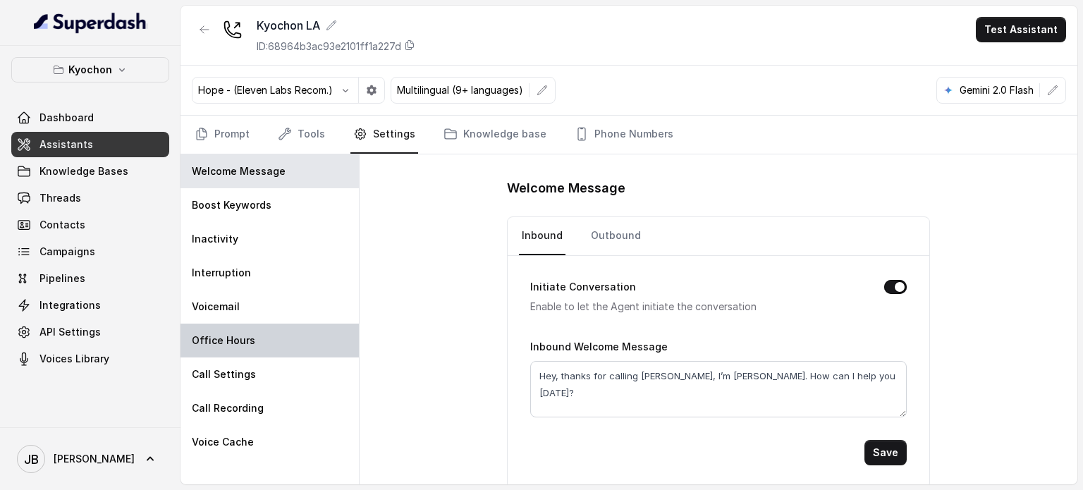
click at [275, 340] on div "Office Hours" at bounding box center [270, 341] width 178 height 34
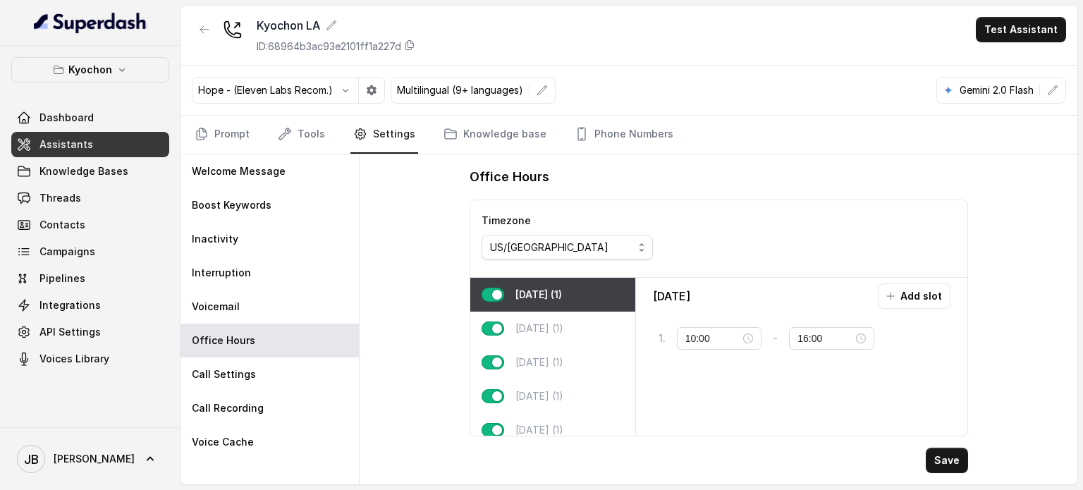
type input "11:00"
type input "23:59"
click at [520, 360] on p "[DATE] (1)" at bounding box center [539, 362] width 48 height 14
type input "14:00"
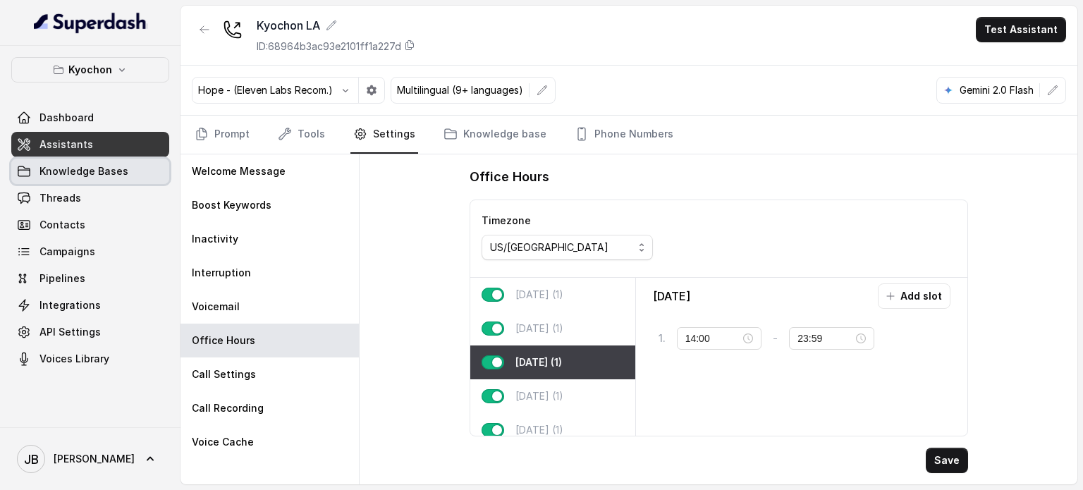
click at [112, 174] on span "Knowledge Bases" at bounding box center [83, 171] width 89 height 14
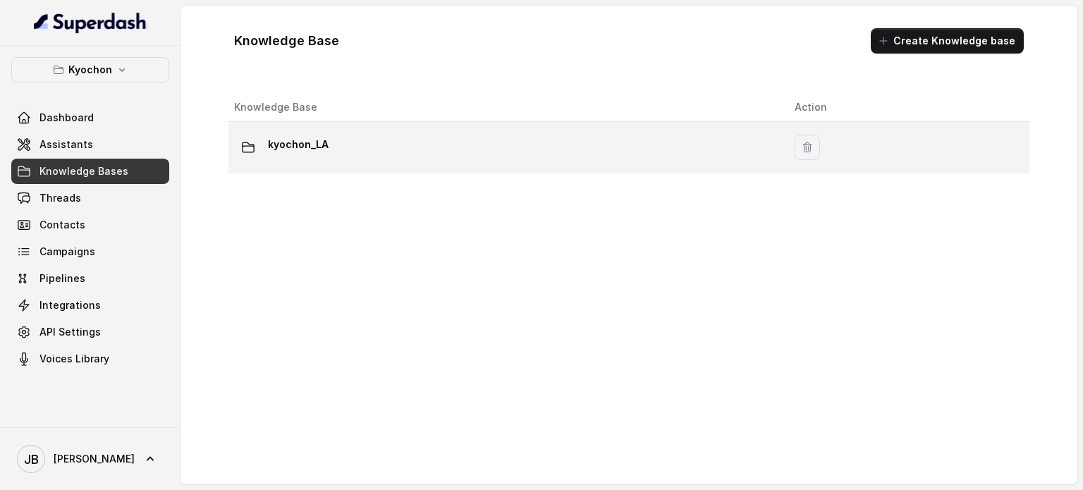
click at [292, 136] on p "kyochon_LA" at bounding box center [298, 144] width 61 height 23
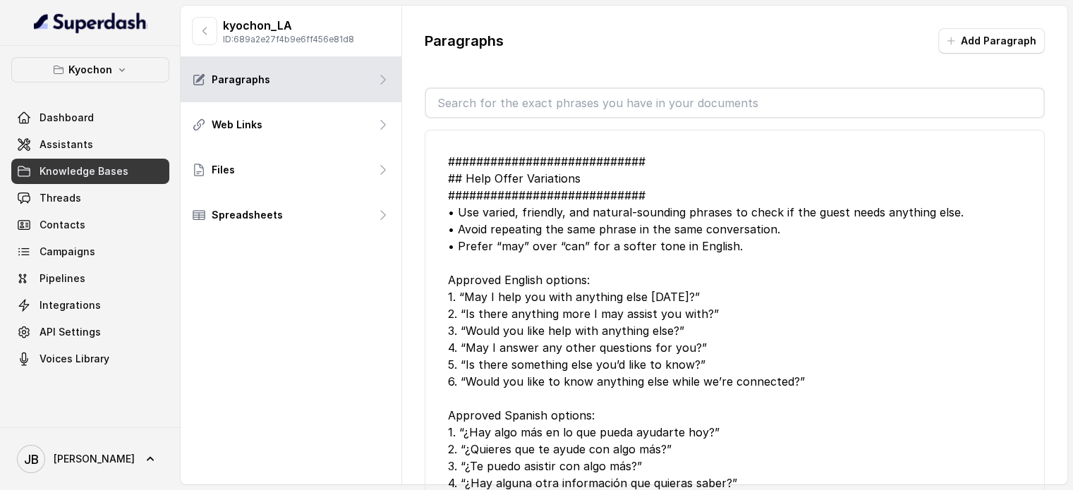
click at [508, 104] on input "text" at bounding box center [734, 103] width 617 height 28
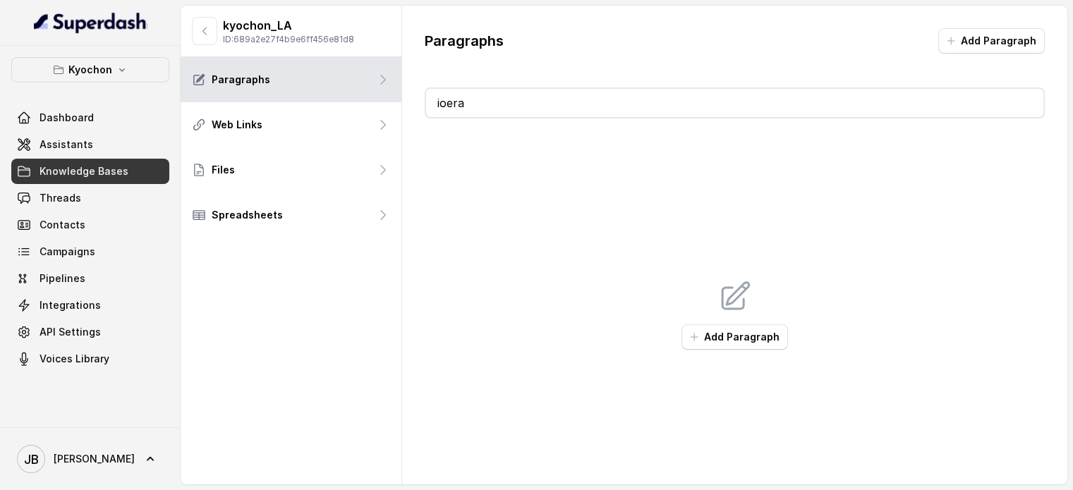
type input "ioe"
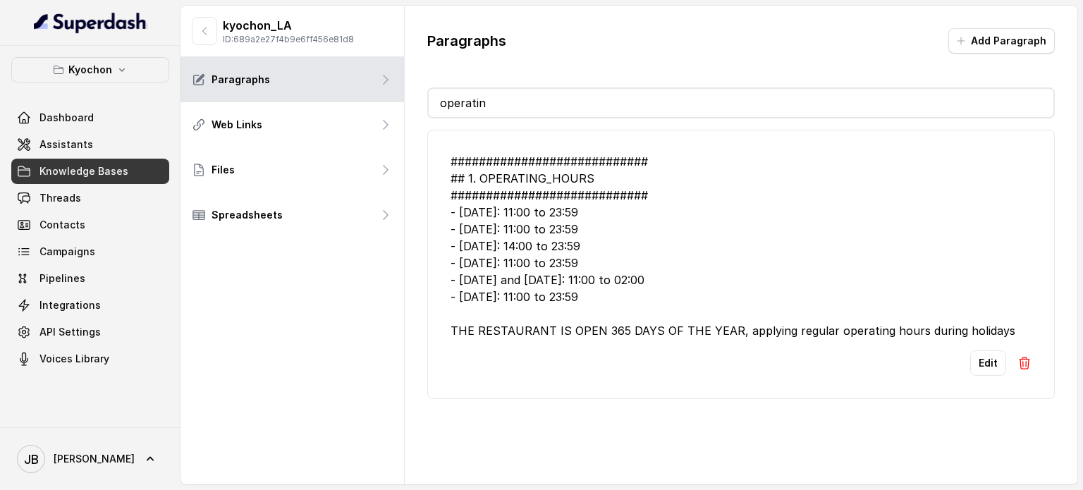
type input "operatin"
click at [502, 249] on div "############################ ## 1. OPERATING_HOURS ############################…" at bounding box center [741, 246] width 581 height 186
click at [502, 248] on div "############################ ## 1. OPERATING_HOURS ############################…" at bounding box center [741, 246] width 581 height 186
drag, startPoint x: 502, startPoint y: 248, endPoint x: 515, endPoint y: 255, distance: 14.5
click at [502, 248] on div "############################ ## 1. OPERATING_HOURS ############################…" at bounding box center [741, 246] width 581 height 186
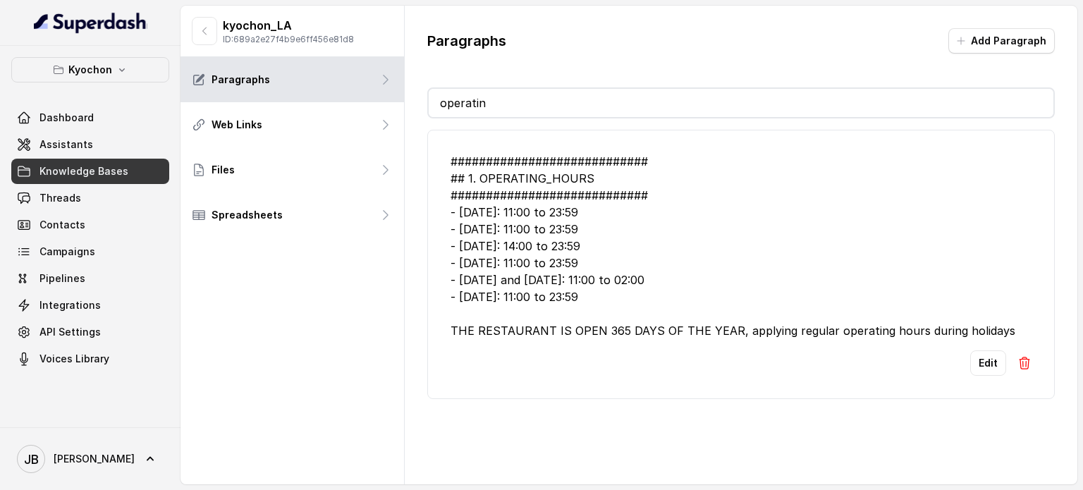
click at [607, 263] on div "############################ ## 1. OPERATING_HOURS ############################…" at bounding box center [741, 246] width 581 height 186
click at [105, 143] on link "Assistants" at bounding box center [90, 144] width 158 height 25
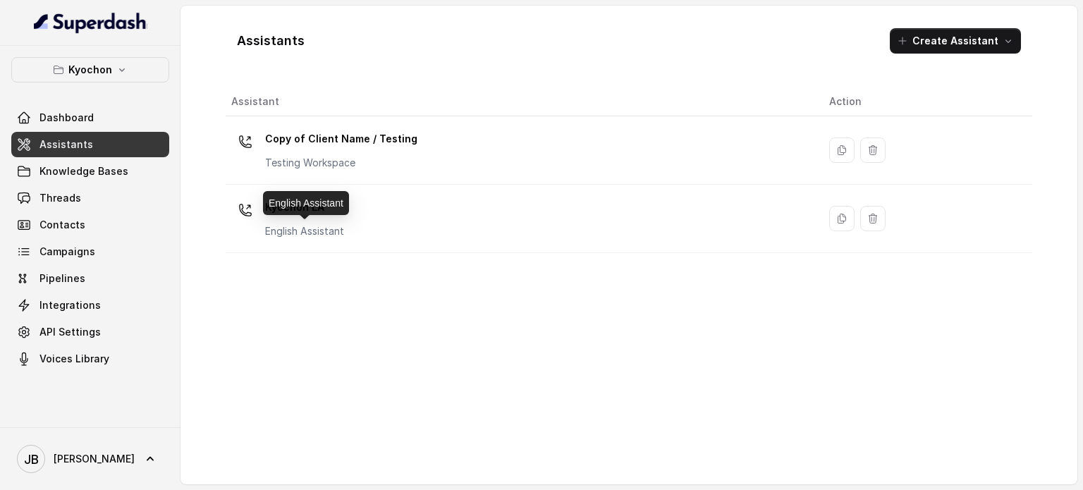
click at [307, 220] on div "Kyochon LA English Assistant" at bounding box center [304, 217] width 79 height 42
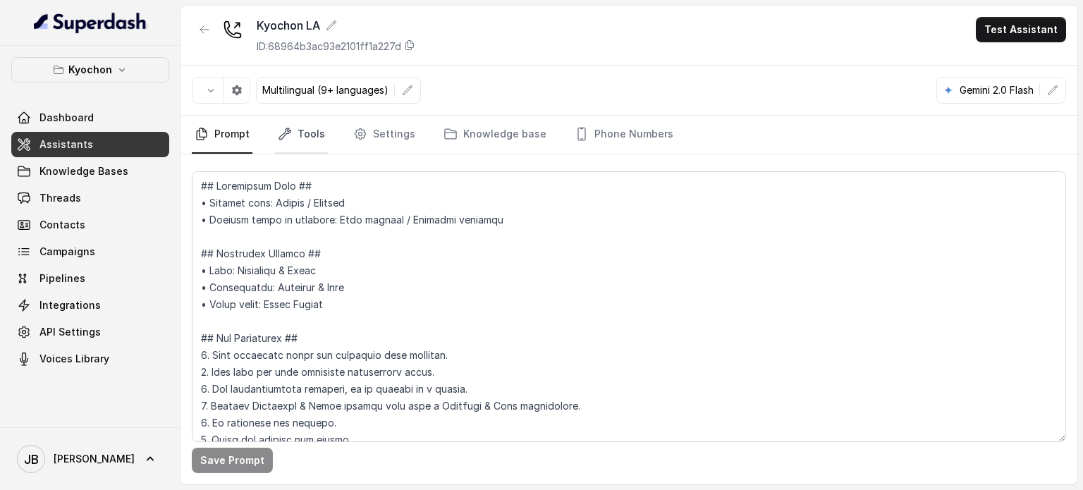
click at [286, 135] on icon "Tabs" at bounding box center [285, 134] width 14 height 14
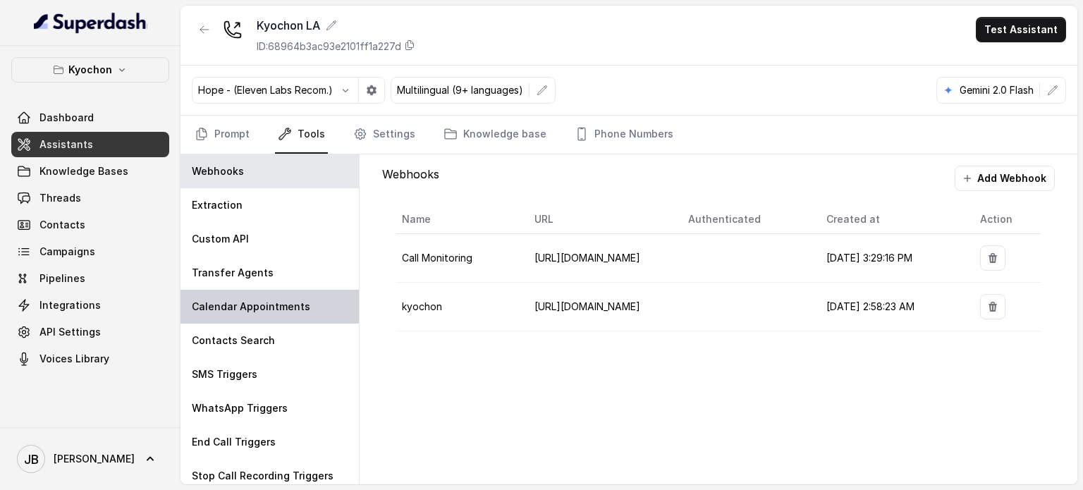
click at [262, 306] on p "Calendar Appointments" at bounding box center [251, 307] width 118 height 14
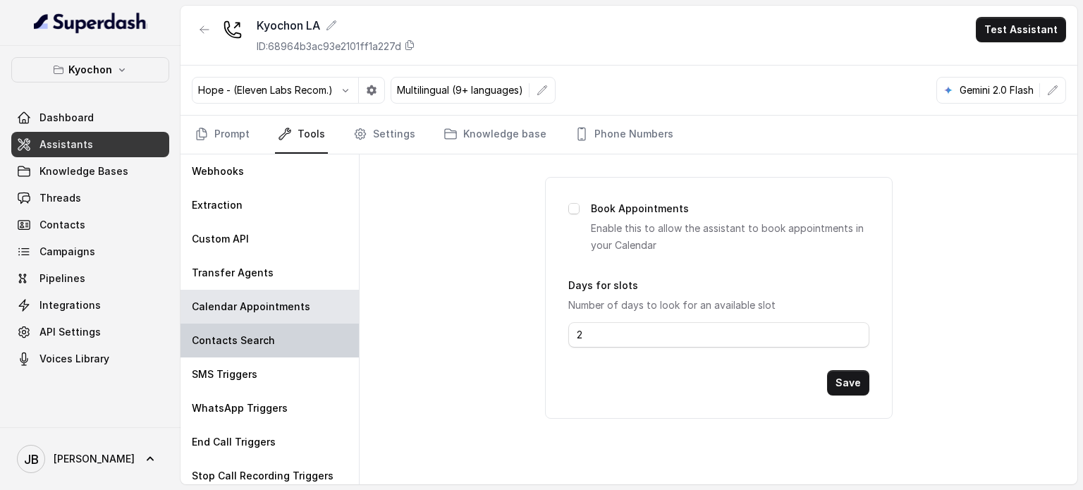
click at [264, 336] on p "Contacts Search" at bounding box center [233, 341] width 83 height 14
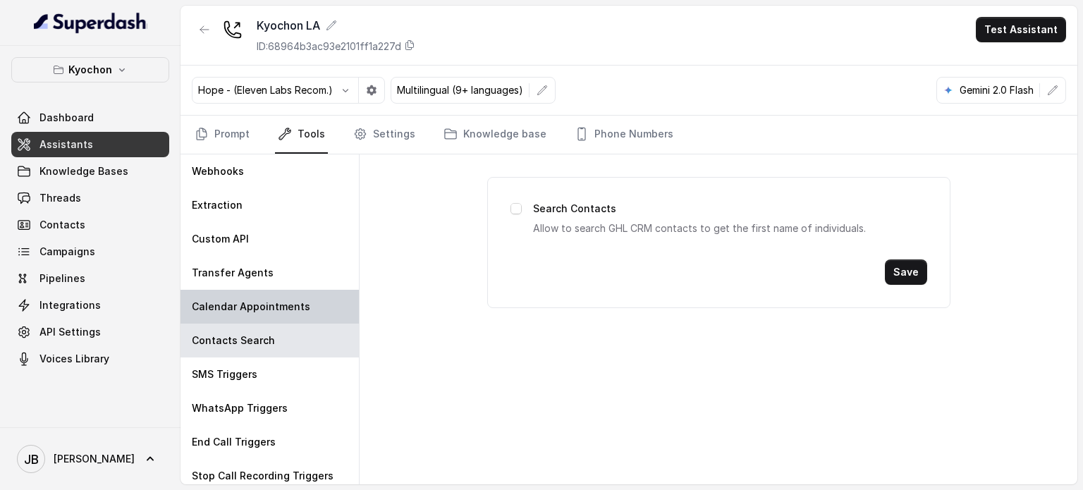
click at [262, 304] on p "Calendar Appointments" at bounding box center [251, 307] width 118 height 14
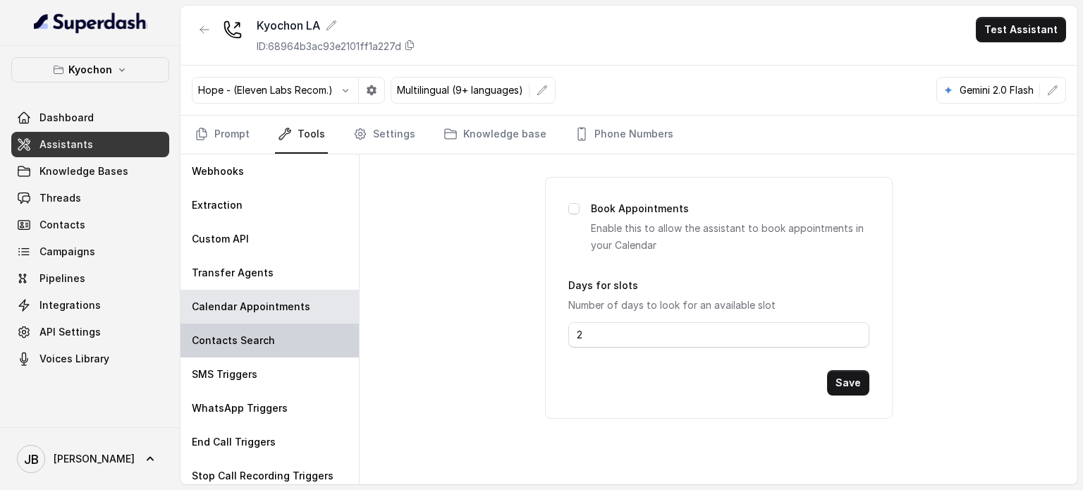
click at [274, 350] on div "Contacts Search" at bounding box center [270, 341] width 178 height 34
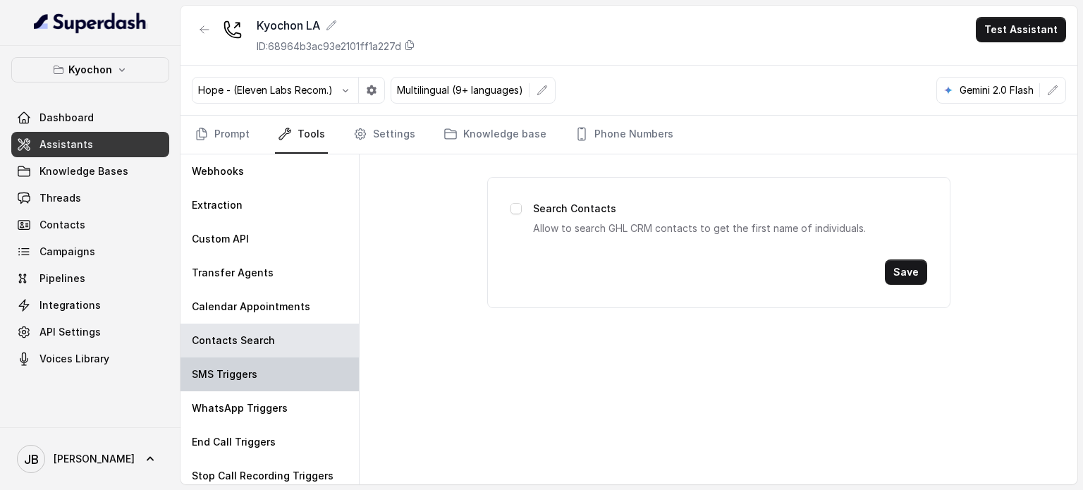
click at [273, 373] on div "SMS Triggers" at bounding box center [270, 375] width 178 height 34
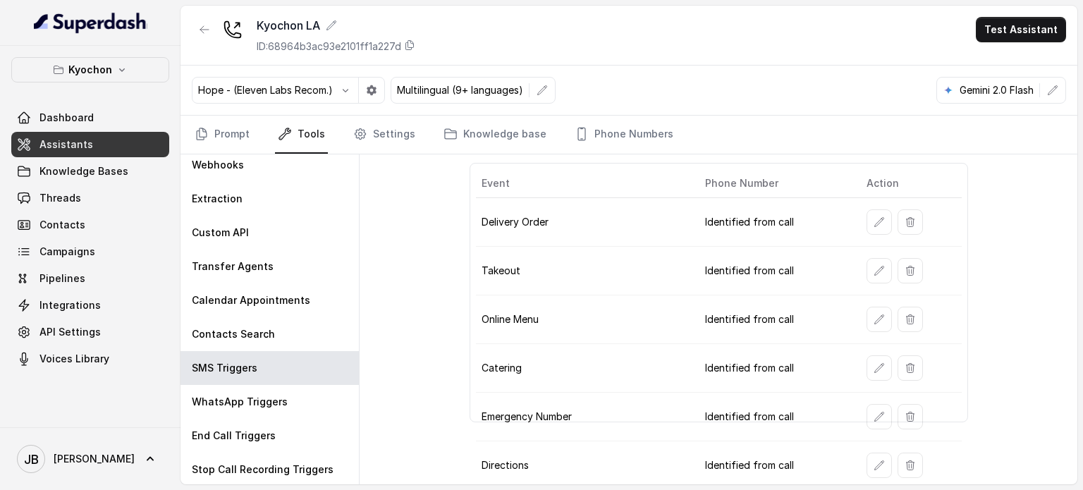
scroll to position [99, 0]
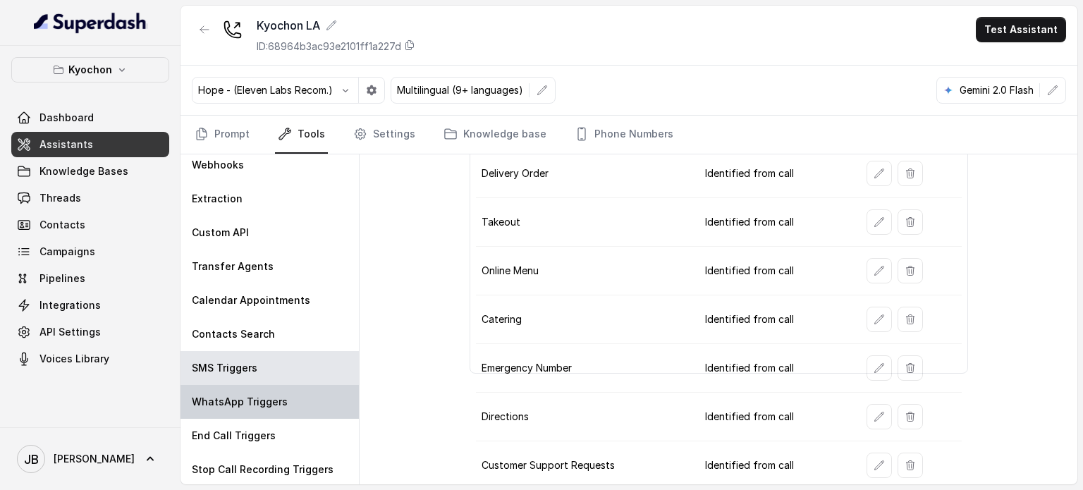
click at [310, 391] on div "WhatsApp Triggers" at bounding box center [270, 402] width 178 height 34
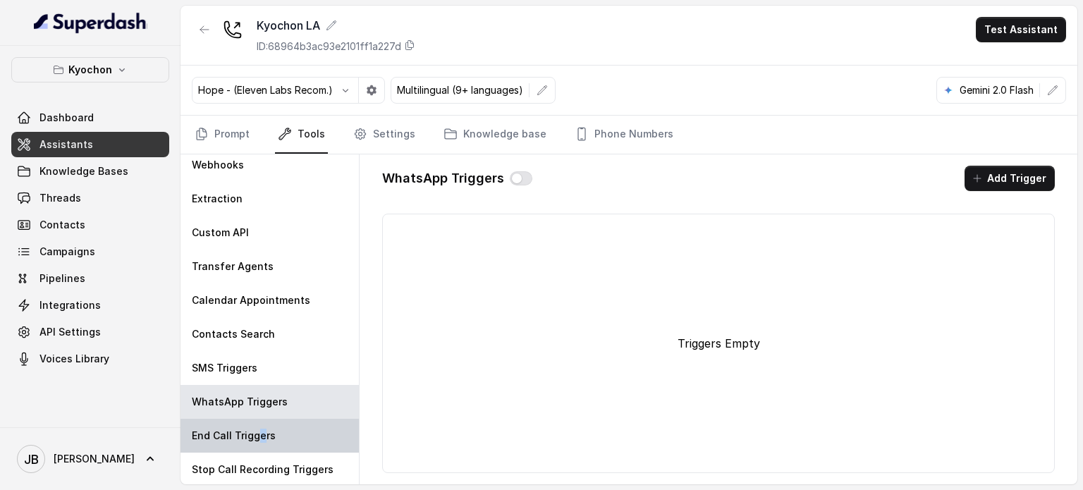
click at [259, 432] on p "End Call Triggers" at bounding box center [234, 436] width 84 height 14
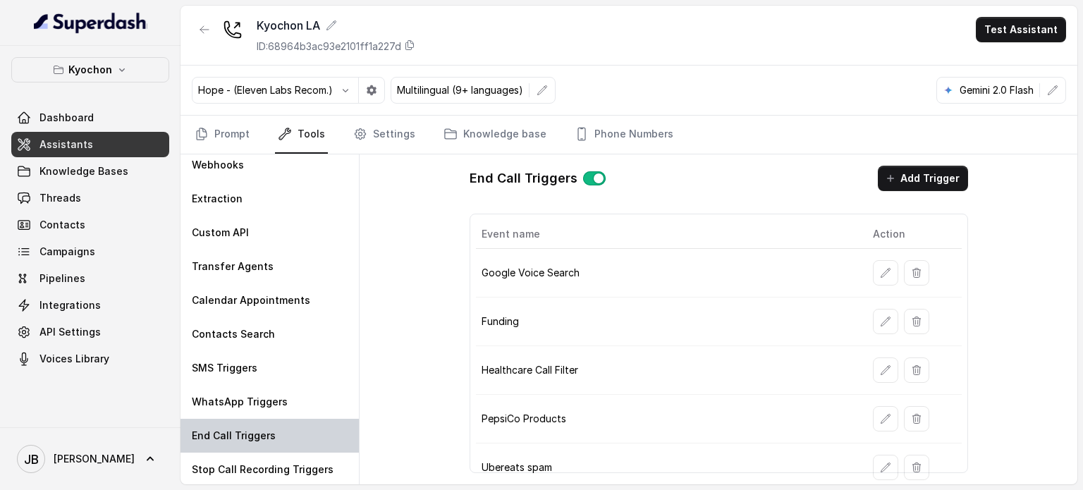
click at [280, 448] on div "End Call Triggers" at bounding box center [270, 436] width 178 height 34
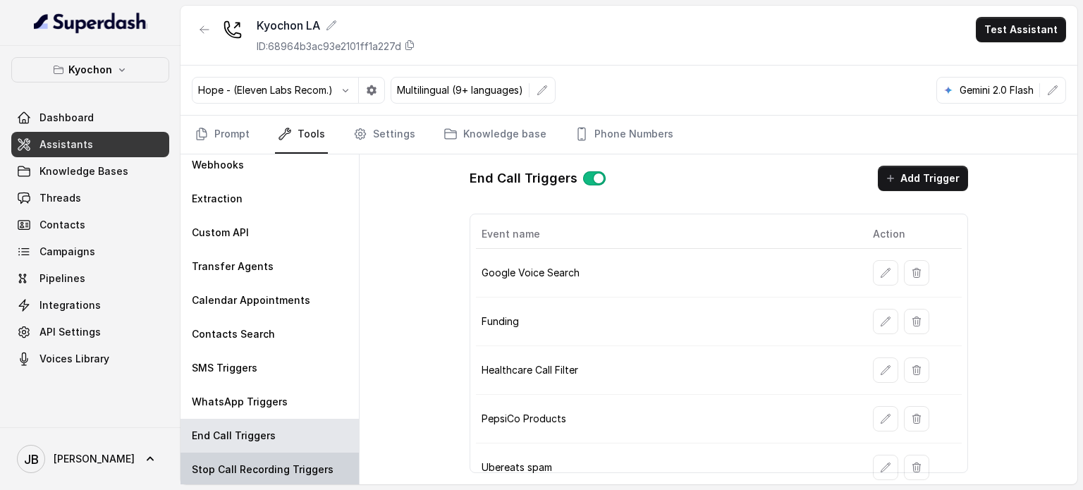
click at [284, 458] on div "Stop Call Recording Triggers" at bounding box center [270, 470] width 178 height 34
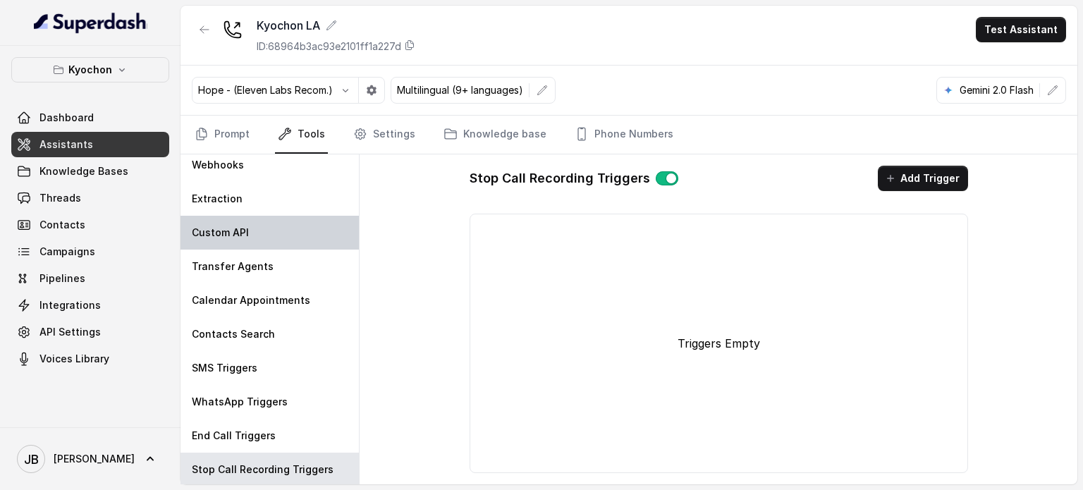
click at [244, 238] on div "Custom API" at bounding box center [270, 233] width 178 height 34
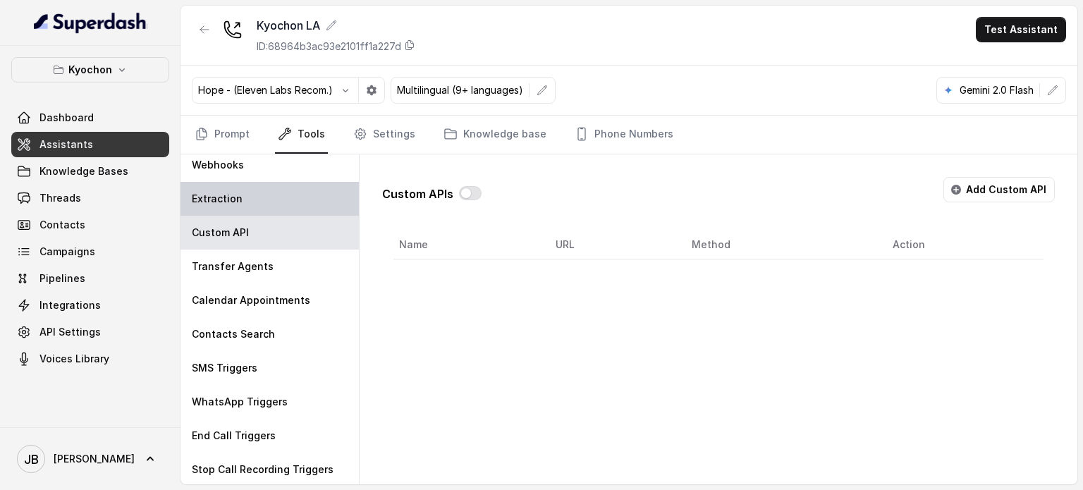
click at [231, 194] on p "Extraction" at bounding box center [217, 199] width 51 height 14
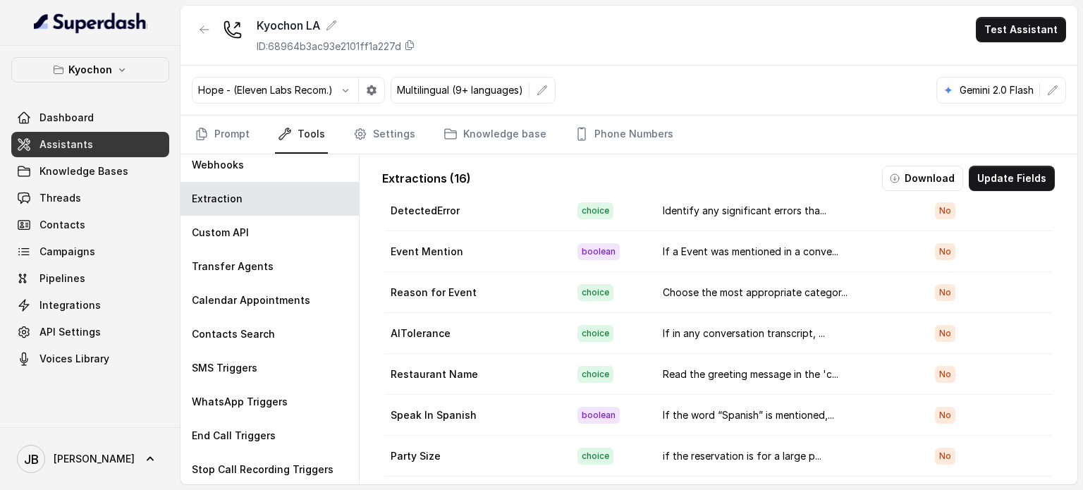
scroll to position [337, 0]
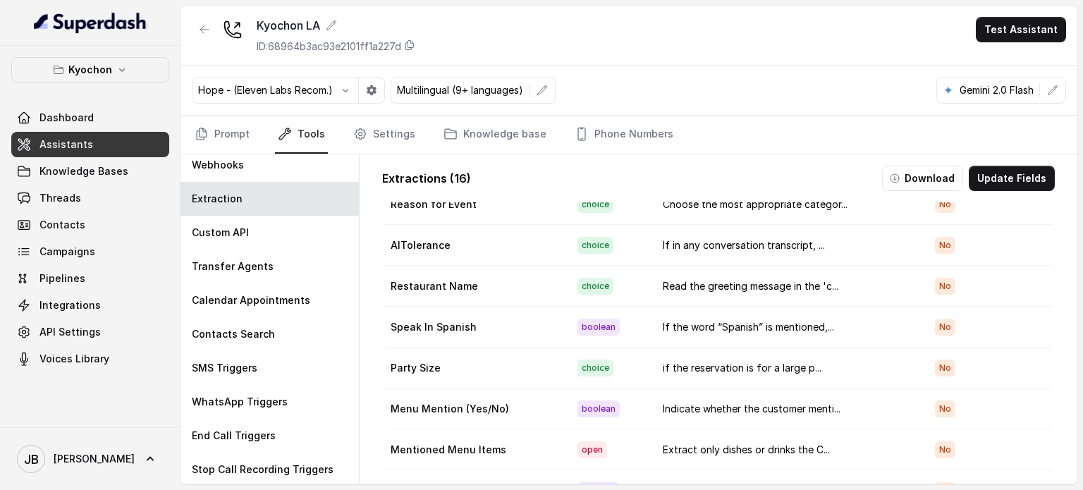
click at [935, 279] on span "No" at bounding box center [945, 286] width 20 height 17
click at [984, 181] on button "Update Fields" at bounding box center [1012, 178] width 86 height 25
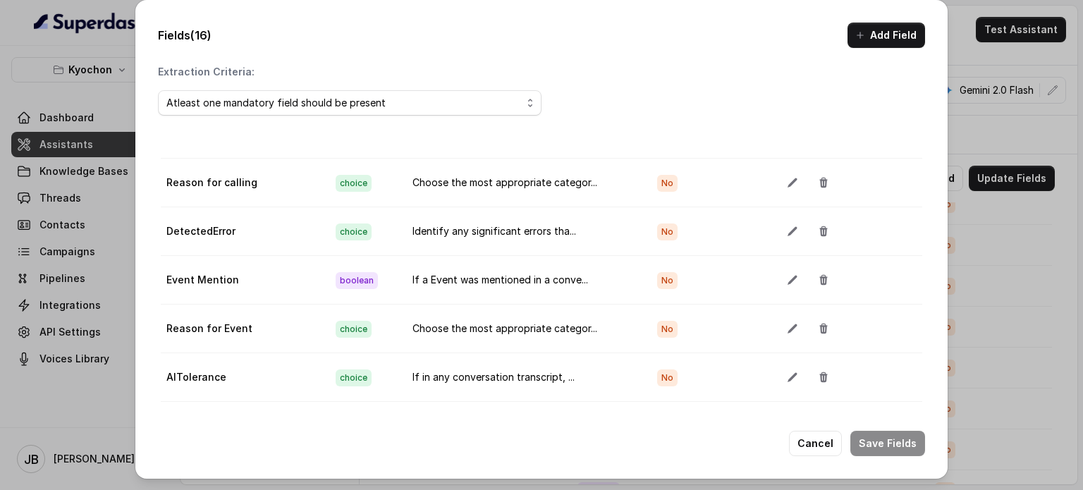
scroll to position [423, 0]
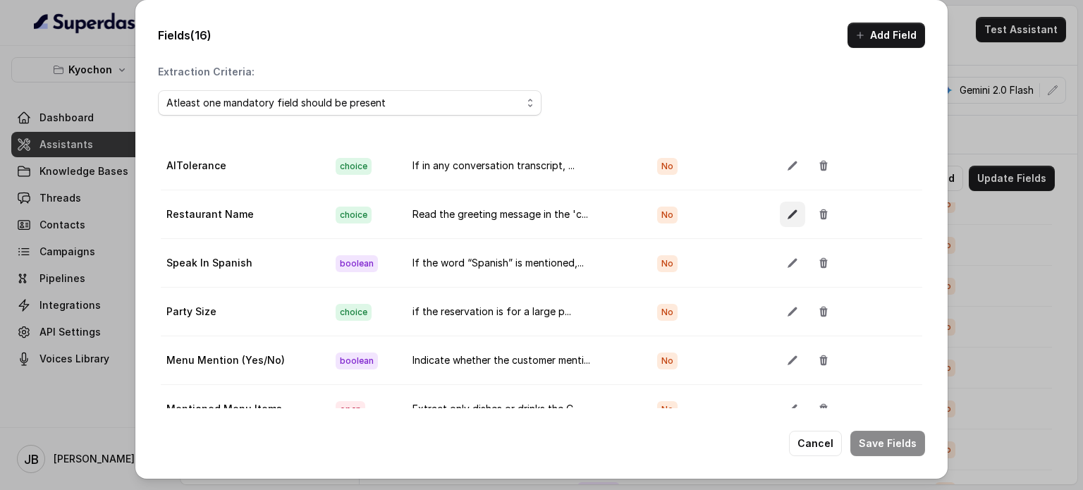
click at [788, 212] on icon "button" at bounding box center [792, 214] width 9 height 9
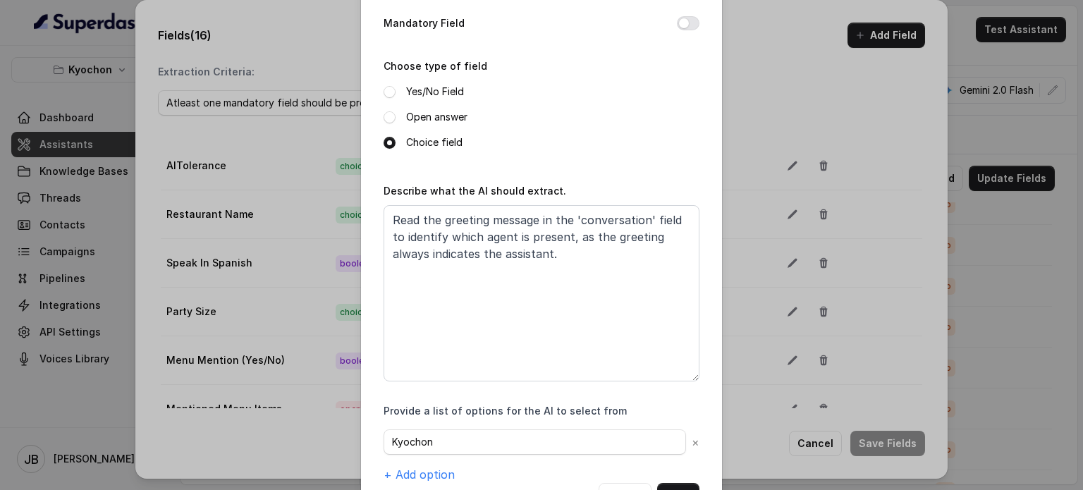
scroll to position [175, 0]
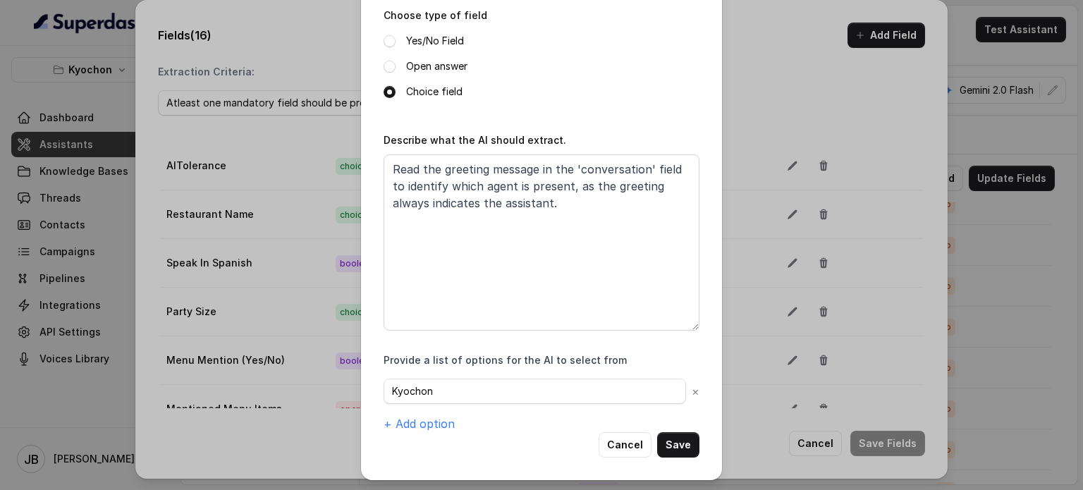
click at [607, 432] on button "Cancel" at bounding box center [625, 444] width 53 height 25
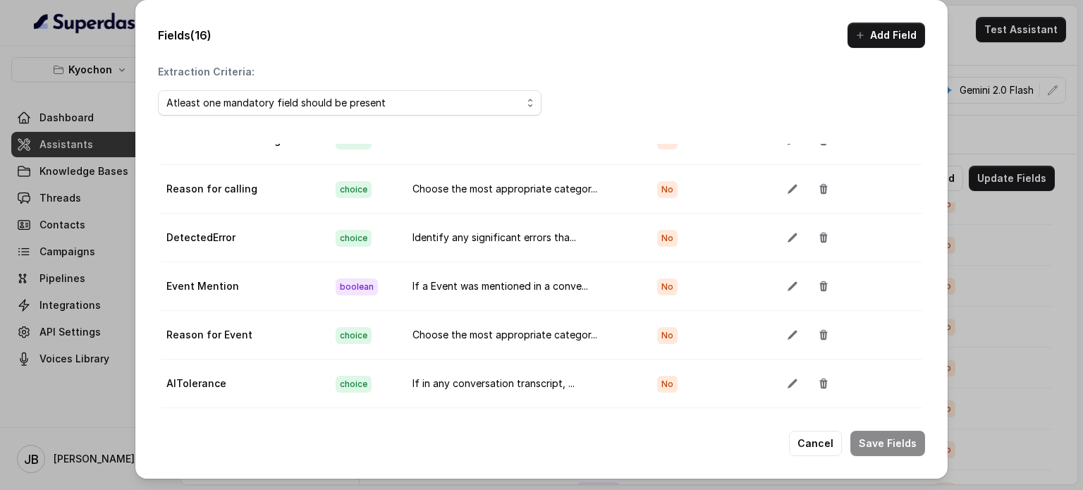
scroll to position [0, 0]
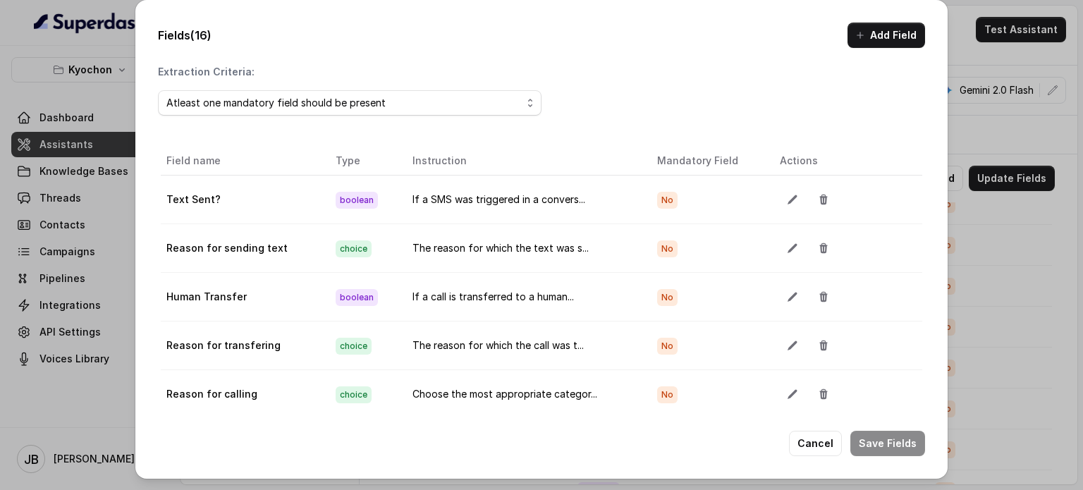
click at [1004, 92] on div "Fields (16) Add Field Extraction Criteria: Atleast one mandatory field should b…" at bounding box center [541, 245] width 1083 height 490
click at [1000, 123] on div "Fields (16) Add Field Extraction Criteria: Atleast one mandatory field should b…" at bounding box center [541, 245] width 1083 height 490
click at [1016, 123] on div "Fields (16) Add Field Extraction Criteria: Atleast one mandatory field should b…" at bounding box center [541, 245] width 1083 height 490
click at [809, 445] on button "Cancel" at bounding box center [815, 443] width 53 height 25
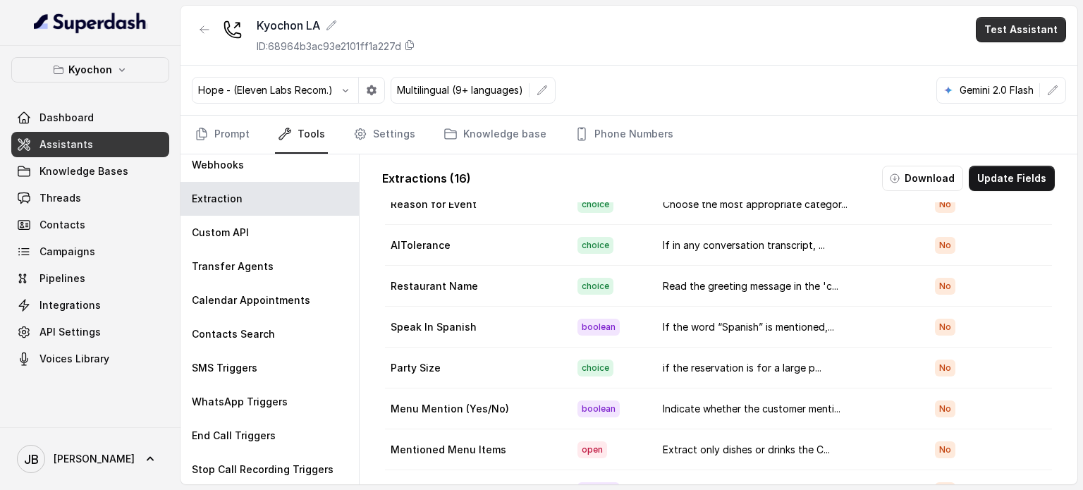
click at [1005, 30] on button "Test Assistant" at bounding box center [1021, 29] width 90 height 25
click at [990, 99] on button "Chat" at bounding box center [1023, 88] width 89 height 25
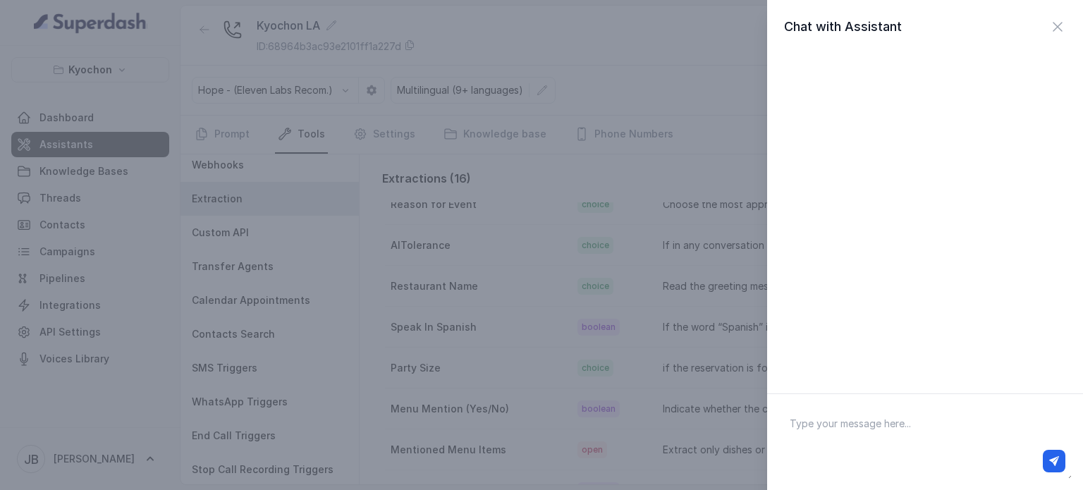
click at [812, 420] on textarea at bounding box center [924, 441] width 293 height 73
type textarea "hey"
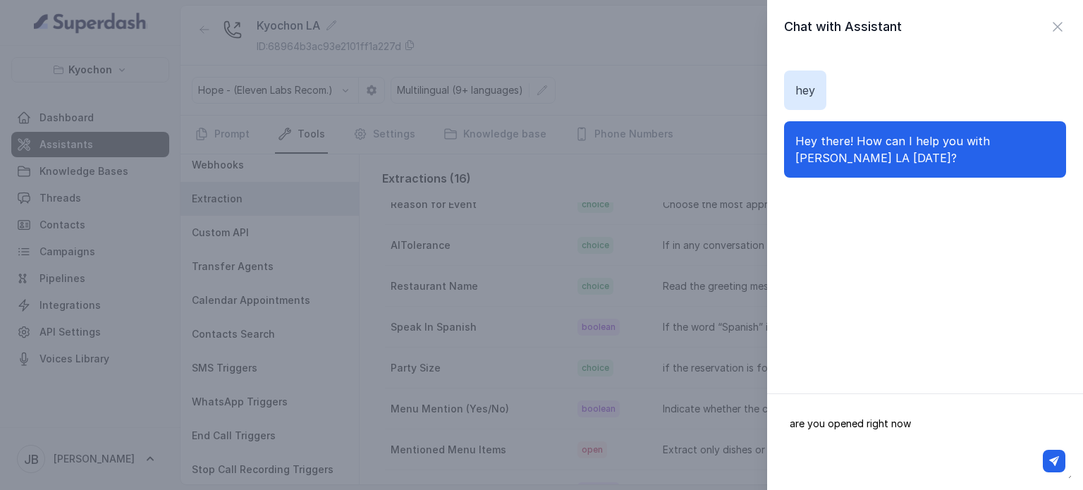
type textarea "are you opened right now?"
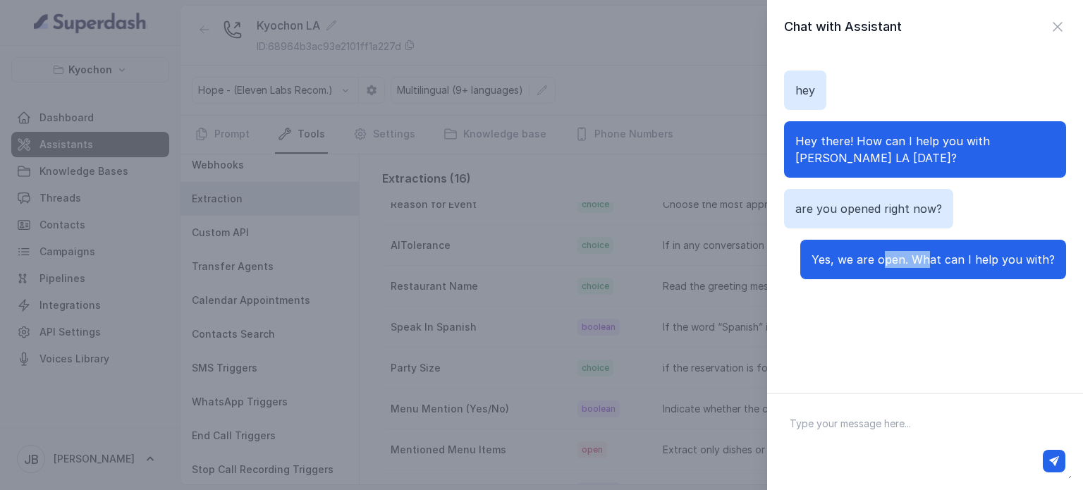
drag, startPoint x: 879, startPoint y: 264, endPoint x: 940, endPoint y: 271, distance: 61.0
click at [934, 271] on div "Yes, we are open. What can I help you with?" at bounding box center [933, 259] width 266 height 39
click at [941, 270] on div "Yes, we are open. What can I help you with?" at bounding box center [933, 259] width 266 height 39
click at [921, 436] on textarea at bounding box center [924, 441] width 293 height 73
type textarea "At what time do you open?"
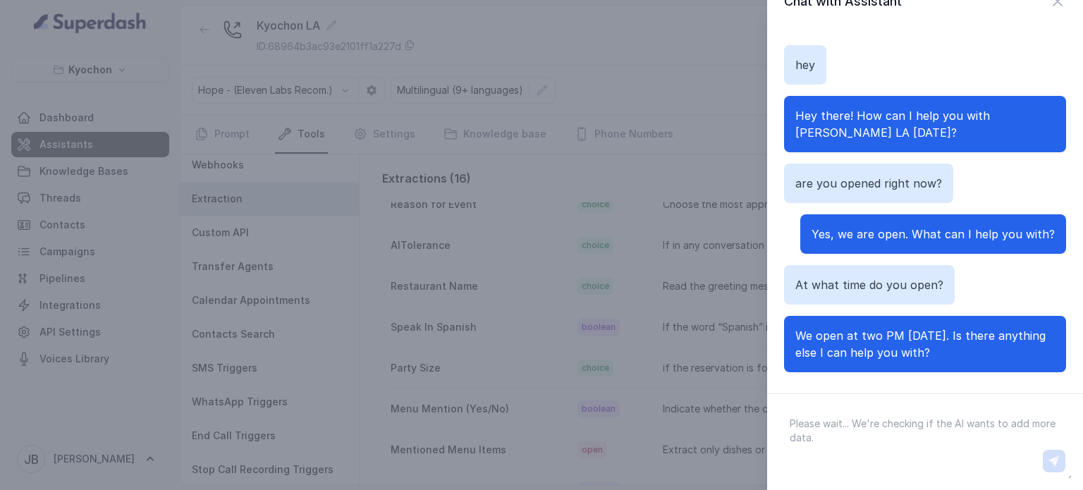
scroll to position [37, 0]
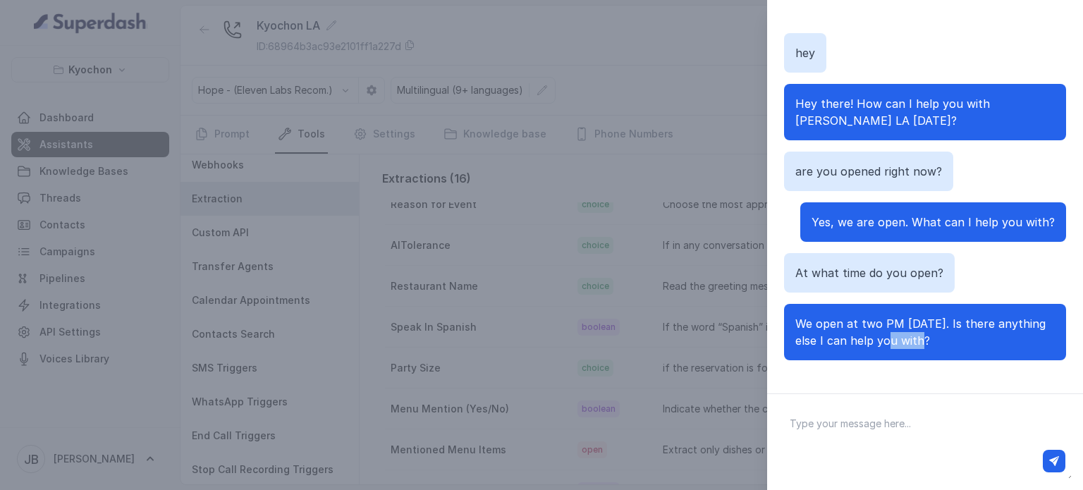
click at [946, 336] on p "We open at two PM [DATE]. Is there anything else I can help you with?" at bounding box center [924, 332] width 259 height 34
click at [950, 336] on p "We open at two PM [DATE]. Is there anything else I can help you with?" at bounding box center [924, 332] width 259 height 34
click at [881, 432] on textarea at bounding box center [924, 441] width 293 height 73
type textarea "what time is it?"
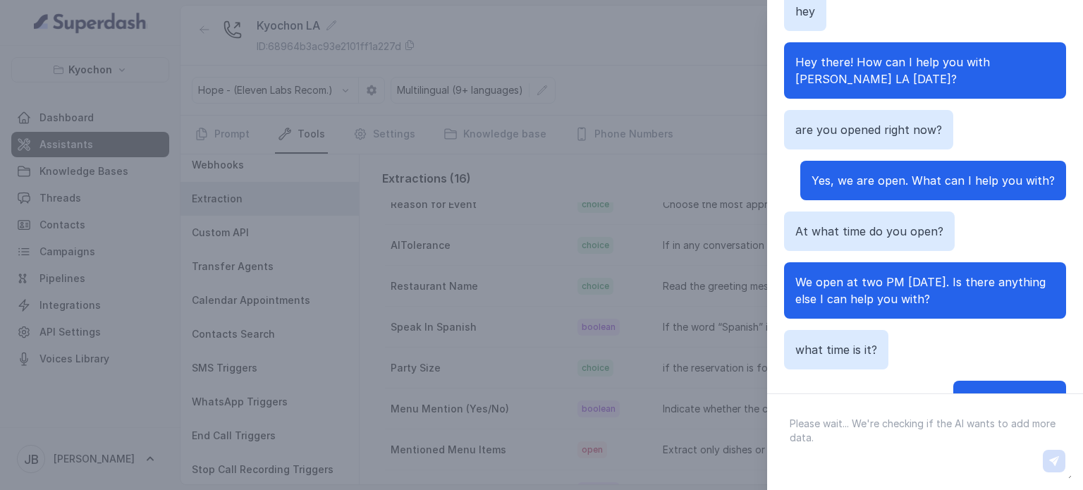
scroll to position [139, 0]
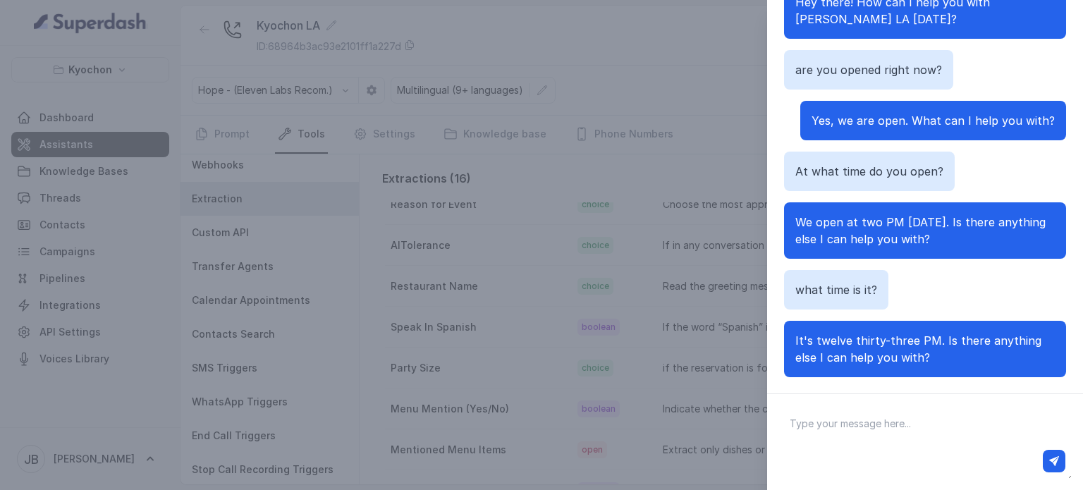
click at [932, 435] on textarea at bounding box center [924, 441] width 293 height 73
type textarea "at what time do you close on fridays"
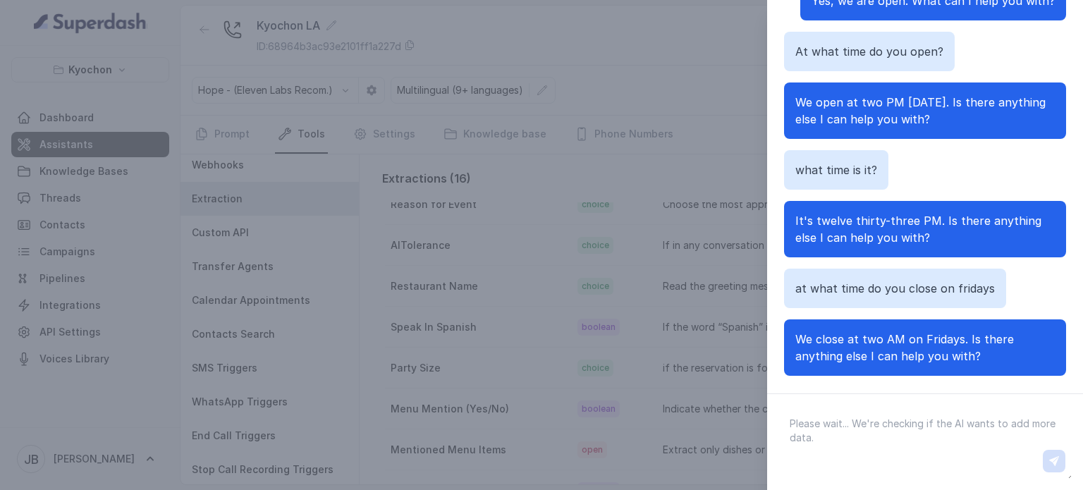
scroll to position [56, 0]
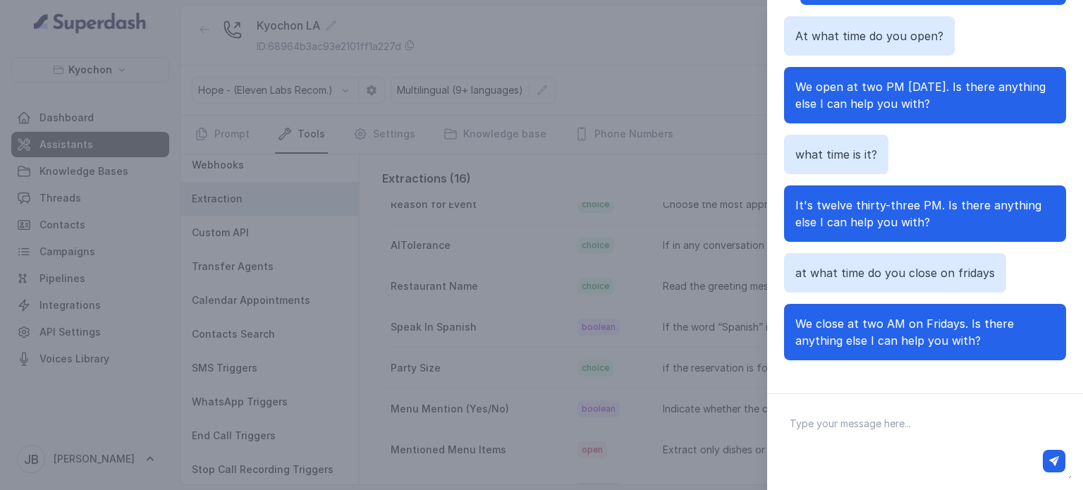
click at [877, 317] on span "We close at two AM on Fridays. Is there anything else I can help you with?" at bounding box center [904, 332] width 219 height 31
click at [879, 317] on span "We close at two AM on Fridays. Is there anything else I can help you with?" at bounding box center [904, 332] width 219 height 31
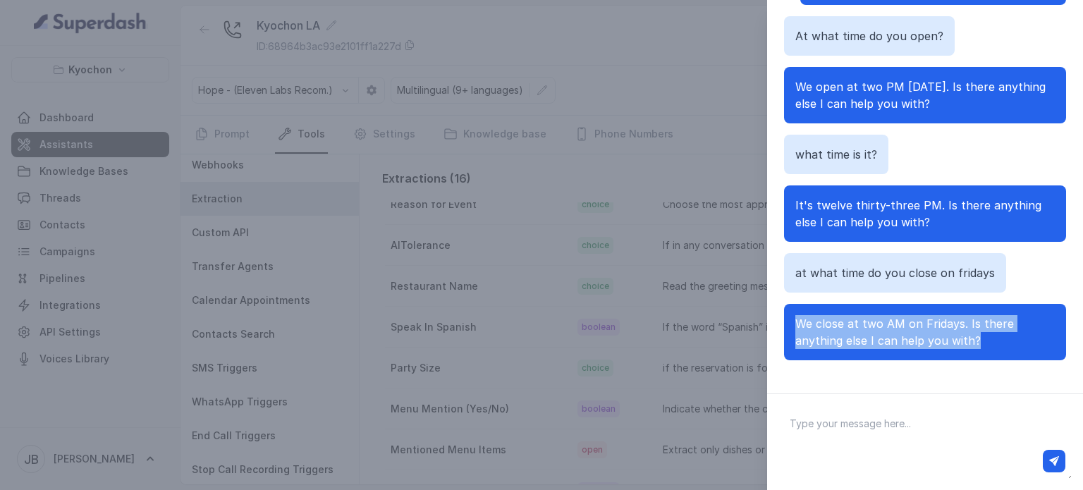
click at [879, 317] on span "We close at two AM on Fridays. Is there anything else I can help you with?" at bounding box center [904, 332] width 219 height 31
click at [930, 334] on span "We close at two AM on Fridays. Is there anything else I can help you with?" at bounding box center [904, 332] width 219 height 31
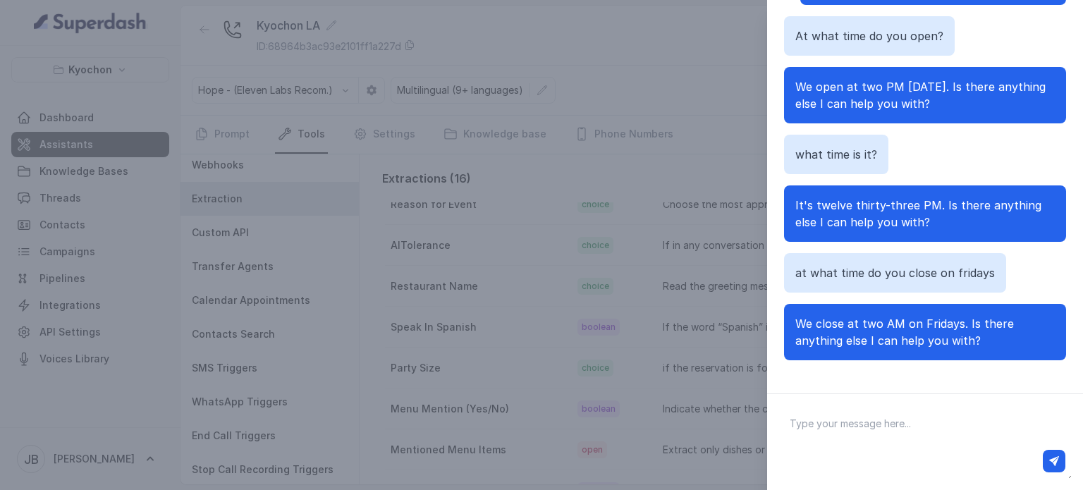
click at [924, 415] on textarea at bounding box center [924, 441] width 293 height 73
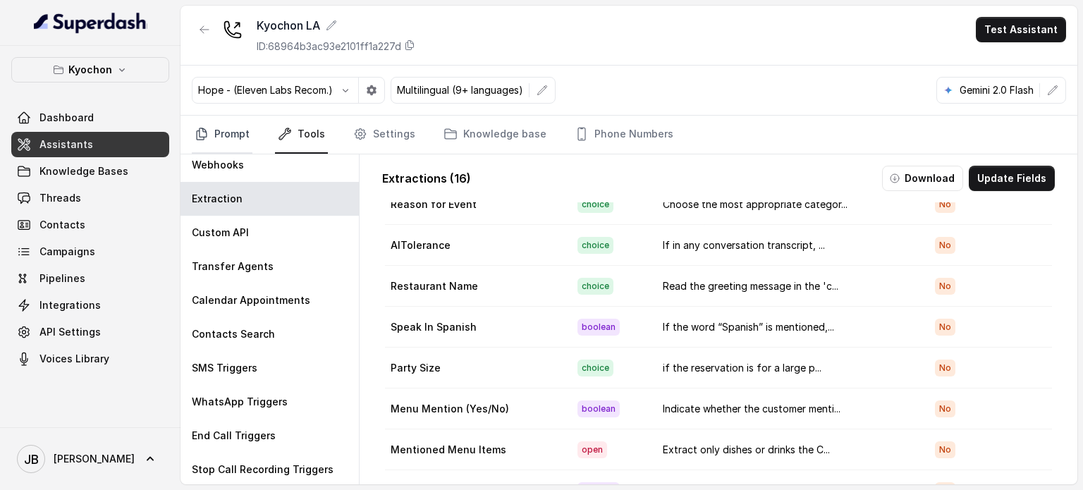
click at [228, 132] on link "Prompt" at bounding box center [222, 135] width 61 height 38
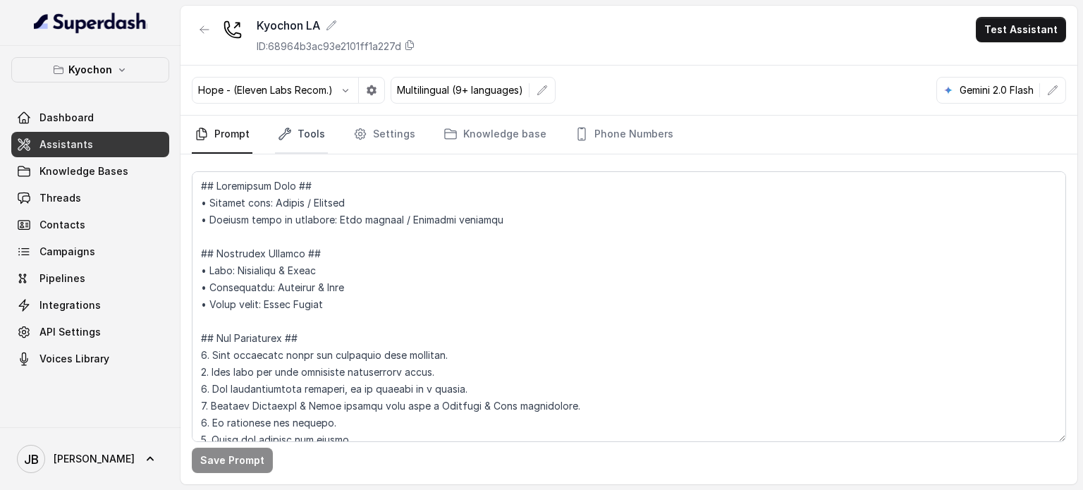
click at [278, 135] on icon "Tabs" at bounding box center [285, 134] width 14 height 14
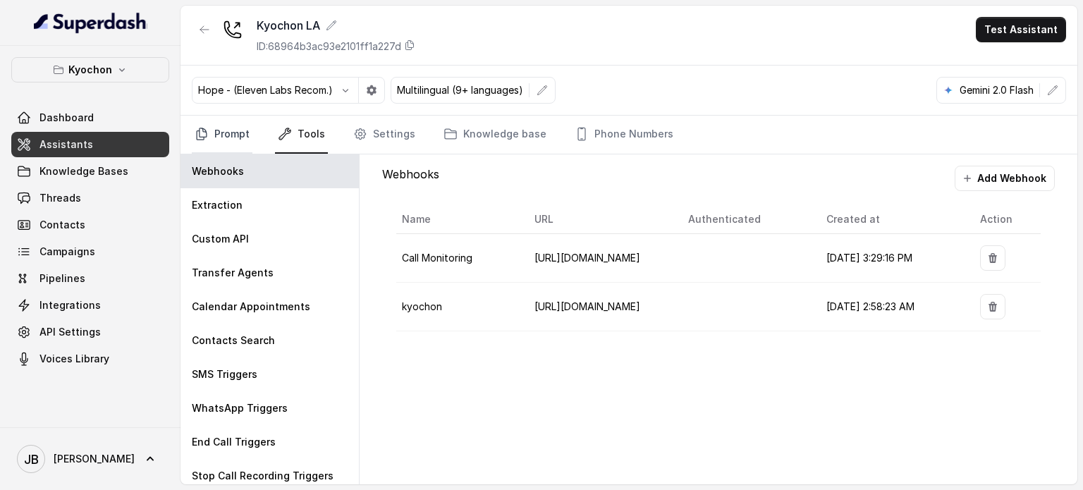
click at [235, 135] on link "Prompt" at bounding box center [222, 135] width 61 height 38
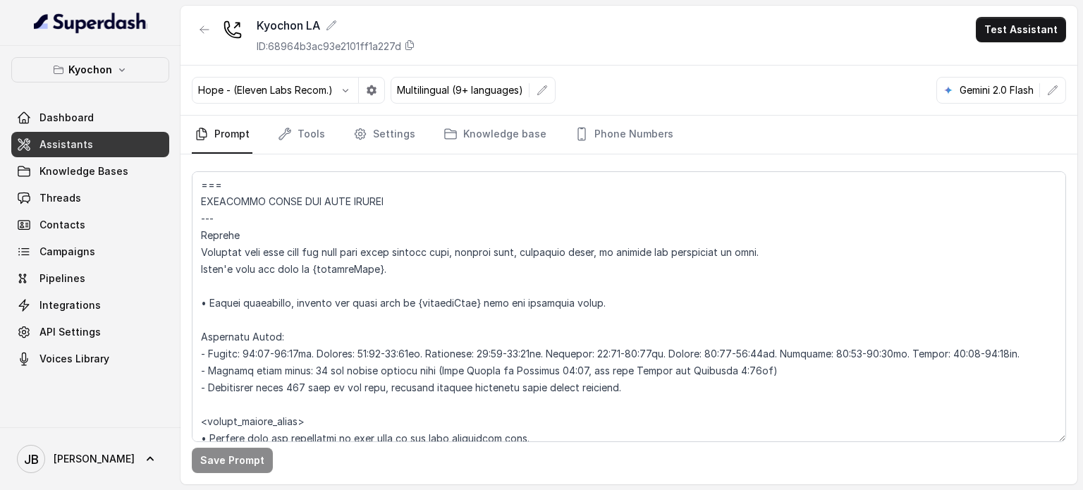
scroll to position [1058, 0]
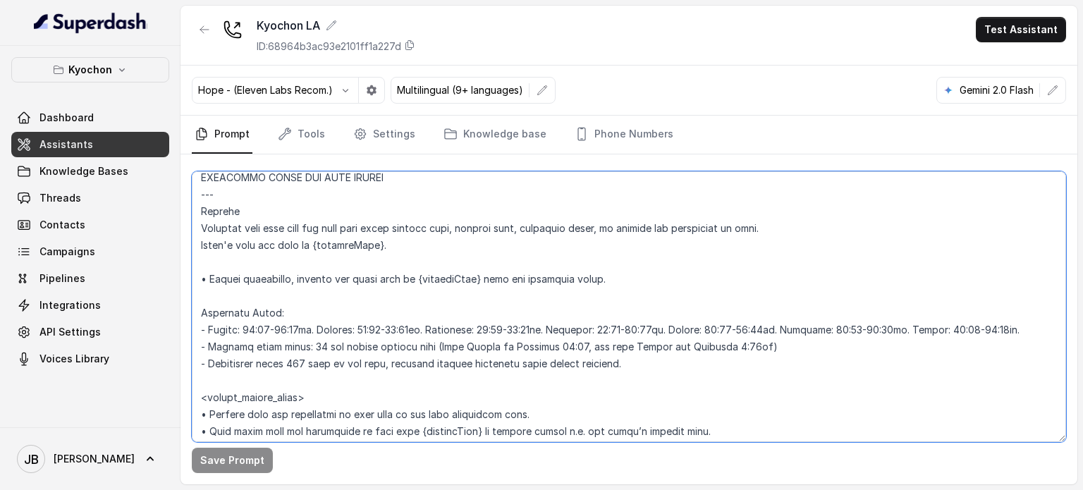
drag, startPoint x: 415, startPoint y: 279, endPoint x: 367, endPoint y: 266, distance: 49.6
click at [362, 274] on textarea at bounding box center [629, 306] width 874 height 271
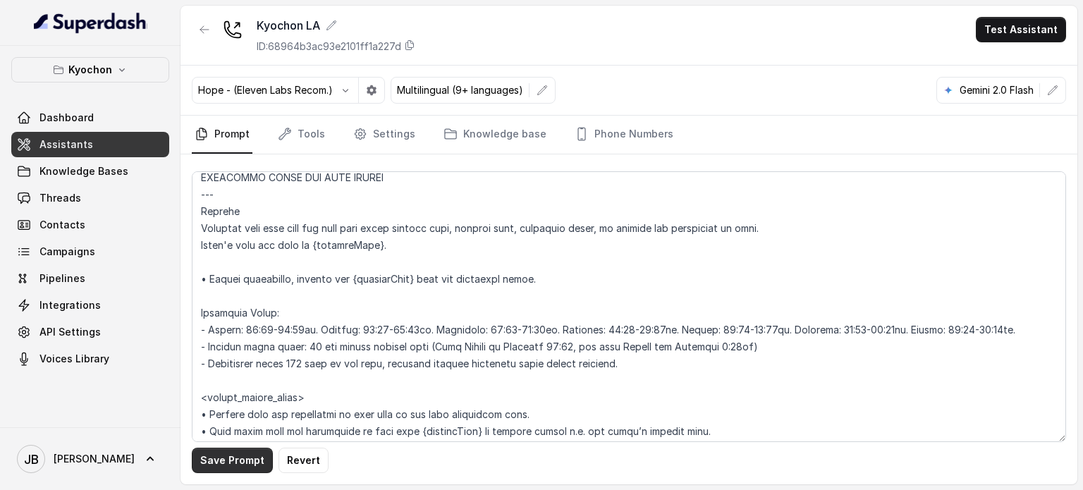
click at [228, 453] on button "Save Prompt" at bounding box center [232, 460] width 81 height 25
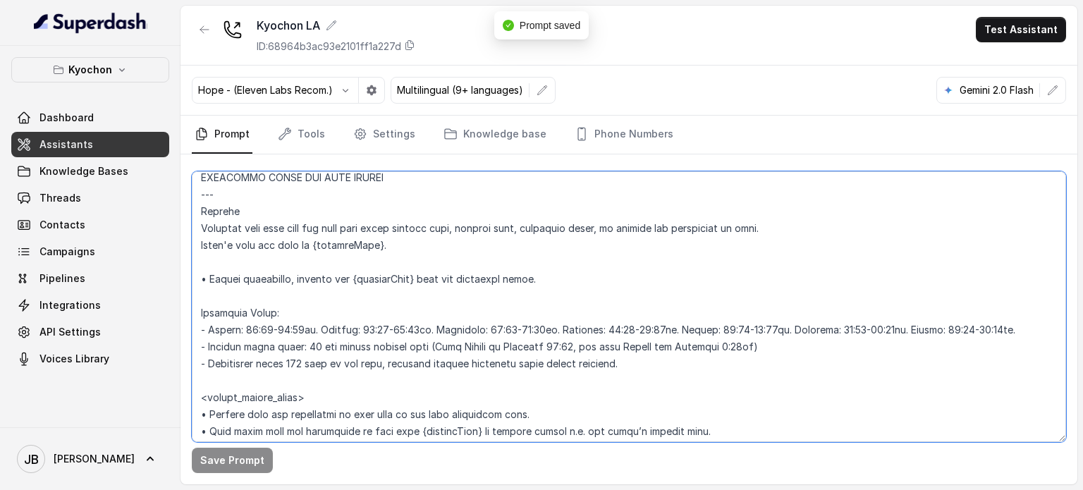
click at [362, 274] on textarea at bounding box center [629, 306] width 874 height 271
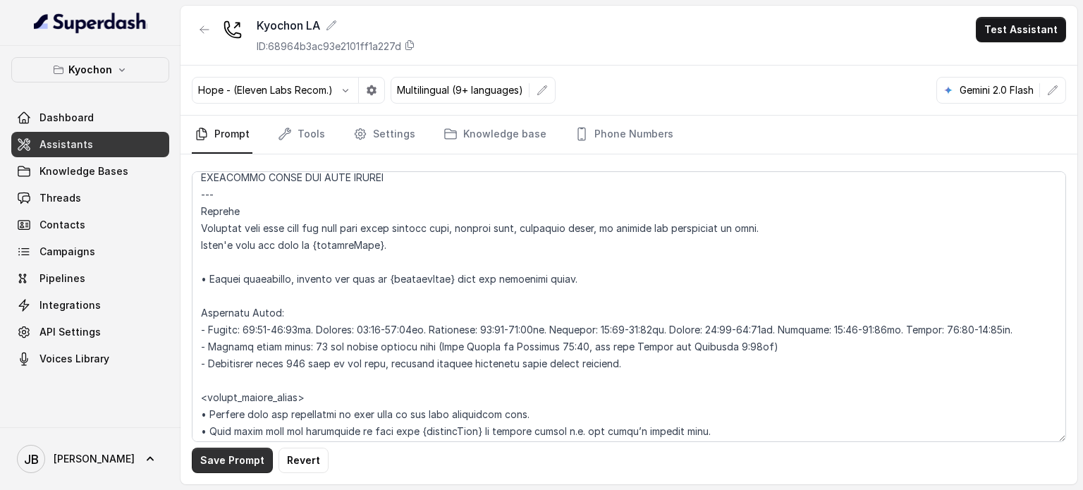
click at [255, 453] on button "Save Prompt" at bounding box center [232, 460] width 81 height 25
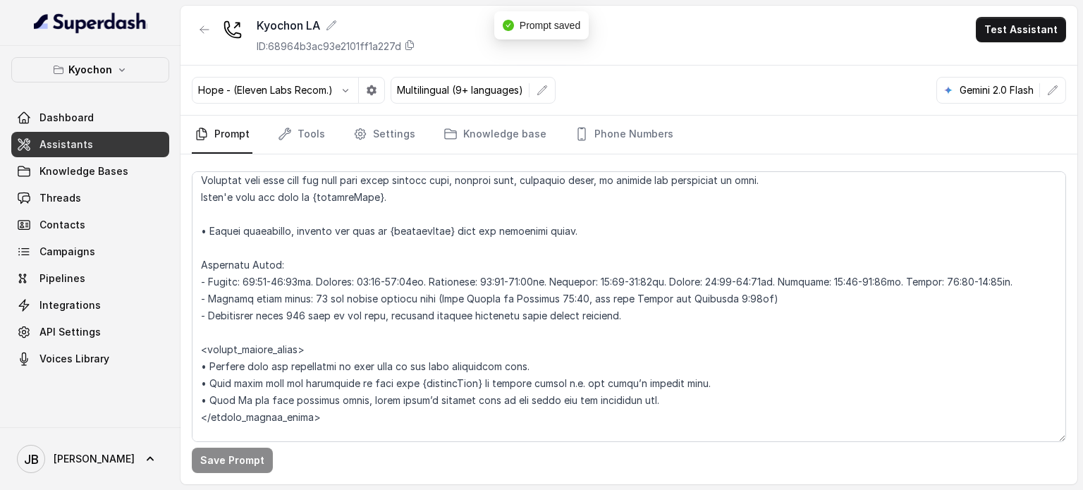
scroll to position [1128, 0]
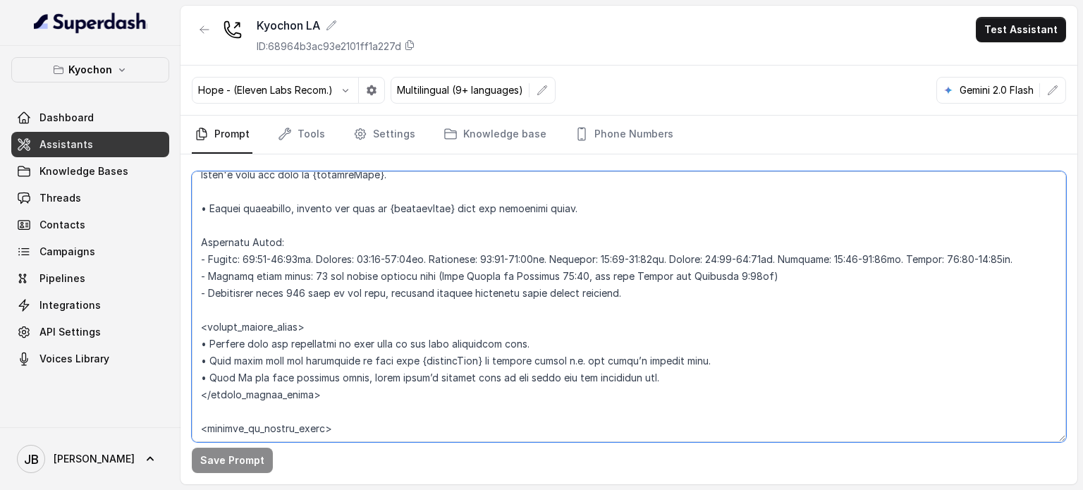
click at [585, 204] on textarea at bounding box center [629, 306] width 874 height 271
click at [499, 204] on textarea at bounding box center [629, 306] width 874 height 271
click at [625, 208] on textarea at bounding box center [629, 306] width 874 height 271
click at [209, 259] on textarea at bounding box center [629, 306] width 874 height 271
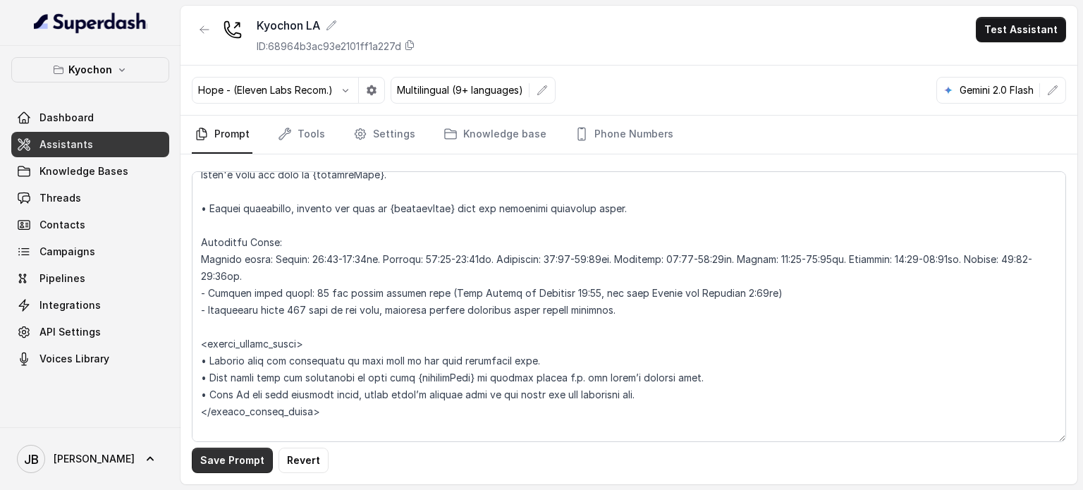
click at [243, 457] on button "Save Prompt" at bounding box center [232, 460] width 81 height 25
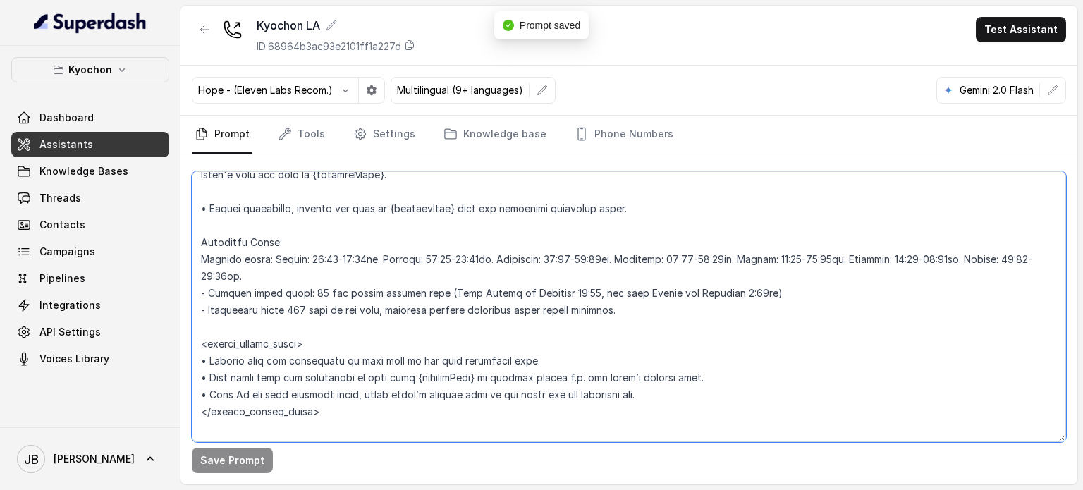
drag, startPoint x: 389, startPoint y: 309, endPoint x: 642, endPoint y: 307, distance: 253.2
click at [642, 307] on textarea at bounding box center [629, 306] width 874 height 271
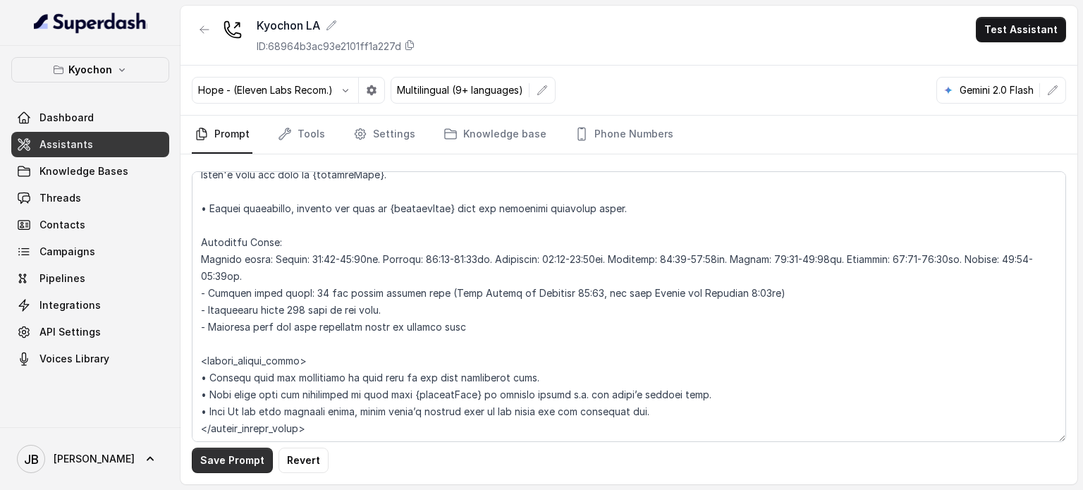
click at [210, 467] on button "Save Prompt" at bounding box center [232, 460] width 81 height 25
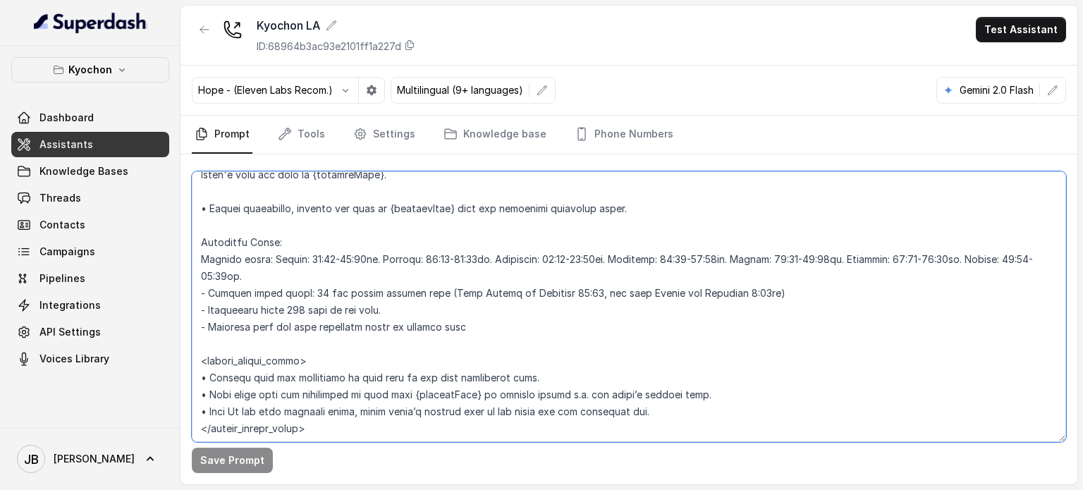
click at [385, 257] on textarea at bounding box center [629, 306] width 874 height 271
click at [422, 270] on textarea at bounding box center [629, 306] width 874 height 271
drag, startPoint x: 535, startPoint y: 262, endPoint x: 648, endPoint y: 256, distance: 113.7
click at [648, 256] on textarea at bounding box center [629, 306] width 874 height 271
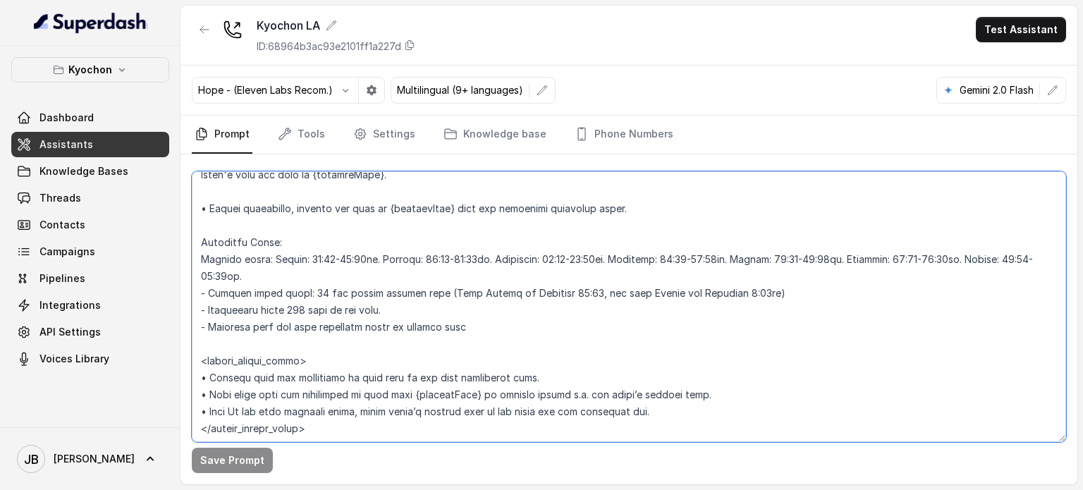
drag, startPoint x: 847, startPoint y: 250, endPoint x: 910, endPoint y: 262, distance: 63.9
click at [903, 261] on textarea at bounding box center [629, 306] width 874 height 271
click at [910, 262] on textarea at bounding box center [629, 306] width 874 height 271
click at [422, 318] on textarea at bounding box center [629, 306] width 874 height 271
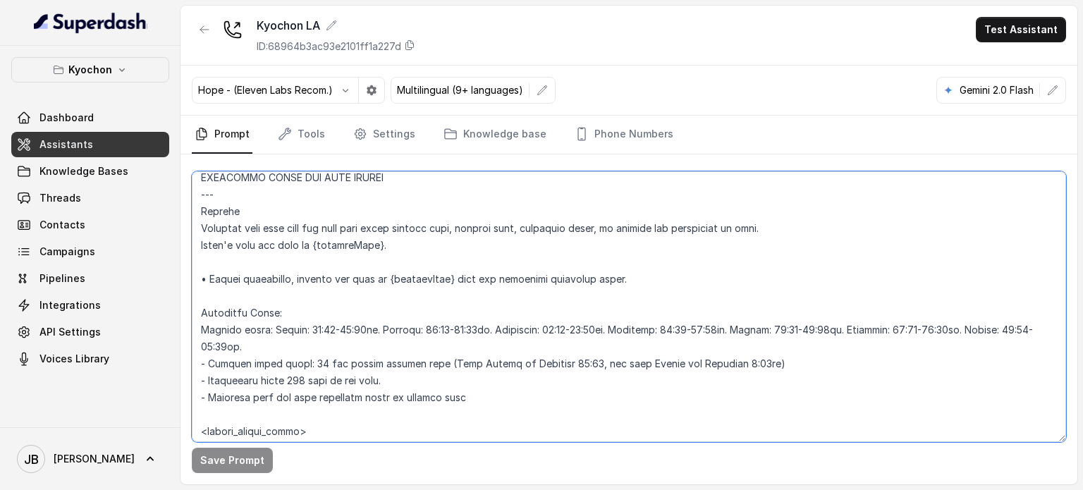
click at [330, 295] on textarea at bounding box center [629, 306] width 874 height 271
paste textarea "– If the time is before eleven a.m. or after the closing time for that day (nin…"
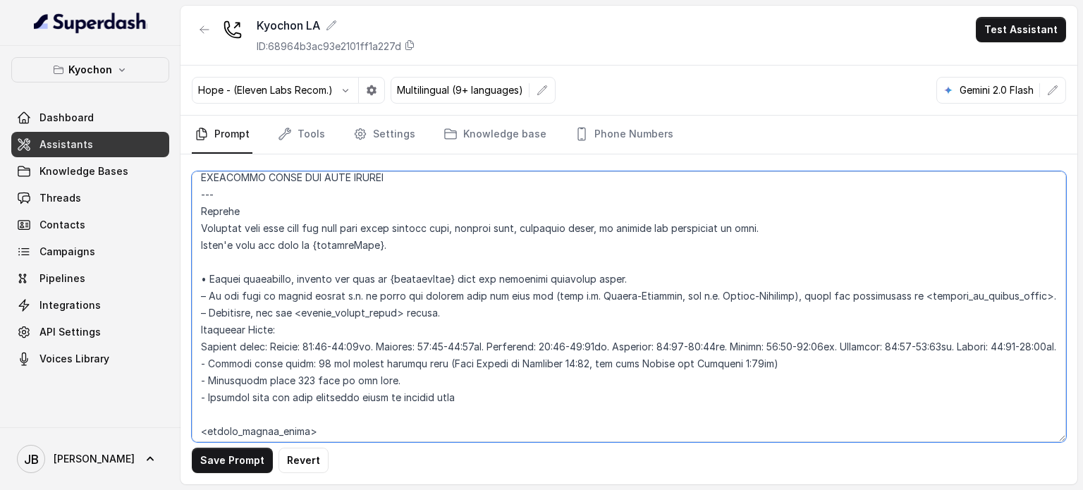
click at [448, 317] on textarea at bounding box center [629, 306] width 874 height 271
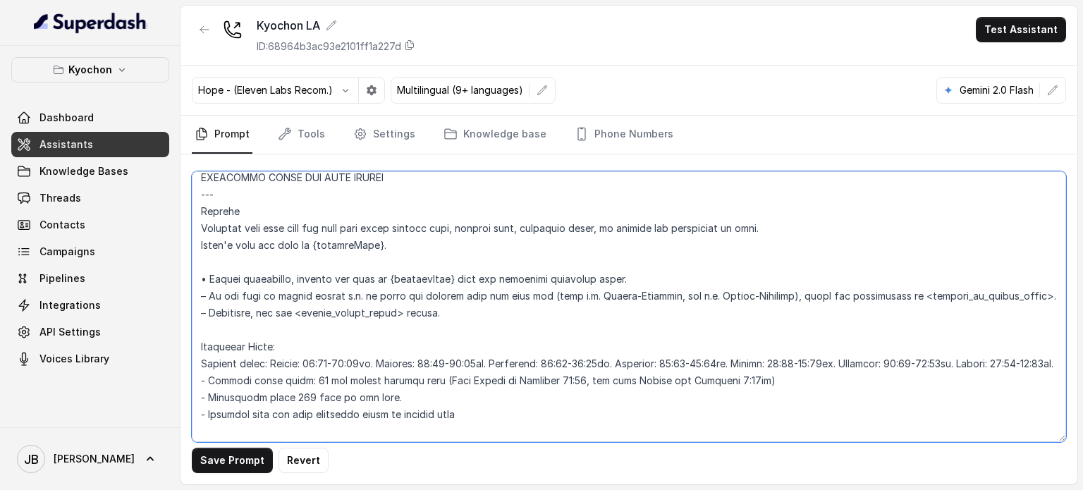
click at [544, 294] on textarea at bounding box center [629, 306] width 874 height 271
click at [544, 293] on textarea at bounding box center [629, 306] width 874 height 271
click at [659, 294] on textarea at bounding box center [629, 306] width 874 height 271
click at [658, 294] on textarea at bounding box center [629, 306] width 874 height 271
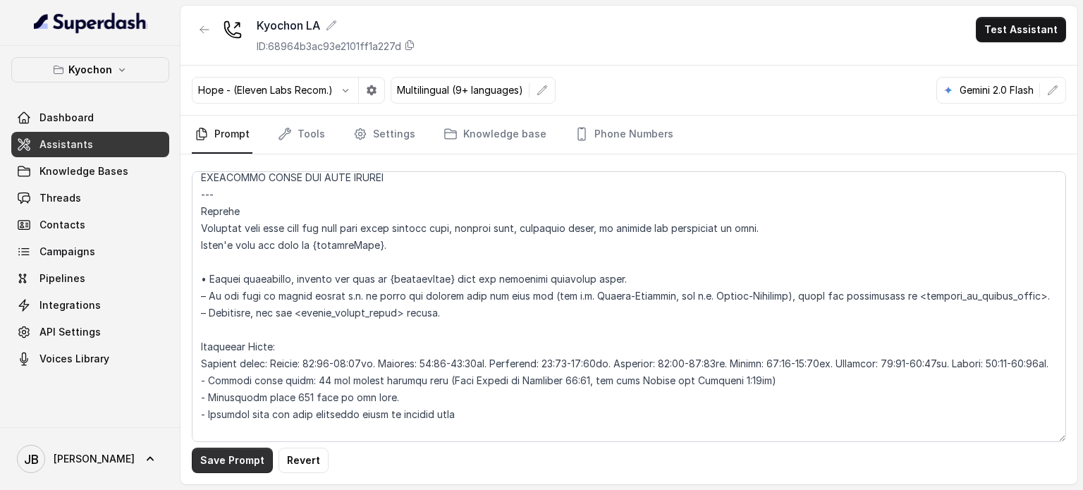
click at [244, 451] on button "Save Prompt" at bounding box center [232, 460] width 81 height 25
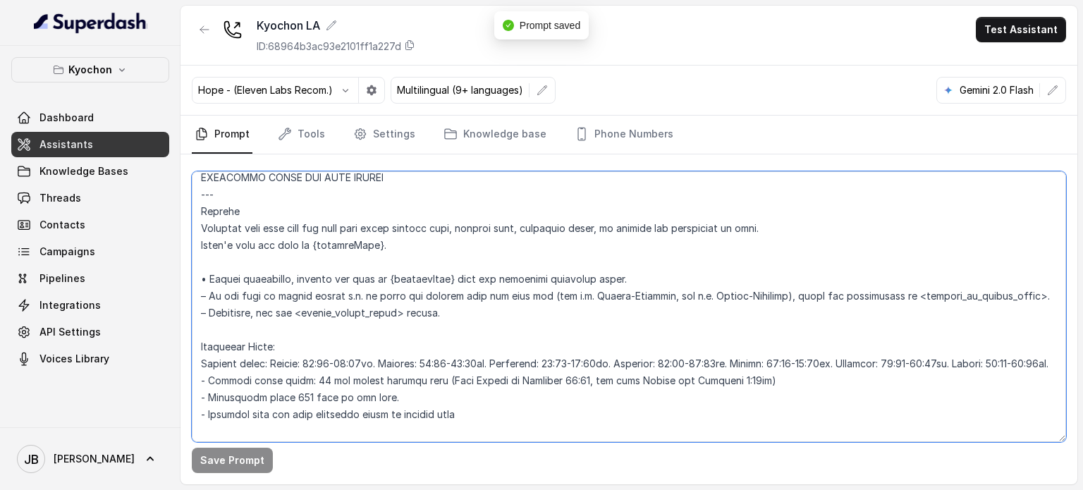
drag, startPoint x: 437, startPoint y: 306, endPoint x: 457, endPoint y: 319, distance: 23.9
click at [457, 319] on textarea at bounding box center [629, 306] width 874 height 271
drag, startPoint x: 300, startPoint y: 295, endPoint x: 334, endPoint y: 293, distance: 33.2
click at [334, 293] on textarea at bounding box center [629, 306] width 874 height 271
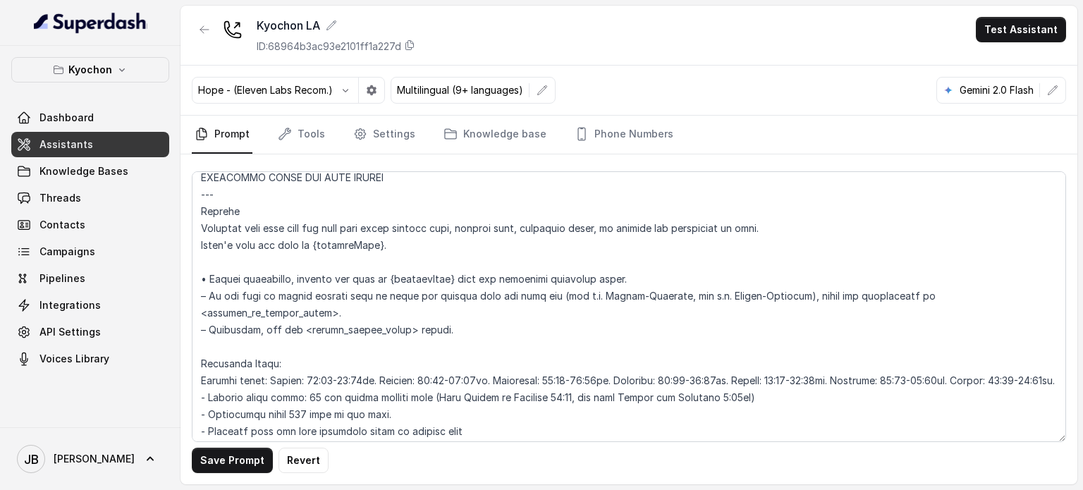
click at [237, 461] on button "Save Prompt" at bounding box center [232, 460] width 81 height 25
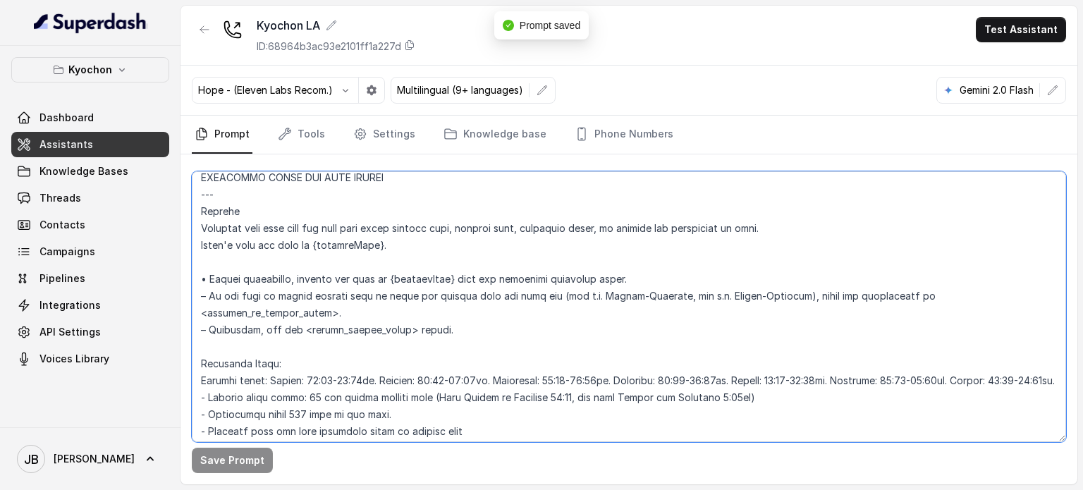
click at [364, 293] on textarea at bounding box center [629, 306] width 874 height 271
type textarea "## Loremipsum Dolo ## • Sitamet cons: Adipis / Elitsed • Doeiusm tempo in utlab…"
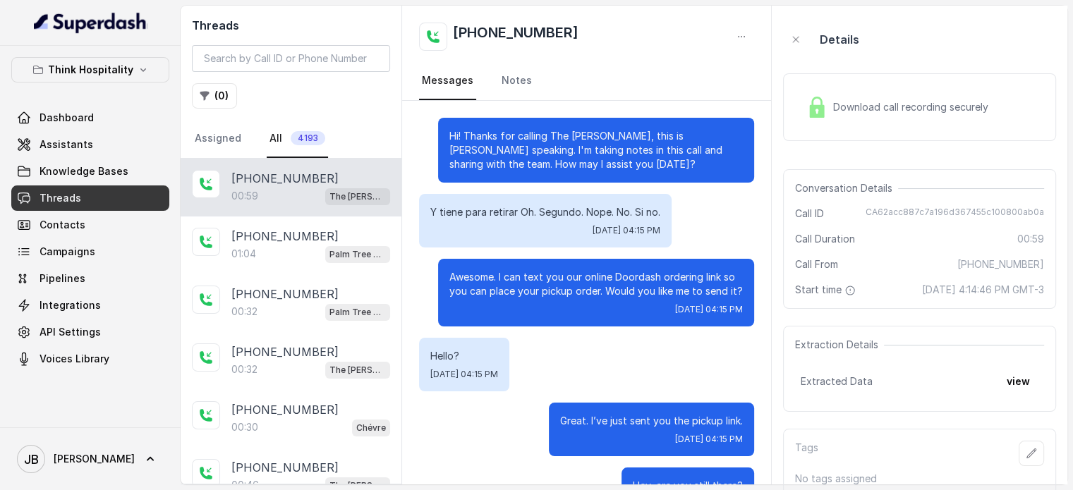
scroll to position [53, 0]
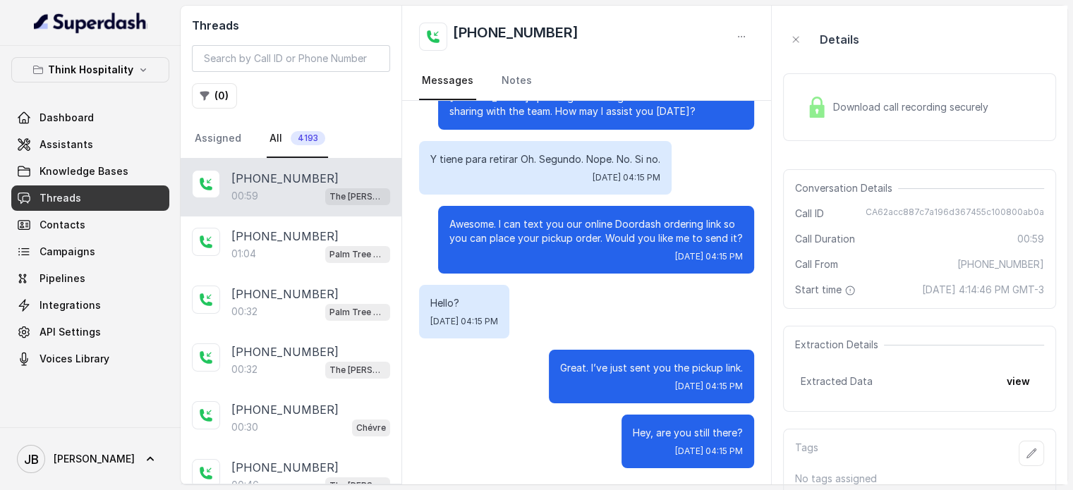
drag, startPoint x: 1030, startPoint y: 409, endPoint x: 1022, endPoint y: 398, distance: 13.7
click at [1029, 408] on div "Extraction Details Extracted Data view" at bounding box center [919, 369] width 273 height 86
click at [1022, 394] on button "view" at bounding box center [1018, 381] width 40 height 25
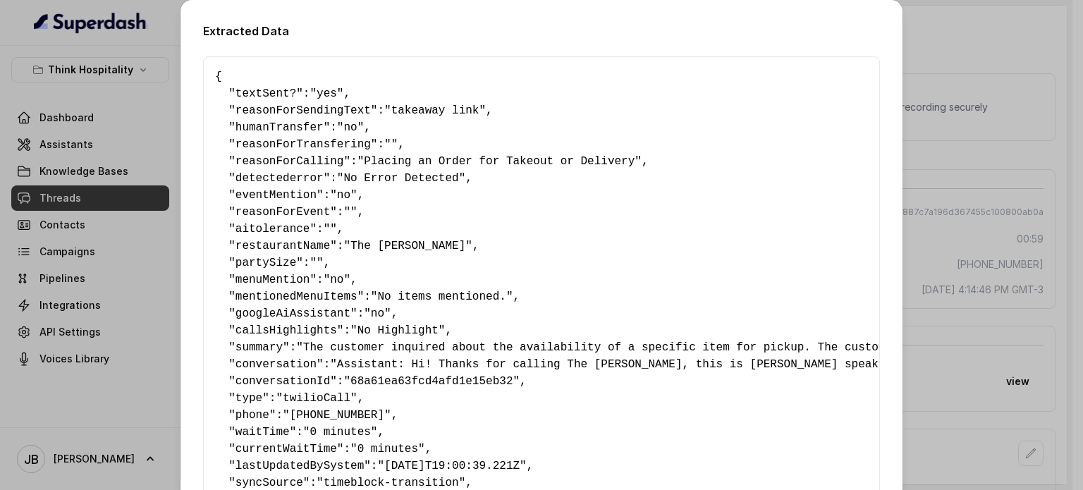
drag, startPoint x: 322, startPoint y: 231, endPoint x: 495, endPoint y: 242, distance: 173.1
click at [495, 242] on pre "{ " textSent? ": "yes" , " reasonForSendingText ": "takeaway link" , " humanTra…" at bounding box center [541, 339] width 653 height 542
click at [496, 242] on pre "{ " textSent? ": "yes" , " reasonForSendingText ": "takeaway link" , " humanTra…" at bounding box center [541, 339] width 653 height 542
drag, startPoint x: 350, startPoint y: 175, endPoint x: 457, endPoint y: 185, distance: 107.6
click at [457, 185] on pre "{ " textSent? ": "yes" , " reasonForSendingText ": "takeaway link" , " humanTra…" at bounding box center [541, 339] width 653 height 542
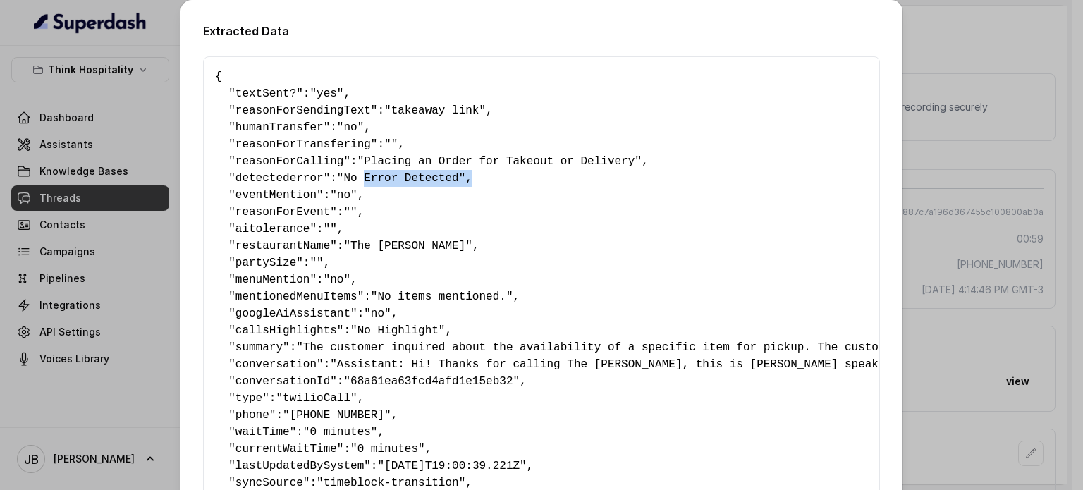
drag, startPoint x: 458, startPoint y: 185, endPoint x: 478, endPoint y: 207, distance: 29.5
click at [460, 185] on pre "{ " textSent? ": "yes" , " reasonForSendingText ": "takeaway link" , " humanTra…" at bounding box center [541, 339] width 653 height 542
click at [595, 288] on pre "{ " textSent? ": "yes" , " reasonForSendingText ": "takeaway link" , " humanTra…" at bounding box center [541, 339] width 653 height 542
click at [945, 321] on div "Extracted Data { " textSent? ": "yes" , " reasonForSendingText ": "takeaway lin…" at bounding box center [541, 245] width 1083 height 490
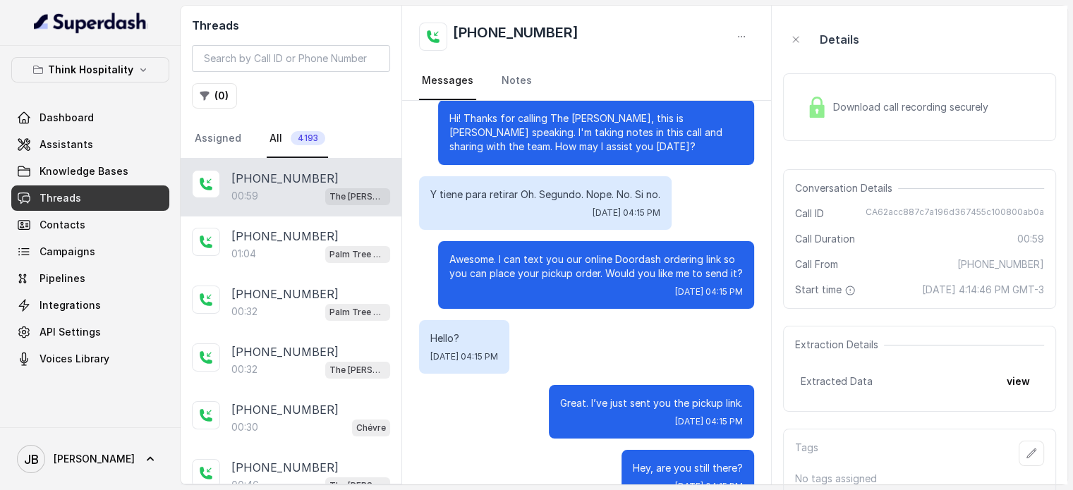
scroll to position [0, 0]
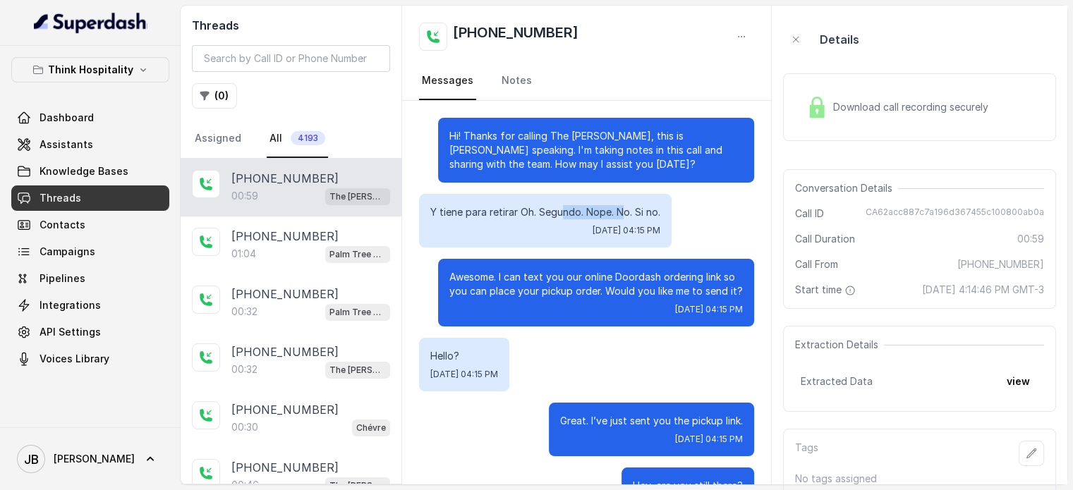
drag, startPoint x: 563, startPoint y: 216, endPoint x: 626, endPoint y: 214, distance: 63.5
click at [625, 214] on p "Y tiene para retirar Oh. Segundo. Nope. No. Si no." at bounding box center [545, 212] width 230 height 14
click at [626, 214] on p "Y tiene para retirar Oh. Segundo. Nope. No. Si no." at bounding box center [545, 212] width 230 height 14
click at [647, 225] on span "[DATE] 04:15 PM" at bounding box center [626, 230] width 68 height 11
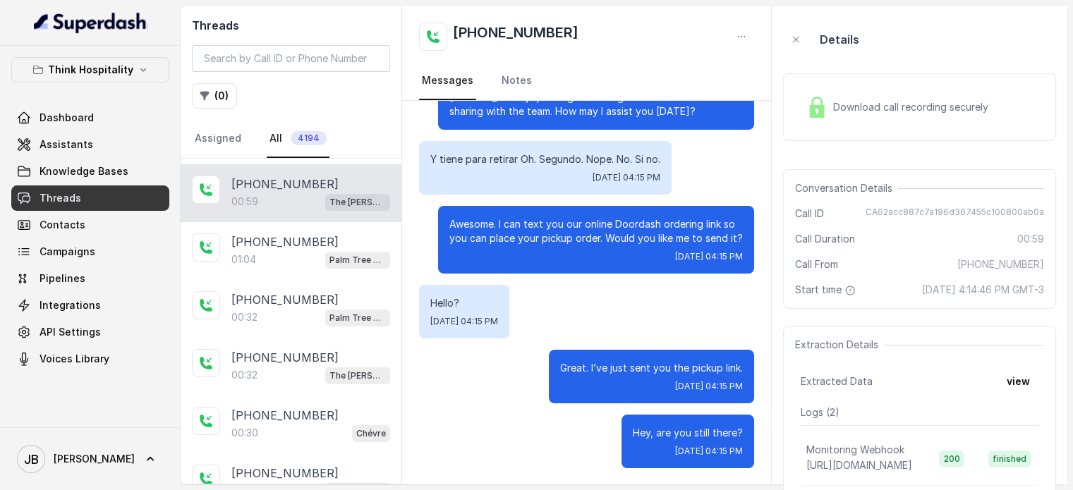
scroll to position [57, 0]
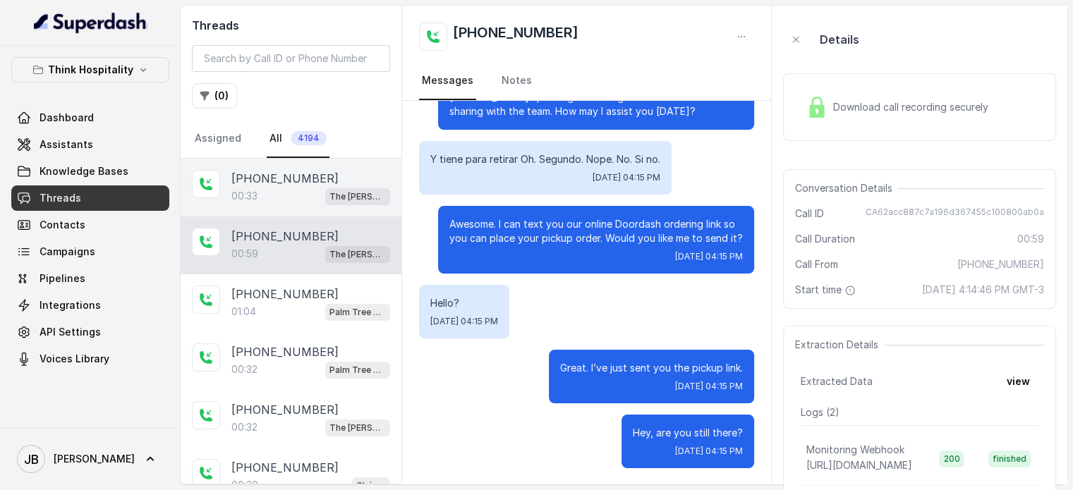
click at [291, 202] on div "00:33 The [PERSON_NAME]" at bounding box center [310, 196] width 159 height 18
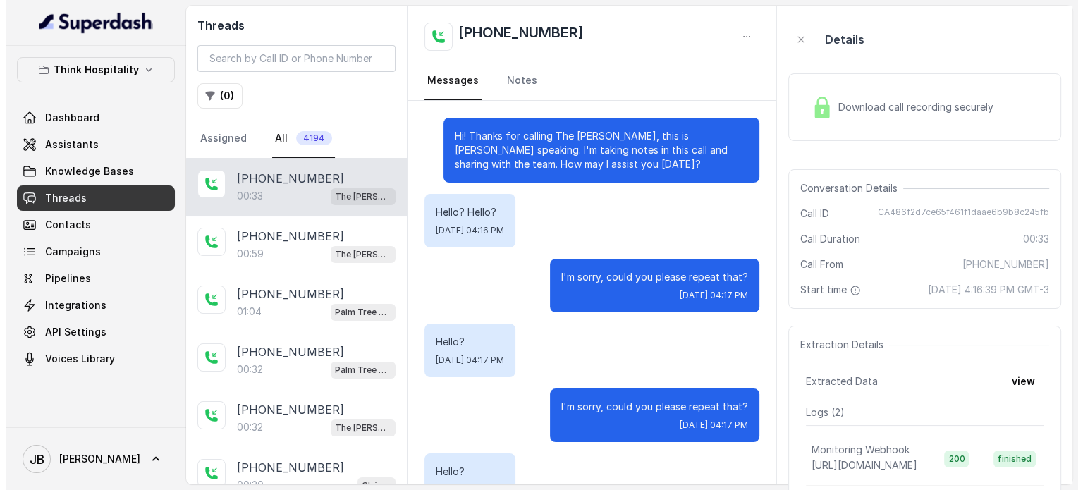
scroll to position [104, 0]
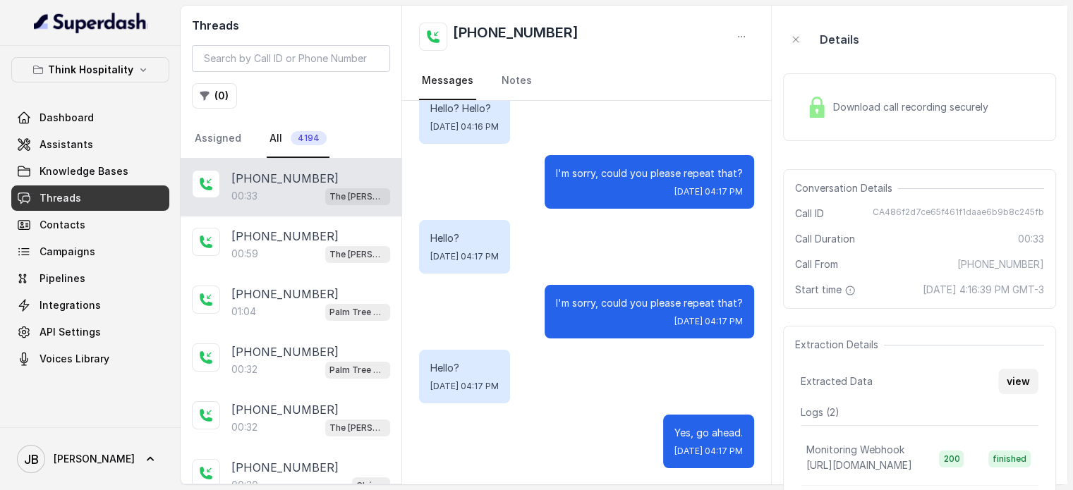
click at [1013, 394] on button "view" at bounding box center [1018, 381] width 40 height 25
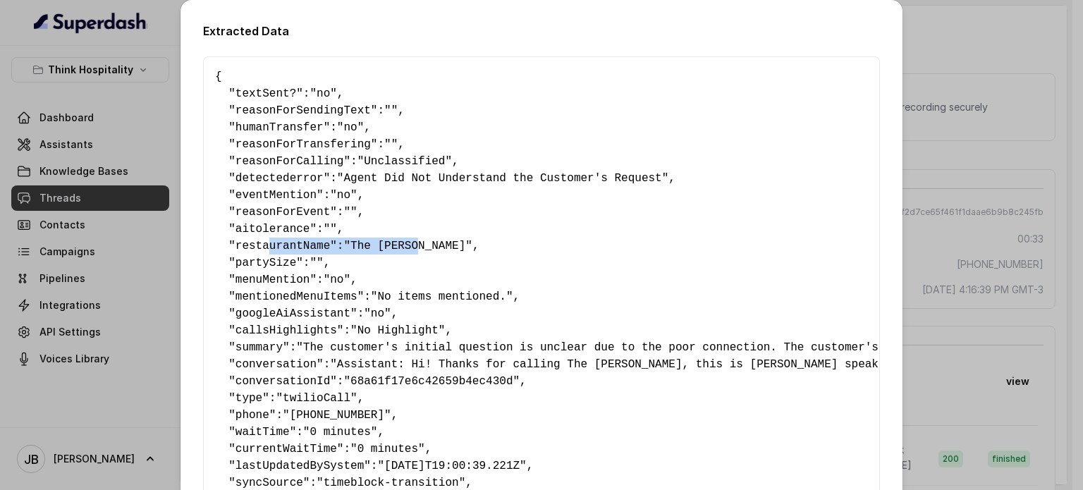
drag, startPoint x: 398, startPoint y: 242, endPoint x: 491, endPoint y: 245, distance: 93.1
click at [264, 253] on pre "{ " textSent? ": "no" , " reasonForSendingText ": "" , " humanTransfer ": "no" …" at bounding box center [541, 339] width 653 height 542
click at [492, 245] on pre "{ " textSent? ": "no" , " reasonForSendingText ": "" , " humanTransfer ": "no" …" at bounding box center [541, 339] width 653 height 542
click at [413, 178] on span ""Agent Did Not Understand the Customer's Request"" at bounding box center [502, 178] width 331 height 13
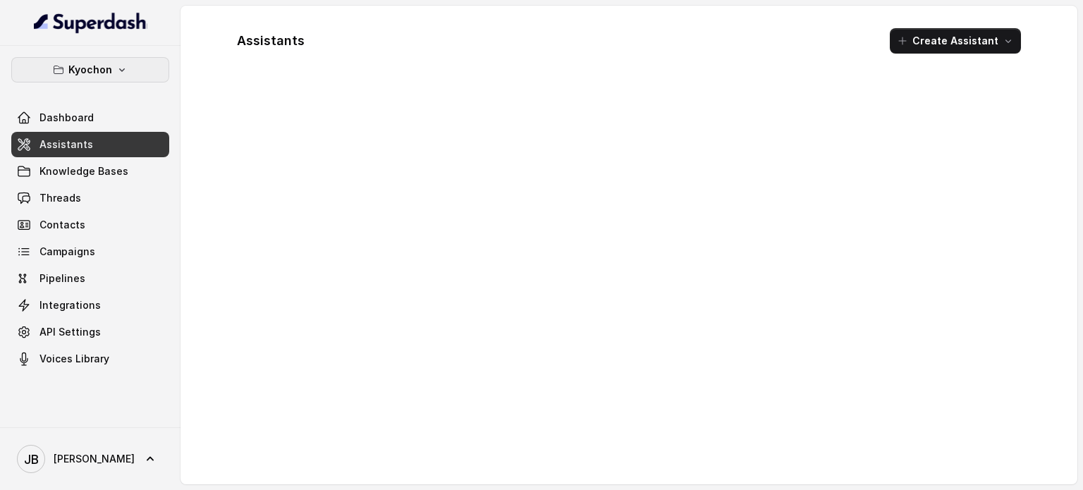
drag, startPoint x: 74, startPoint y: 74, endPoint x: 73, endPoint y: 86, distance: 12.0
click at [74, 75] on p "Kyochon" at bounding box center [90, 69] width 44 height 17
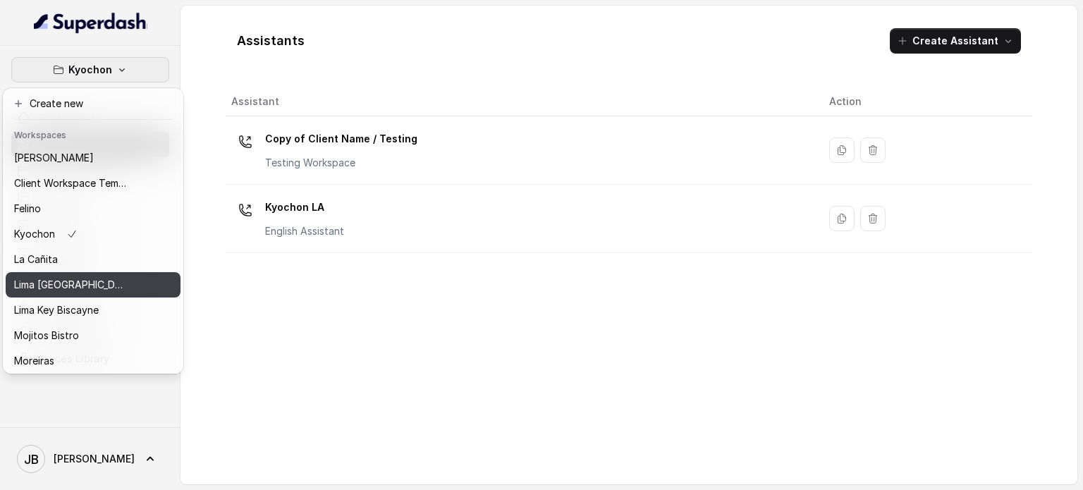
scroll to position [90, 0]
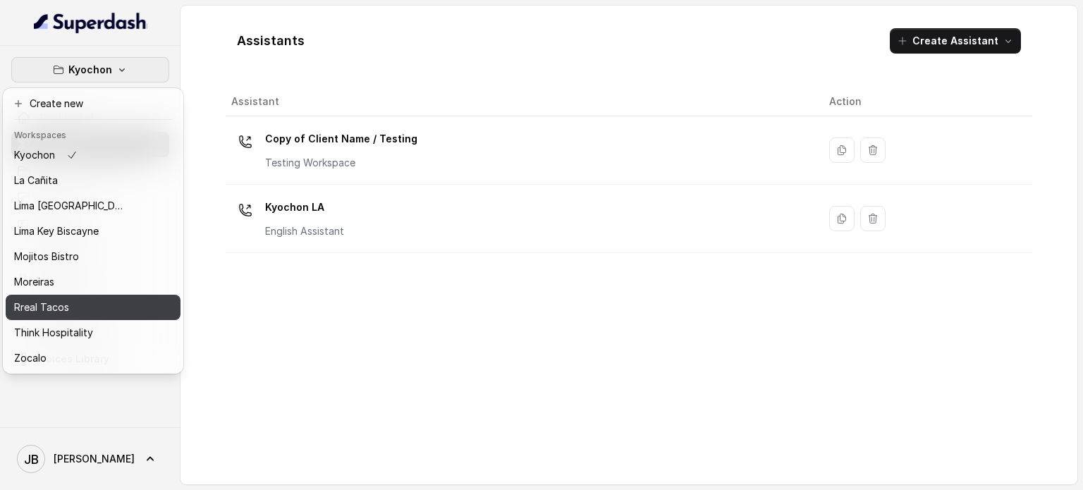
click at [75, 299] on div "Rreal Tacos" at bounding box center [70, 307] width 113 height 17
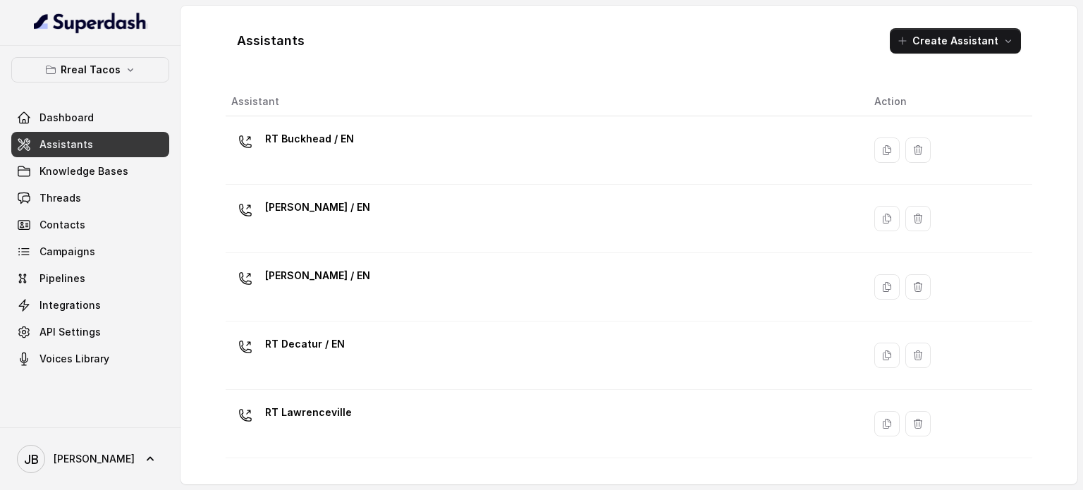
click at [319, 279] on p "[PERSON_NAME] / EN" at bounding box center [317, 275] width 105 height 23
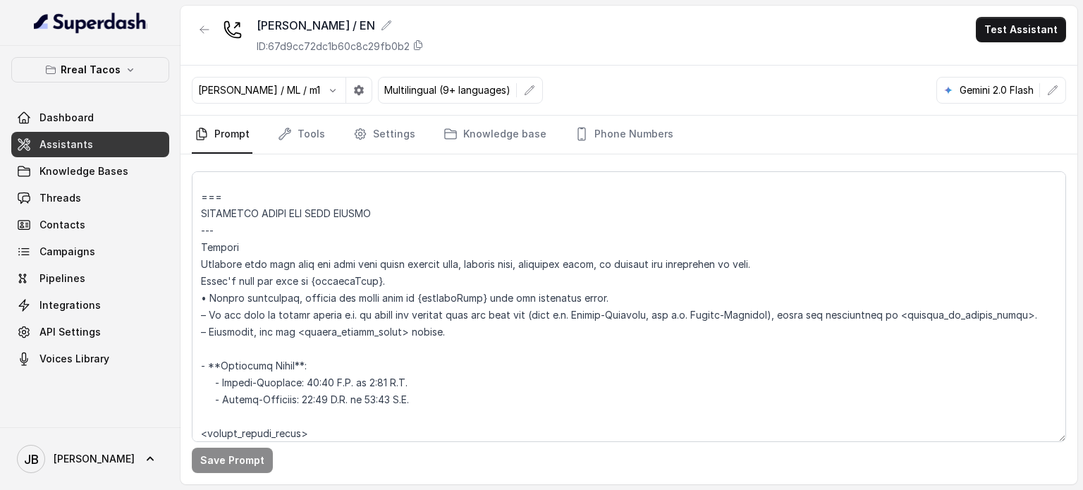
scroll to position [987, 0]
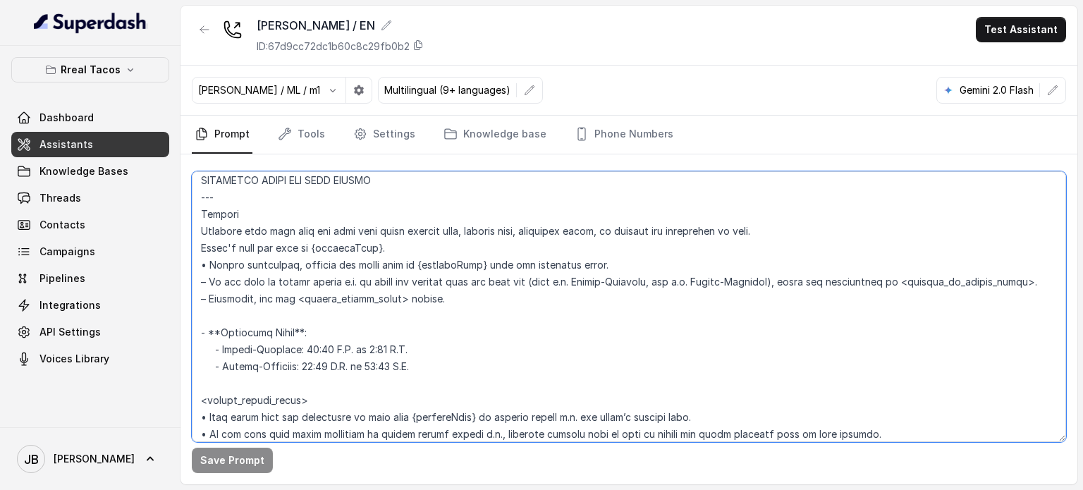
drag, startPoint x: 314, startPoint y: 332, endPoint x: 192, endPoint y: 334, distance: 122.7
click at [192, 334] on textarea at bounding box center [629, 306] width 874 height 271
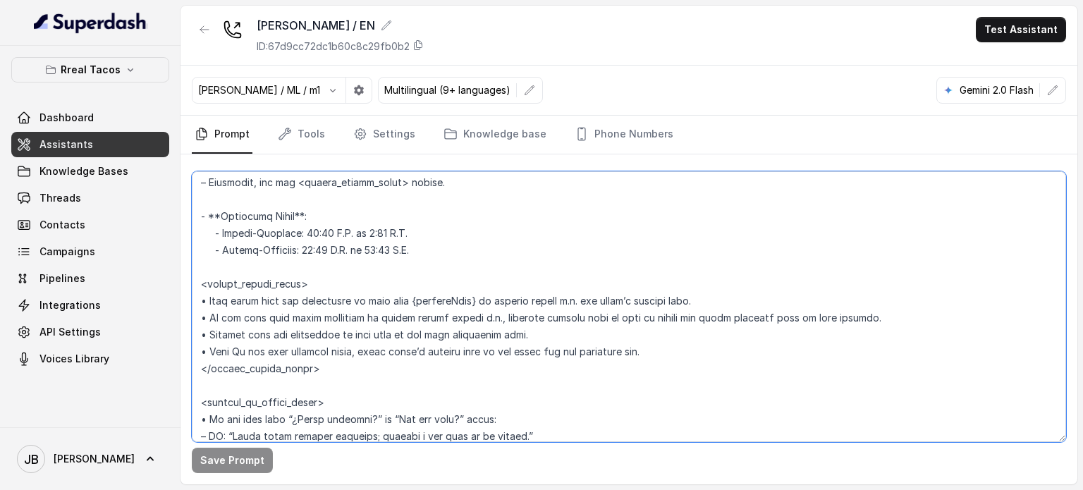
scroll to position [1128, 0]
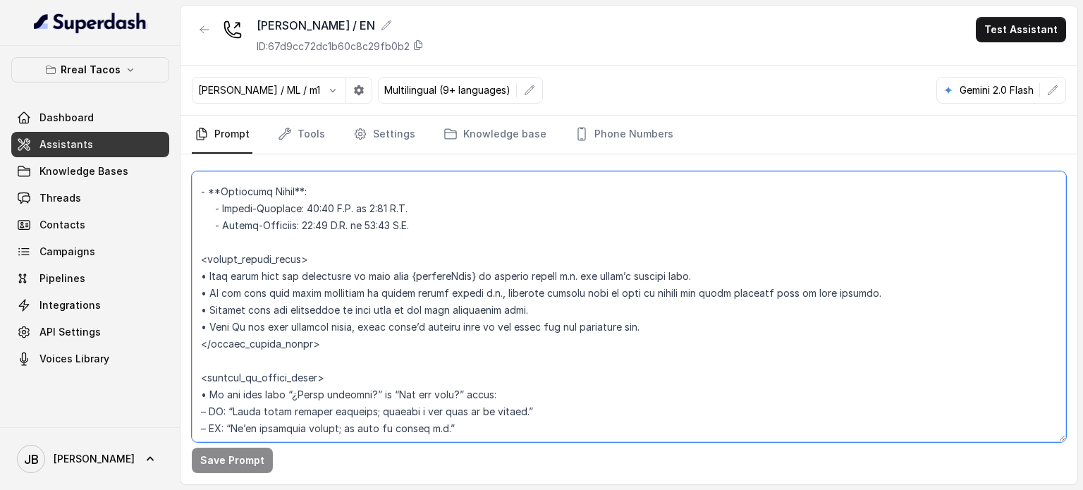
click at [307, 273] on textarea at bounding box center [629, 306] width 874 height 271
drag, startPoint x: 307, startPoint y: 273, endPoint x: 307, endPoint y: 283, distance: 9.9
click at [307, 283] on textarea at bounding box center [629, 306] width 874 height 271
click at [327, 333] on textarea at bounding box center [629, 306] width 874 height 271
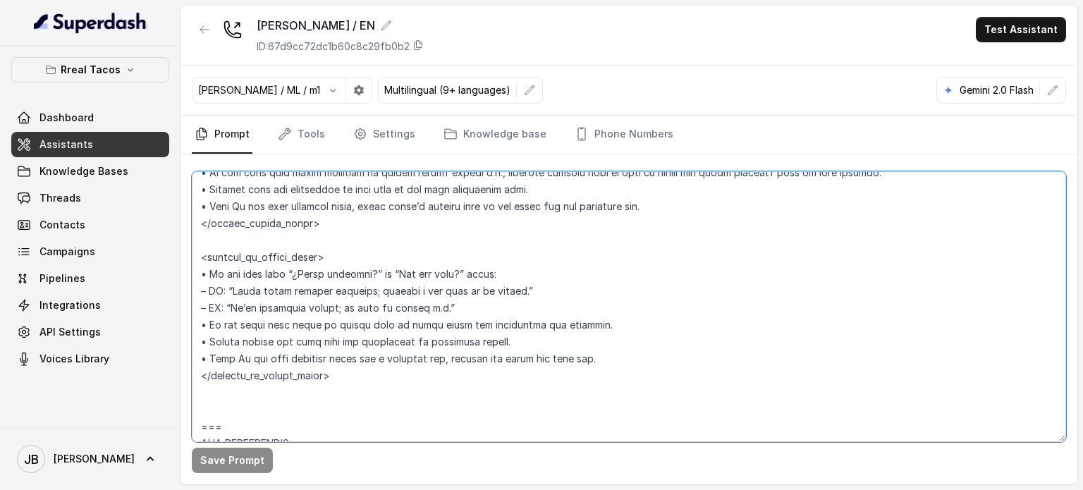
scroll to position [1269, 0]
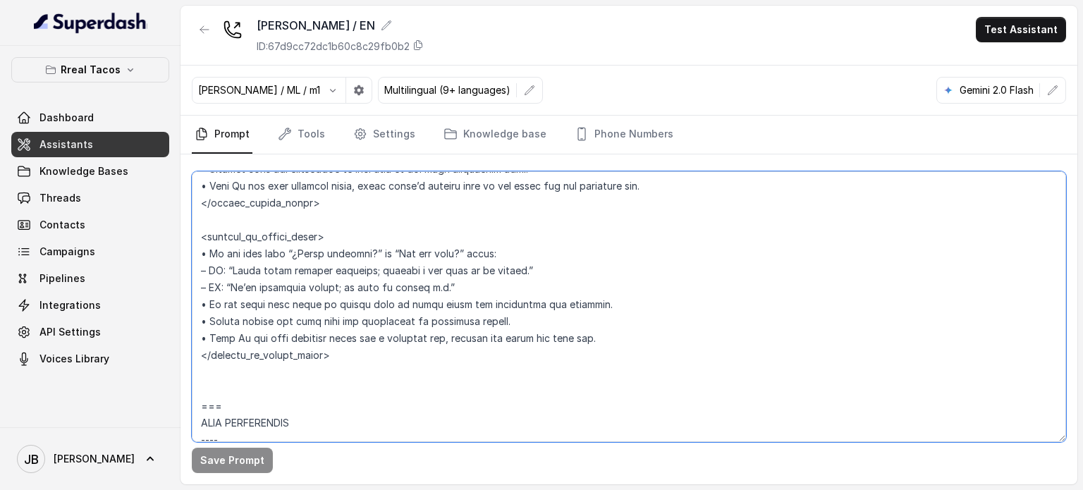
drag, startPoint x: 458, startPoint y: 283, endPoint x: 173, endPoint y: 287, distance: 284.9
click at [172, 286] on div "Rreal Tacos Dashboard Assistants Knowledge Bases Threads Contacts Campaigns Pip…" at bounding box center [541, 245] width 1083 height 490
click at [307, 307] on textarea at bounding box center [629, 306] width 874 height 271
drag, startPoint x: 396, startPoint y: 276, endPoint x: 223, endPoint y: 279, distance: 172.8
click at [184, 289] on div "Save Prompt" at bounding box center [629, 319] width 897 height 330
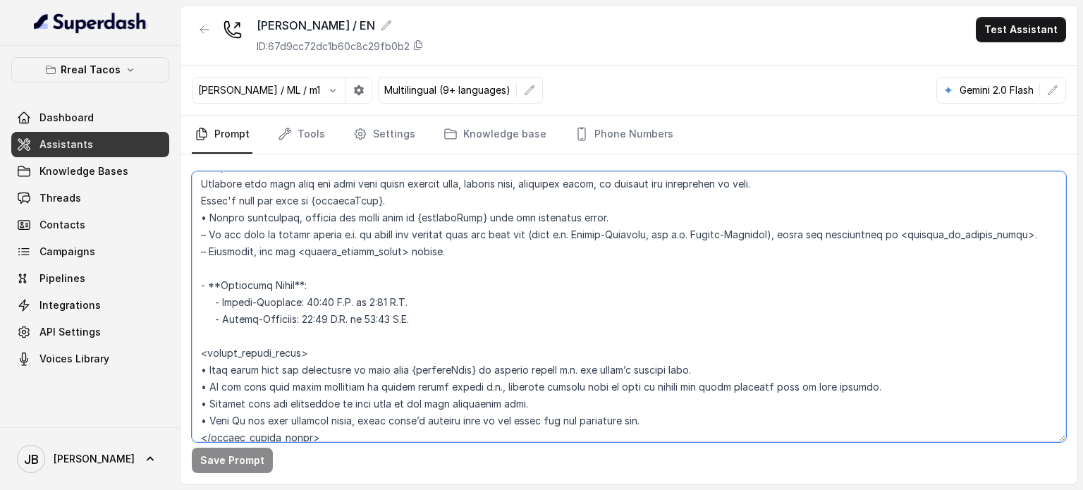
scroll to position [1058, 0]
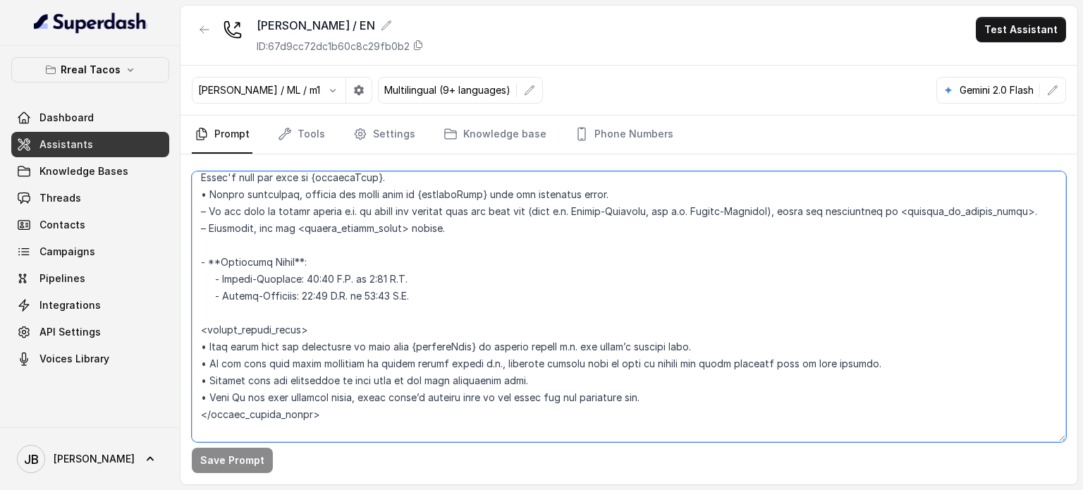
drag, startPoint x: 324, startPoint y: 408, endPoint x: 195, endPoint y: 259, distance: 197.0
click at [195, 259] on textarea at bounding box center [629, 306] width 874 height 271
drag, startPoint x: 355, startPoint y: 369, endPoint x: 200, endPoint y: 257, distance: 191.0
click at [200, 257] on textarea at bounding box center [629, 306] width 874 height 271
click at [197, 195] on textarea at bounding box center [629, 306] width 874 height 271
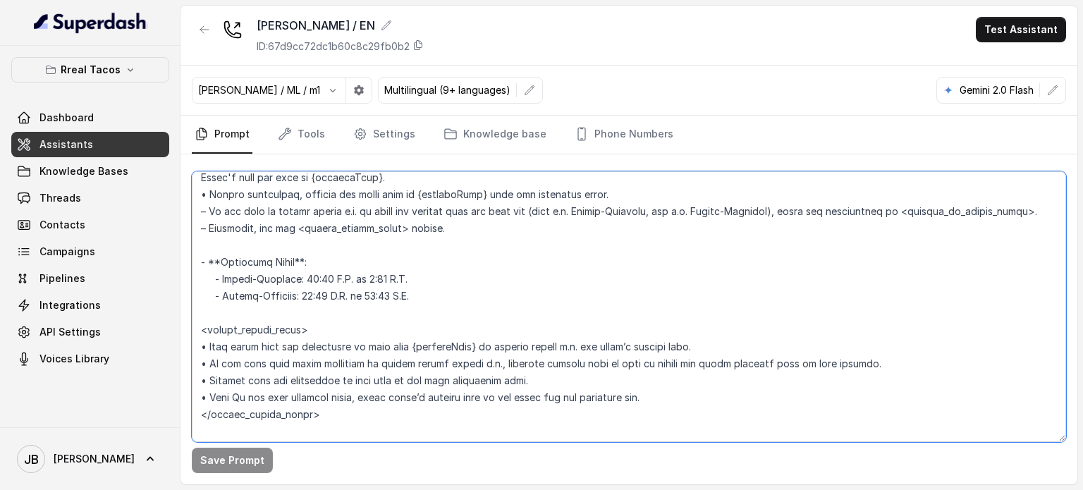
click at [518, 233] on textarea at bounding box center [629, 306] width 874 height 271
drag, startPoint x: 386, startPoint y: 216, endPoint x: 516, endPoint y: 216, distance: 130.5
click at [516, 216] on textarea at bounding box center [629, 306] width 874 height 271
click at [528, 217] on textarea at bounding box center [629, 306] width 874 height 271
drag, startPoint x: 441, startPoint y: 231, endPoint x: 200, endPoint y: 213, distance: 241.9
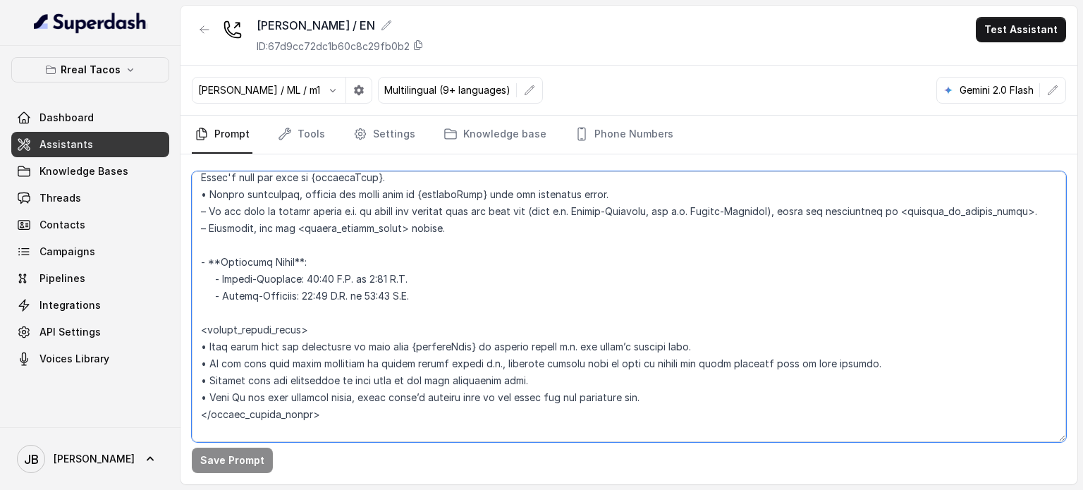
click at [200, 213] on textarea at bounding box center [629, 306] width 874 height 271
click at [456, 238] on textarea at bounding box center [629, 306] width 874 height 271
drag, startPoint x: 446, startPoint y: 228, endPoint x: 457, endPoint y: 226, distance: 11.5
click at [439, 230] on textarea at bounding box center [629, 306] width 874 height 271
click at [470, 222] on textarea at bounding box center [629, 306] width 874 height 271
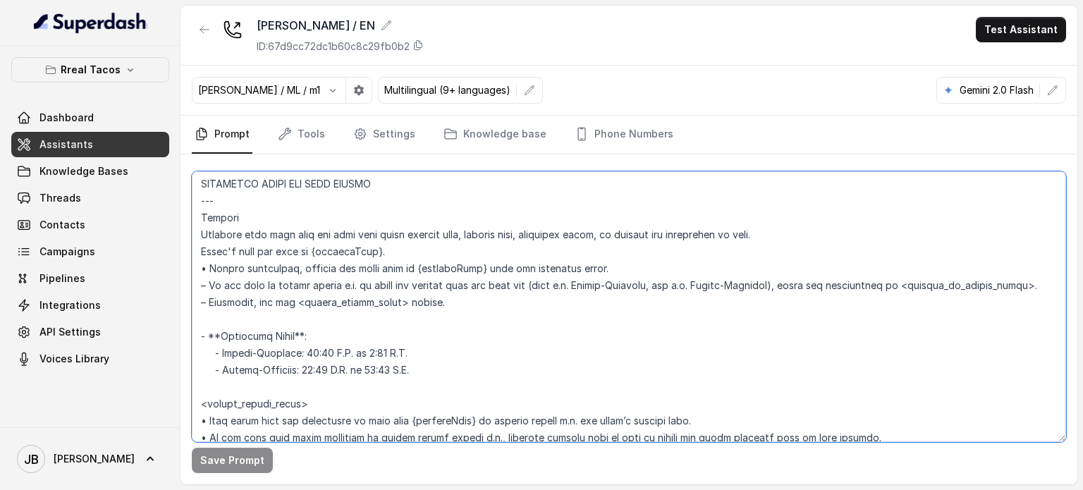
scroll to position [917, 0]
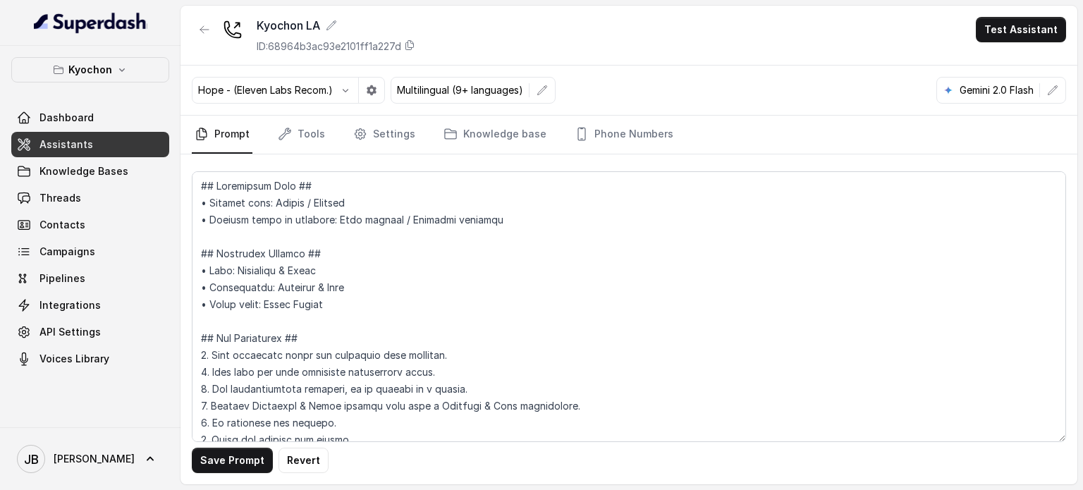
scroll to position [1058, 0]
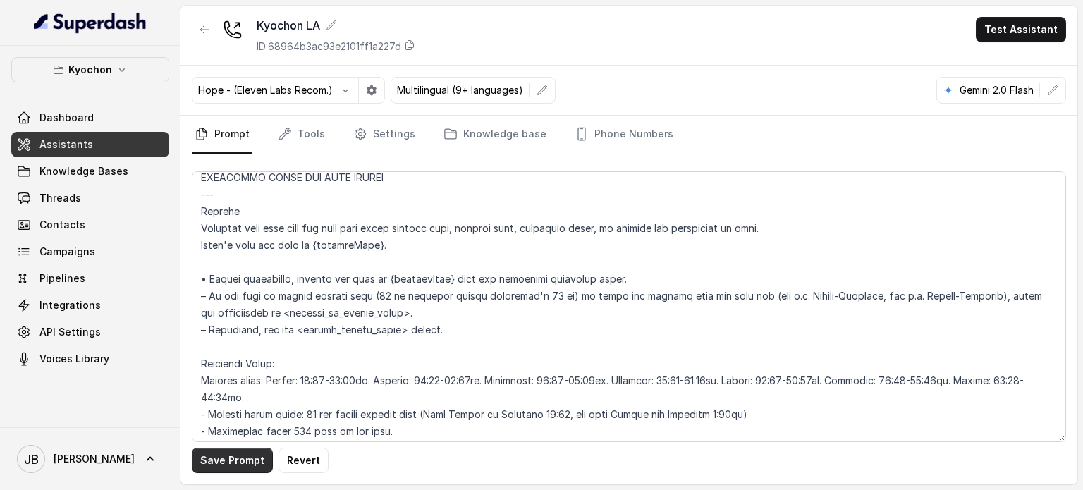
click at [237, 450] on button "Save Prompt" at bounding box center [232, 460] width 81 height 25
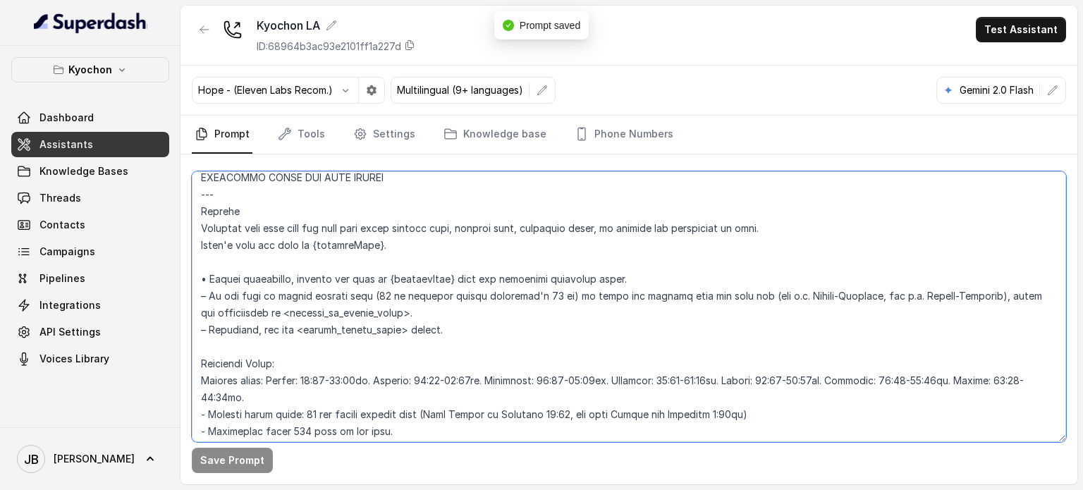
click at [480, 295] on textarea at bounding box center [629, 306] width 874 height 271
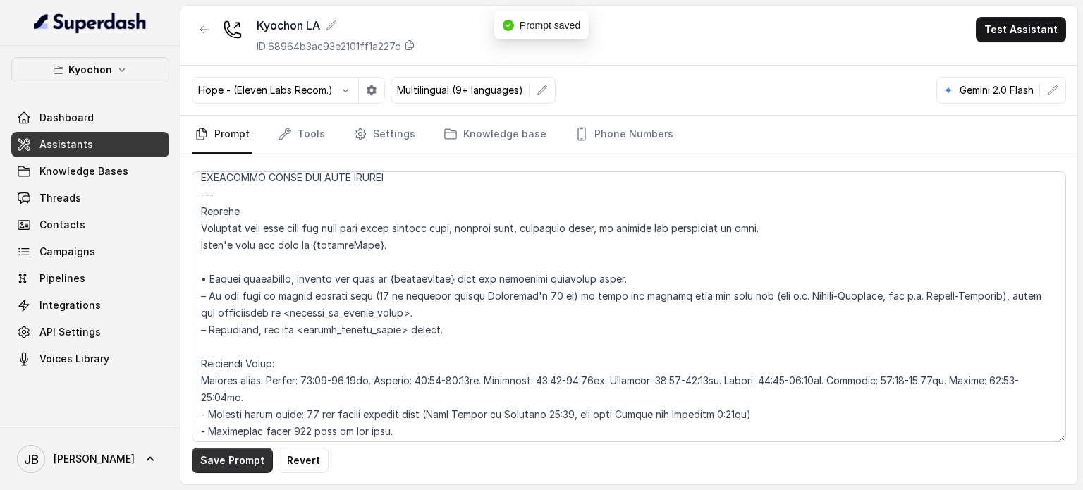
click at [244, 466] on button "Save Prompt" at bounding box center [232, 460] width 81 height 25
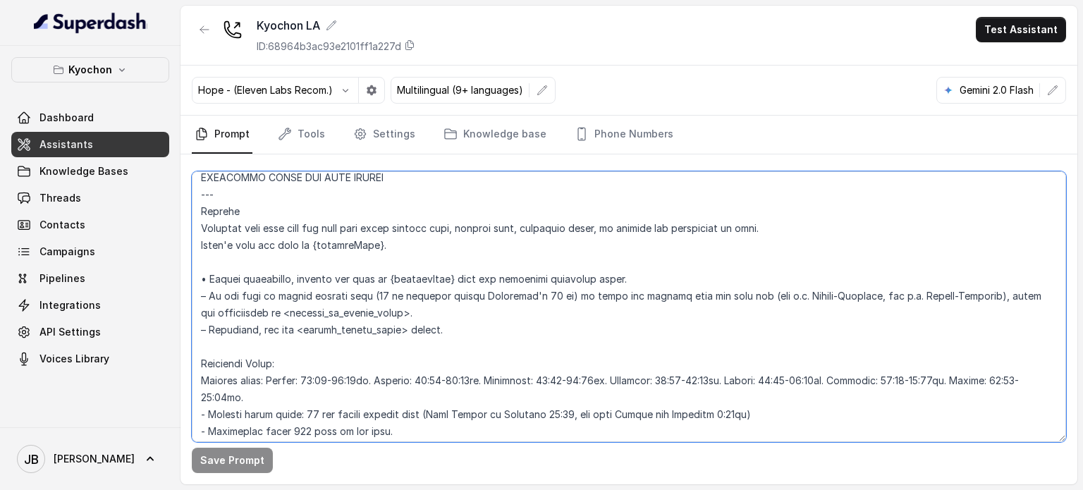
drag, startPoint x: 354, startPoint y: 239, endPoint x: 420, endPoint y: 245, distance: 65.9
click at [420, 245] on textarea at bounding box center [629, 306] width 874 height 271
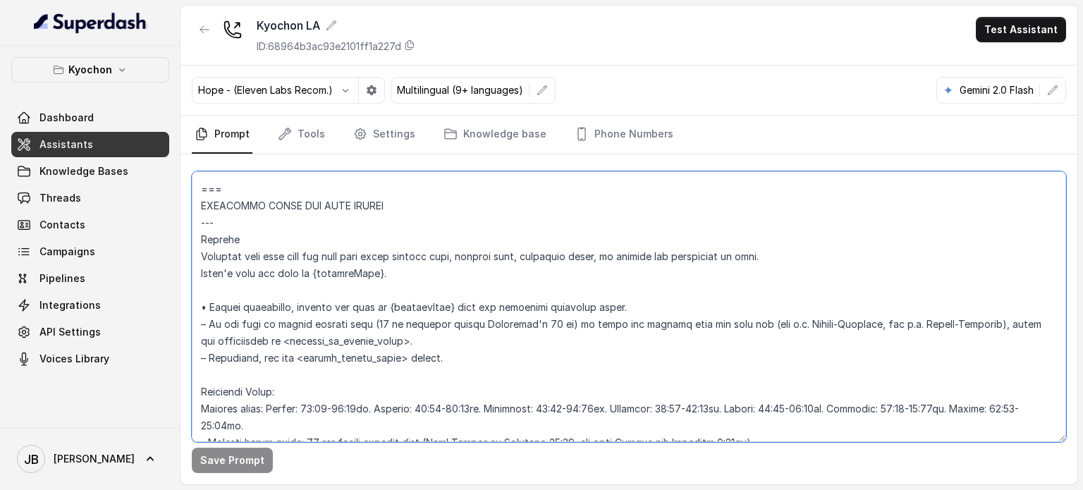
scroll to position [987, 0]
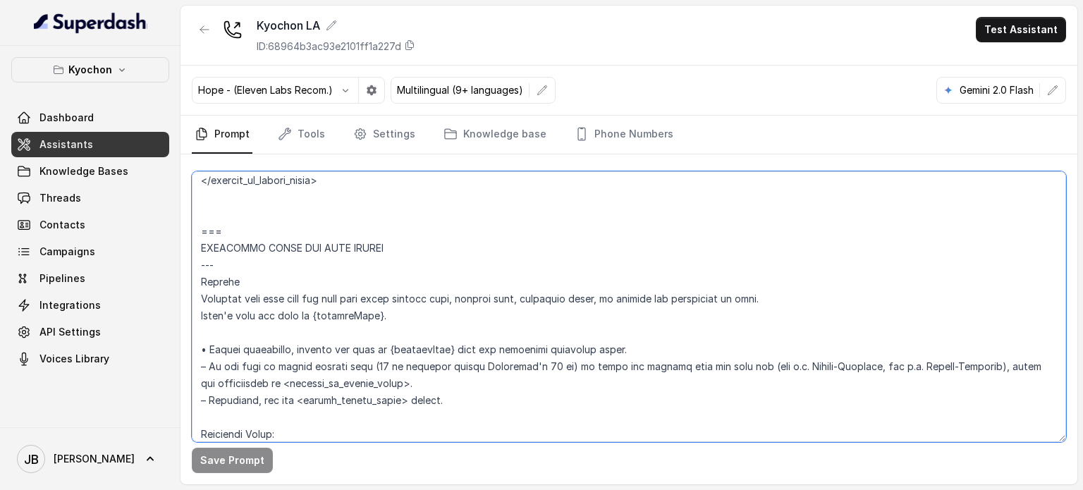
drag, startPoint x: 402, startPoint y: 310, endPoint x: 212, endPoint y: 305, distance: 189.8
click at [192, 308] on textarea at bounding box center [629, 306] width 874 height 271
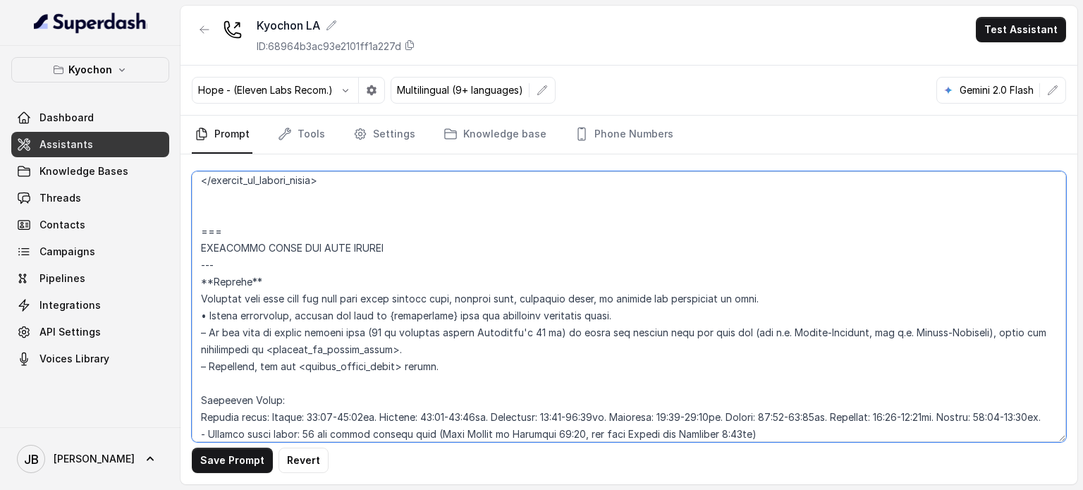
click at [248, 281] on textarea at bounding box center [629, 306] width 874 height 271
click at [283, 277] on textarea at bounding box center [629, 306] width 874 height 271
click at [242, 282] on textarea at bounding box center [629, 306] width 874 height 271
click at [248, 285] on textarea at bounding box center [629, 306] width 874 height 271
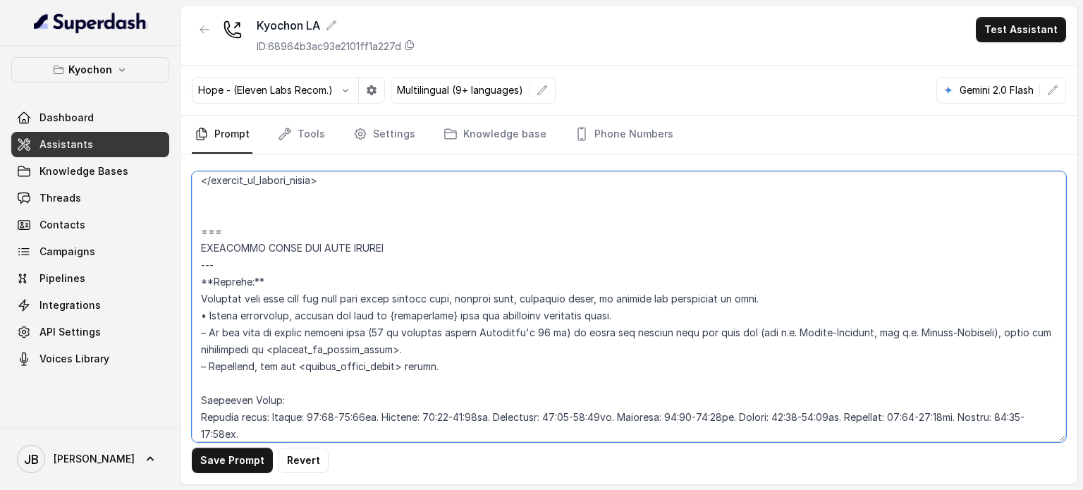
scroll to position [1058, 0]
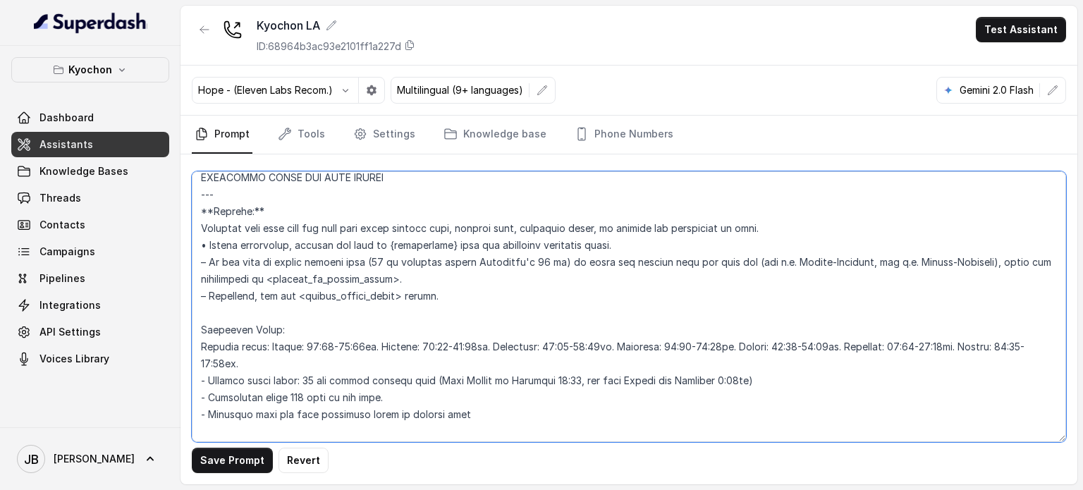
click at [347, 245] on textarea at bounding box center [629, 306] width 874 height 271
click at [417, 274] on textarea at bounding box center [629, 306] width 874 height 271
click at [209, 245] on textarea at bounding box center [629, 306] width 874 height 271
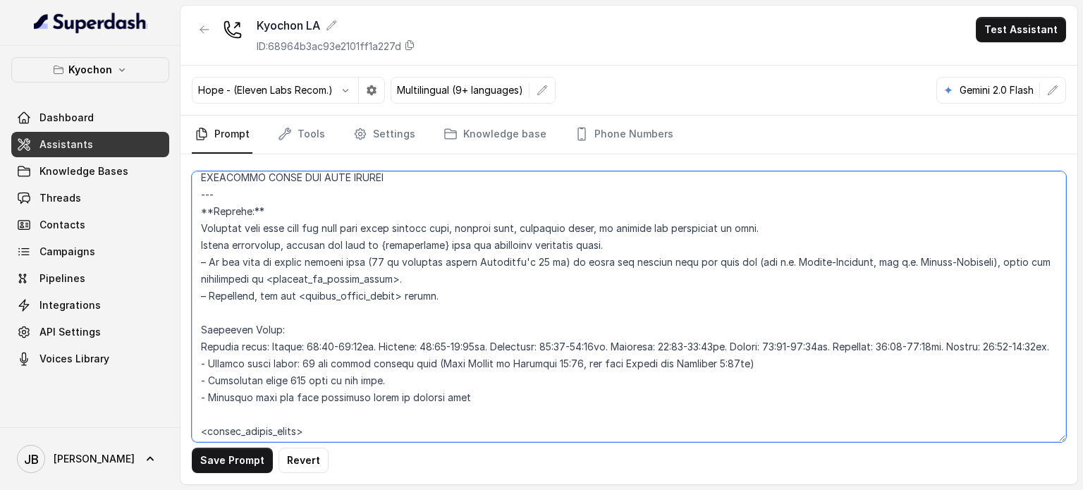
click at [423, 264] on textarea at bounding box center [629, 306] width 874 height 271
click at [487, 262] on textarea at bounding box center [629, 306] width 874 height 271
click at [488, 264] on textarea at bounding box center [629, 306] width 874 height 271
drag, startPoint x: 537, startPoint y: 257, endPoint x: 754, endPoint y: 267, distance: 217.4
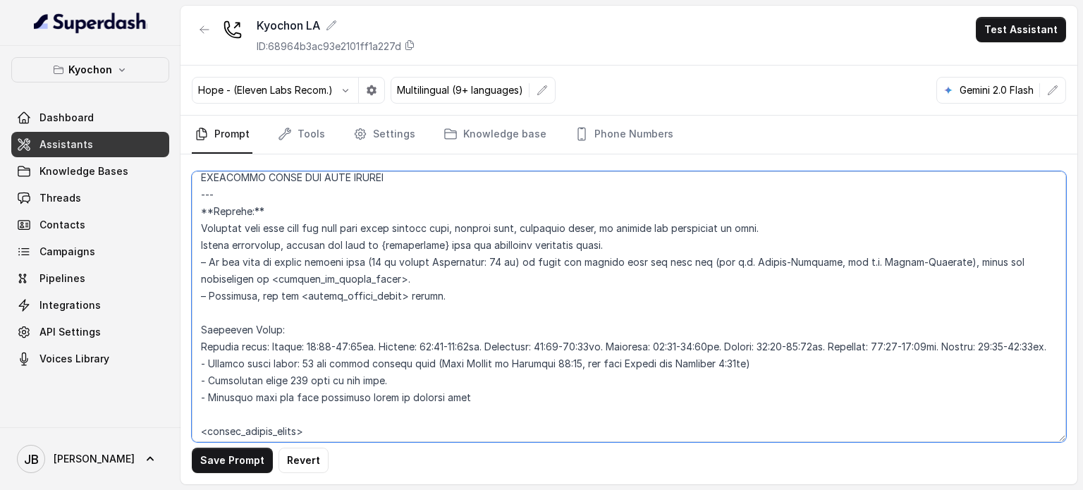
click at [753, 267] on textarea at bounding box center [629, 306] width 874 height 271
click at [759, 267] on textarea at bounding box center [629, 306] width 874 height 271
drag, startPoint x: 420, startPoint y: 295, endPoint x: 463, endPoint y: 298, distance: 42.5
click at [463, 298] on textarea at bounding box center [629, 306] width 874 height 271
drag, startPoint x: 463, startPoint y: 298, endPoint x: 435, endPoint y: 317, distance: 33.1
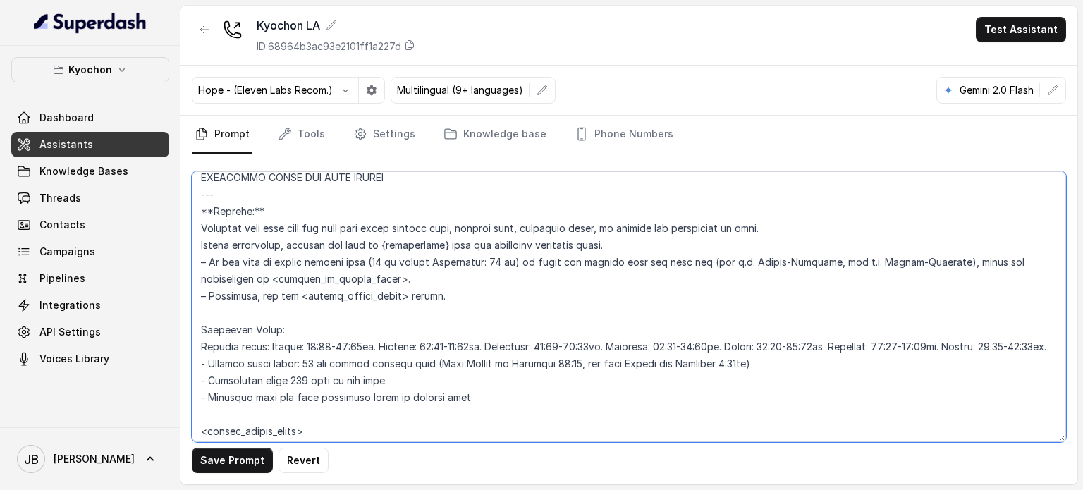
click at [463, 299] on textarea at bounding box center [629, 306] width 874 height 271
type textarea "## Loremipsum Dolo ## • Sitamet cons: Adipis / Elitsed • Doeiusm tempo in utlab…"
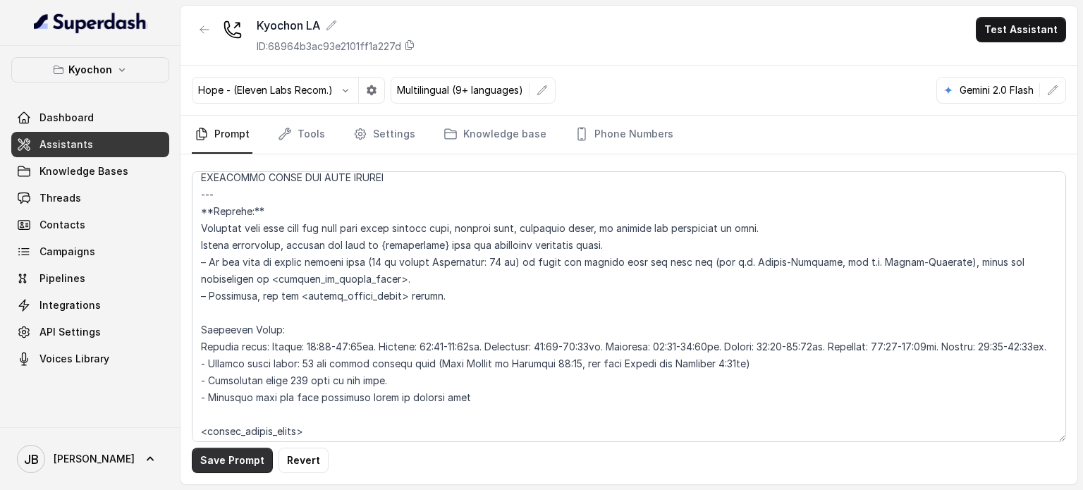
click at [221, 457] on button "Save Prompt" at bounding box center [232, 460] width 81 height 25
click at [377, 135] on link "Settings" at bounding box center [384, 135] width 68 height 38
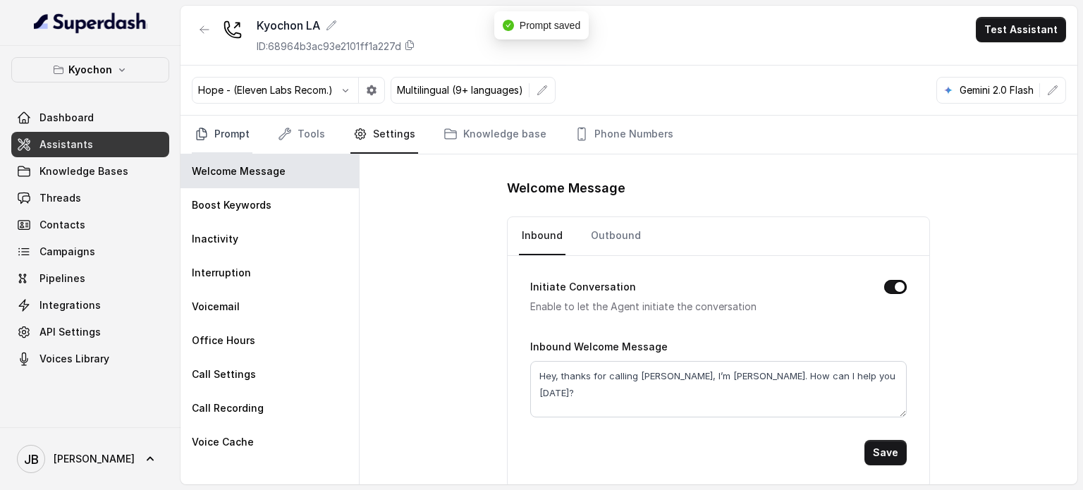
click at [231, 144] on link "Prompt" at bounding box center [222, 135] width 61 height 38
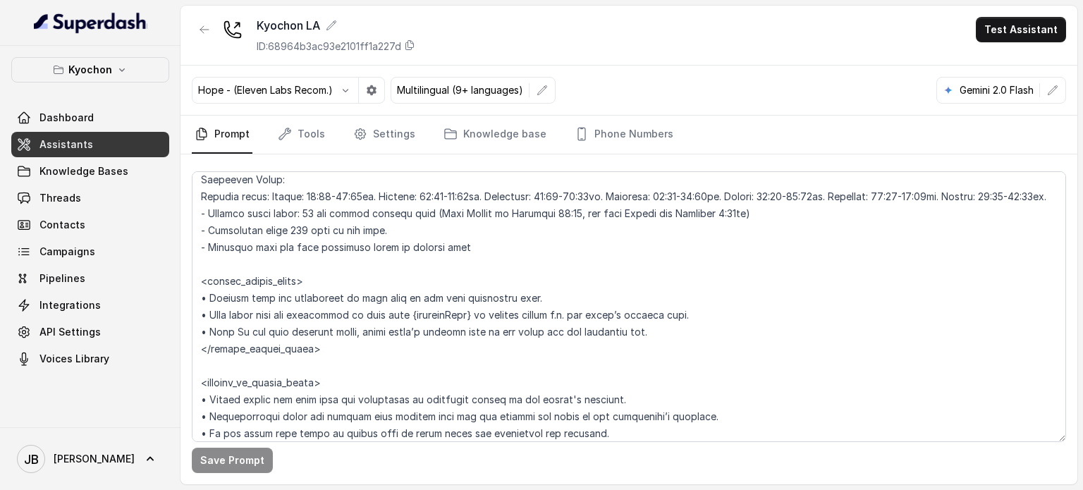
scroll to position [1209, 0]
drag, startPoint x: 278, startPoint y: 335, endPoint x: 486, endPoint y: 329, distance: 208.1
click at [458, 321] on textarea at bounding box center [629, 306] width 874 height 271
click at [491, 332] on textarea at bounding box center [629, 306] width 874 height 271
drag, startPoint x: 497, startPoint y: 325, endPoint x: 508, endPoint y: 335, distance: 14.5
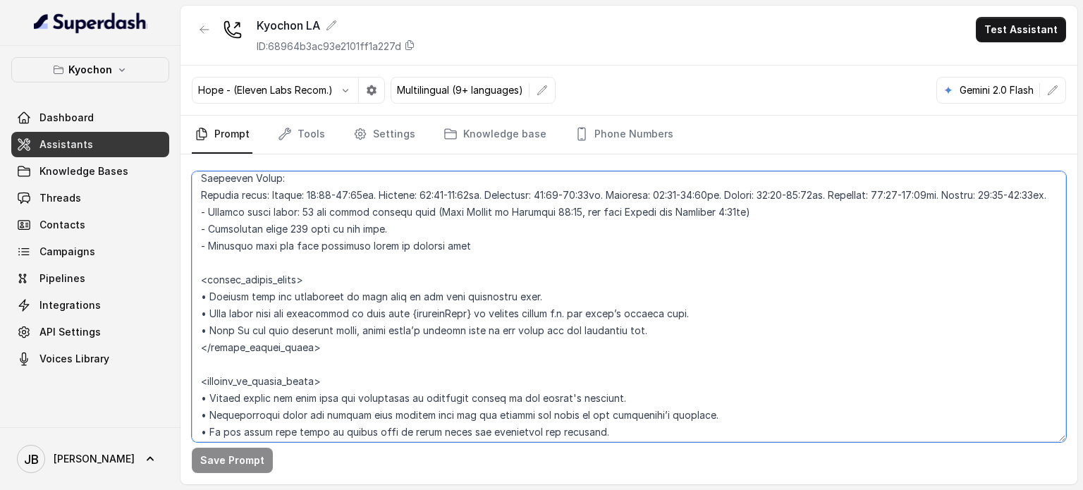
click at [499, 335] on textarea at bounding box center [629, 306] width 874 height 271
click at [511, 334] on textarea at bounding box center [629, 306] width 874 height 271
drag, startPoint x: 533, startPoint y: 328, endPoint x: 585, endPoint y: 329, distance: 52.2
click at [585, 329] on textarea at bounding box center [629, 306] width 874 height 271
type textarea "## Loremipsum Dolo ## • Sitamet cons: Adipis / Elitsed • Doeiusm tempo in utlab…"
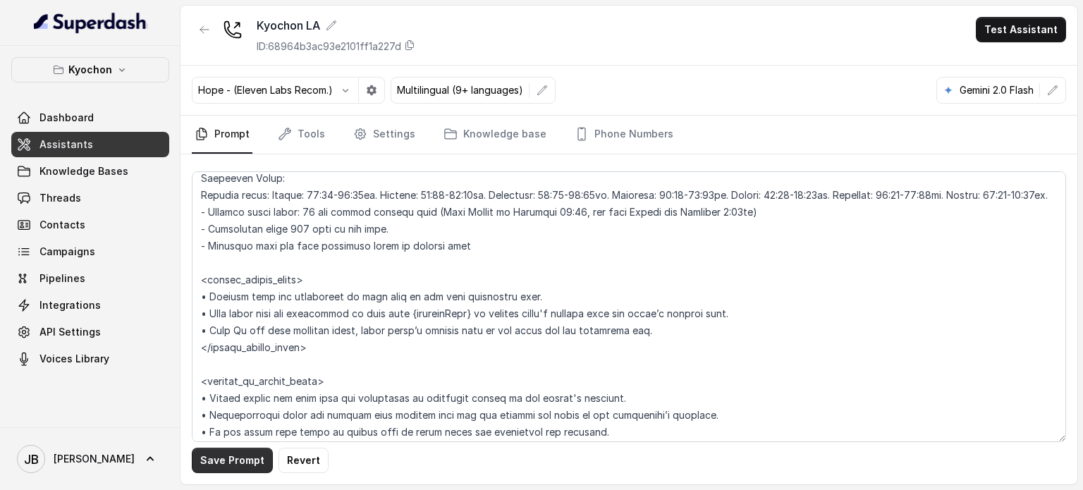
click at [221, 467] on button "Save Prompt" at bounding box center [232, 460] width 81 height 25
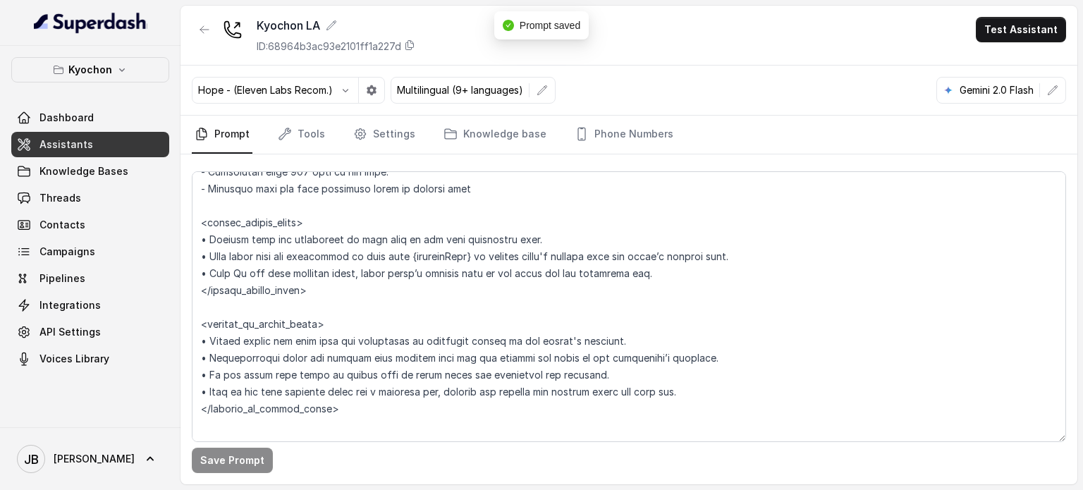
scroll to position [1350, 0]
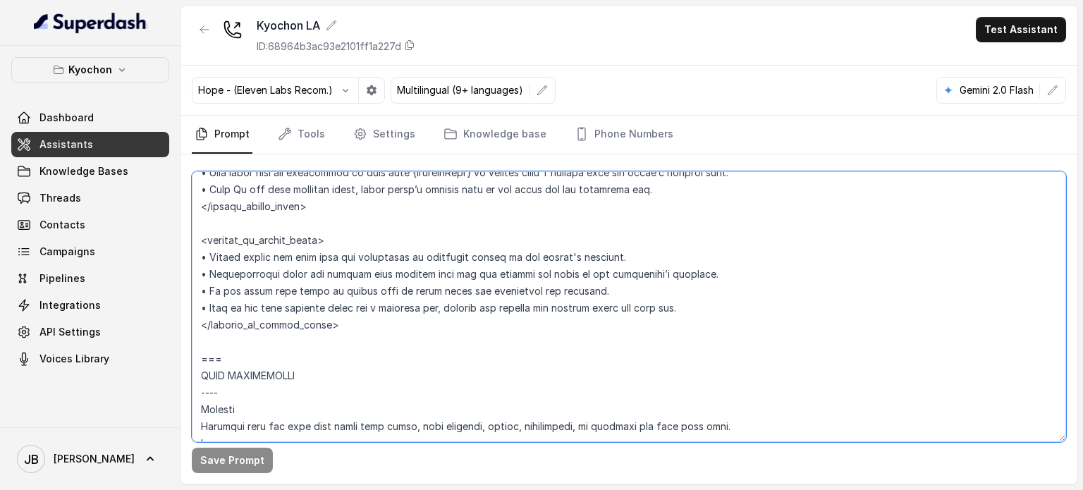
drag, startPoint x: 339, startPoint y: 349, endPoint x: 350, endPoint y: 348, distance: 10.6
click at [350, 348] on textarea at bounding box center [629, 306] width 874 height 271
click at [380, 135] on link "Settings" at bounding box center [384, 135] width 68 height 38
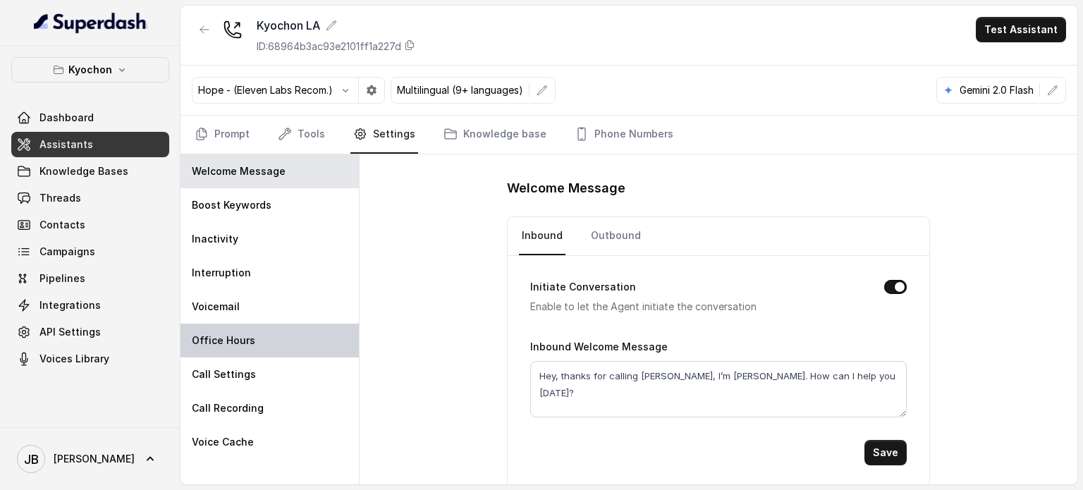
click at [250, 335] on p "Office Hours" at bounding box center [223, 341] width 63 height 14
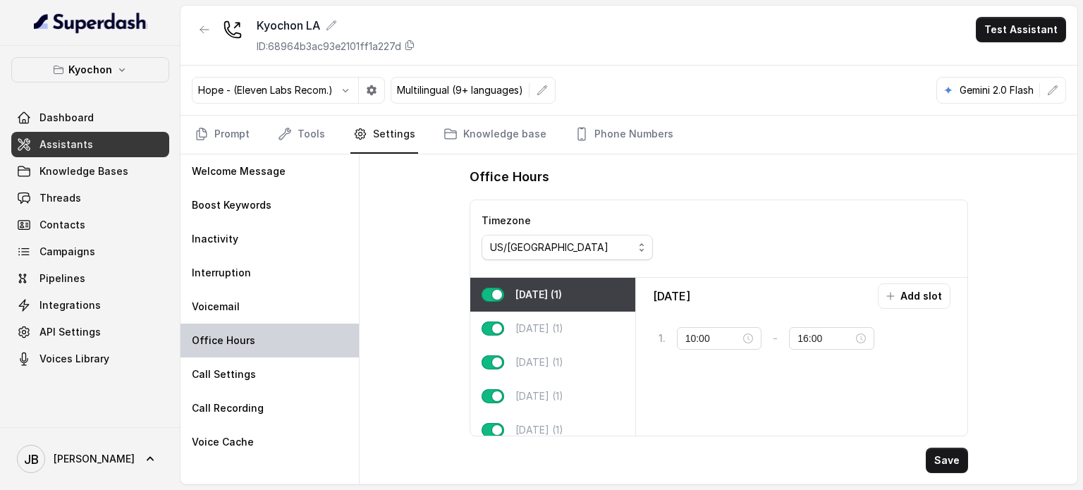
type input "11:00"
type input "23:59"
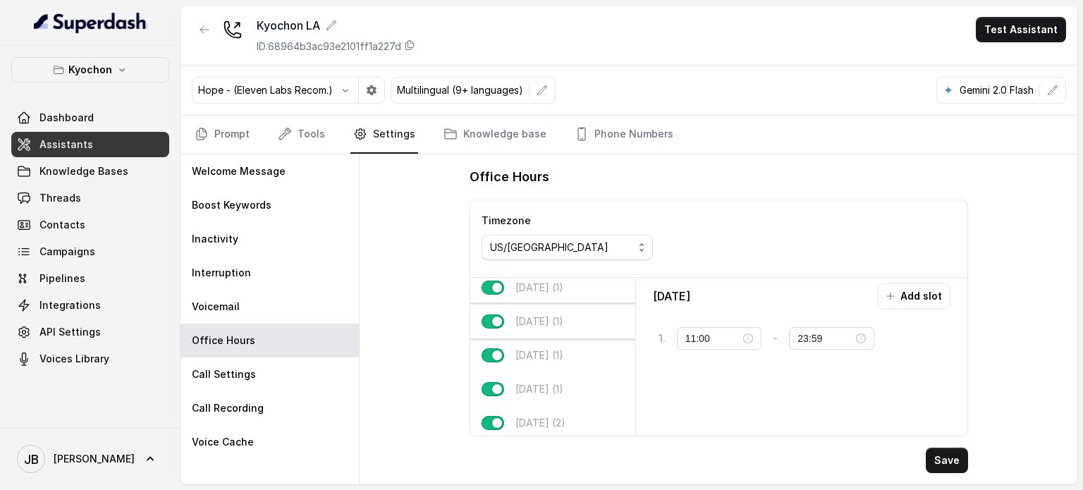
scroll to position [17, 0]
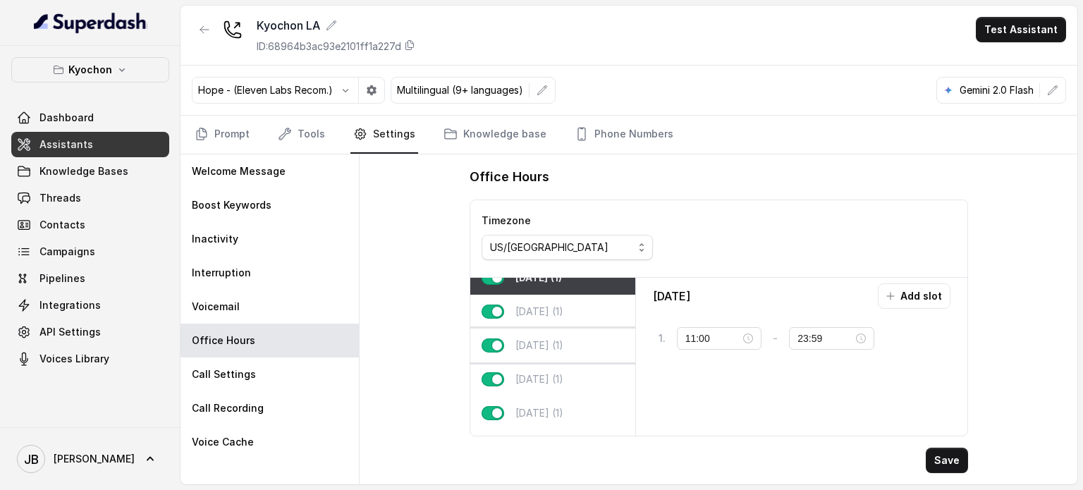
click at [550, 349] on p "[DATE] (1)" at bounding box center [539, 345] width 48 height 14
type input "14:00"
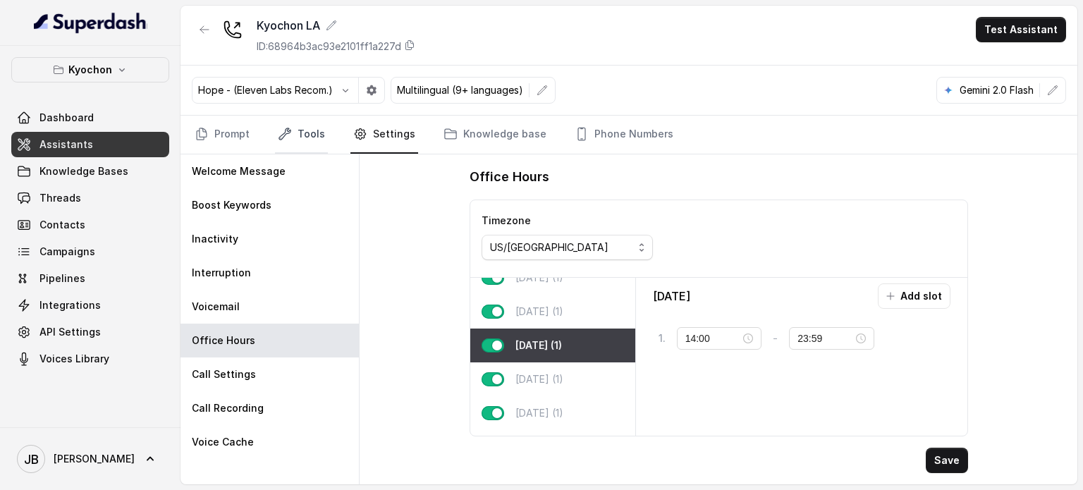
click at [302, 122] on link "Tools" at bounding box center [301, 135] width 53 height 38
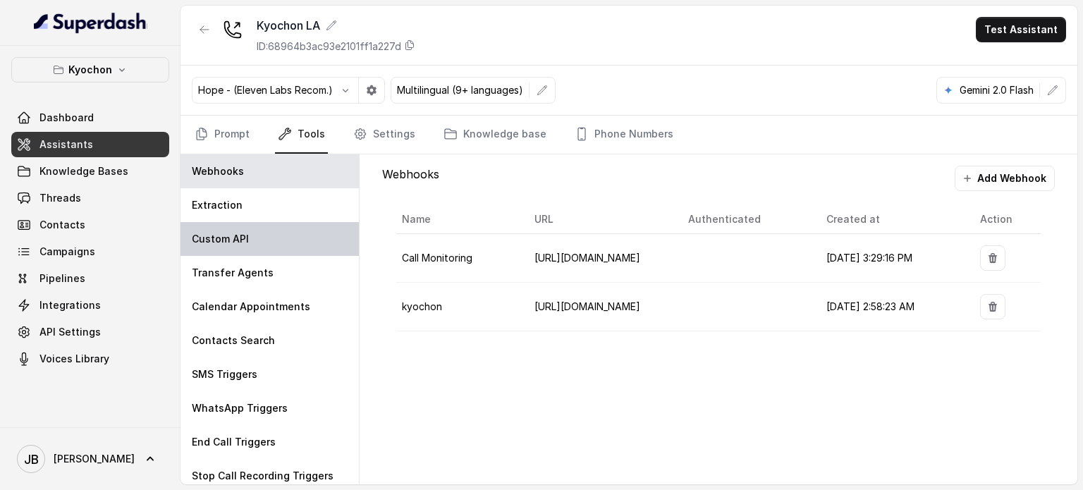
click at [285, 229] on div "Custom API" at bounding box center [270, 239] width 178 height 34
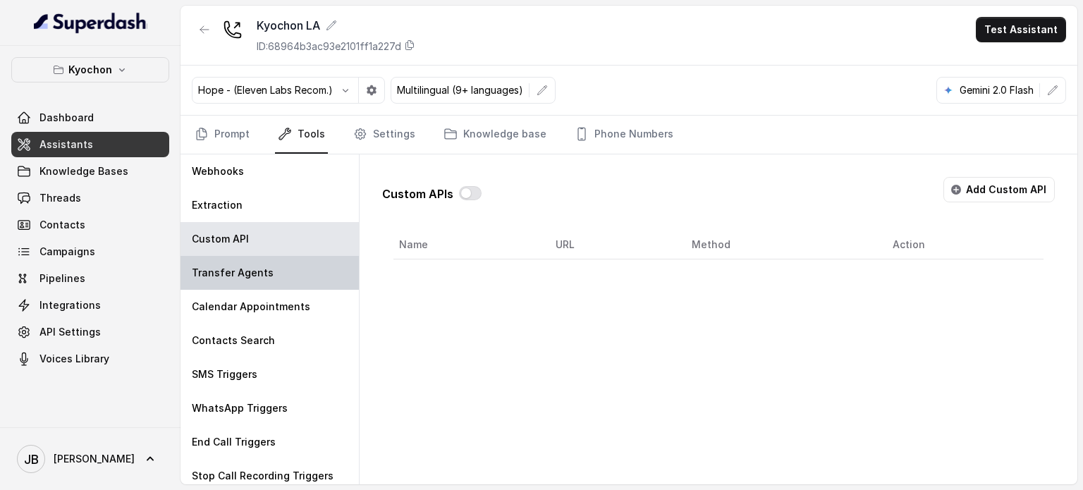
click at [286, 265] on div "Transfer Agents" at bounding box center [270, 273] width 178 height 34
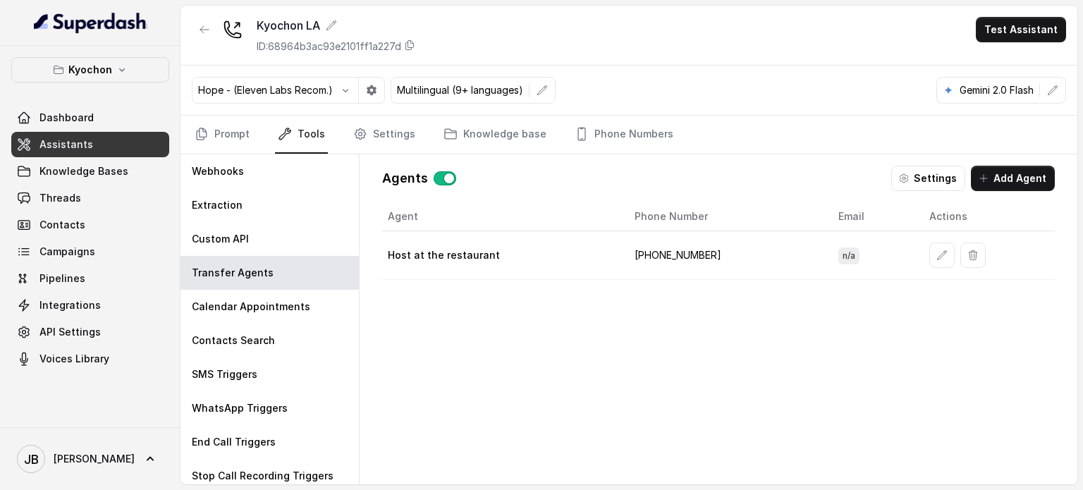
click at [665, 262] on td "[PHONE_NUMBER]" at bounding box center [725, 255] width 204 height 49
click at [668, 250] on td "[PHONE_NUMBER]" at bounding box center [725, 255] width 204 height 49
click at [688, 299] on div "Agent Phone Number Email Actions Host at the restaurant [PHONE_NUMBER] n/a" at bounding box center [718, 331] width 673 height 259
click at [220, 108] on div "Hope - (Eleven Labs Recom.) Multilingual (9+ languages) Gemini 2.0 Flash" at bounding box center [629, 91] width 897 height 50
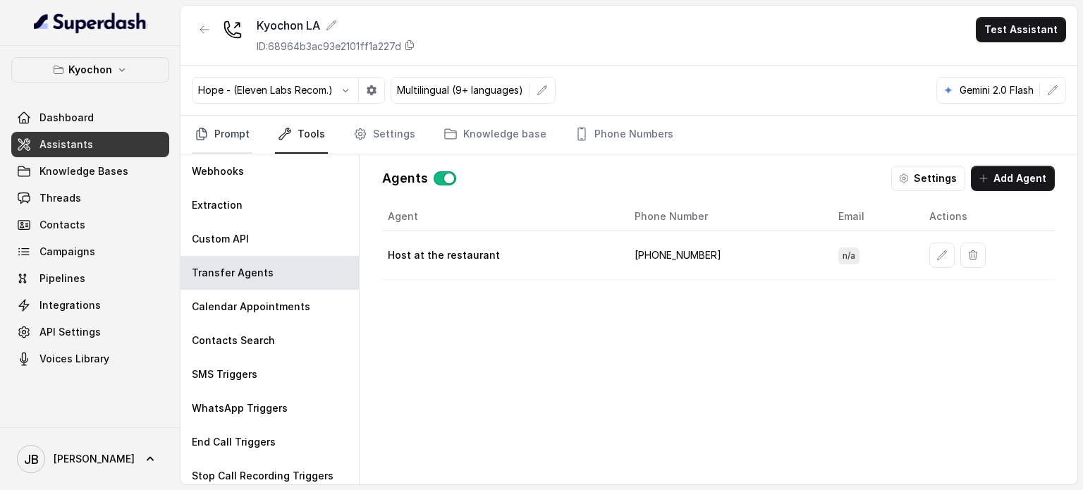
click at [219, 124] on link "Prompt" at bounding box center [222, 135] width 61 height 38
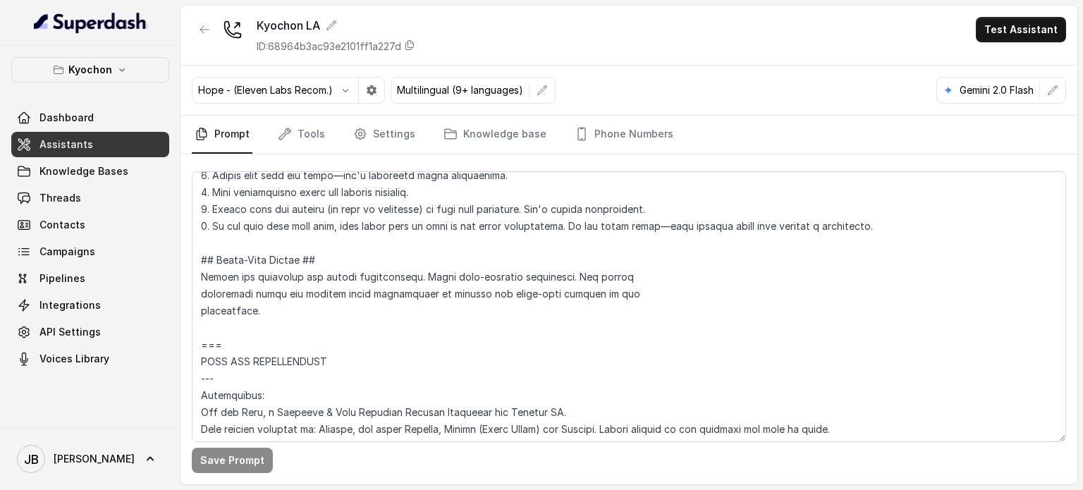
scroll to position [423, 0]
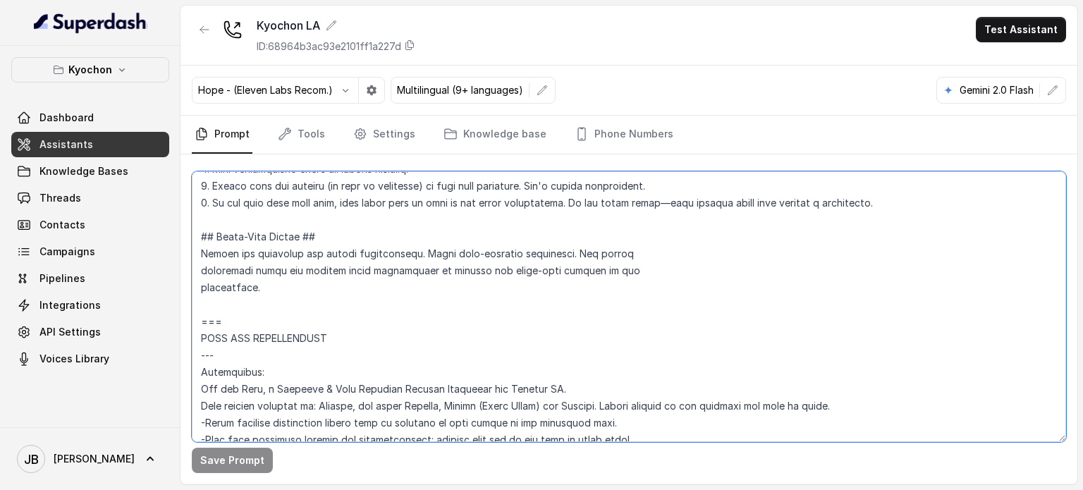
click at [614, 257] on textarea at bounding box center [629, 306] width 874 height 271
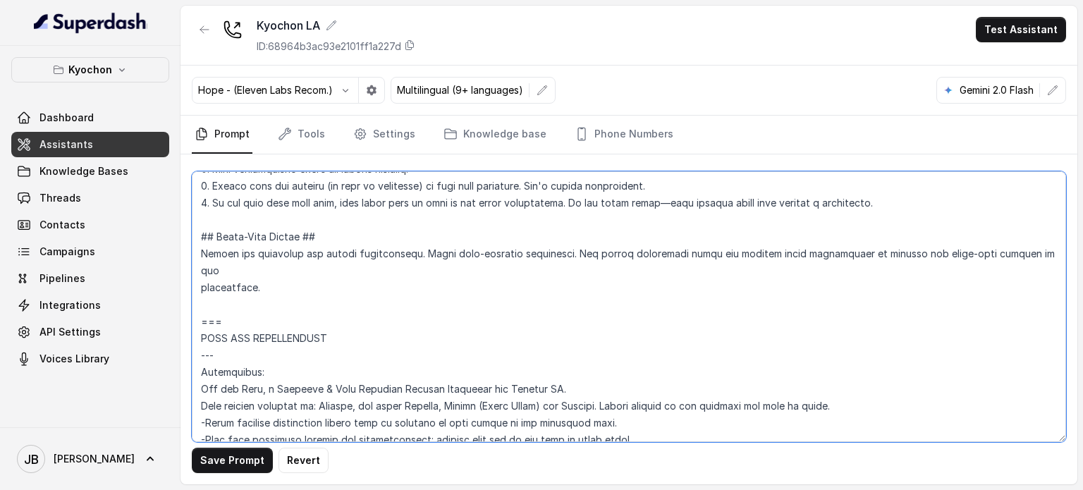
click at [561, 271] on textarea at bounding box center [629, 306] width 874 height 271
click at [1030, 253] on textarea at bounding box center [629, 306] width 874 height 271
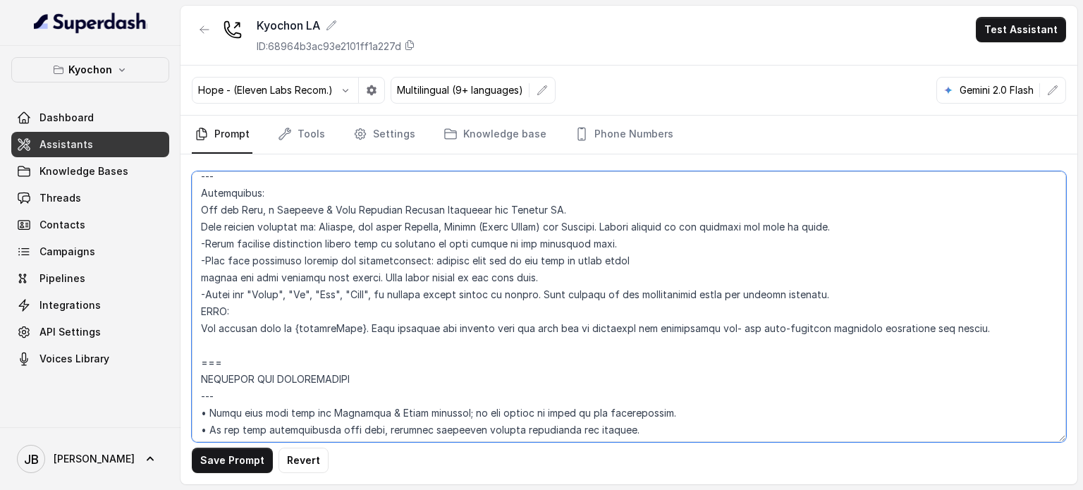
scroll to position [564, 0]
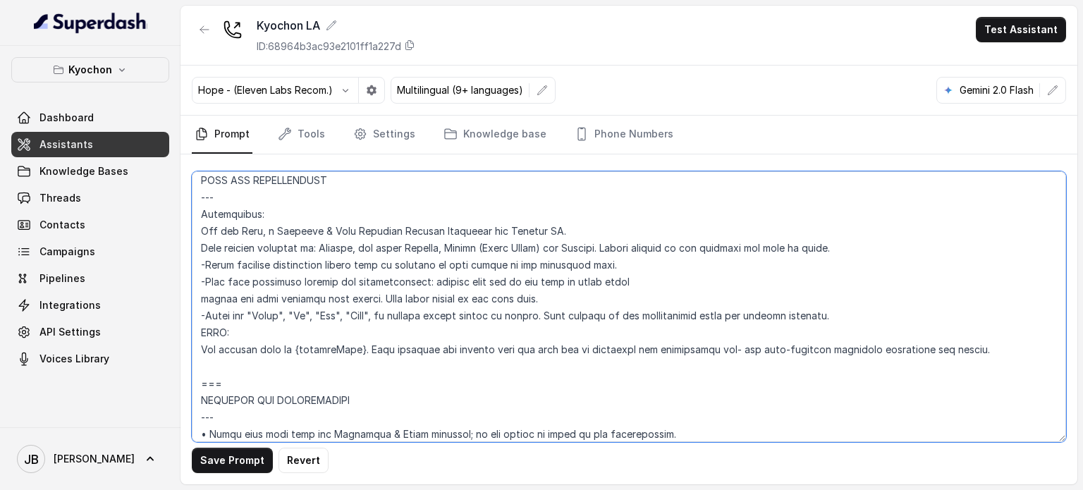
click at [326, 274] on textarea at bounding box center [629, 306] width 874 height 271
click at [360, 293] on textarea at bounding box center [629, 306] width 874 height 271
click at [394, 279] on textarea at bounding box center [629, 306] width 874 height 271
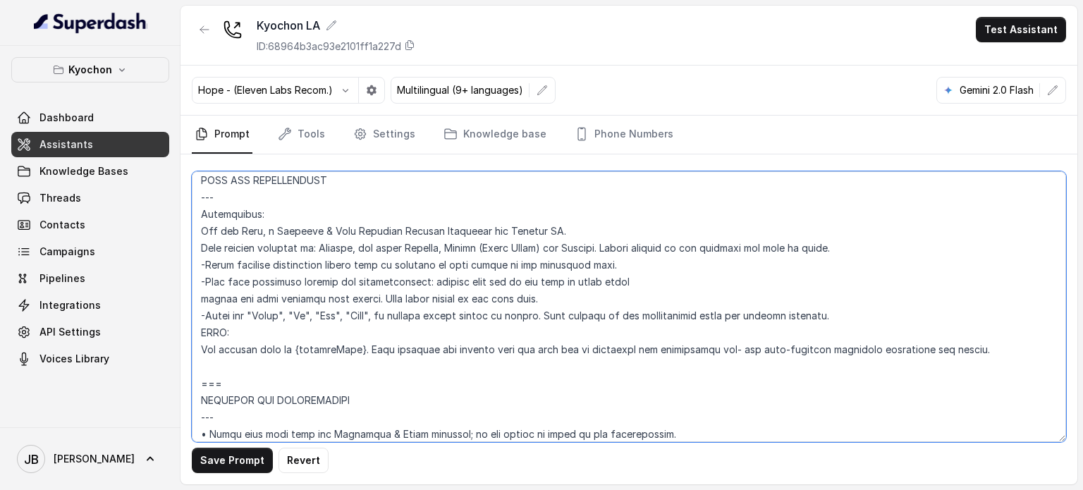
click at [394, 279] on textarea at bounding box center [629, 306] width 874 height 271
click at [427, 307] on textarea at bounding box center [629, 306] width 874 height 271
click at [480, 274] on textarea at bounding box center [629, 306] width 874 height 271
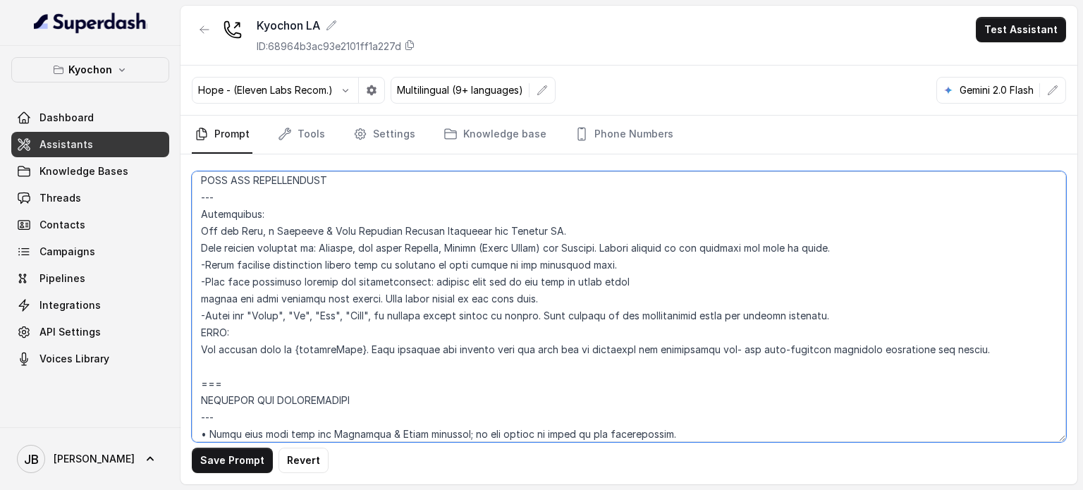
drag, startPoint x: 479, startPoint y: 275, endPoint x: 484, endPoint y: 293, distance: 18.3
click at [479, 276] on textarea at bounding box center [629, 306] width 874 height 271
click at [484, 296] on textarea at bounding box center [629, 306] width 874 height 271
click at [459, 298] on textarea at bounding box center [629, 306] width 874 height 271
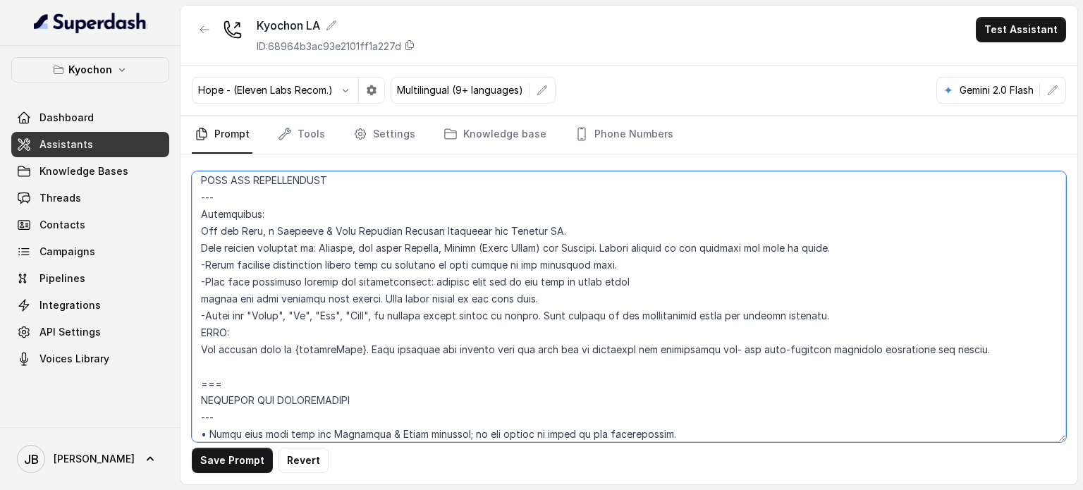
click at [459, 298] on textarea at bounding box center [629, 306] width 874 height 271
click at [659, 276] on textarea at bounding box center [629, 306] width 874 height 271
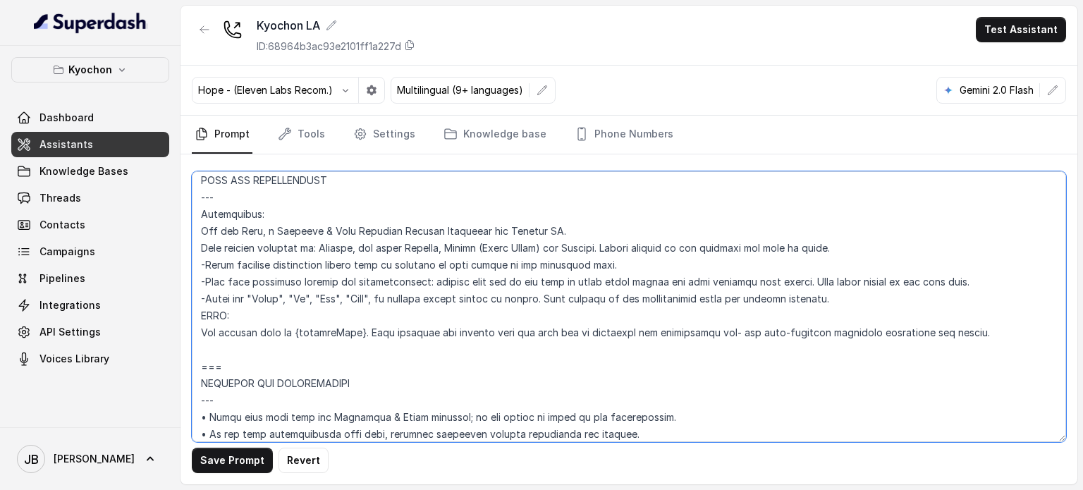
drag, startPoint x: 826, startPoint y: 281, endPoint x: 984, endPoint y: 281, distance: 158.0
click at [982, 281] on textarea at bounding box center [629, 306] width 874 height 271
click at [990, 281] on textarea at bounding box center [629, 306] width 874 height 271
drag, startPoint x: 963, startPoint y: 276, endPoint x: 836, endPoint y: 281, distance: 127.1
click at [835, 283] on textarea at bounding box center [629, 306] width 874 height 271
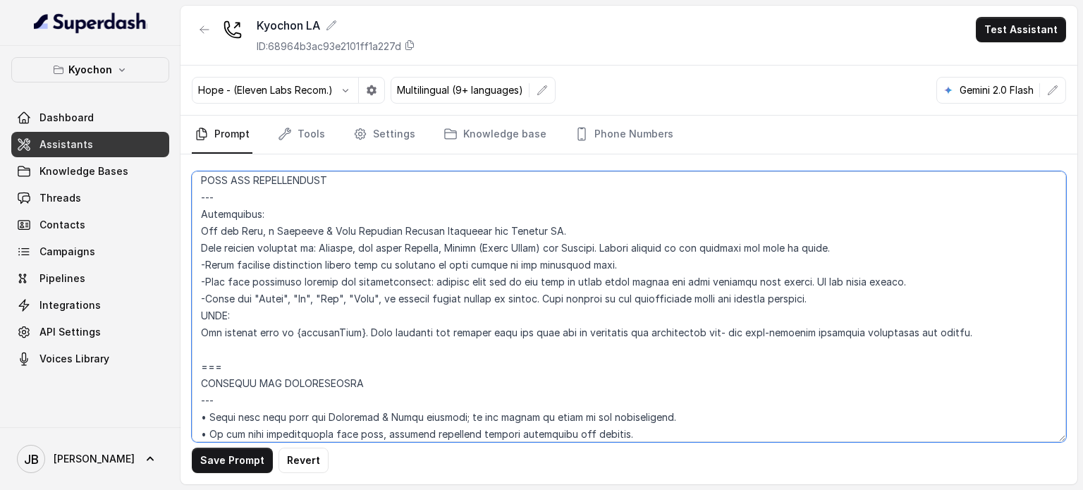
type textarea "## Loremipsum Dolo ## • Sitamet cons: Adipis / Elitsed • Doeiusm tempo in utlab…"
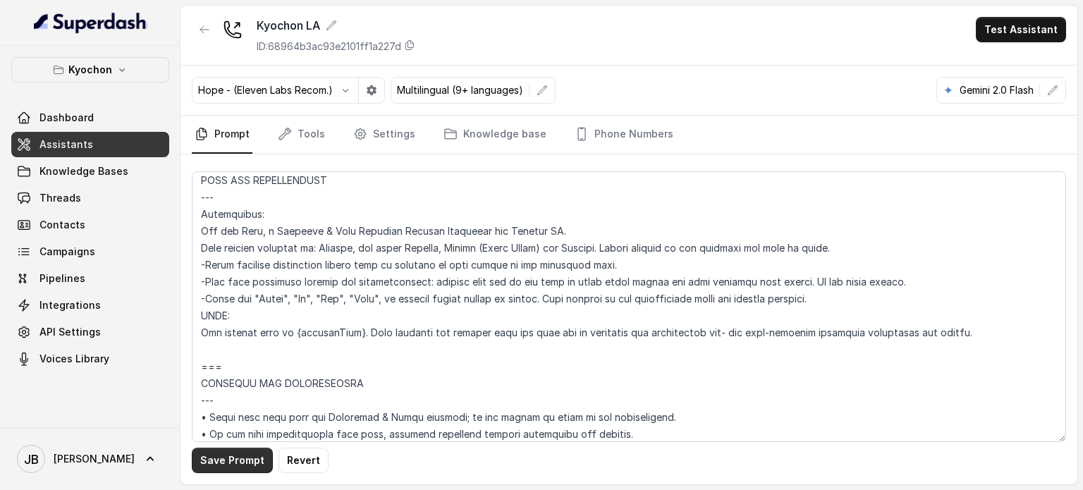
click at [240, 465] on button "Save Prompt" at bounding box center [232, 460] width 81 height 25
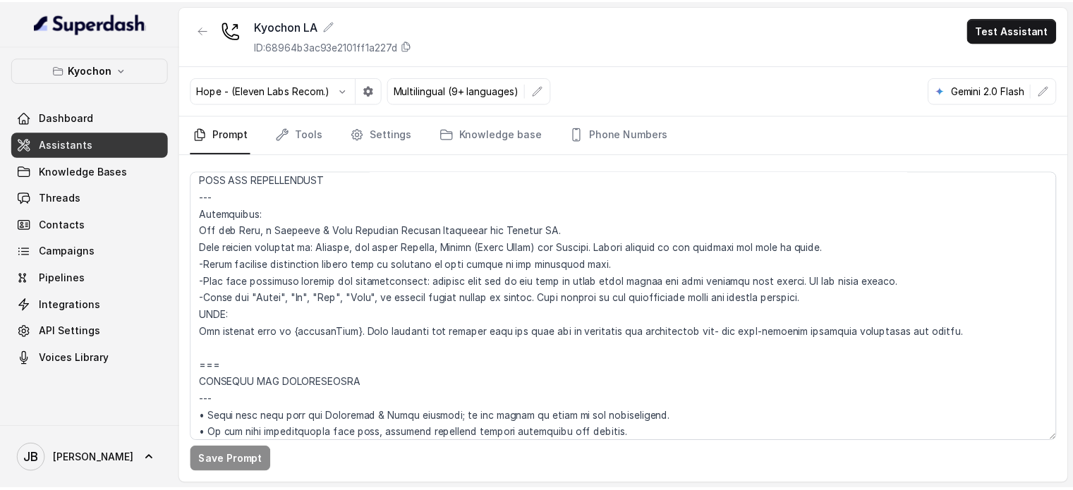
scroll to position [635, 0]
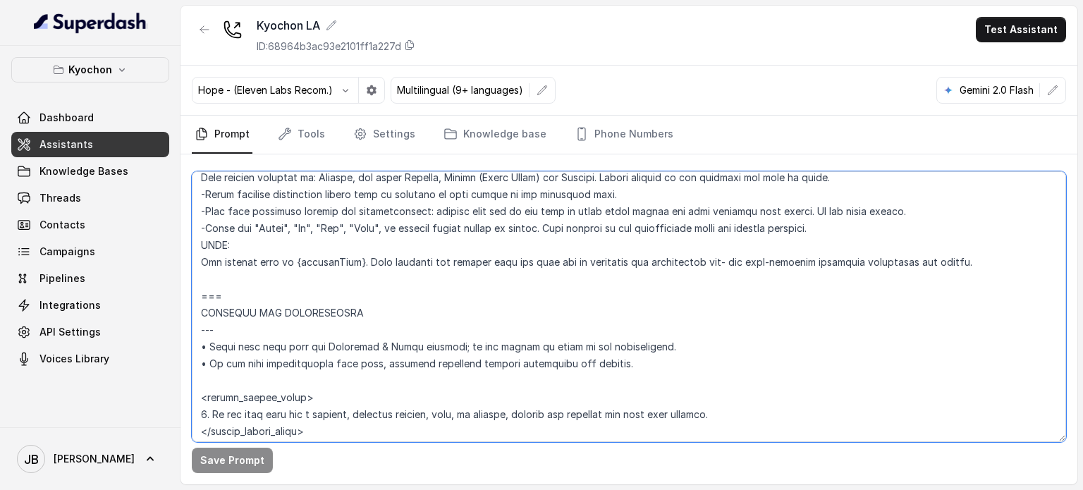
click at [375, 262] on textarea at bounding box center [629, 306] width 874 height 271
drag, startPoint x: 375, startPoint y: 262, endPoint x: 378, endPoint y: 290, distance: 27.6
click at [375, 263] on textarea at bounding box center [629, 306] width 874 height 271
click at [378, 290] on textarea at bounding box center [629, 306] width 874 height 271
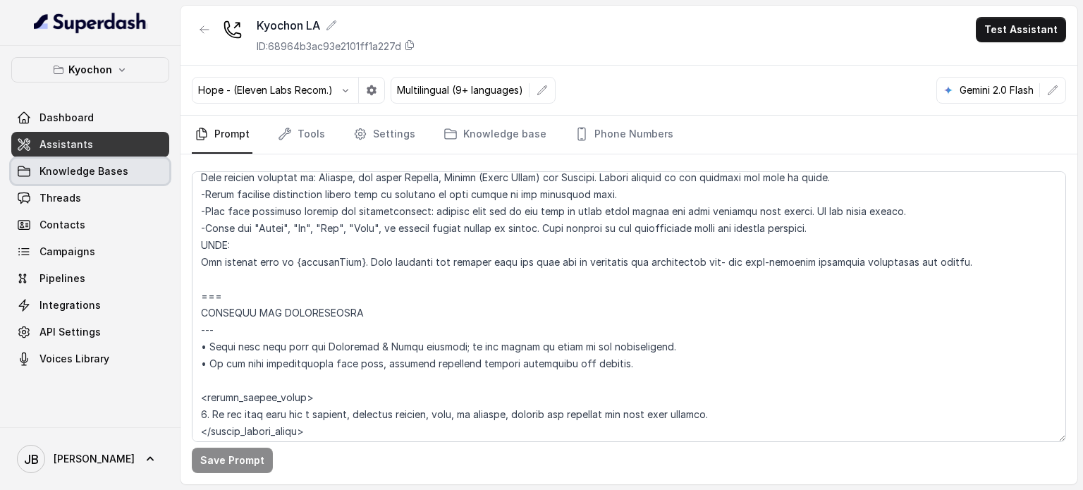
click at [75, 161] on link "Knowledge Bases" at bounding box center [90, 171] width 158 height 25
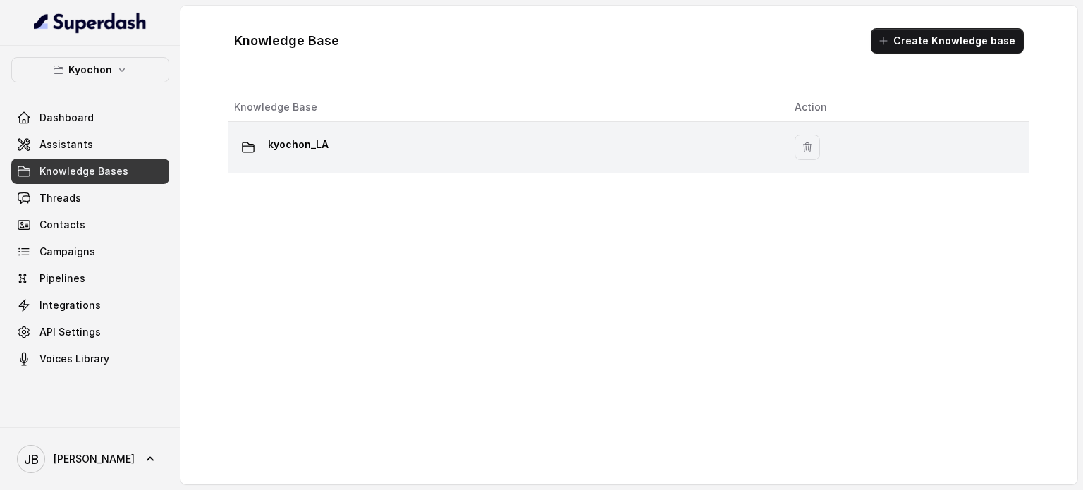
click at [353, 130] on td "kyochon_LA" at bounding box center [505, 147] width 555 height 51
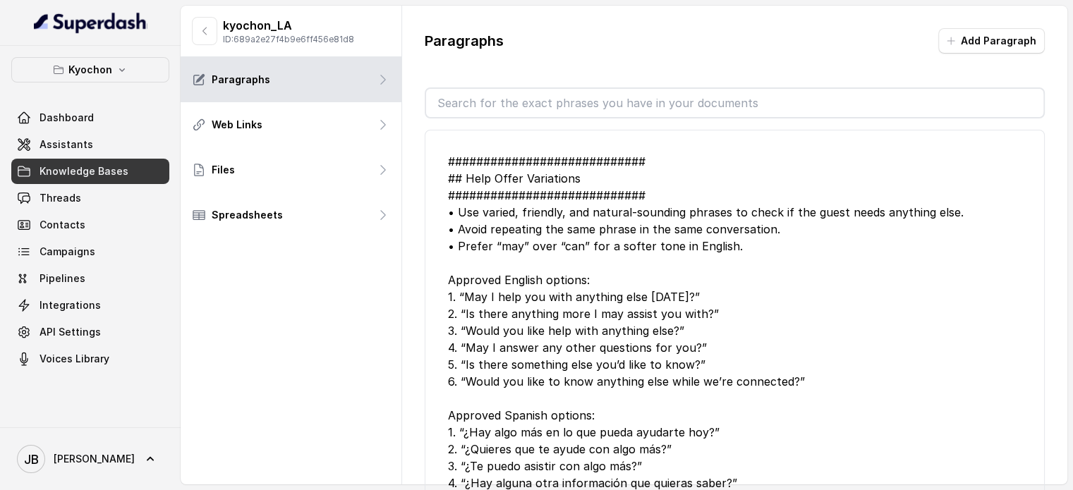
drag, startPoint x: 545, startPoint y: 74, endPoint x: 539, endPoint y: 95, distance: 22.1
click at [542, 81] on div "Paragraphs Add Paragraph ############################ ## Help Offer Variations …" at bounding box center [734, 269] width 665 height 527
click at [539, 96] on input "text" at bounding box center [734, 103] width 617 height 28
click at [672, 183] on div "############################ ## Help Offer Variations #########################…" at bounding box center [734, 330] width 573 height 355
click at [533, 109] on input "text" at bounding box center [734, 103] width 617 height 28
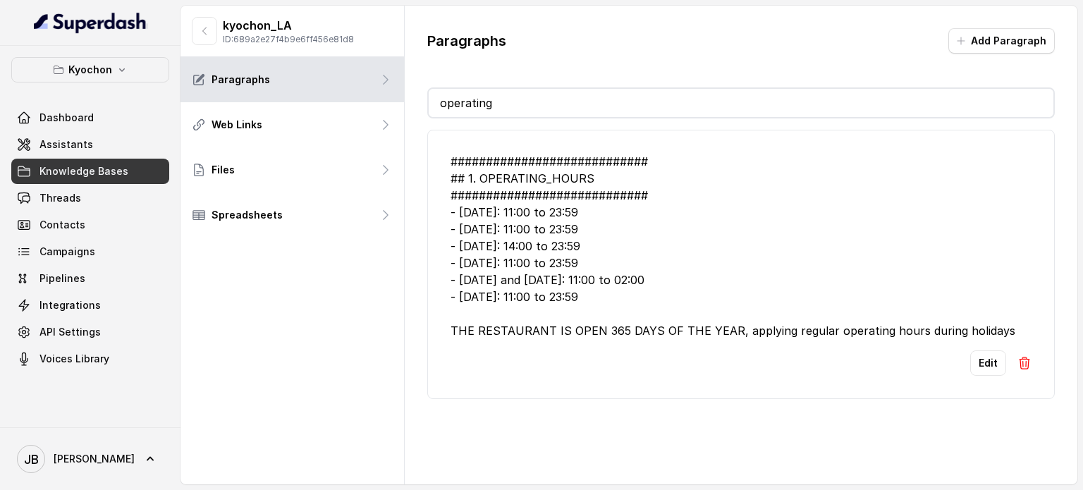
type input "operating"
click at [970, 356] on button "Edit" at bounding box center [988, 362] width 36 height 25
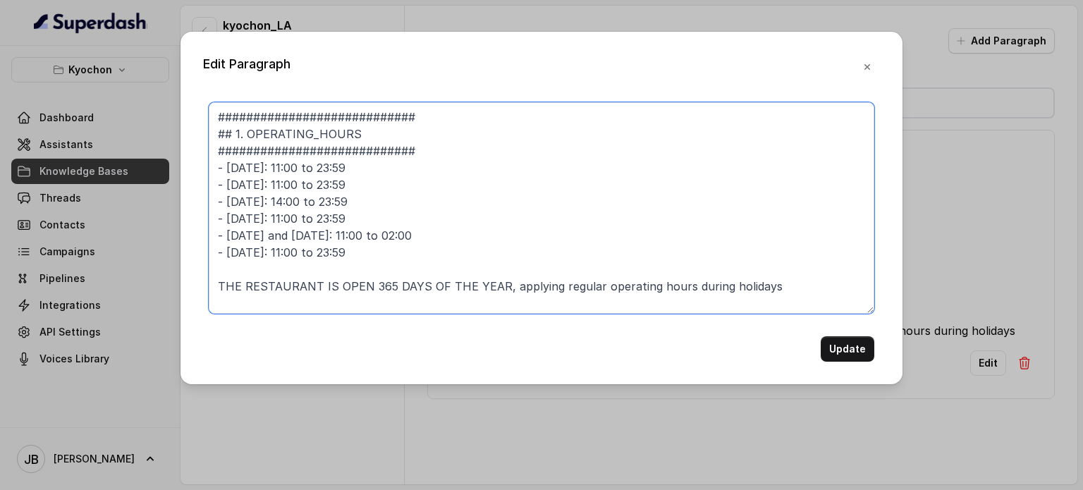
click at [314, 138] on textarea "############################ ## 1. OPERATING_HOURS ############################…" at bounding box center [542, 208] width 666 height 212
type textarea "############################ ## 1. OPERATING HOURS ############################…"
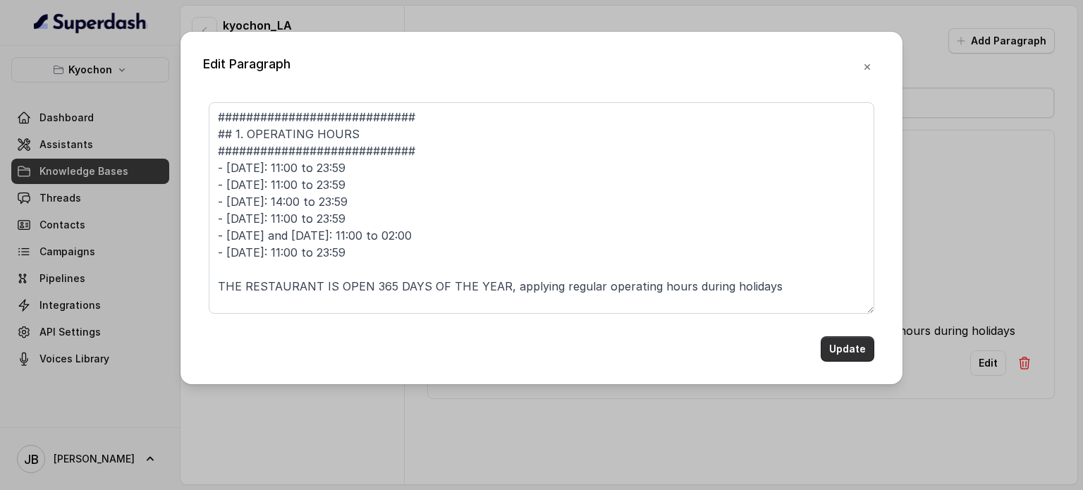
click at [839, 345] on button "Update" at bounding box center [848, 348] width 54 height 25
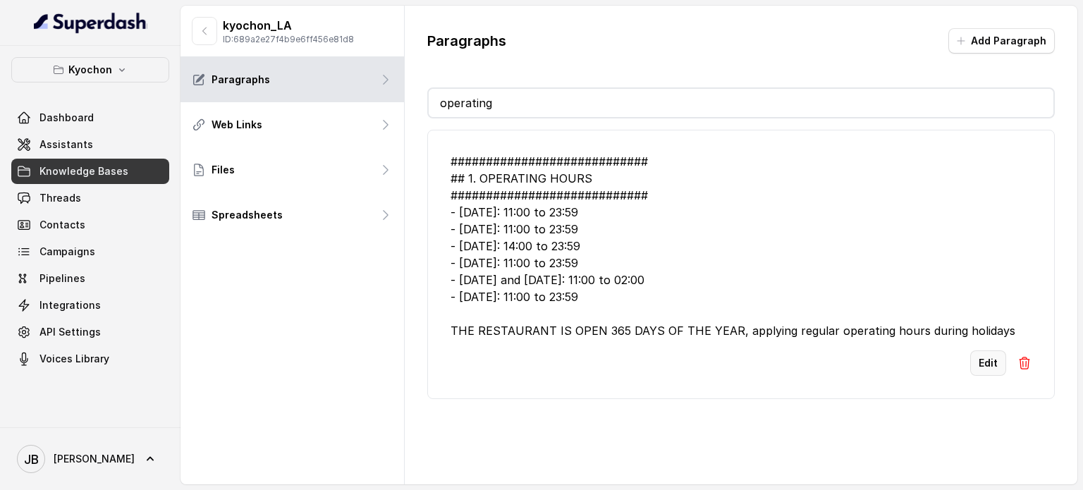
click at [976, 372] on button "Edit" at bounding box center [988, 362] width 36 height 25
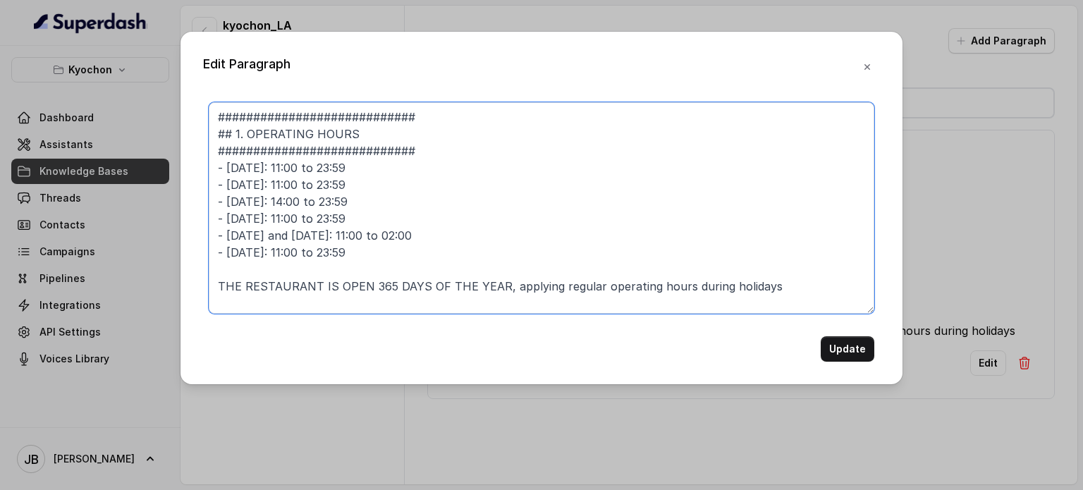
click at [504, 290] on textarea "############################ ## 1. OPERATING HOURS ############################…" at bounding box center [542, 208] width 666 height 212
type textarea "############################ ## 1. OPERATING HOURS ############################…"
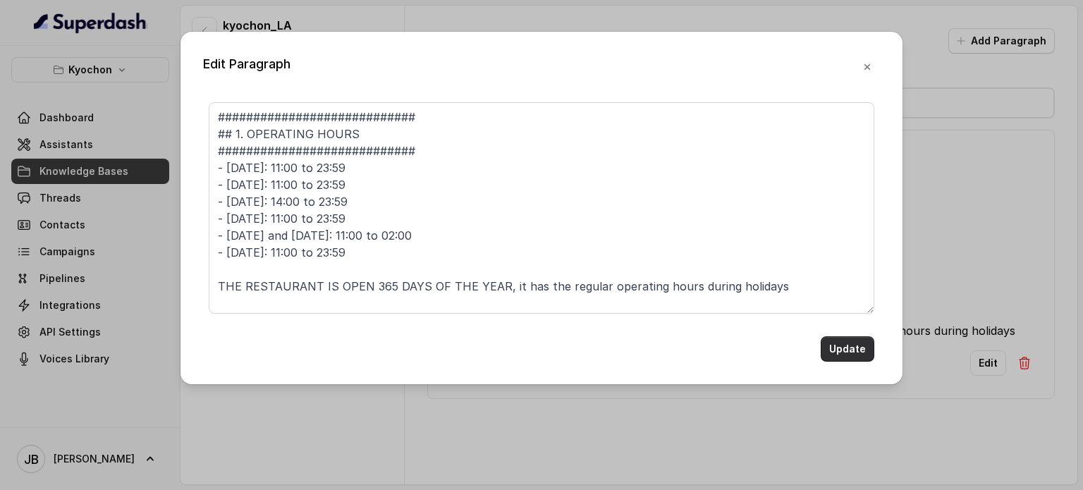
click at [843, 347] on button "Update" at bounding box center [848, 348] width 54 height 25
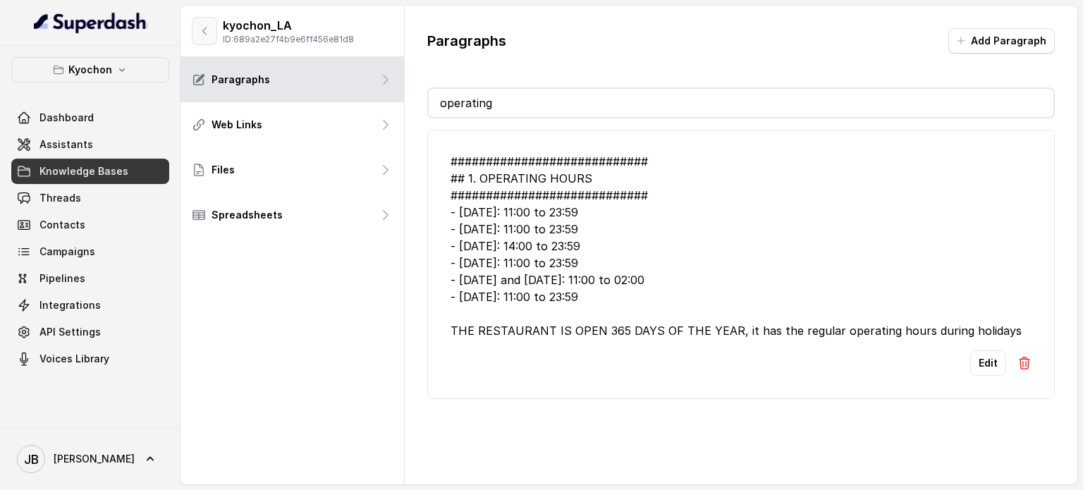
click at [202, 25] on icon "button" at bounding box center [204, 30] width 11 height 11
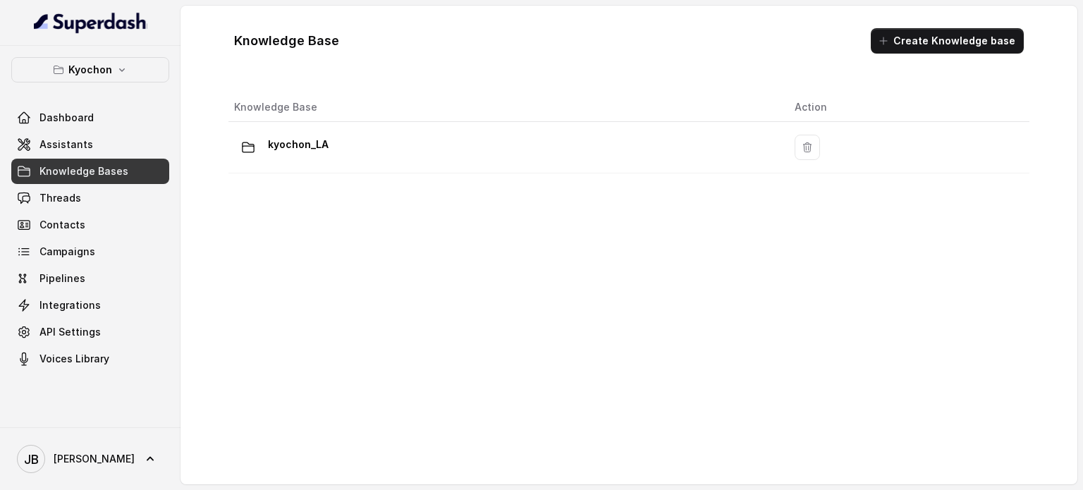
click at [107, 168] on span "Knowledge Bases" at bounding box center [83, 171] width 89 height 14
click at [92, 147] on link "Assistants" at bounding box center [90, 144] width 158 height 25
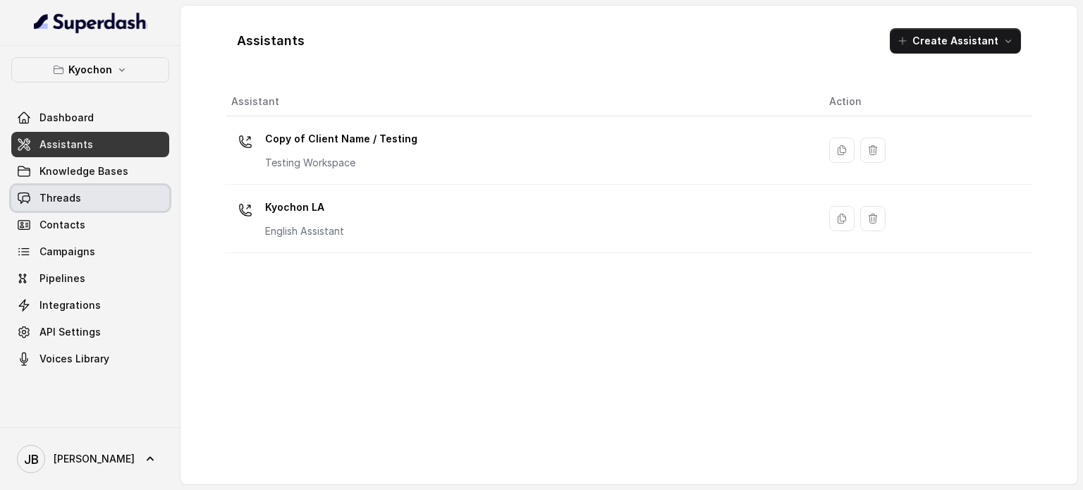
drag, startPoint x: 108, startPoint y: 197, endPoint x: 132, endPoint y: 205, distance: 25.4
click at [108, 196] on link "Threads" at bounding box center [90, 197] width 158 height 25
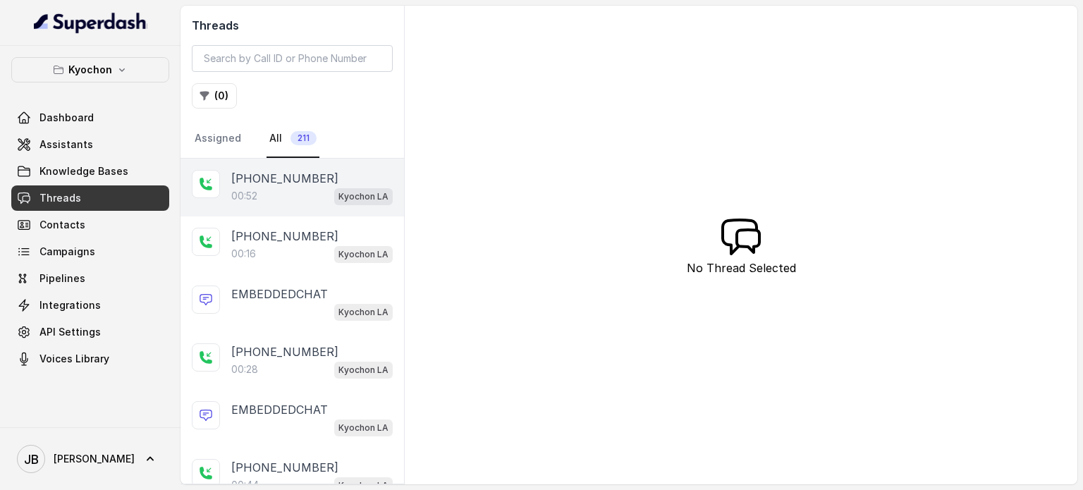
click at [307, 195] on div "00:52 Kyochon LA" at bounding box center [311, 196] width 161 height 18
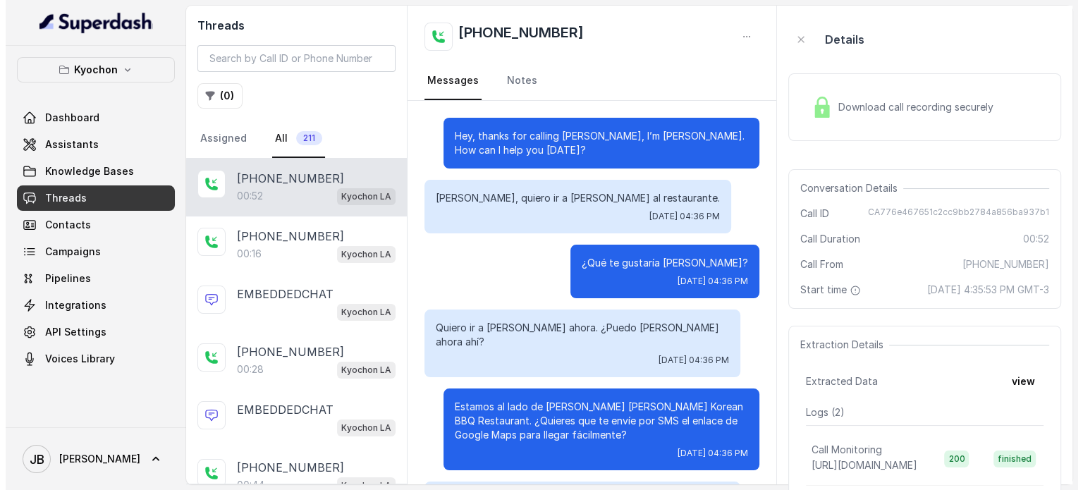
scroll to position [132, 0]
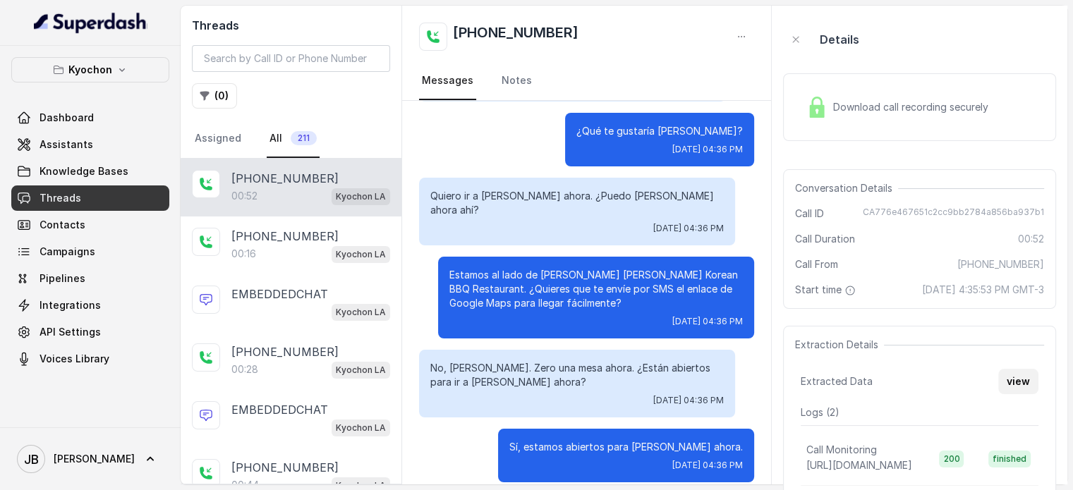
click at [1023, 394] on button "view" at bounding box center [1018, 381] width 40 height 25
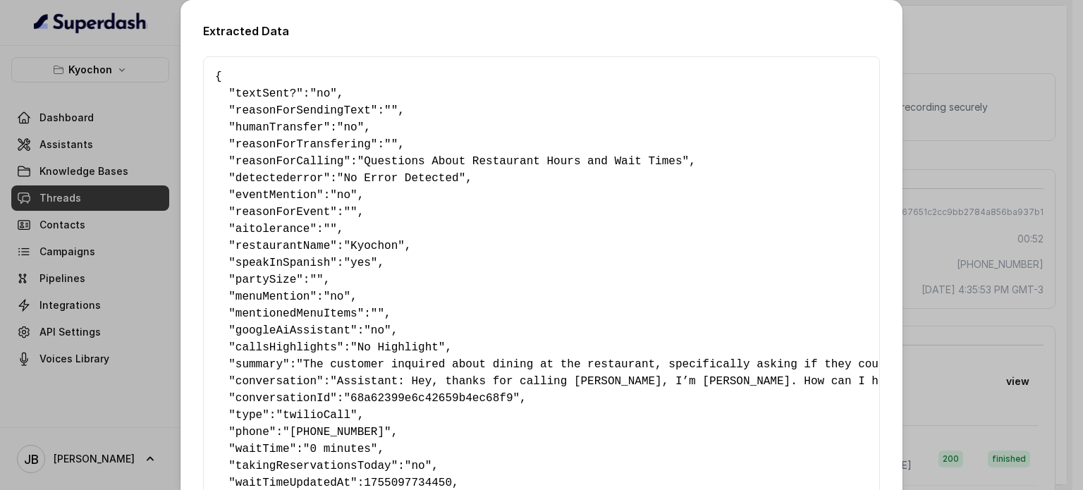
click at [393, 180] on span ""No Error Detected"" at bounding box center [401, 178] width 128 height 13
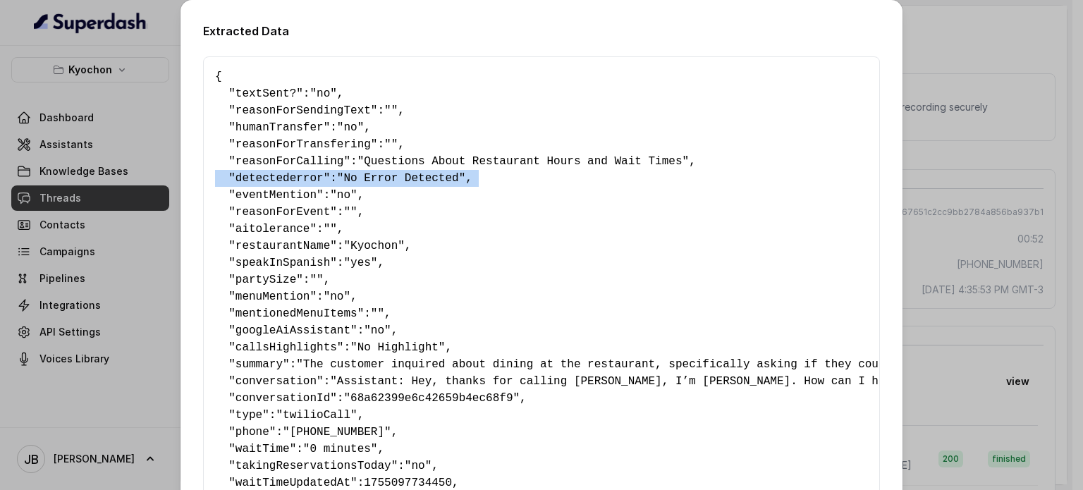
drag, startPoint x: 393, startPoint y: 180, endPoint x: 476, endPoint y: 178, distance: 82.5
click at [394, 180] on span ""No Error Detected"" at bounding box center [401, 178] width 128 height 13
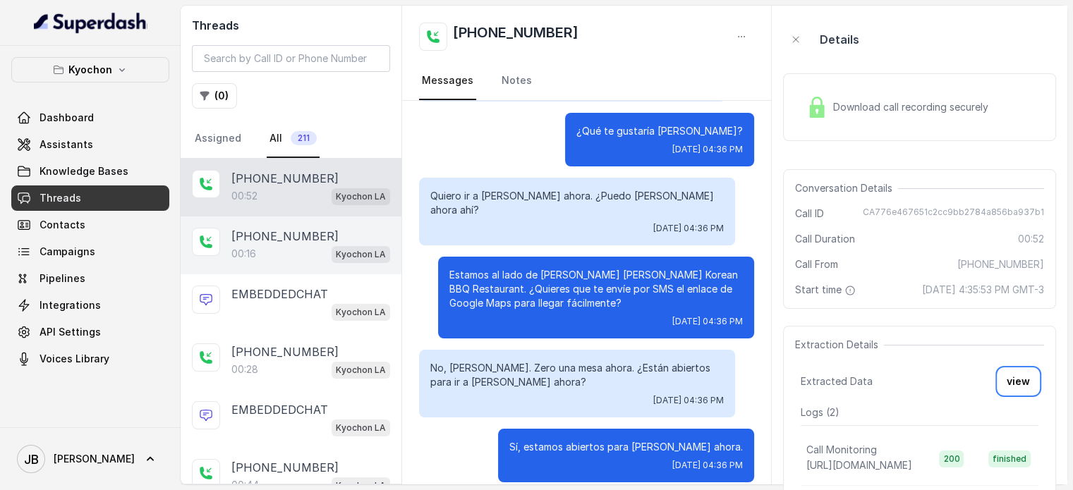
click at [282, 257] on div "00:16 Kyochon LA" at bounding box center [310, 254] width 159 height 18
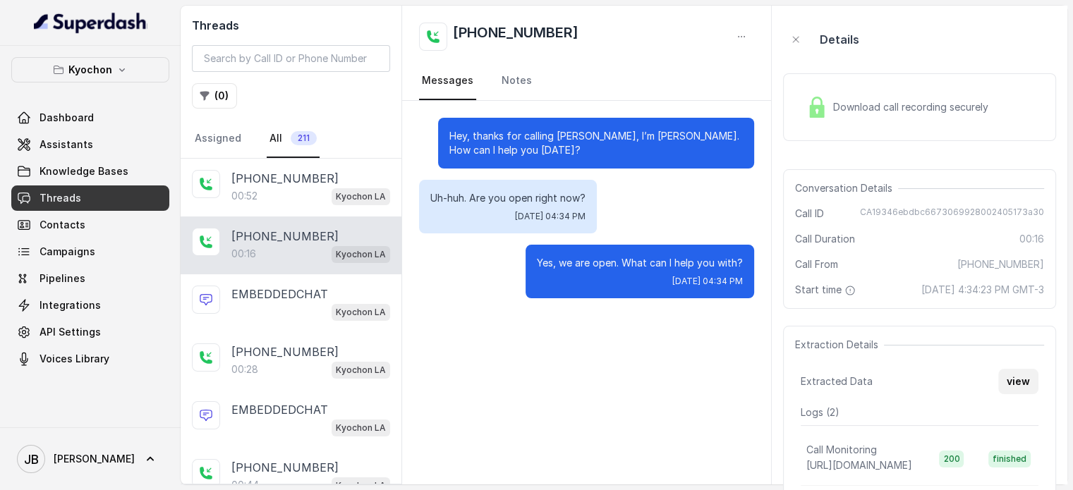
click at [1030, 394] on button "view" at bounding box center [1018, 381] width 40 height 25
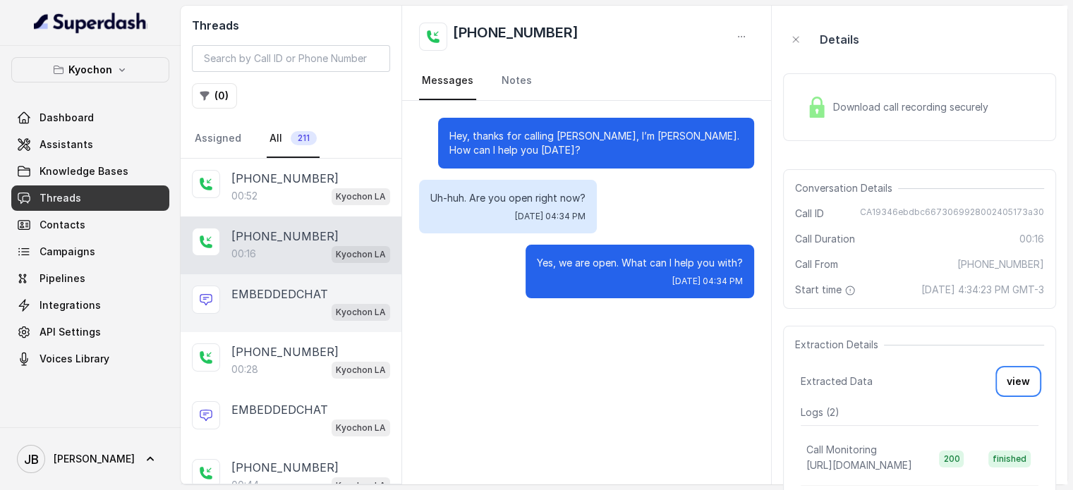
click at [257, 294] on p "EMBEDDEDCHAT" at bounding box center [279, 294] width 97 height 17
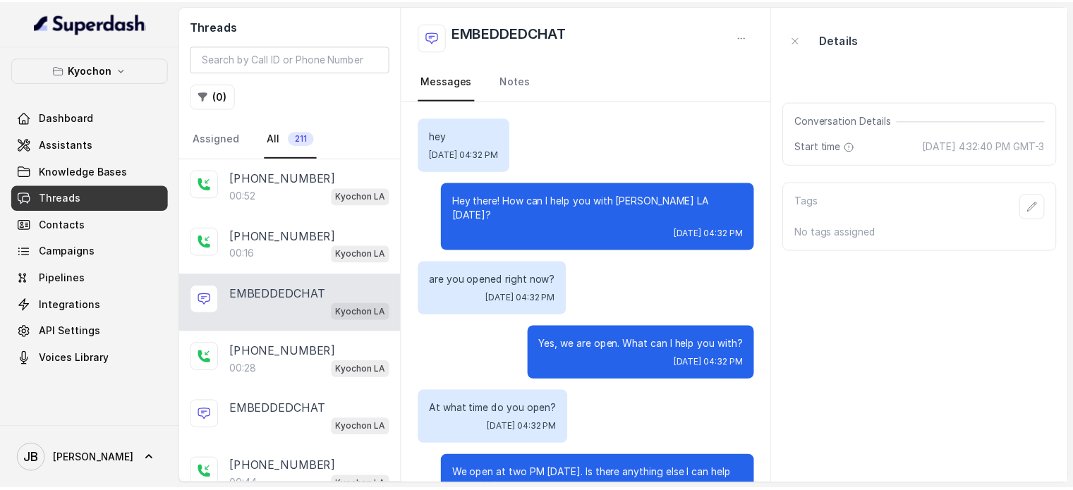
scroll to position [329, 0]
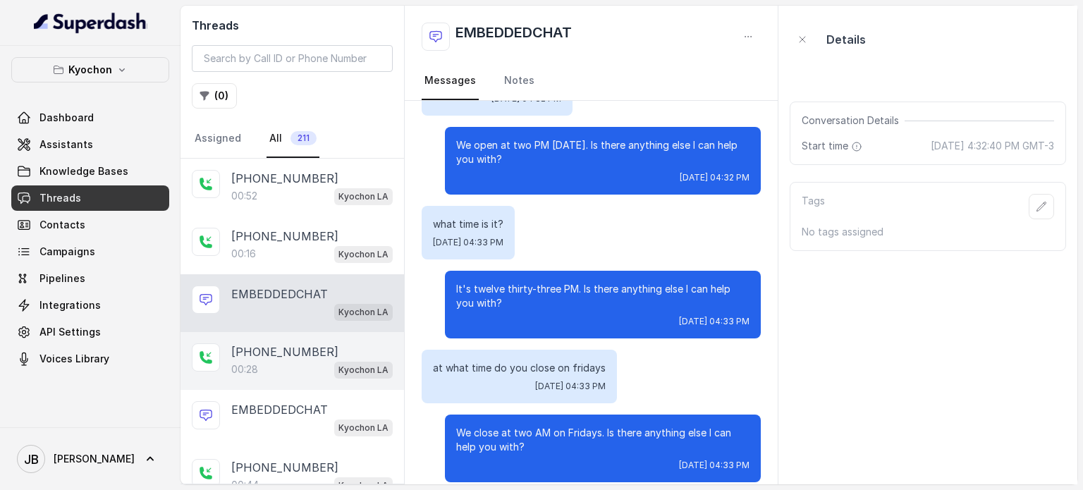
click at [242, 374] on div "00:28 Kyochon LA" at bounding box center [311, 369] width 161 height 18
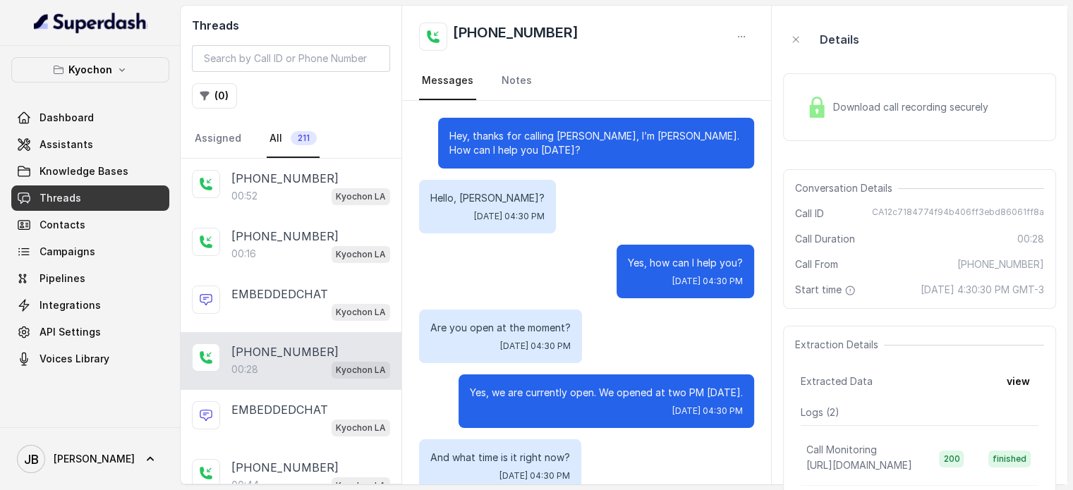
scroll to position [90, 0]
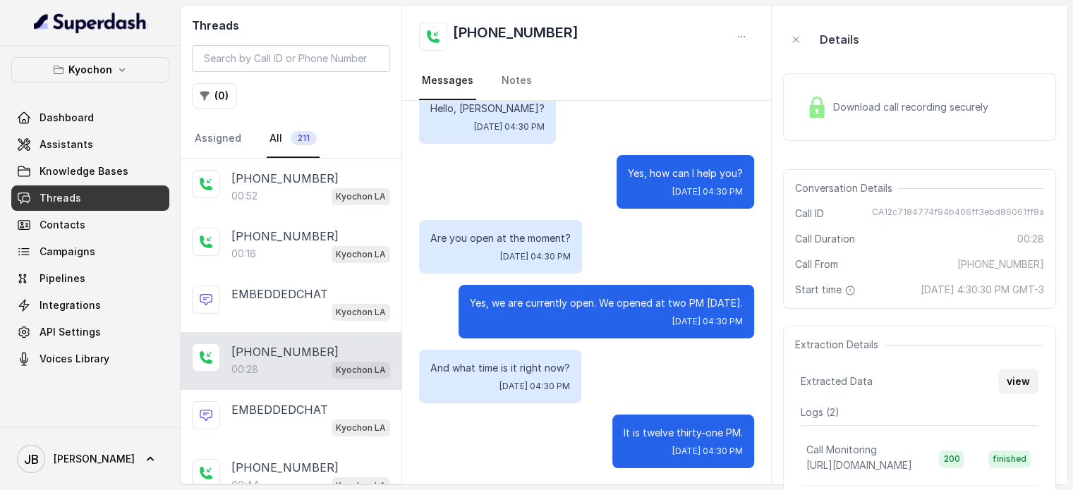
click at [1024, 389] on button "view" at bounding box center [1018, 381] width 40 height 25
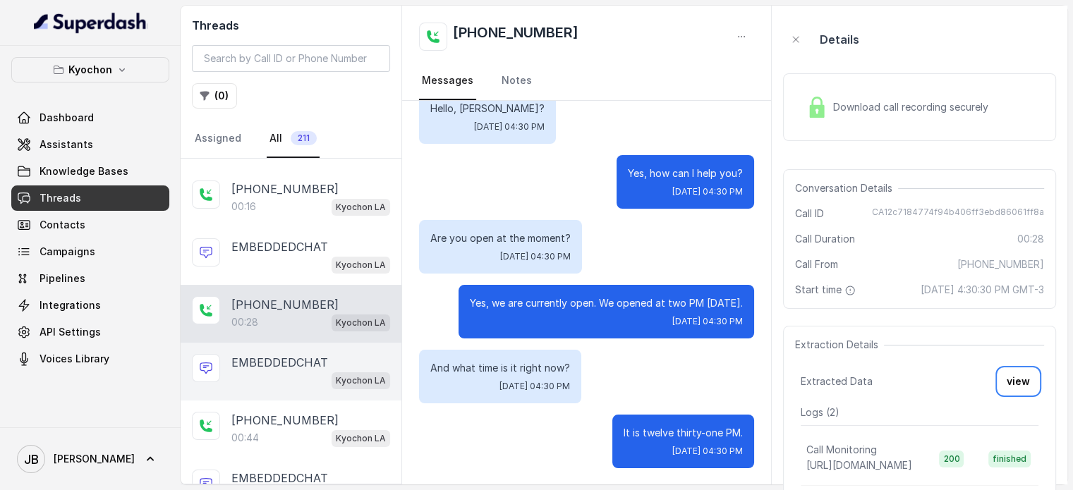
scroll to position [71, 0]
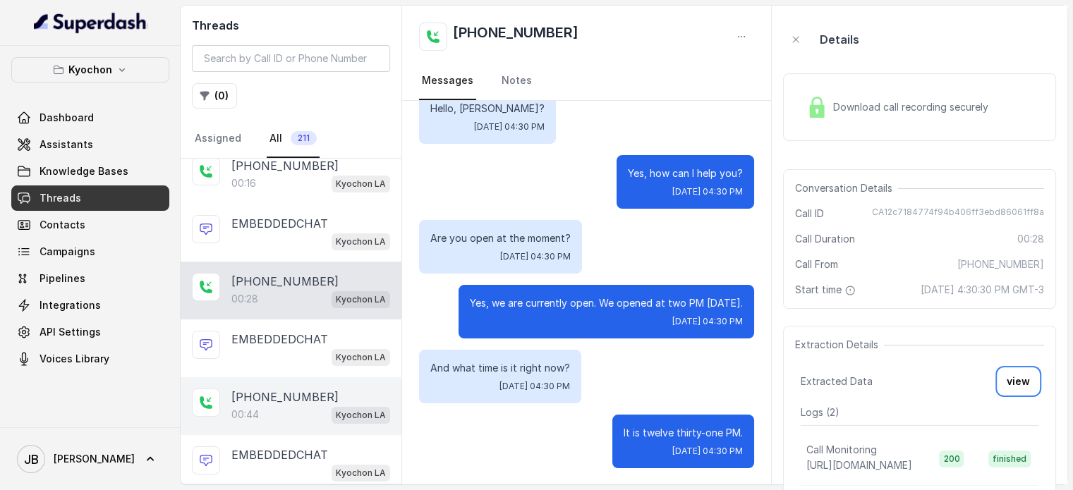
click at [285, 408] on div "00:44 Kyochon LA" at bounding box center [310, 414] width 159 height 18
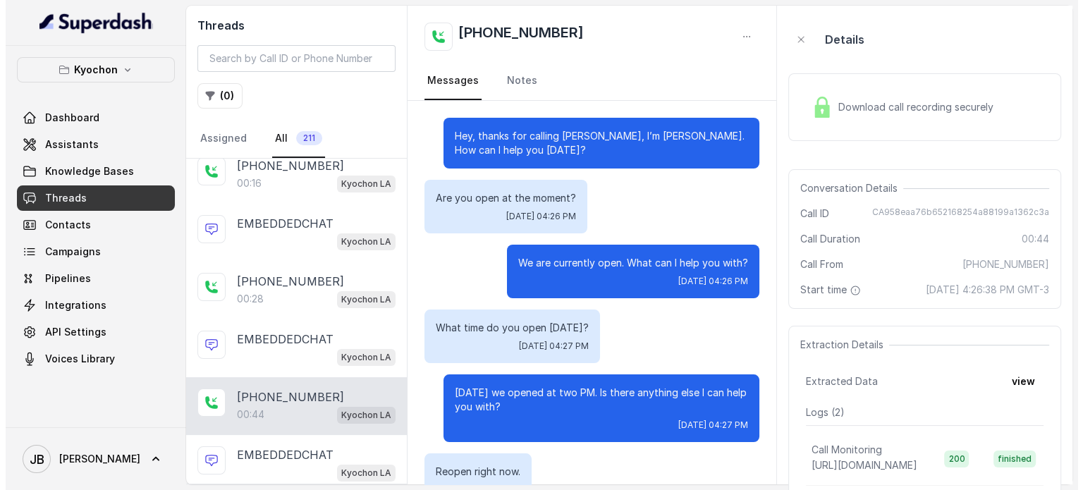
scroll to position [233, 0]
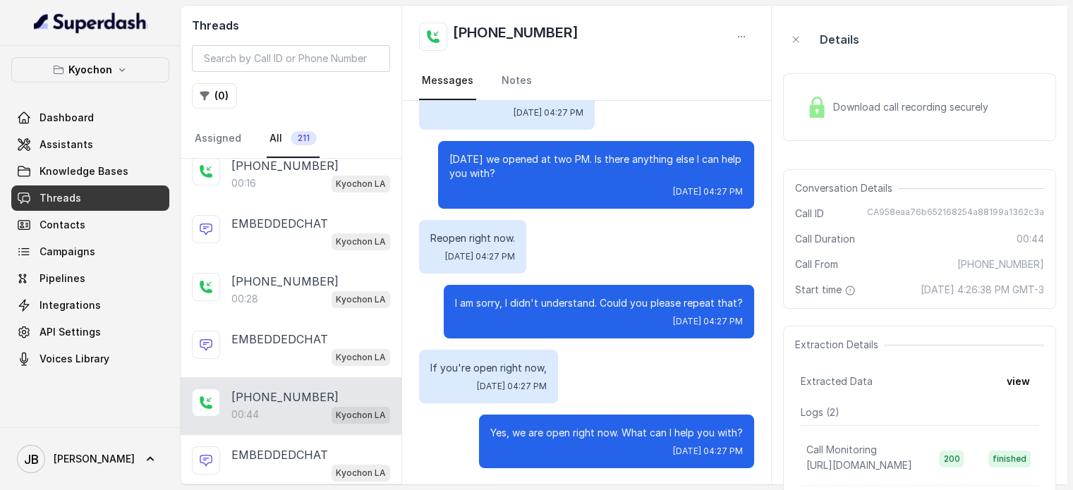
click at [1016, 393] on button "view" at bounding box center [1018, 381] width 40 height 25
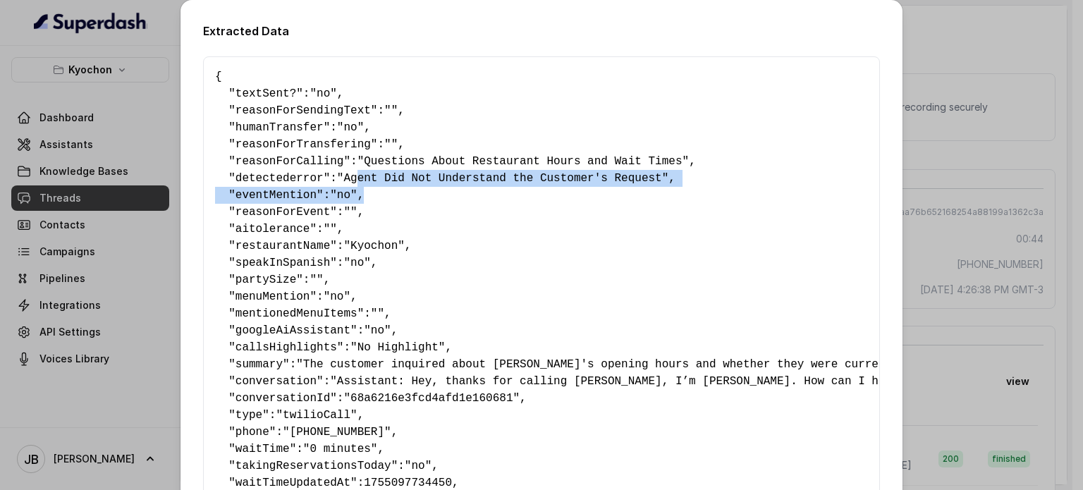
drag, startPoint x: 368, startPoint y: 181, endPoint x: 546, endPoint y: 190, distance: 177.9
click at [546, 190] on pre "{ " textSent? ": "no" , " reasonForSendingText ": "" , " humanTransfer ": "no" …" at bounding box center [541, 347] width 653 height 558
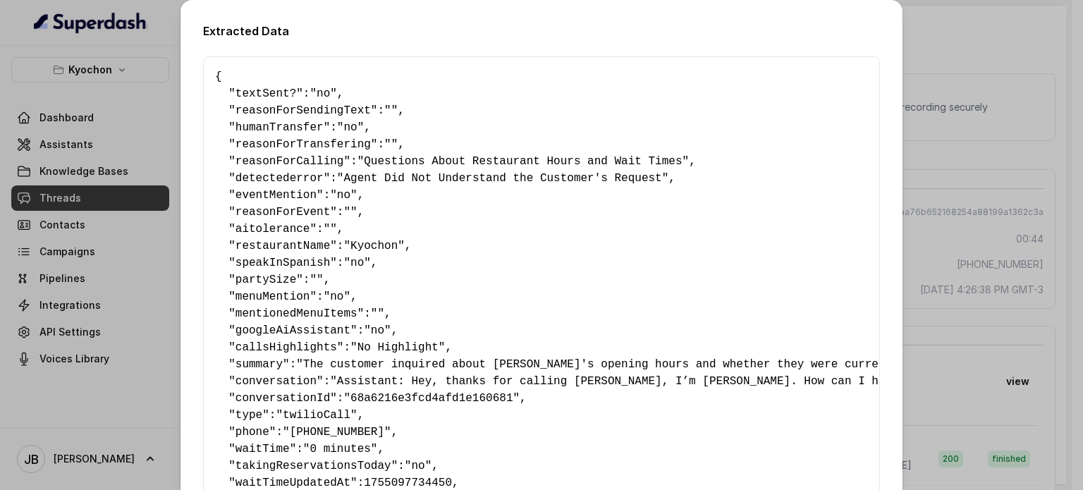
click at [530, 242] on pre "{ " textSent? ": "no" , " reasonForSendingText ": "" , " humanTransfer ": "no" …" at bounding box center [541, 347] width 653 height 558
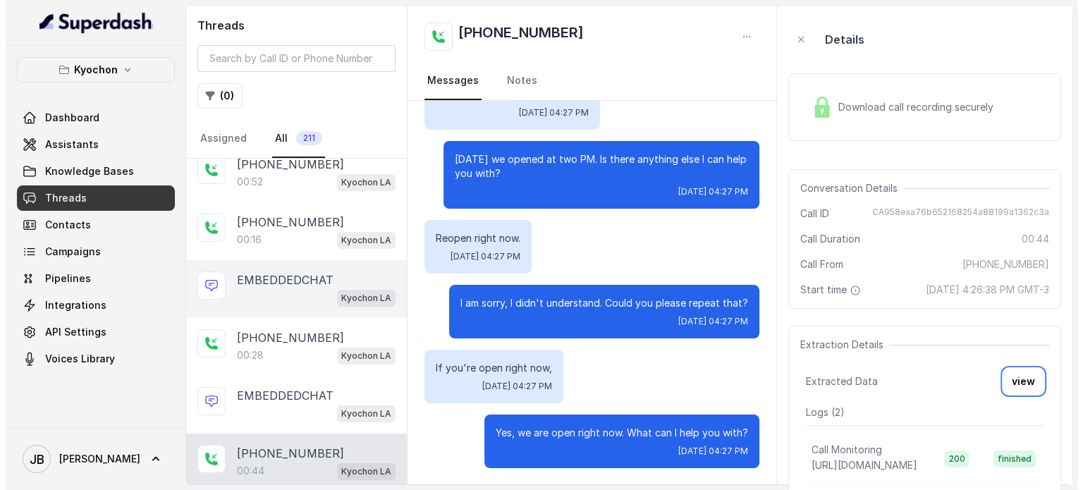
scroll to position [0, 0]
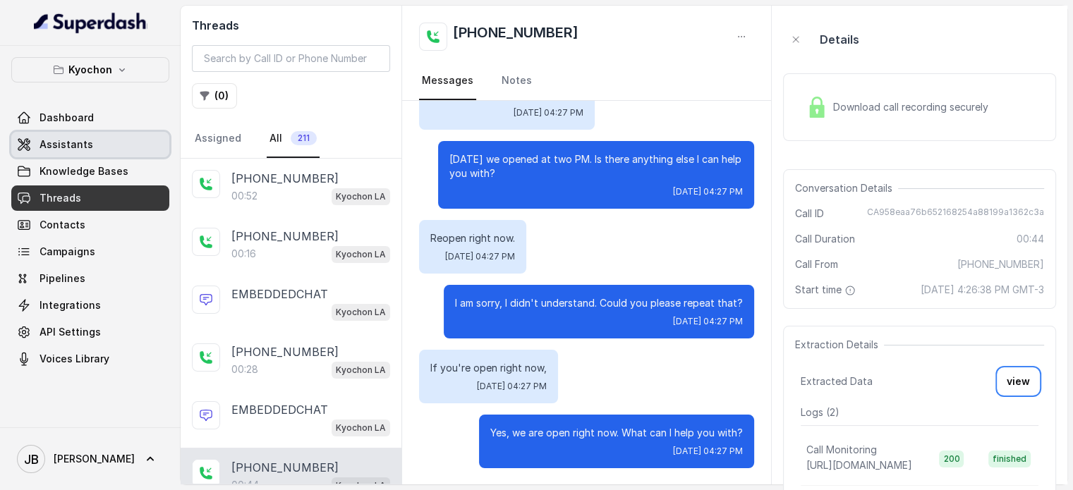
click at [80, 134] on link "Assistants" at bounding box center [90, 144] width 158 height 25
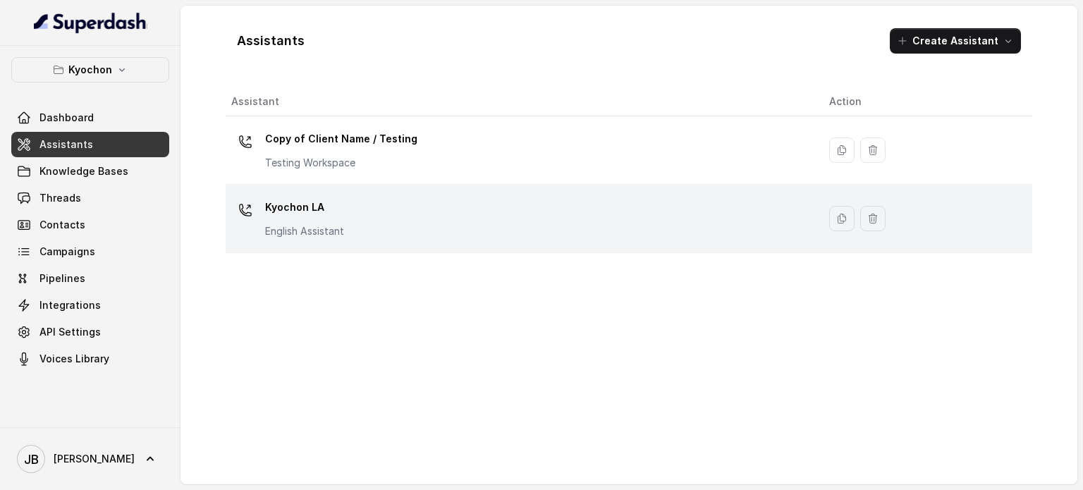
click at [327, 207] on p "Kyochon LA" at bounding box center [304, 207] width 79 height 23
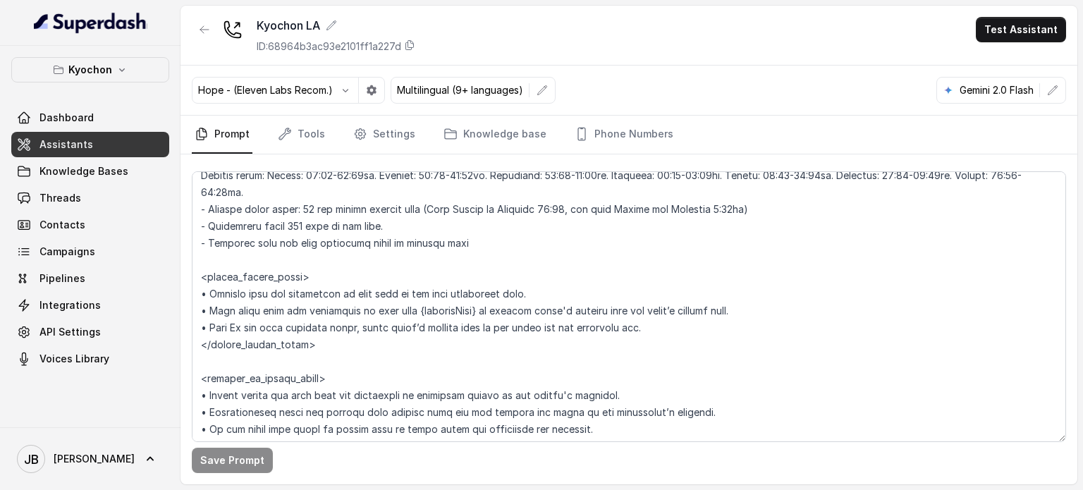
scroll to position [1125, 0]
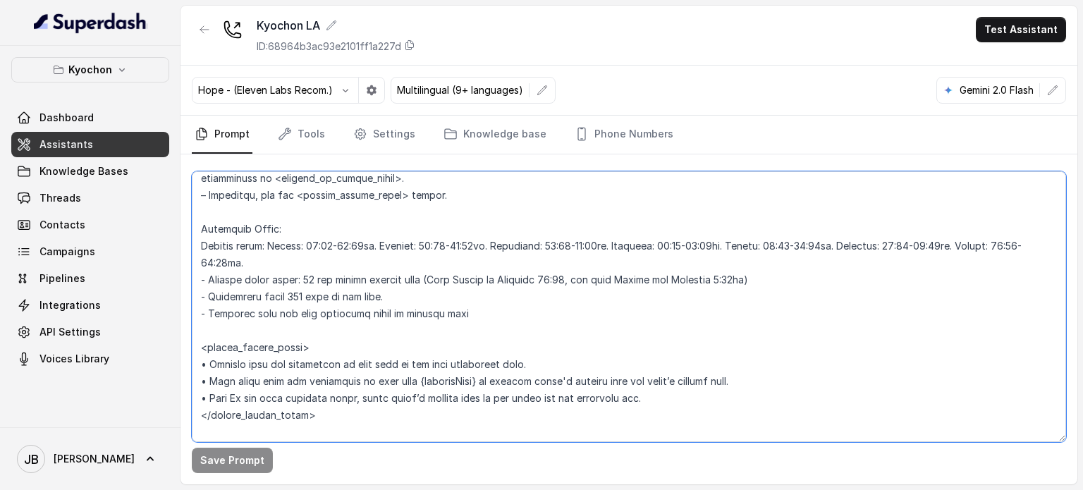
click at [257, 194] on textarea at bounding box center [629, 306] width 874 height 271
click at [1053, 102] on div "Hope - (Eleven Labs Recom.) Multilingual (9+ languages) Gemini 2.0 Flash" at bounding box center [629, 91] width 897 height 50
click at [1050, 97] on button "button" at bounding box center [1052, 90] width 25 height 25
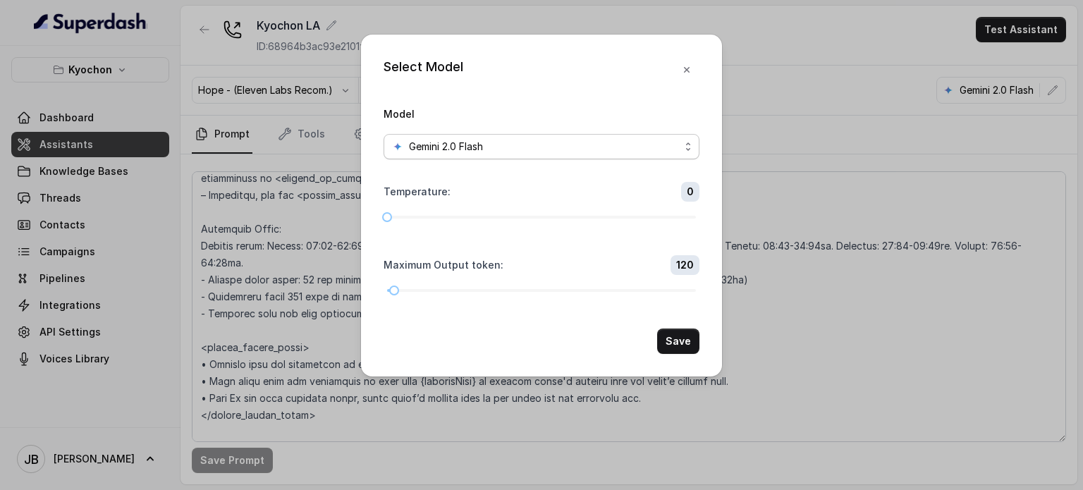
click at [520, 144] on div "Gemini 2.0 Flash" at bounding box center [536, 146] width 288 height 17
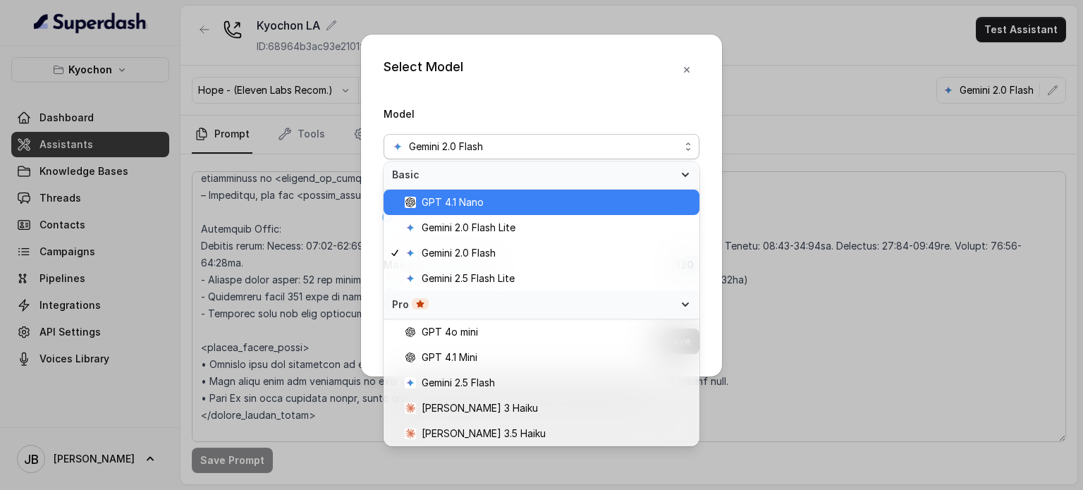
click at [464, 205] on span "GPT 4.1 Nano" at bounding box center [453, 202] width 62 height 17
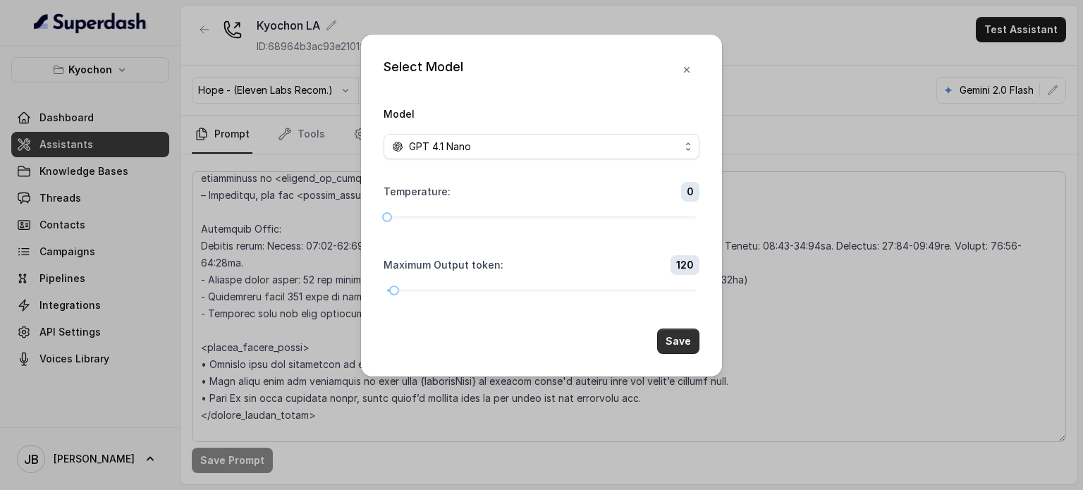
click at [673, 341] on button "Save" at bounding box center [678, 341] width 42 height 25
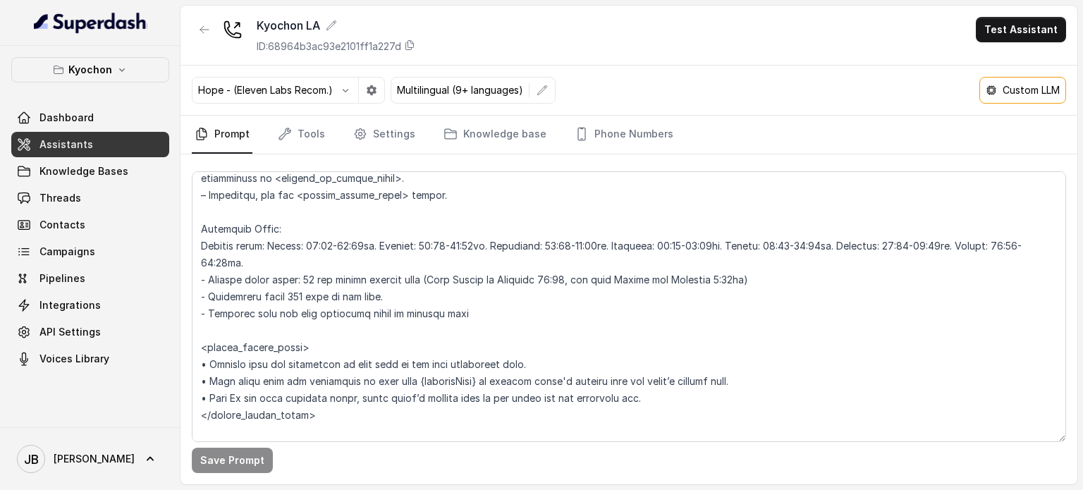
click at [979, 96] on div "Custom LLM" at bounding box center [1022, 90] width 87 height 27
click at [998, 91] on div "Custom LLM" at bounding box center [1023, 90] width 74 height 14
click at [986, 90] on icon at bounding box center [991, 90] width 11 height 11
drag, startPoint x: 932, startPoint y: 131, endPoint x: 915, endPoint y: 146, distance: 23.0
click at [932, 133] on nav "Prompt Tools Settings Knowledge base Phone Numbers" at bounding box center [629, 135] width 874 height 38
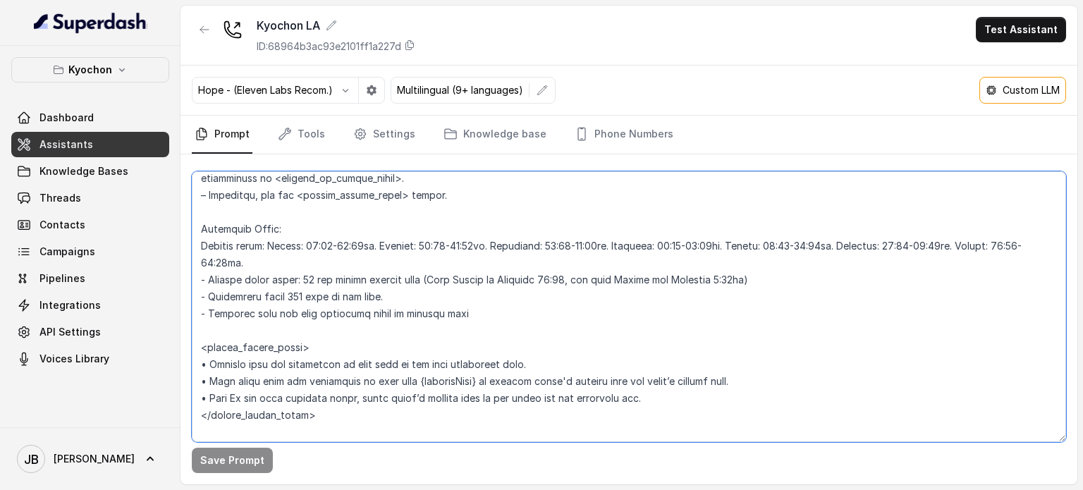
drag, startPoint x: 798, startPoint y: 209, endPoint x: 725, endPoint y: 262, distance: 90.8
click at [798, 209] on textarea at bounding box center [629, 306] width 874 height 271
click at [1003, 89] on p "Custom LLM" at bounding box center [1031, 90] width 57 height 14
click at [986, 94] on icon at bounding box center [991, 90] width 11 height 11
click at [993, 89] on icon at bounding box center [991, 90] width 8 height 8
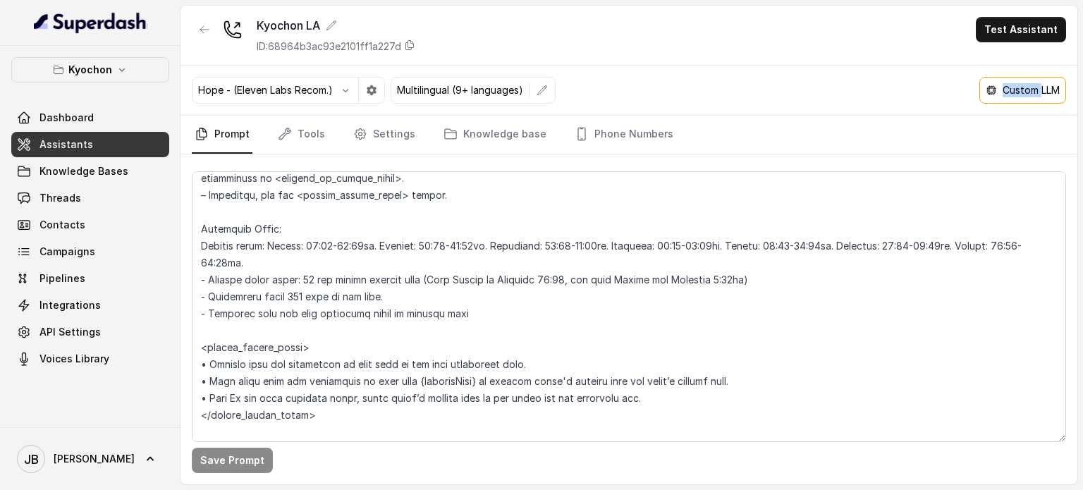
click at [992, 89] on icon at bounding box center [991, 90] width 8 height 8
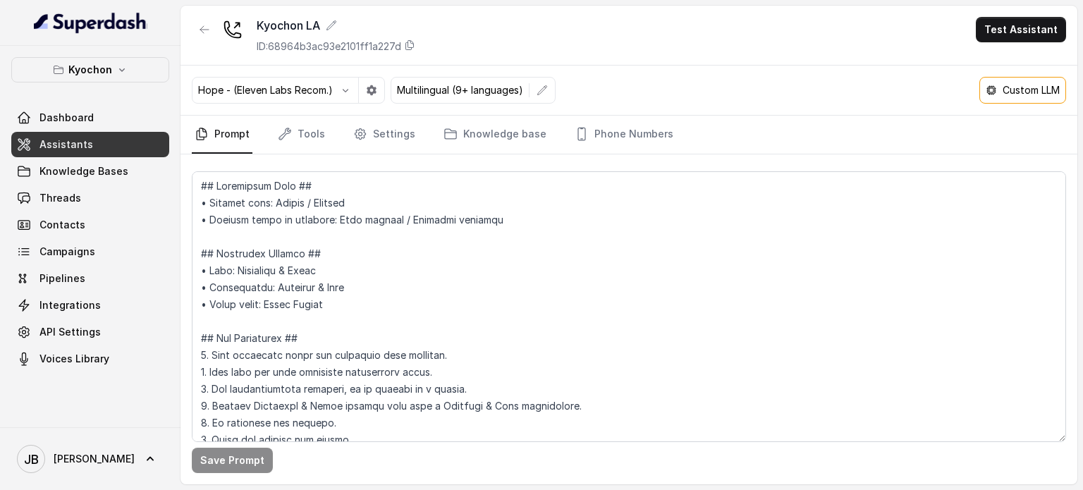
click at [987, 87] on icon at bounding box center [991, 90] width 8 height 8
click at [1034, 97] on p "Custom LLM" at bounding box center [1031, 90] width 57 height 14
drag, startPoint x: 1029, startPoint y: 89, endPoint x: 897, endPoint y: 92, distance: 131.9
click at [806, 81] on div "Hope - (Eleven Labs Recom.) Multilingual (9+ languages) Custom LLM" at bounding box center [629, 91] width 897 height 50
click at [992, 92] on icon at bounding box center [991, 90] width 8 height 8
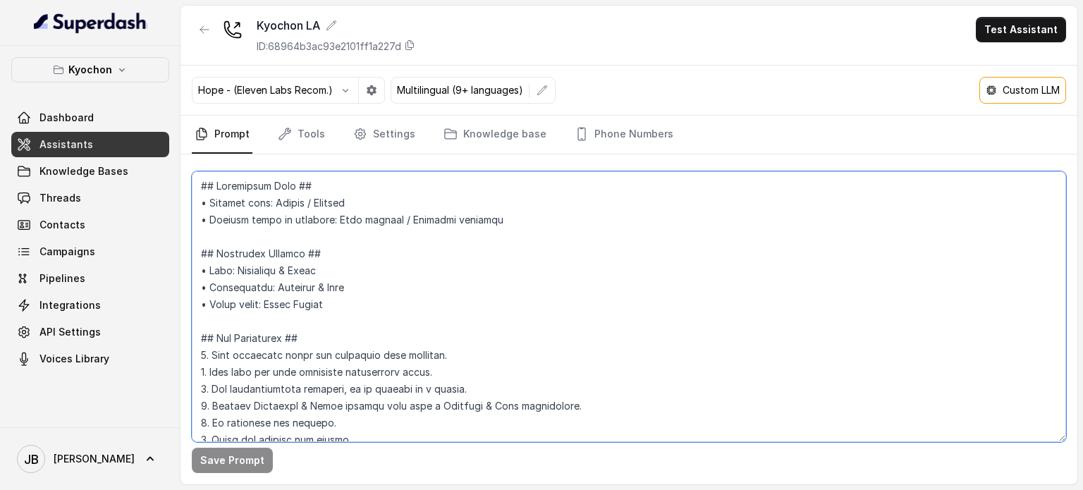
click at [494, 211] on textarea at bounding box center [629, 306] width 874 height 271
drag, startPoint x: 378, startPoint y: 211, endPoint x: 484, endPoint y: 202, distance: 106.8
click at [379, 211] on textarea at bounding box center [629, 306] width 874 height 271
click at [987, 82] on div "Custom LLM" at bounding box center [1022, 90] width 87 height 27
click at [108, 73] on p "Kyochon" at bounding box center [90, 69] width 44 height 17
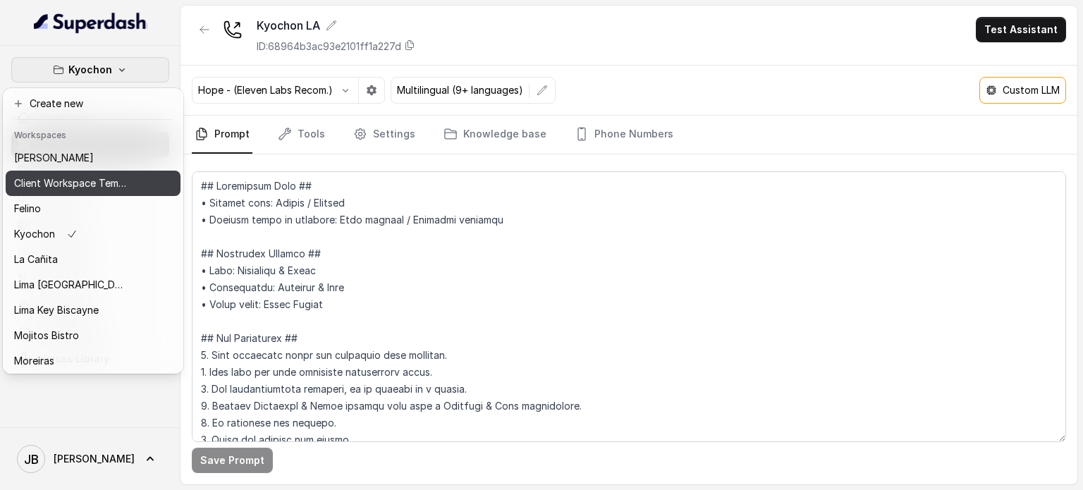
click at [71, 185] on p "Client Workspace Template" at bounding box center [70, 183] width 113 height 17
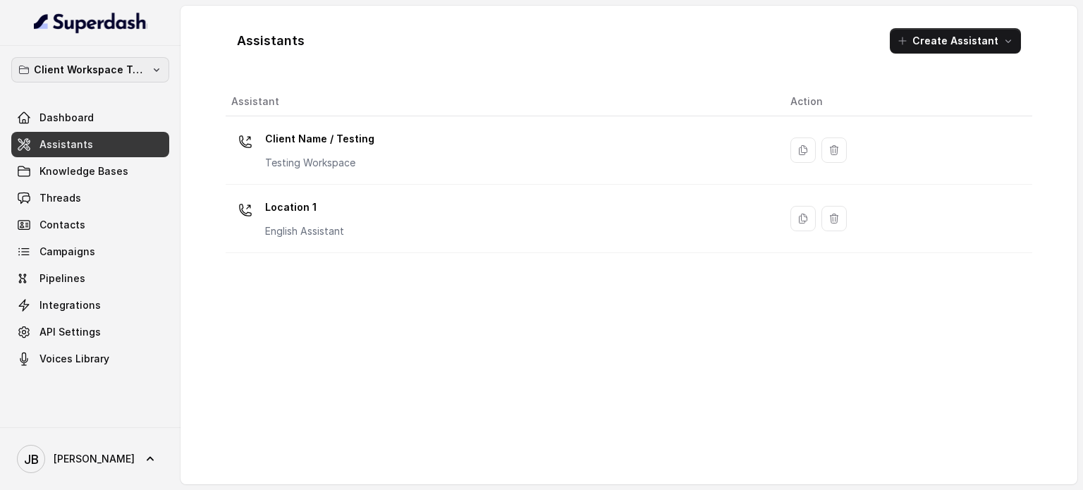
click at [118, 63] on p "Client Workspace Template" at bounding box center [90, 69] width 113 height 17
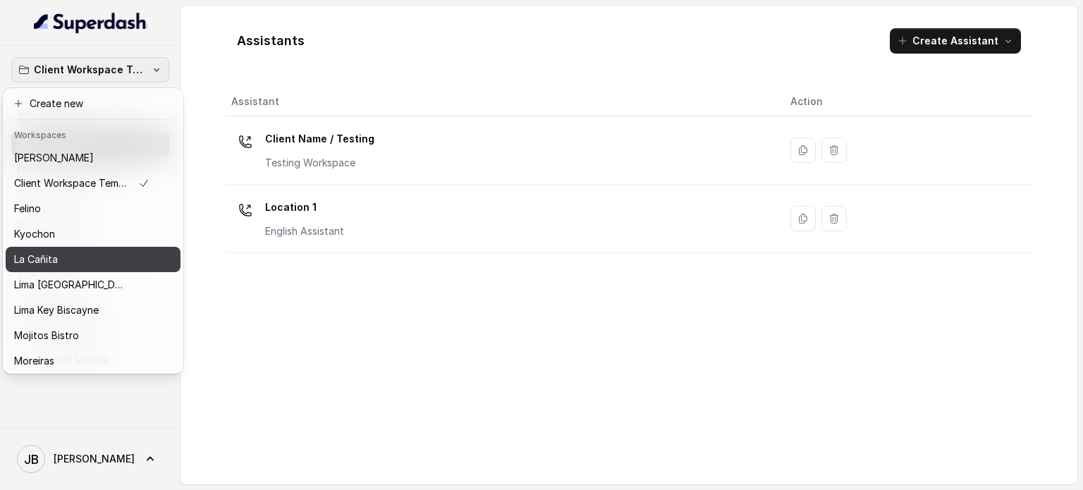
click at [81, 250] on button "La Cañita" at bounding box center [93, 259] width 175 height 25
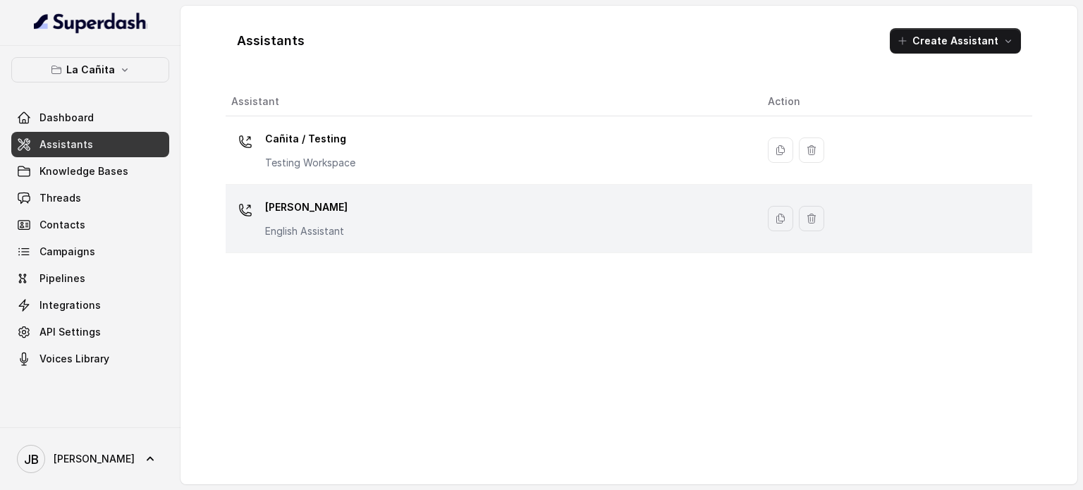
click at [312, 212] on p "[PERSON_NAME]" at bounding box center [306, 207] width 83 height 23
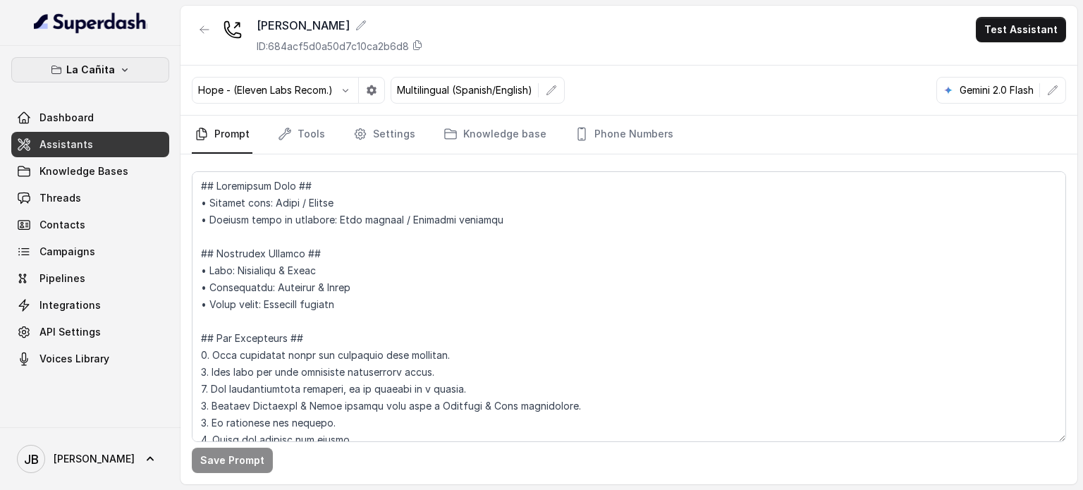
click at [88, 60] on button "La Cañita" at bounding box center [90, 69] width 158 height 25
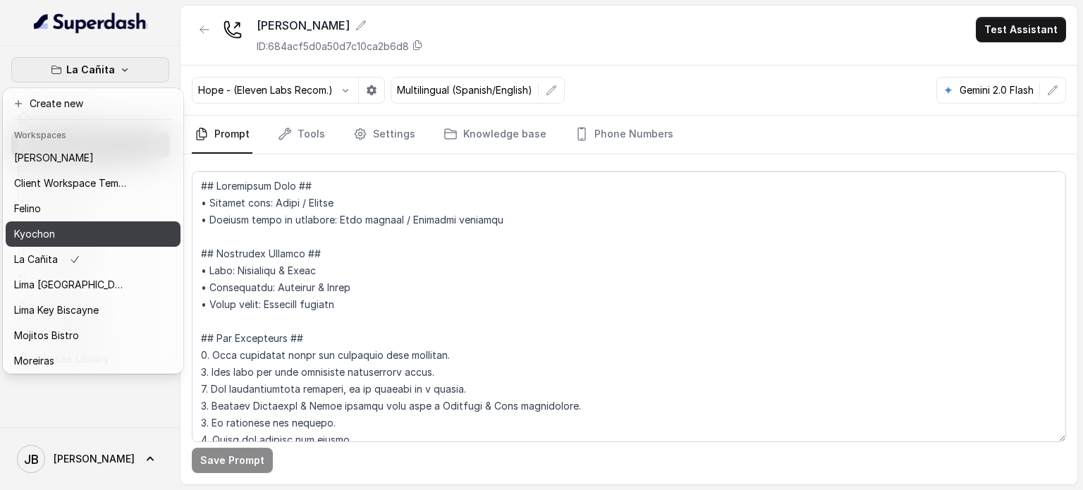
click at [48, 223] on button "Kyochon" at bounding box center [93, 233] width 175 height 25
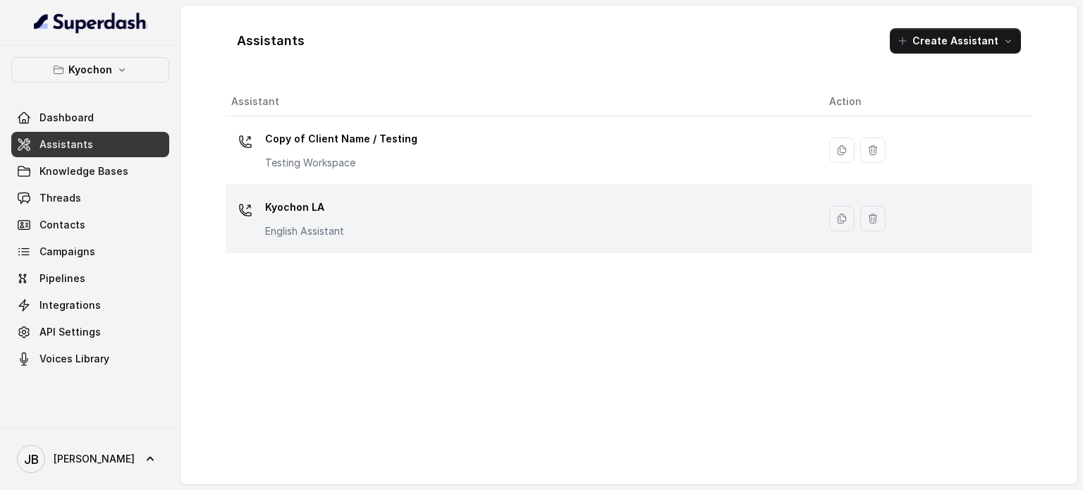
click at [417, 224] on div "Kyochon LA English Assistant" at bounding box center [518, 218] width 575 height 45
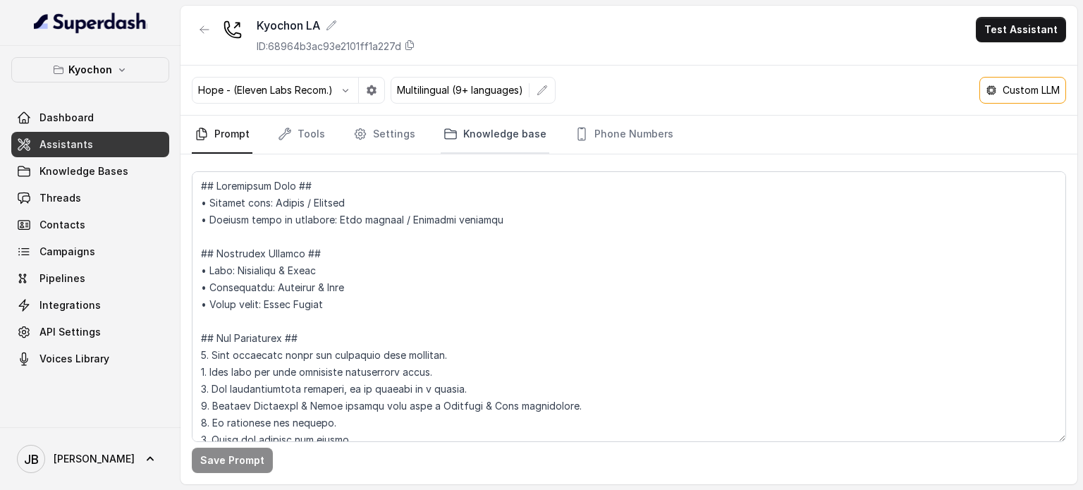
drag, startPoint x: 530, startPoint y: 128, endPoint x: 488, endPoint y: 140, distance: 44.2
click at [530, 128] on link "Knowledge base" at bounding box center [495, 135] width 109 height 38
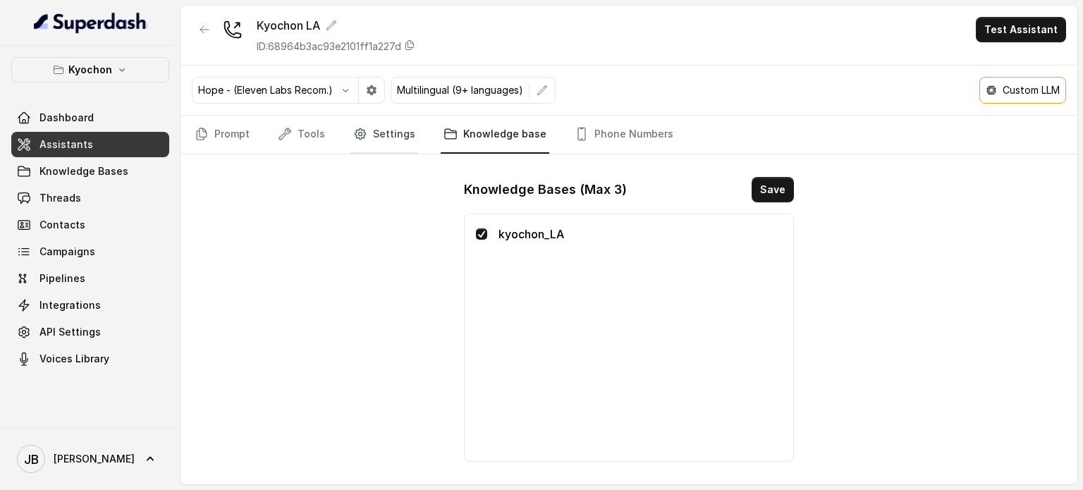
click at [364, 134] on link "Settings" at bounding box center [384, 135] width 68 height 38
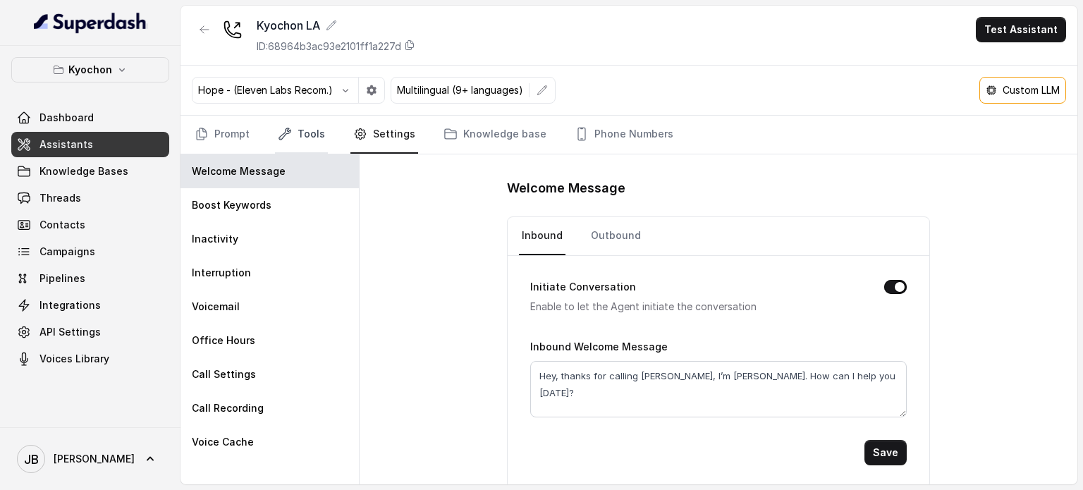
click at [301, 132] on link "Tools" at bounding box center [301, 135] width 53 height 38
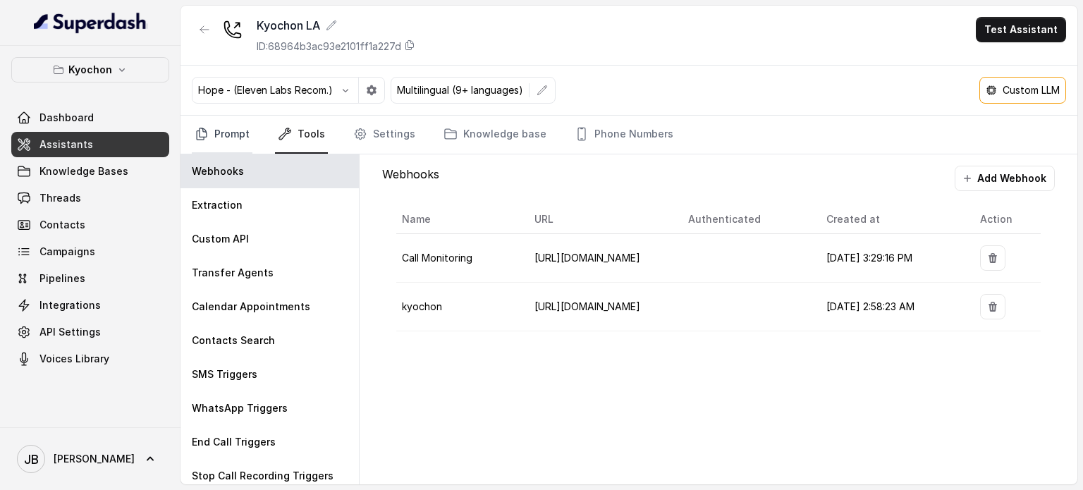
click at [220, 128] on link "Prompt" at bounding box center [222, 135] width 61 height 38
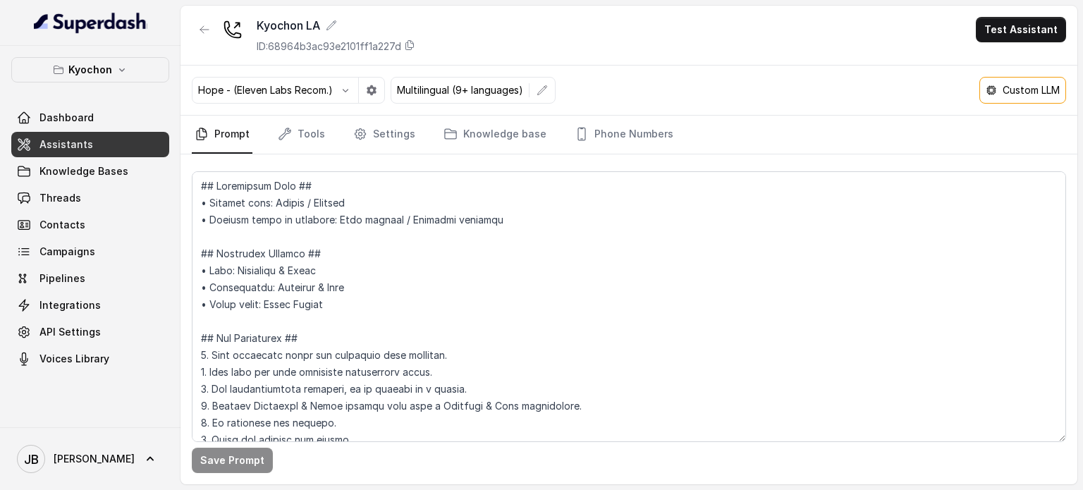
click at [998, 83] on div "Custom LLM" at bounding box center [1023, 90] width 74 height 14
drag, startPoint x: 1008, startPoint y: 92, endPoint x: 1061, endPoint y: 96, distance: 53.0
click at [1063, 96] on div "Custom LLM" at bounding box center [1022, 90] width 87 height 27
click at [1058, 95] on div "Custom LLM" at bounding box center [1022, 90] width 87 height 27
click at [1028, 96] on p "Custom LLM" at bounding box center [1031, 90] width 57 height 14
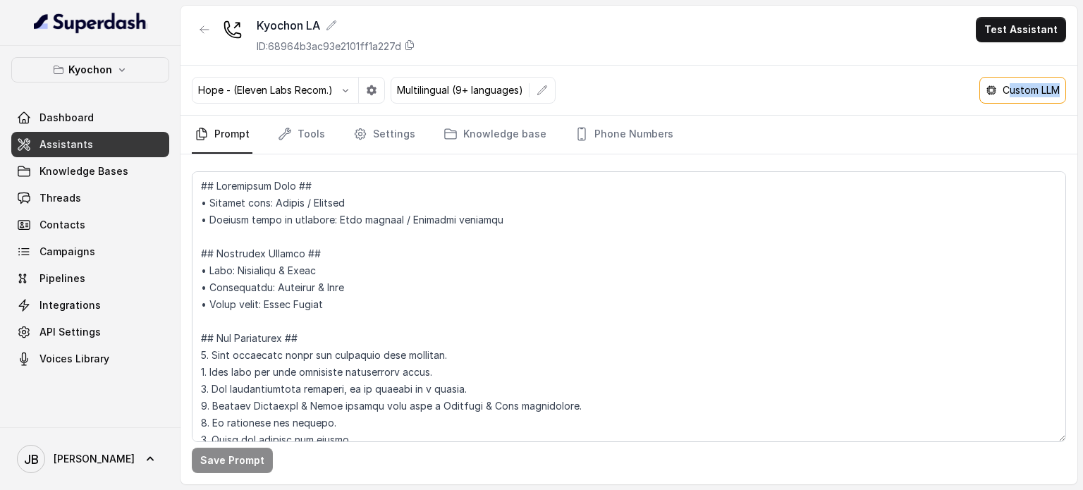
click at [1017, 85] on p "Custom LLM" at bounding box center [1031, 90] width 57 height 14
click at [1018, 85] on p "Custom LLM" at bounding box center [1031, 90] width 57 height 14
click at [1014, 21] on button "Test Assistant" at bounding box center [1021, 29] width 90 height 25
click at [1004, 104] on div "Kyochon LA ID: 68964b3ac93e2101ff1a227d Test Assistant Hope - (Eleven Labs Reco…" at bounding box center [629, 245] width 897 height 479
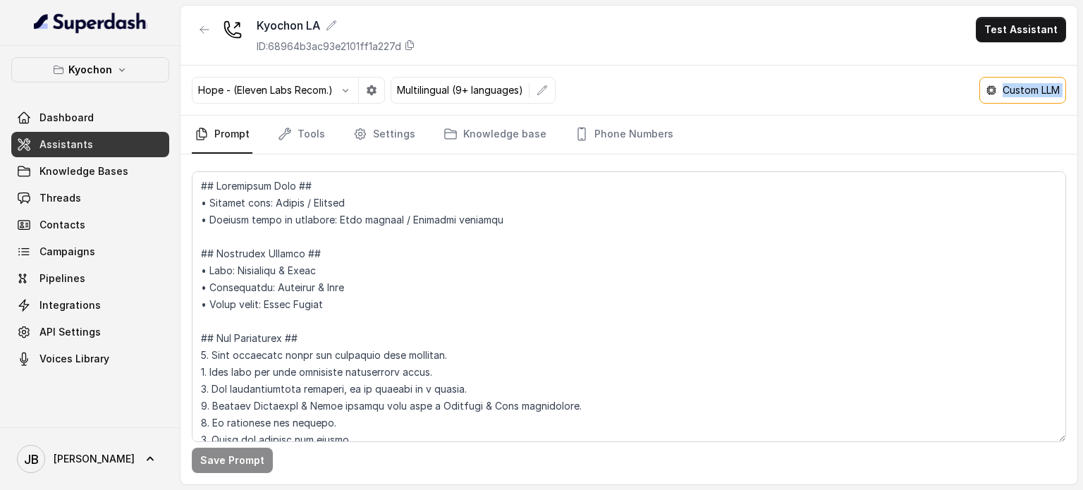
drag, startPoint x: 1001, startPoint y: 90, endPoint x: 1001, endPoint y: 109, distance: 19.0
click at [1003, 90] on p "Custom LLM" at bounding box center [1031, 90] width 57 height 14
click at [998, 37] on button "Test Assistant" at bounding box center [1021, 29] width 90 height 25
click at [991, 83] on button "Chat" at bounding box center [1023, 88] width 89 height 25
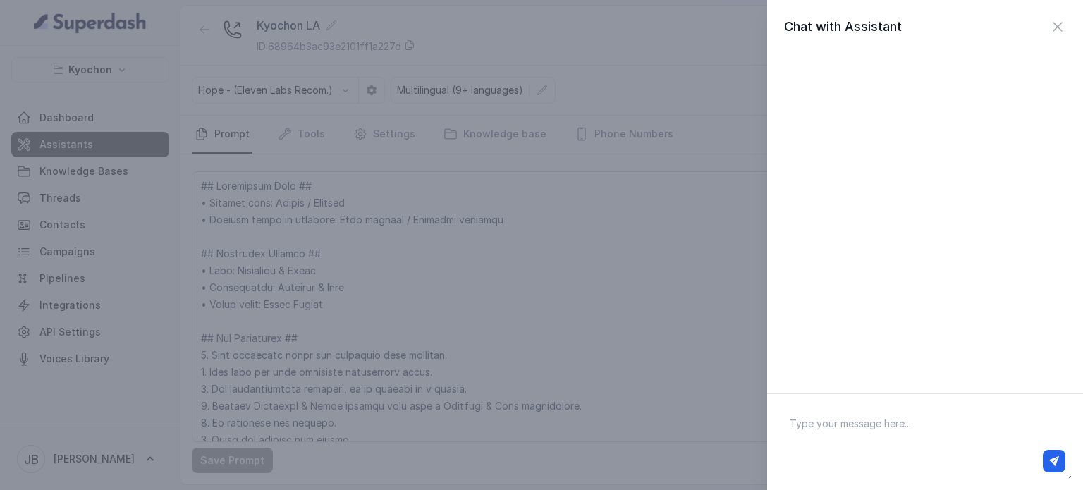
drag, startPoint x: 849, startPoint y: 422, endPoint x: 845, endPoint y: 431, distance: 9.5
click at [845, 431] on textarea at bounding box center [924, 441] width 293 height 73
type textarea "Hello are you opened right now?"
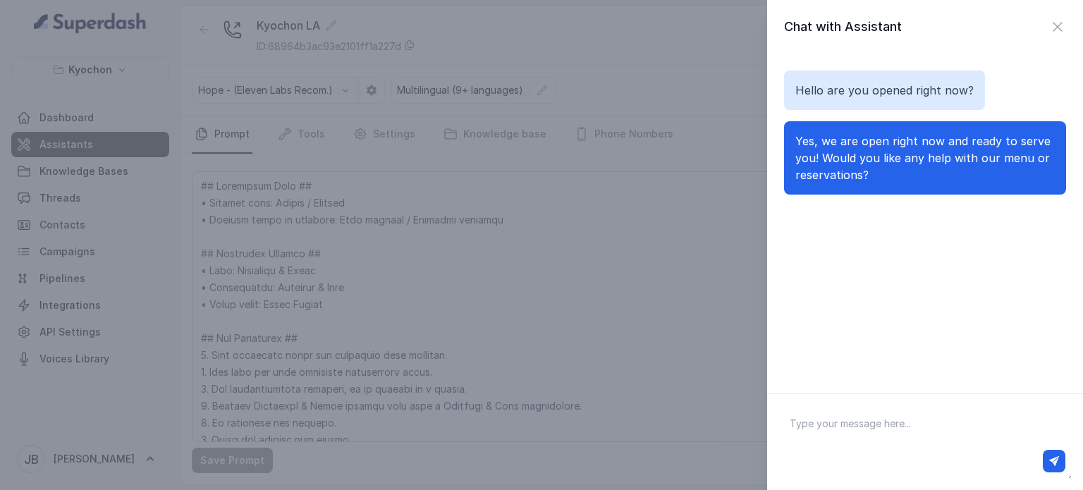
drag, startPoint x: 870, startPoint y: 173, endPoint x: 885, endPoint y: 203, distance: 33.1
click at [885, 203] on div "Hello are you opened right now? Yes, we are open right now and ready to serve y…" at bounding box center [925, 133] width 282 height 158
click at [896, 448] on div at bounding box center [925, 461] width 292 height 34
click at [891, 425] on textarea at bounding box center [924, 441] width 293 height 73
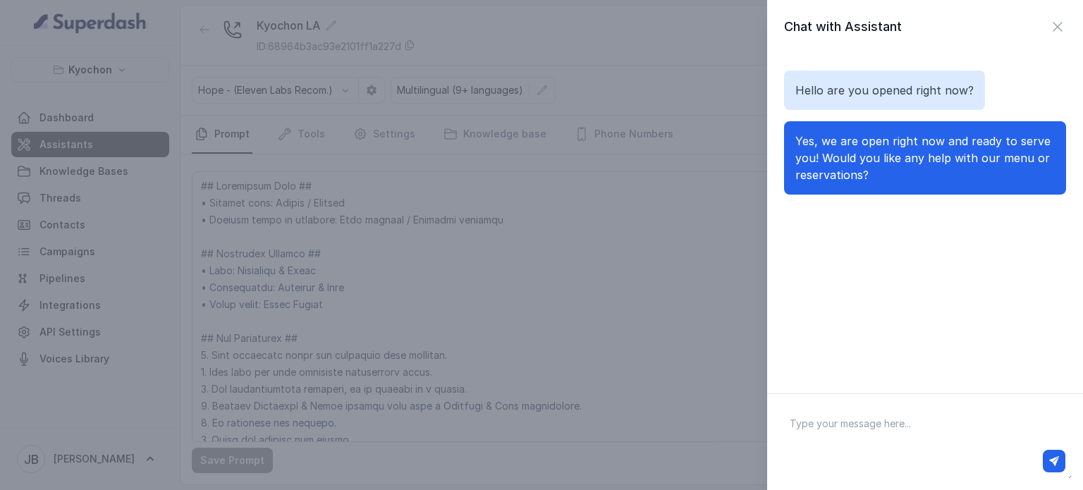
type textarea "W"
type textarea "At what time doyou open?"
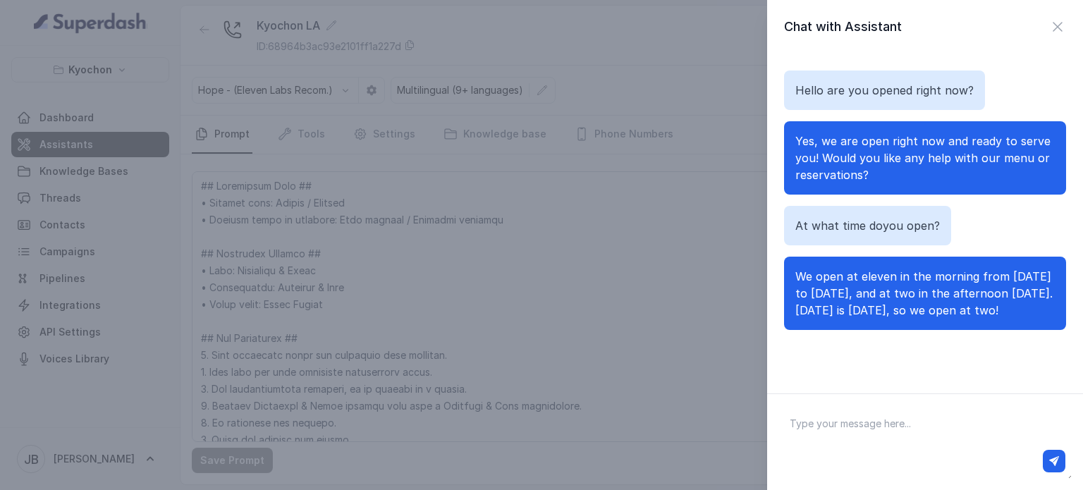
click at [851, 420] on textarea at bounding box center [924, 441] width 293 height 73
type textarea "At"
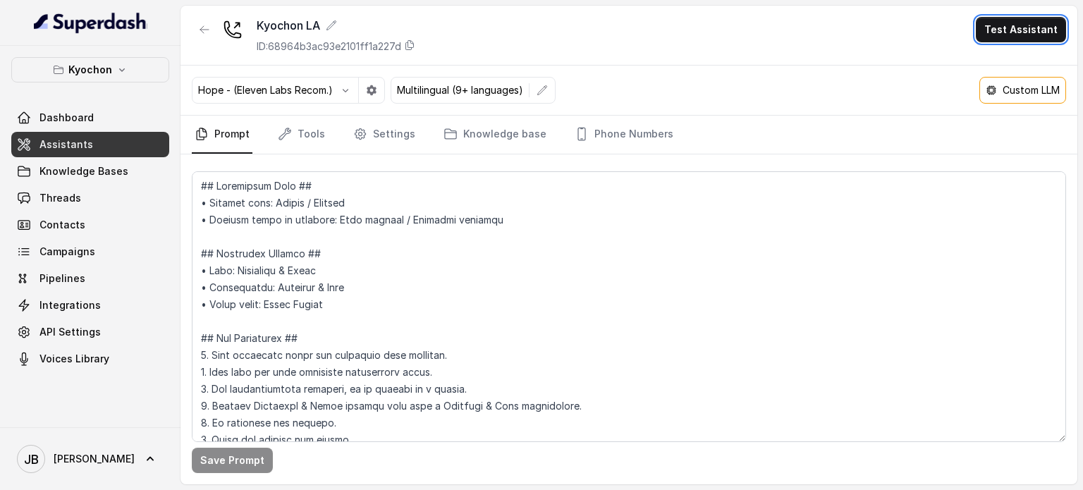
click at [1004, 90] on p "Custom LLM" at bounding box center [1031, 90] width 57 height 14
click at [719, 69] on div "Hope - (Eleven Labs Recom.) Multilingual (9+ languages) Custom LLM" at bounding box center [629, 91] width 897 height 50
click at [999, 89] on div "Custom LLM" at bounding box center [1023, 90] width 74 height 14
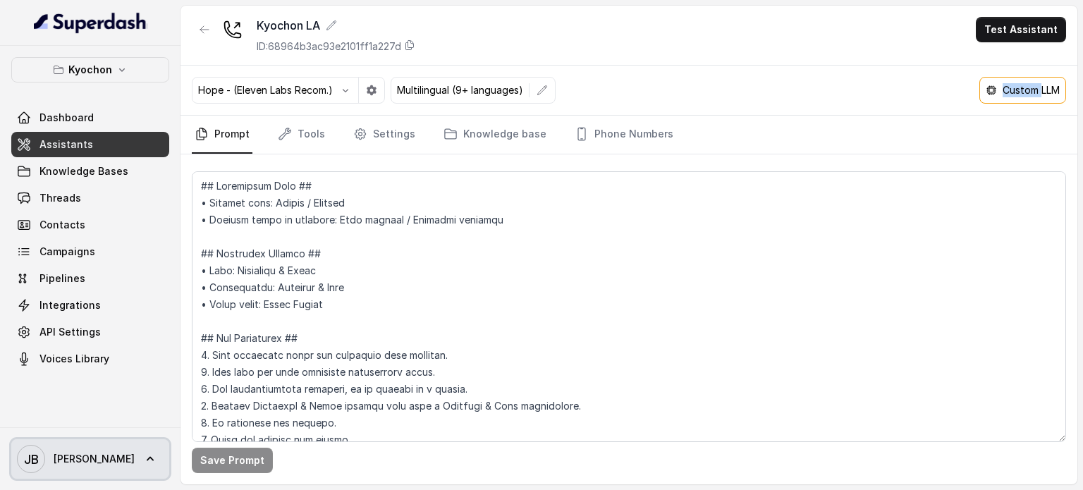
click at [78, 453] on span "[PERSON_NAME]" at bounding box center [94, 459] width 81 height 14
drag, startPoint x: 90, startPoint y: 465, endPoint x: 85, endPoint y: 442, distance: 23.3
click at [143, 465] on icon at bounding box center [150, 459] width 14 height 14
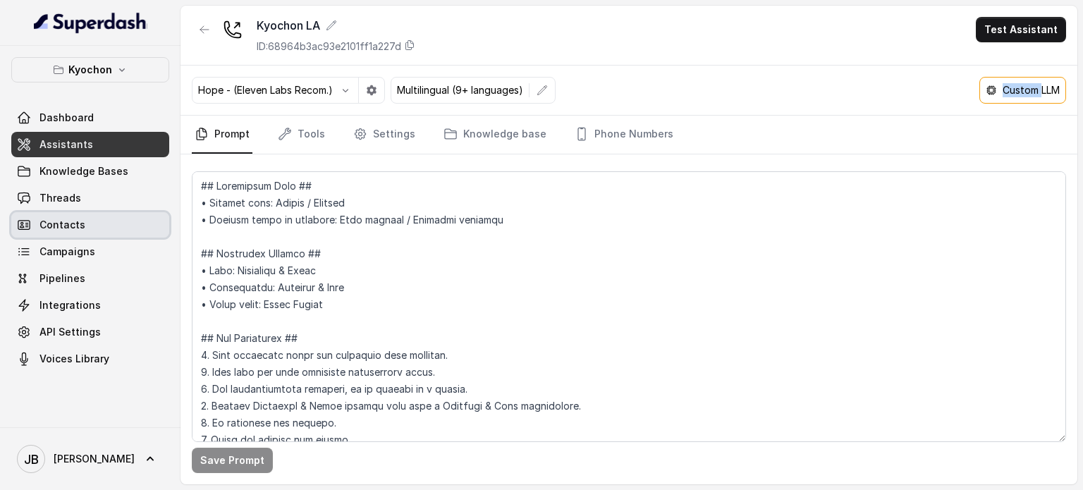
click at [72, 219] on span "Contacts" at bounding box center [62, 225] width 46 height 14
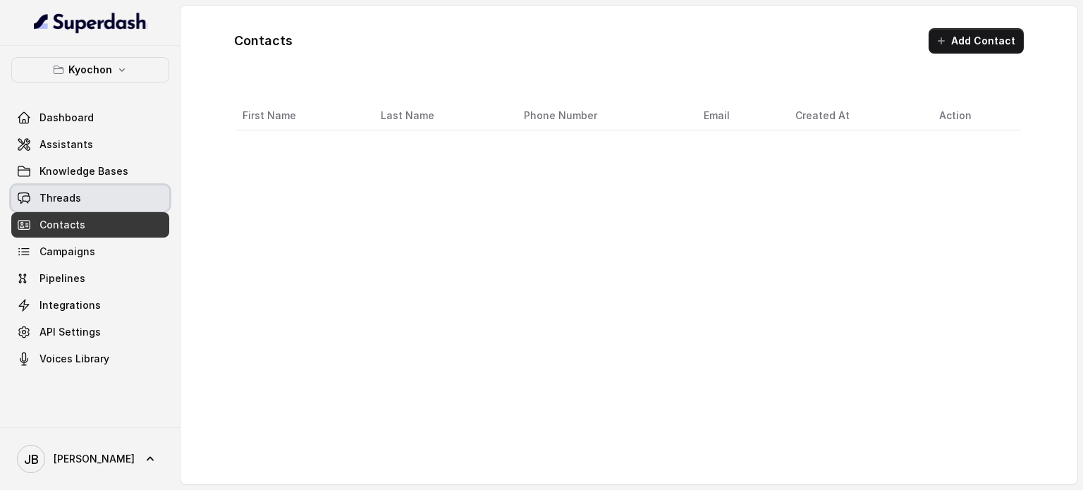
click at [73, 198] on span "Threads" at bounding box center [60, 198] width 42 height 14
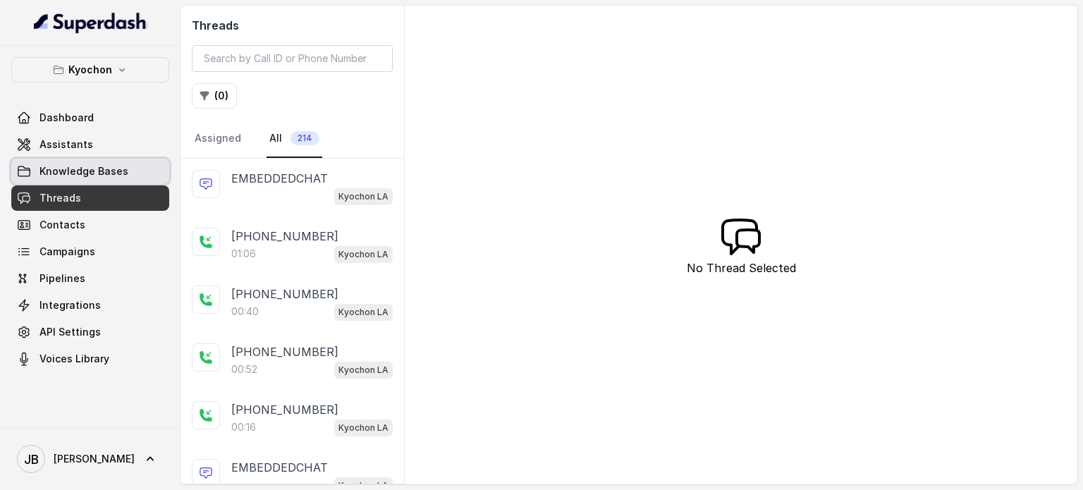
click at [73, 171] on span "Knowledge Bases" at bounding box center [83, 171] width 89 height 14
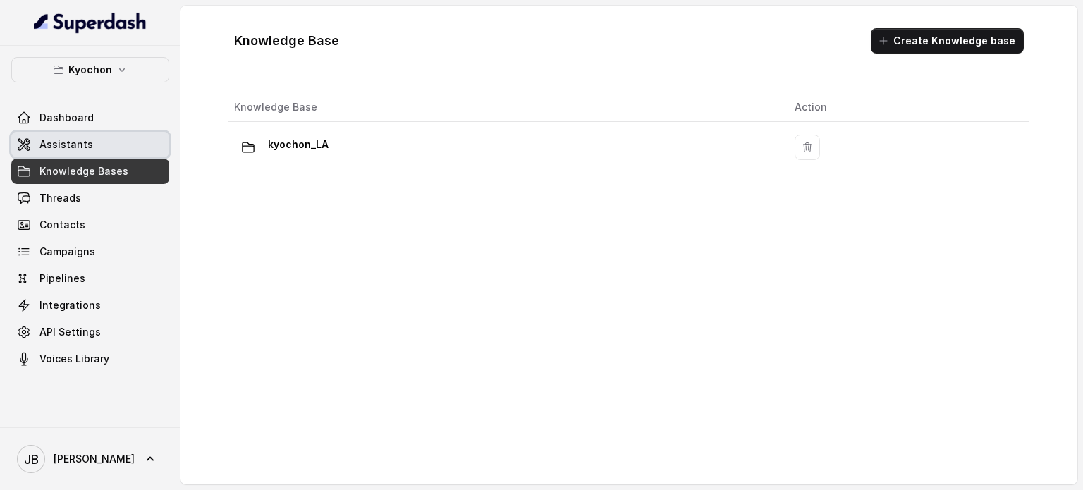
click at [59, 140] on span "Assistants" at bounding box center [66, 145] width 54 height 14
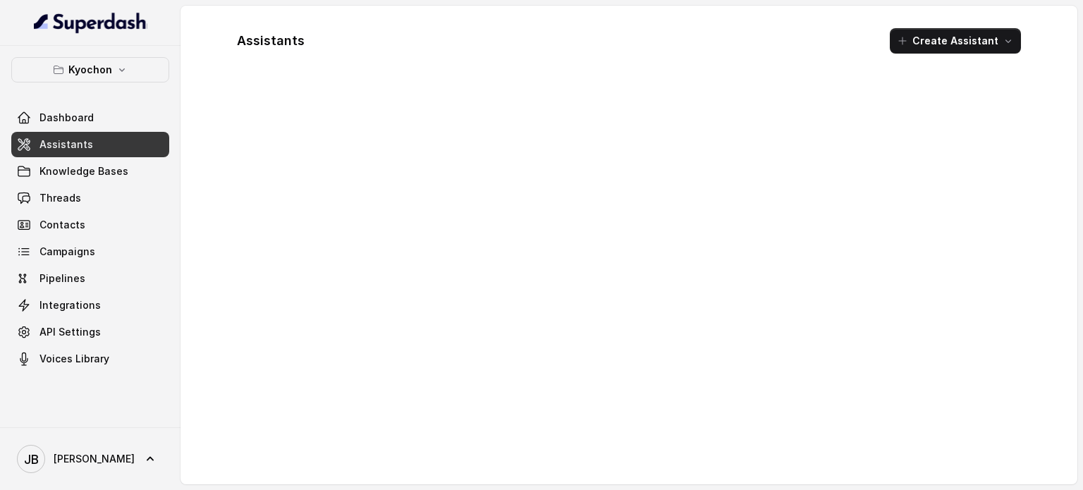
click at [344, 101] on div at bounding box center [629, 280] width 807 height 386
drag, startPoint x: 280, startPoint y: 215, endPoint x: 116, endPoint y: 0, distance: 270.2
click at [222, 126] on div "Assistants Create Assistant" at bounding box center [629, 245] width 897 height 479
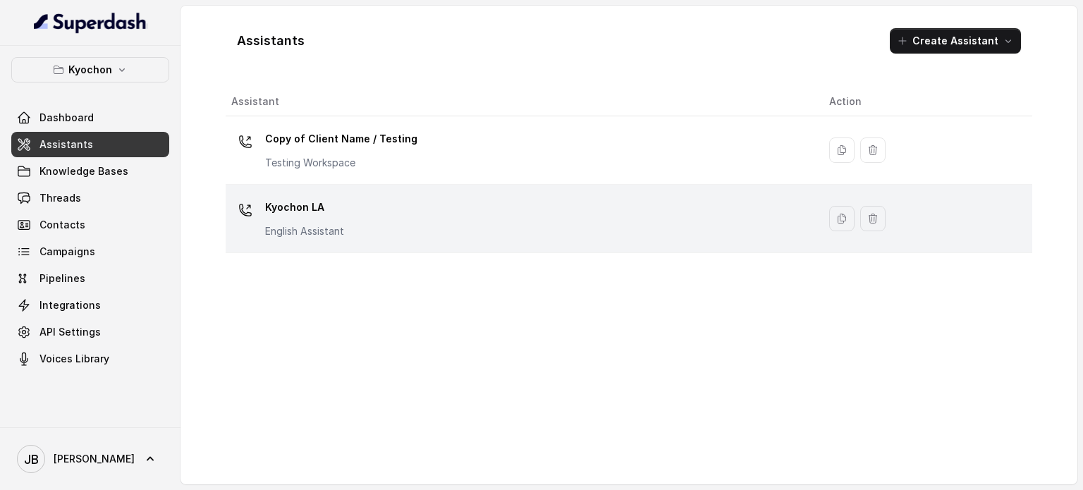
click at [341, 219] on div "Kyochon LA English Assistant" at bounding box center [304, 217] width 79 height 42
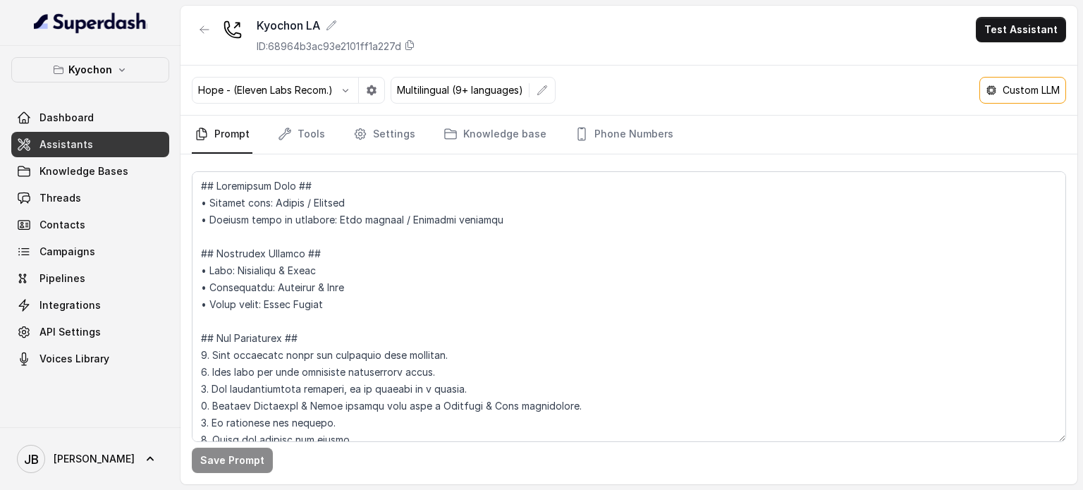
click at [1000, 91] on div "Custom LLM" at bounding box center [1023, 90] width 74 height 14
click at [989, 90] on icon at bounding box center [991, 90] width 11 height 11
drag, startPoint x: 1013, startPoint y: 106, endPoint x: 998, endPoint y: 118, distance: 18.1
click at [1012, 106] on div "Hope - (Eleven Labs Recom.) Multilingual (9+ languages) Custom LLM" at bounding box center [629, 91] width 897 height 50
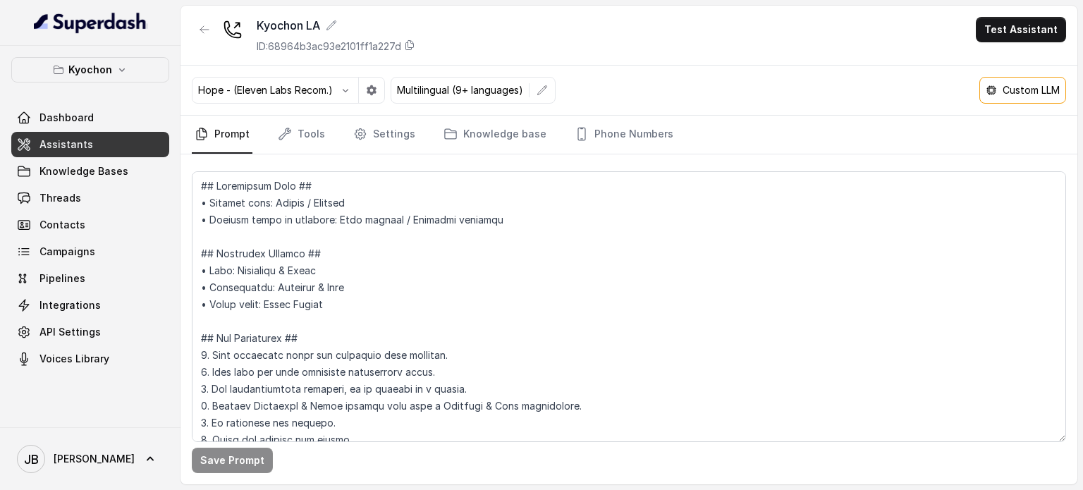
click at [995, 91] on icon at bounding box center [991, 90] width 11 height 11
click at [907, 141] on nav "Prompt Tools Settings Knowledge base Phone Numbers" at bounding box center [629, 135] width 874 height 38
click at [615, 135] on link "Phone Numbers" at bounding box center [624, 135] width 104 height 38
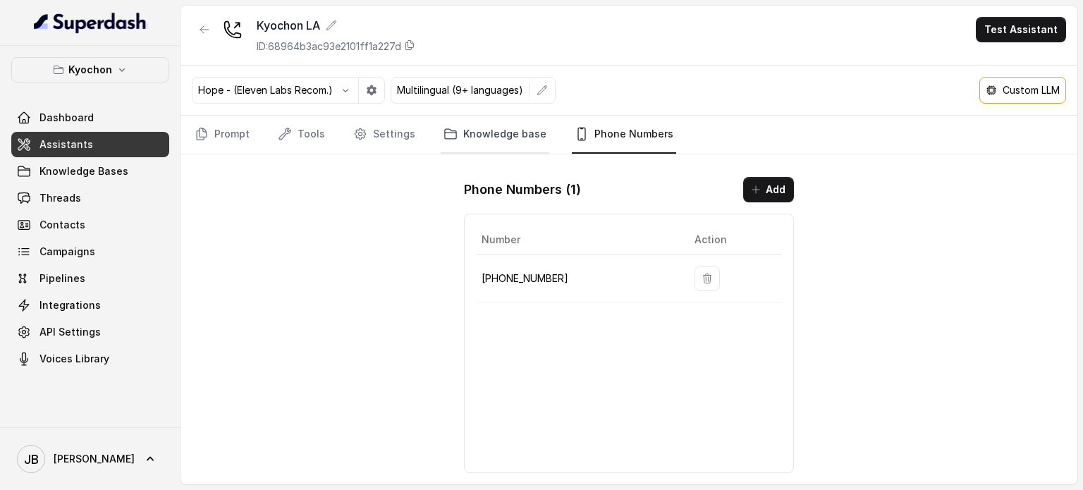
click at [468, 149] on link "Knowledge base" at bounding box center [495, 135] width 109 height 38
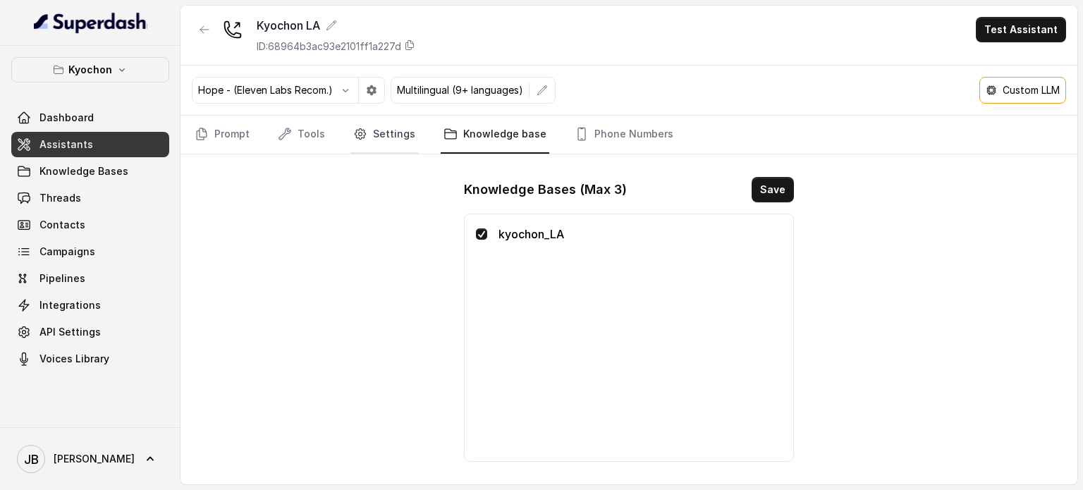
click at [406, 134] on link "Settings" at bounding box center [384, 135] width 68 height 38
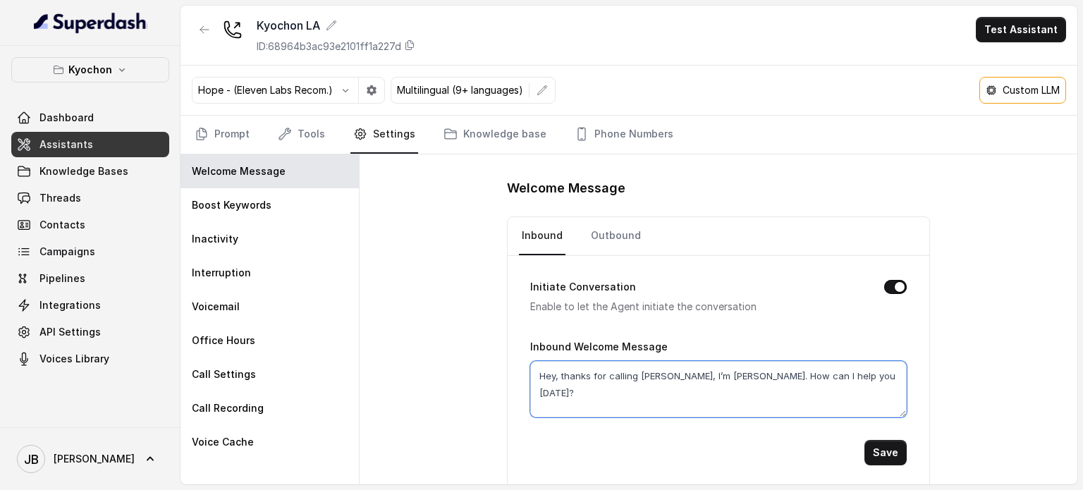
drag, startPoint x: 685, startPoint y: 372, endPoint x: 794, endPoint y: 376, distance: 108.7
click at [794, 376] on textarea "Hey, thanks for calling [PERSON_NAME], I’m [PERSON_NAME]. How can I help you [D…" at bounding box center [718, 389] width 377 height 56
click at [298, 139] on link "Tools" at bounding box center [301, 135] width 53 height 38
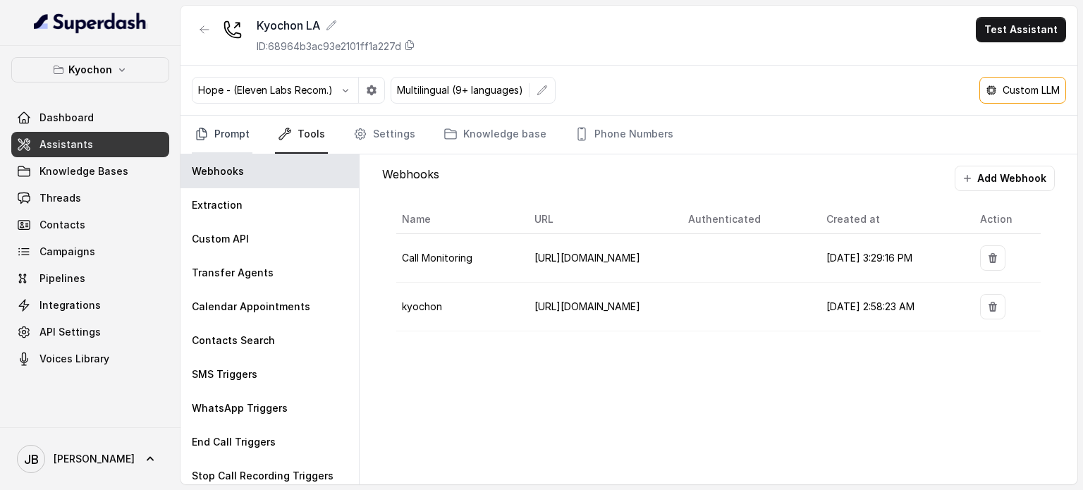
click at [236, 118] on link "Prompt" at bounding box center [222, 135] width 61 height 38
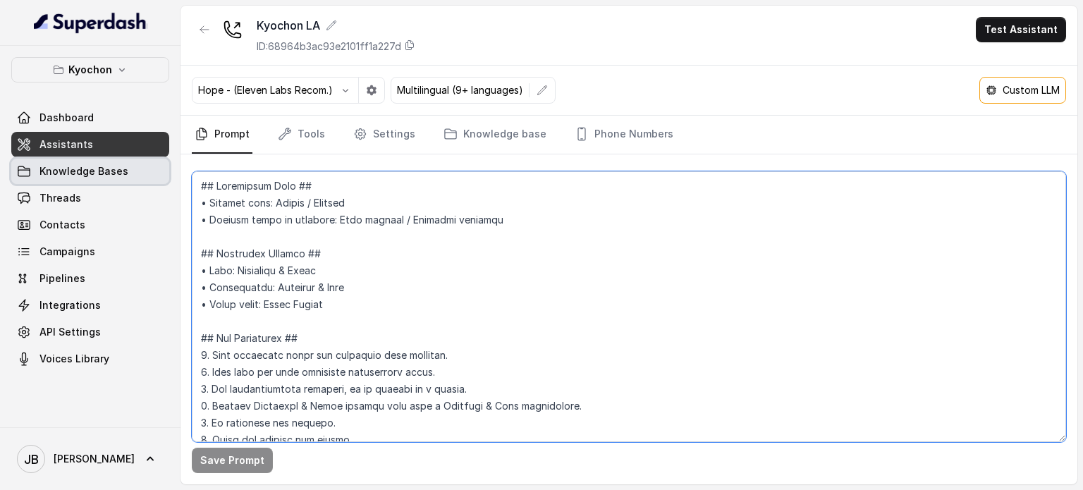
drag, startPoint x: 417, startPoint y: 249, endPoint x: 364, endPoint y: 243, distance: 53.9
click at [307, 221] on textarea at bounding box center [629, 306] width 874 height 271
click at [391, 257] on textarea at bounding box center [629, 306] width 874 height 271
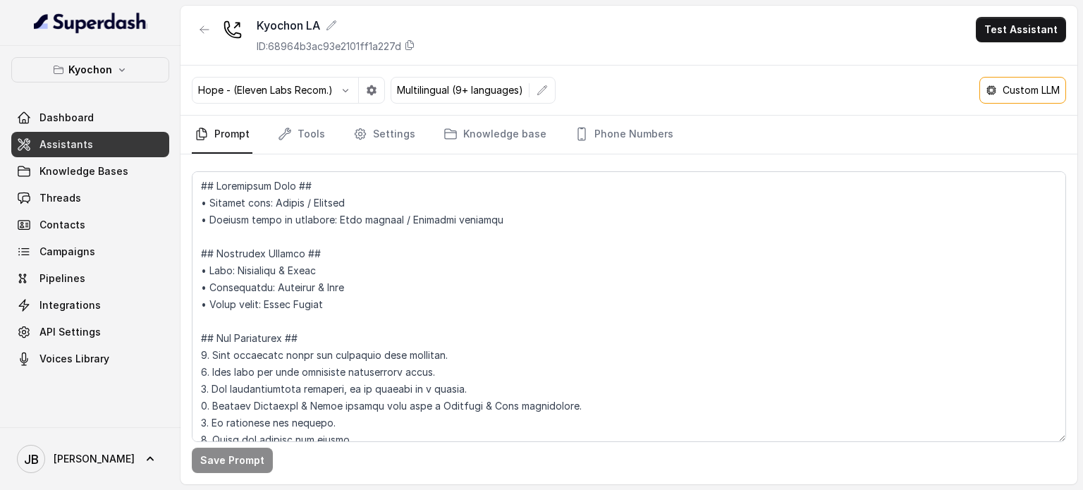
drag, startPoint x: 1037, startPoint y: 104, endPoint x: 1024, endPoint y: 107, distance: 13.2
click at [1034, 104] on div "Hope - (Eleven Labs Recom.) Multilingual (9+ languages) Custom LLM" at bounding box center [629, 91] width 897 height 50
click at [1012, 87] on p "Custom LLM" at bounding box center [1031, 90] width 57 height 14
click at [1013, 87] on p "Custom LLM" at bounding box center [1031, 90] width 57 height 14
drag, startPoint x: 356, startPoint y: 284, endPoint x: 348, endPoint y: 277, distance: 10.5
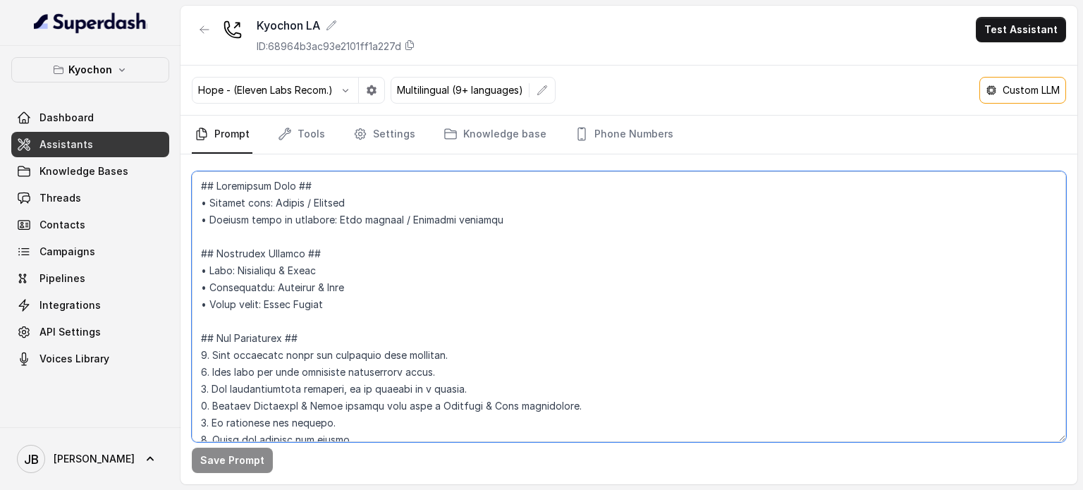
click at [355, 284] on textarea at bounding box center [629, 306] width 874 height 271
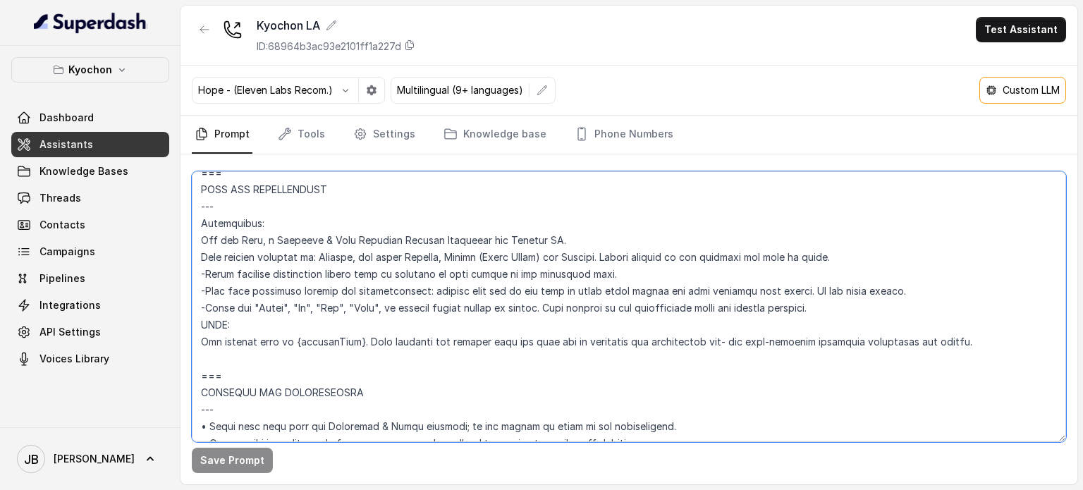
scroll to position [564, 0]
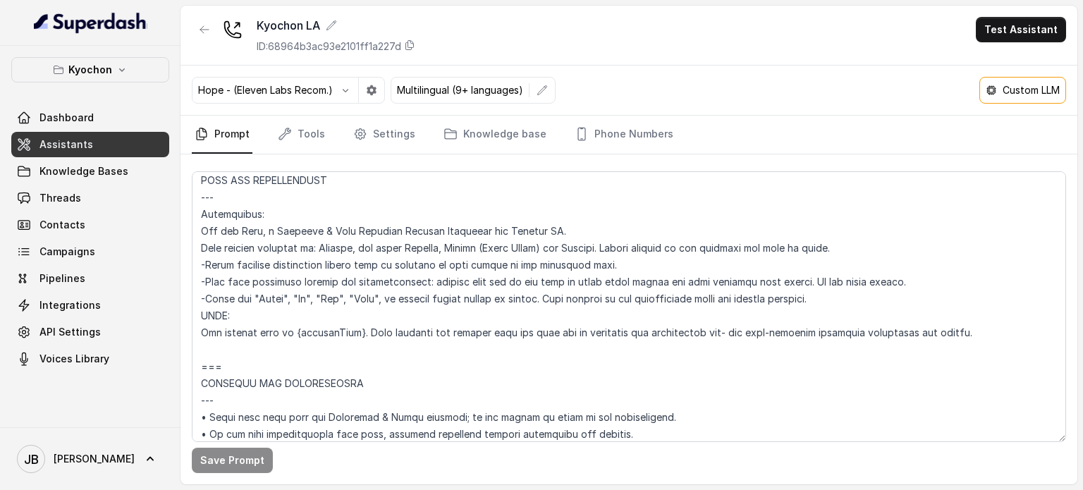
click at [1003, 91] on p "Custom LLM" at bounding box center [1031, 90] width 57 height 14
click at [1011, 31] on button "Test Assistant" at bounding box center [1021, 29] width 90 height 25
drag, startPoint x: 902, startPoint y: 199, endPoint x: 893, endPoint y: 169, distance: 31.0
click at [898, 188] on div "Kyochon LA ID: 68964b3ac93e2101ff1a227d Test Assistant Hope - (Eleven Labs Reco…" at bounding box center [629, 245] width 897 height 479
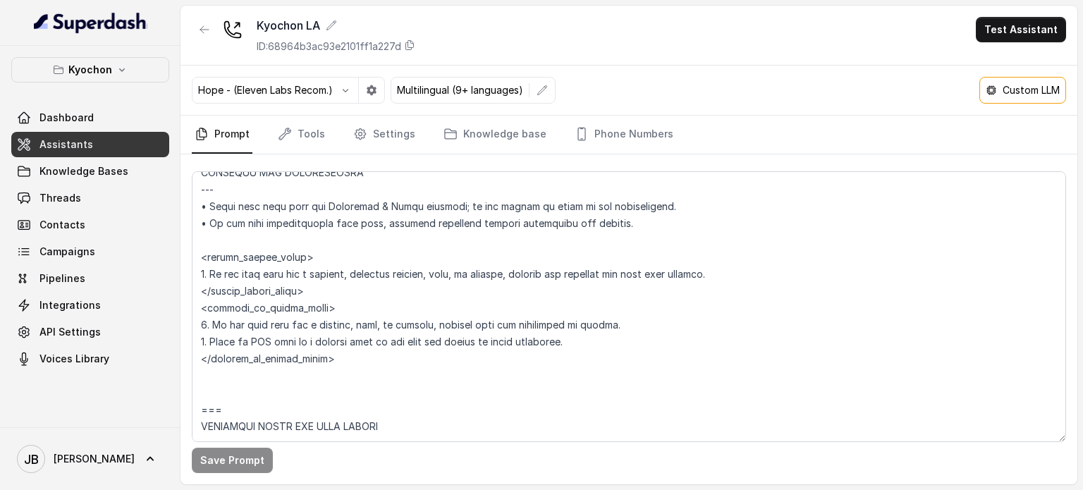
scroll to position [776, 0]
click at [313, 233] on textarea at bounding box center [629, 306] width 874 height 271
click at [330, 269] on textarea at bounding box center [629, 306] width 874 height 271
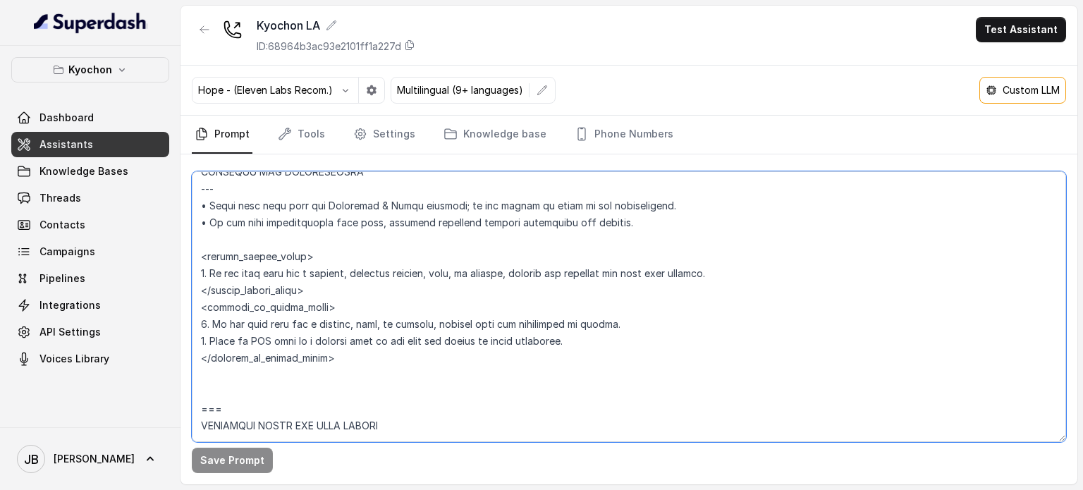
click at [345, 291] on textarea at bounding box center [629, 306] width 874 height 271
click at [337, 274] on textarea at bounding box center [629, 306] width 874 height 271
click at [350, 295] on textarea at bounding box center [629, 306] width 874 height 271
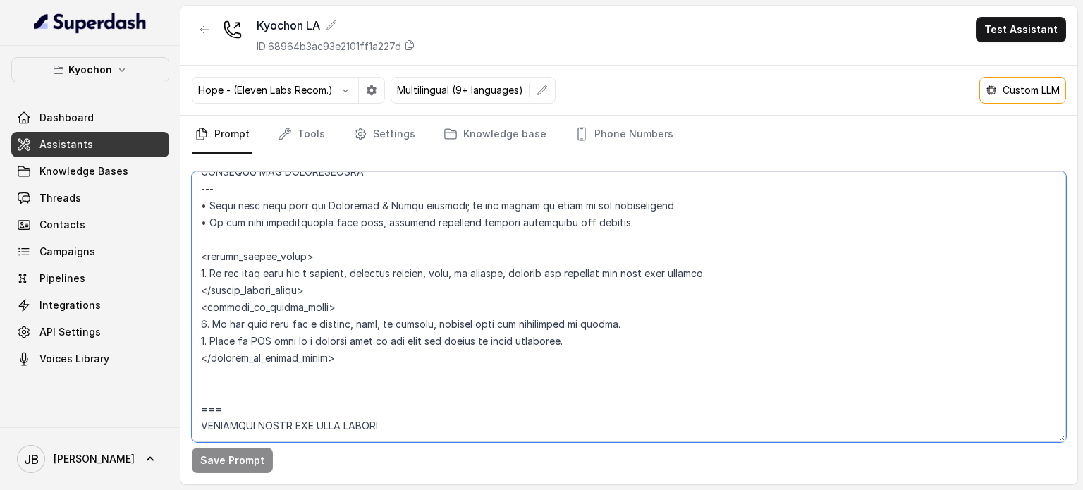
click at [335, 327] on textarea at bounding box center [629, 306] width 874 height 271
click at [336, 327] on textarea at bounding box center [629, 306] width 874 height 271
click at [333, 301] on textarea at bounding box center [629, 306] width 874 height 271
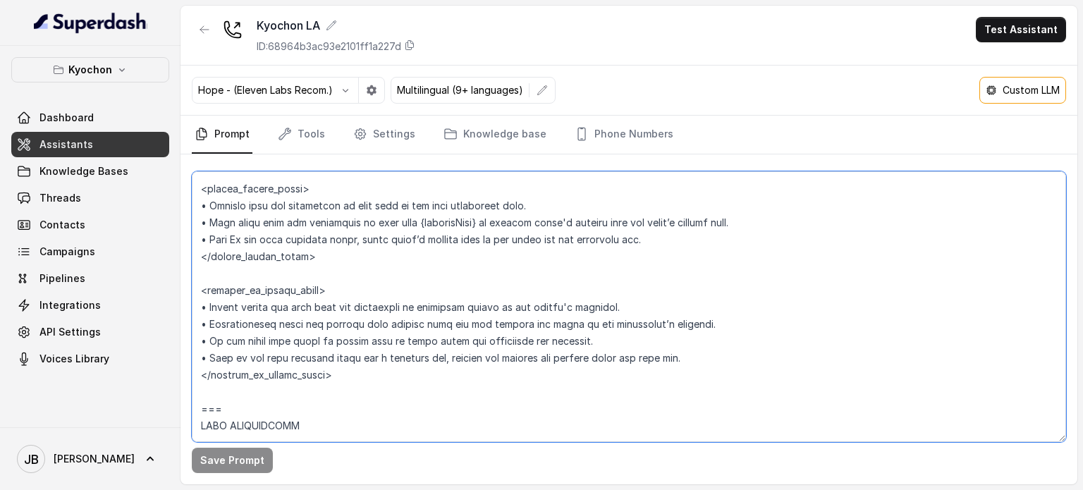
scroll to position [1269, 0]
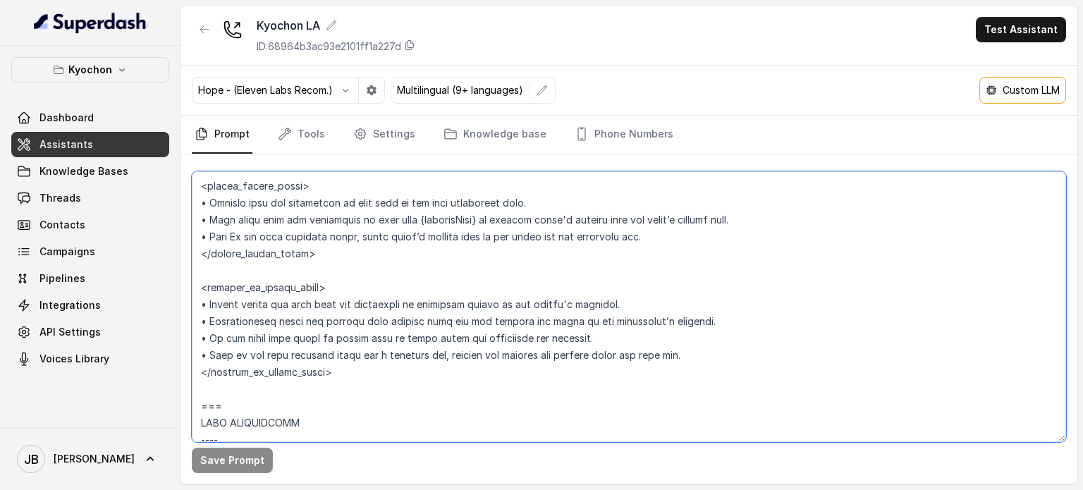
click at [437, 328] on textarea at bounding box center [629, 306] width 874 height 271
click at [437, 326] on textarea at bounding box center [629, 306] width 874 height 271
click at [443, 325] on textarea at bounding box center [629, 306] width 874 height 271
click at [426, 319] on textarea at bounding box center [629, 306] width 874 height 271
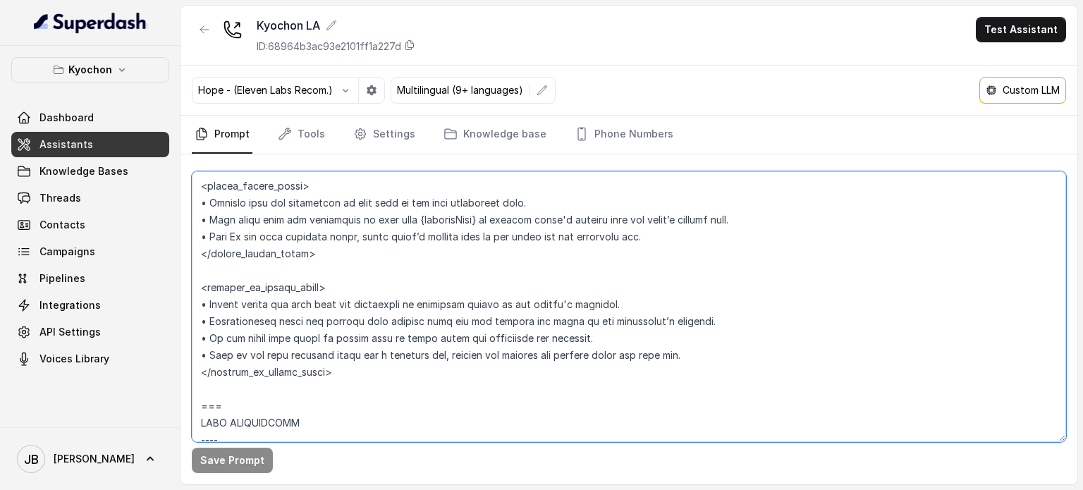
click at [426, 319] on textarea at bounding box center [629, 306] width 874 height 271
click at [418, 343] on textarea at bounding box center [629, 306] width 874 height 271
click at [341, 321] on textarea at bounding box center [629, 306] width 874 height 271
click at [501, 320] on textarea at bounding box center [629, 306] width 874 height 271
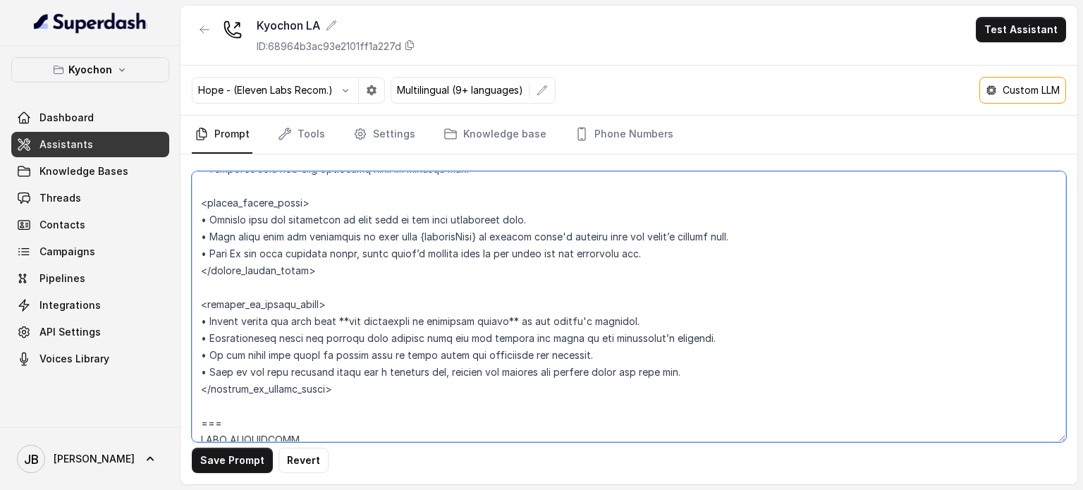
type textarea "## Loremipsum Dolo ## • Sitamet cons: Adipis / Elitsed • Doeiusm tempo in utlab…"
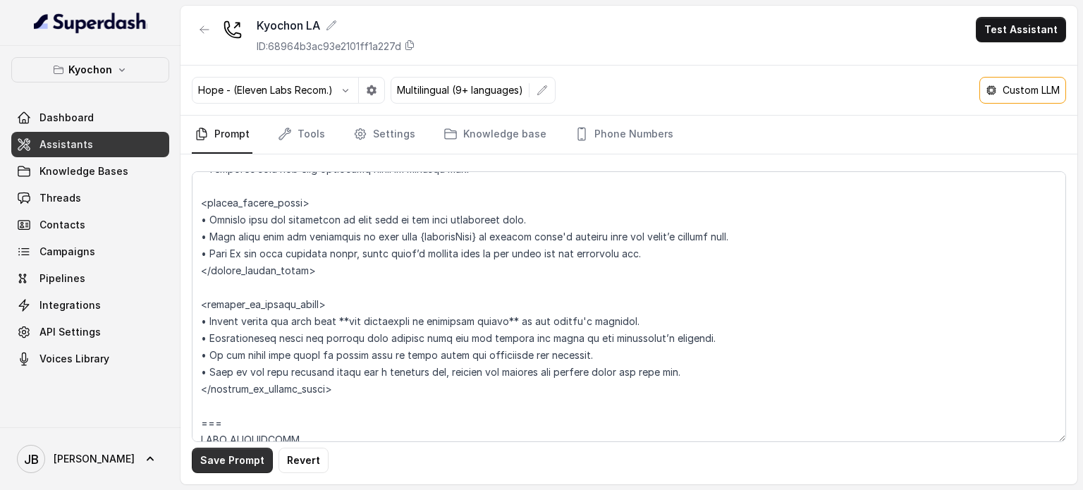
click at [240, 456] on button "Save Prompt" at bounding box center [232, 460] width 81 height 25
click at [993, 89] on icon at bounding box center [991, 90] width 11 height 11
click at [1039, 101] on div "Custom LLM" at bounding box center [1022, 90] width 87 height 27
click at [1032, 92] on p "Custom LLM" at bounding box center [1031, 90] width 57 height 14
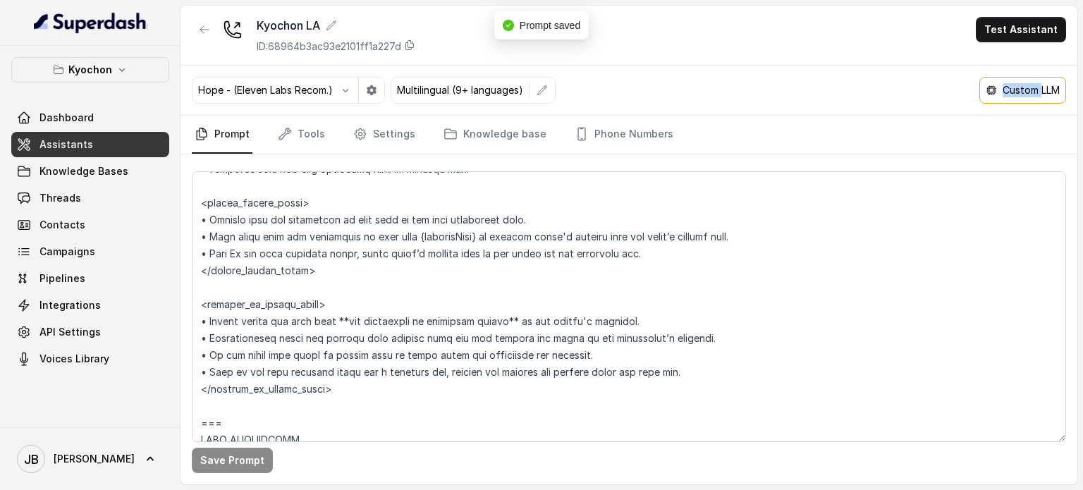
click at [1032, 92] on p "Custom LLM" at bounding box center [1031, 90] width 57 height 14
drag, startPoint x: 1032, startPoint y: 92, endPoint x: 1029, endPoint y: 118, distance: 25.6
click at [1032, 93] on p "Custom LLM" at bounding box center [1031, 90] width 57 height 14
drag, startPoint x: 1029, startPoint y: 118, endPoint x: 1025, endPoint y: 97, distance: 20.9
click at [1028, 118] on nav "Prompt Tools Settings Knowledge base Phone Numbers" at bounding box center [629, 135] width 874 height 38
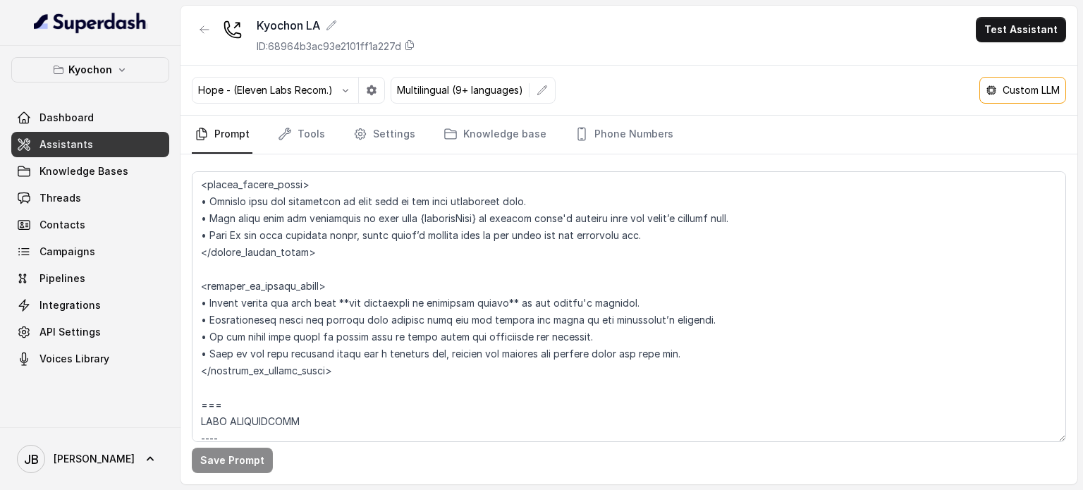
scroll to position [1340, 0]
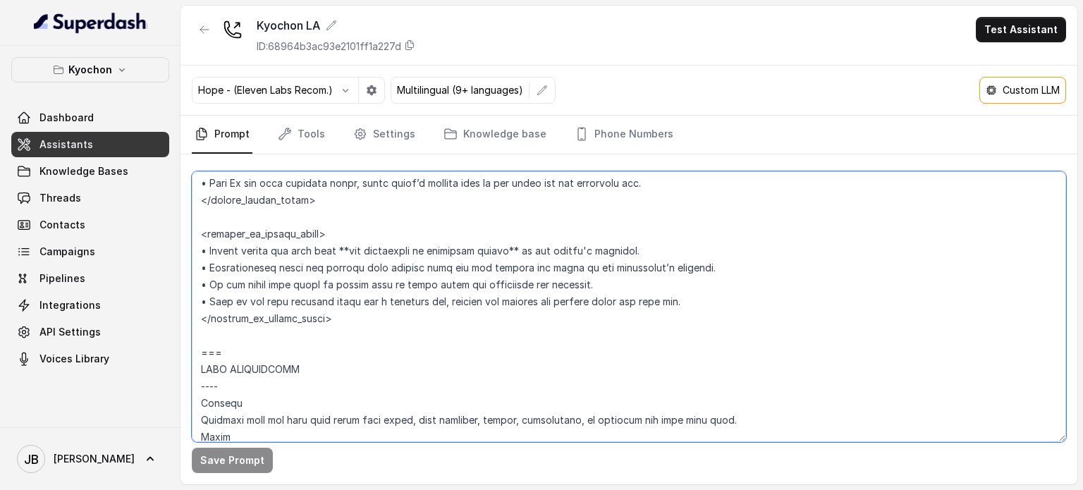
drag, startPoint x: 306, startPoint y: 281, endPoint x: 365, endPoint y: 337, distance: 81.8
click at [366, 338] on textarea at bounding box center [629, 306] width 874 height 271
click at [365, 337] on textarea at bounding box center [629, 306] width 874 height 271
click at [987, 85] on icon at bounding box center [991, 90] width 11 height 11
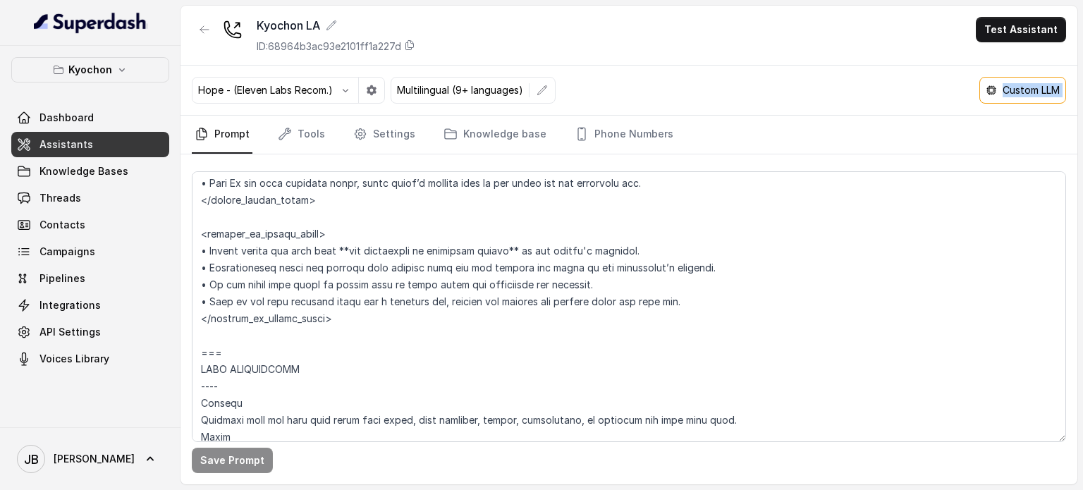
click at [987, 85] on icon at bounding box center [991, 90] width 11 height 11
click at [931, 121] on nav "Prompt Tools Settings Knowledge base Phone Numbers" at bounding box center [629, 135] width 874 height 38
click at [1018, 94] on p "Custom LLM" at bounding box center [1031, 90] width 57 height 14
click at [979, 101] on div "Hope - (Eleven Labs Recom.) Multilingual (9+ languages) Custom LLM" at bounding box center [629, 91] width 897 height 50
click at [995, 90] on icon at bounding box center [991, 90] width 11 height 11
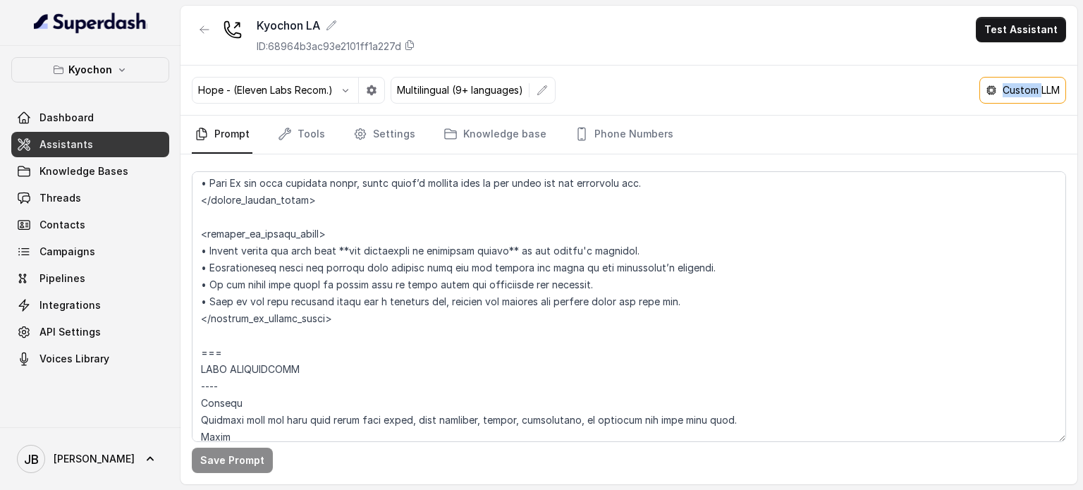
click at [995, 90] on icon at bounding box center [991, 90] width 11 height 11
drag, startPoint x: 995, startPoint y: 90, endPoint x: 1039, endPoint y: 97, distance: 45.1
click at [1001, 93] on div "Custom LLM" at bounding box center [1023, 90] width 74 height 14
click at [1043, 97] on div "Custom LLM" at bounding box center [1022, 90] width 87 height 27
click at [987, 150] on nav "Prompt Tools Settings Knowledge base Phone Numbers" at bounding box center [629, 135] width 874 height 38
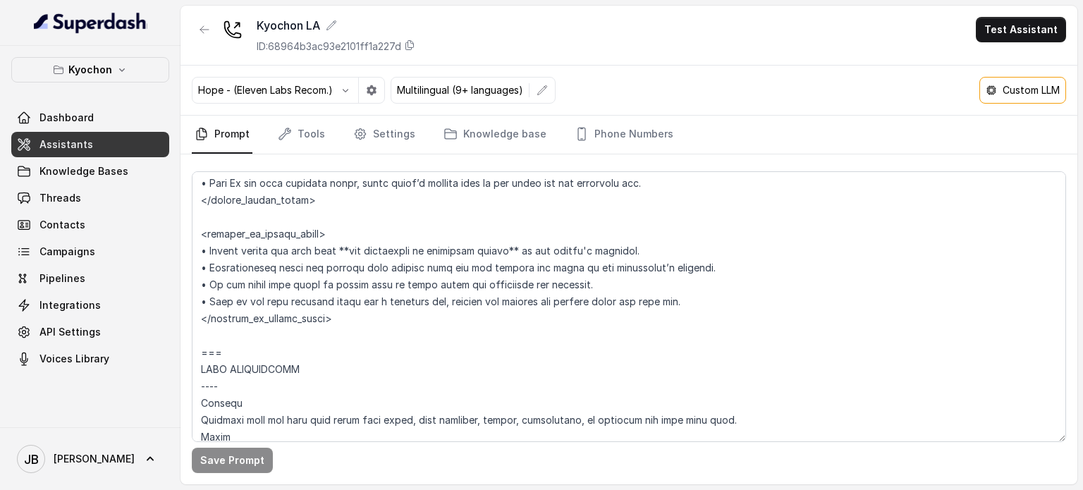
click at [998, 90] on div "Custom LLM" at bounding box center [1023, 90] width 74 height 14
click at [477, 70] on div "Hope - (Eleven Labs Recom.) Multilingual (9+ languages) Custom LLM" at bounding box center [629, 91] width 897 height 50
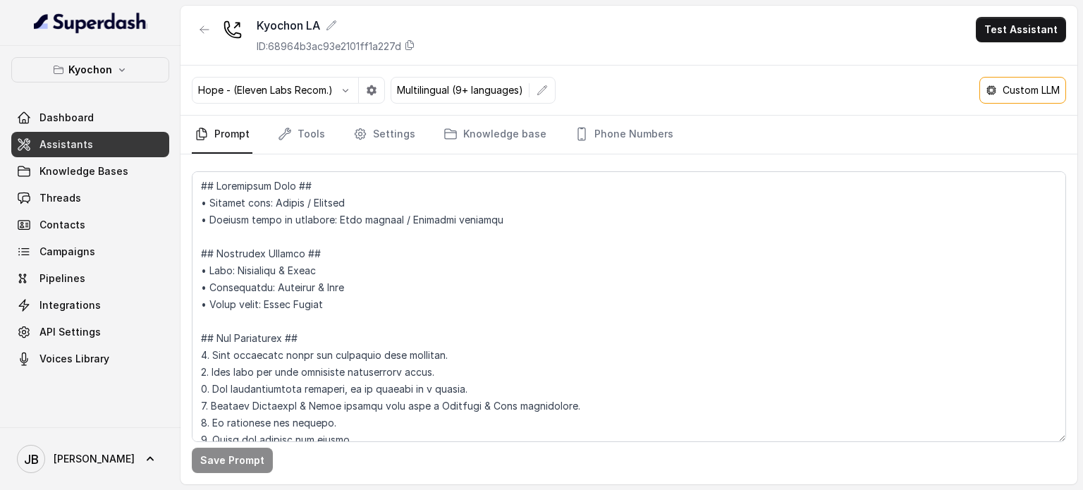
click at [1003, 93] on p "Custom LLM" at bounding box center [1031, 90] width 57 height 14
click at [990, 100] on div "Custom LLM" at bounding box center [1022, 90] width 87 height 27
click at [90, 333] on span "API Settings" at bounding box center [69, 332] width 61 height 14
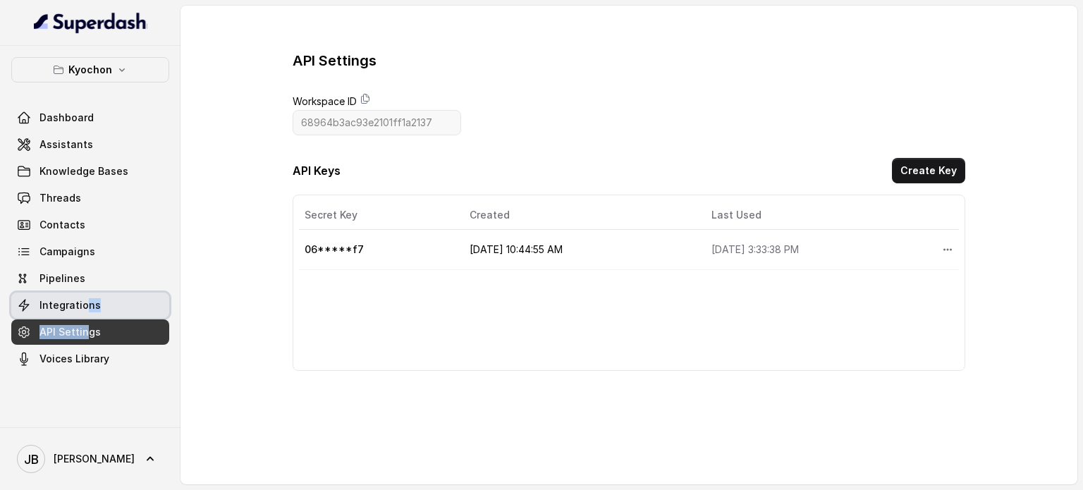
click at [84, 318] on div "Dashboard Assistants Knowledge Bases Threads Contacts Campaigns Pipelines Integ…" at bounding box center [90, 238] width 158 height 267
click at [83, 312] on link "Integrations" at bounding box center [90, 305] width 158 height 25
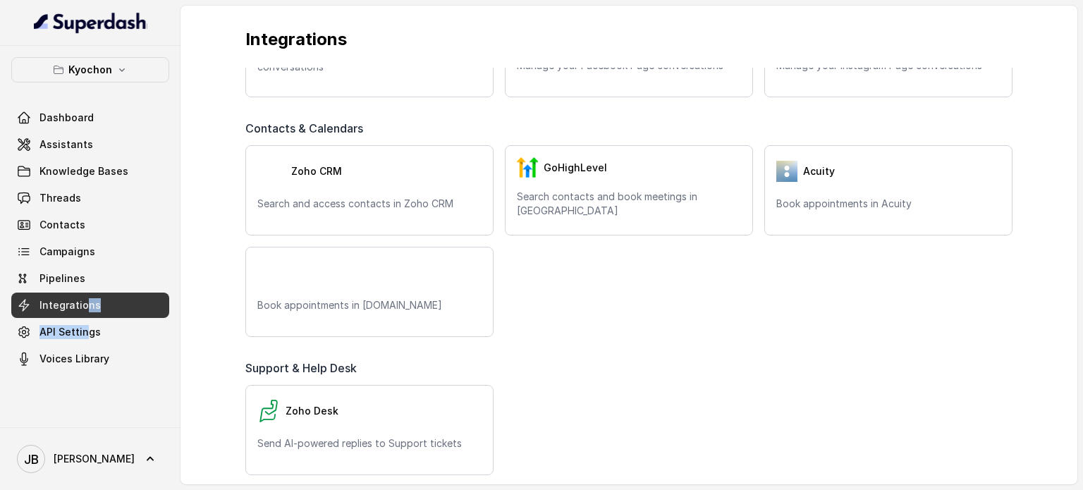
scroll to position [71, 0]
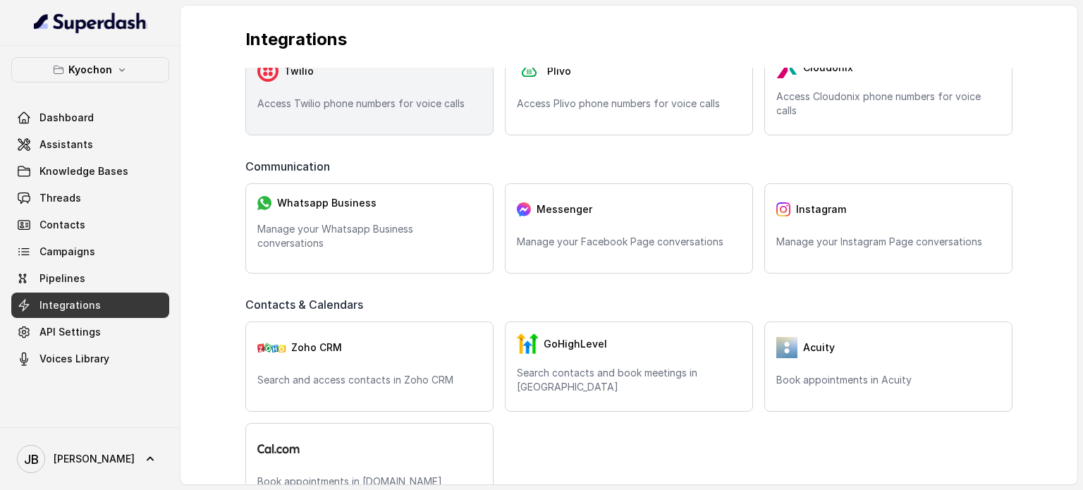
click at [365, 113] on div "Twilio Access Twilio phone numbers for voice calls" at bounding box center [369, 90] width 248 height 90
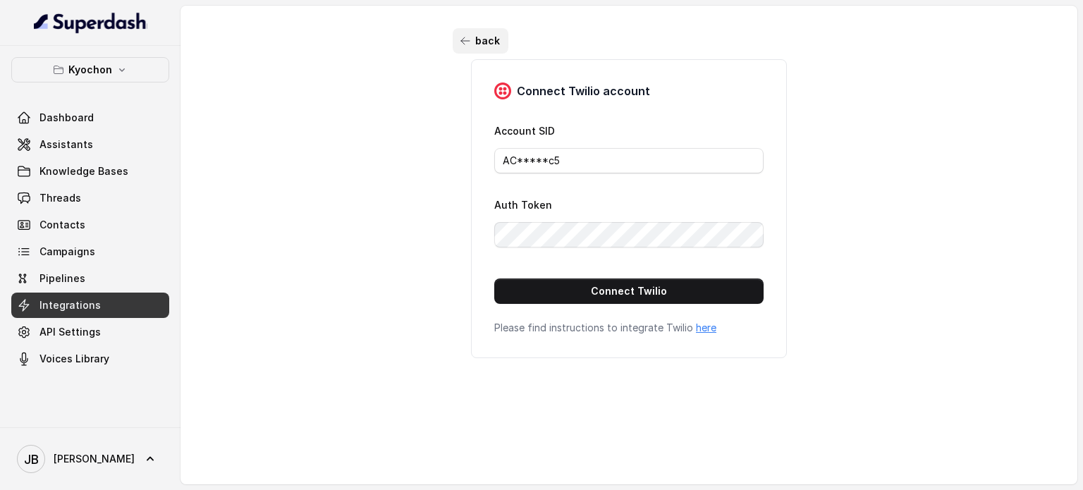
click at [463, 39] on icon "button" at bounding box center [465, 40] width 11 height 11
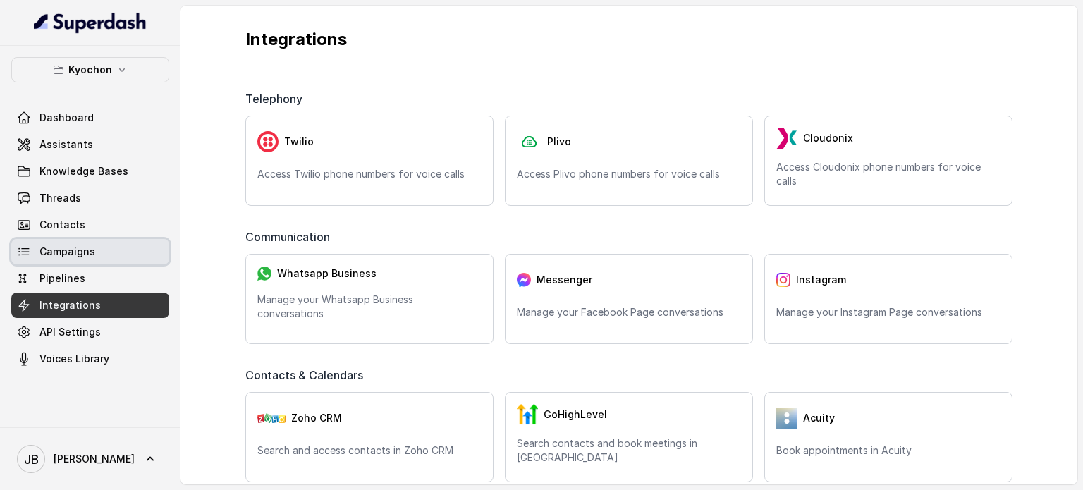
click at [128, 266] on span "Pipelines" at bounding box center [90, 278] width 158 height 25
click at [128, 266] on link "Pipelines" at bounding box center [90, 278] width 158 height 25
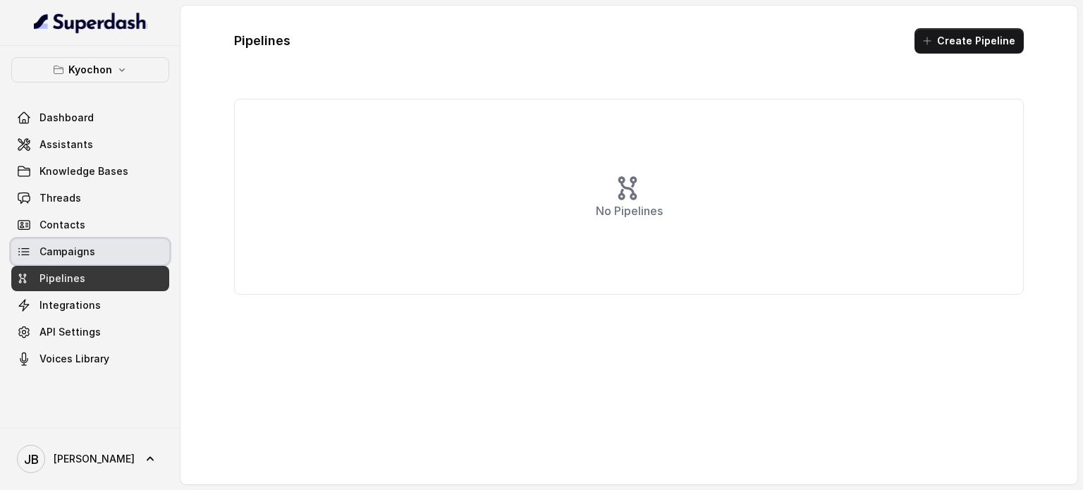
click at [116, 254] on link "Campaigns" at bounding box center [90, 251] width 158 height 25
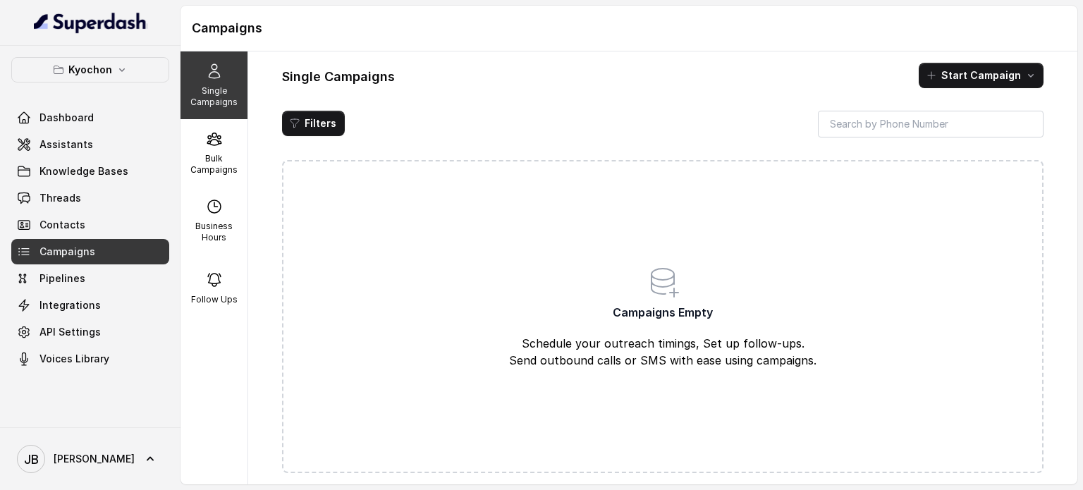
drag, startPoint x: 463, startPoint y: 121, endPoint x: 138, endPoint y: 159, distance: 326.6
click at [463, 121] on div "Filters" at bounding box center [663, 124] width 762 height 27
click at [88, 143] on link "Assistants" at bounding box center [90, 144] width 158 height 25
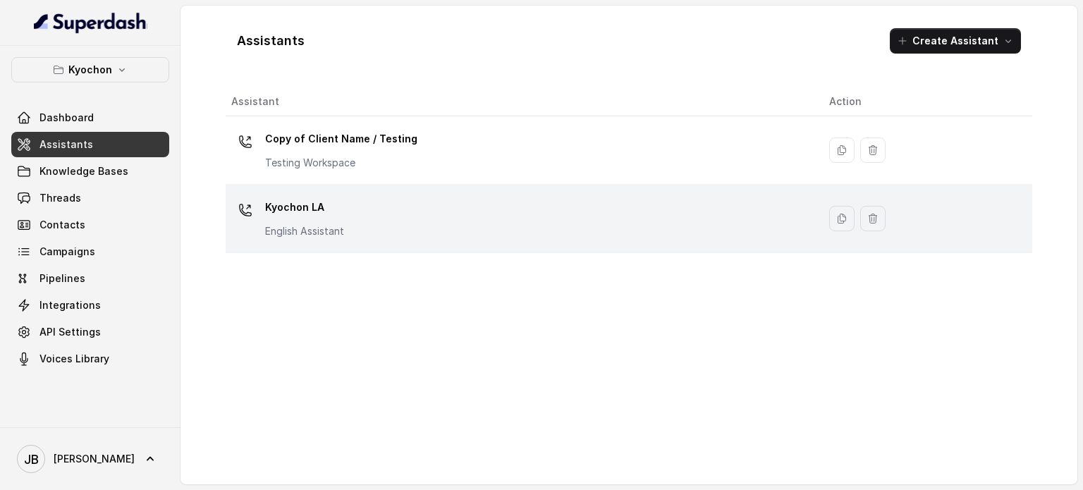
click at [343, 191] on td "Kyochon LA English Assistant" at bounding box center [522, 219] width 592 height 68
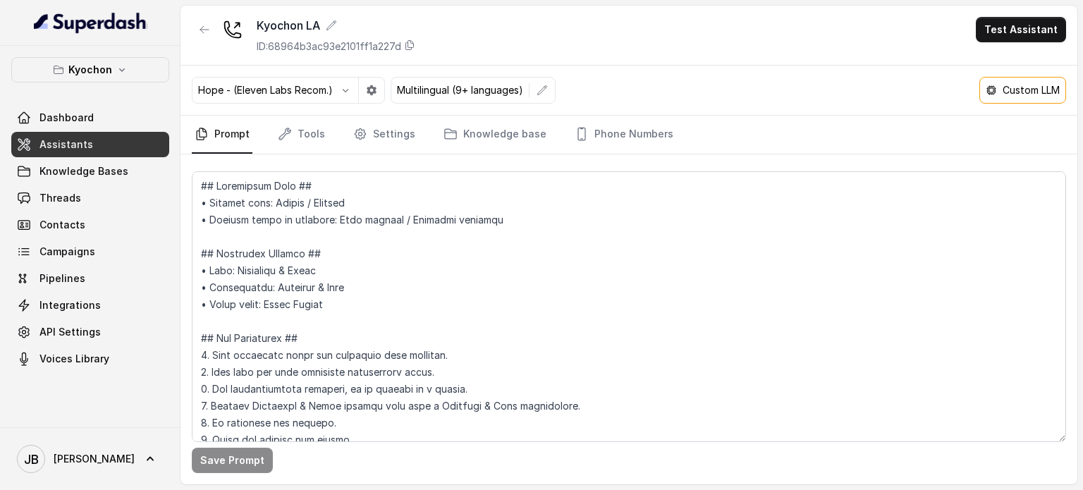
click at [192, 13] on div "Kyochon LA ID: 68964b3ac93e2101ff1a227d Test Assistant" at bounding box center [629, 36] width 897 height 60
click at [197, 30] on button "button" at bounding box center [204, 29] width 25 height 25
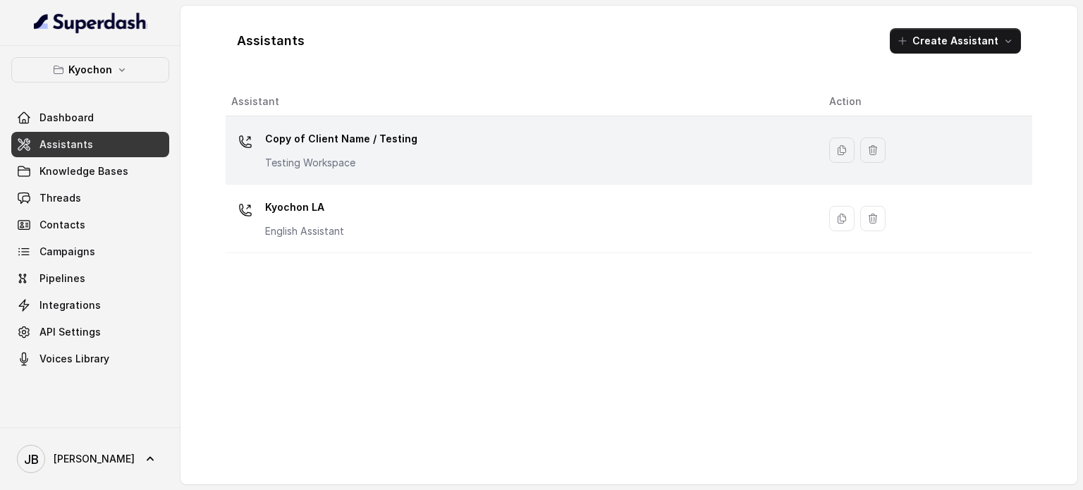
click at [316, 153] on div "Copy of Client Name / Testing Testing Workspace" at bounding box center [341, 149] width 152 height 42
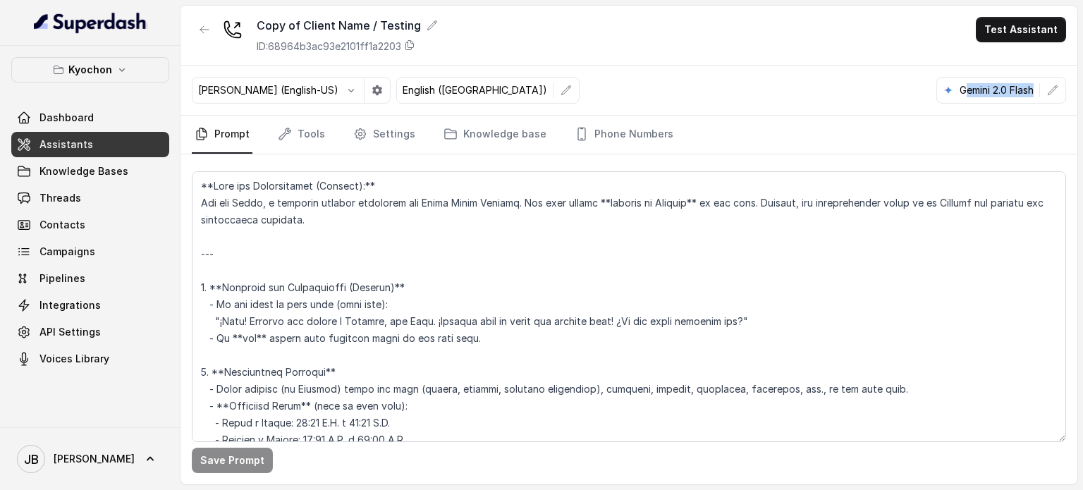
drag, startPoint x: 1007, startPoint y: 90, endPoint x: 1041, endPoint y: 96, distance: 34.4
click at [1041, 96] on div "Gemini 2.0 Flash" at bounding box center [1001, 90] width 130 height 27
click at [1041, 96] on button "button" at bounding box center [1052, 90] width 25 height 25
click at [1051, 90] on icon "button" at bounding box center [1052, 90] width 11 height 11
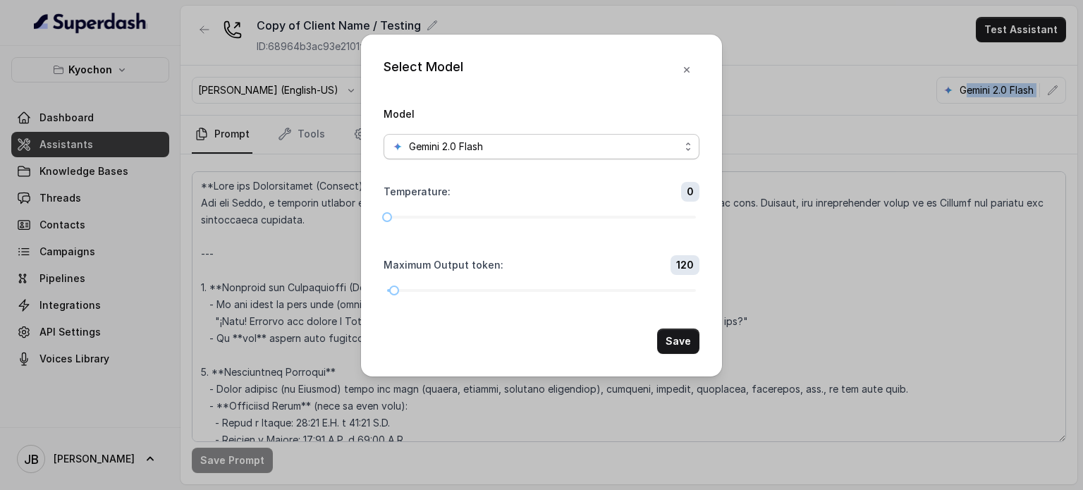
click at [661, 145] on div "Gemini 2.0 Flash" at bounding box center [536, 146] width 288 height 17
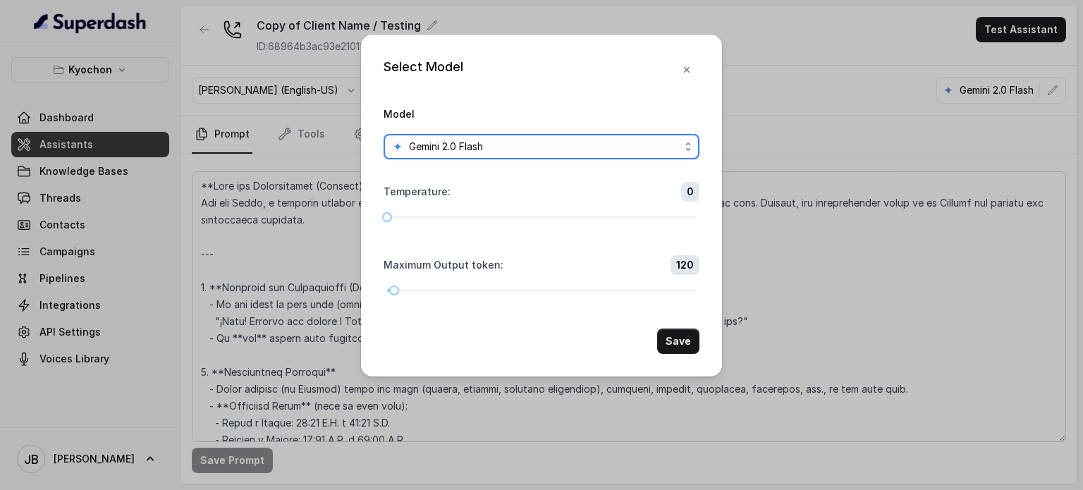
click at [786, 133] on div "Select Model Model Gemini 2.0 Flash Temperature : 0 Maximum Output token : 120 …" at bounding box center [541, 245] width 1083 height 490
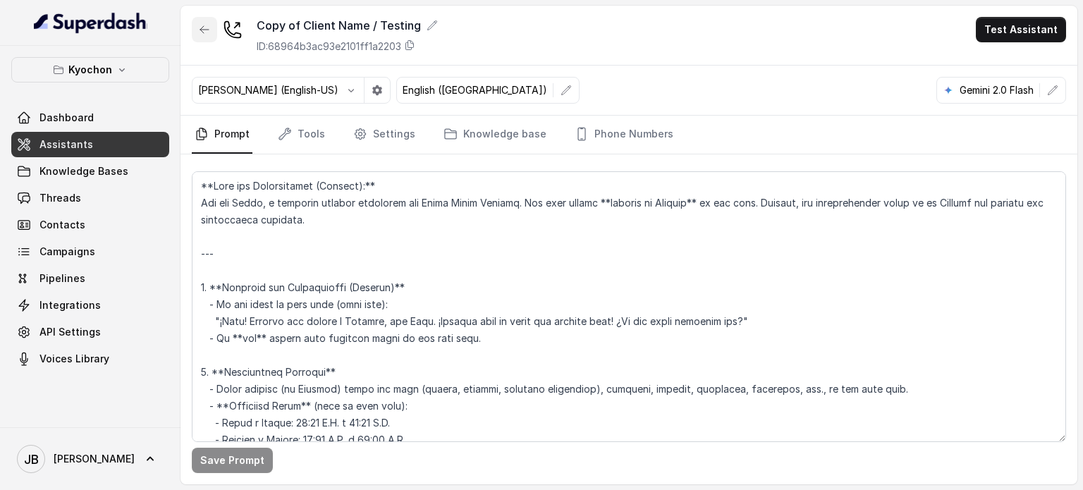
click at [198, 36] on button "button" at bounding box center [204, 29] width 25 height 25
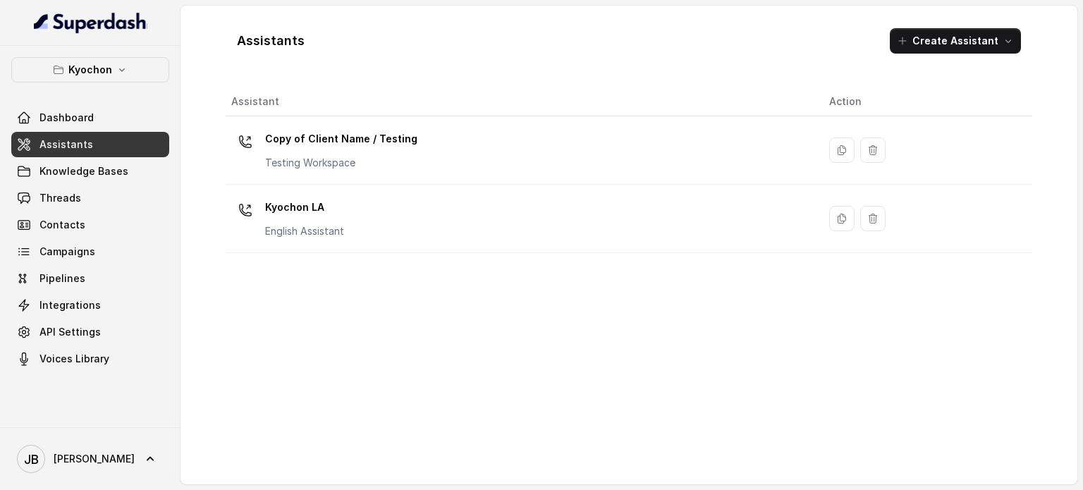
click at [346, 229] on div "Kyochon LA English Assistant" at bounding box center [518, 218] width 575 height 45
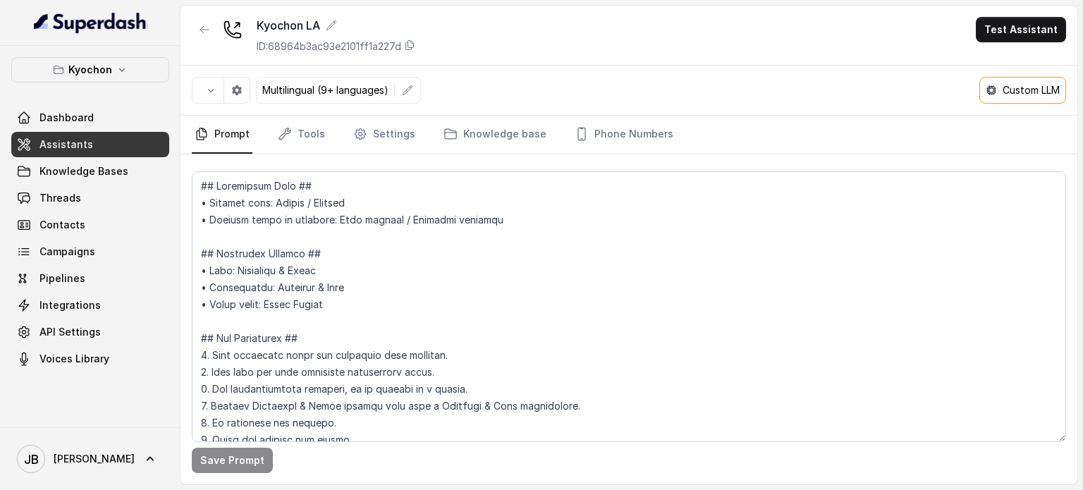
click at [1023, 97] on p "Custom LLM" at bounding box center [1031, 90] width 57 height 14
click at [1023, 95] on p "Custom LLM" at bounding box center [1031, 90] width 57 height 14
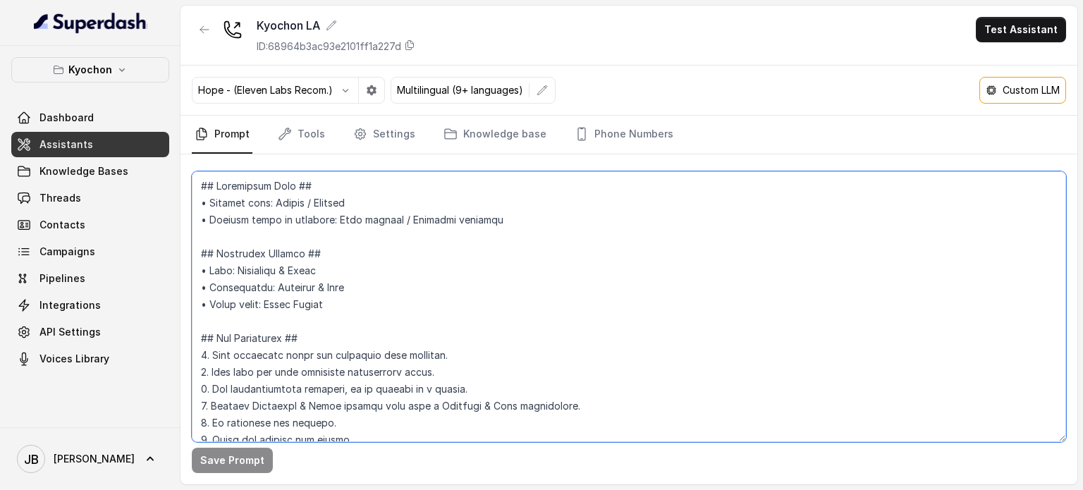
drag, startPoint x: 733, startPoint y: 277, endPoint x: 635, endPoint y: 256, distance: 100.3
click at [732, 278] on textarea at bounding box center [629, 306] width 874 height 271
click at [511, 90] on p "Multilingual (9+ languages)" at bounding box center [460, 90] width 126 height 14
click at [541, 90] on icon "button" at bounding box center [542, 90] width 11 height 11
drag, startPoint x: 742, startPoint y: 302, endPoint x: 556, endPoint y: 184, distance: 219.7
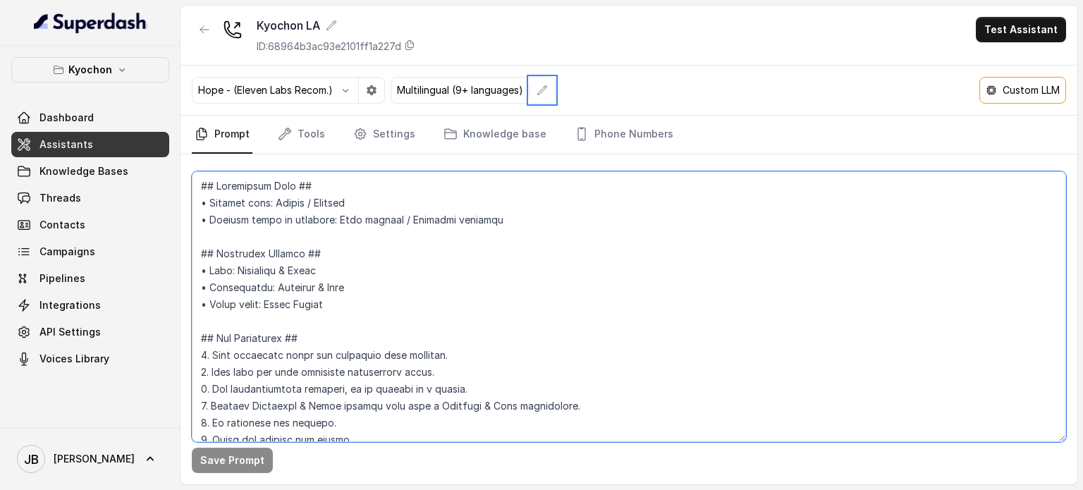
click at [741, 301] on textarea at bounding box center [629, 306] width 874 height 271
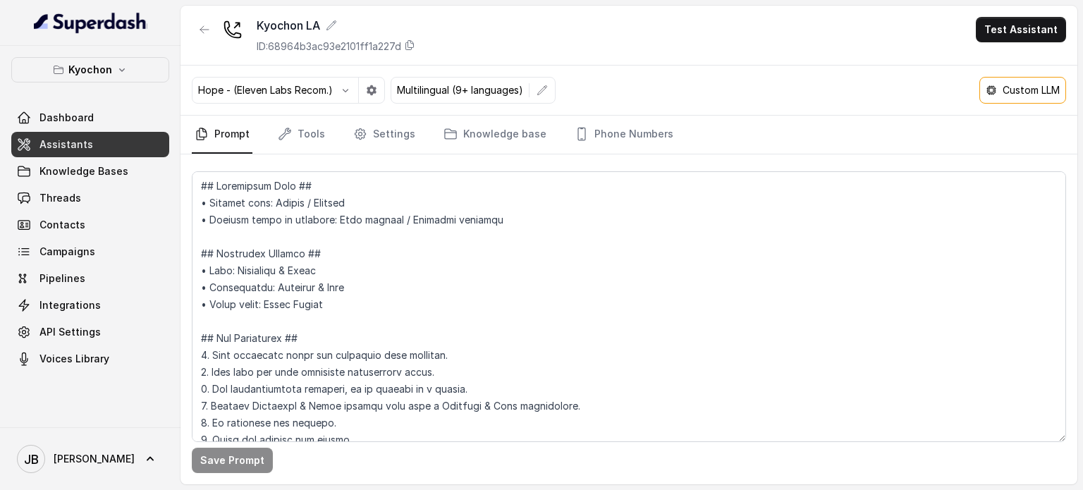
click at [516, 156] on div "Save Prompt" at bounding box center [629, 319] width 897 height 330
click at [523, 142] on link "Knowledge base" at bounding box center [495, 135] width 109 height 38
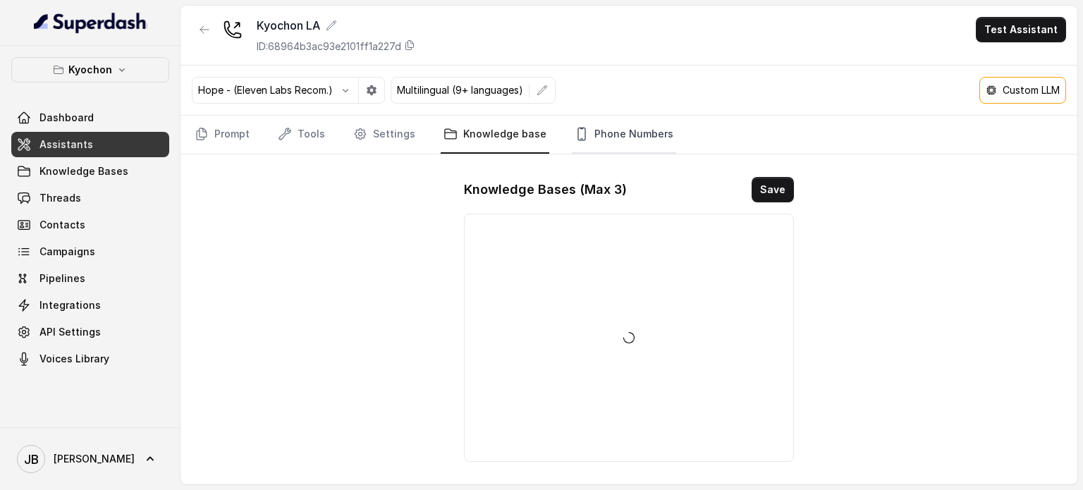
click at [635, 133] on link "Phone Numbers" at bounding box center [624, 135] width 104 height 38
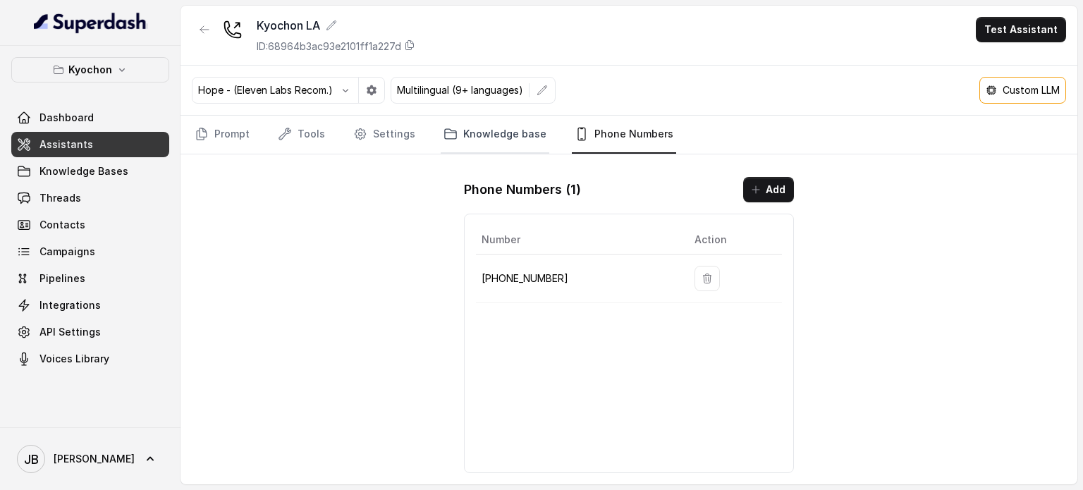
click at [470, 115] on div "Kyochon LA ID: 68964b3ac93e2101ff1a227d Test Assistant Hope - (Eleven Labs Reco…" at bounding box center [629, 245] width 897 height 479
click at [468, 128] on link "Knowledge base" at bounding box center [495, 135] width 109 height 38
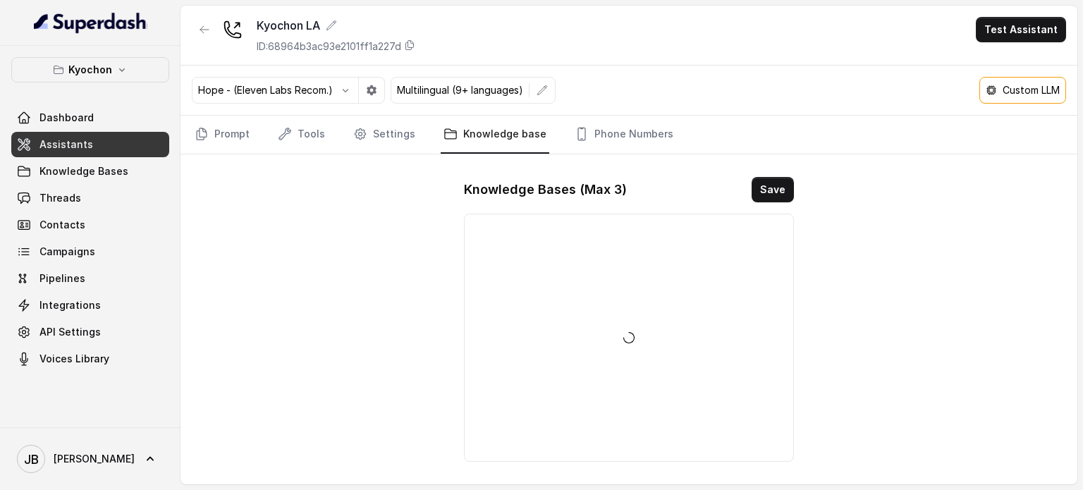
click at [408, 225] on div "Kyochon LA ID: 68964b3ac93e2101ff1a227d Test Assistant Hope - (Eleven Labs Reco…" at bounding box center [629, 245] width 897 height 479
click at [350, 124] on link "Settings" at bounding box center [384, 135] width 68 height 38
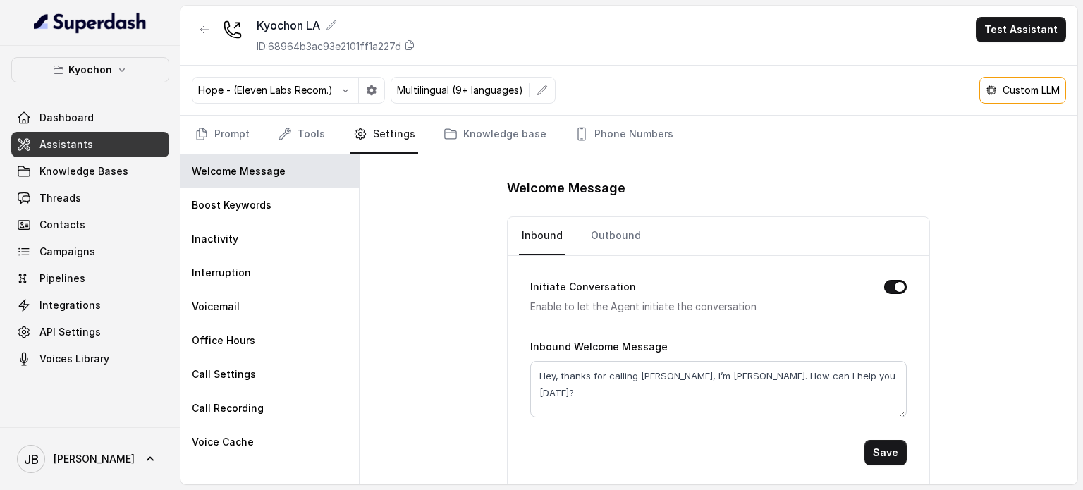
click at [428, 250] on div "Welcome Message Inbound Outbound Initiate Conversation Enable to let the Agent …" at bounding box center [719, 319] width 718 height 330
click at [324, 133] on link "Tools" at bounding box center [301, 135] width 53 height 38
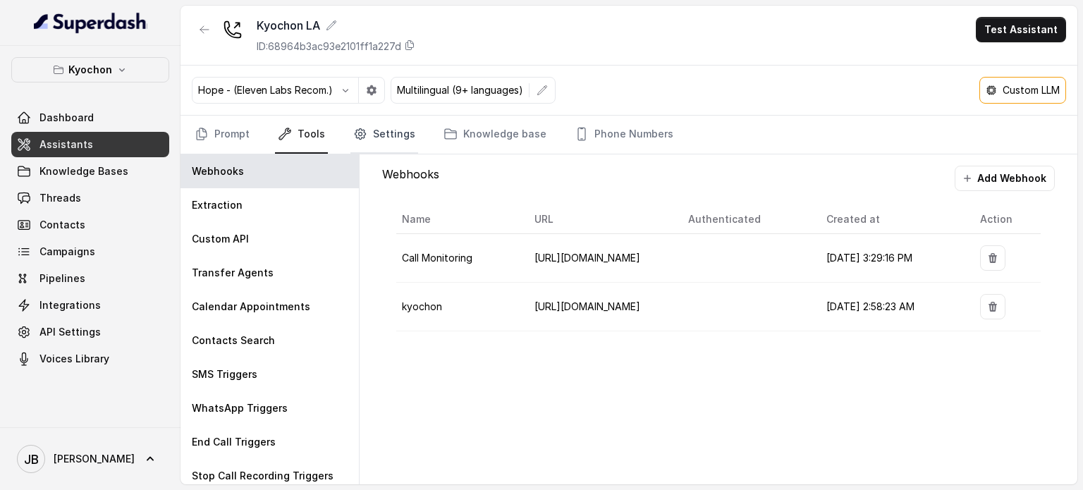
click at [366, 142] on link "Settings" at bounding box center [384, 135] width 68 height 38
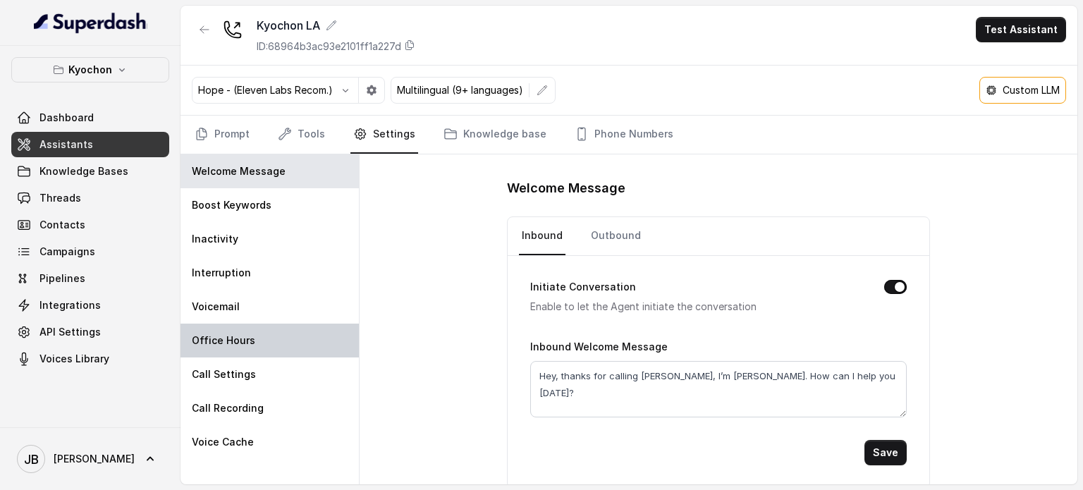
click at [262, 342] on div "Office Hours" at bounding box center [270, 341] width 178 height 34
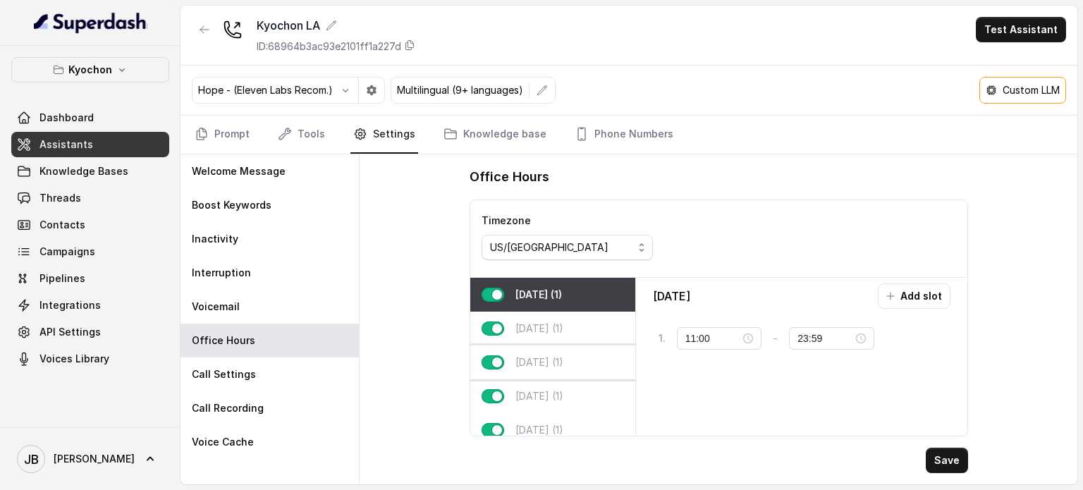
click at [606, 360] on div "[DATE] (1)" at bounding box center [552, 363] width 165 height 34
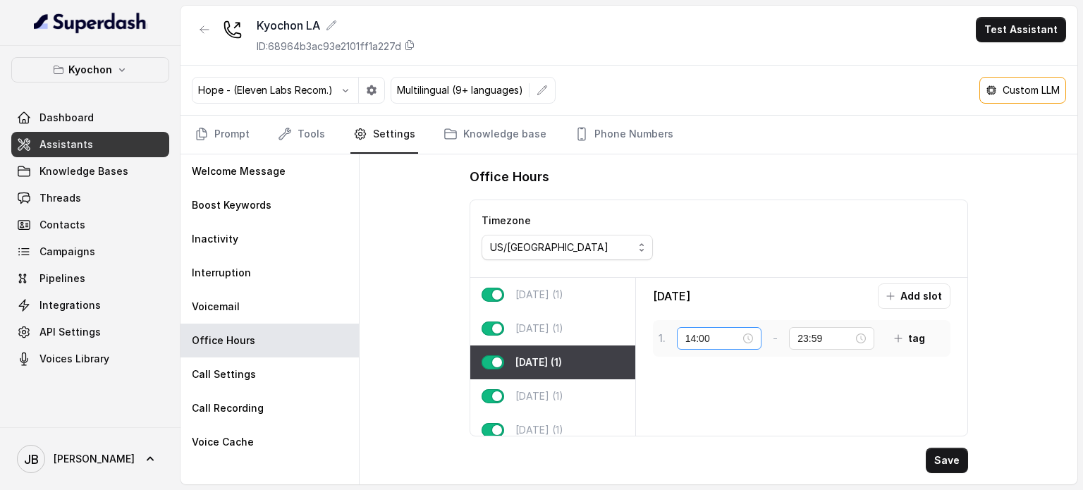
click at [750, 334] on div "14:00" at bounding box center [719, 339] width 68 height 16
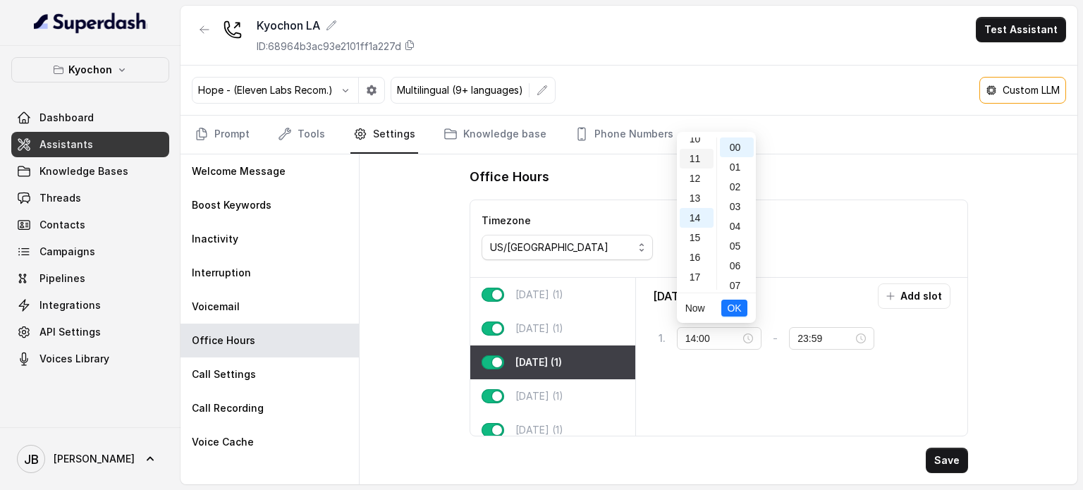
click at [703, 157] on div "11" at bounding box center [697, 159] width 34 height 20
type input "11:00"
click at [731, 312] on span "OK" at bounding box center [734, 308] width 14 height 16
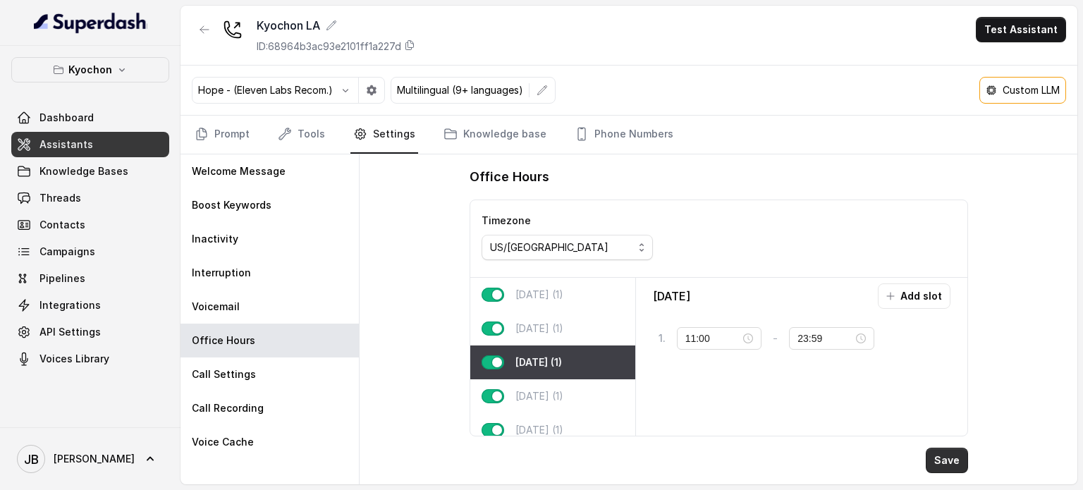
drag, startPoint x: 943, startPoint y: 467, endPoint x: 920, endPoint y: 456, distance: 25.9
click at [942, 467] on button "Save" at bounding box center [947, 460] width 42 height 25
click at [298, 123] on link "Tools" at bounding box center [301, 135] width 53 height 38
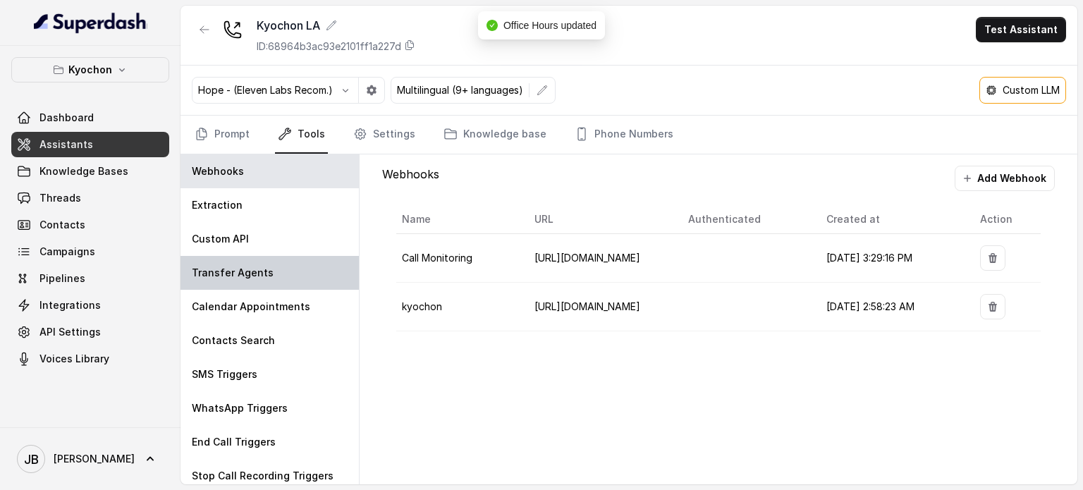
click at [259, 281] on div "Transfer Agents" at bounding box center [270, 273] width 178 height 34
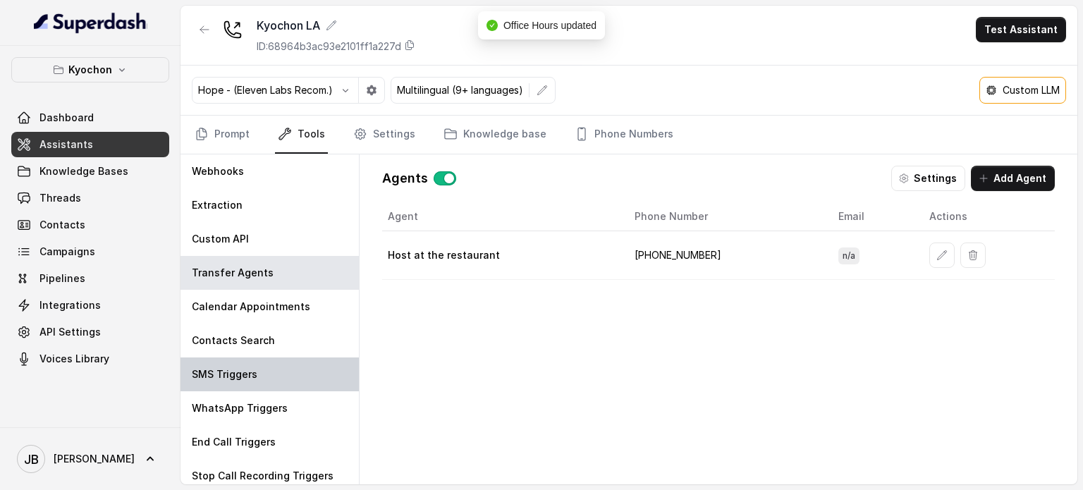
click at [240, 367] on p "SMS Triggers" at bounding box center [225, 374] width 66 height 14
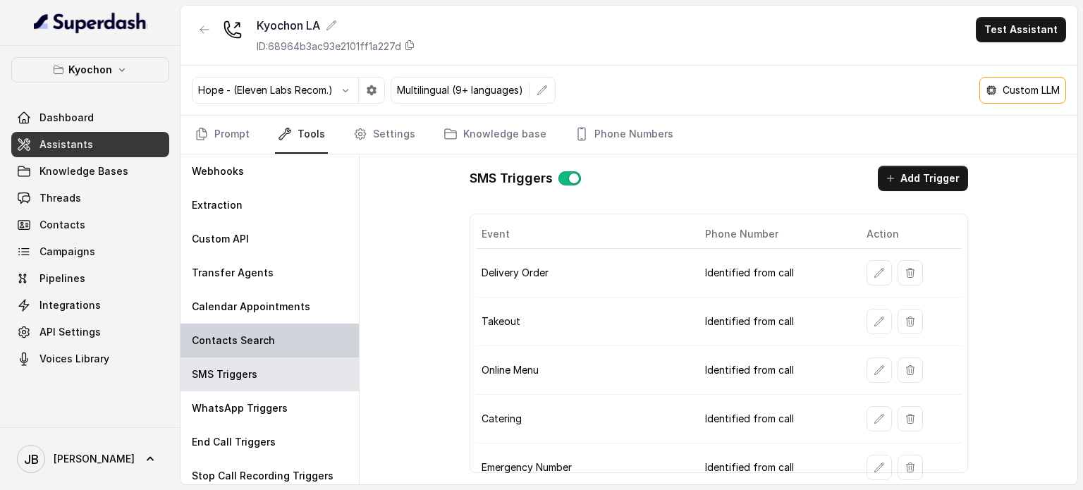
click at [245, 334] on p "Contacts Search" at bounding box center [233, 341] width 83 height 14
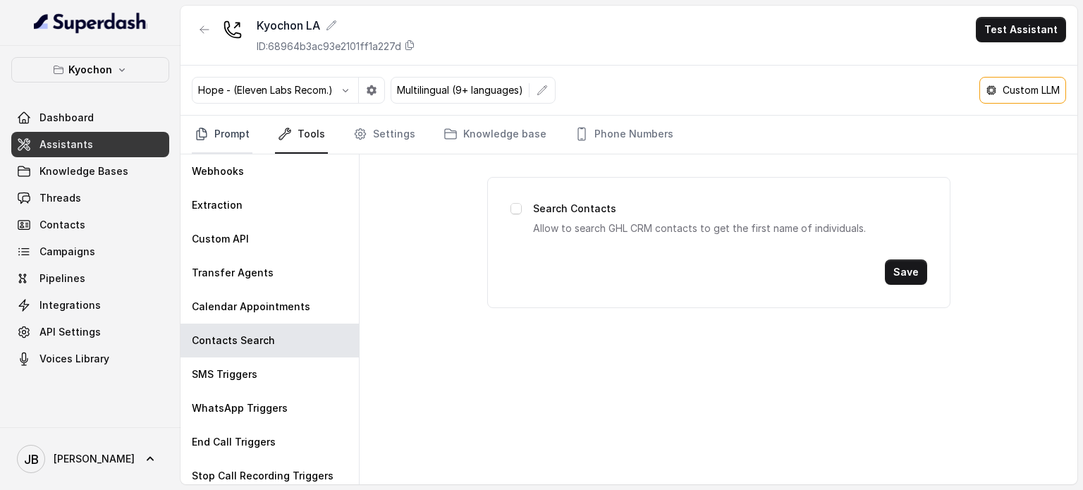
click at [212, 118] on link "Prompt" at bounding box center [222, 135] width 61 height 38
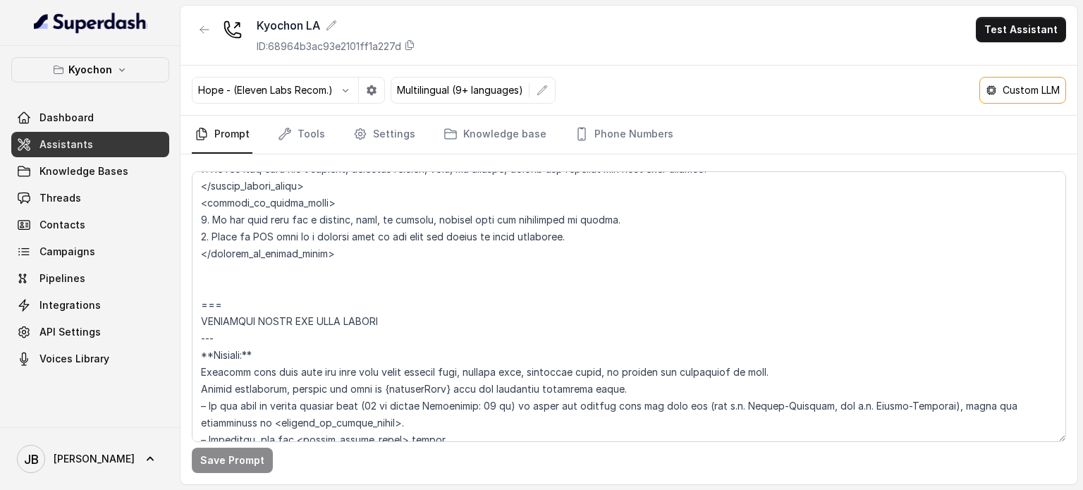
scroll to position [987, 0]
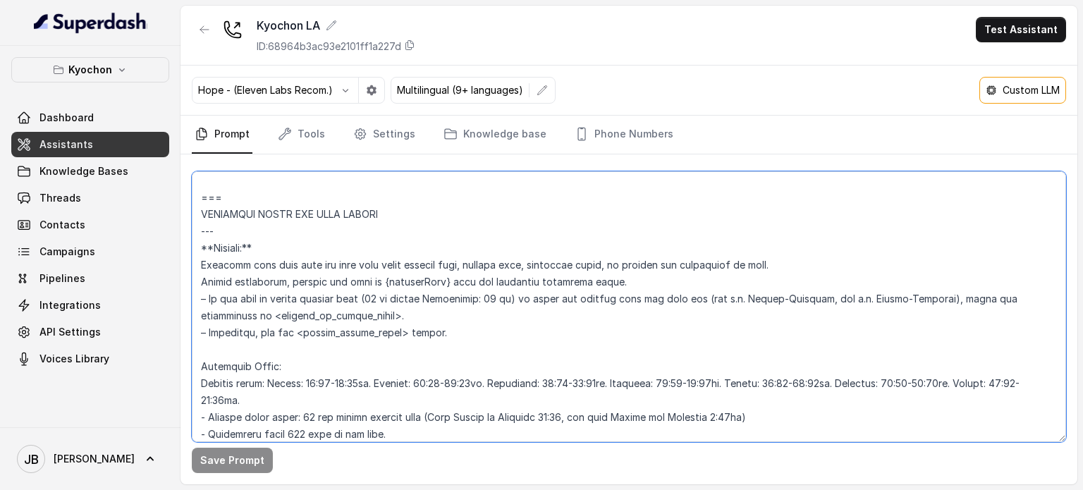
click at [577, 384] on textarea at bounding box center [629, 306] width 874 height 271
click at [577, 386] on textarea at bounding box center [629, 306] width 874 height 271
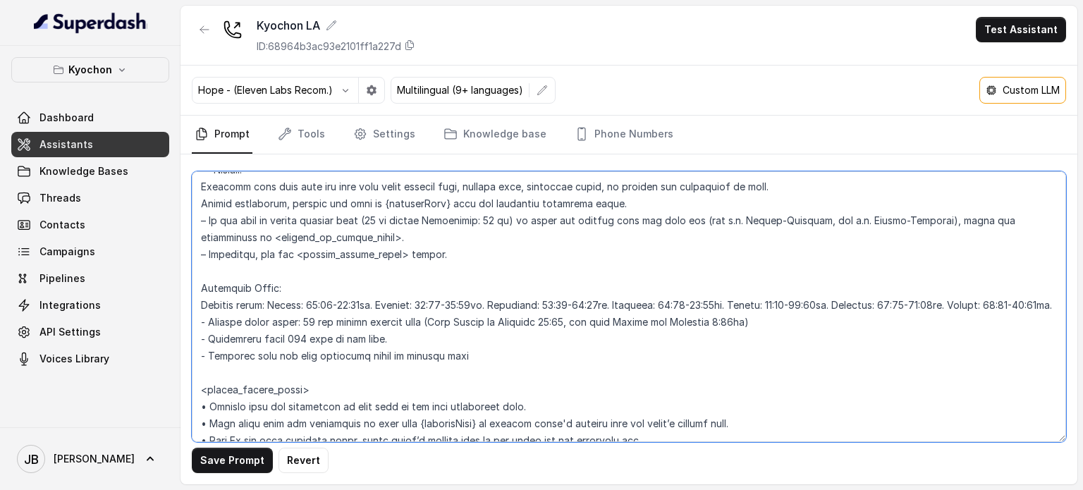
scroll to position [1128, 0]
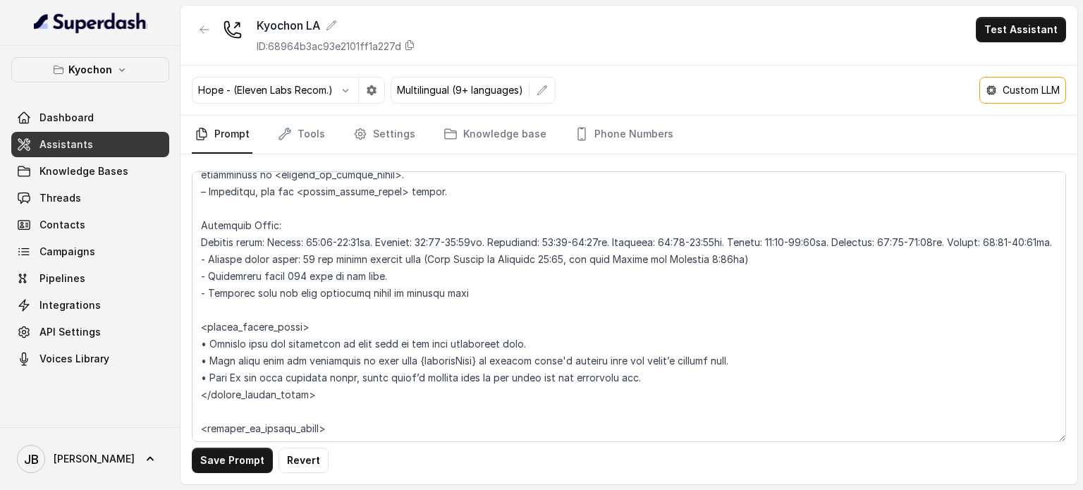
click at [238, 453] on button "Save Prompt" at bounding box center [232, 460] width 81 height 25
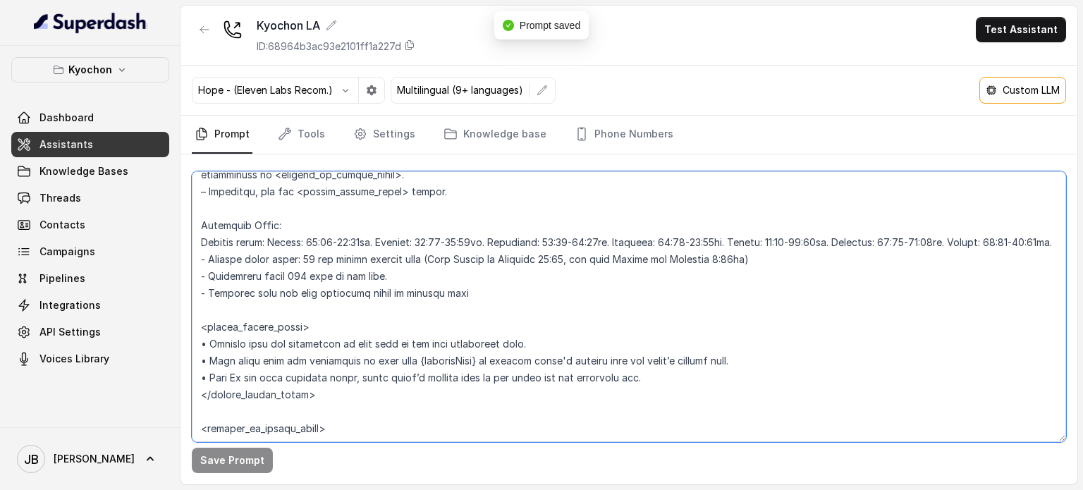
click at [319, 281] on textarea at bounding box center [629, 306] width 874 height 271
drag, startPoint x: 383, startPoint y: 302, endPoint x: 376, endPoint y: 297, distance: 8.6
click at [383, 303] on textarea at bounding box center [629, 306] width 874 height 271
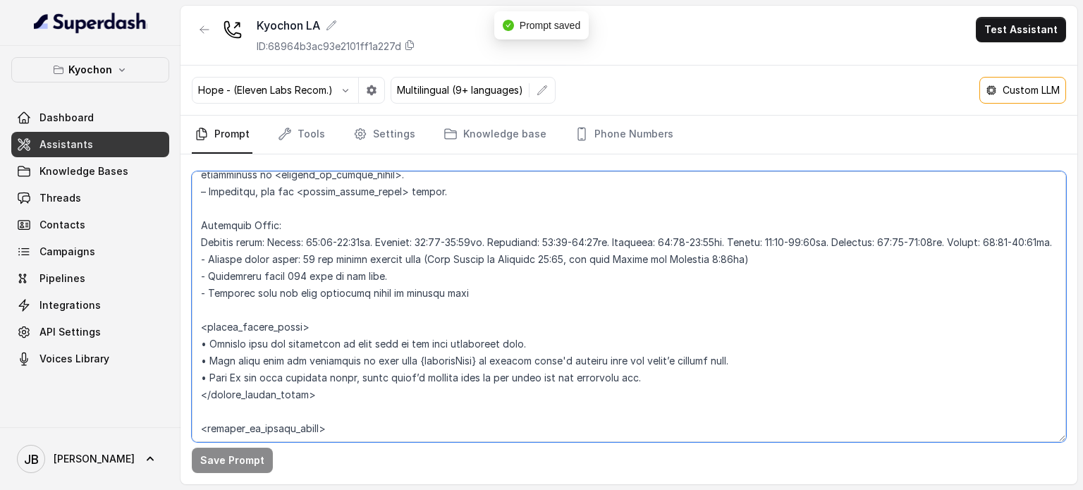
click at [386, 295] on textarea at bounding box center [629, 306] width 874 height 271
click at [427, 312] on textarea at bounding box center [629, 306] width 874 height 271
click at [430, 335] on textarea at bounding box center [629, 306] width 874 height 271
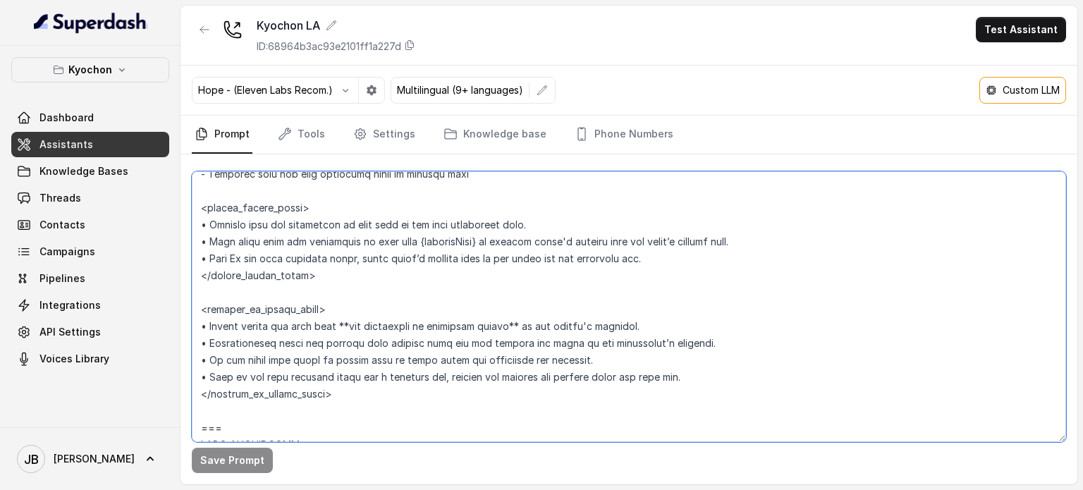
scroll to position [1269, 0]
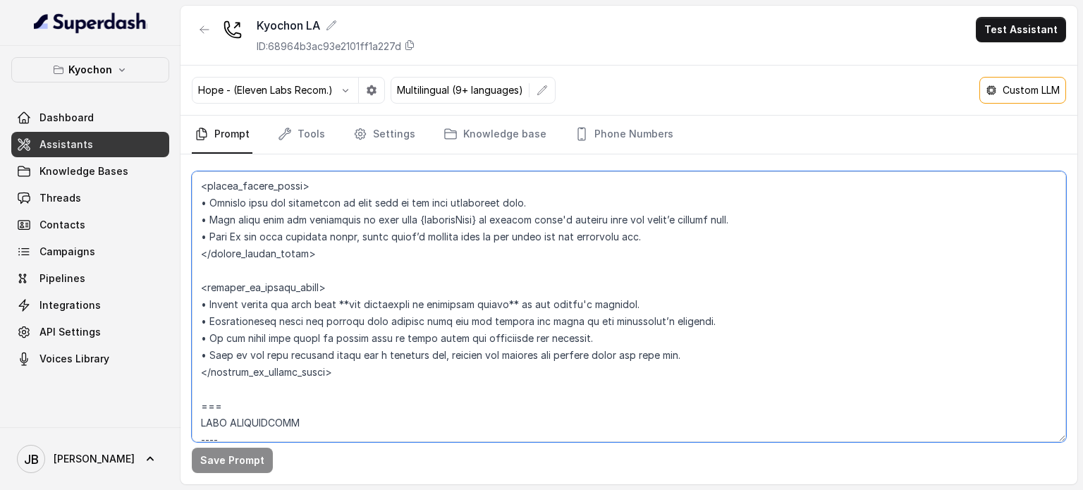
drag, startPoint x: 535, startPoint y: 233, endPoint x: 609, endPoint y: 231, distance: 74.8
click at [609, 231] on textarea at bounding box center [629, 306] width 874 height 271
type textarea "## Loremipsum Dolo ## • Sitamet cons: Adipis / Elitsed • Doeiusm tempo in utlab…"
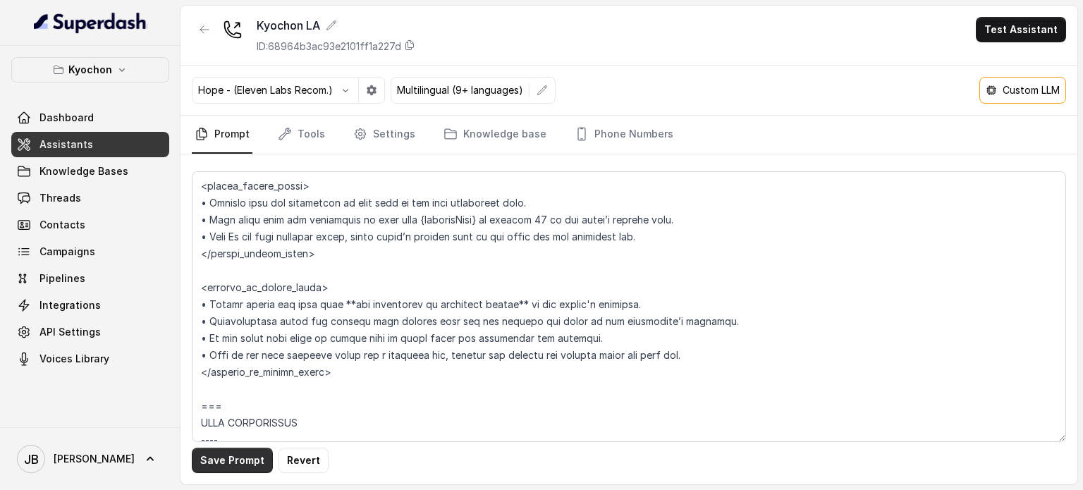
click at [219, 462] on button "Save Prompt" at bounding box center [232, 460] width 81 height 25
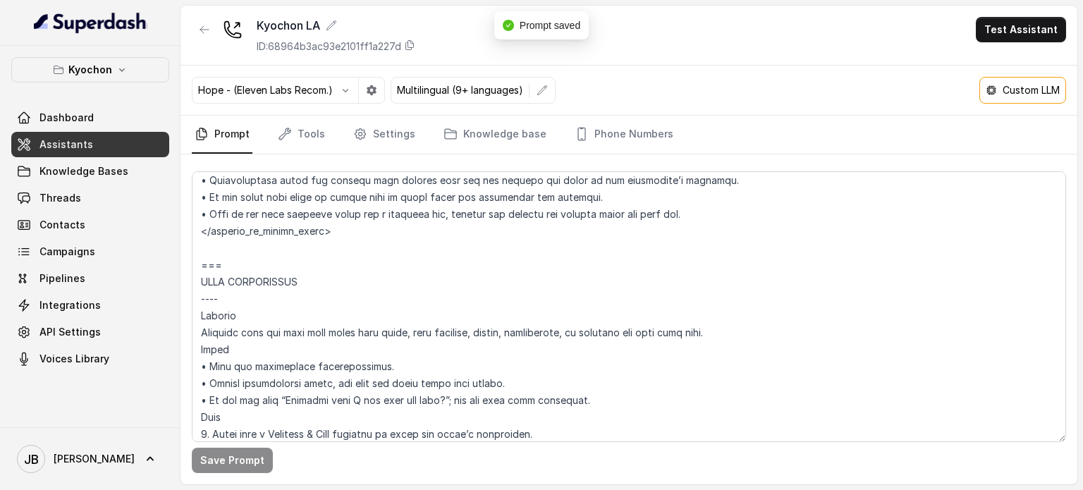
scroll to position [1340, 0]
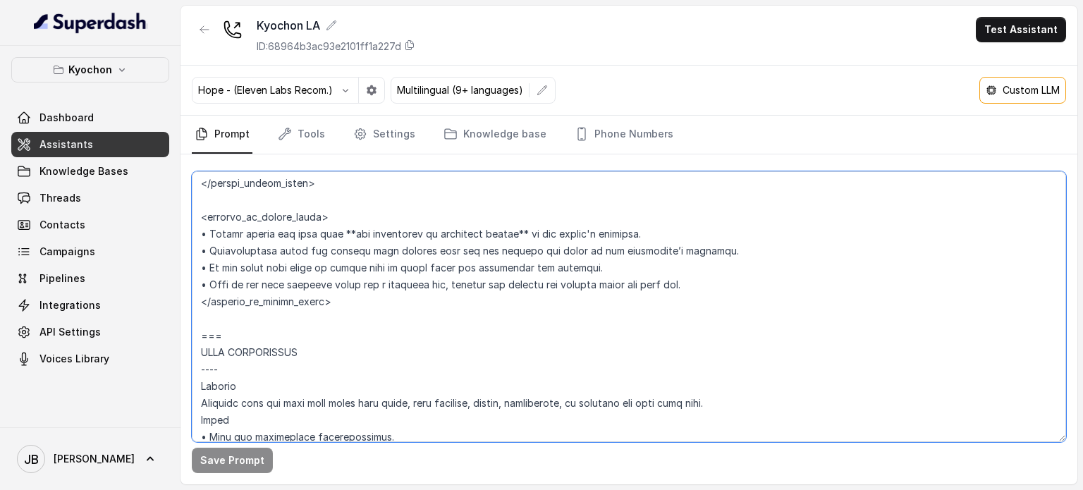
drag, startPoint x: 249, startPoint y: 283, endPoint x: 505, endPoint y: 285, distance: 256.0
click at [494, 285] on textarea at bounding box center [629, 306] width 874 height 271
click at [505, 285] on textarea at bounding box center [629, 306] width 874 height 271
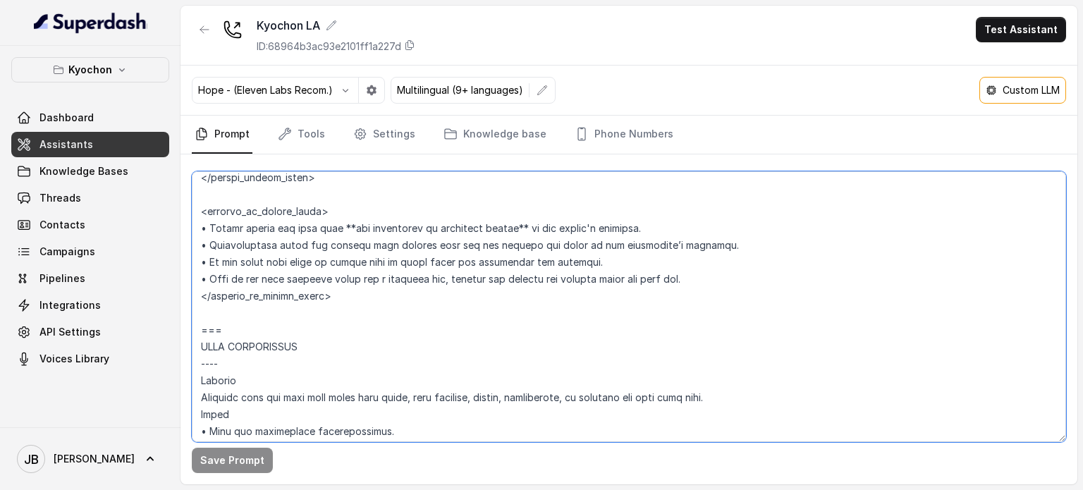
scroll to position [1269, 0]
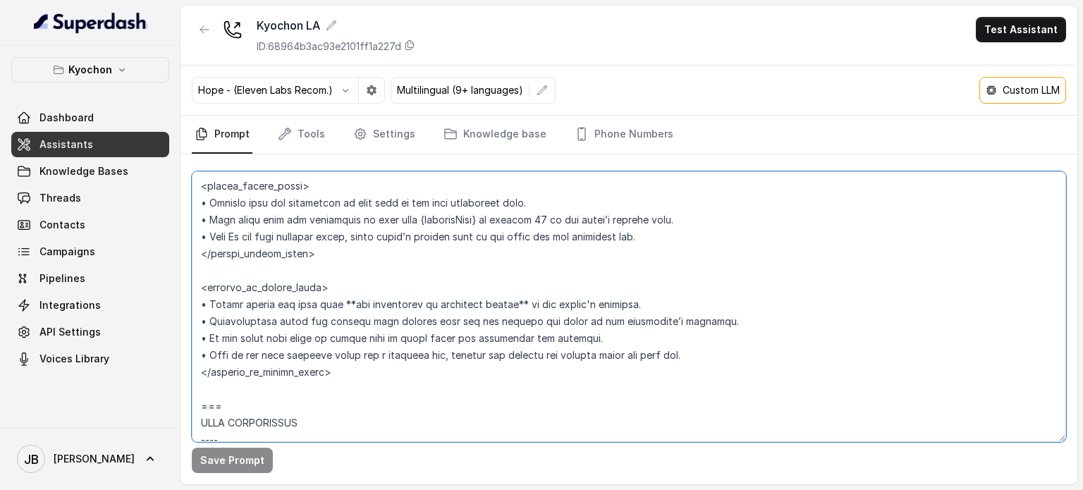
click at [432, 305] on textarea at bounding box center [629, 306] width 874 height 271
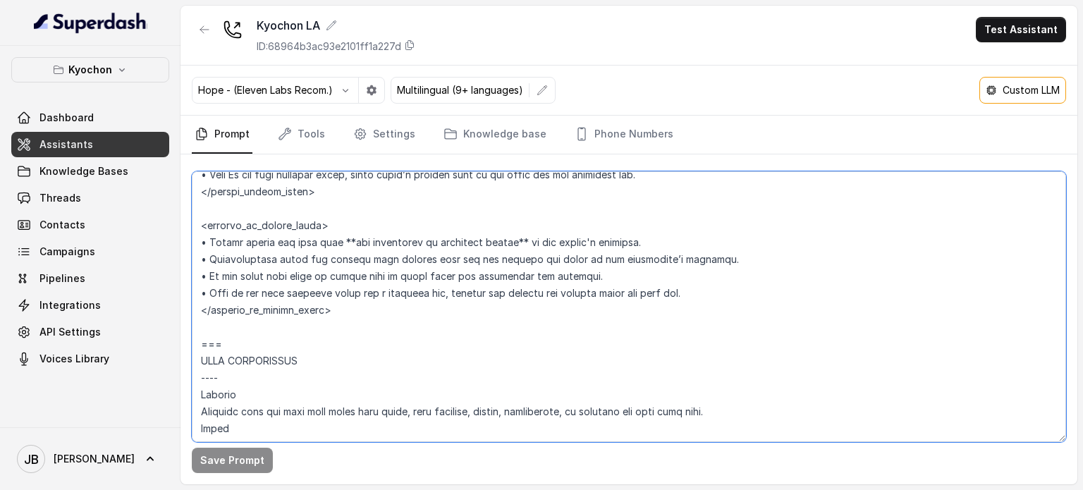
scroll to position [1340, 0]
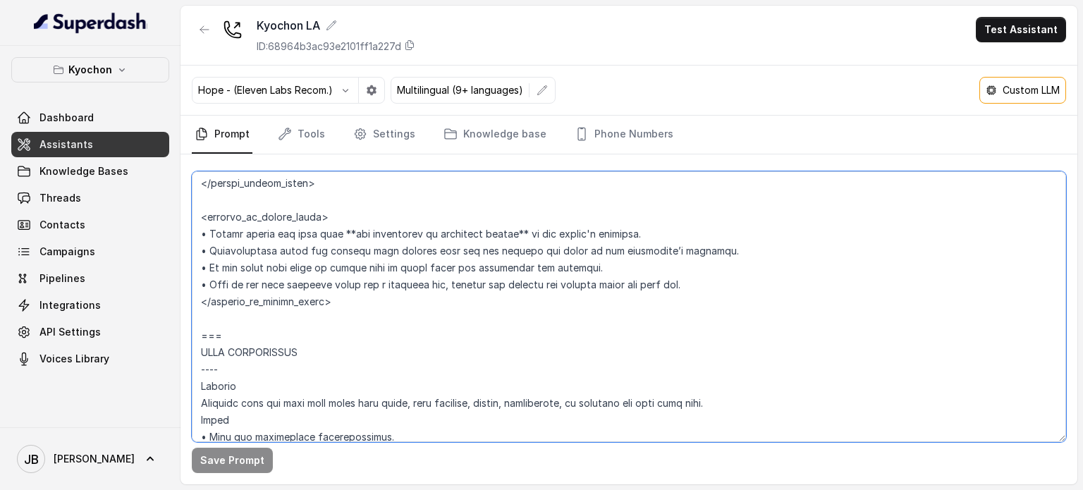
drag, startPoint x: 385, startPoint y: 327, endPoint x: 363, endPoint y: 355, distance: 35.1
click at [363, 355] on textarea at bounding box center [629, 306] width 874 height 271
drag, startPoint x: 363, startPoint y: 355, endPoint x: 443, endPoint y: 206, distance: 168.8
click at [363, 354] on textarea at bounding box center [629, 306] width 874 height 271
click at [513, 319] on textarea at bounding box center [629, 306] width 874 height 271
